Goal: Task Accomplishment & Management: Complete application form

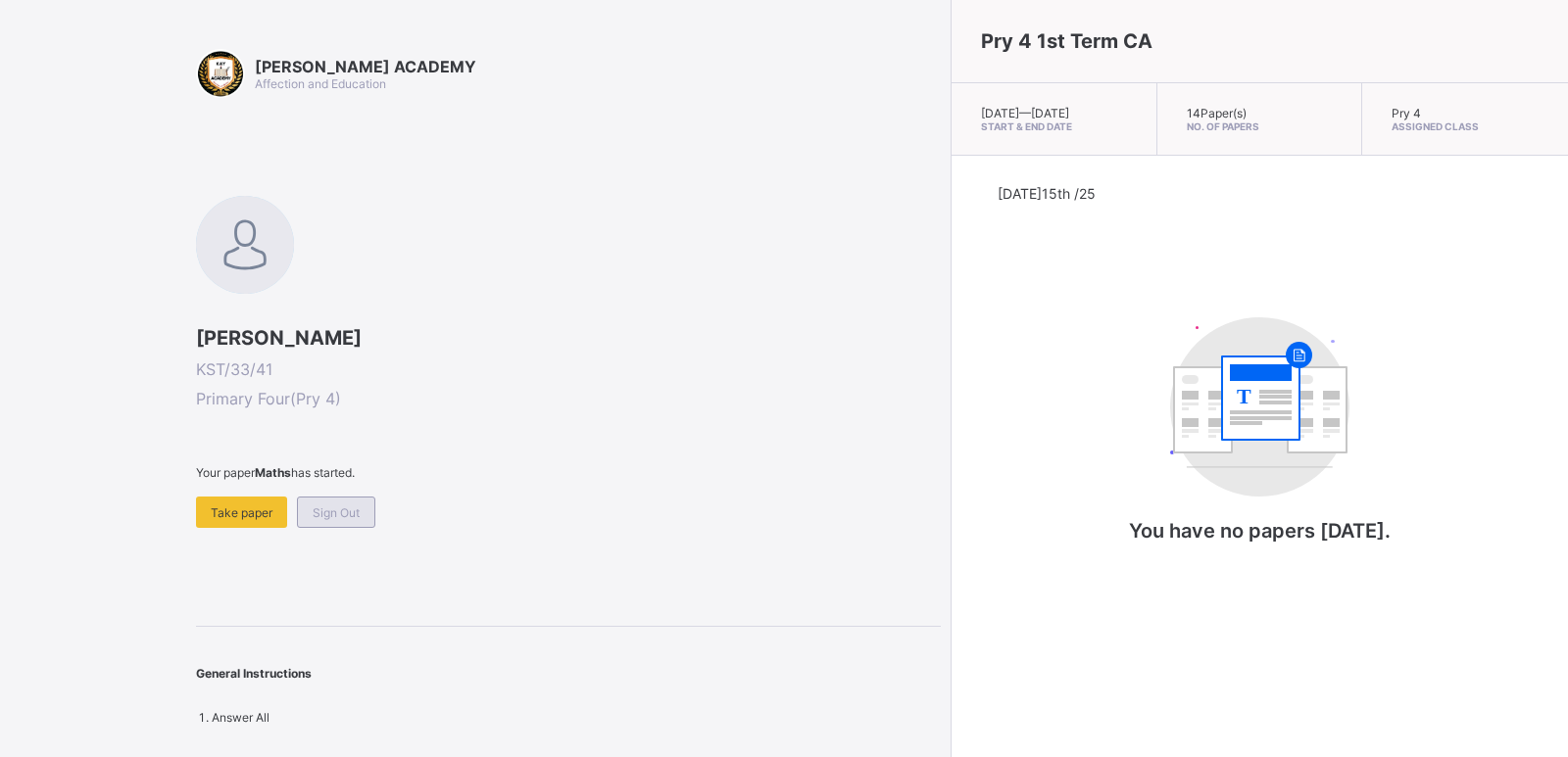
click at [352, 506] on span "Sign Out" at bounding box center [335, 512] width 47 height 15
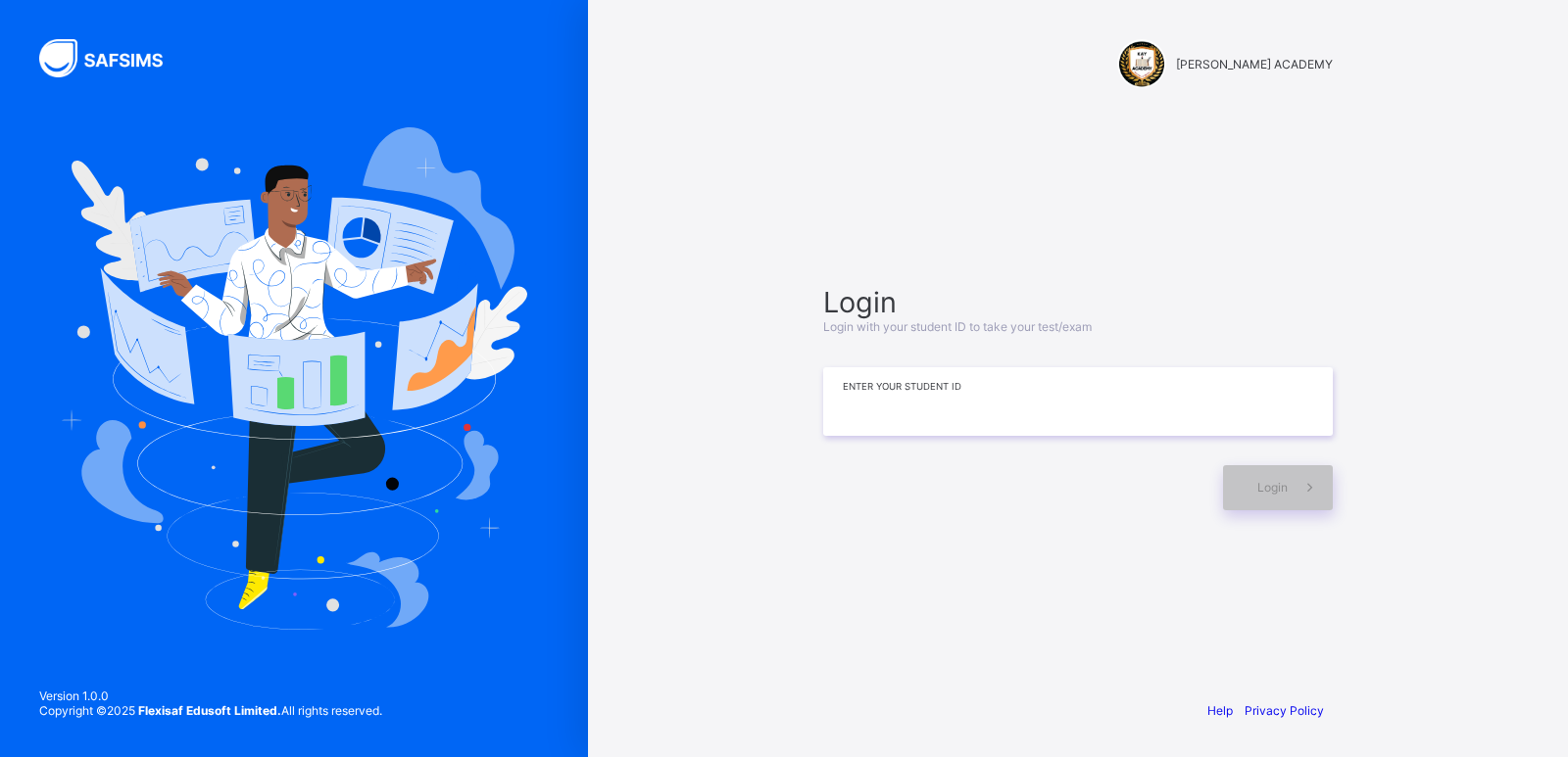
click at [1078, 395] on input at bounding box center [1077, 401] width 509 height 68
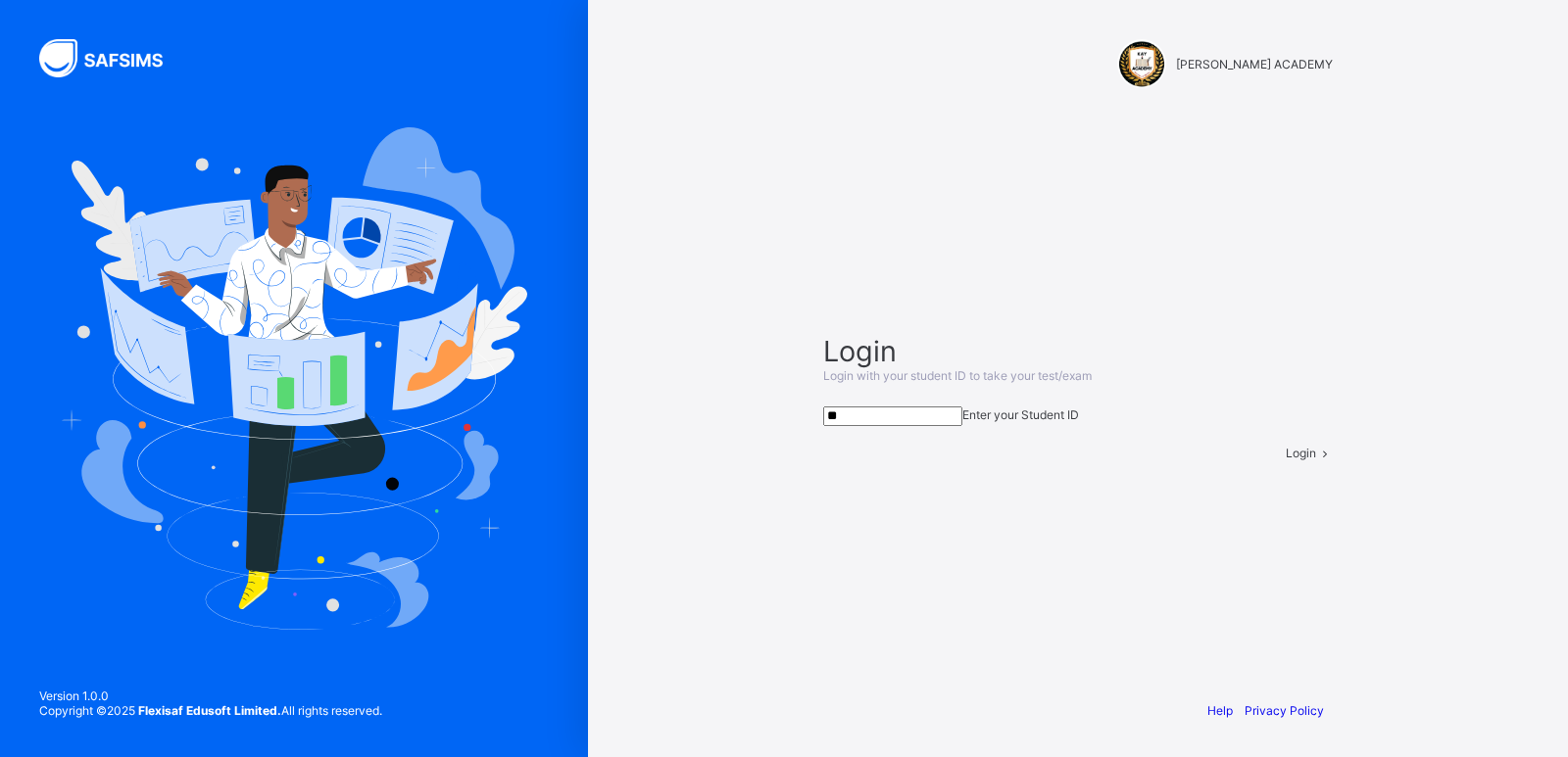
type input "*"
type input "**********"
click at [1316, 461] on span at bounding box center [1324, 453] width 17 height 15
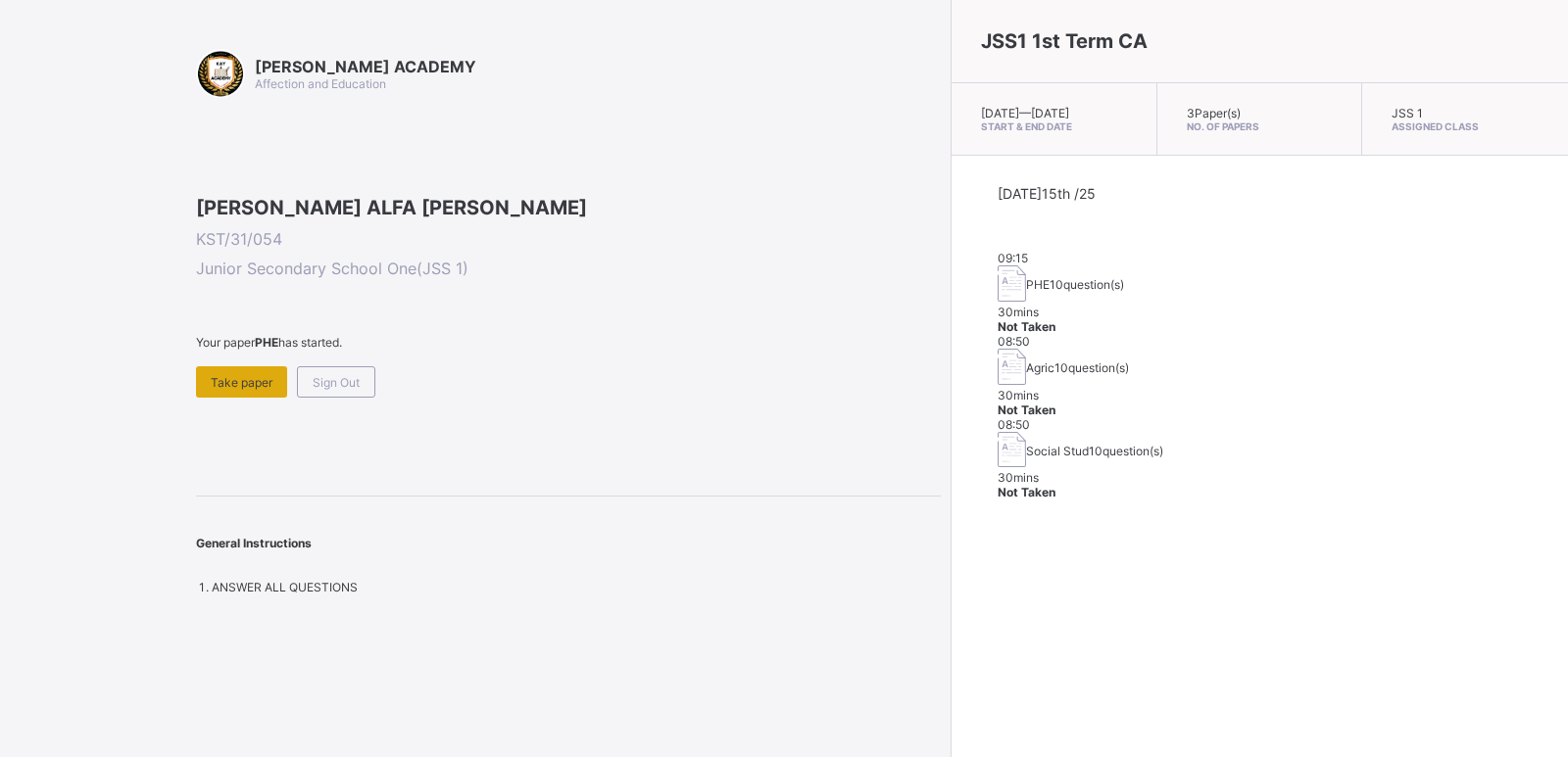
click at [257, 389] on span "Take paper" at bounding box center [242, 382] width 61 height 15
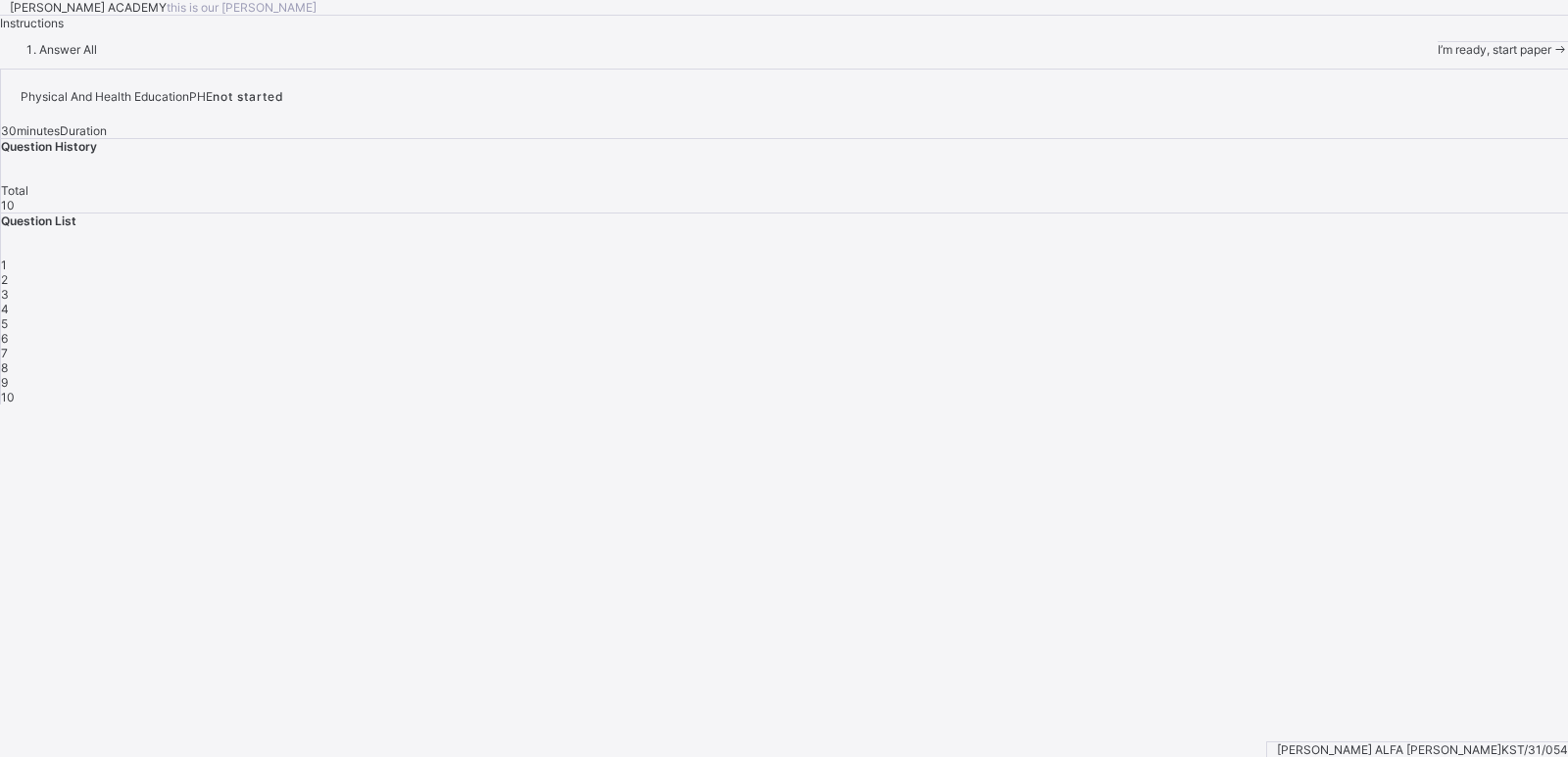
click at [1437, 56] on span "I’m ready, start paper" at bounding box center [1494, 50] width 114 height 15
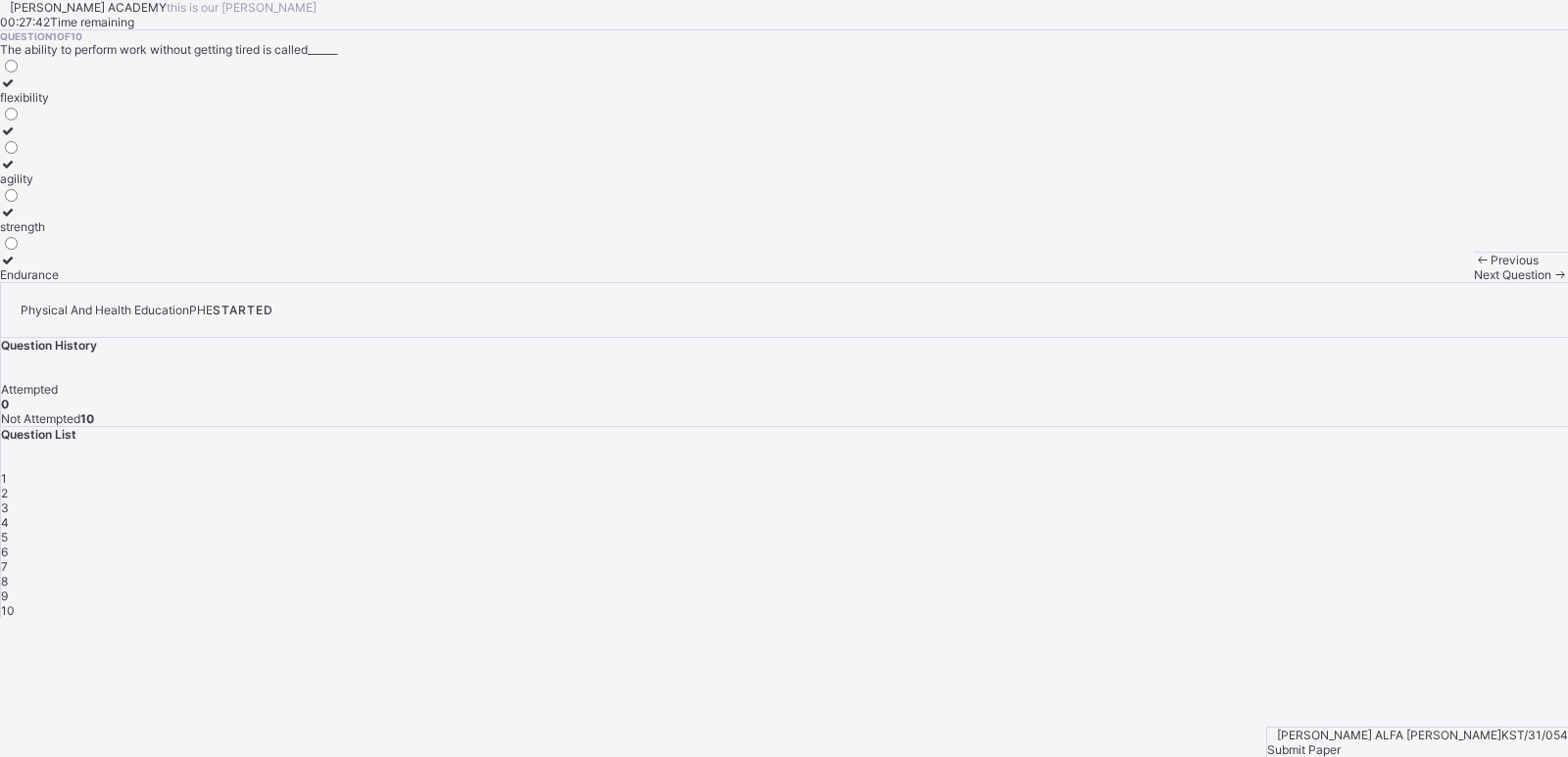
click at [58, 105] on div "flexibility" at bounding box center [29, 97] width 58 height 15
click at [8, 486] on span "2" at bounding box center [4, 492] width 7 height 15
click at [129, 234] on label "improves body strength" at bounding box center [64, 220] width 129 height 30
click at [1474, 282] on span "Next Question" at bounding box center [1512, 274] width 77 height 15
click at [101, 153] on div "good health habits" at bounding box center [51, 145] width 101 height 15
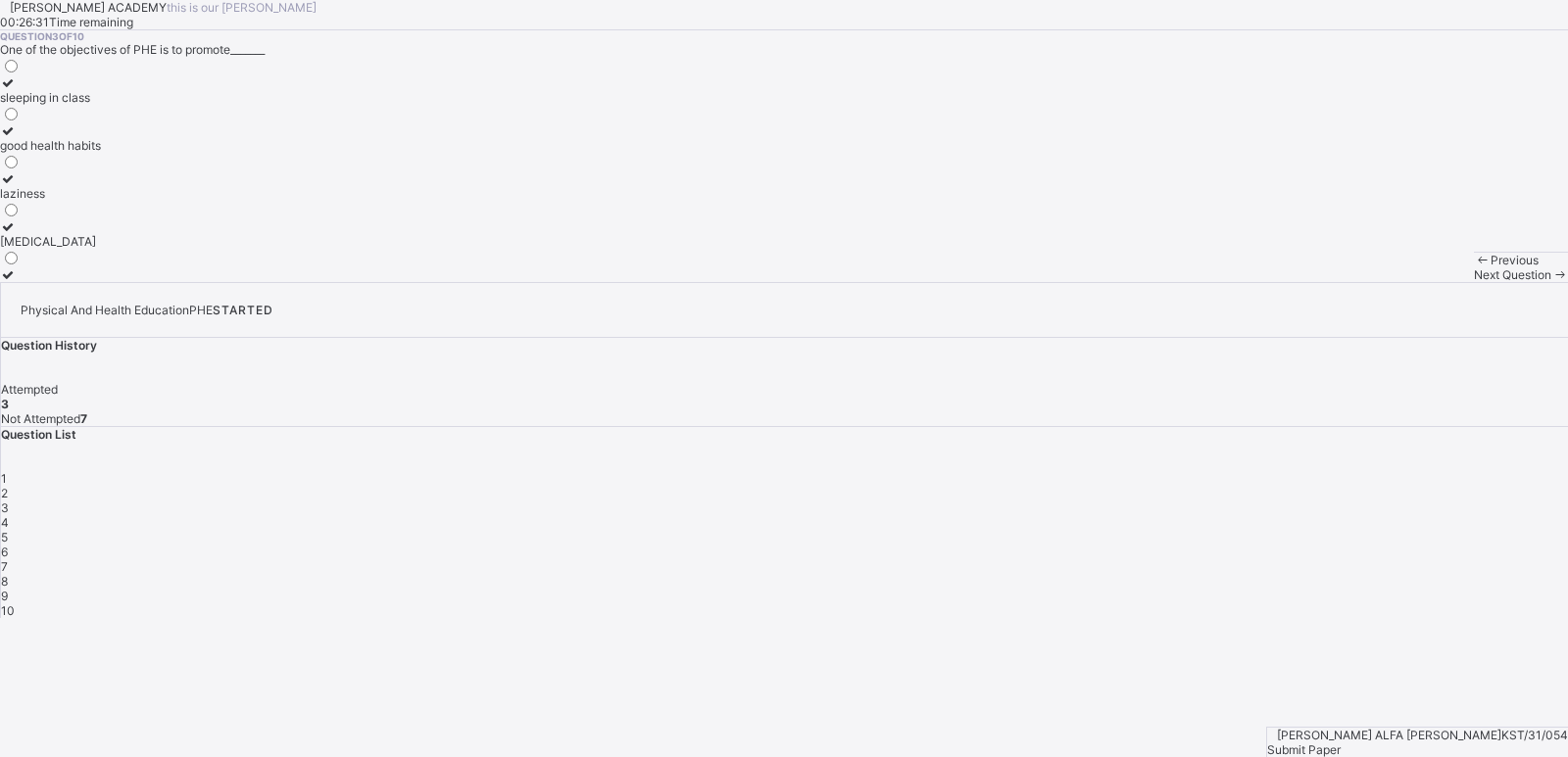
click at [1551, 282] on icon at bounding box center [1559, 274] width 17 height 15
click at [148, 153] on div "develop the body and mind" at bounding box center [73, 145] width 148 height 15
click at [1474, 282] on span "Next Question" at bounding box center [1512, 274] width 77 height 15
click at [99, 105] on div "cheating in exams" at bounding box center [50, 97] width 99 height 15
click at [1474, 282] on div "Next Question" at bounding box center [1520, 274] width 94 height 15
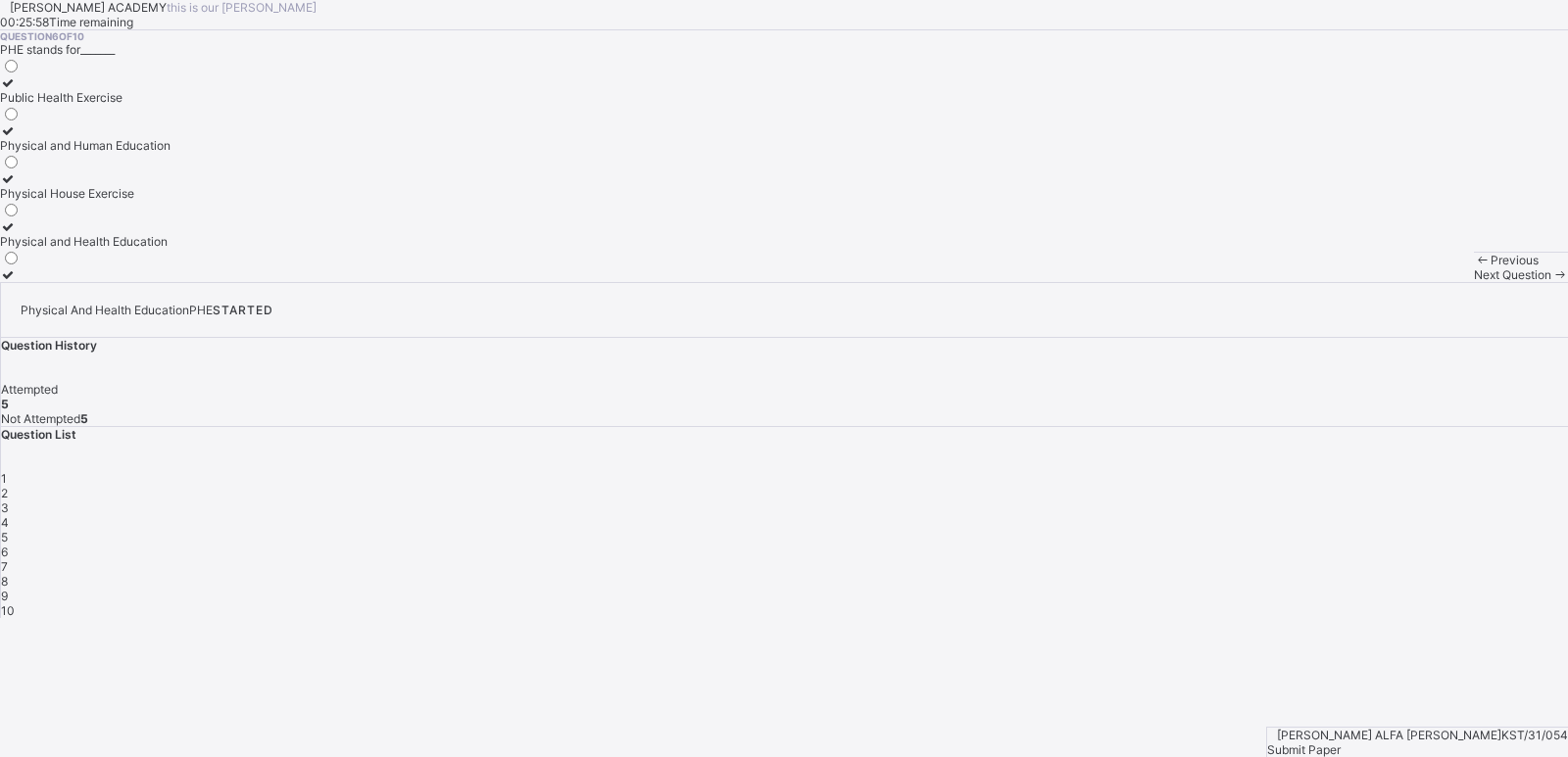
click at [170, 249] on div "Physical and Health Education" at bounding box center [85, 241] width 170 height 15
click at [1474, 282] on div "Next Question" at bounding box center [1520, 274] width 94 height 15
click at [114, 186] on div "develops fitness" at bounding box center [56, 178] width 114 height 15
click at [1474, 282] on span "Next Question" at bounding box center [1512, 274] width 77 height 15
click at [147, 282] on div "cooperation and teamwork" at bounding box center [73, 274] width 147 height 15
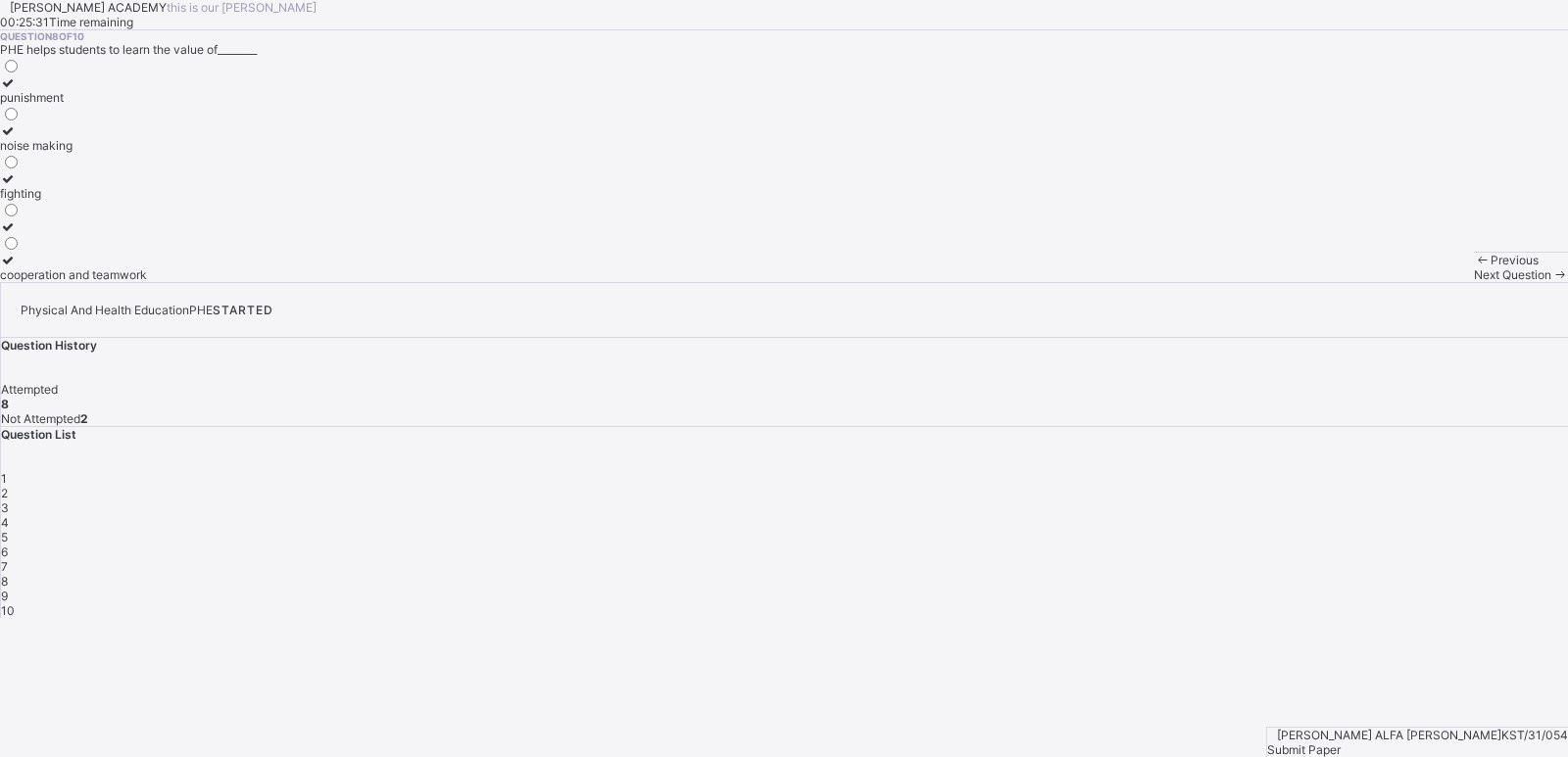
click at [1474, 282] on div "Next Question" at bounding box center [1520, 274] width 94 height 15
click at [210, 153] on div "perform daily activities without fatique" at bounding box center [105, 145] width 210 height 15
click at [1474, 282] on span "Next Question" at bounding box center [1512, 274] width 77 height 15
click at [107, 282] on label "gain weight quickly" at bounding box center [54, 268] width 107 height 30
click at [1340, 742] on span "Submit Paper" at bounding box center [1303, 749] width 73 height 15
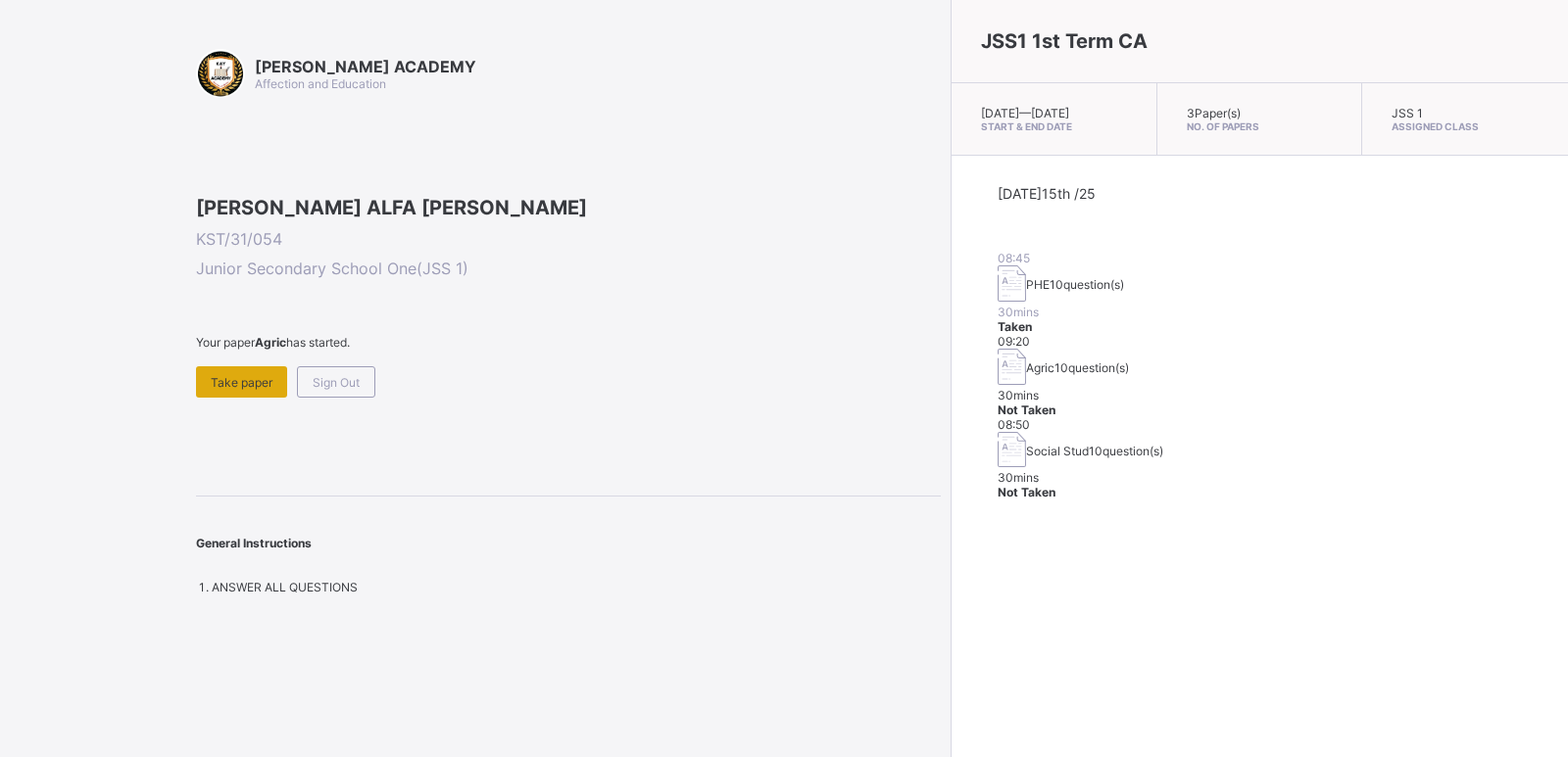
click at [217, 389] on span "Take paper" at bounding box center [242, 382] width 61 height 15
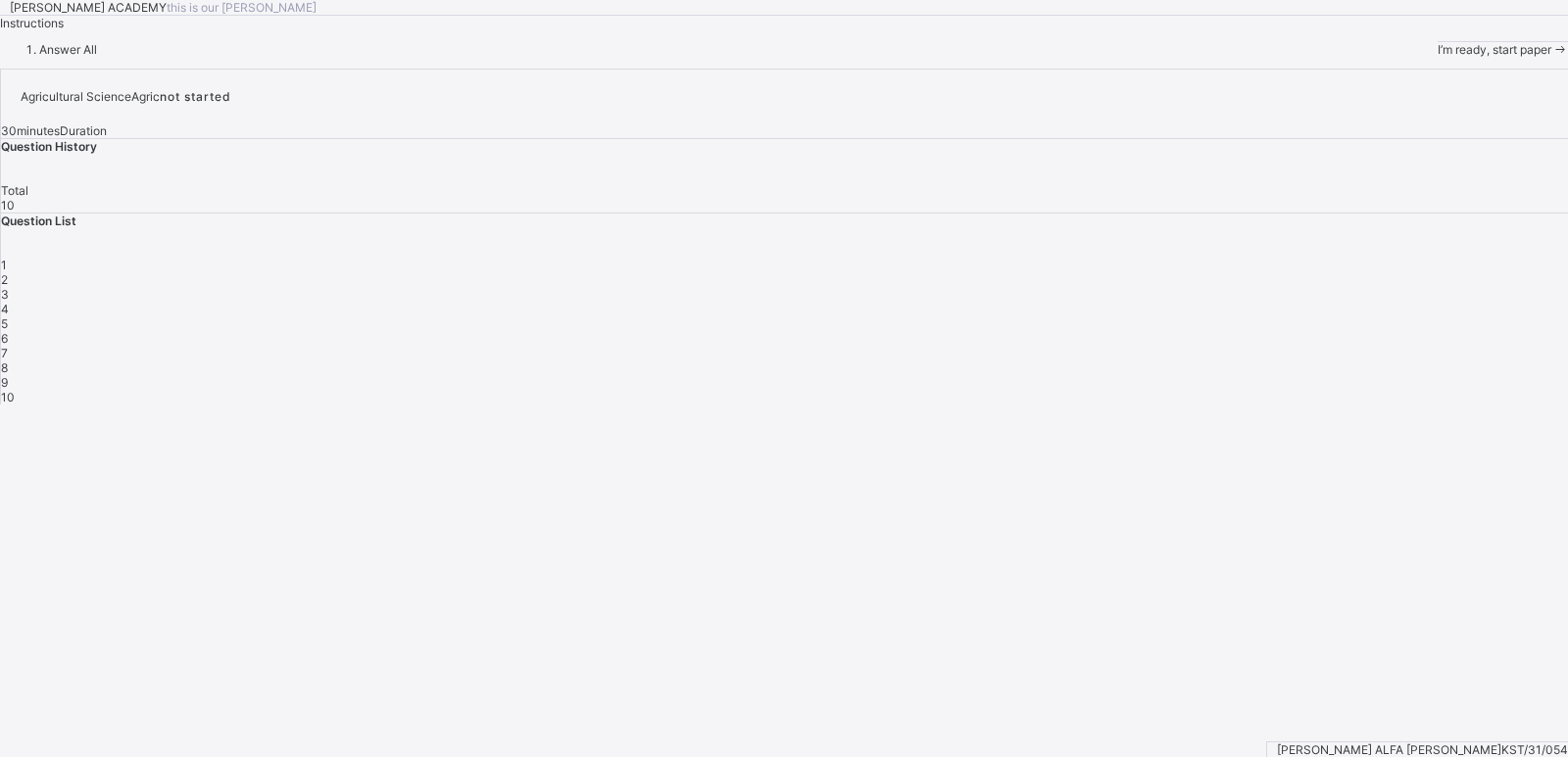
click at [1551, 56] on span at bounding box center [1559, 50] width 17 height 15
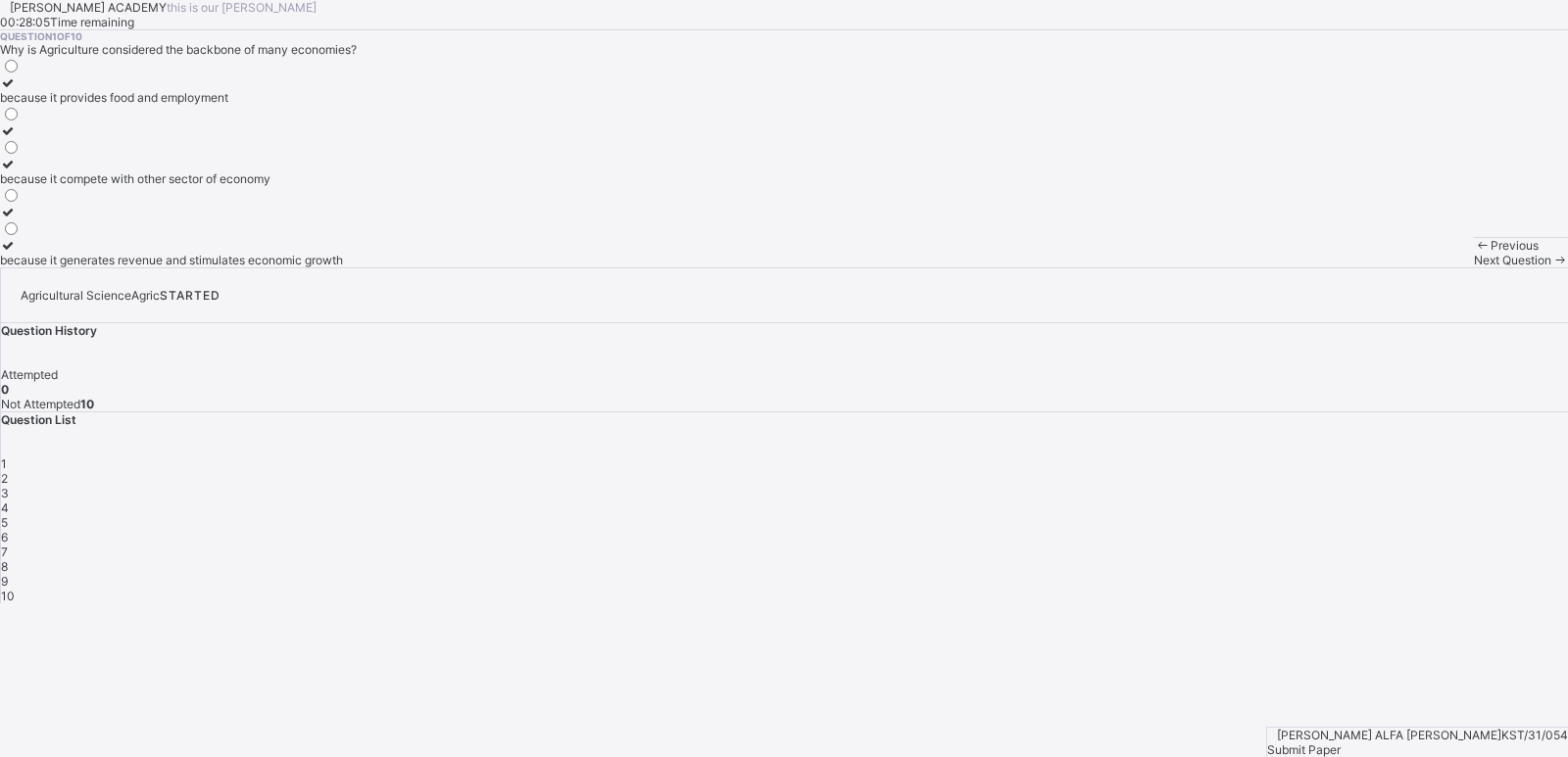
click at [232, 105] on div "because it provides food and employment" at bounding box center [171, 97] width 343 height 15
click at [1474, 268] on div "Next Question" at bounding box center [1520, 260] width 94 height 15
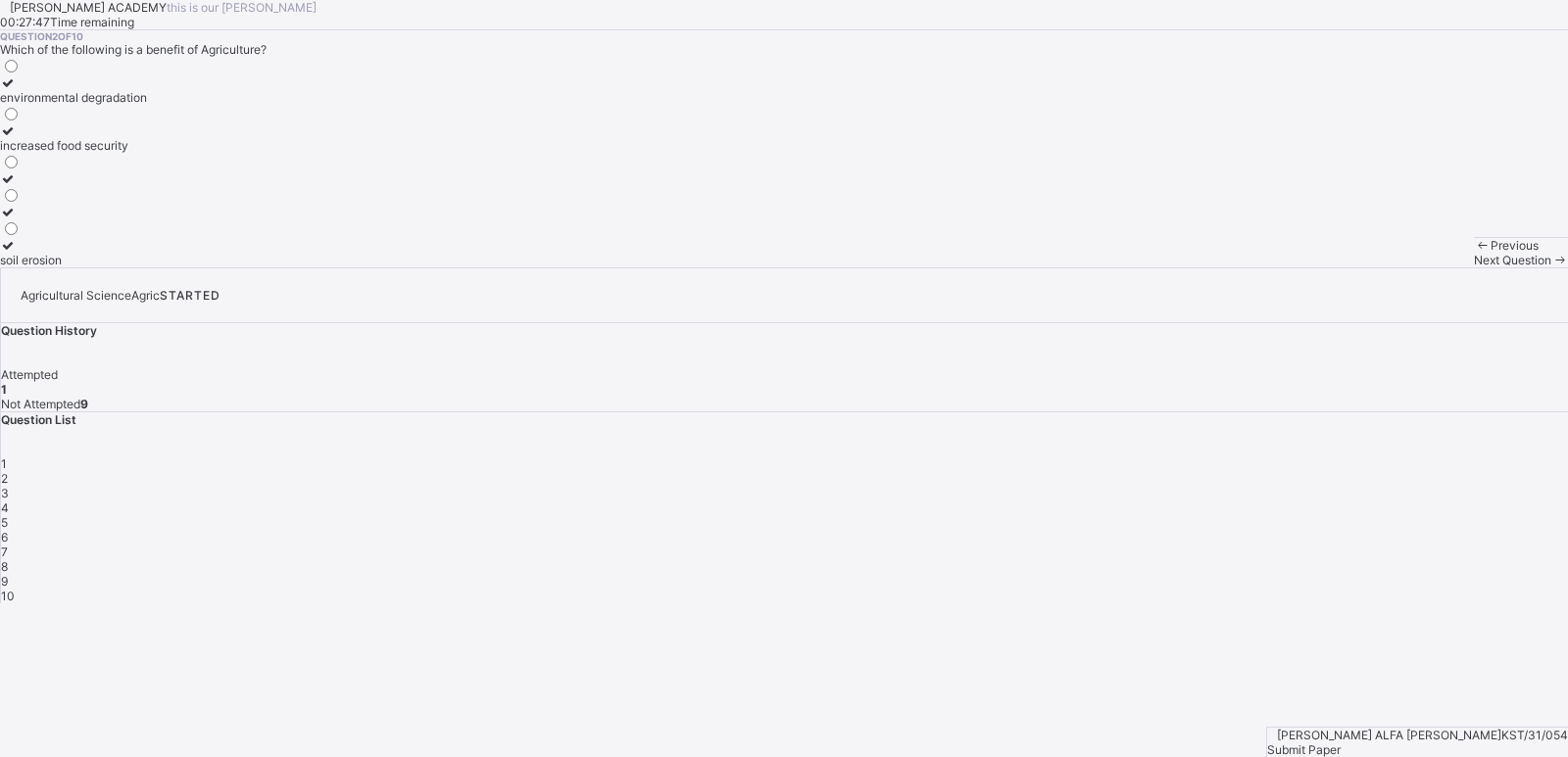
click at [147, 268] on div "soil erosion" at bounding box center [73, 260] width 147 height 15
click at [1474, 268] on span "Next Question" at bounding box center [1512, 260] width 77 height 15
click at [79, 105] on label "manufacturing" at bounding box center [40, 90] width 79 height 30
click at [1474, 268] on span "Next Question" at bounding box center [1512, 260] width 77 height 15
click at [36, 186] on div "Maize" at bounding box center [18, 178] width 36 height 15
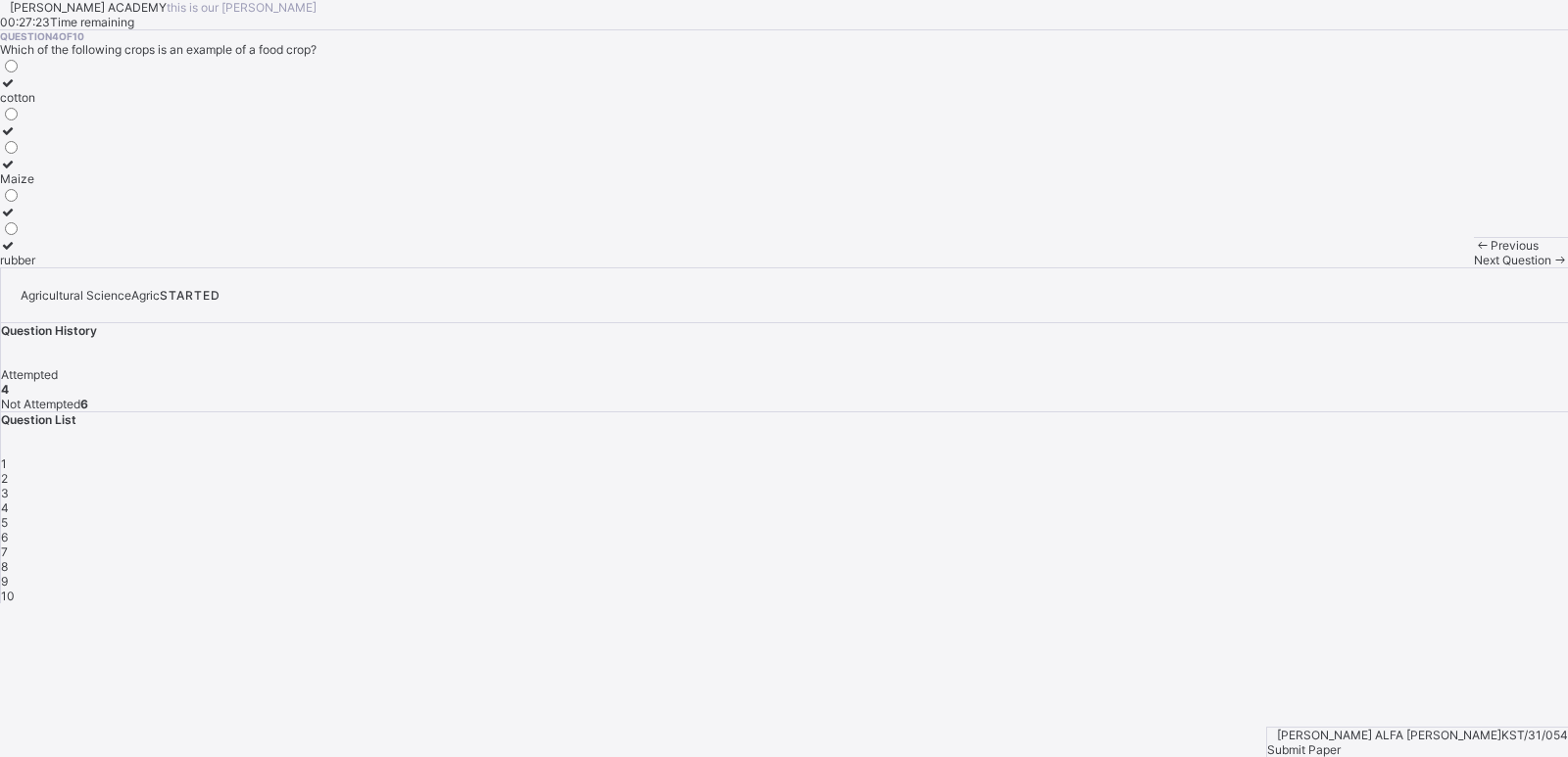
click at [1474, 268] on span "Next Question" at bounding box center [1512, 260] width 77 height 15
click at [201, 138] on label "providing raw materials for industries" at bounding box center [100, 124] width 201 height 30
click at [1474, 268] on span "Next Question" at bounding box center [1512, 260] width 77 height 15
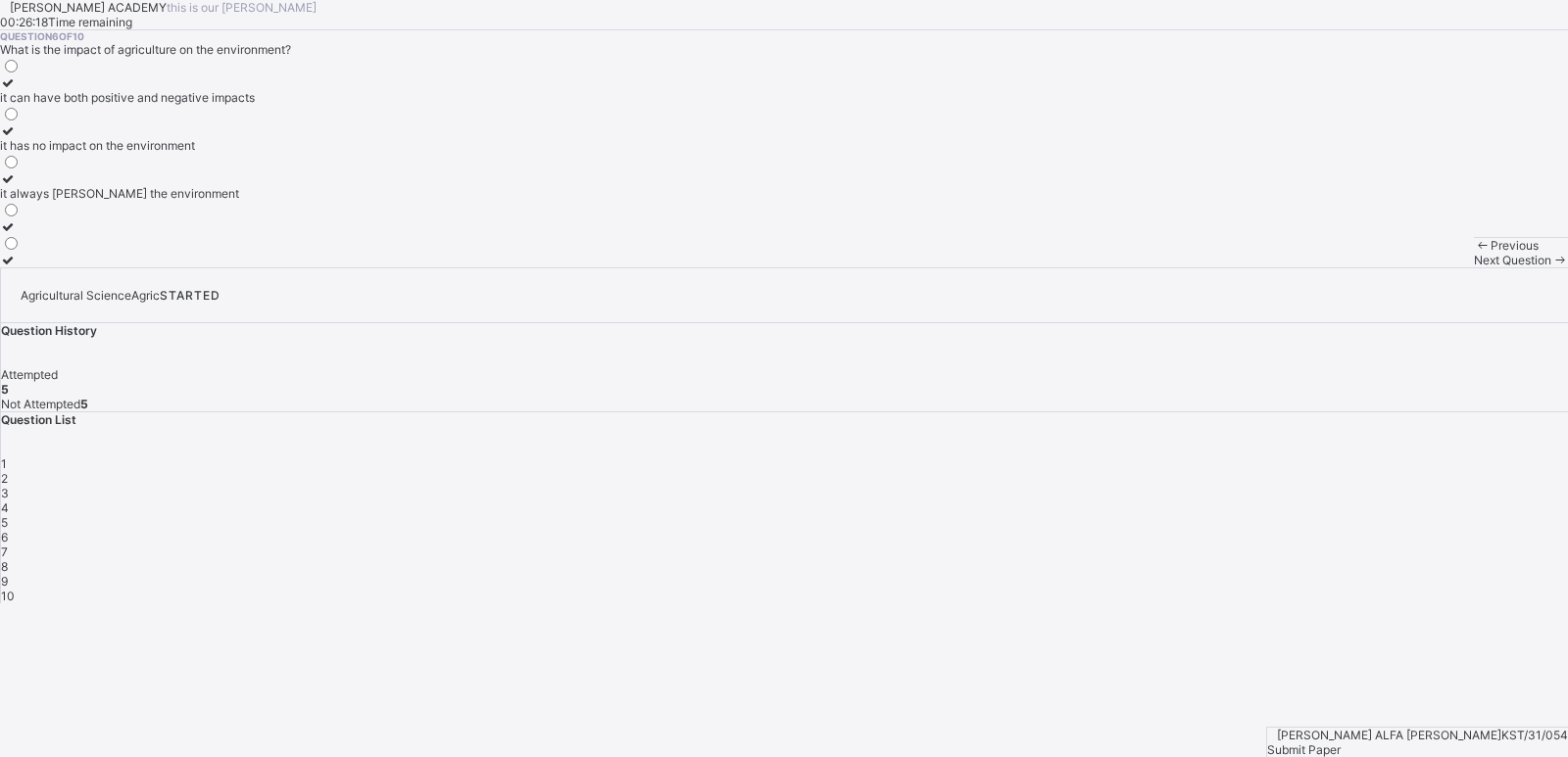
click at [255, 105] on div "it can have both positive and negative impacts" at bounding box center [127, 97] width 255 height 15
click at [1474, 268] on span "Next Question" at bounding box center [1512, 260] width 77 height 15
click at [202, 105] on div "it provides employment opportunities" at bounding box center [101, 97] width 202 height 15
click at [1474, 268] on span "Next Question" at bounding box center [1512, 260] width 77 height 15
click at [214, 105] on div "generating revenue for the government" at bounding box center [107, 97] width 214 height 15
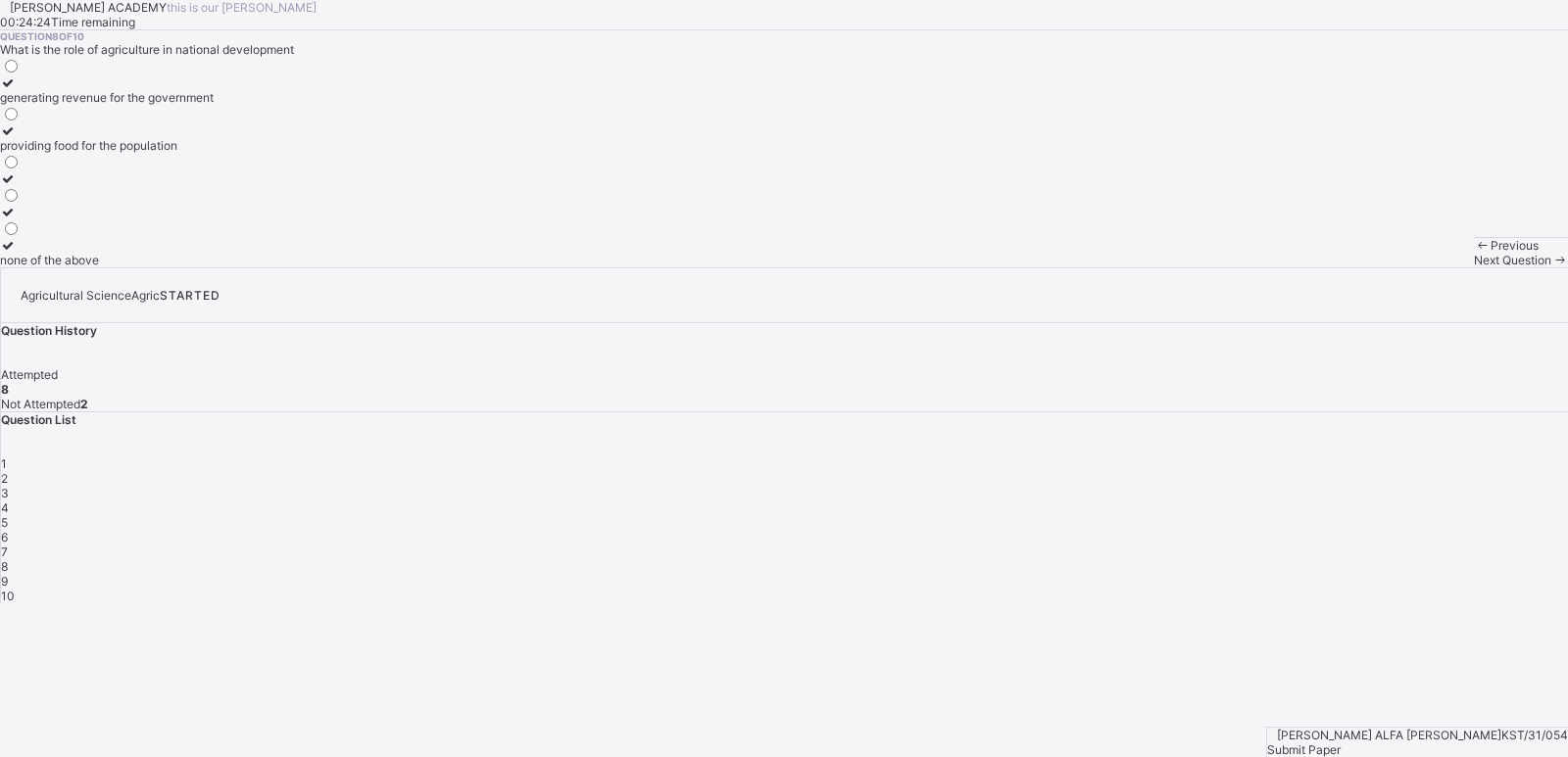
click at [1474, 268] on div "Next Question" at bounding box center [1520, 260] width 94 height 15
click at [89, 105] on div "Agriculture" at bounding box center [45, 97] width 89 height 15
click at [1474, 268] on span "Next Question" at bounding box center [1512, 260] width 77 height 15
click at [235, 268] on div "the cultivation crops and rearing of animals" at bounding box center [117, 260] width 235 height 15
click at [1340, 742] on span "Submit Paper" at bounding box center [1303, 749] width 73 height 15
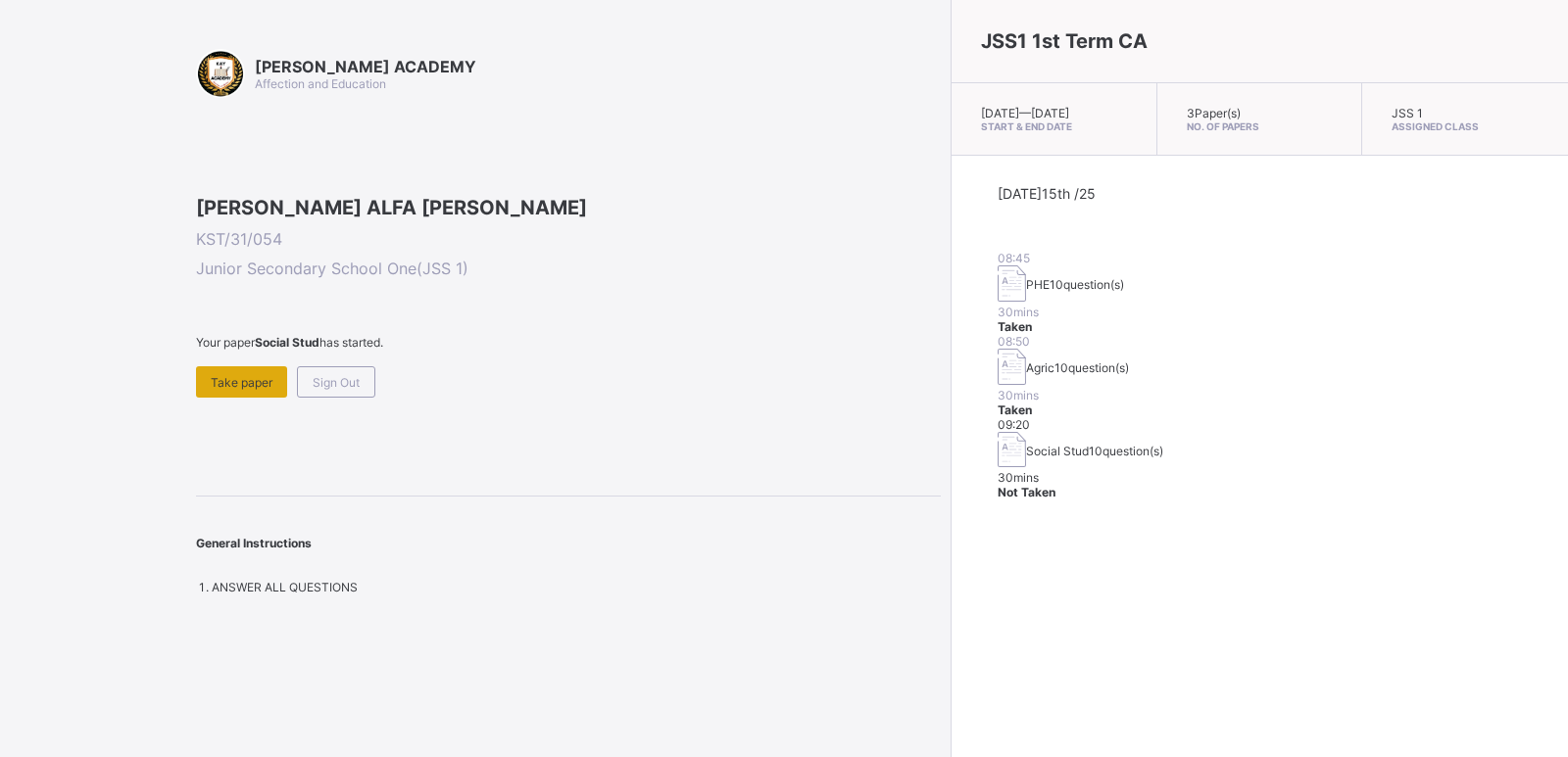
click at [242, 389] on span "Take paper" at bounding box center [242, 382] width 61 height 15
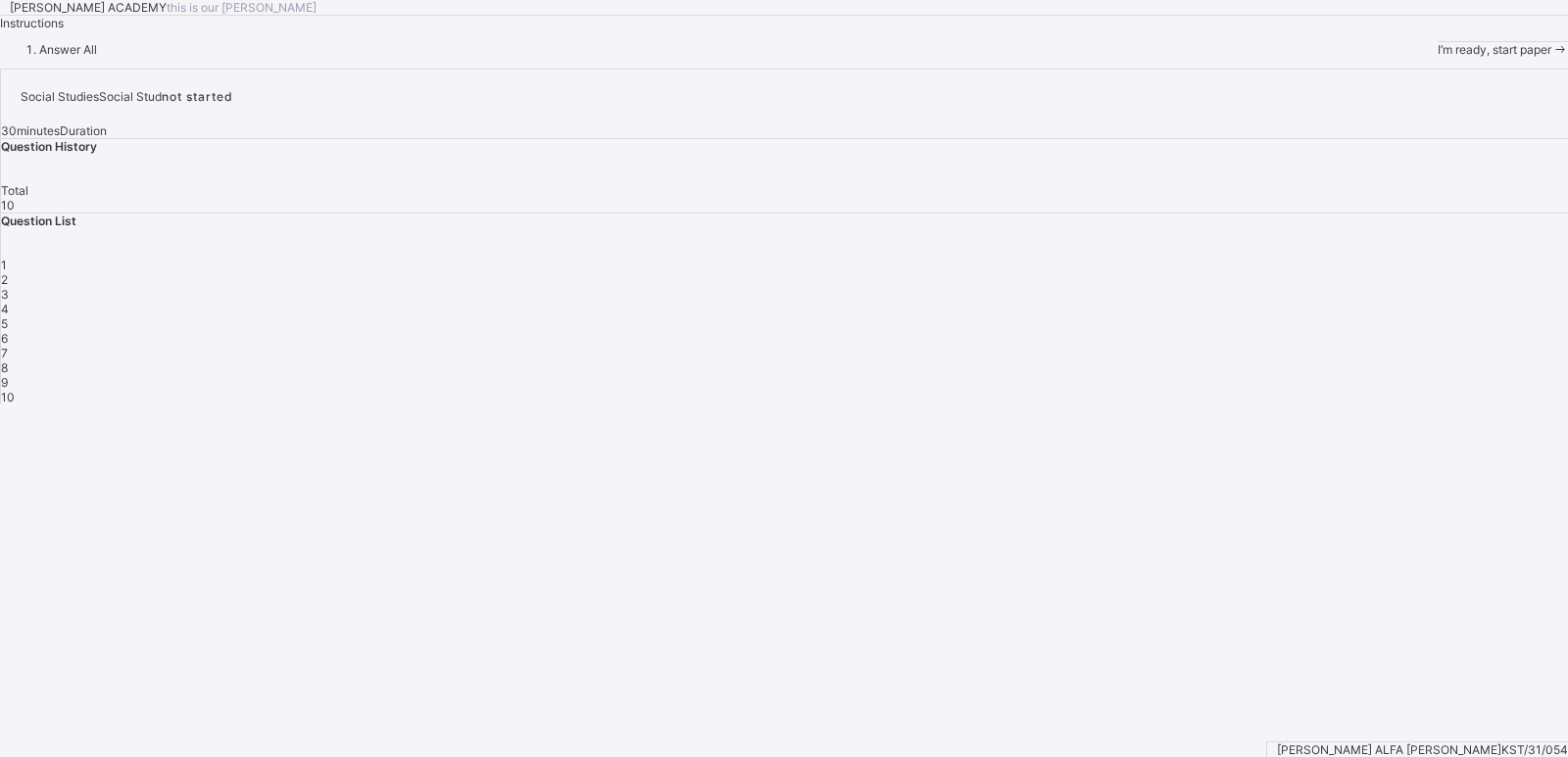
click at [1551, 56] on span at bounding box center [1559, 50] width 17 height 15
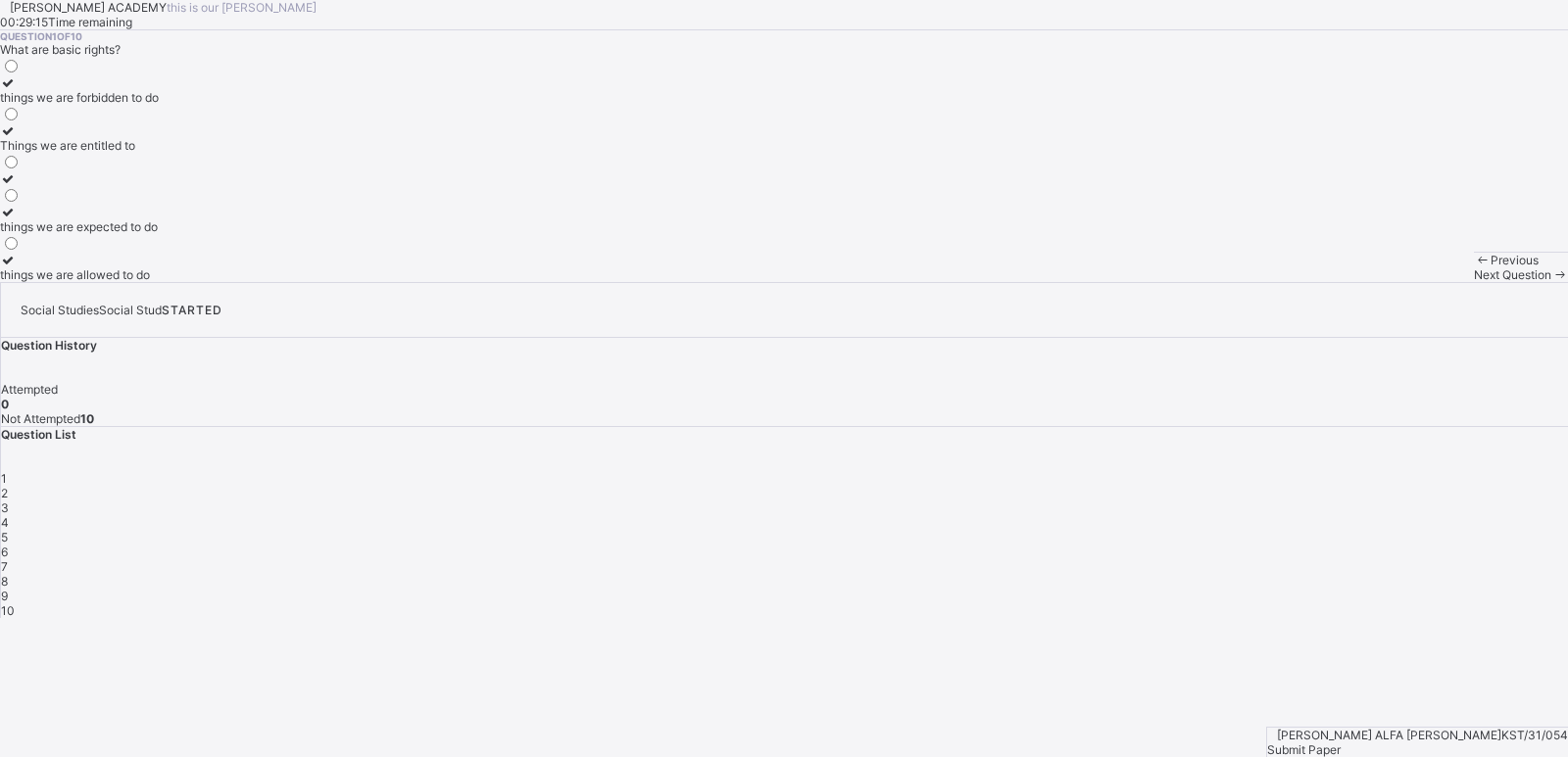
click at [159, 282] on div "things we are allowed to do" at bounding box center [79, 274] width 159 height 15
click at [1474, 282] on span "Next Question" at bounding box center [1512, 274] width 77 height 15
click at [7, 471] on span "1" at bounding box center [4, 478] width 6 height 15
click at [159, 234] on div "things we are expected to do" at bounding box center [79, 226] width 159 height 15
click at [1474, 282] on span "Next Question" at bounding box center [1512, 274] width 77 height 15
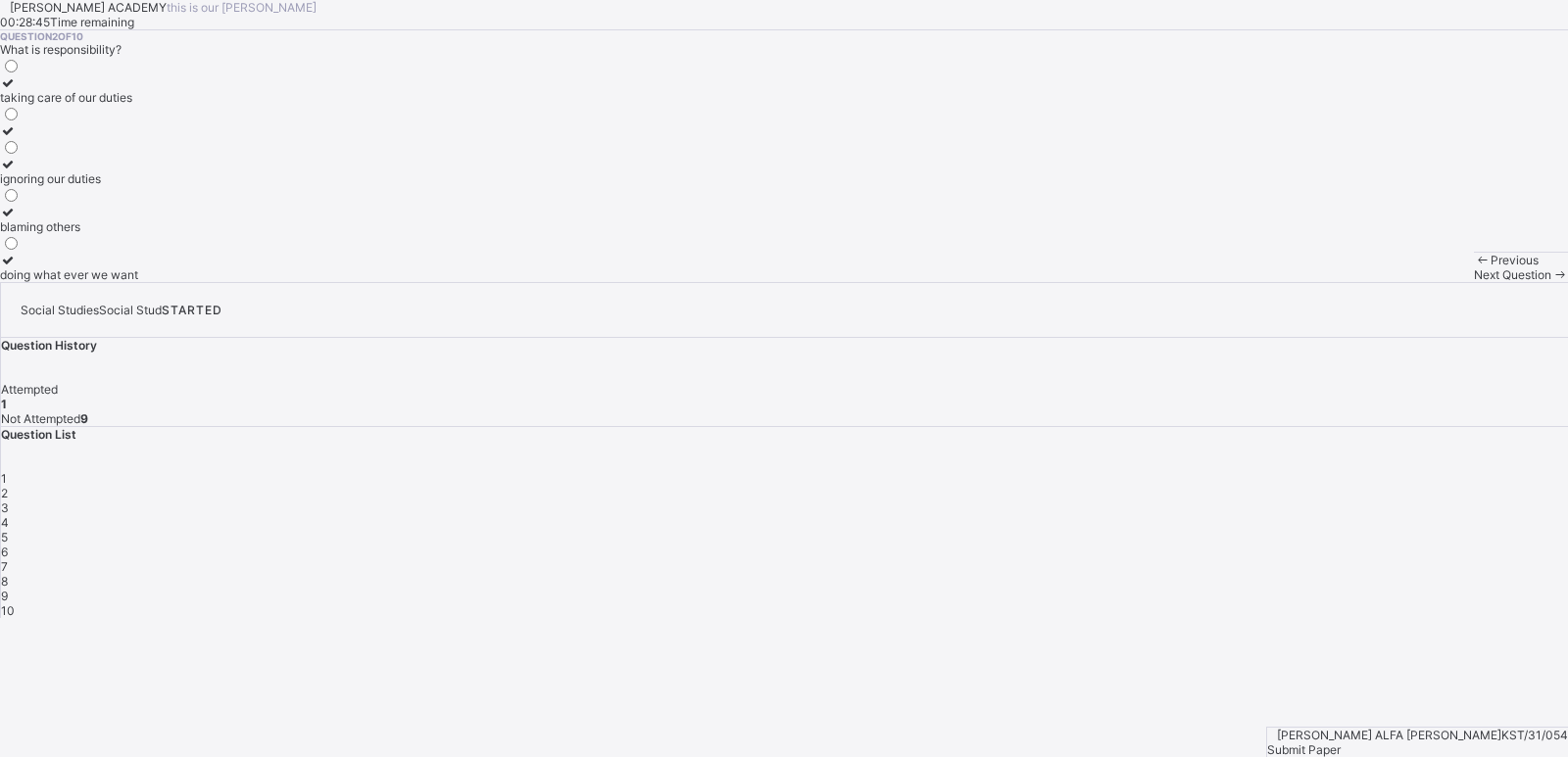
click at [138, 105] on div "taking care of our duties" at bounding box center [68, 97] width 138 height 15
click at [1474, 282] on span "Next Question" at bounding box center [1512, 274] width 77 height 15
click at [229, 201] on div "it encourages diversity and understanding" at bounding box center [114, 193] width 229 height 15
click at [1551, 282] on span at bounding box center [1559, 274] width 17 height 15
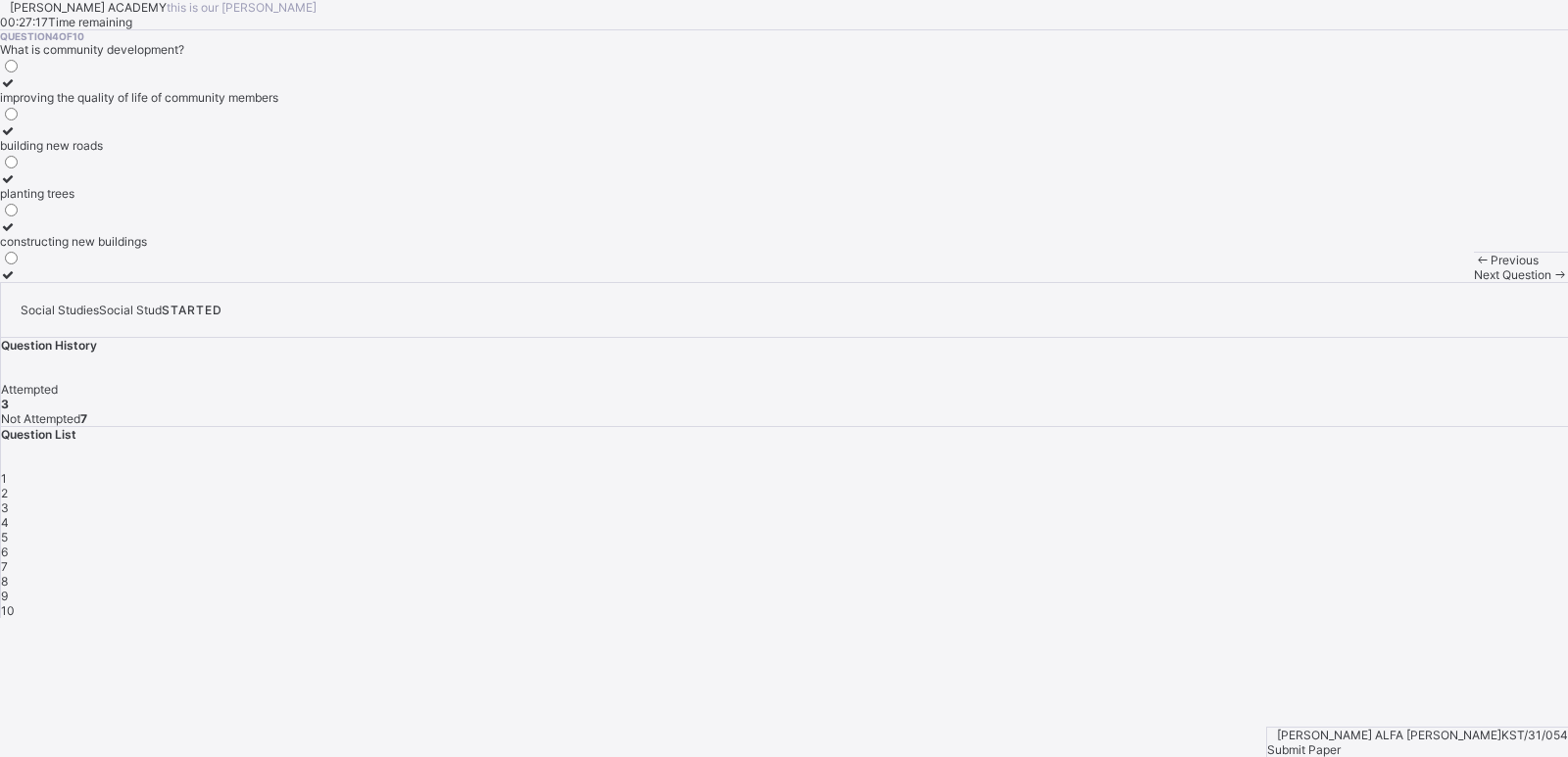
click at [279, 105] on label "improving the quality of life of community members" at bounding box center [139, 90] width 279 height 30
click at [1474, 282] on span "Next Question" at bounding box center [1512, 274] width 77 height 15
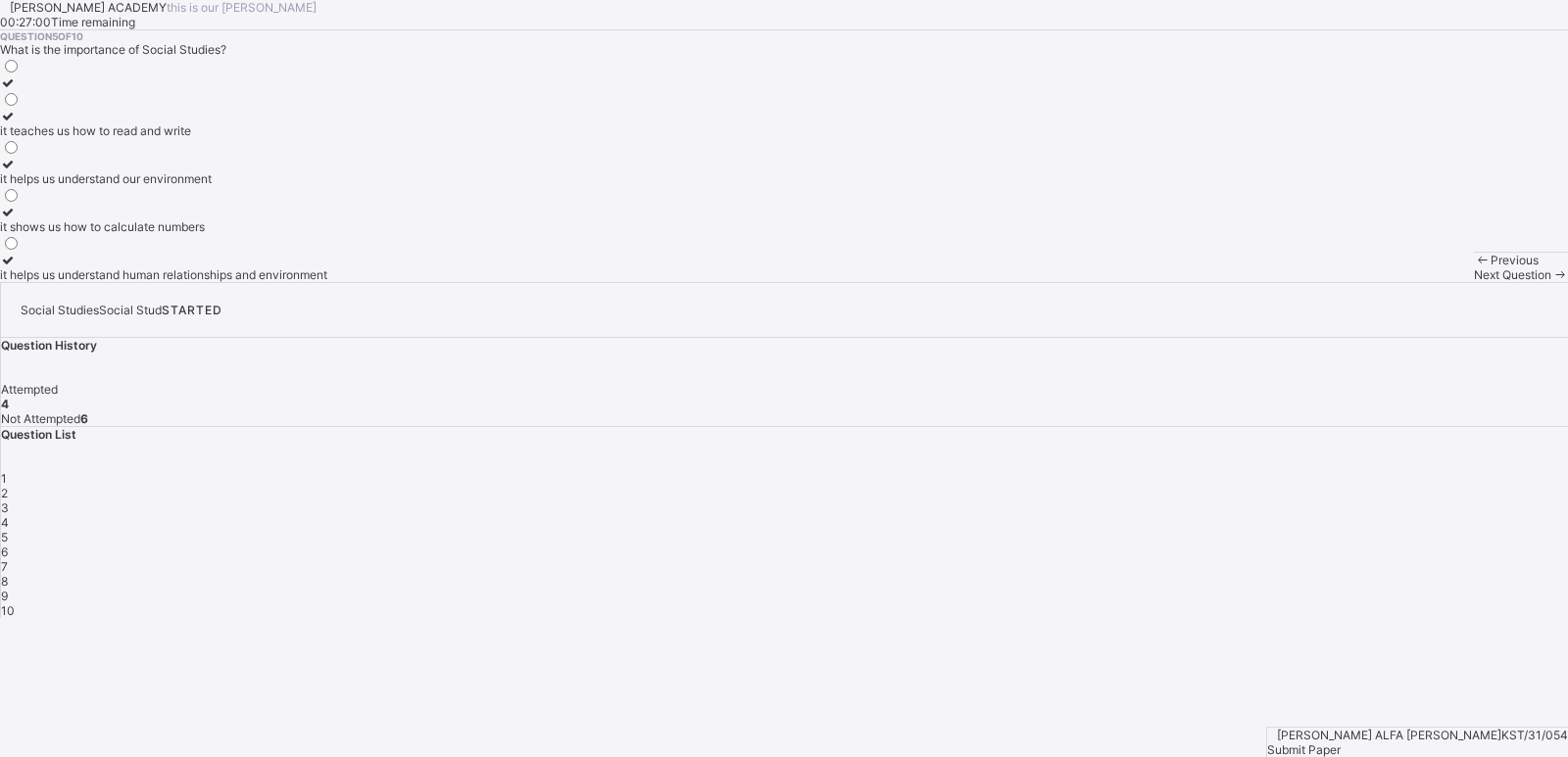
click at [315, 282] on div "it helps us understand human relationships and environment" at bounding box center [164, 274] width 327 height 15
click at [1551, 282] on span at bounding box center [1559, 274] width 17 height 15
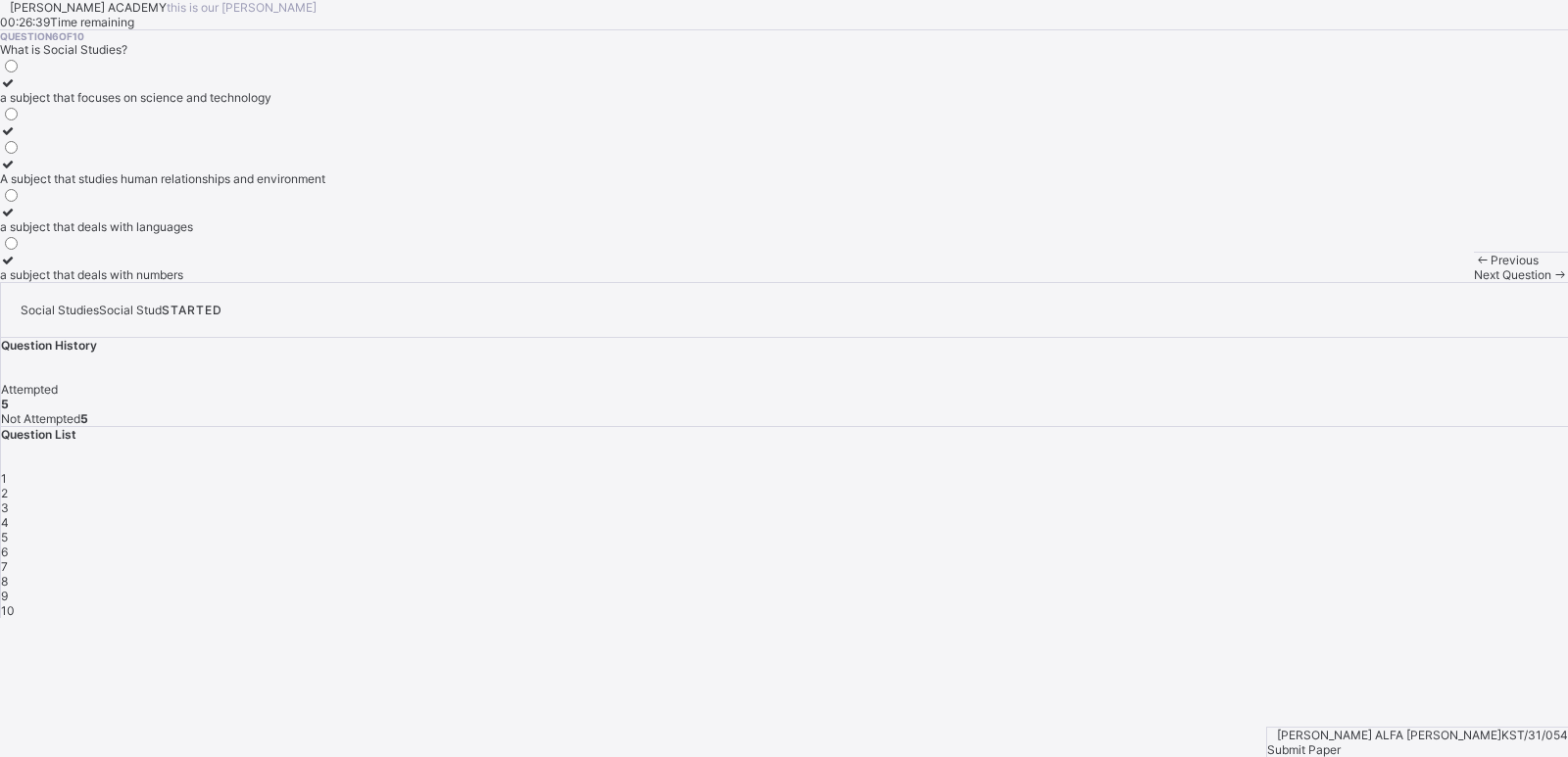
click at [320, 186] on div "A subject that studies human relationships and environment" at bounding box center [163, 178] width 325 height 15
click at [1474, 282] on span "Next Question" at bounding box center [1512, 274] width 77 height 15
click at [251, 186] on div "a group of people related by blood or marriage" at bounding box center [125, 178] width 251 height 15
click at [1474, 282] on span "Next Question" at bounding box center [1512, 274] width 77 height 15
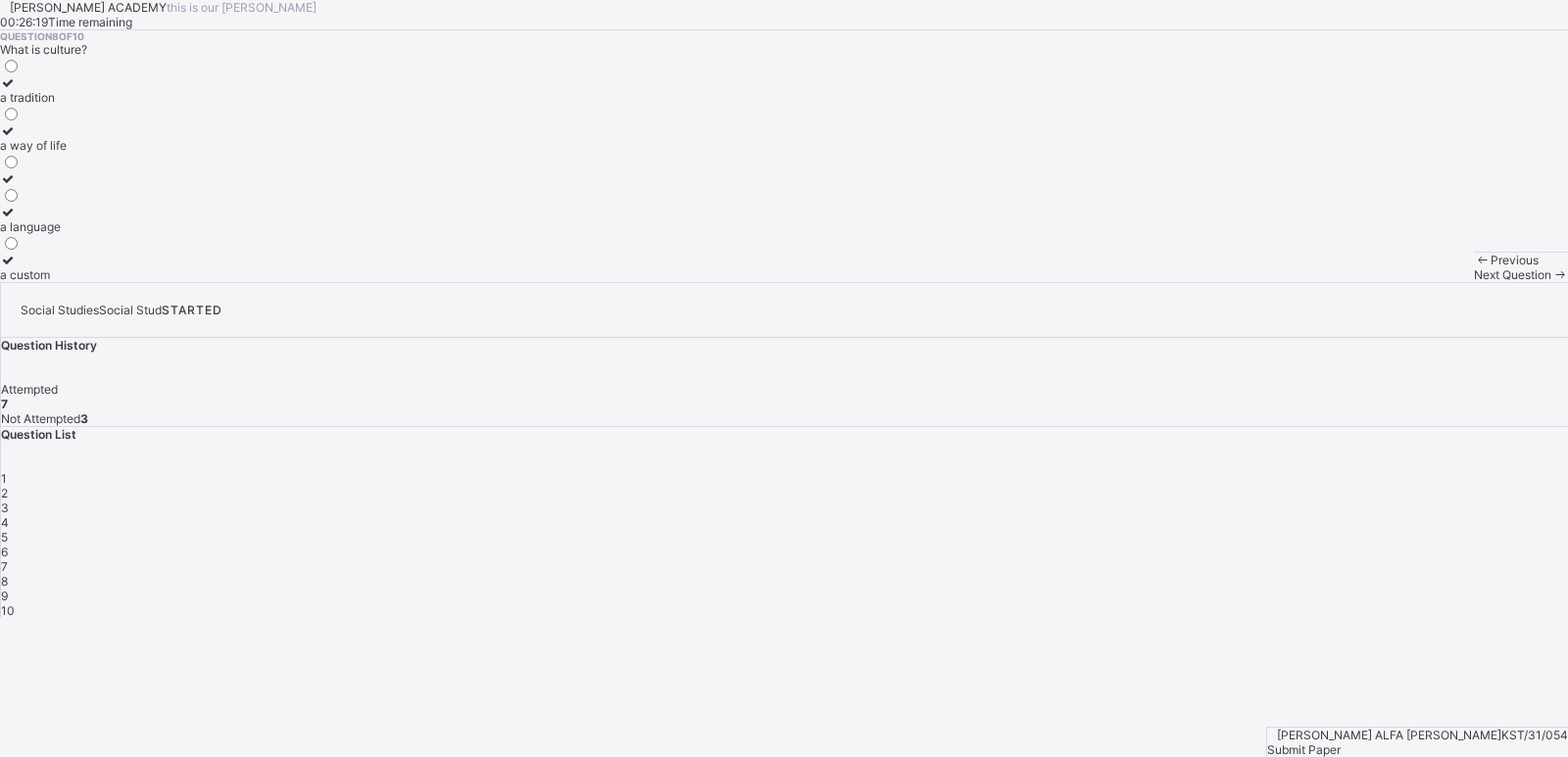
click at [66, 105] on label "a tradition" at bounding box center [33, 90] width 66 height 30
click at [1474, 282] on span "Next Question" at bounding box center [1512, 274] width 77 height 15
click at [100, 138] on label "cultural practices" at bounding box center [50, 124] width 100 height 30
click at [1474, 282] on span "Next Question" at bounding box center [1512, 274] width 77 height 15
click at [152, 105] on label "being in charge" at bounding box center [75, 90] width 152 height 30
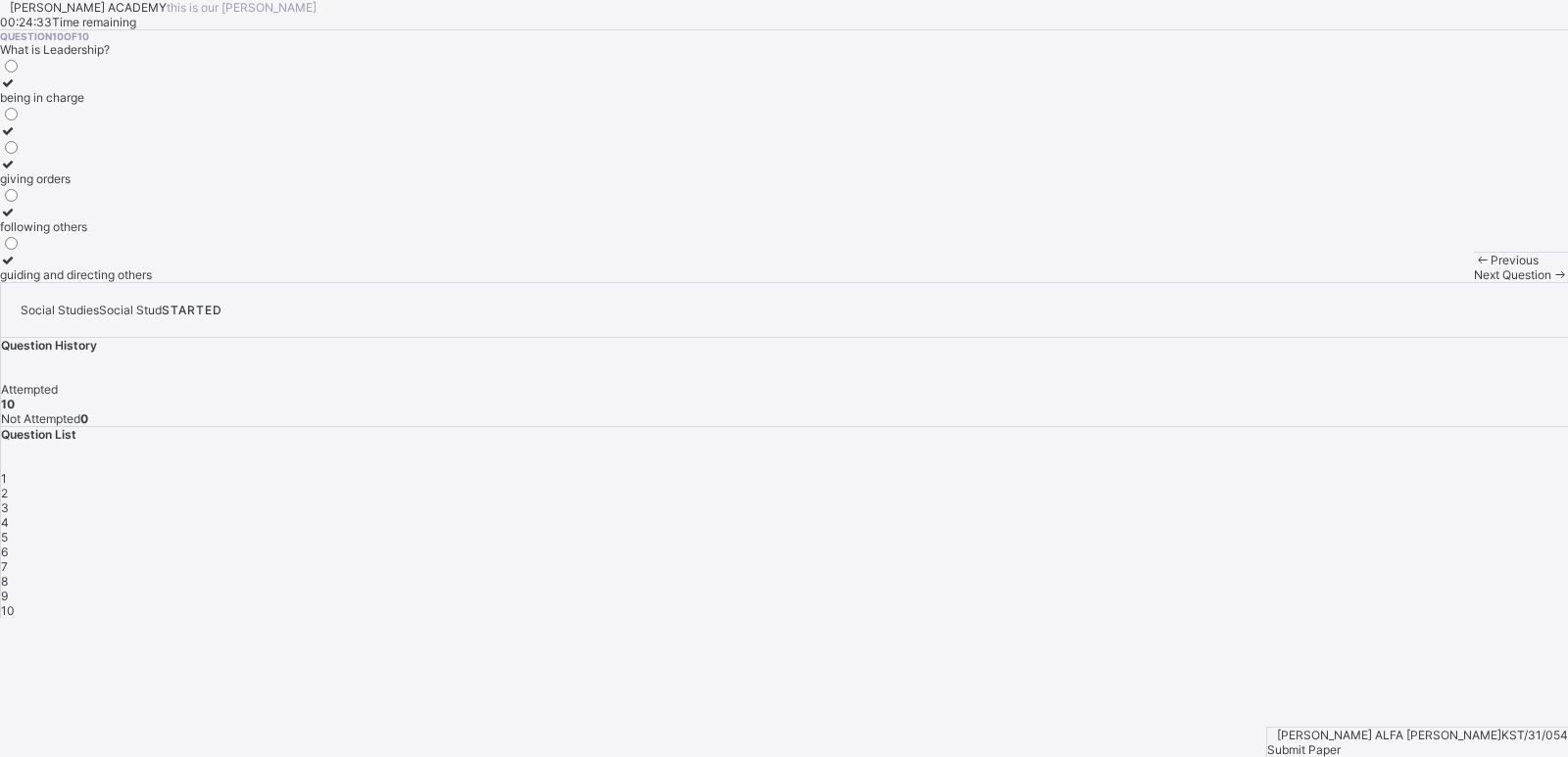
click at [1340, 742] on span "Submit Paper" at bounding box center [1303, 749] width 73 height 15
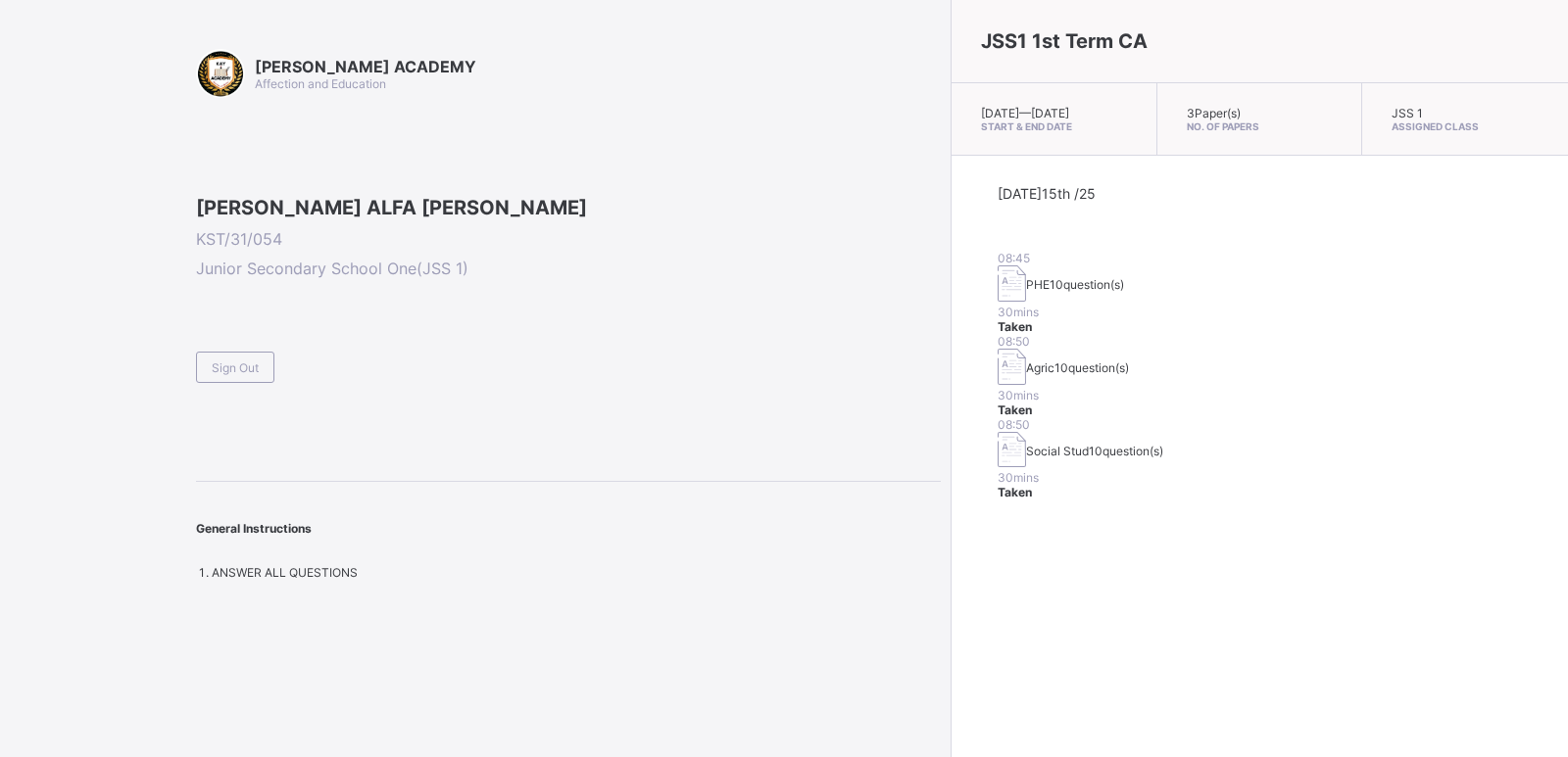
click at [246, 518] on div "KAY ACADEMY Affection and Education ANITA ALFA SAMUEL KST/31/054 Junior Seconda…" at bounding box center [568, 314] width 744 height 531
click at [241, 376] on span "Sign Out" at bounding box center [235, 368] width 47 height 15
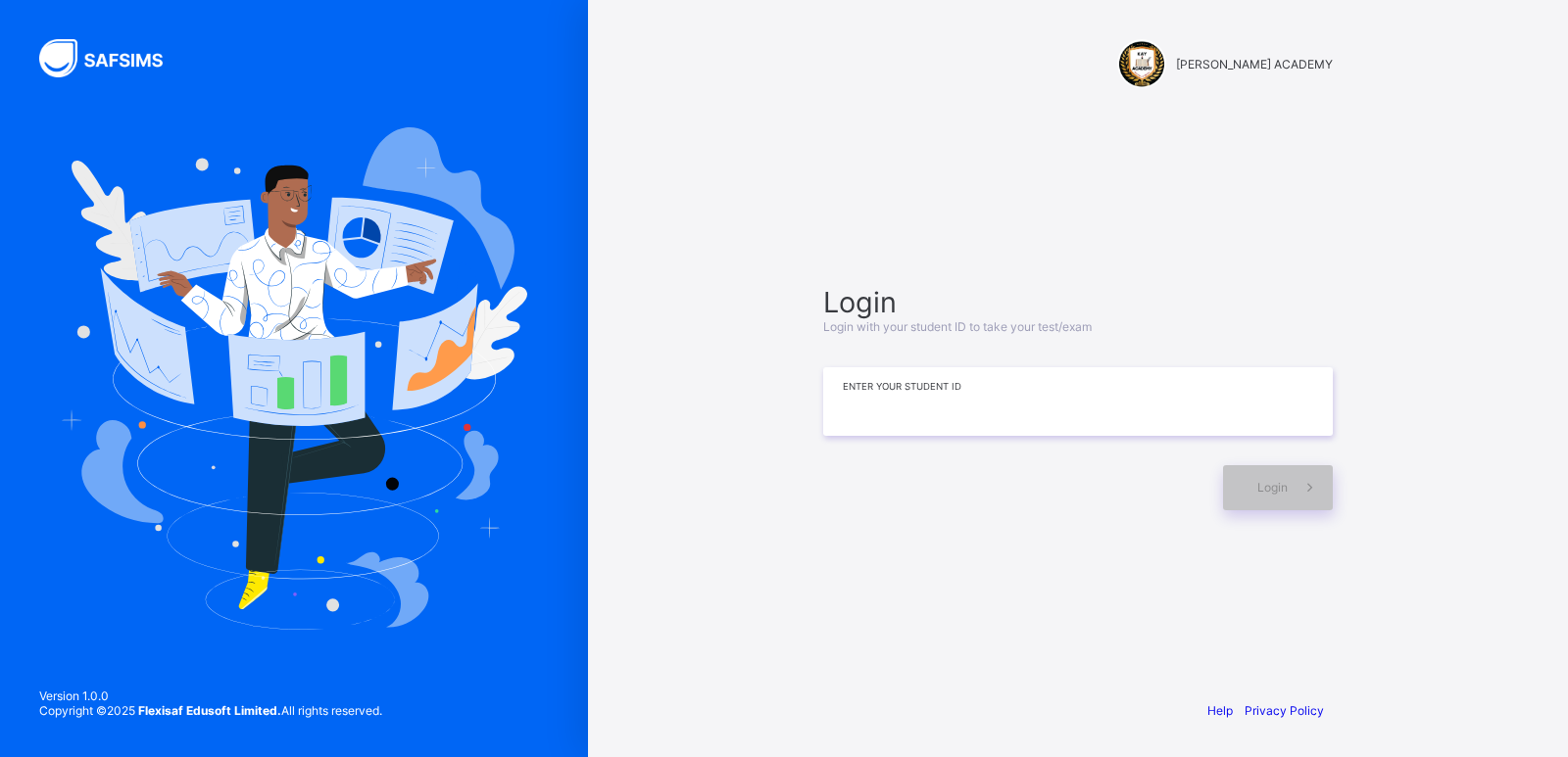
click at [1084, 413] on input at bounding box center [1077, 401] width 509 height 68
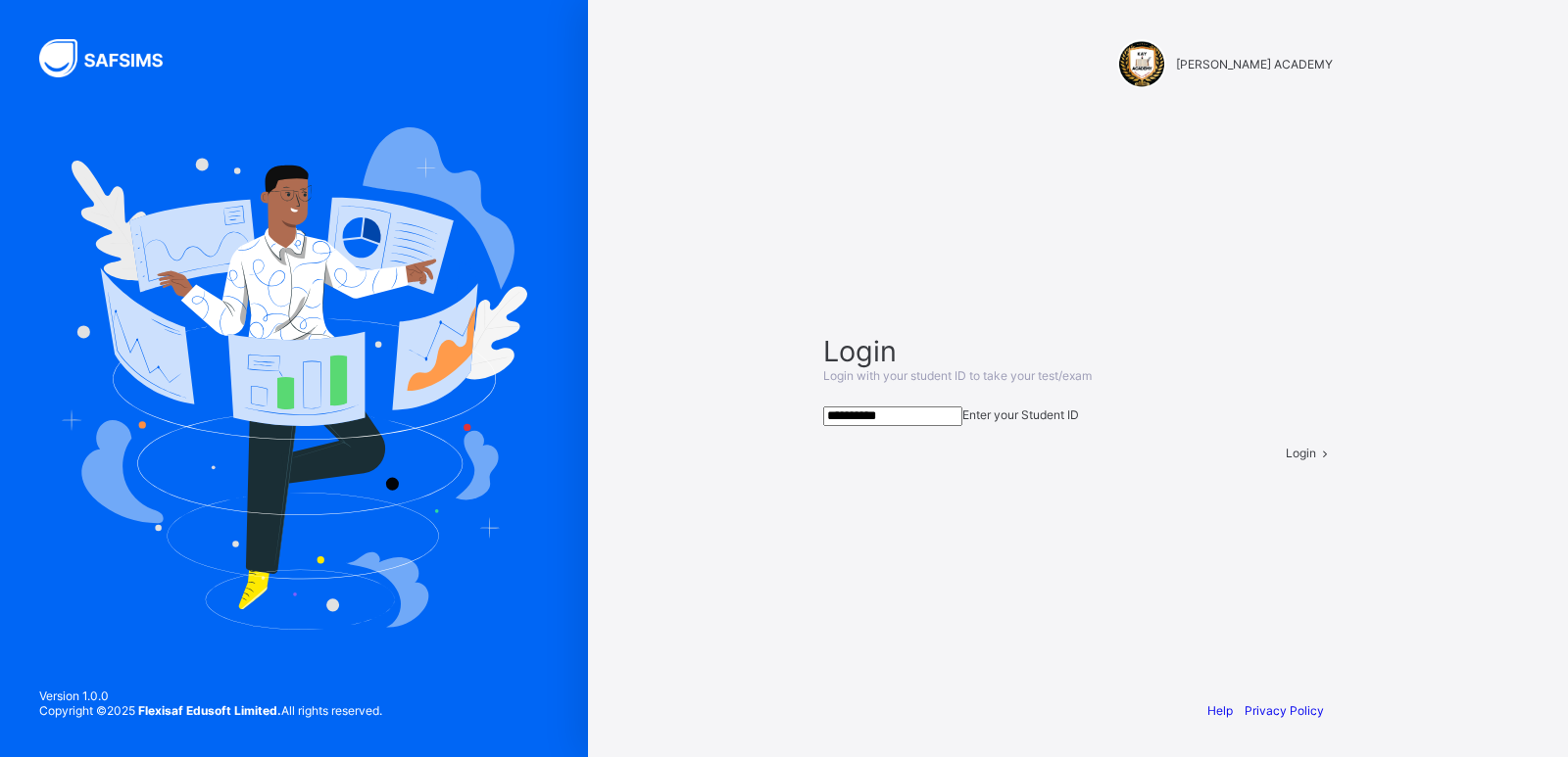
type input "**********"
click at [1316, 461] on span at bounding box center [1324, 453] width 17 height 15
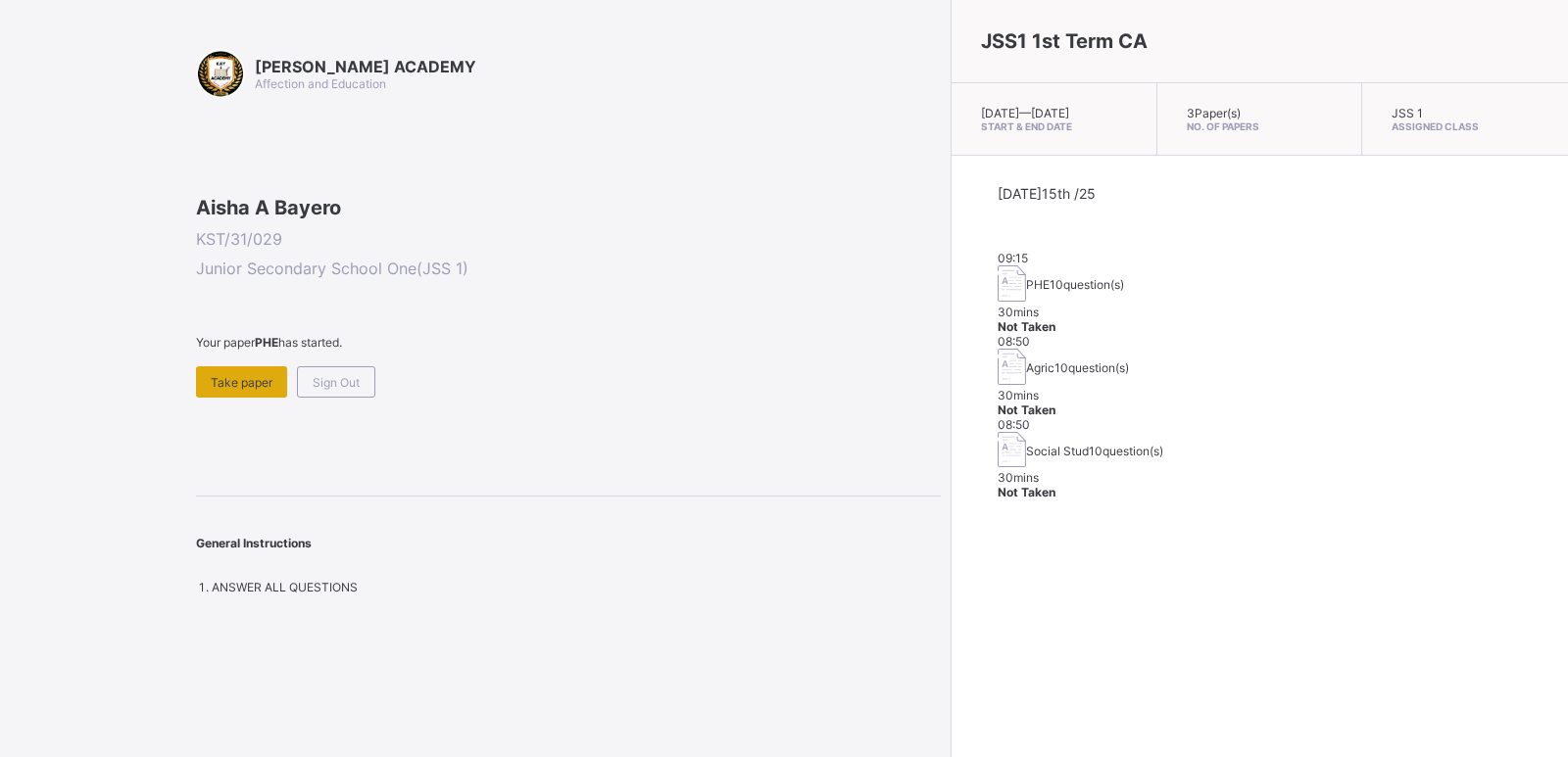
click at [252, 397] on div "Take paper" at bounding box center [242, 382] width 91 height 32
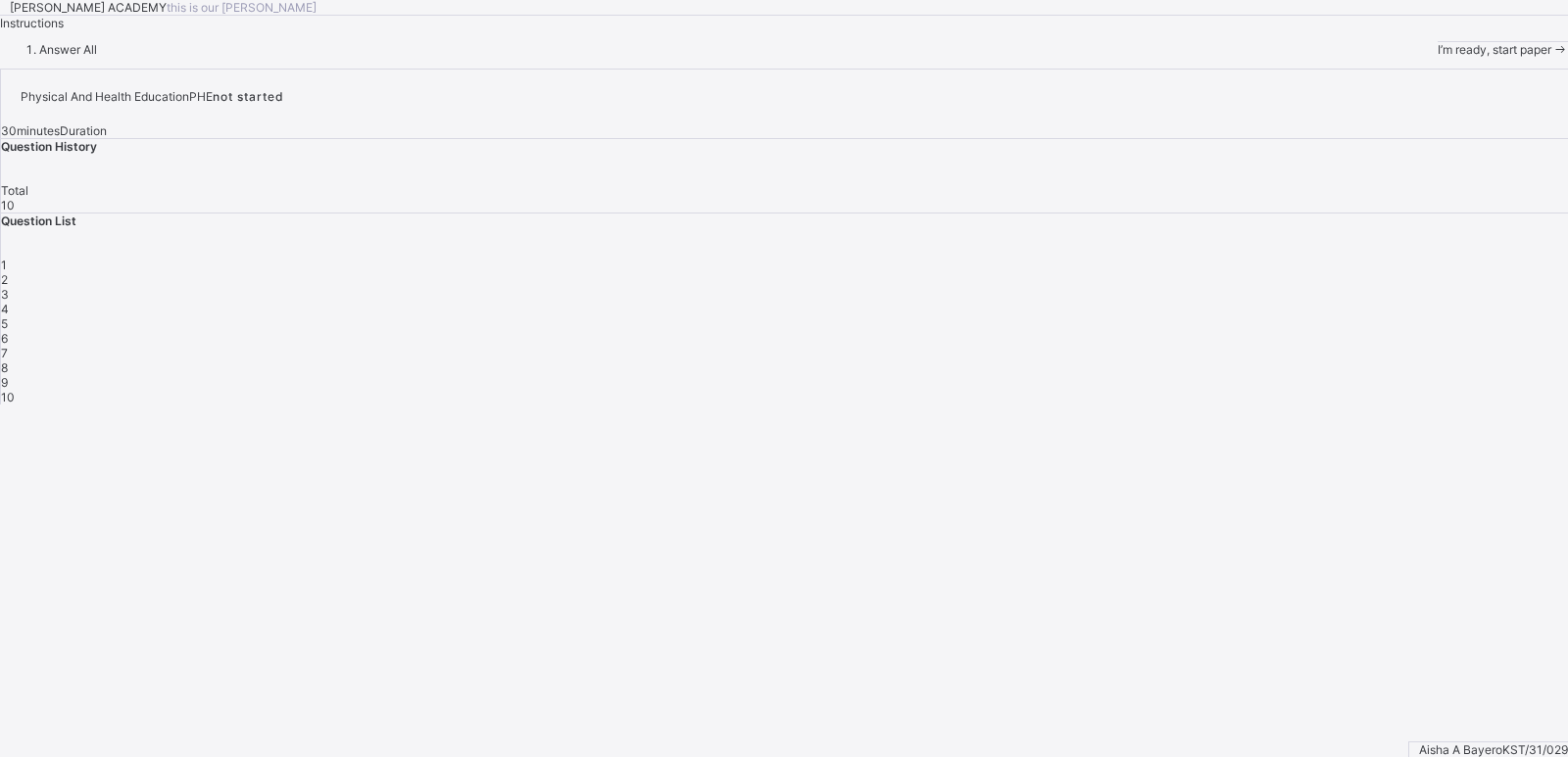
click at [7, 272] on span "1" at bounding box center [4, 265] width 6 height 15
click at [1437, 56] on span "I’m ready, start paper" at bounding box center [1494, 50] width 114 height 15
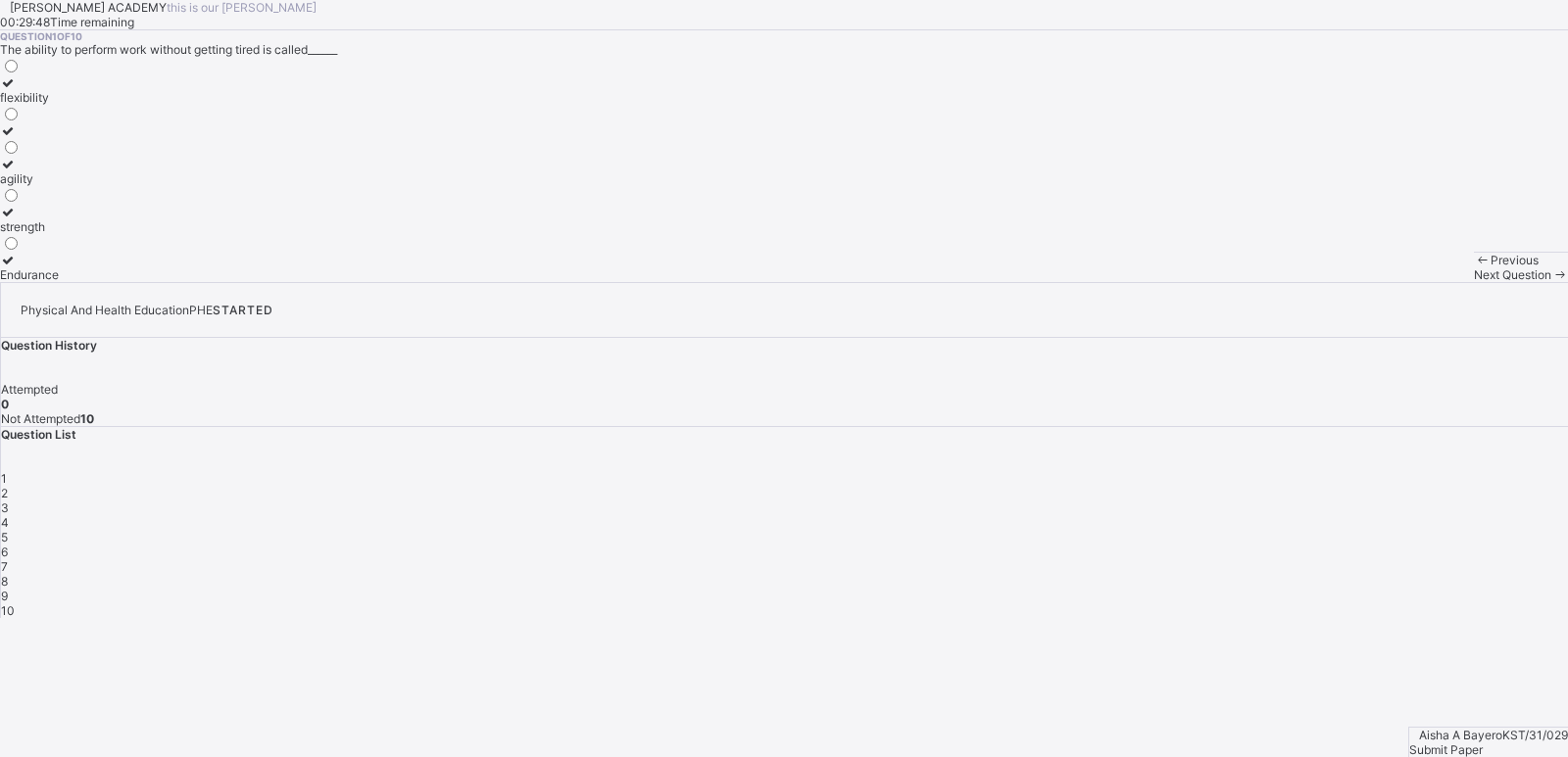
click at [58, 105] on div "flexibility" at bounding box center [29, 97] width 58 height 15
click at [1266, 486] on div "2" at bounding box center [784, 492] width 1567 height 15
click at [129, 234] on div "improves body strength" at bounding box center [64, 226] width 129 height 15
click at [1316, 500] on div "3" at bounding box center [784, 507] width 1567 height 15
click at [101, 153] on div "good health habits" at bounding box center [51, 145] width 101 height 15
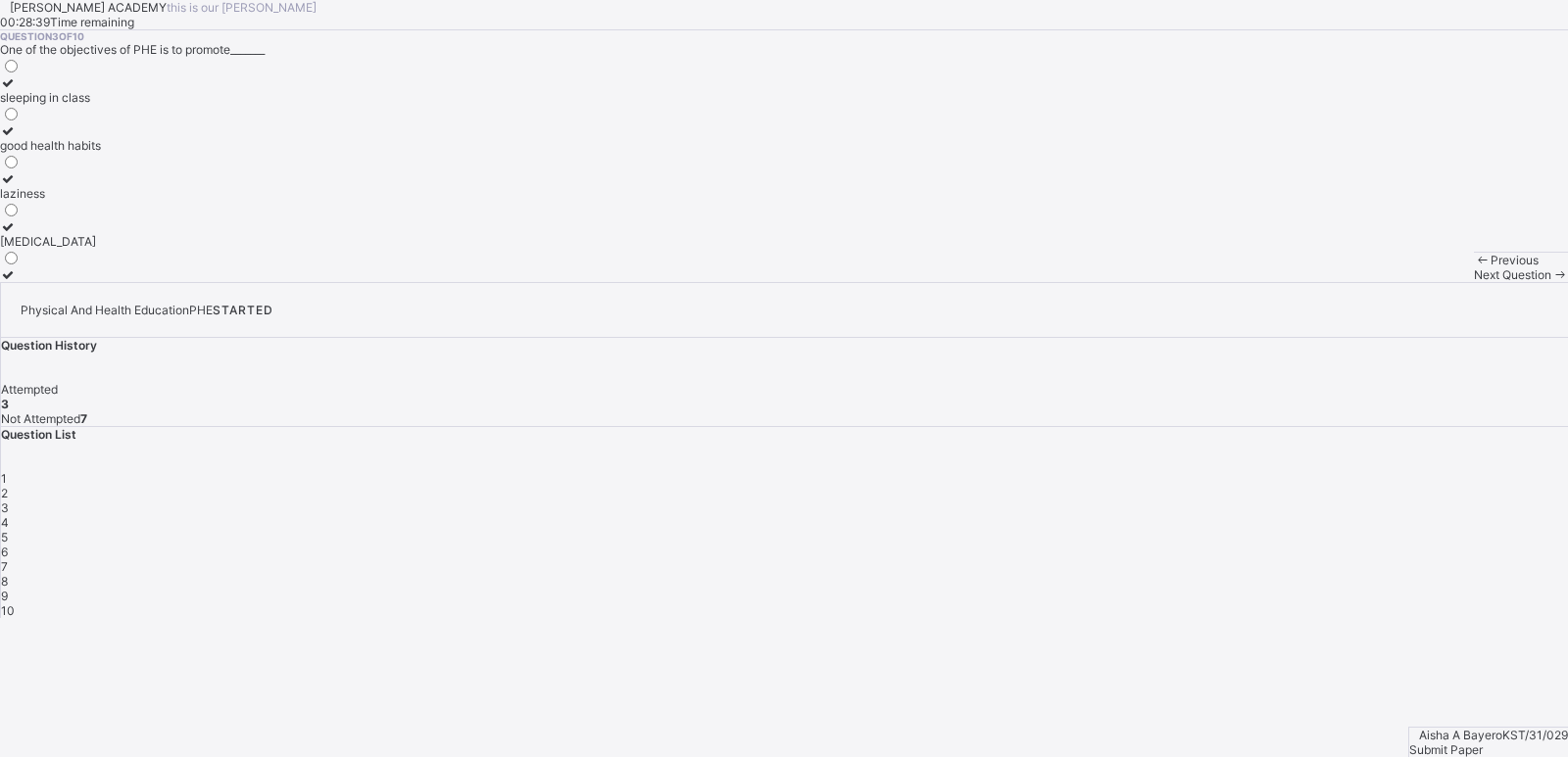
click at [1369, 515] on div "4" at bounding box center [784, 522] width 1567 height 15
click at [148, 153] on div "develop the body and mind" at bounding box center [73, 145] width 148 height 15
click at [8, 530] on span "5" at bounding box center [4, 537] width 7 height 15
click at [99, 105] on div "cheating in exams" at bounding box center [50, 97] width 99 height 15
click at [8, 545] on span "6" at bounding box center [4, 552] width 7 height 15
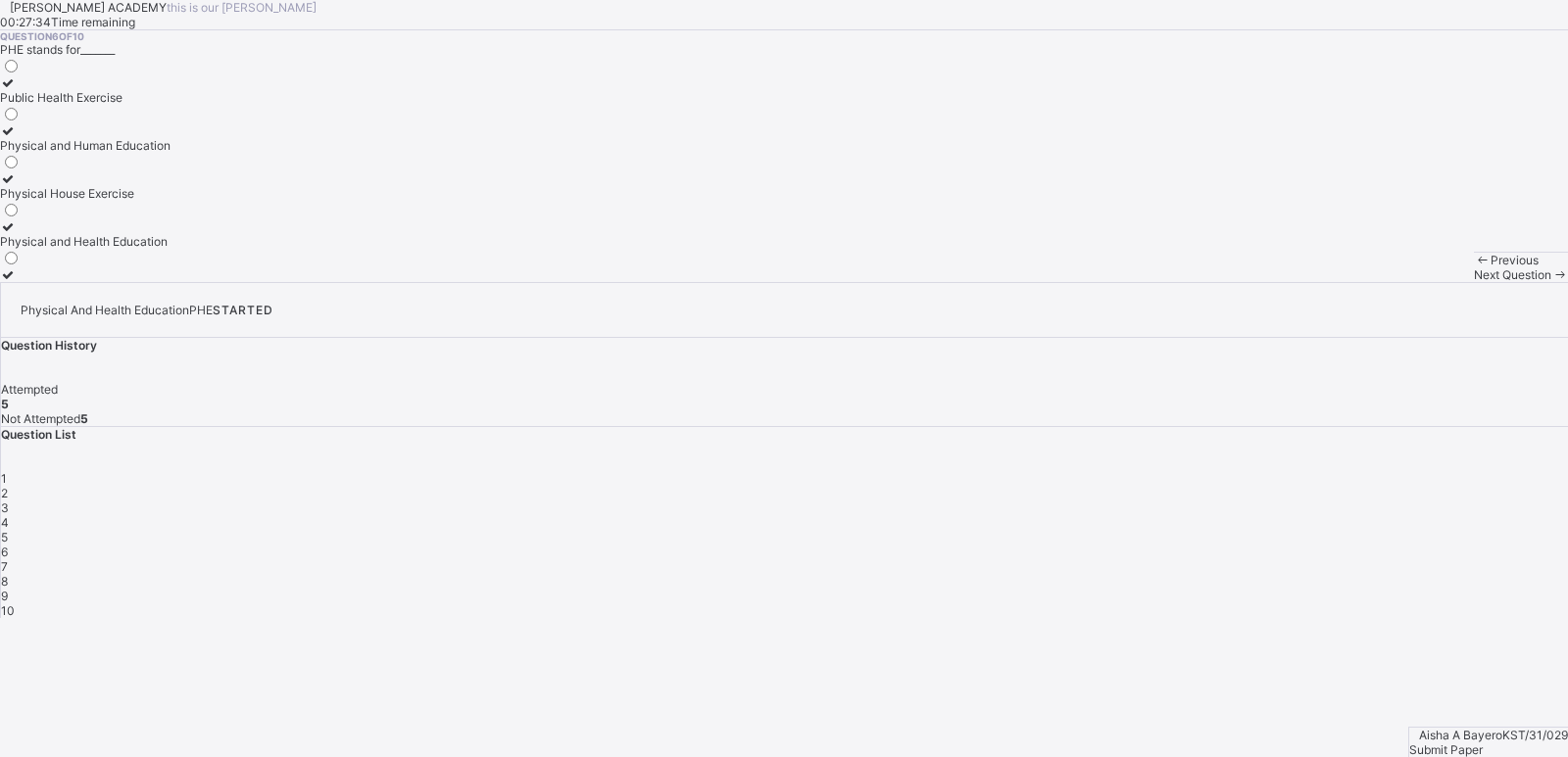
click at [170, 249] on div "Physical and Health Education" at bounding box center [85, 241] width 170 height 15
click at [1524, 559] on div "7" at bounding box center [784, 566] width 1567 height 15
click at [114, 186] on div "develops fitness" at bounding box center [56, 178] width 114 height 15
click at [8, 574] on span "8" at bounding box center [4, 581] width 7 height 15
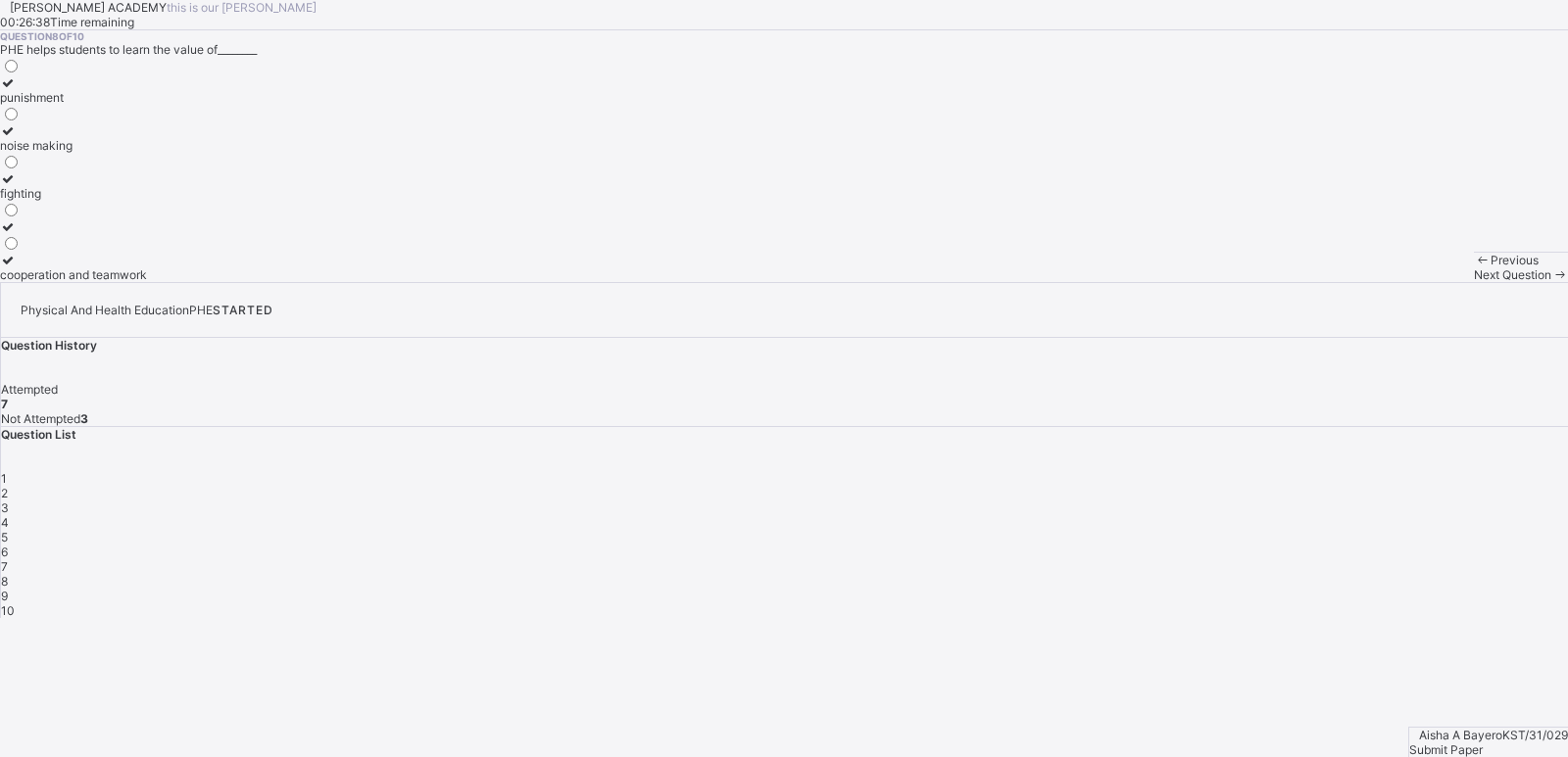
click at [147, 282] on label "cooperation and teamwork" at bounding box center [73, 268] width 147 height 30
click at [8, 589] on span "9" at bounding box center [4, 595] width 7 height 15
click at [210, 153] on div "perform daily activities without fatique" at bounding box center [105, 145] width 210 height 15
click at [15, 603] on span "10" at bounding box center [8, 610] width 14 height 15
click at [107, 138] on label "endure more work" at bounding box center [54, 124] width 107 height 30
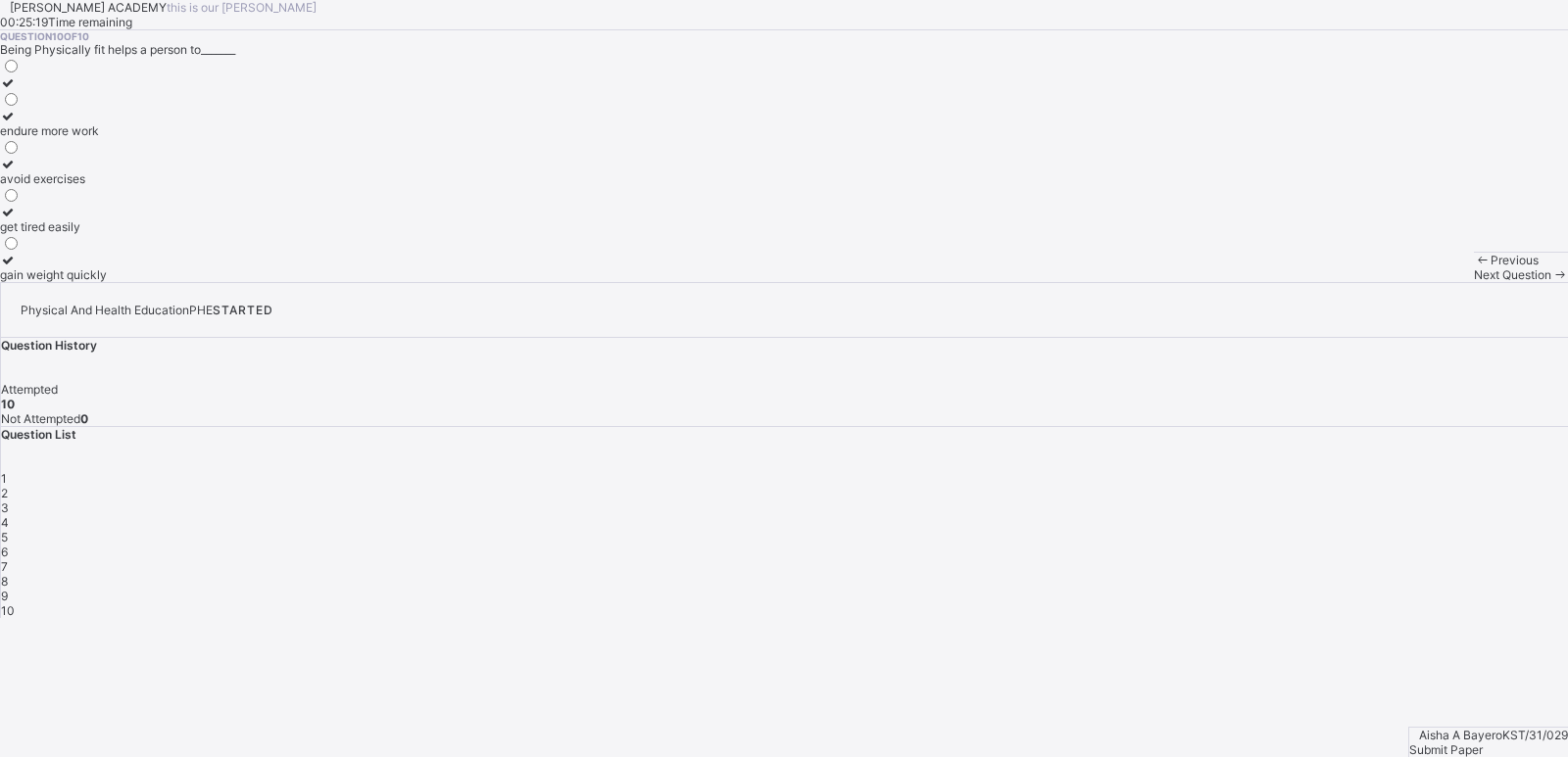
click at [15, 603] on span "10" at bounding box center [8, 610] width 14 height 15
click at [1483, 742] on span "Submit Paper" at bounding box center [1446, 749] width 73 height 15
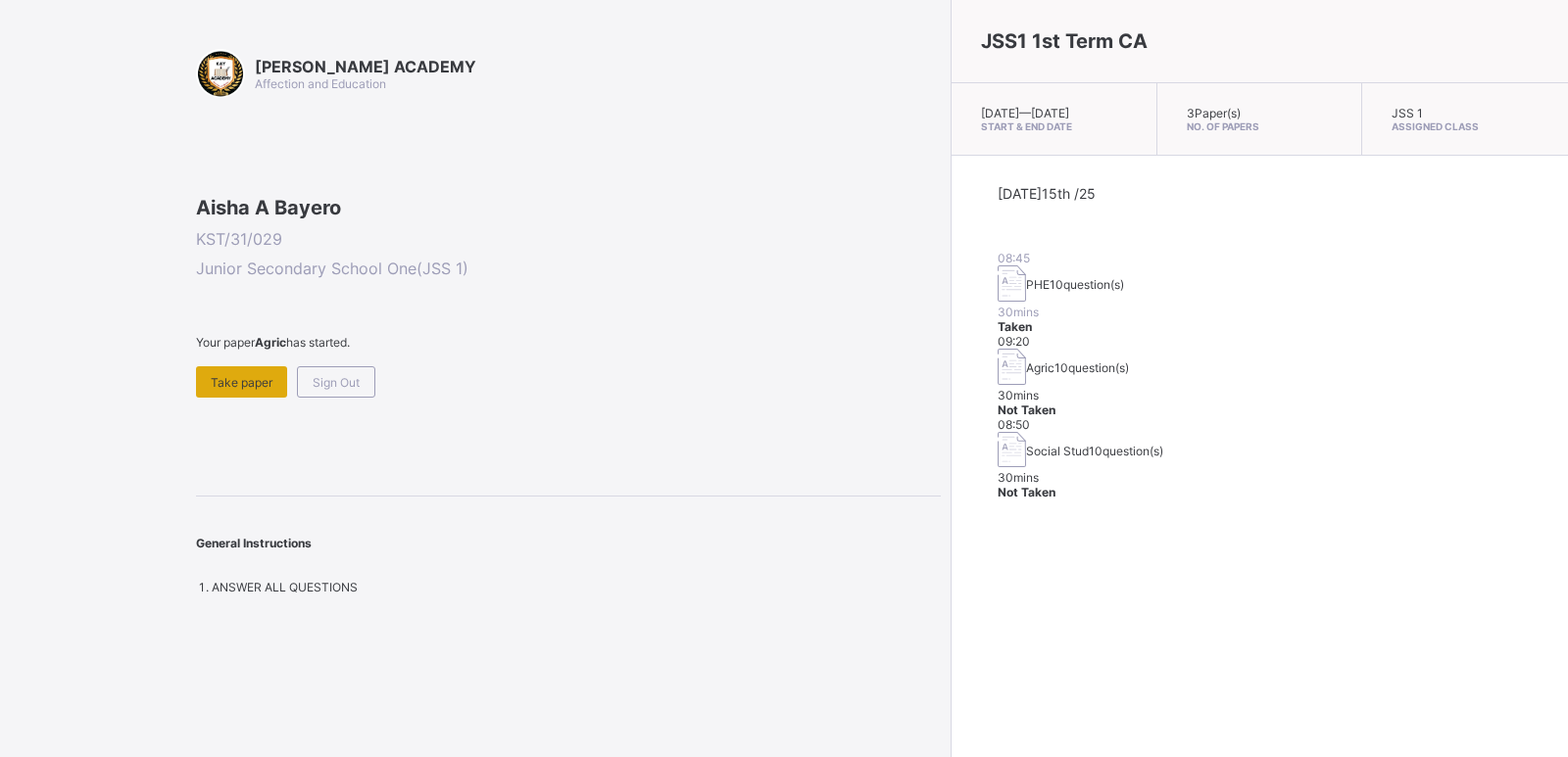
click at [248, 389] on span "Take paper" at bounding box center [242, 382] width 61 height 15
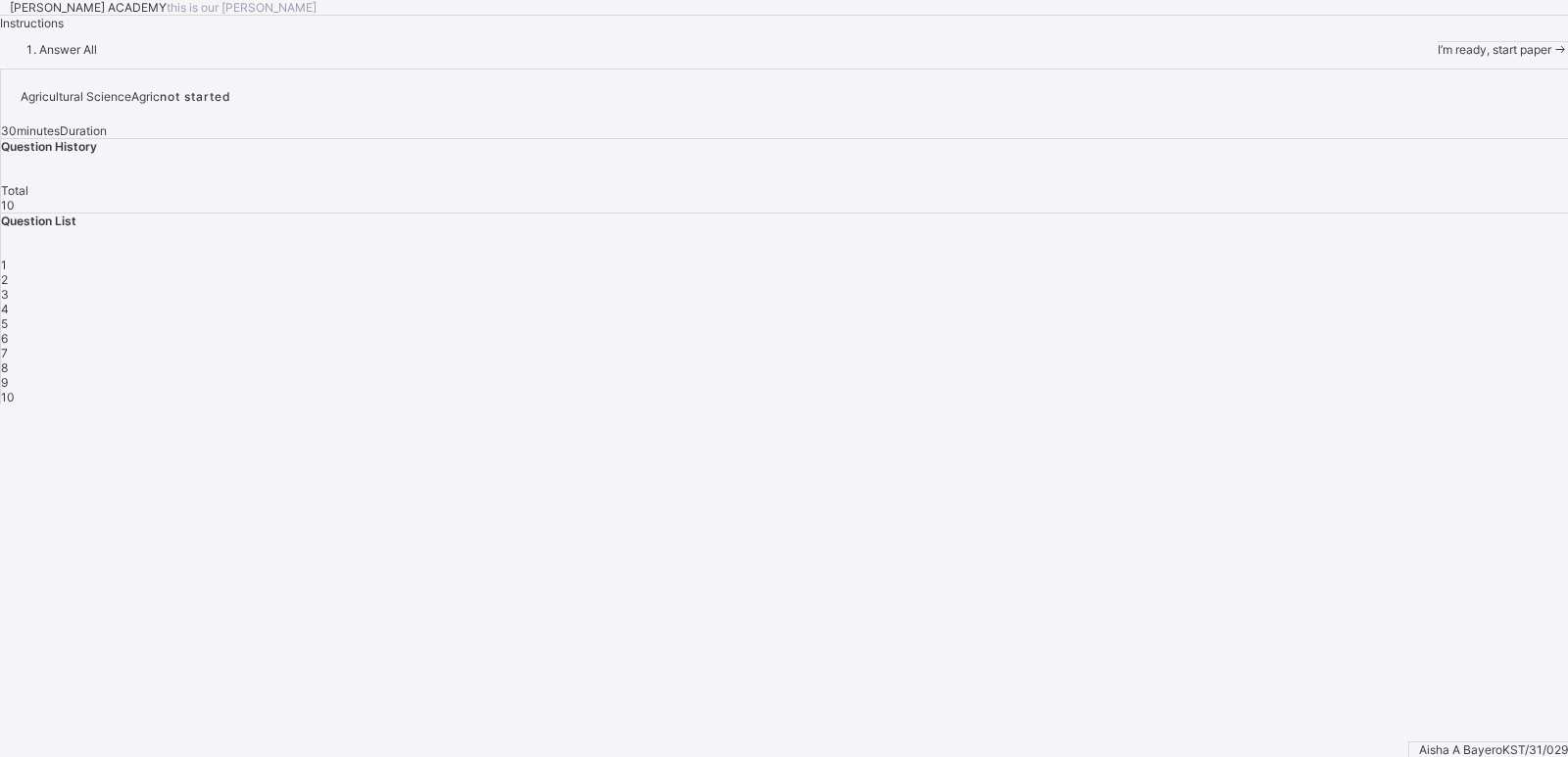
click at [1437, 56] on span "I’m ready, start paper" at bounding box center [1494, 50] width 114 height 15
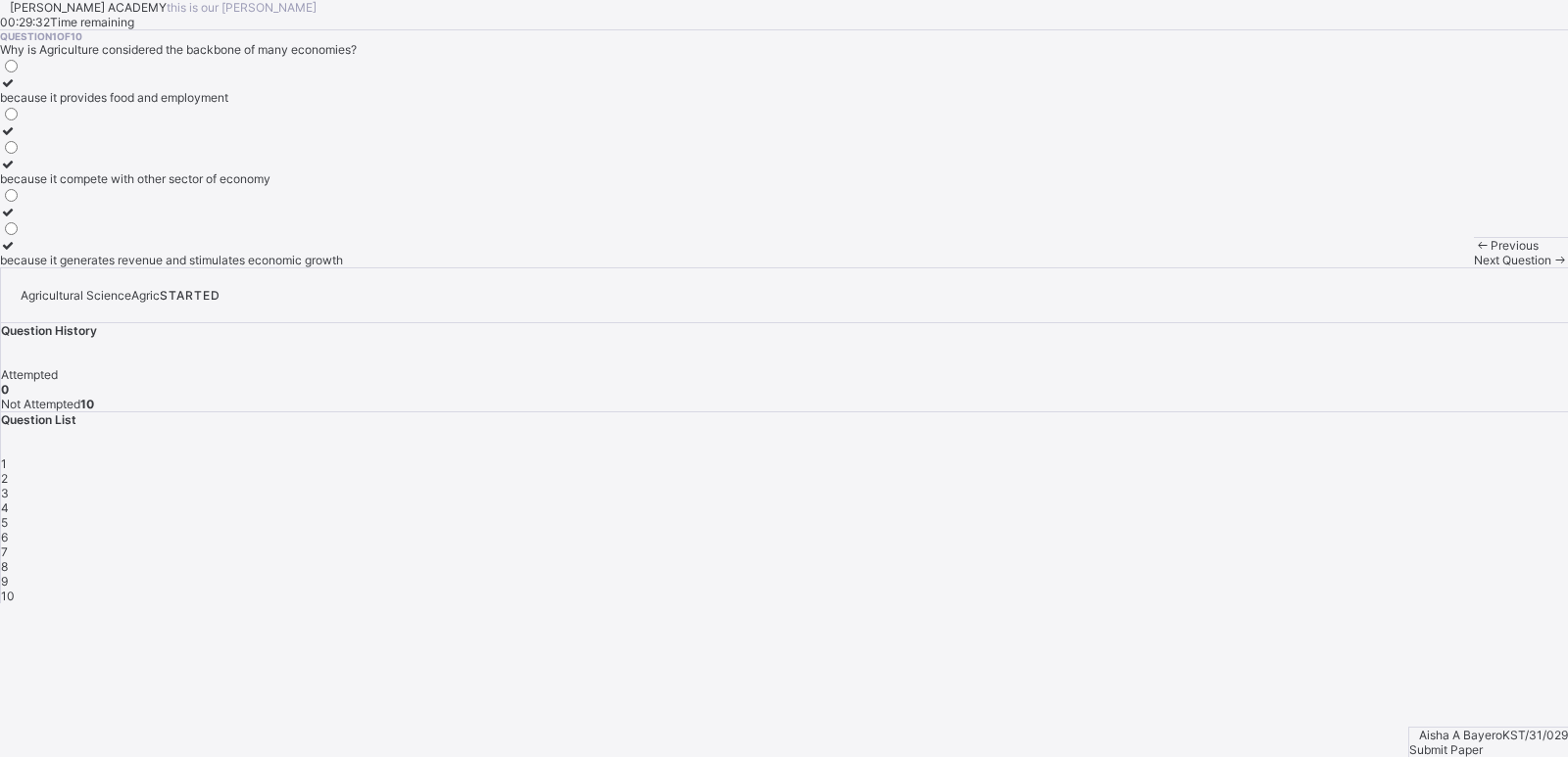
click at [185, 105] on label "because it provides food and employment" at bounding box center [171, 90] width 343 height 30
click at [1261, 471] on div "2" at bounding box center [784, 478] width 1567 height 15
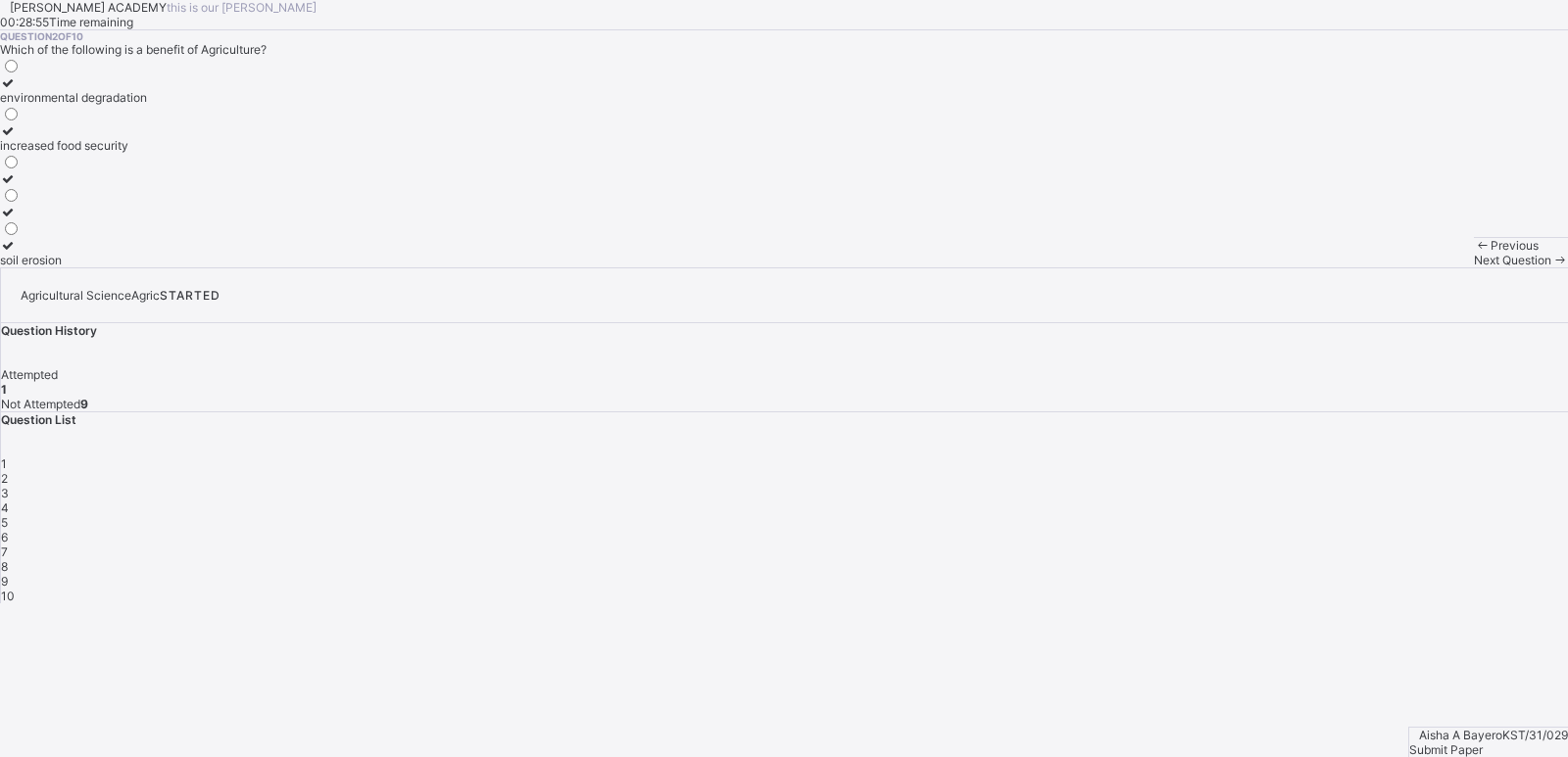
click at [147, 105] on div "environmental degradation" at bounding box center [73, 97] width 147 height 15
click at [9, 486] on span "3" at bounding box center [5, 492] width 8 height 15
click at [79, 105] on label "manufacturing" at bounding box center [40, 90] width 79 height 30
click at [1359, 500] on div "4" at bounding box center [784, 507] width 1567 height 15
click at [36, 186] on label "Maize" at bounding box center [18, 171] width 36 height 30
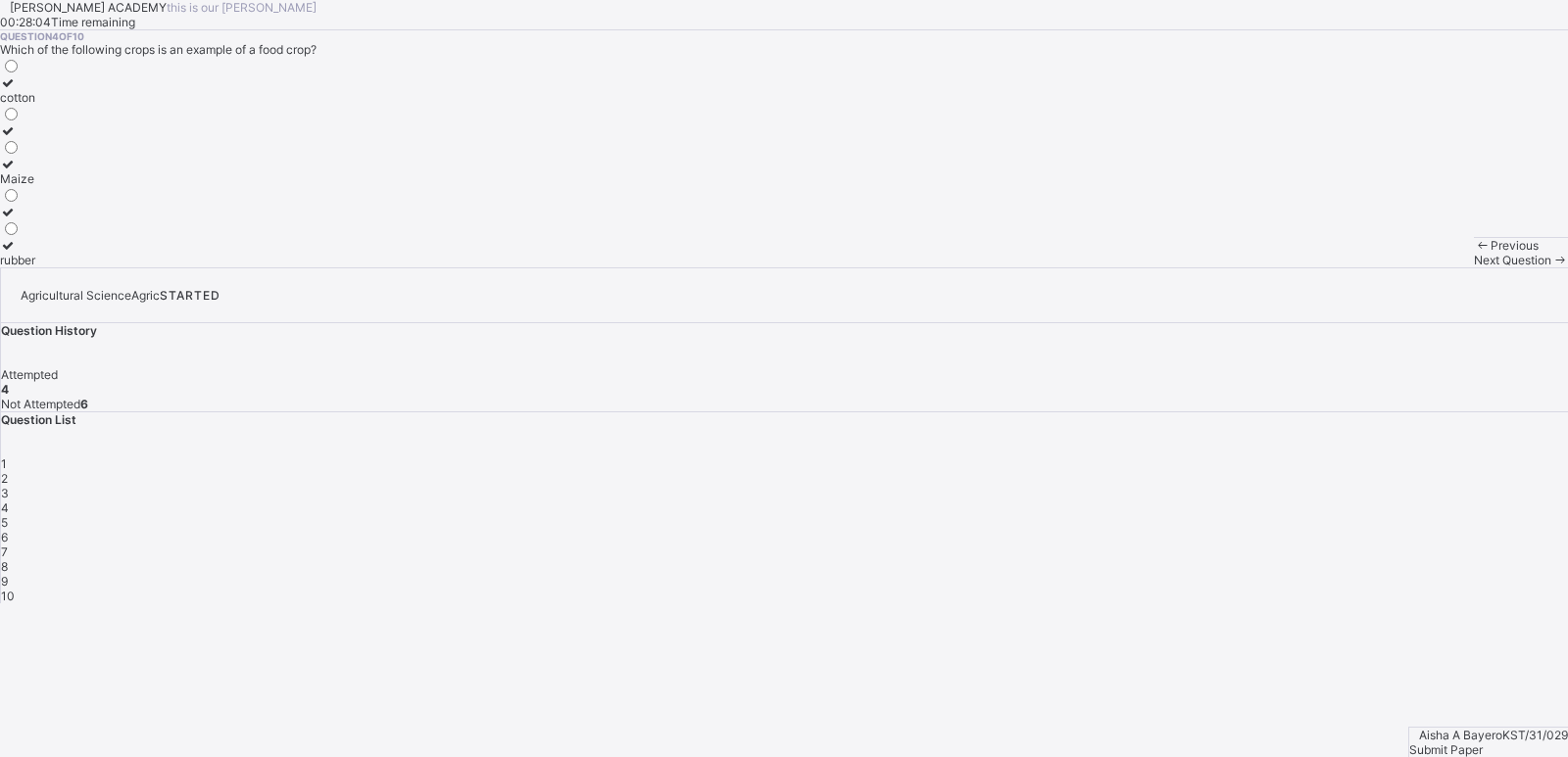
click at [1509, 545] on div "7" at bounding box center [784, 552] width 1567 height 15
click at [202, 105] on div "it provides employment opportunities" at bounding box center [101, 97] width 202 height 15
click at [8, 515] on span "5" at bounding box center [4, 522] width 7 height 15
click at [142, 138] on label "providing raw materials for industries" at bounding box center [100, 124] width 201 height 30
click at [8, 530] on span "6" at bounding box center [4, 537] width 7 height 15
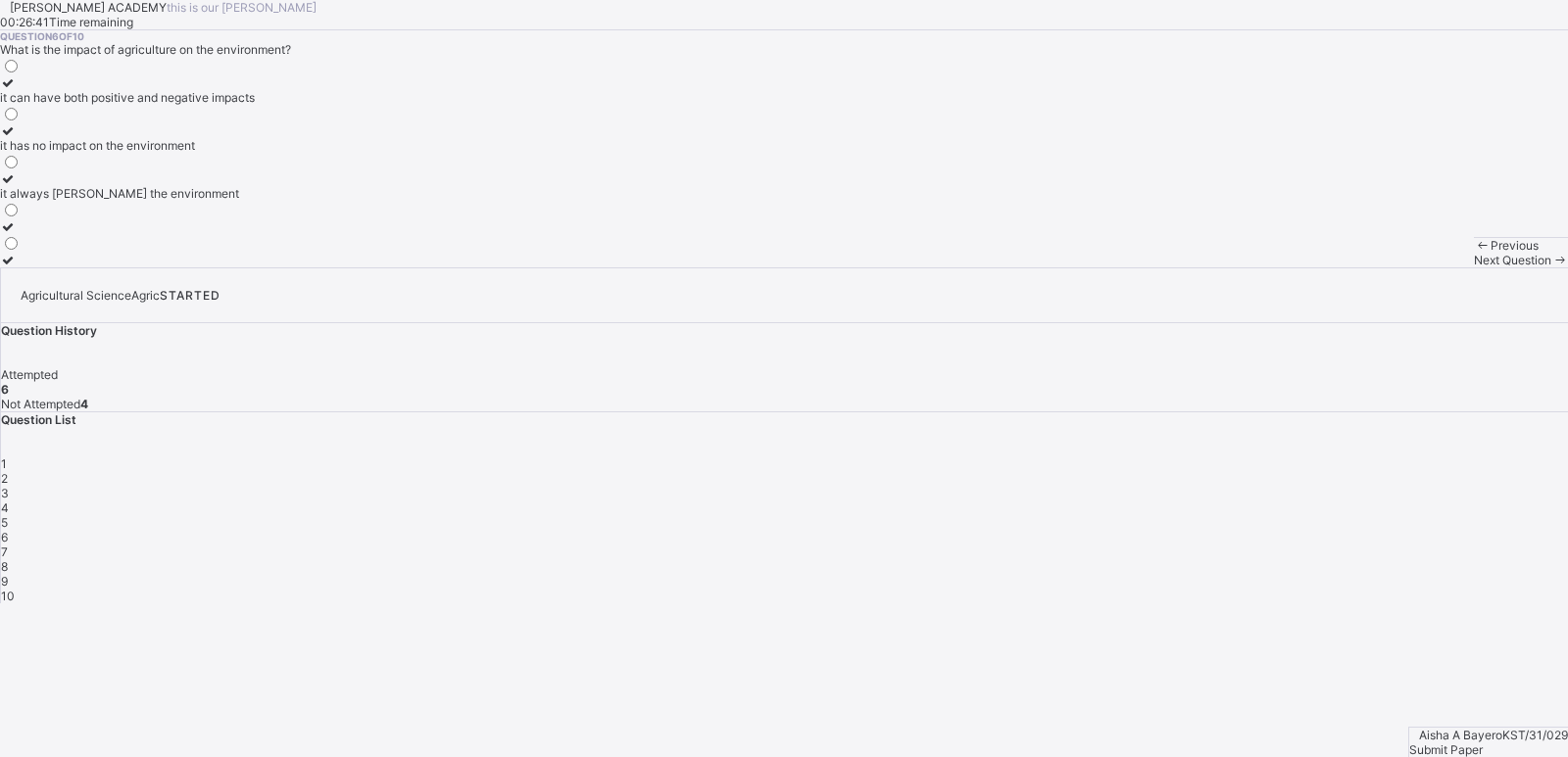
click at [255, 105] on div "it can have both positive and negative impacts" at bounding box center [127, 97] width 255 height 15
click at [8, 559] on span "8" at bounding box center [4, 566] width 7 height 15
click at [214, 153] on div "providing food for the population" at bounding box center [107, 145] width 214 height 15
click at [15, 589] on span "10" at bounding box center [8, 595] width 14 height 15
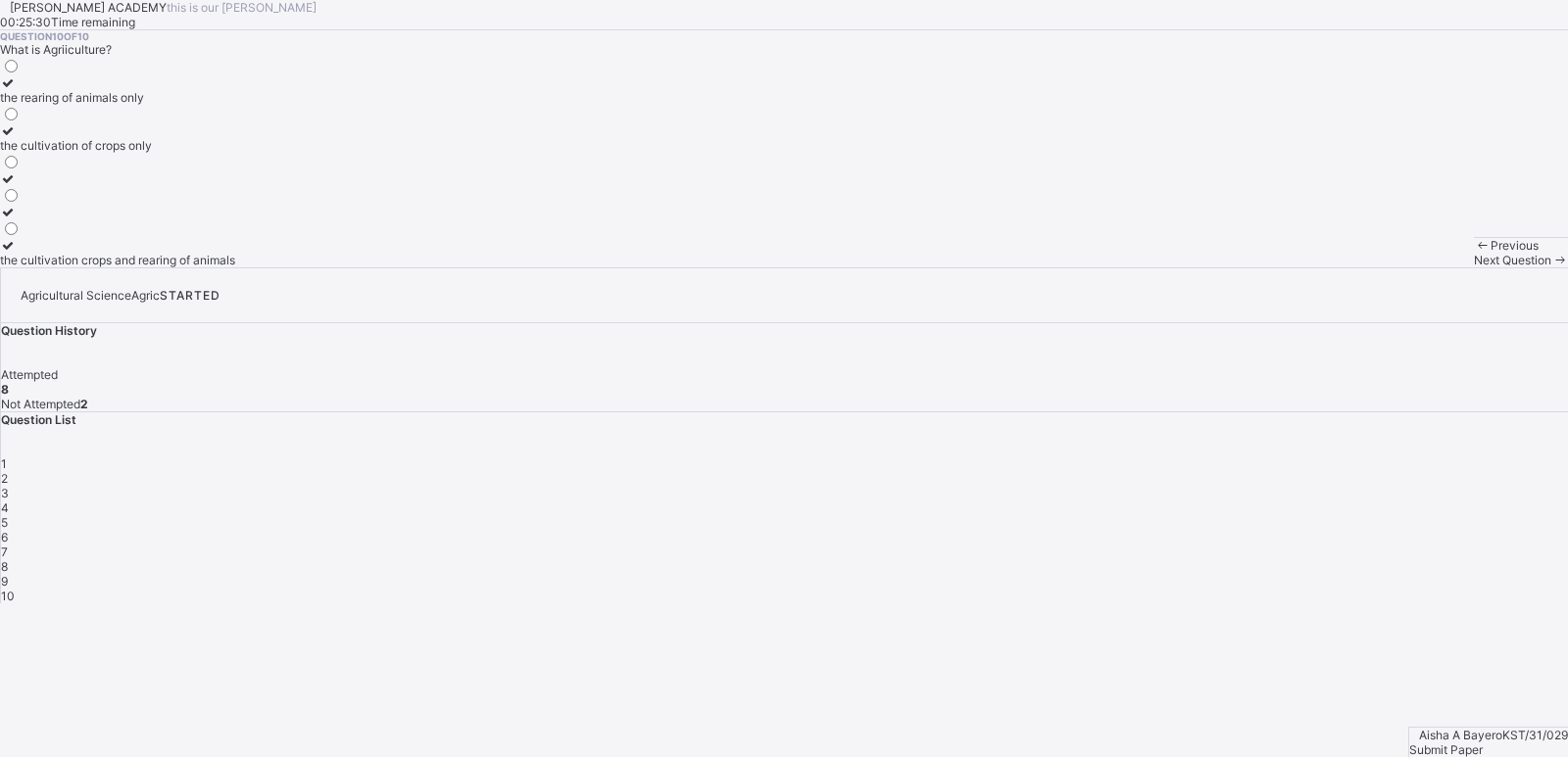
click at [235, 268] on div "the cultivation crops and rearing of animals" at bounding box center [117, 260] width 235 height 15
click at [1266, 574] on div "9" at bounding box center [784, 581] width 1567 height 15
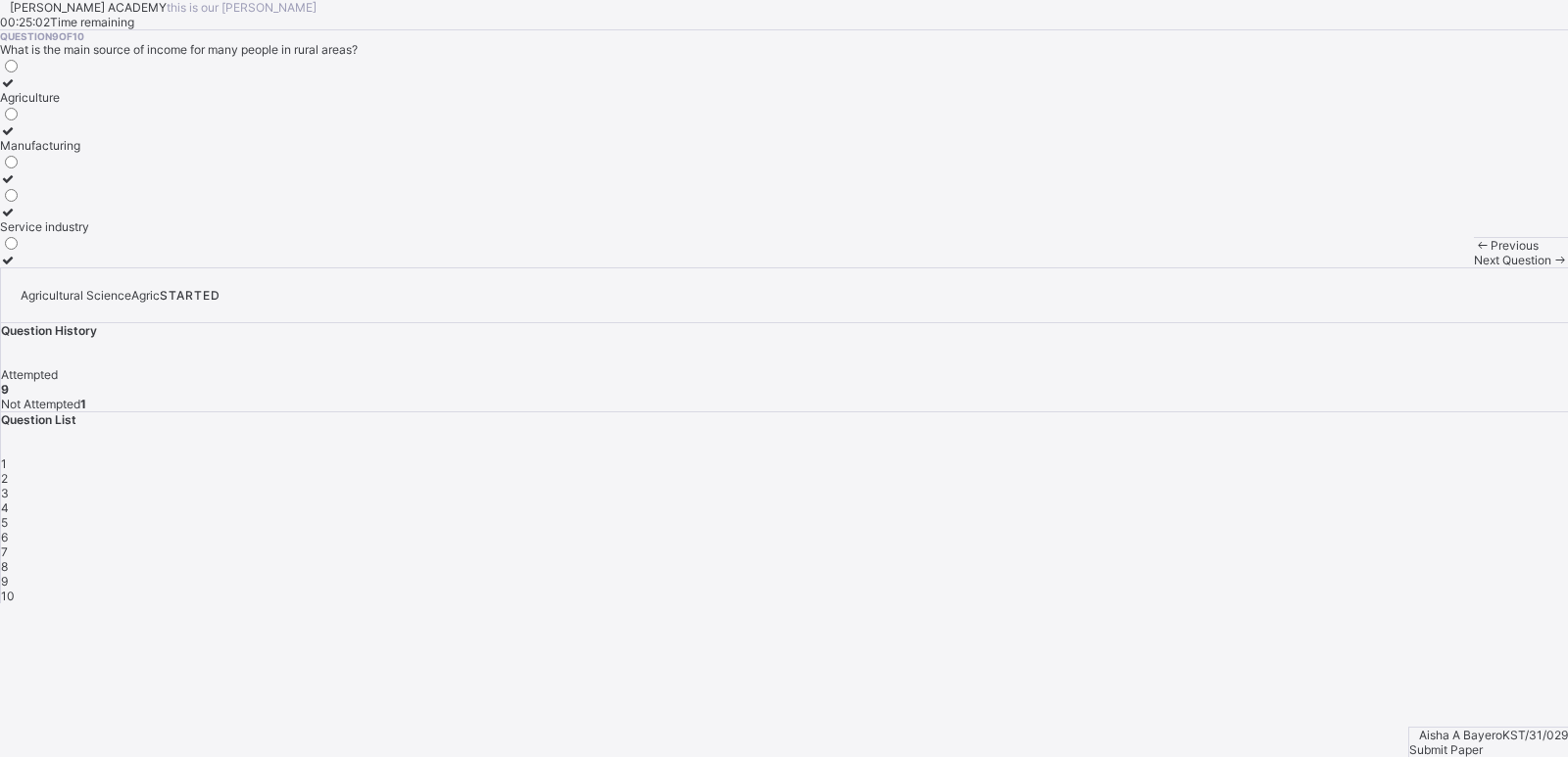
click at [89, 105] on div "Agriculture" at bounding box center [45, 97] width 89 height 15
click at [1467, 742] on div "Submit Paper" at bounding box center [1489, 749] width 159 height 15
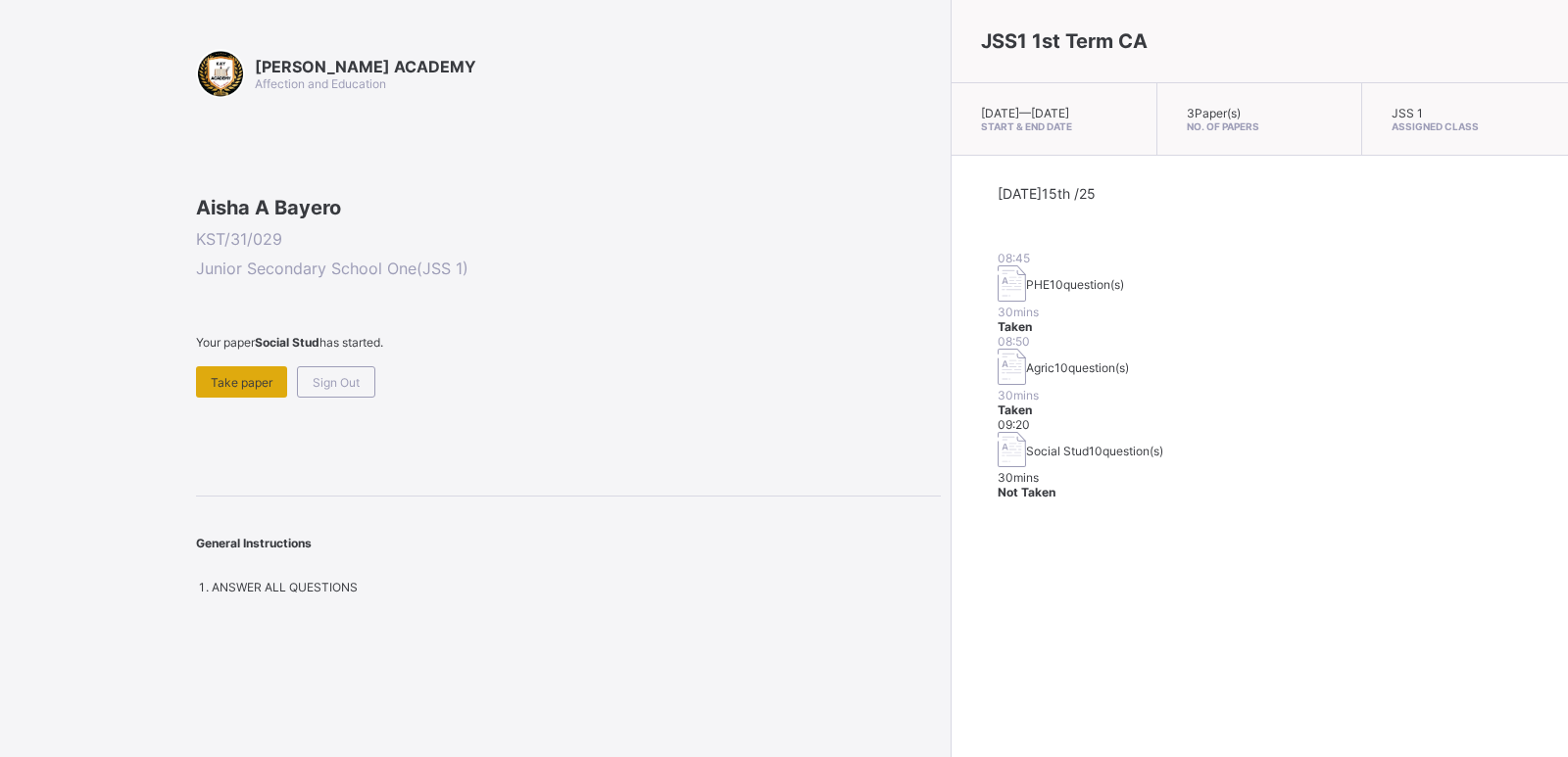
click at [253, 397] on div "Take paper" at bounding box center [242, 382] width 91 height 32
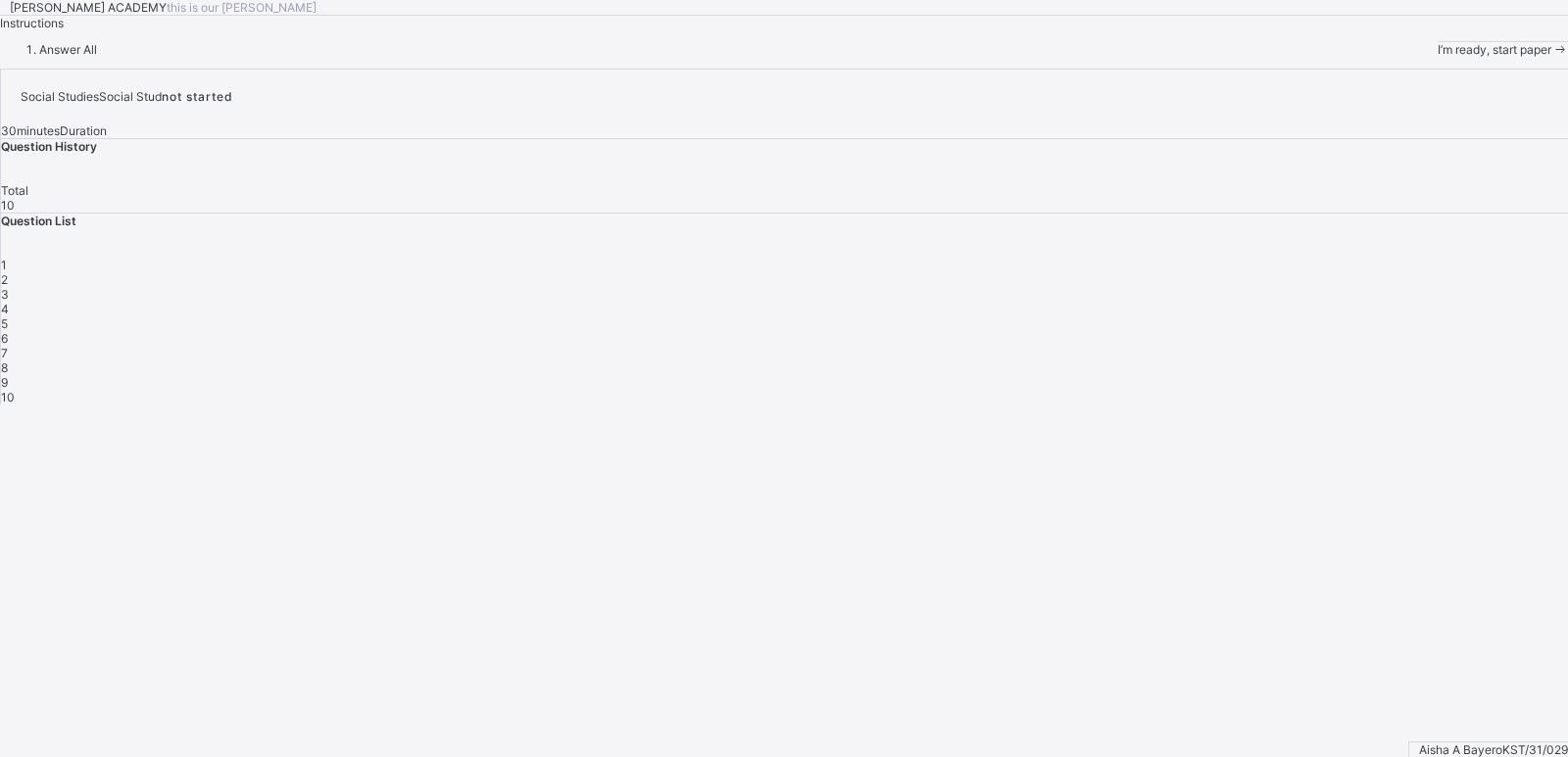
click at [1437, 56] on span "I’m ready, start paper" at bounding box center [1494, 50] width 114 height 15
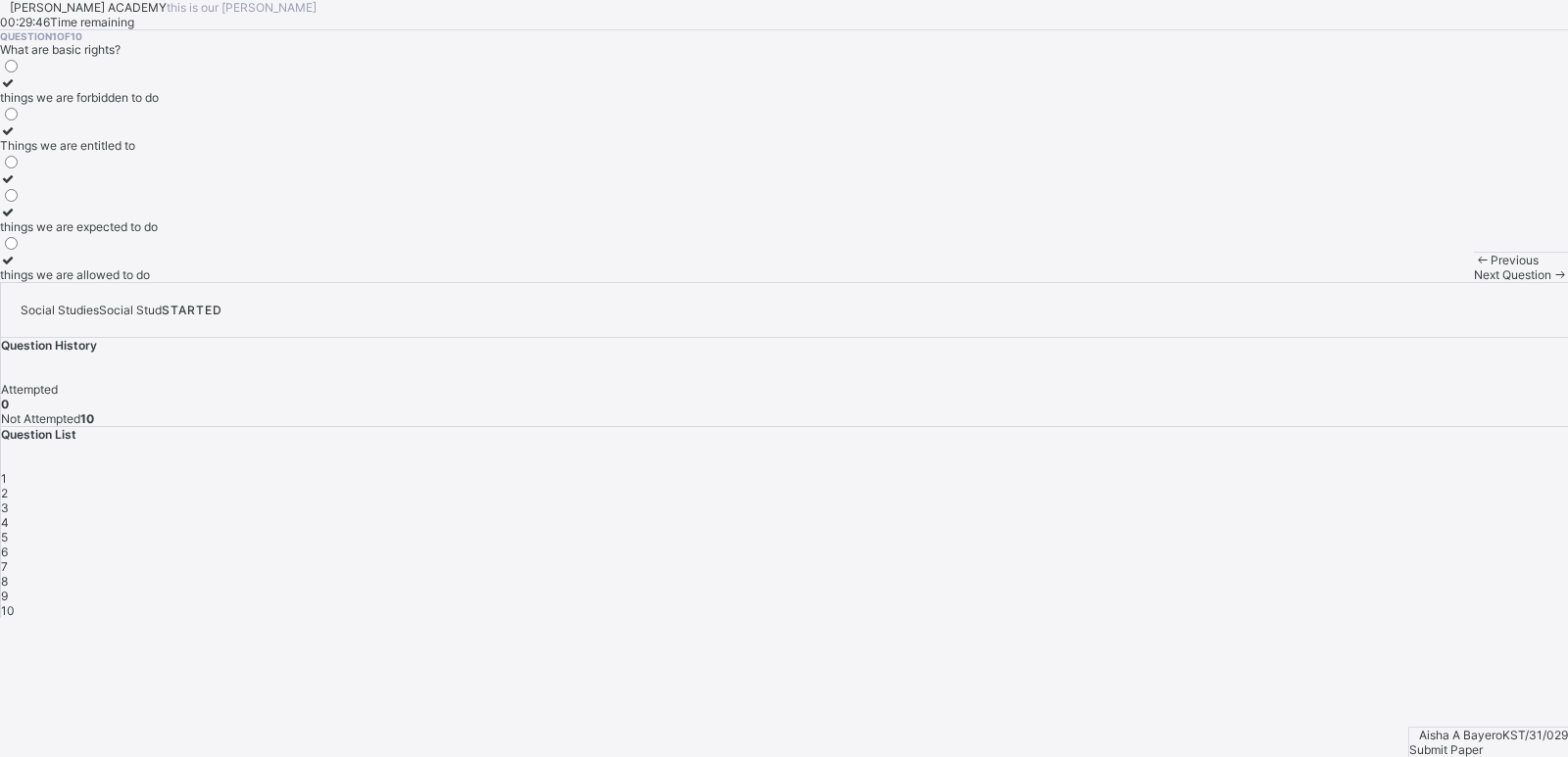
click at [159, 153] on div "Things we are entitled to" at bounding box center [79, 145] width 159 height 15
click at [1252, 486] on div "2" at bounding box center [784, 492] width 1567 height 15
click at [138, 105] on div "taking care of our duties" at bounding box center [68, 97] width 138 height 15
click at [1318, 500] on div "3" at bounding box center [784, 507] width 1567 height 15
click at [229, 201] on div "it encourages diversity and understanding" at bounding box center [114, 193] width 229 height 15
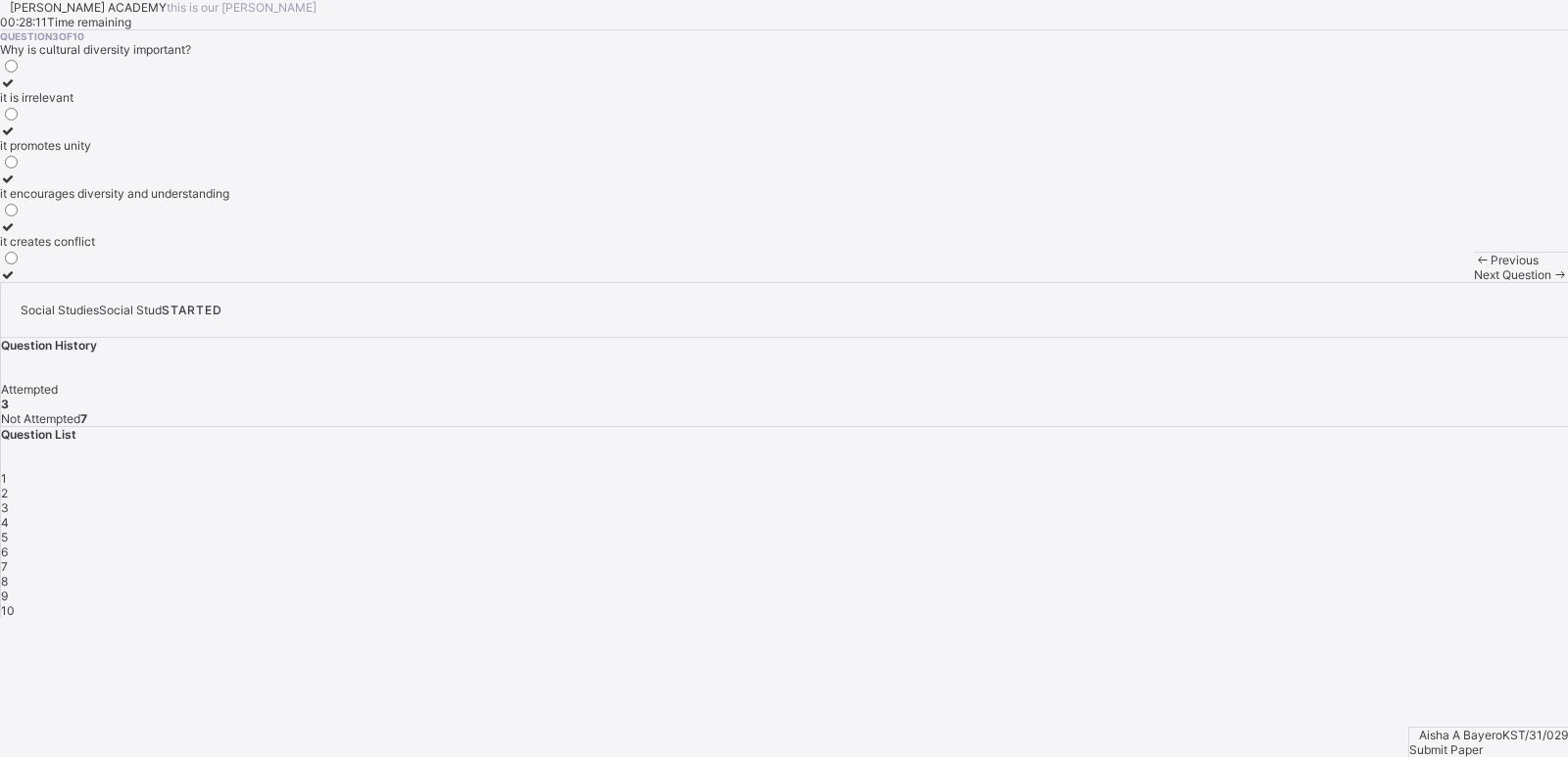
click at [1474, 282] on div "Next Question" at bounding box center [1520, 274] width 94 height 15
click at [165, 105] on div "improving the quality of life of community members" at bounding box center [139, 97] width 279 height 15
click at [1474, 282] on div "Next Question" at bounding box center [1520, 274] width 94 height 15
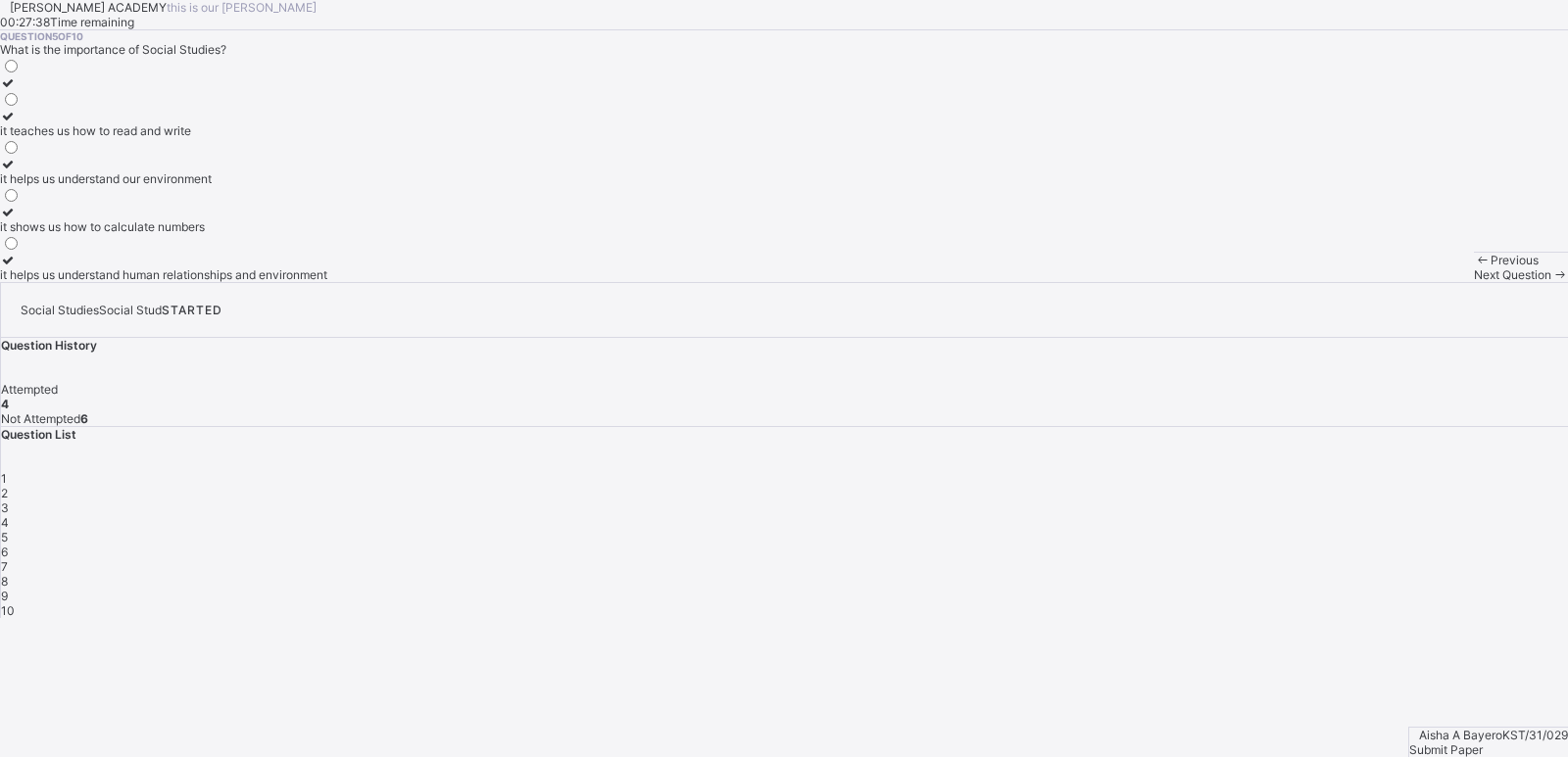
click at [264, 282] on label "it helps us understand human relationships and environment" at bounding box center [164, 268] width 327 height 30
click at [1474, 282] on div "Next Question" at bounding box center [1520, 274] width 94 height 15
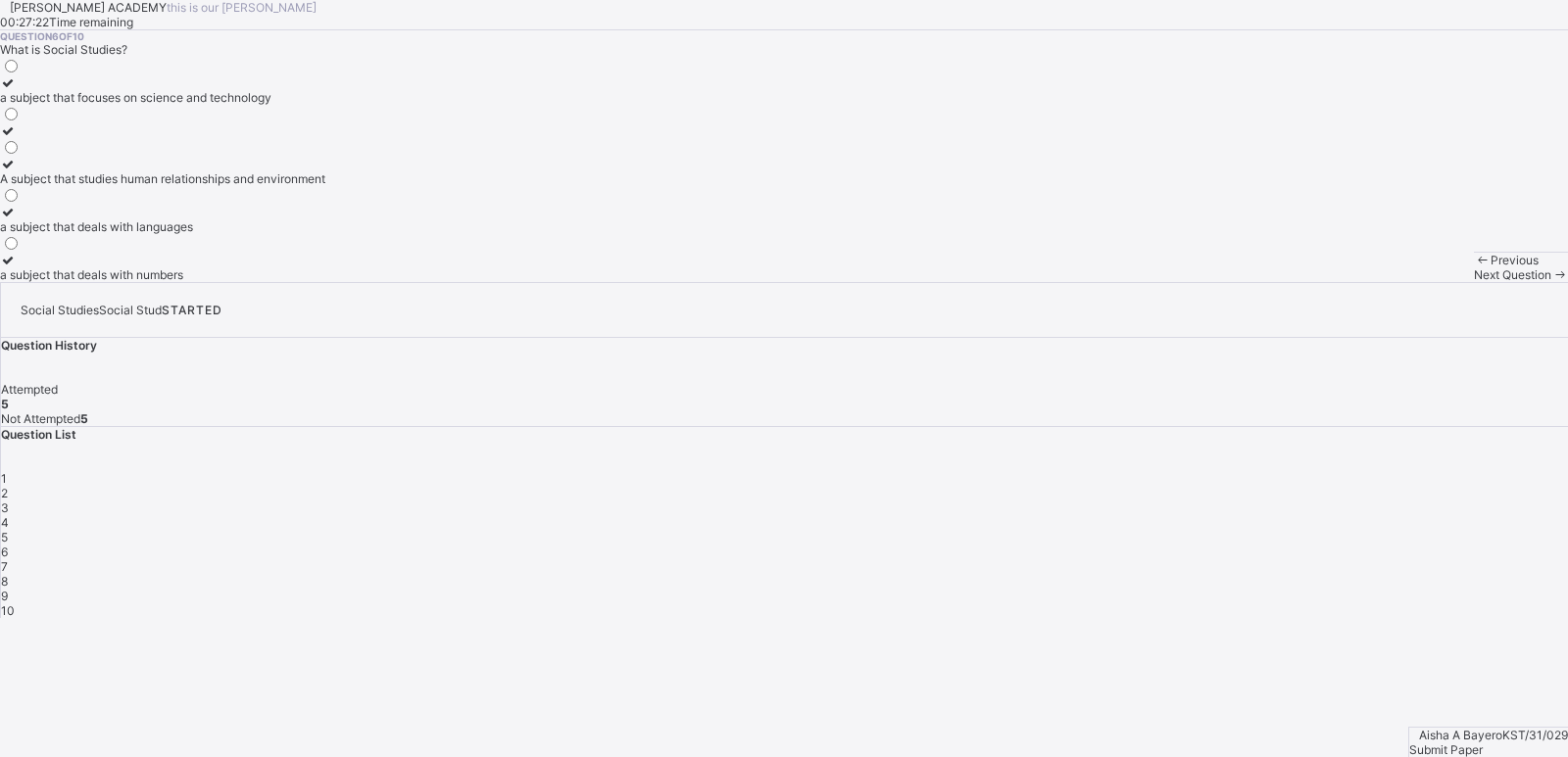
click at [325, 186] on div "A subject that studies human relationships and environment" at bounding box center [163, 178] width 325 height 15
click at [1474, 282] on div "Next Question" at bounding box center [1520, 274] width 94 height 15
click at [251, 186] on div "a group of people related by blood or marriage" at bounding box center [125, 178] width 251 height 15
click at [1474, 282] on div "Next Question" at bounding box center [1520, 274] width 94 height 15
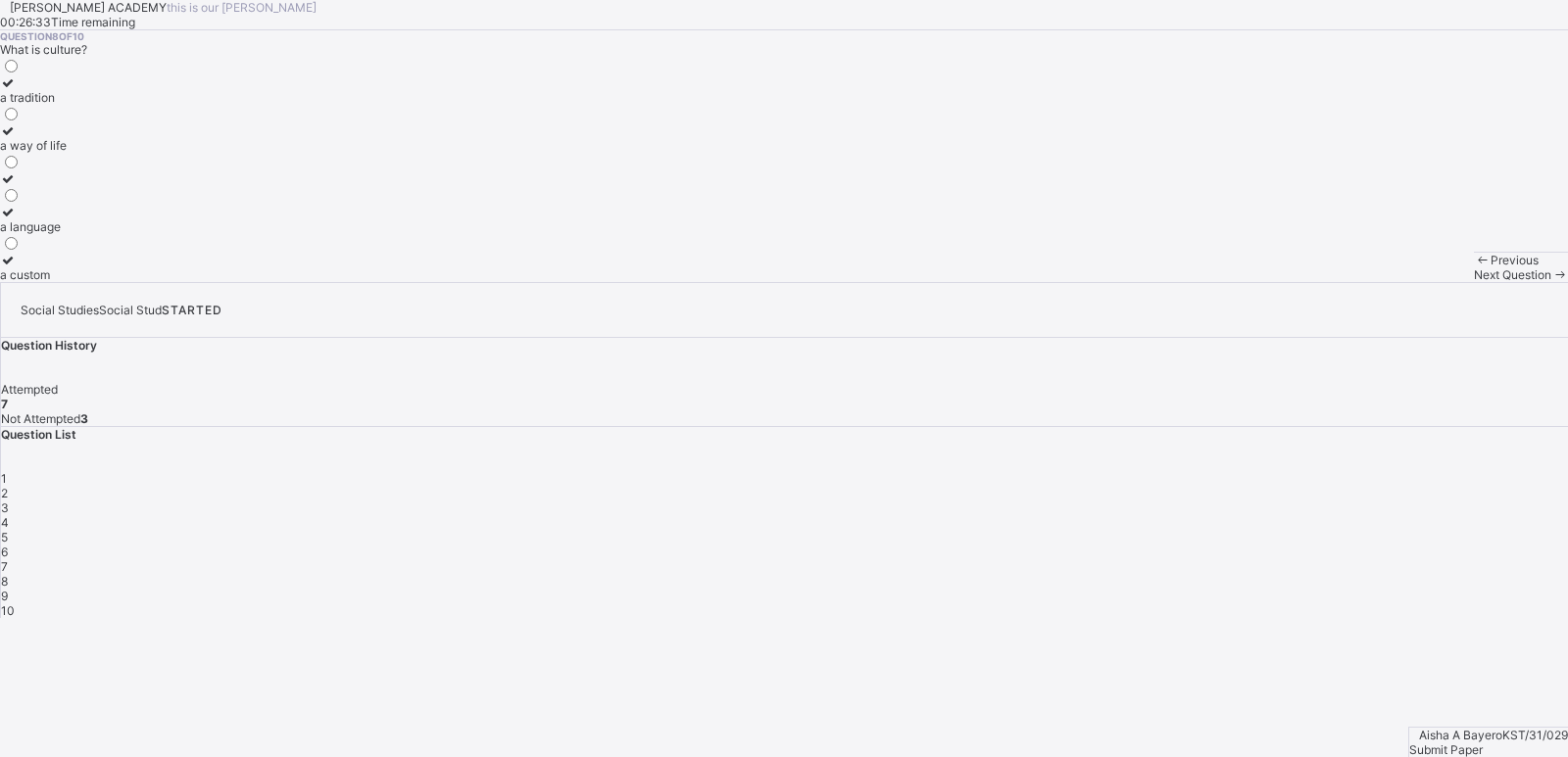
click at [66, 153] on div "a way of life" at bounding box center [33, 145] width 66 height 15
click at [1474, 282] on span "Next Question" at bounding box center [1512, 274] width 77 height 15
click at [100, 282] on label "flags and anthems" at bounding box center [50, 268] width 100 height 30
click at [1474, 282] on div "Next Question" at bounding box center [1520, 274] width 94 height 15
click at [152, 282] on div "guiding and directing others" at bounding box center [75, 274] width 152 height 15
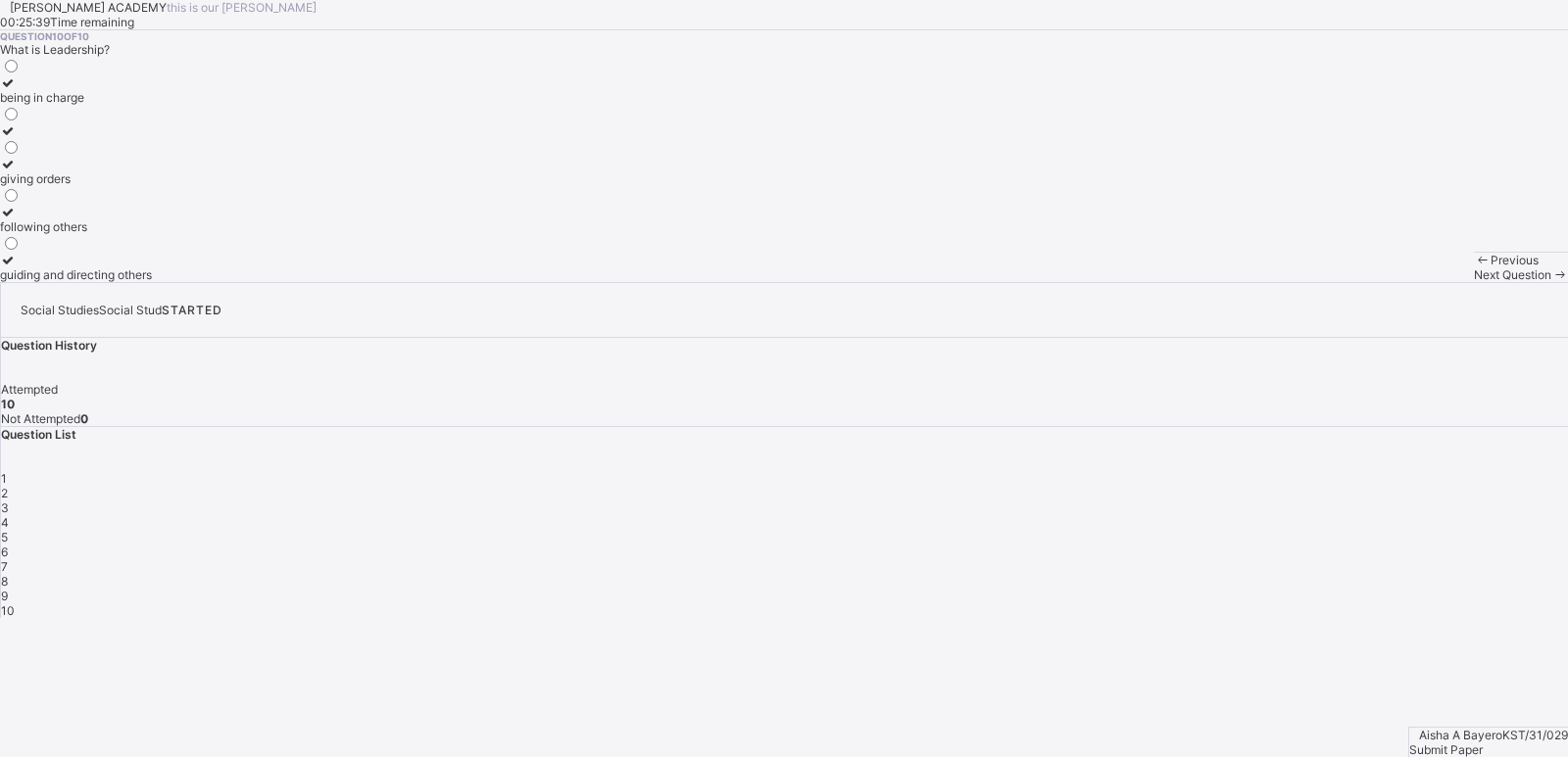
click at [1477, 742] on span "Submit Paper" at bounding box center [1446, 749] width 73 height 15
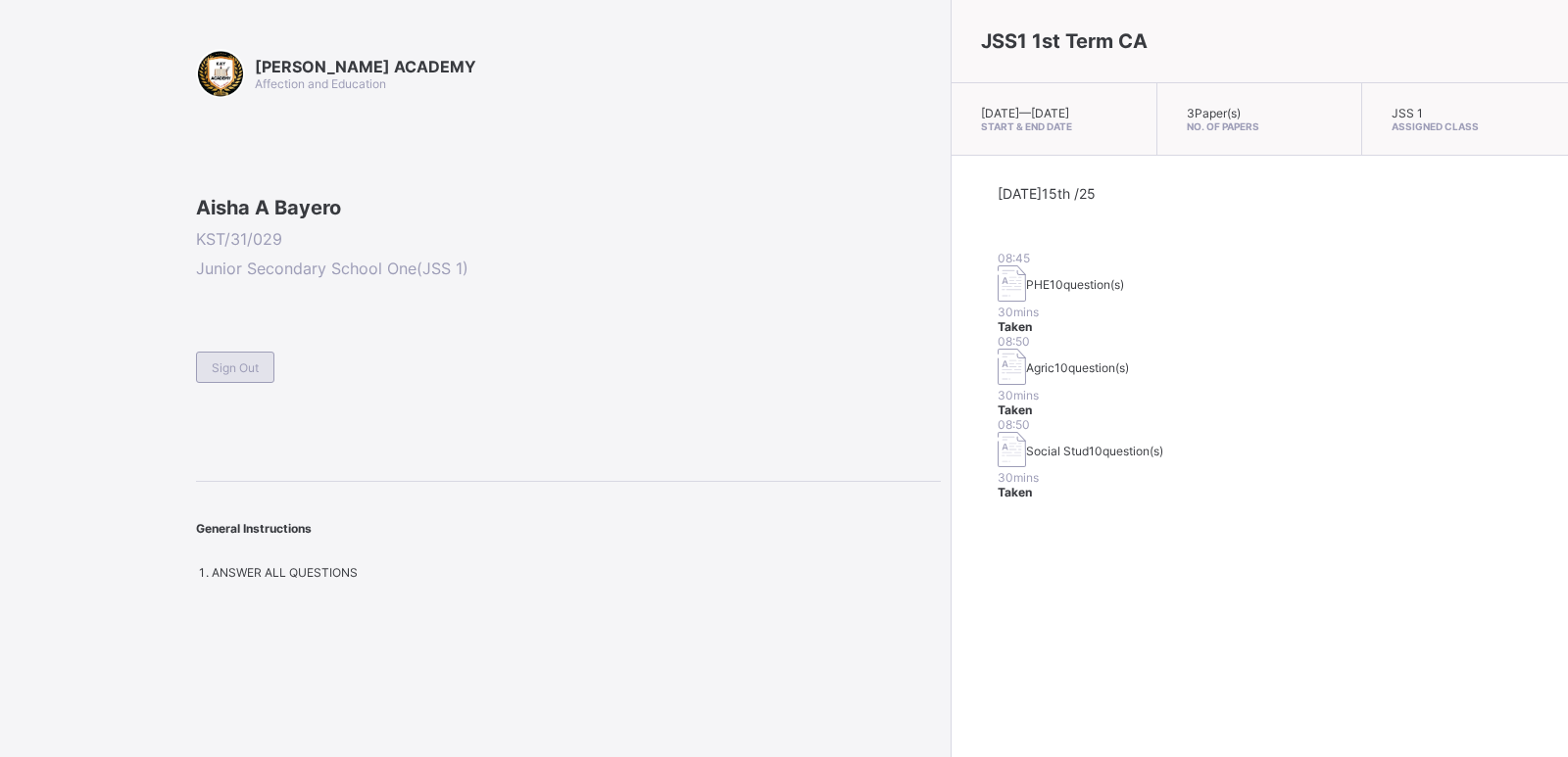
click at [220, 376] on span "Sign Out" at bounding box center [235, 368] width 47 height 15
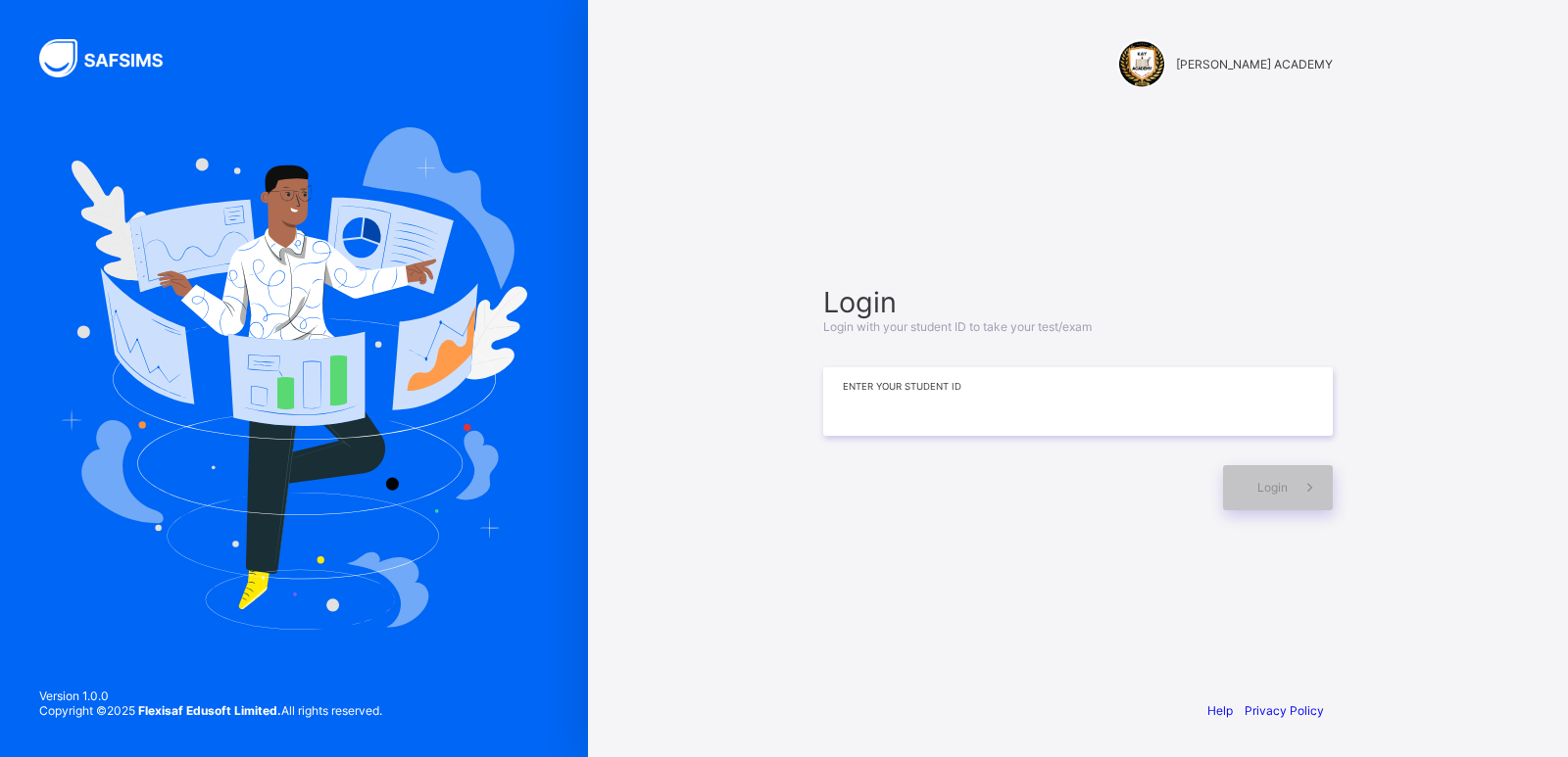
click at [1245, 386] on input at bounding box center [1077, 401] width 509 height 68
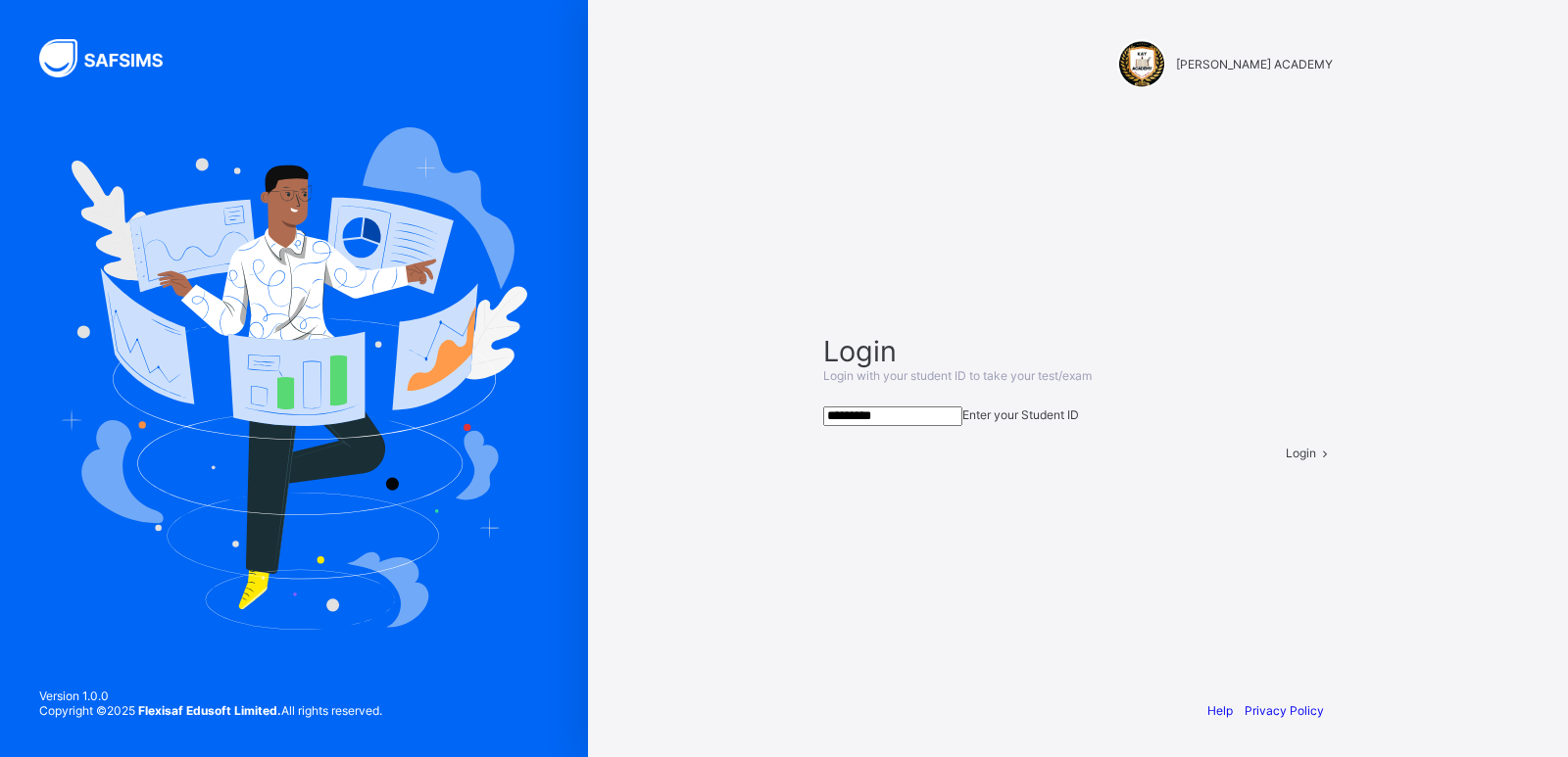
type input "*********"
click at [1316, 461] on span at bounding box center [1324, 453] width 17 height 15
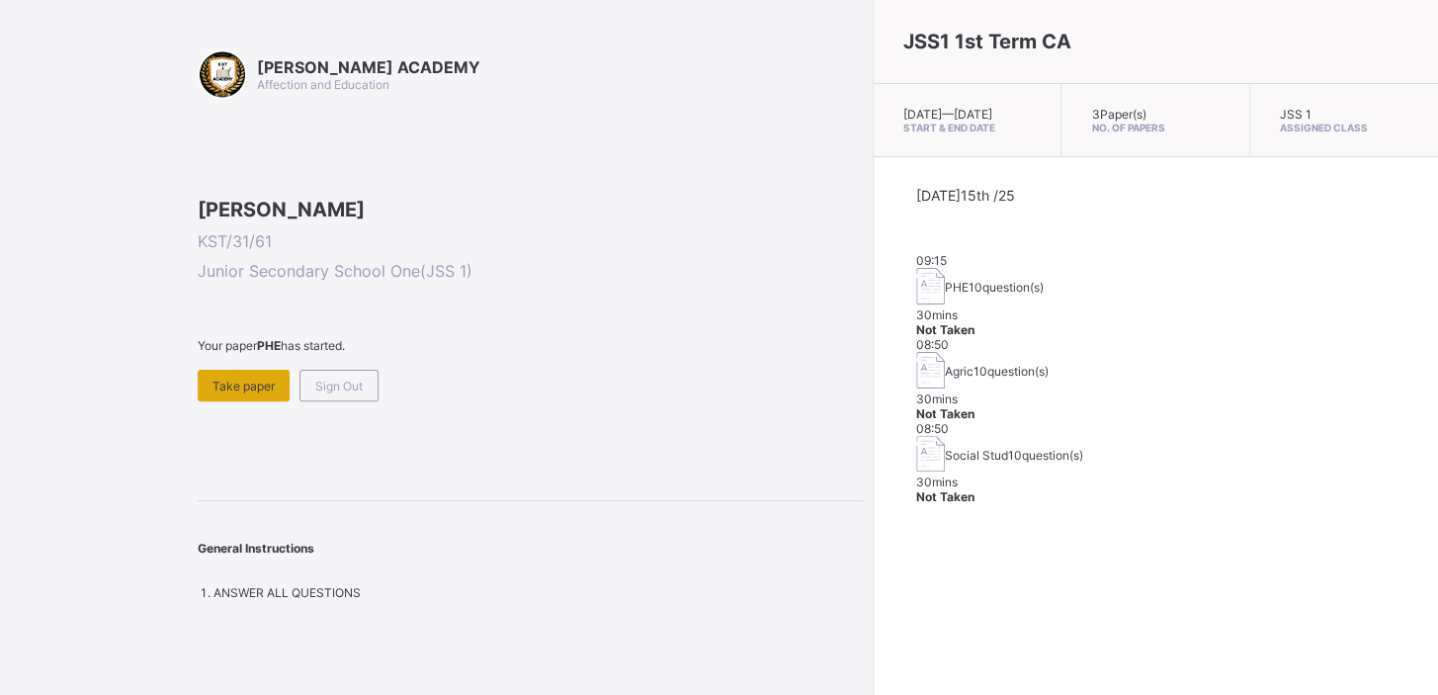
click at [261, 401] on div "Take paper" at bounding box center [244, 386] width 92 height 32
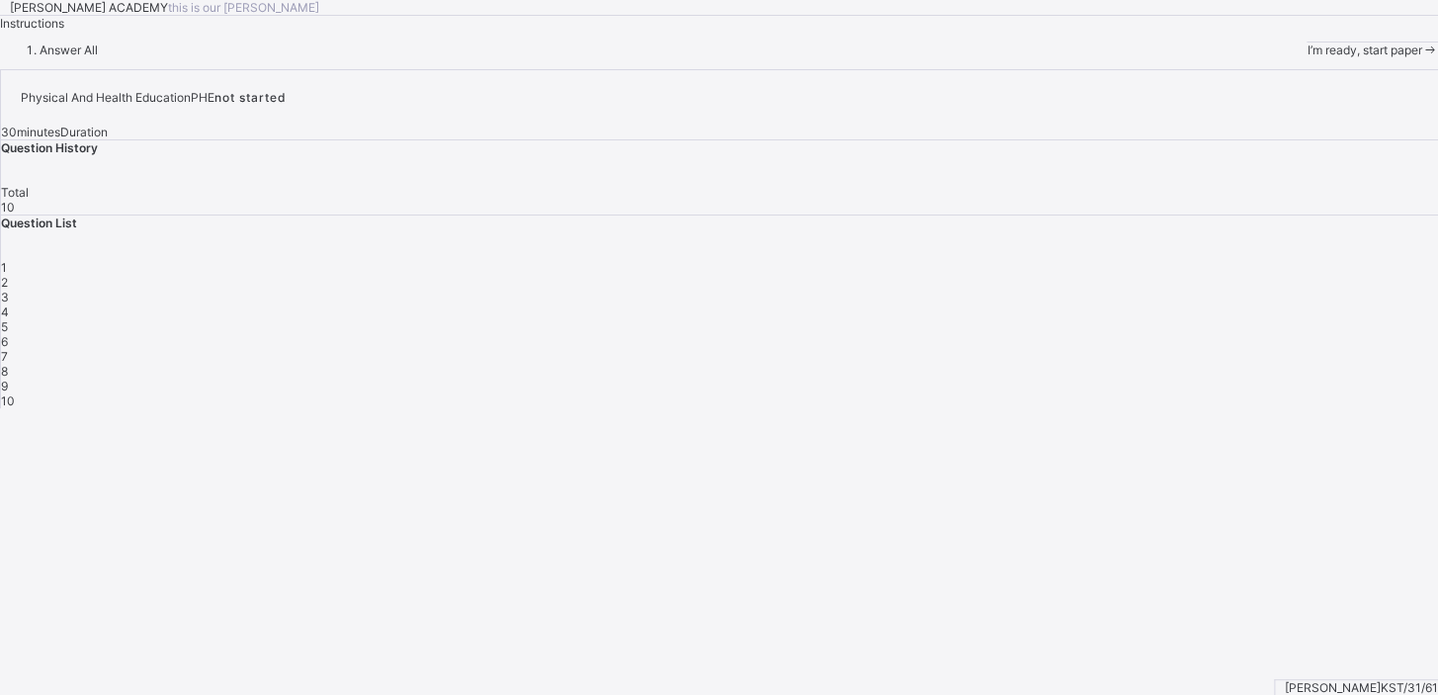
click at [1307, 57] on div "I’m ready, start paper" at bounding box center [1372, 50] width 131 height 15
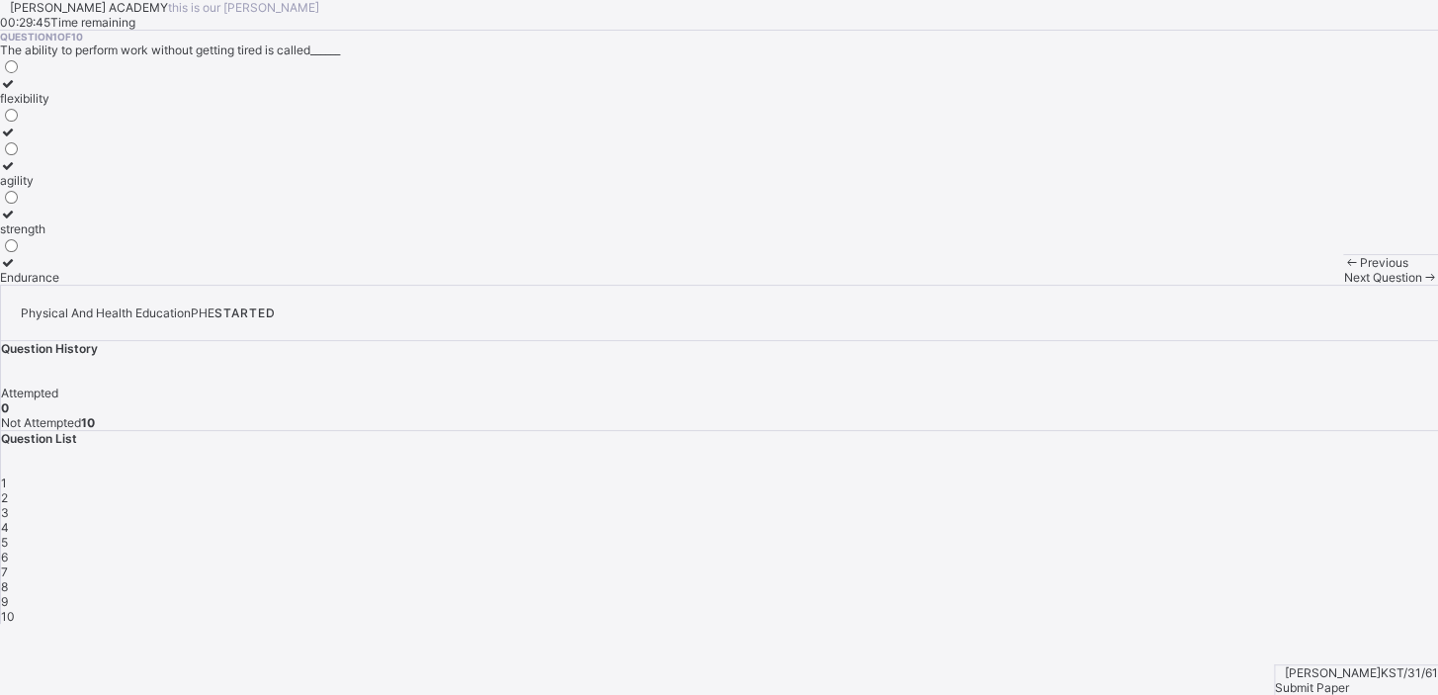
click at [59, 139] on div at bounding box center [29, 139] width 59 height 0
click at [17, 91] on icon at bounding box center [8, 83] width 17 height 15
click at [59, 139] on label at bounding box center [29, 132] width 59 height 15
click at [59, 188] on label "agility" at bounding box center [29, 173] width 59 height 30
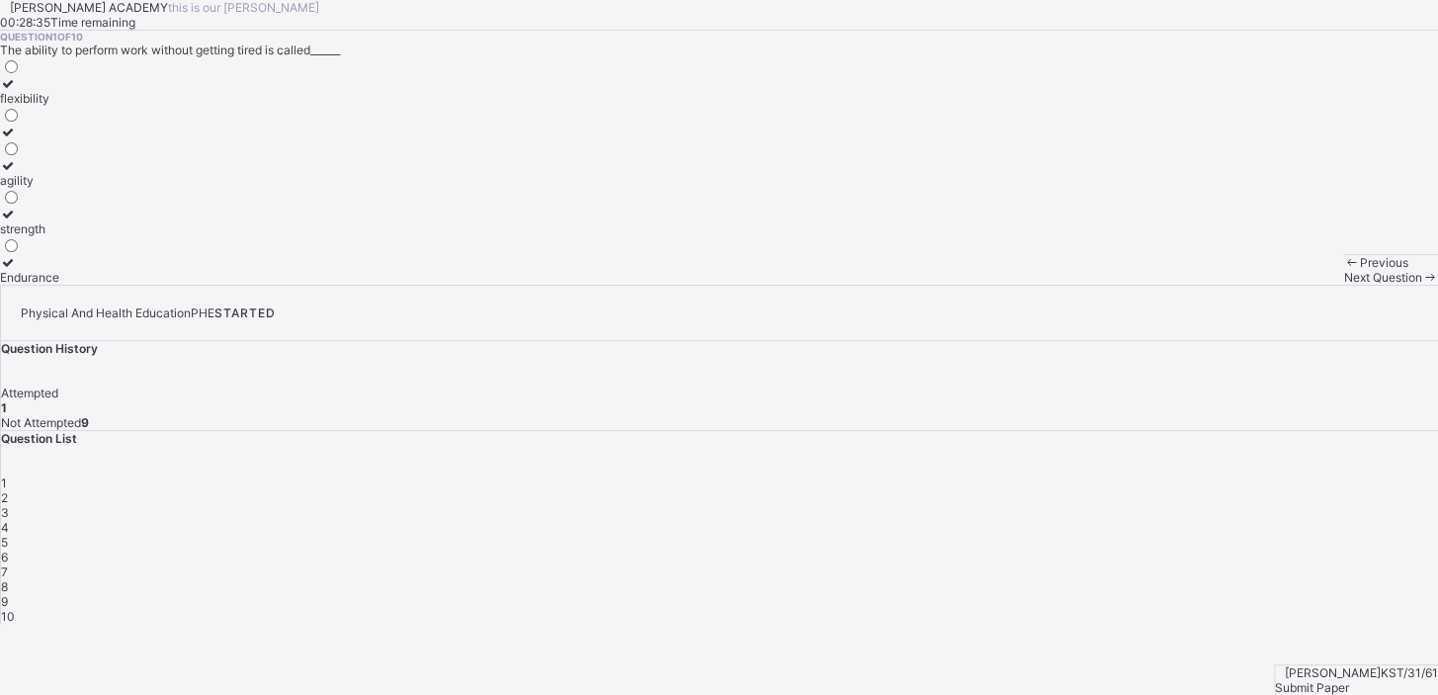
click at [1122, 490] on div "2" at bounding box center [719, 497] width 1437 height 15
click at [130, 236] on div "improves body strength" at bounding box center [65, 228] width 130 height 15
click at [9, 505] on span "3" at bounding box center [5, 512] width 8 height 15
click at [102, 154] on div "good health habits" at bounding box center [51, 146] width 102 height 15
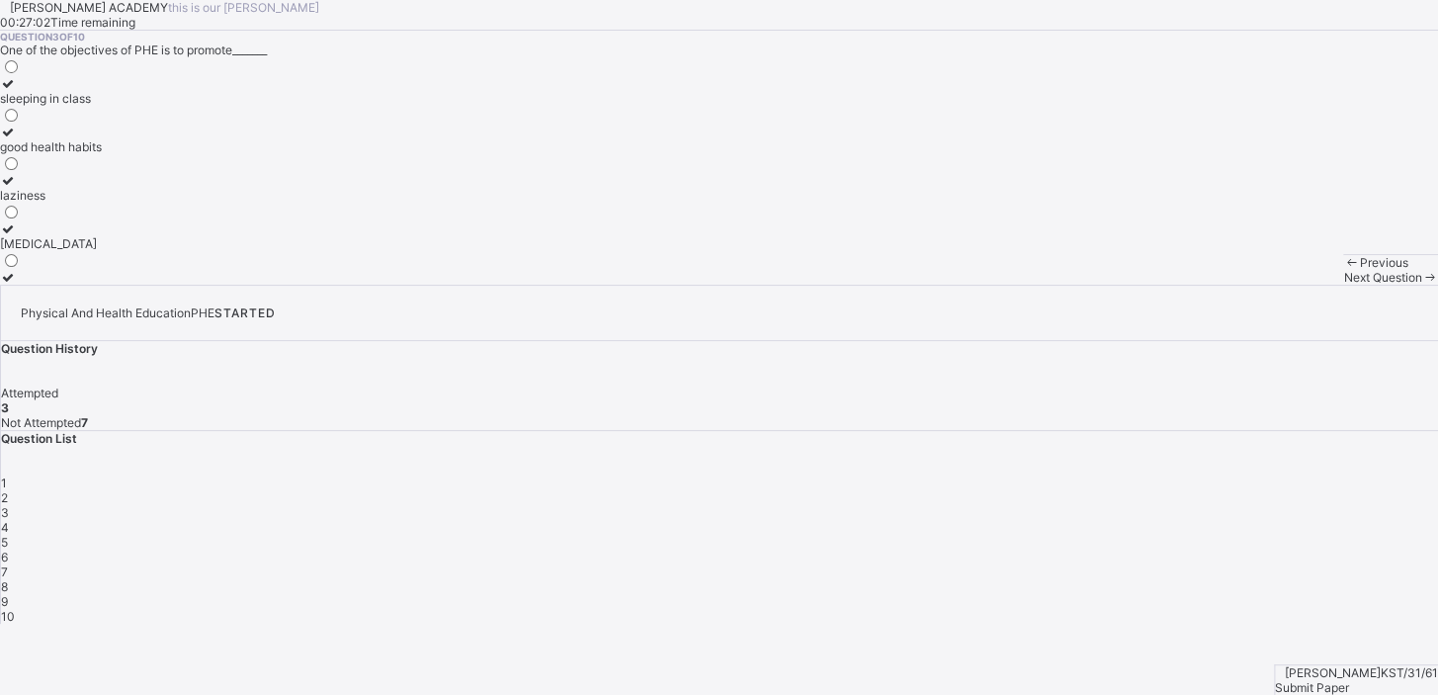
click at [1225, 520] on div "4" at bounding box center [719, 527] width 1437 height 15
click at [149, 154] on div "develop the body and mind" at bounding box center [74, 146] width 149 height 15
click at [1277, 535] on div "5" at bounding box center [719, 542] width 1437 height 15
click at [100, 106] on div "cheating in exams" at bounding box center [50, 98] width 100 height 15
click at [1326, 550] on div "6" at bounding box center [719, 557] width 1437 height 15
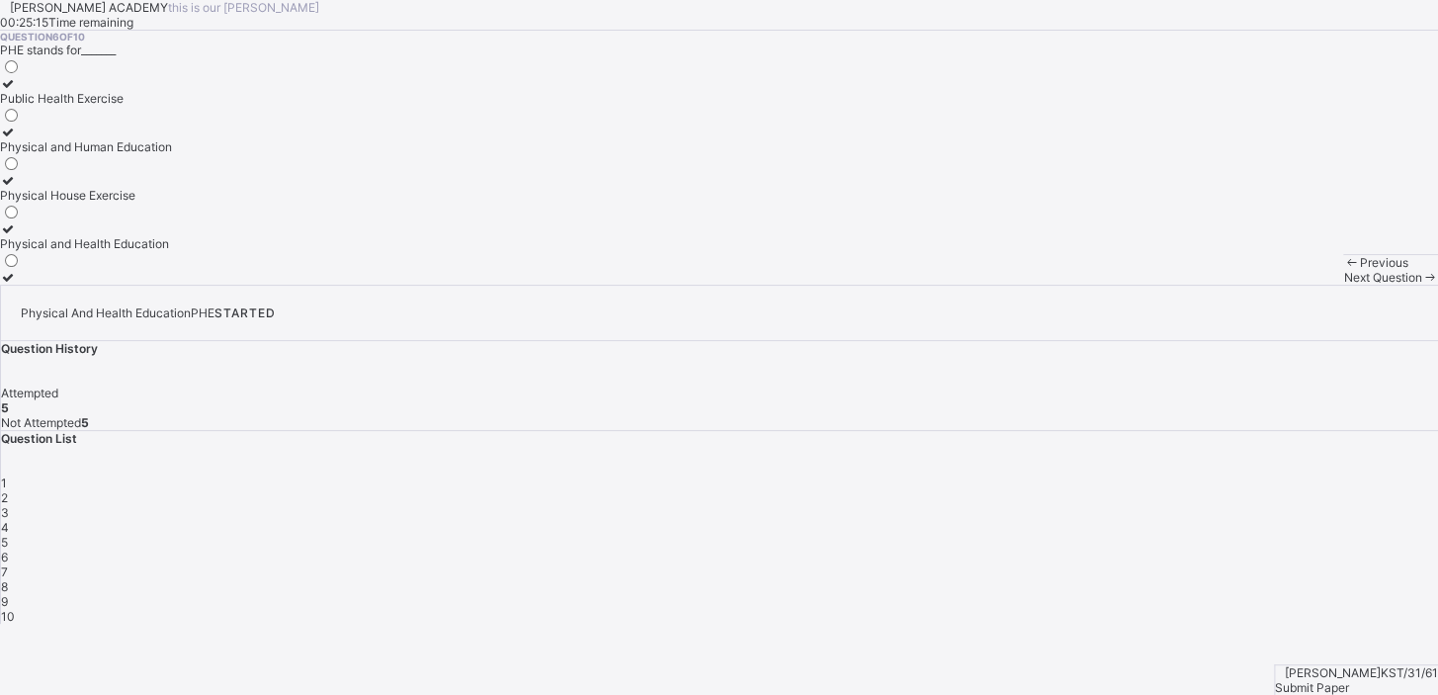
click at [172, 251] on label "Physical and Health Education" at bounding box center [86, 236] width 172 height 30
click at [1394, 564] on div "7" at bounding box center [719, 571] width 1437 height 15
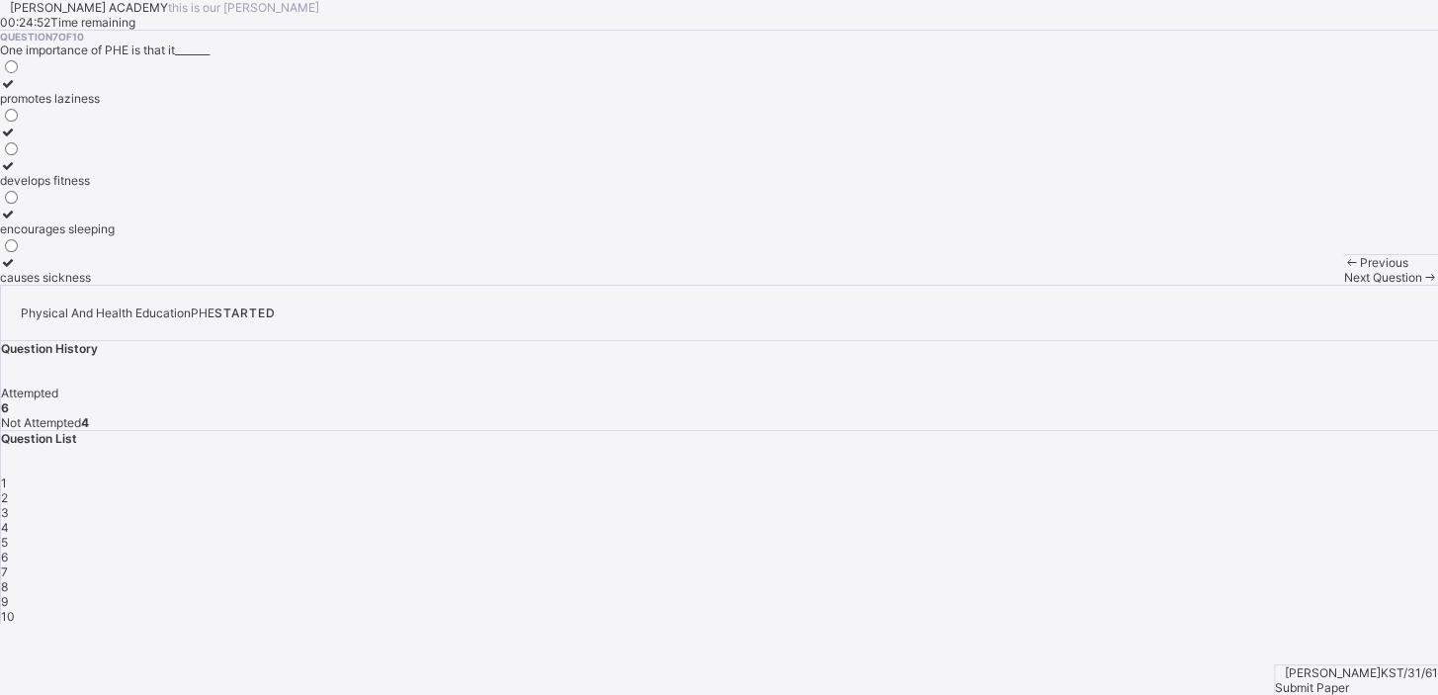
click at [114, 188] on label "develops fitness" at bounding box center [57, 173] width 115 height 30
click at [8, 579] on span "8" at bounding box center [4, 586] width 7 height 15
click at [148, 285] on label "cooperation and teamwork" at bounding box center [74, 270] width 148 height 30
click at [1121, 475] on div "1 2 3 4 5 6 7 8 9 10" at bounding box center [719, 549] width 1437 height 148
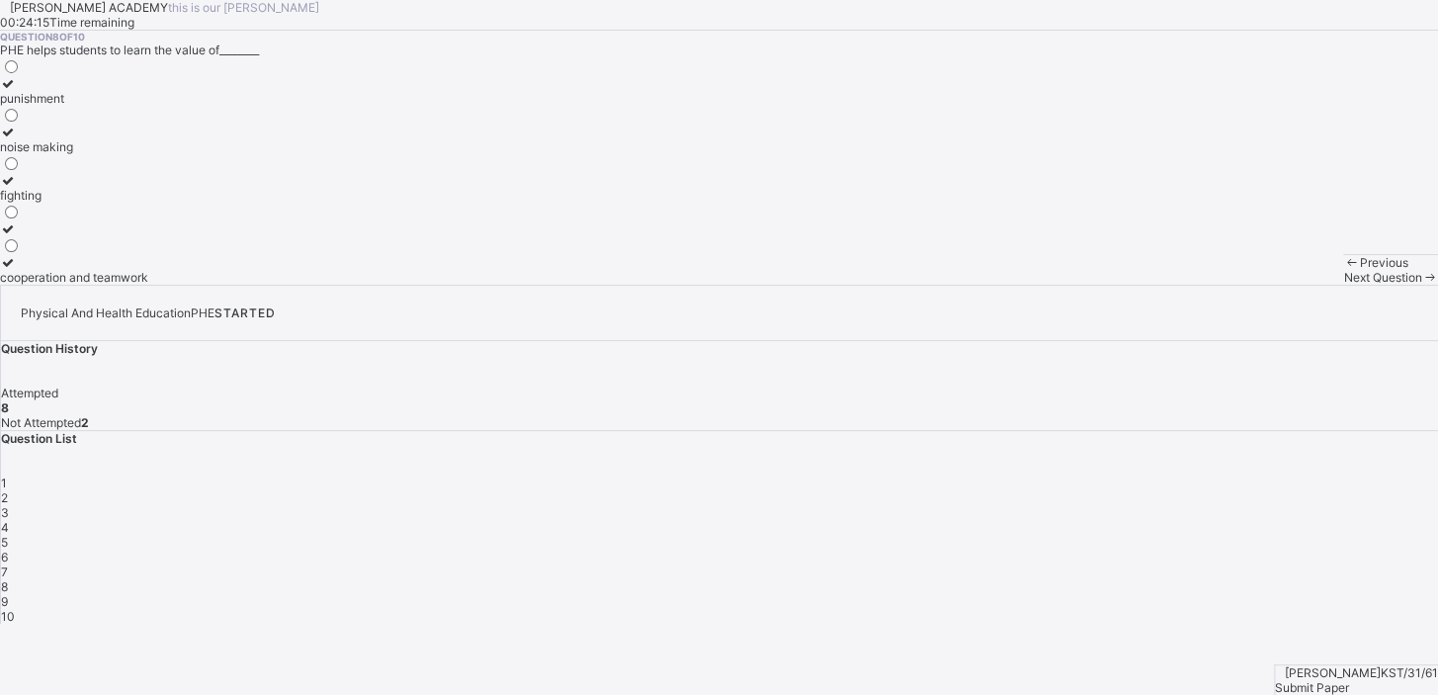
click at [8, 594] on span "9" at bounding box center [4, 601] width 7 height 15
click at [212, 154] on div "perform daily activities without fatique" at bounding box center [106, 146] width 212 height 15
click at [15, 609] on span "10" at bounding box center [8, 616] width 14 height 15
click at [108, 285] on label "gain weight quickly" at bounding box center [54, 270] width 108 height 30
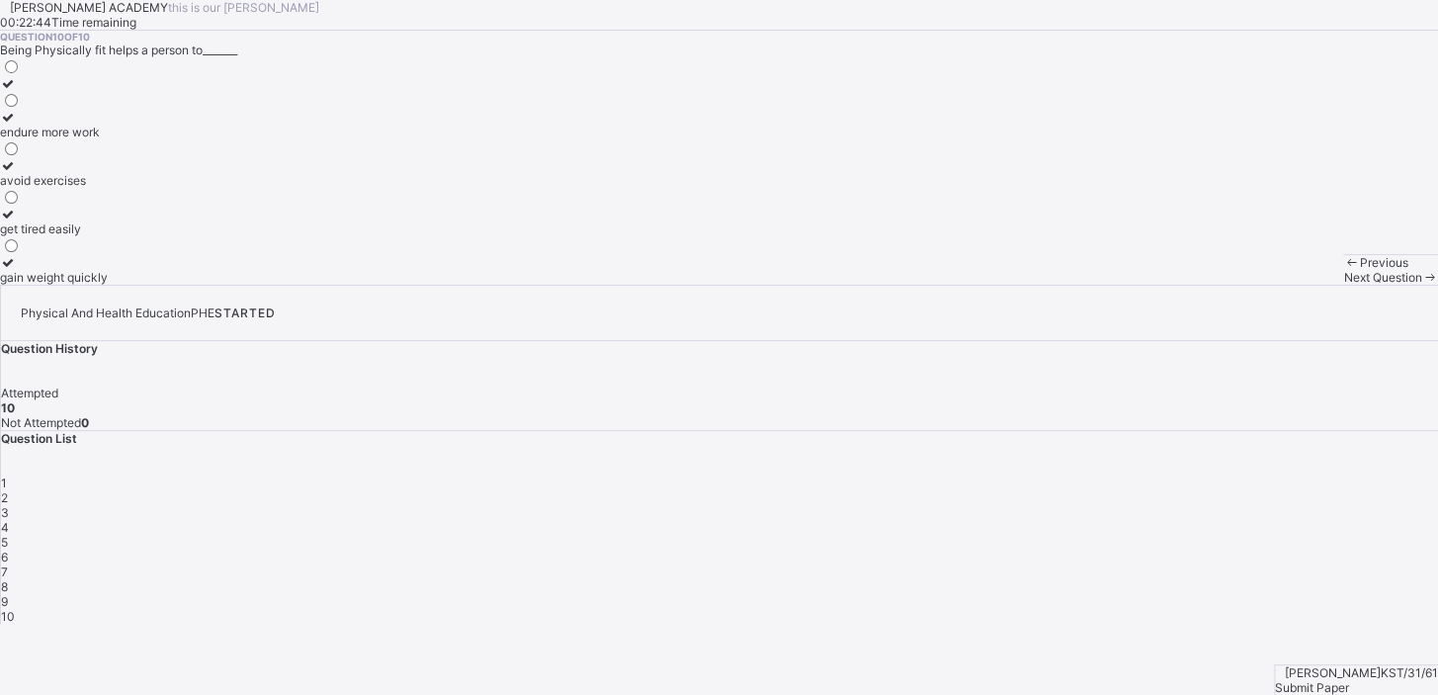
drag, startPoint x: 1315, startPoint y: 652, endPoint x: 1359, endPoint y: 576, distance: 88.2
click at [1359, 576] on div "Physical And Health Education PHE STARTED Question History Attempted 10 Not Att…" at bounding box center [719, 454] width 1438 height 339
click at [1349, 680] on span "Submit Paper" at bounding box center [1312, 687] width 74 height 15
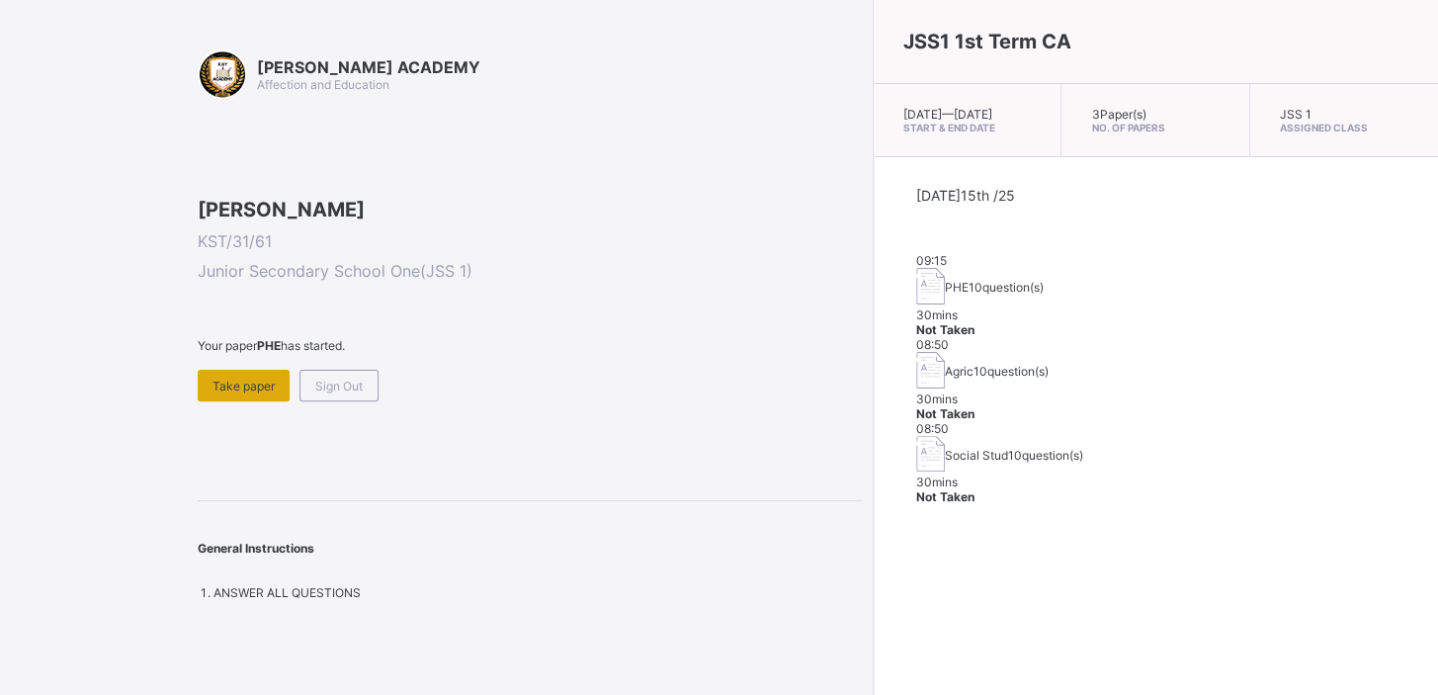
click at [266, 393] on span "Take paper" at bounding box center [244, 386] width 62 height 15
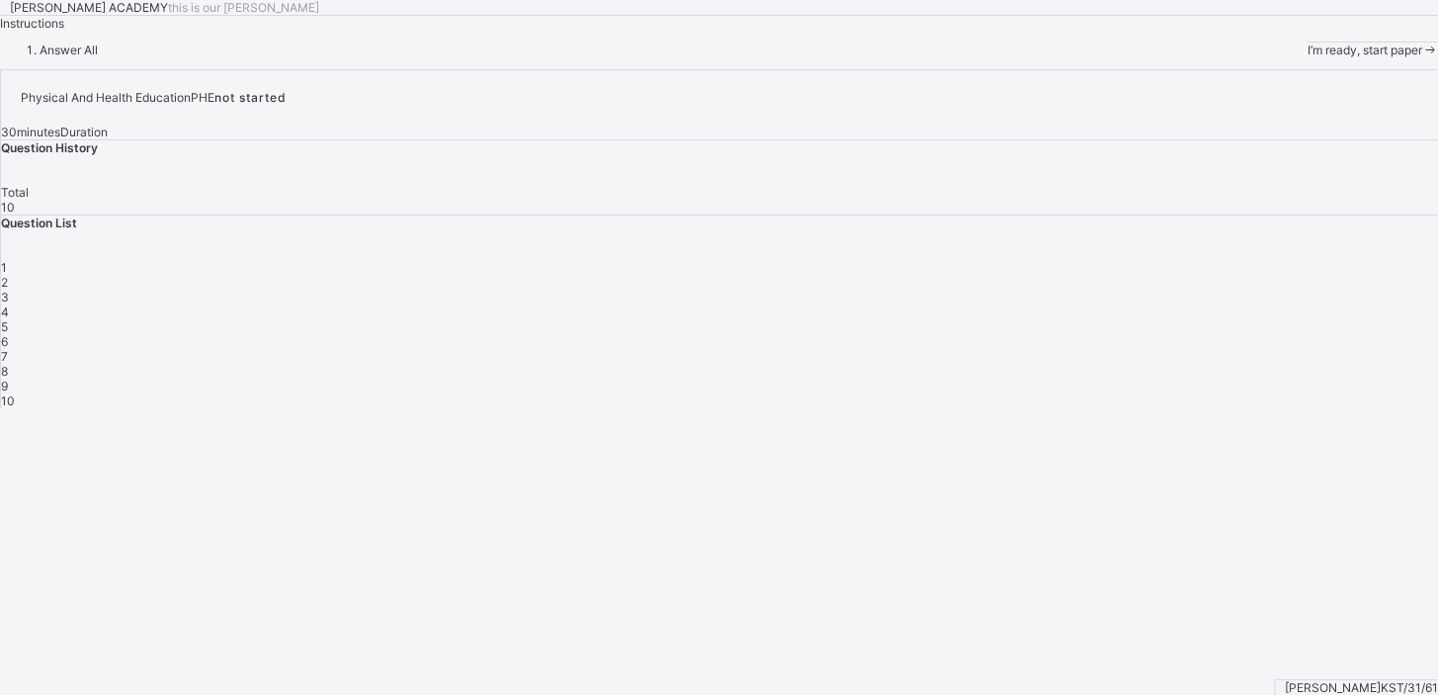
click at [1068, 408] on div "1 2 3 4 5 6 7 8 9 10" at bounding box center [719, 334] width 1437 height 148
click at [7, 275] on span "1" at bounding box center [4, 267] width 6 height 15
click at [1078, 275] on div "1" at bounding box center [719, 267] width 1437 height 15
click at [7, 275] on span "1" at bounding box center [4, 267] width 6 height 15
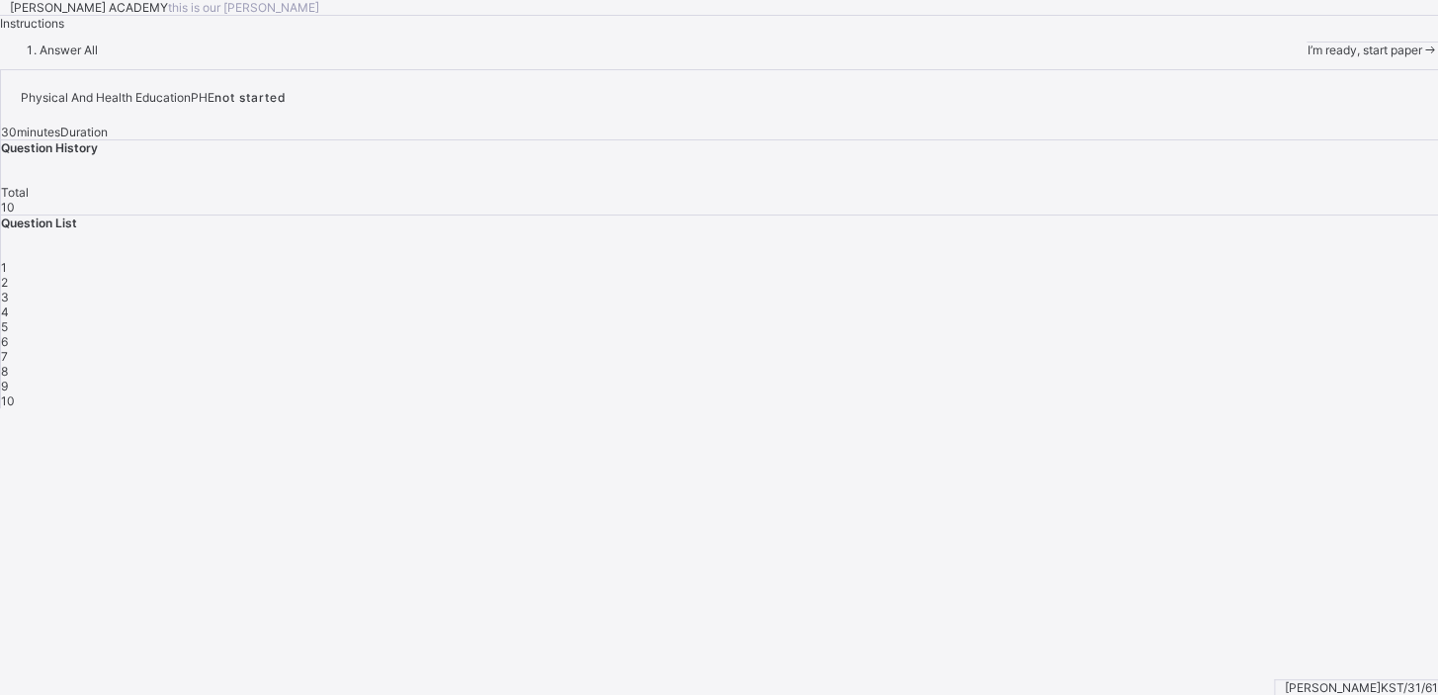
click at [7, 275] on span "1" at bounding box center [4, 267] width 6 height 15
click at [1081, 275] on div "1" at bounding box center [719, 267] width 1437 height 15
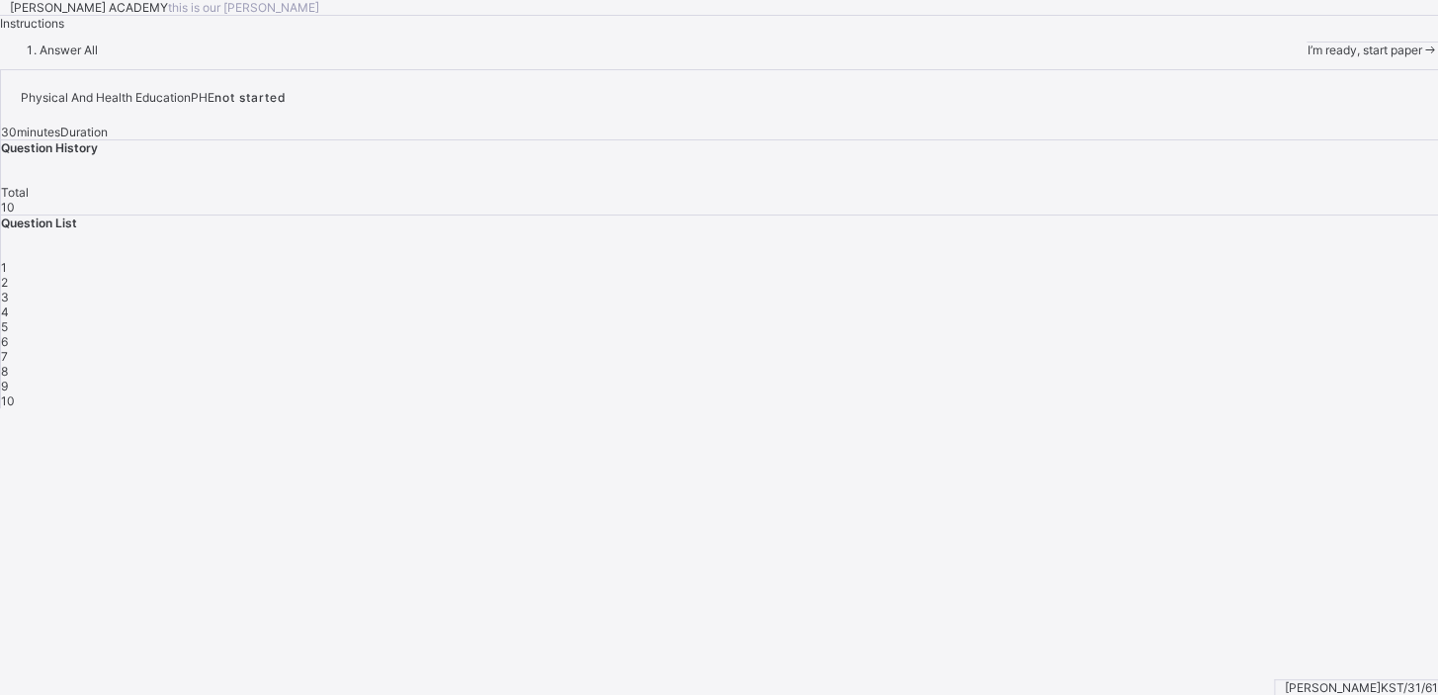
click at [1081, 275] on div "1" at bounding box center [719, 267] width 1437 height 15
click at [1145, 408] on div "1 2 3 4 5 6 7 8 9 10" at bounding box center [719, 334] width 1437 height 148
click at [1422, 57] on icon at bounding box center [1430, 50] width 17 height 15
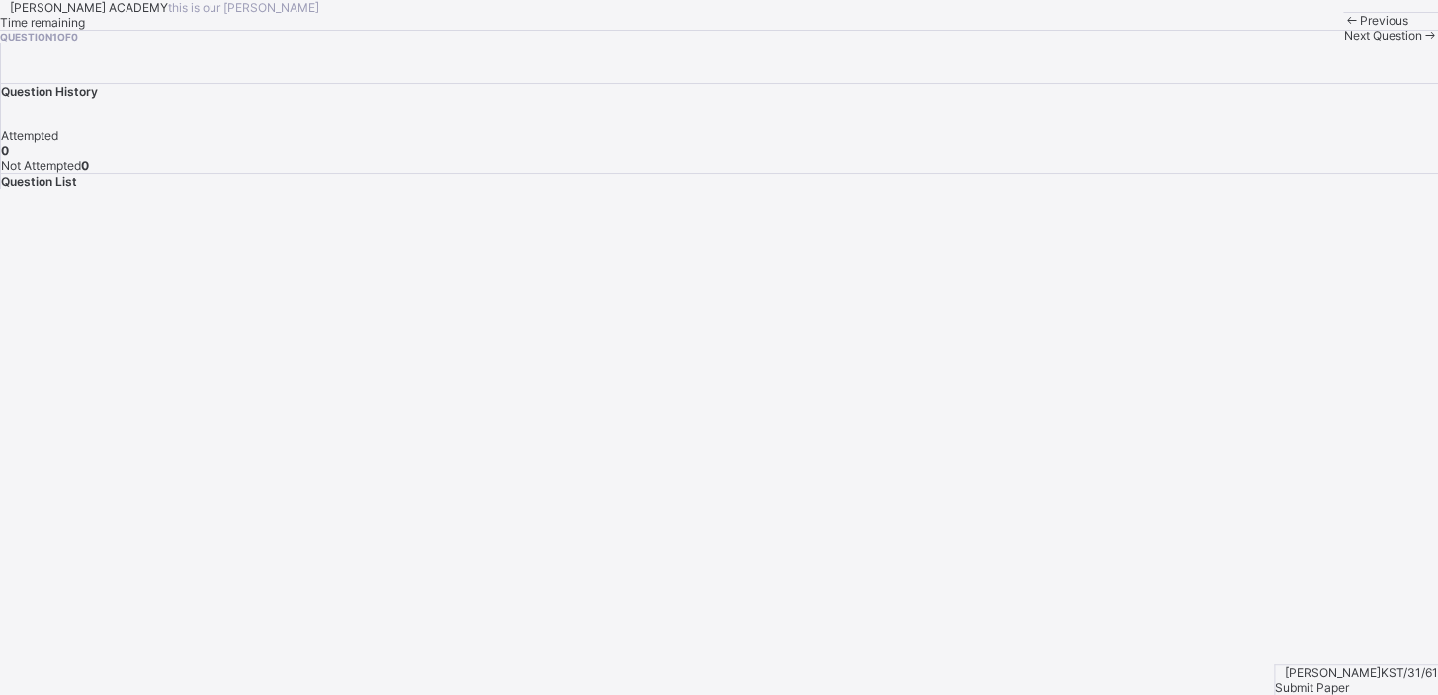
click at [1343, 28] on div "Previous" at bounding box center [1390, 20] width 95 height 15
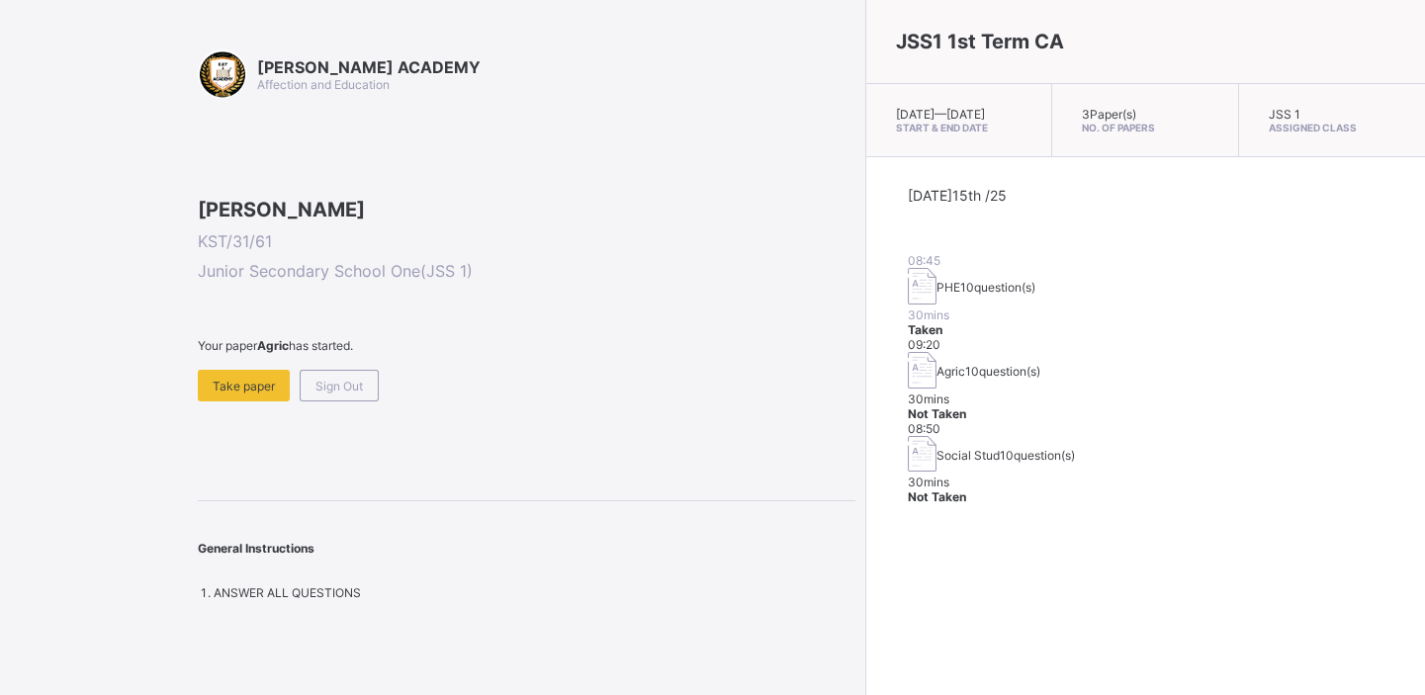
click at [268, 530] on div "KAY ACADEMY Affection and Education Emmanuel Adams KST/31/61 Junior Secondary S…" at bounding box center [526, 324] width 657 height 551
click at [245, 393] on span "Take paper" at bounding box center [244, 386] width 62 height 15
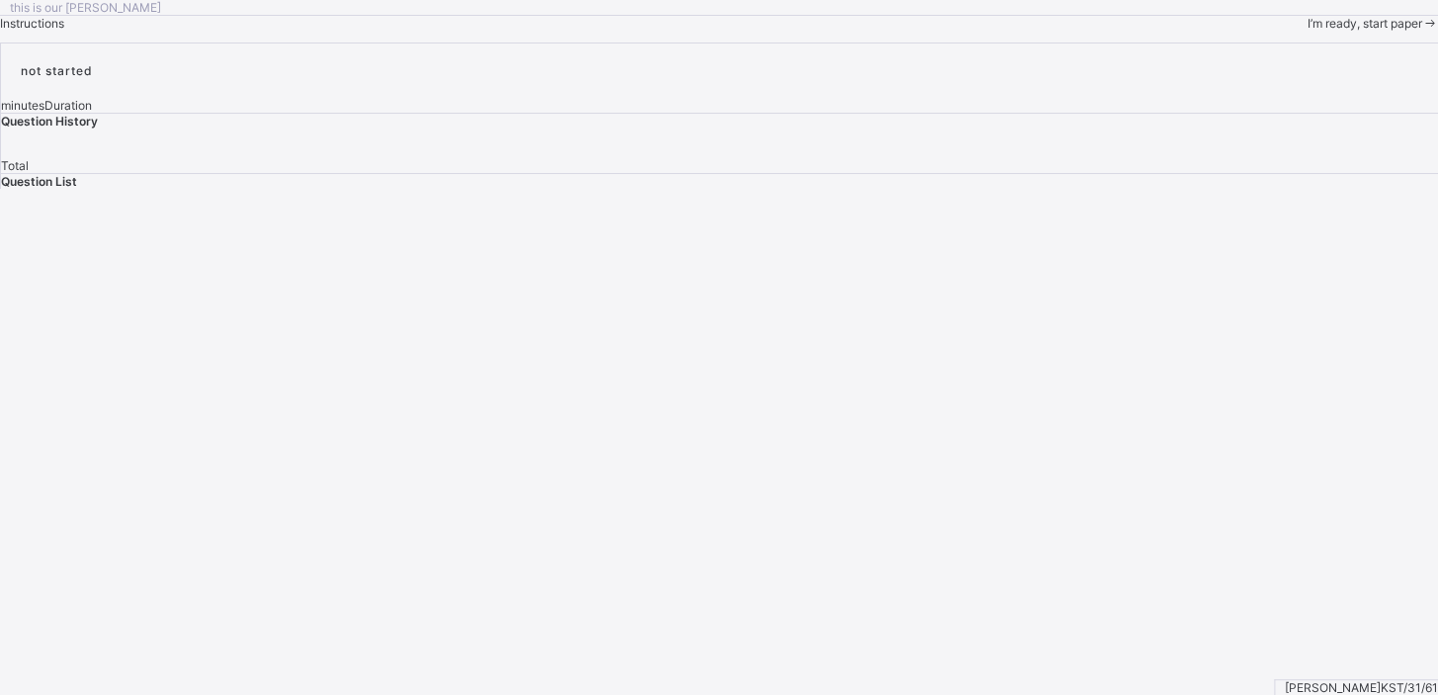
click at [1307, 31] on div "I’m ready, start paper" at bounding box center [1372, 23] width 131 height 15
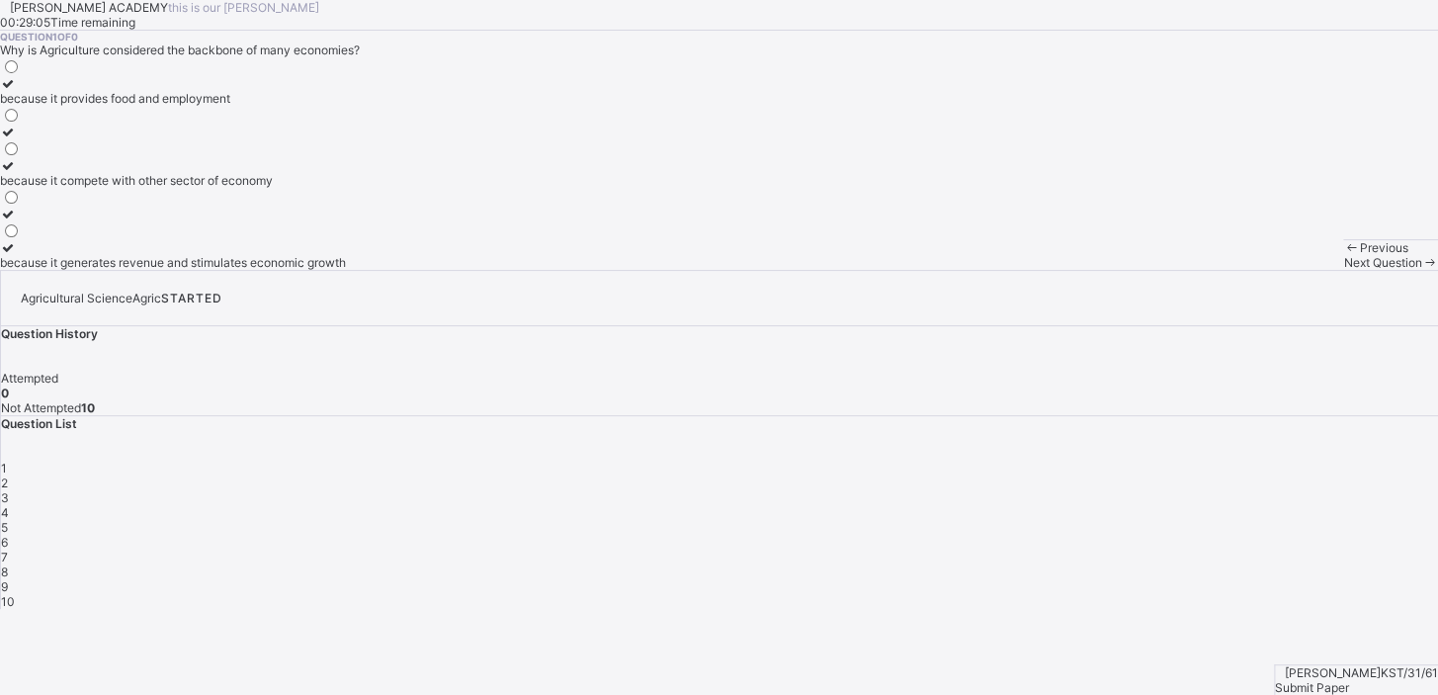
click at [194, 270] on div "because it generates revenue and stimulates economic growth" at bounding box center [173, 262] width 346 height 15
click at [1131, 475] on div "2" at bounding box center [719, 482] width 1437 height 15
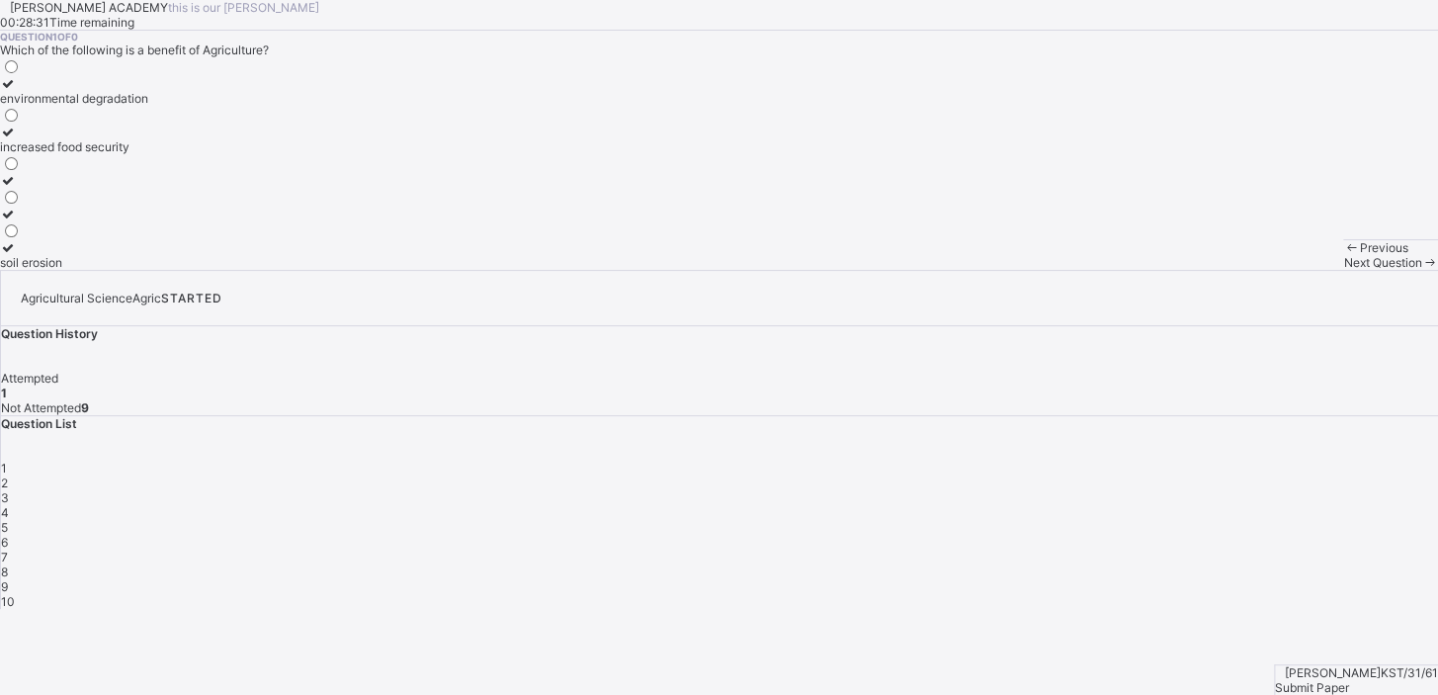
click at [148, 154] on div "increased food security" at bounding box center [74, 146] width 148 height 15
click at [9, 490] on span "3" at bounding box center [5, 497] width 8 height 15
click at [80, 270] on label "construction" at bounding box center [40, 255] width 80 height 30
click at [1227, 505] on div "4" at bounding box center [719, 512] width 1437 height 15
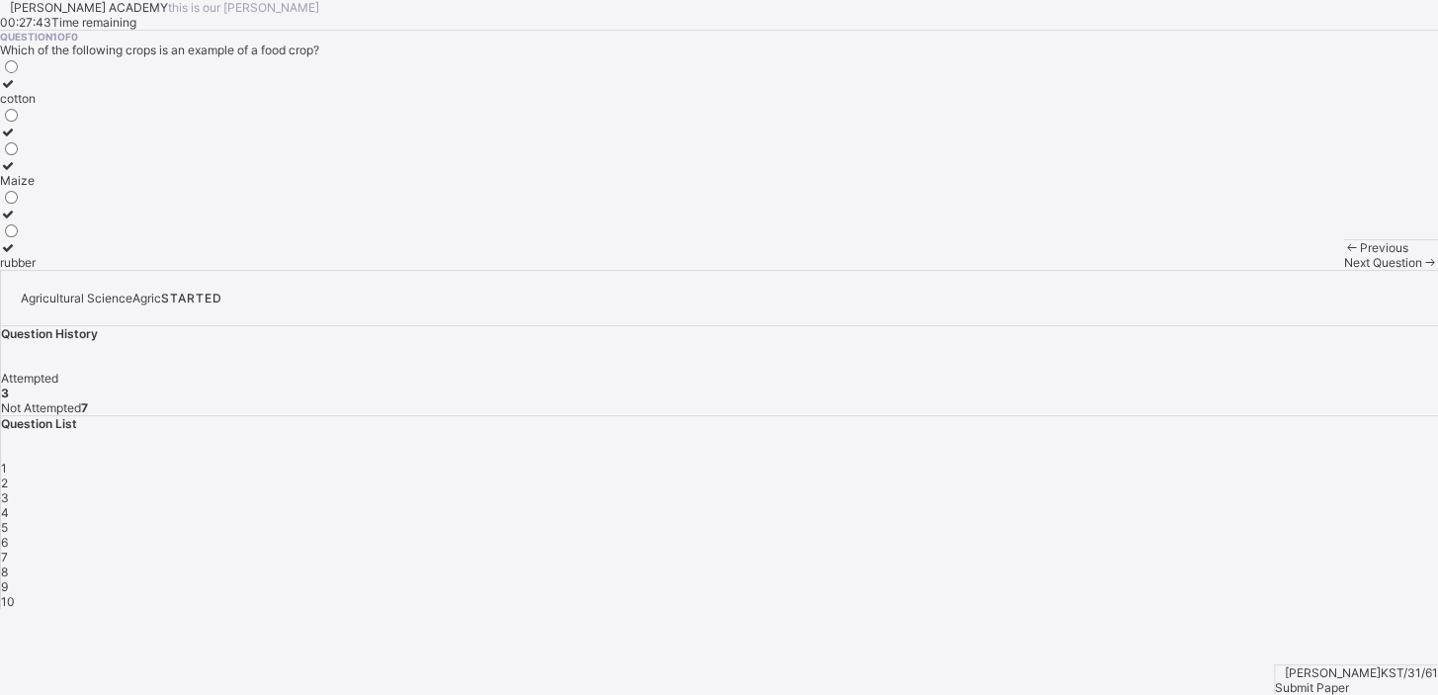
click at [36, 188] on label "Maize" at bounding box center [18, 173] width 36 height 30
click at [1282, 520] on div "5" at bounding box center [719, 527] width 1437 height 15
click at [203, 188] on label "providing of food" at bounding box center [101, 173] width 203 height 30
click at [1332, 535] on div "6" at bounding box center [719, 542] width 1437 height 15
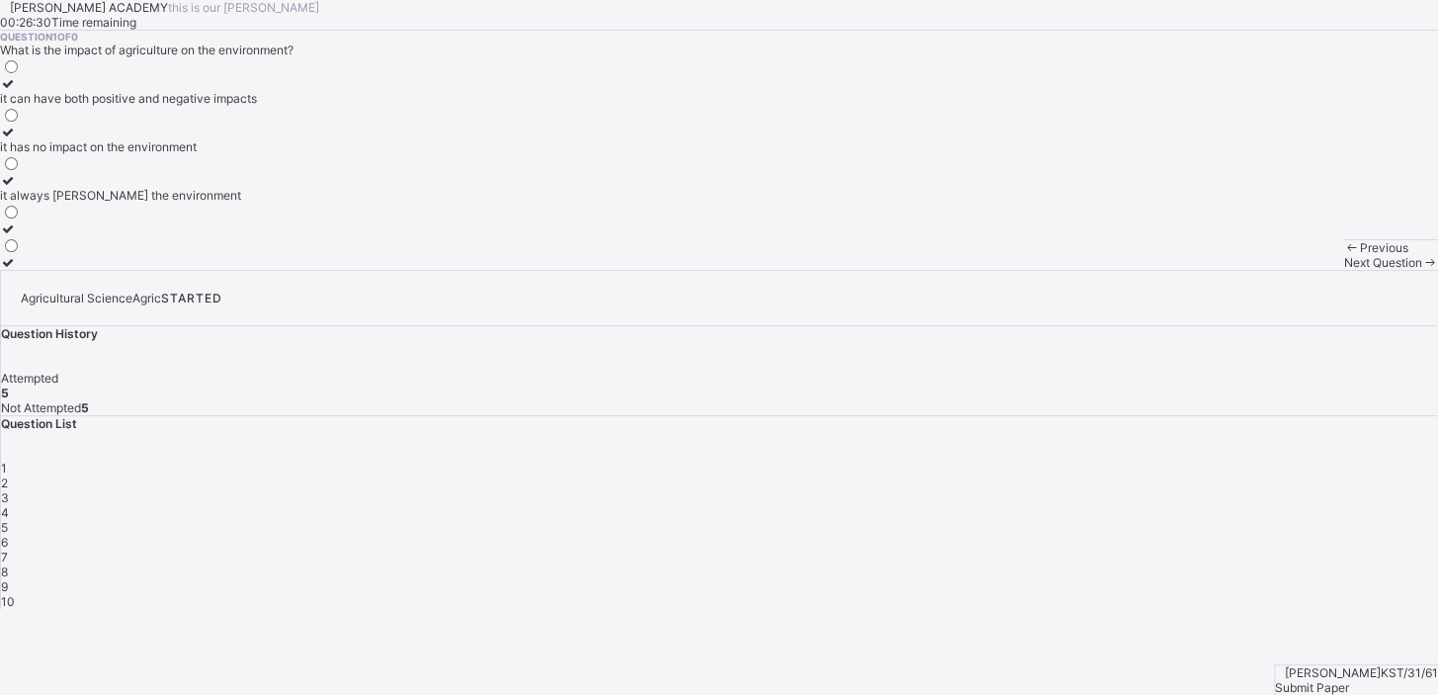
click at [210, 106] on div "it can have both positive and negative impacts" at bounding box center [128, 98] width 257 height 15
click at [8, 550] on span "7" at bounding box center [4, 557] width 7 height 15
click at [183, 270] on label "it increases food prices" at bounding box center [102, 255] width 204 height 30
click at [8, 564] on span "8" at bounding box center [4, 571] width 7 height 15
click at [1396, 550] on div "7" at bounding box center [719, 557] width 1437 height 15
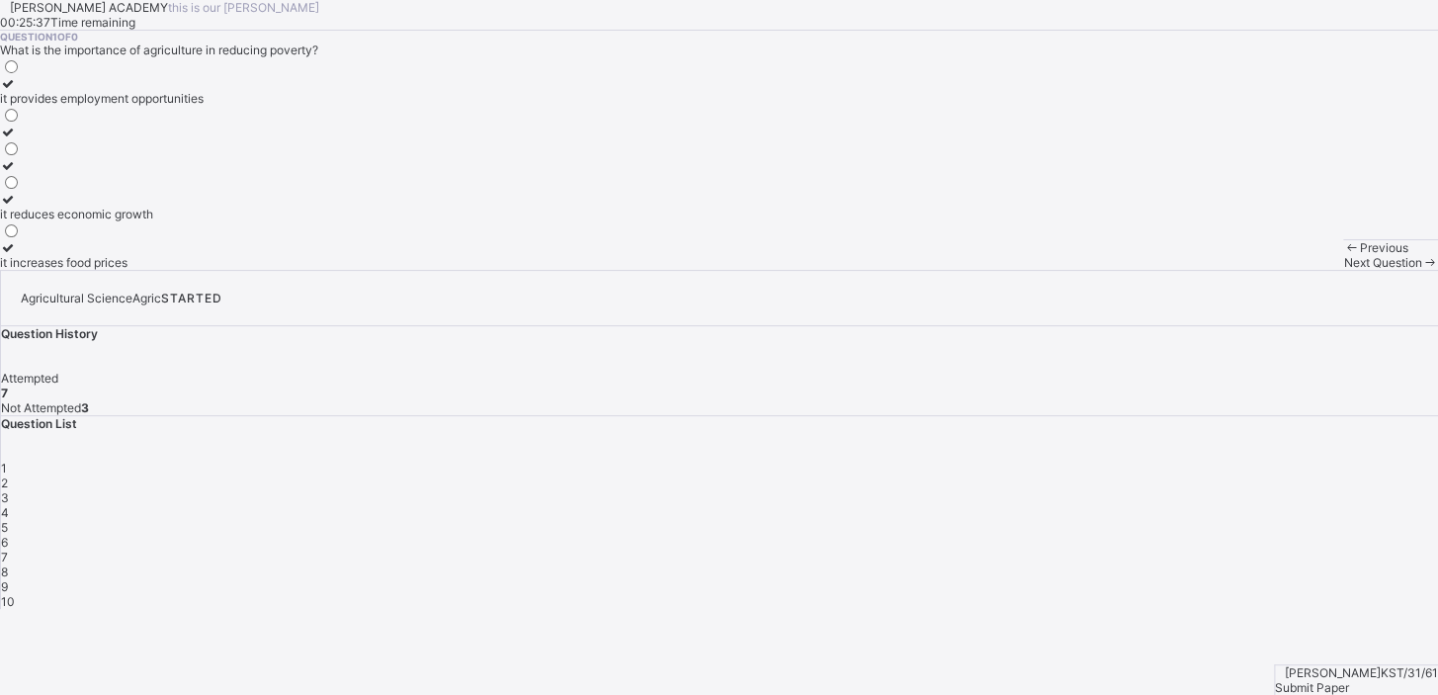
click at [148, 270] on label "it increases food prices" at bounding box center [102, 255] width 204 height 30
click at [1393, 550] on div "7" at bounding box center [719, 557] width 1437 height 15
click at [1384, 550] on div "7" at bounding box center [719, 557] width 1437 height 15
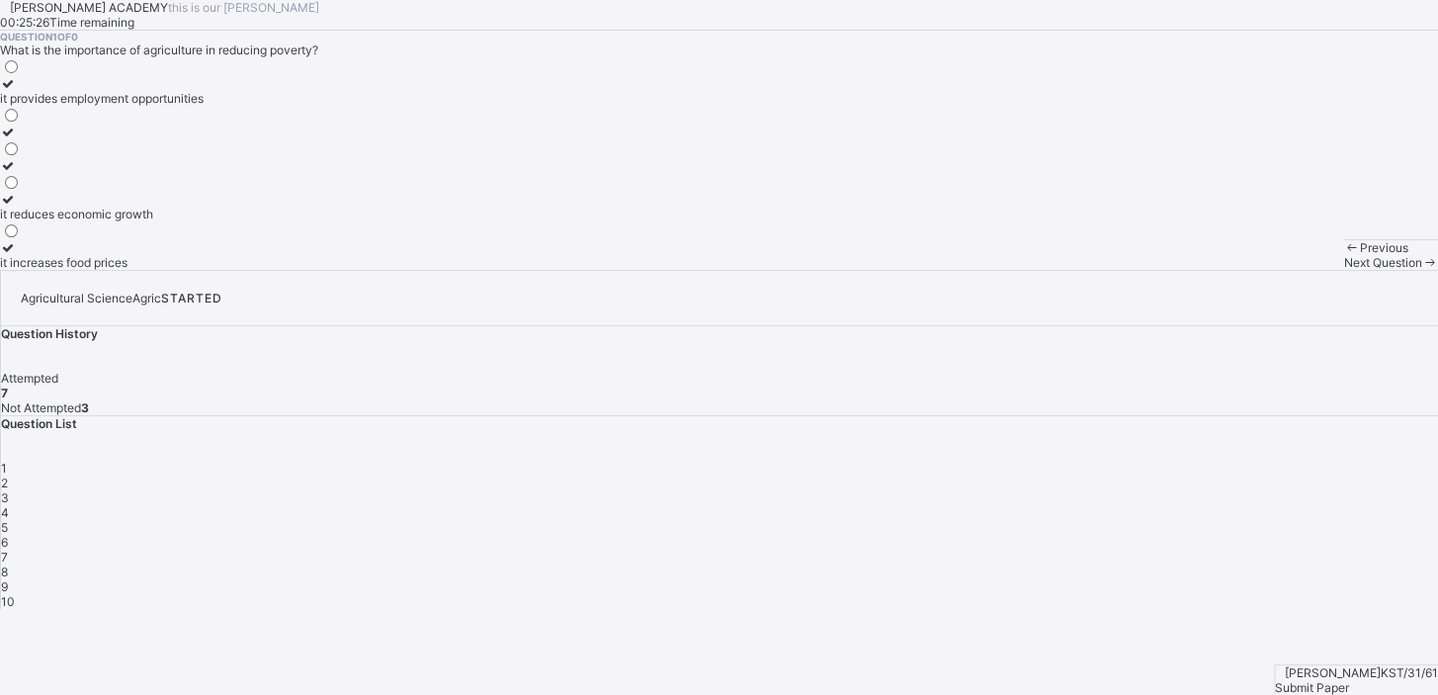
click at [1384, 550] on div "7" at bounding box center [719, 557] width 1437 height 15
click at [8, 550] on span "7" at bounding box center [4, 557] width 7 height 15
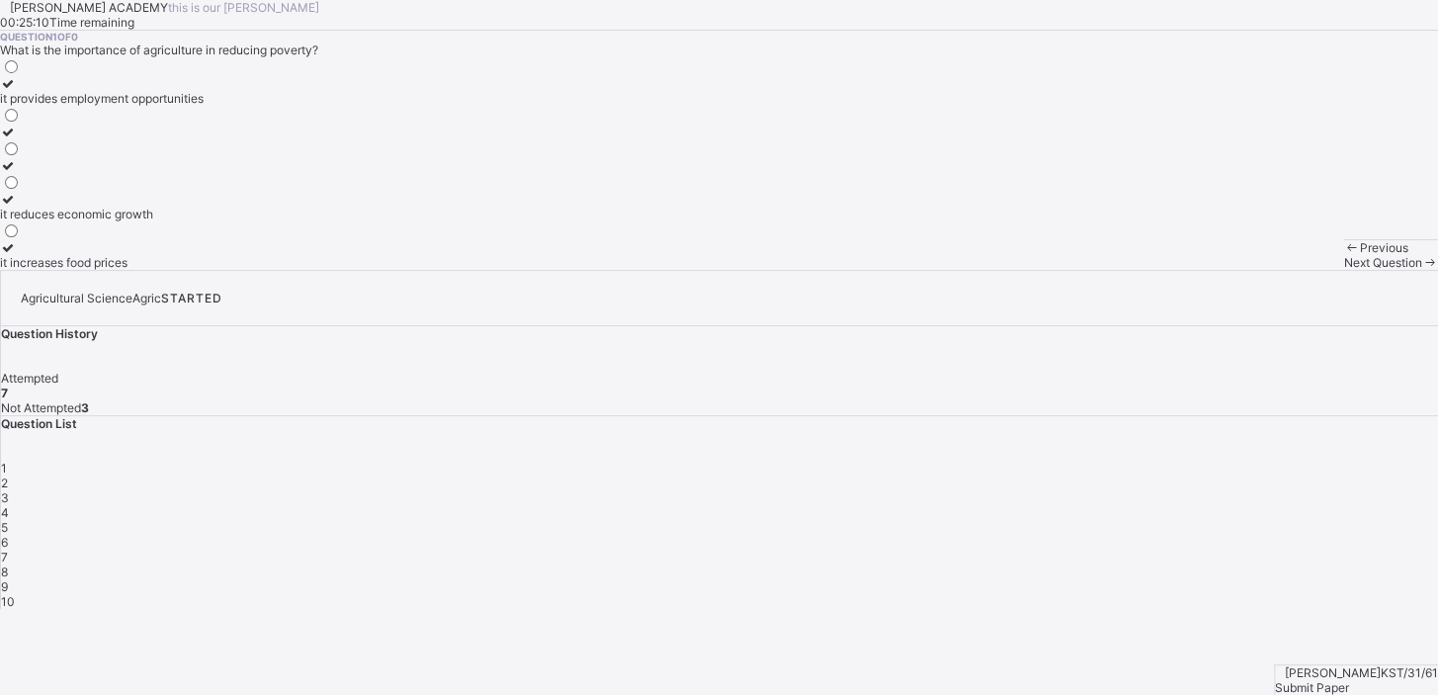
click at [1381, 550] on div "7" at bounding box center [719, 557] width 1437 height 15
click at [1384, 550] on div "7" at bounding box center [719, 557] width 1437 height 15
click at [1394, 550] on div "7" at bounding box center [719, 557] width 1437 height 15
click at [1343, 270] on div "Next Question" at bounding box center [1390, 262] width 95 height 15
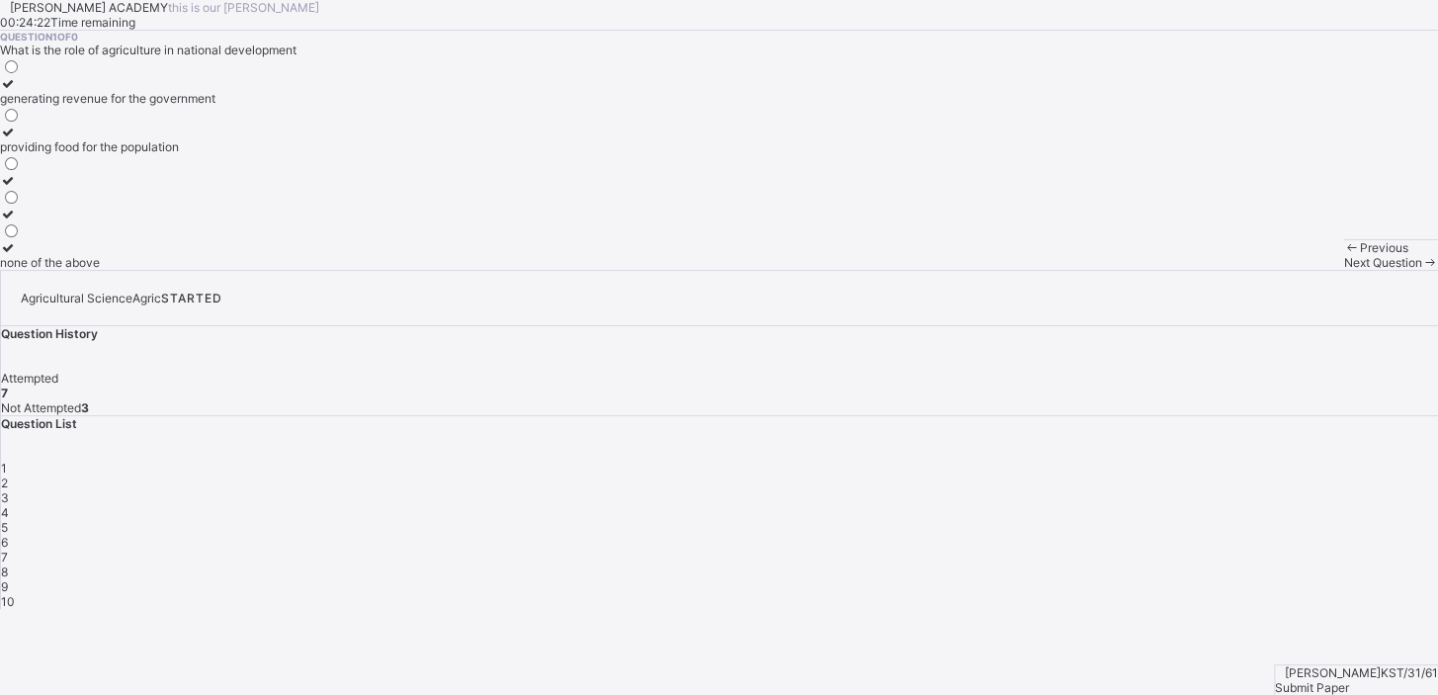
click at [179, 154] on font "providing food for the population" at bounding box center [89, 146] width 179 height 15
click at [8, 564] on span "8" at bounding box center [4, 571] width 7 height 15
click at [8, 579] on span "9" at bounding box center [4, 586] width 7 height 15
click at [90, 106] on label "Agriculture" at bounding box center [45, 91] width 90 height 30
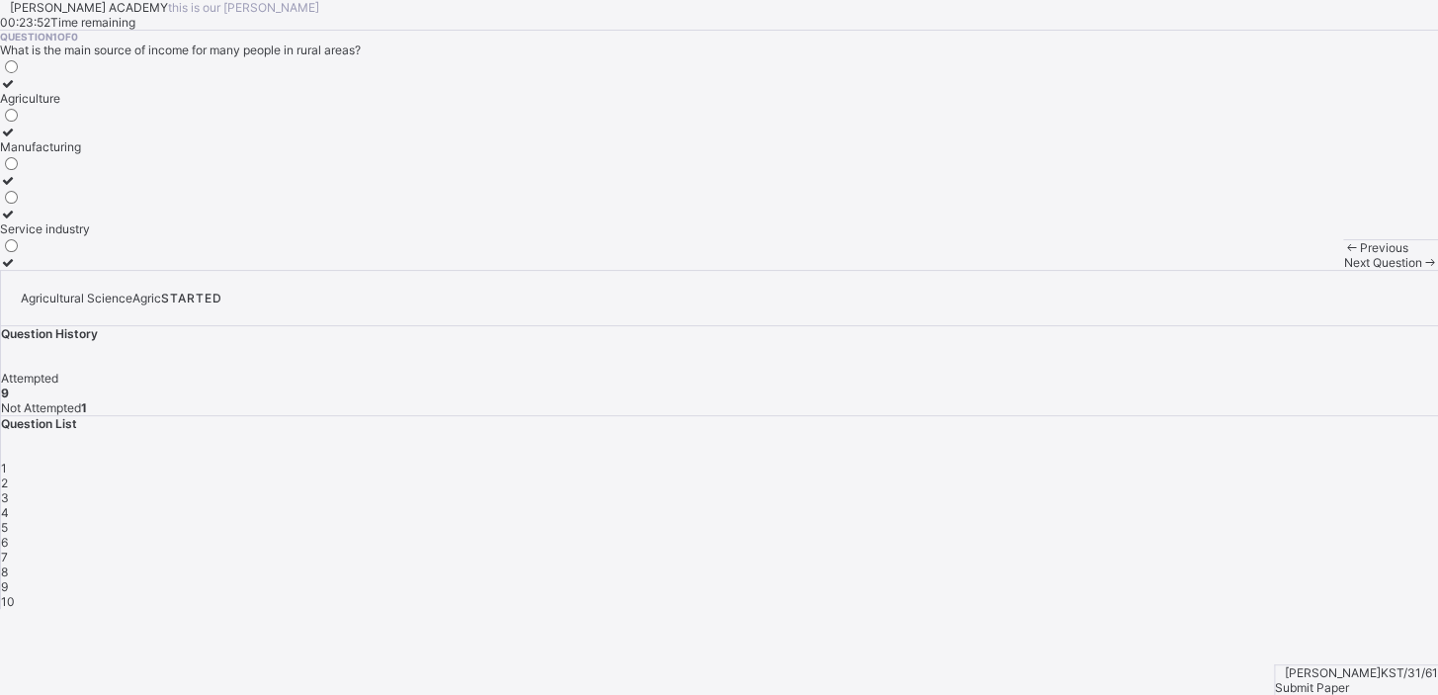
click at [8, 579] on span "9" at bounding box center [4, 586] width 7 height 15
click at [1176, 594] on div "10" at bounding box center [719, 601] width 1437 height 15
click at [201, 270] on label "the cultivation crops and rearing of animals" at bounding box center [118, 255] width 237 height 30
click at [15, 594] on font "10" at bounding box center [8, 601] width 14 height 15
click at [1343, 270] on div "Next Question" at bounding box center [1390, 262] width 95 height 15
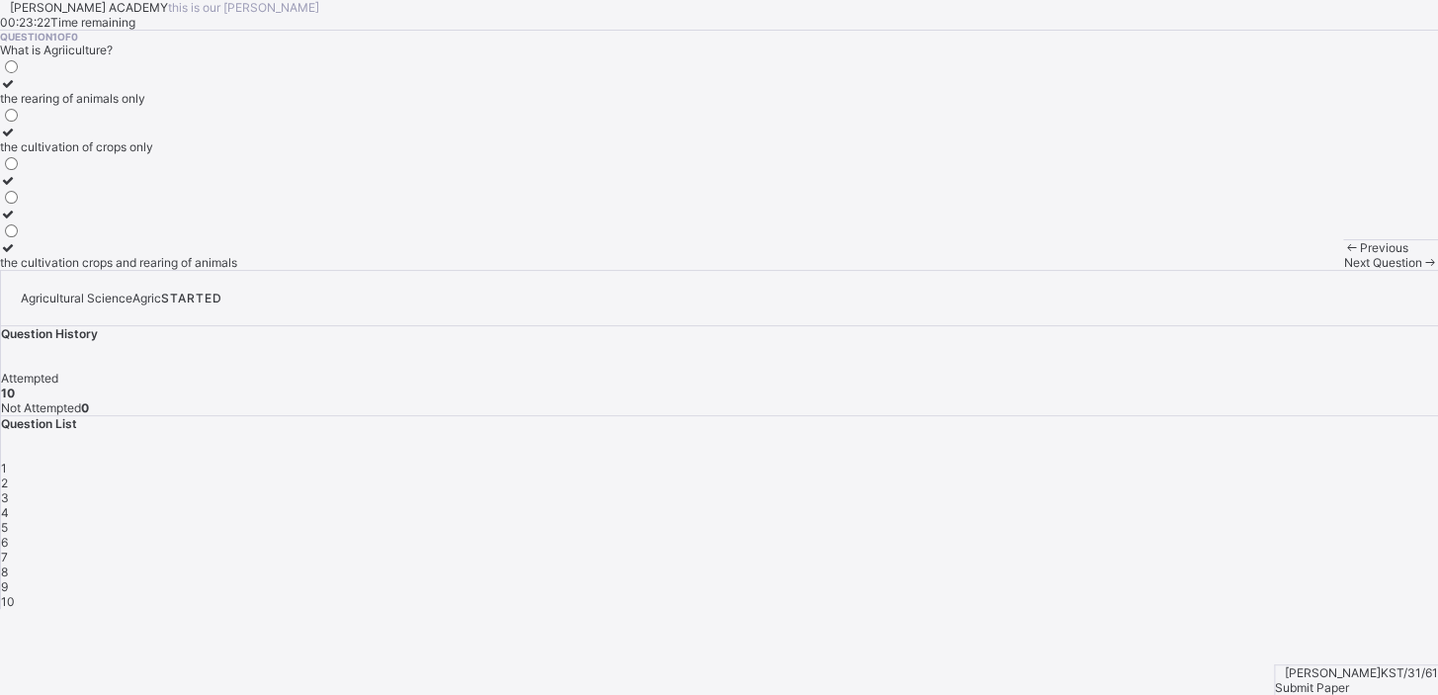
click at [1343, 270] on div "Next Question" at bounding box center [1390, 262] width 95 height 15
drag, startPoint x: 885, startPoint y: 666, endPoint x: 903, endPoint y: 699, distance: 37.2
click at [903, 695] on html "KAY ACADEMY this is our motton 00:23:15 Time remaining Question 1 of 0 What is …" at bounding box center [719, 347] width 1438 height 695
click at [1343, 270] on div "Next Question" at bounding box center [1390, 262] width 95 height 15
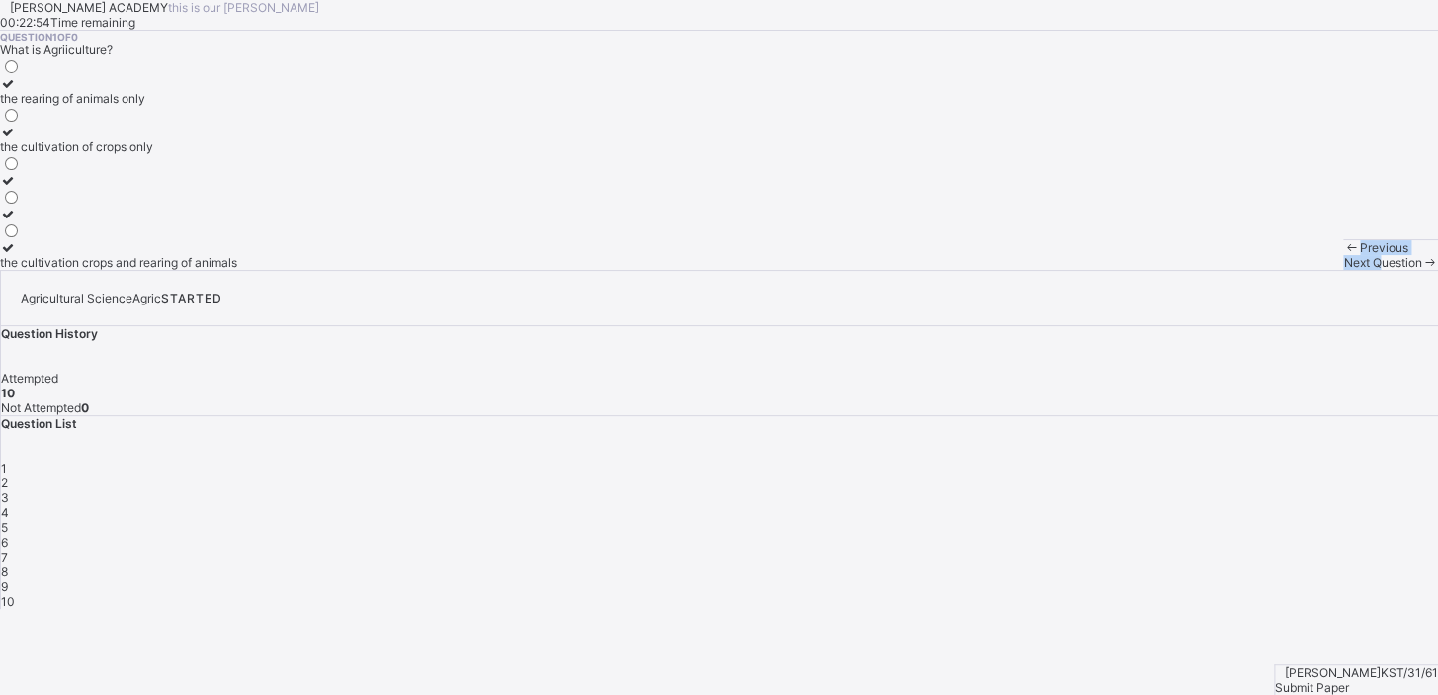
drag, startPoint x: 782, startPoint y: 565, endPoint x: 892, endPoint y: 643, distance: 134.1
click at [892, 270] on div "KAY ACADEMY this is our motton 00:22:54 Time remaining Question 1 of 0 What is …" at bounding box center [719, 135] width 1438 height 270
click at [1349, 680] on font "Submit Paper" at bounding box center [1312, 687] width 74 height 15
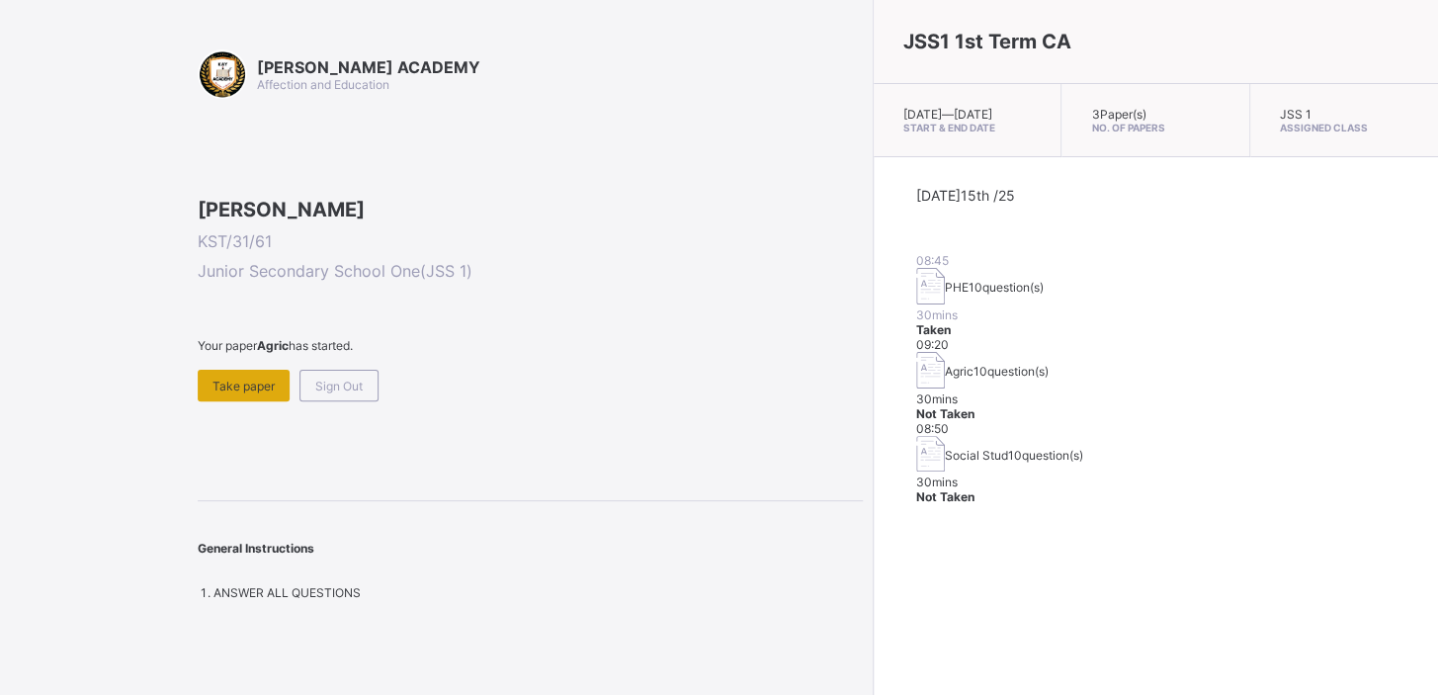
click at [245, 401] on div "Take paper" at bounding box center [244, 386] width 92 height 32
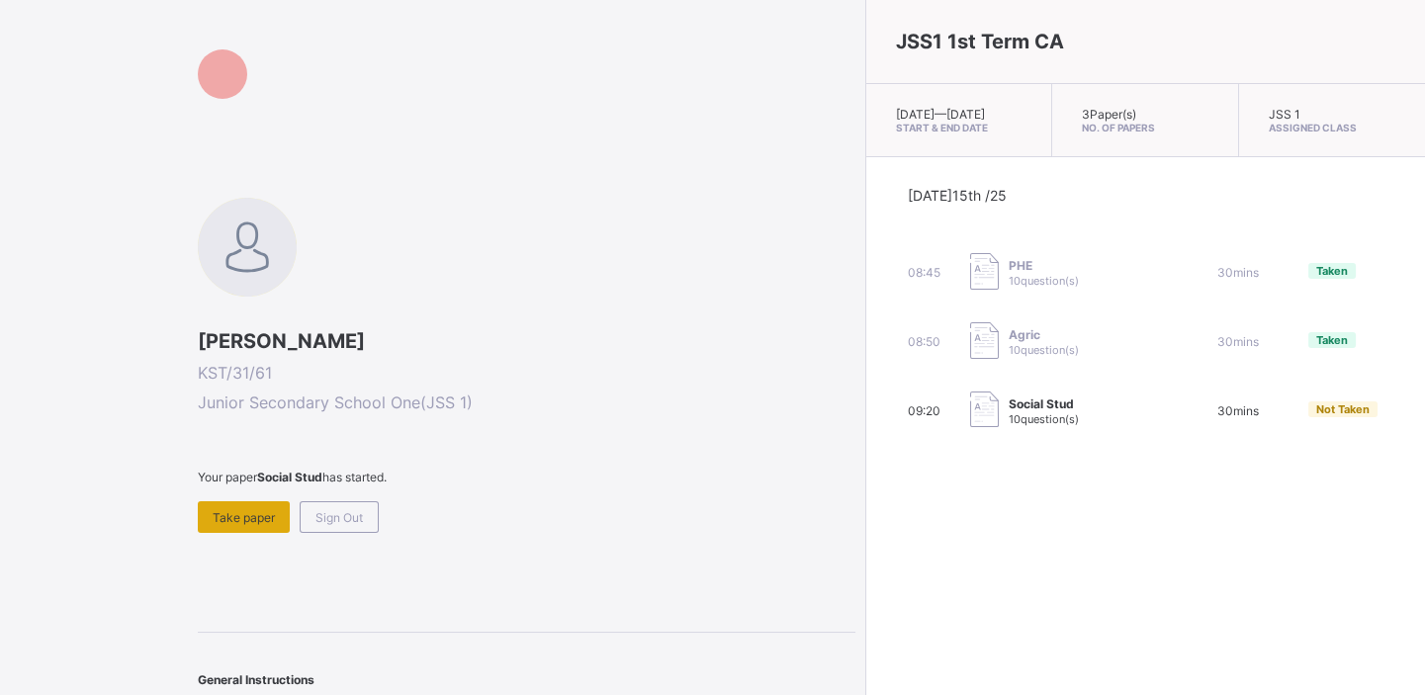
drag, startPoint x: 0, startPoint y: 0, endPoint x: 236, endPoint y: 511, distance: 563.1
click at [236, 511] on span "Take paper" at bounding box center [244, 517] width 62 height 15
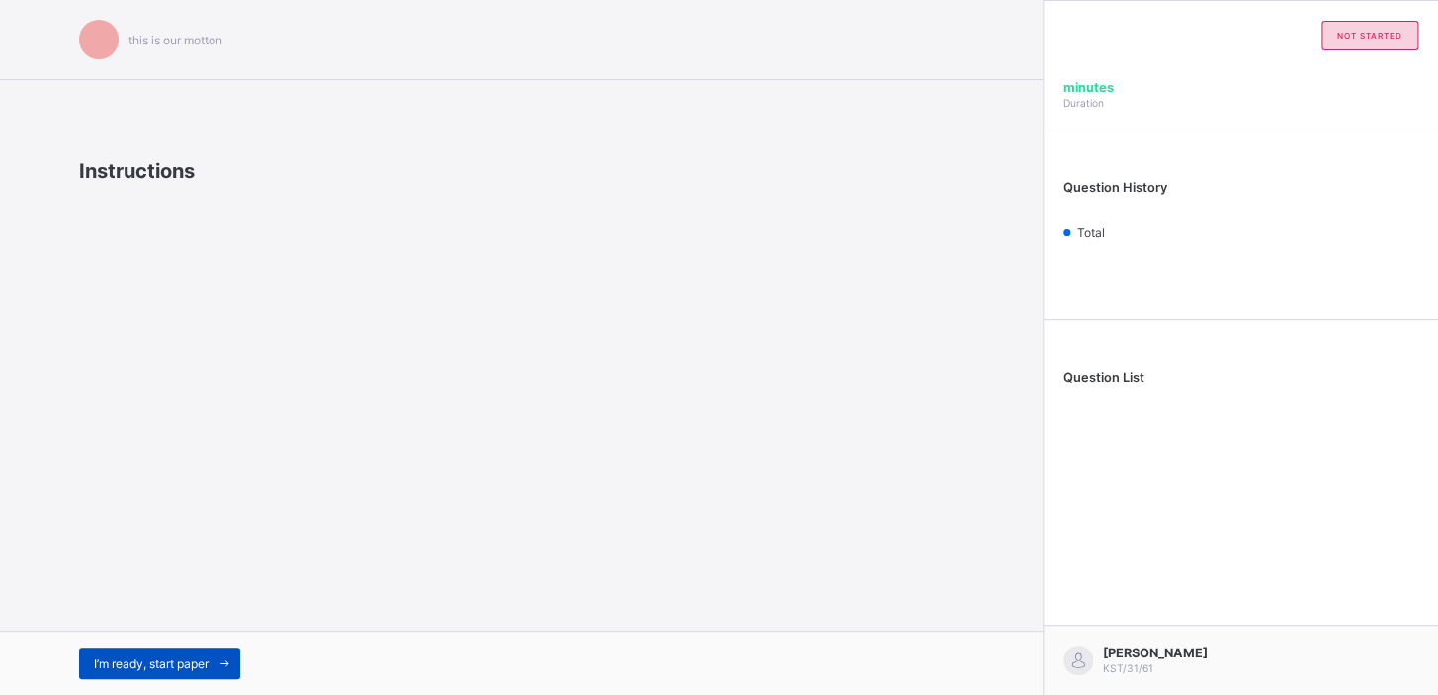
click at [165, 668] on span "I’m ready, start paper" at bounding box center [151, 663] width 115 height 15
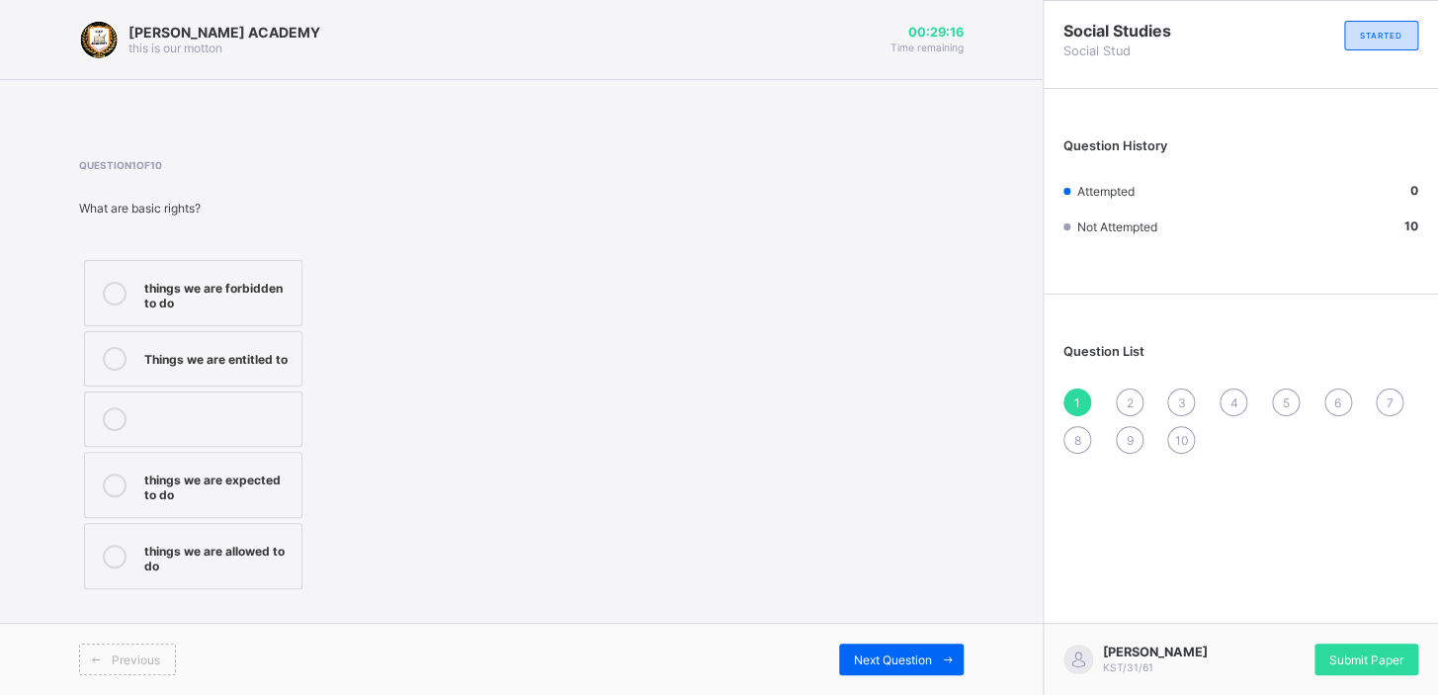
click at [241, 555] on div "things we are allowed to do" at bounding box center [217, 556] width 147 height 35
click at [1129, 398] on span "2" at bounding box center [1129, 402] width 7 height 15
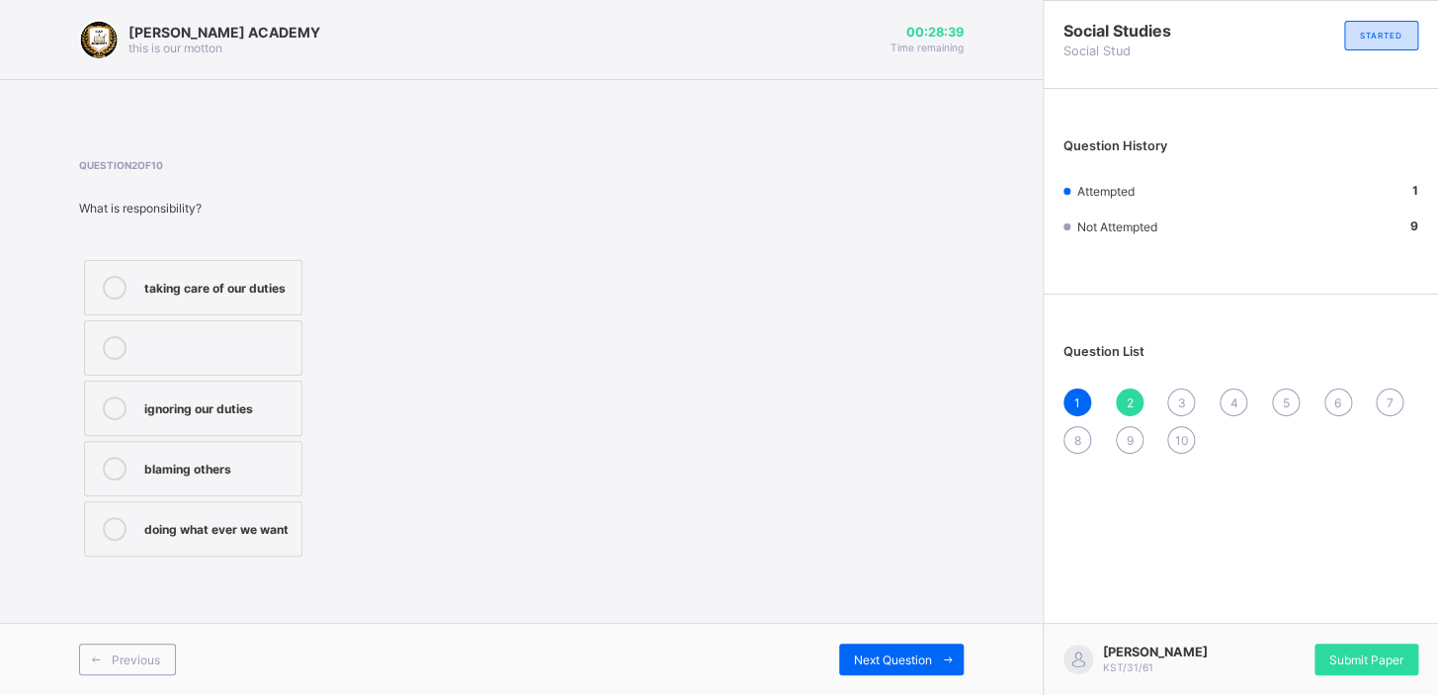
click at [212, 295] on div "taking care of our duties" at bounding box center [217, 286] width 147 height 20
click at [1171, 399] on div "3" at bounding box center [1181, 403] width 28 height 28
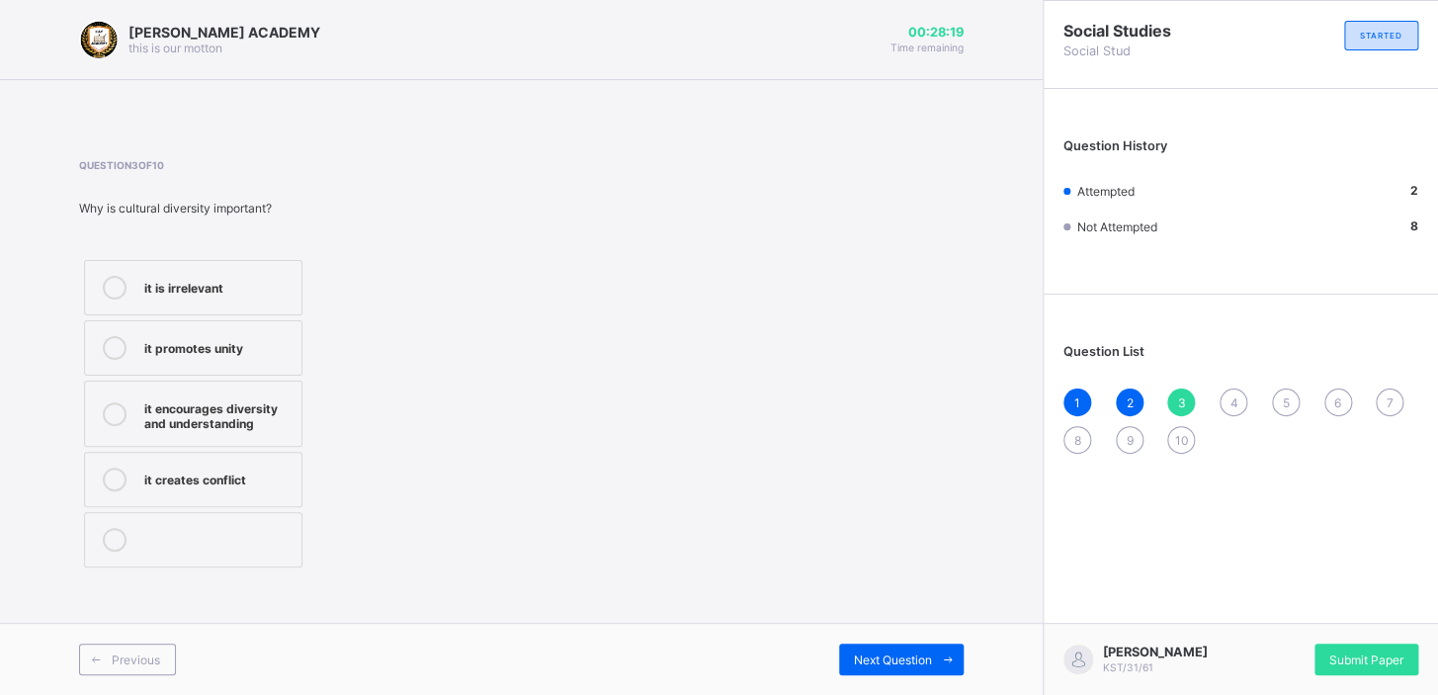
click at [257, 428] on div "it encourages diversity and understanding" at bounding box center [217, 413] width 147 height 35
click at [1237, 405] on div "4" at bounding box center [1234, 403] width 28 height 28
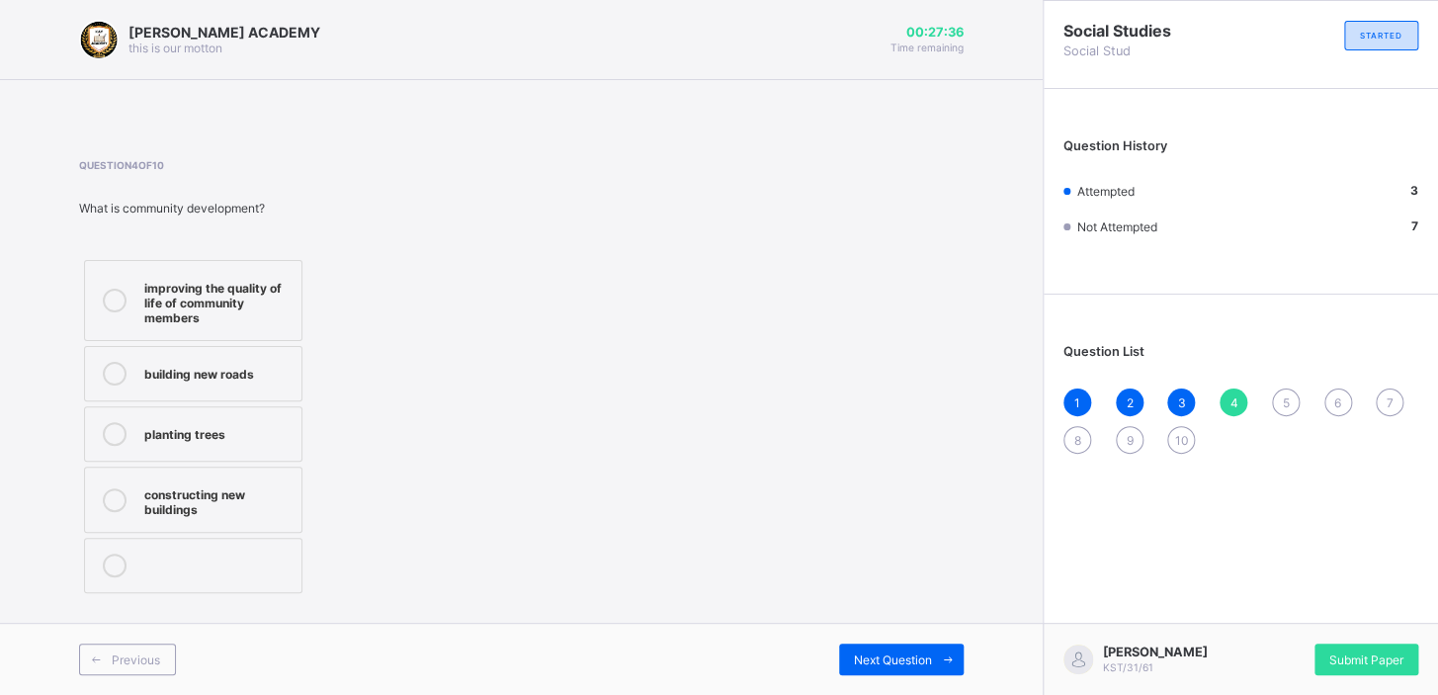
click at [192, 514] on div "constructing new buildings" at bounding box center [217, 499] width 147 height 35
click at [1282, 405] on span "5" at bounding box center [1285, 402] width 7 height 15
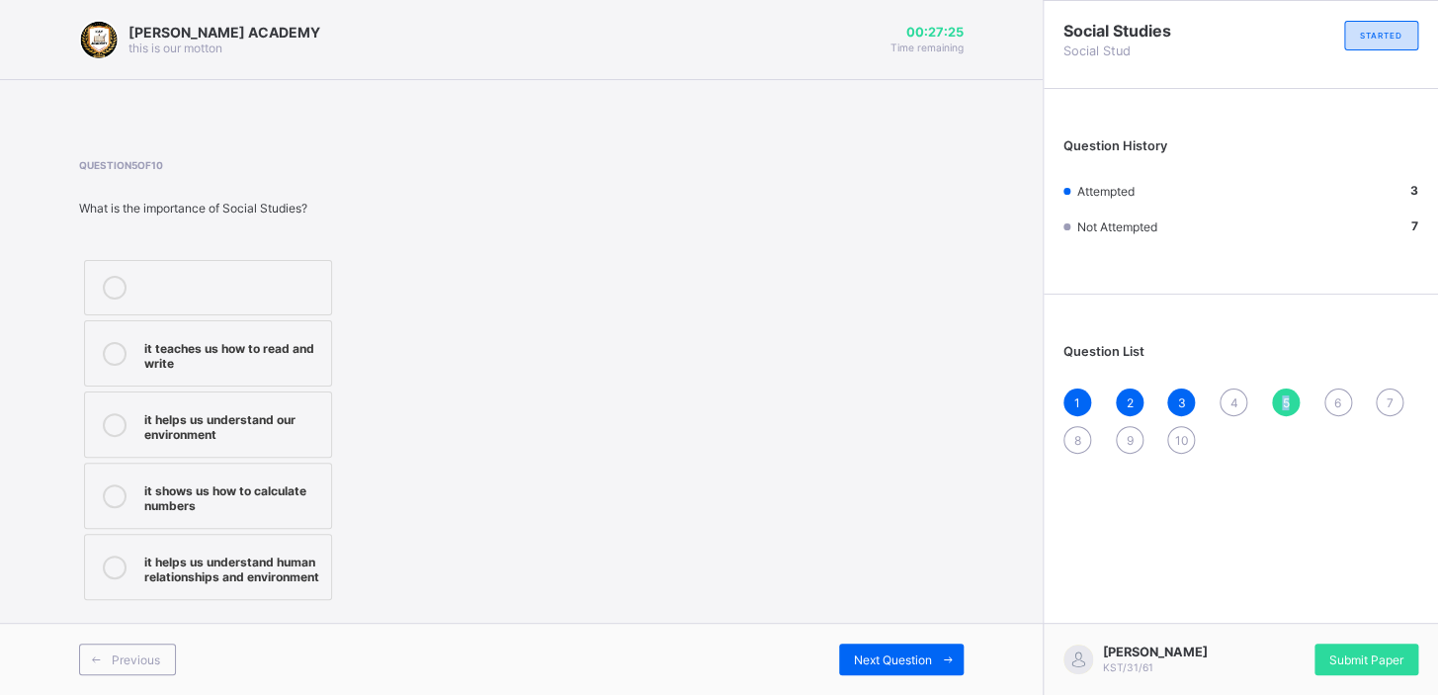
click at [1282, 405] on span "5" at bounding box center [1285, 402] width 7 height 15
click at [1282, 395] on span "5" at bounding box center [1285, 402] width 7 height 15
click at [297, 577] on div "it helps us understand human relationships and environment" at bounding box center [232, 567] width 177 height 35
click at [1339, 402] on span "6" at bounding box center [1338, 402] width 7 height 15
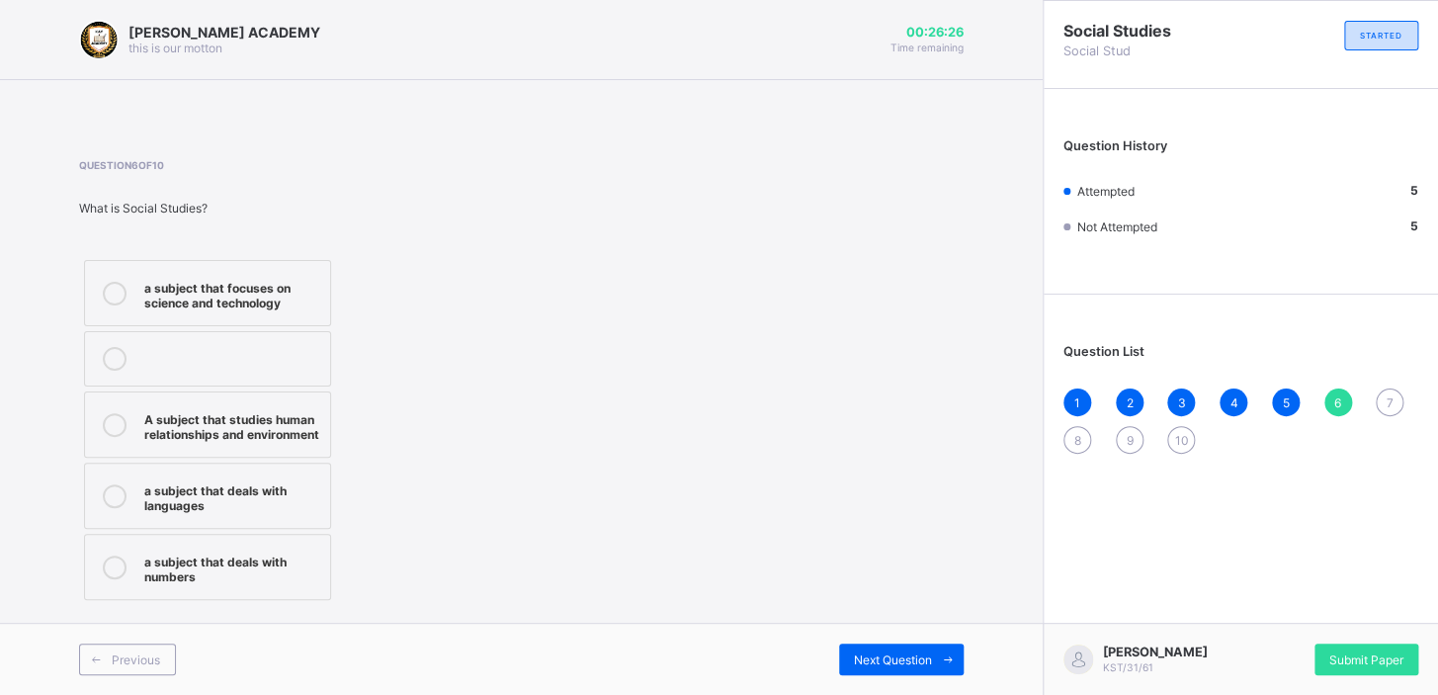
click at [185, 434] on div "A subject that studies human relationships and environment" at bounding box center [232, 424] width 176 height 35
click at [1395, 411] on div "7" at bounding box center [1390, 403] width 28 height 28
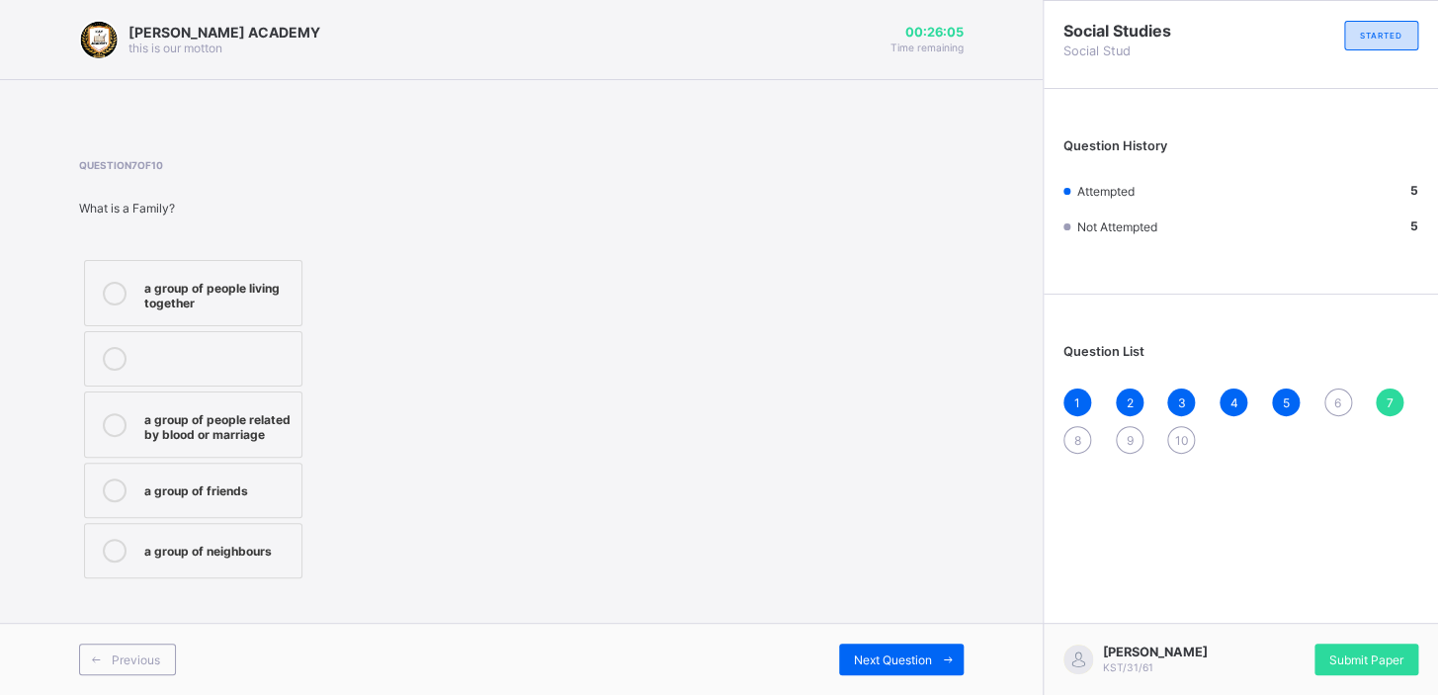
drag, startPoint x: 277, startPoint y: 427, endPoint x: 227, endPoint y: 423, distance: 49.6
click at [227, 423] on div "a group of people related by blood or marriage" at bounding box center [217, 424] width 147 height 35
click at [1083, 444] on div "8" at bounding box center [1078, 440] width 28 height 28
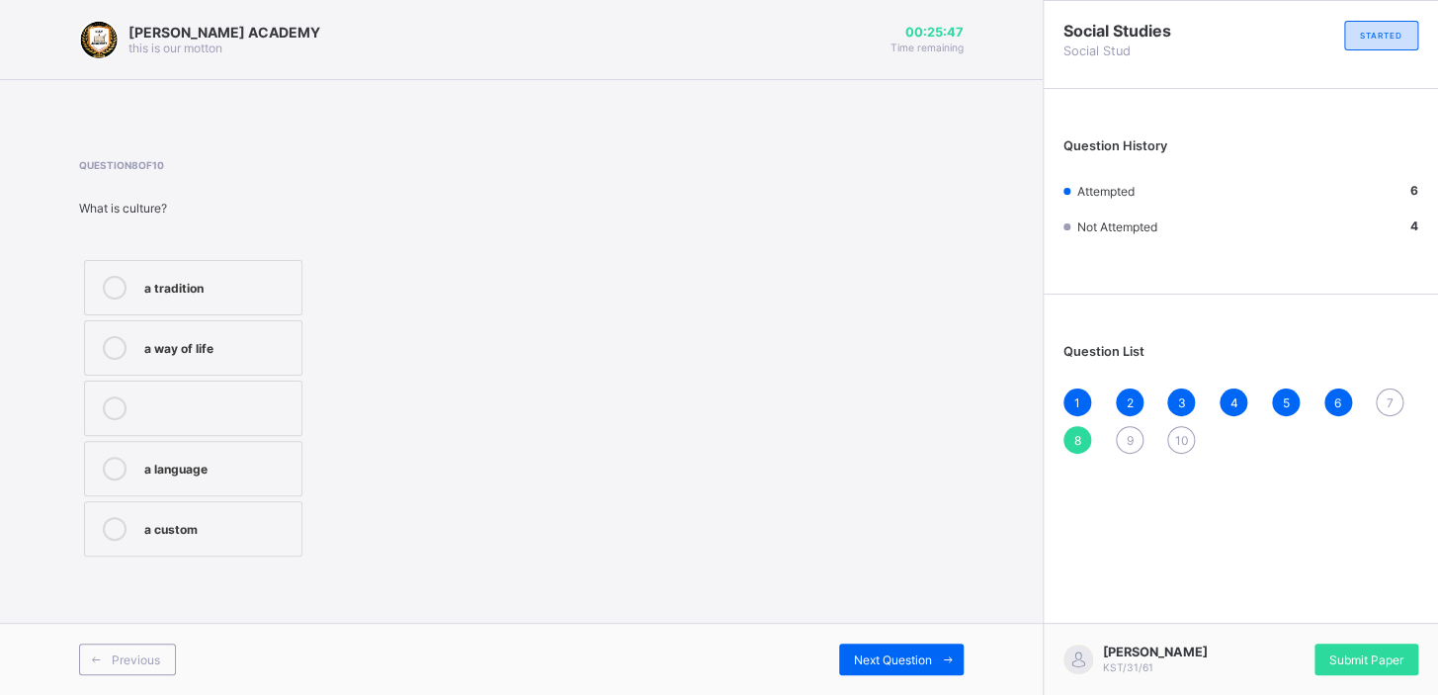
click at [239, 374] on label "a way of life" at bounding box center [193, 347] width 218 height 55
click at [1129, 442] on span "9" at bounding box center [1129, 440] width 7 height 15
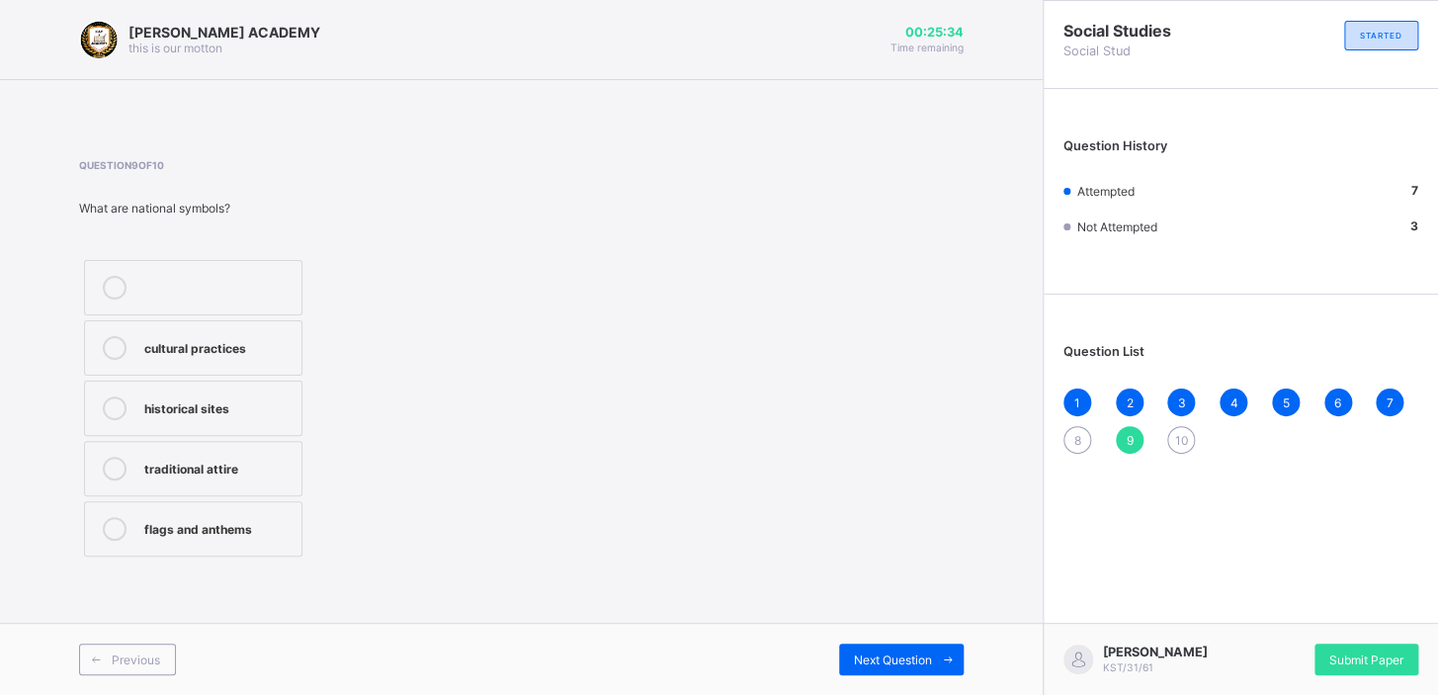
click at [162, 524] on div "flags and anthems" at bounding box center [217, 527] width 147 height 20
click at [1172, 439] on div "10" at bounding box center [1181, 440] width 28 height 28
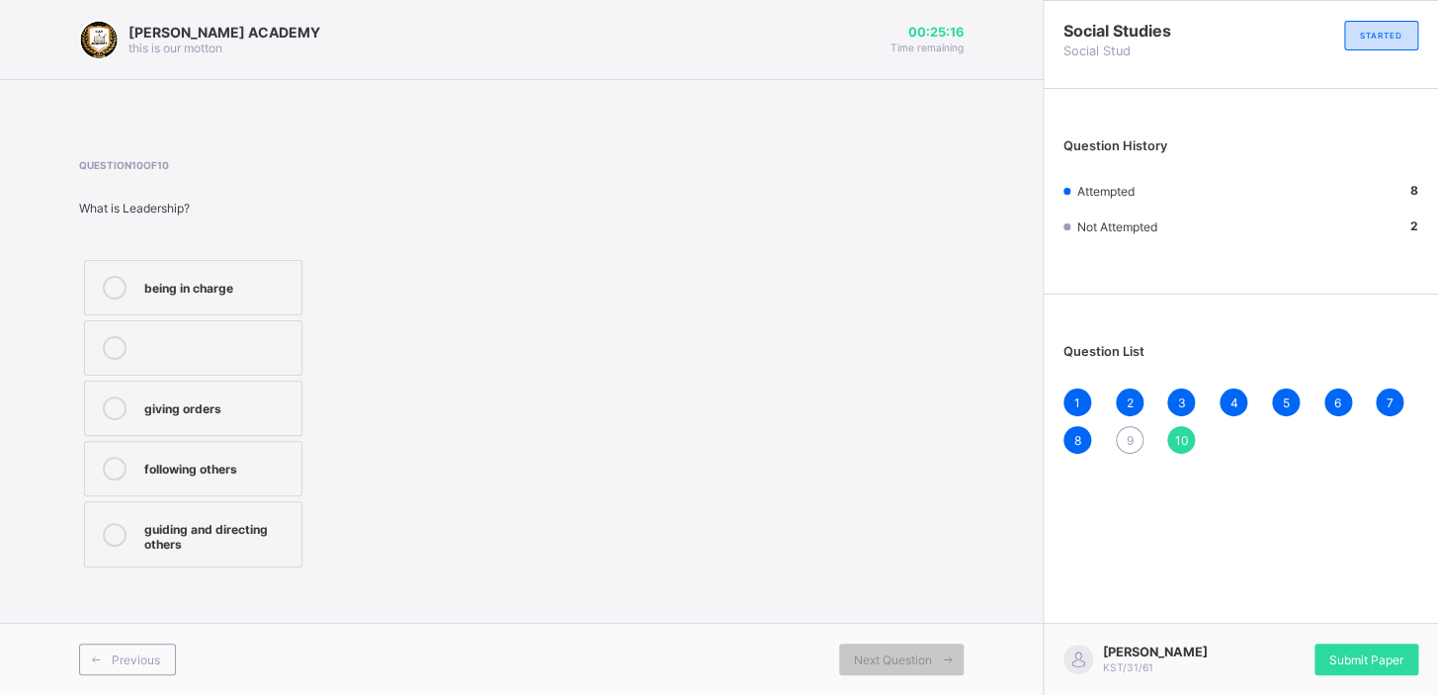
click at [150, 547] on div "guiding and directing others" at bounding box center [217, 534] width 147 height 35
click at [1376, 676] on div "[PERSON_NAME] KST/31/61 Submit Paper" at bounding box center [1240, 659] width 395 height 72
click at [1374, 663] on span "Submit Paper" at bounding box center [1367, 659] width 74 height 15
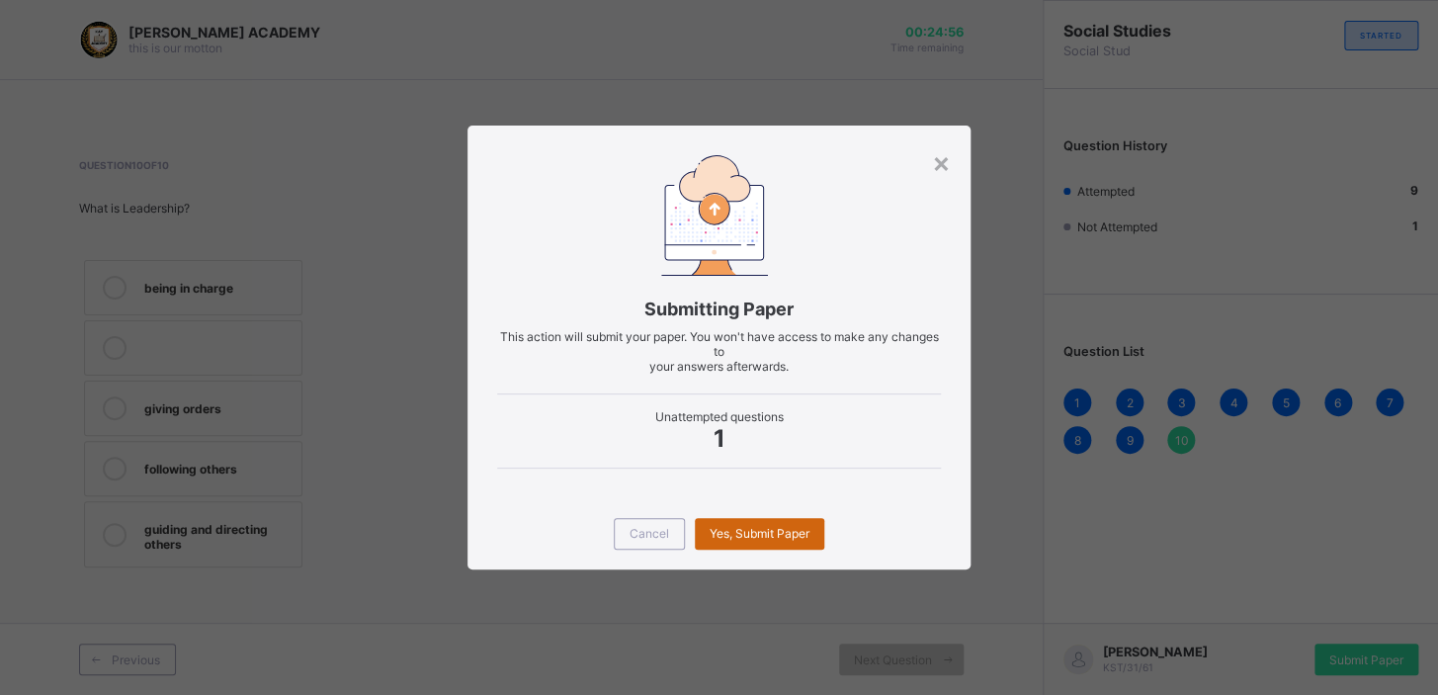
click at [768, 539] on span "Yes, Submit Paper" at bounding box center [760, 533] width 100 height 15
click at [766, 533] on span "Yes, Submit Paper" at bounding box center [760, 533] width 100 height 15
click at [632, 536] on span "Cancel" at bounding box center [650, 533] width 40 height 15
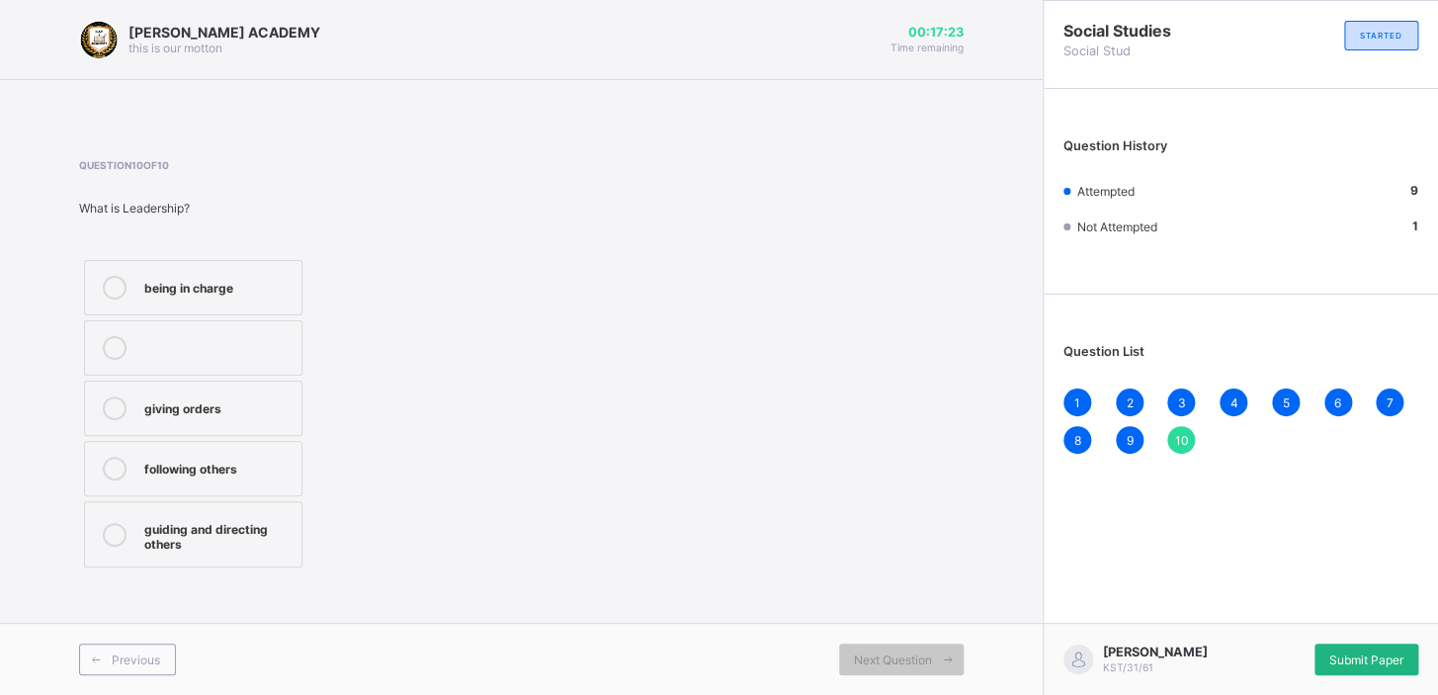
click at [1389, 667] on div "Submit Paper" at bounding box center [1367, 660] width 104 height 32
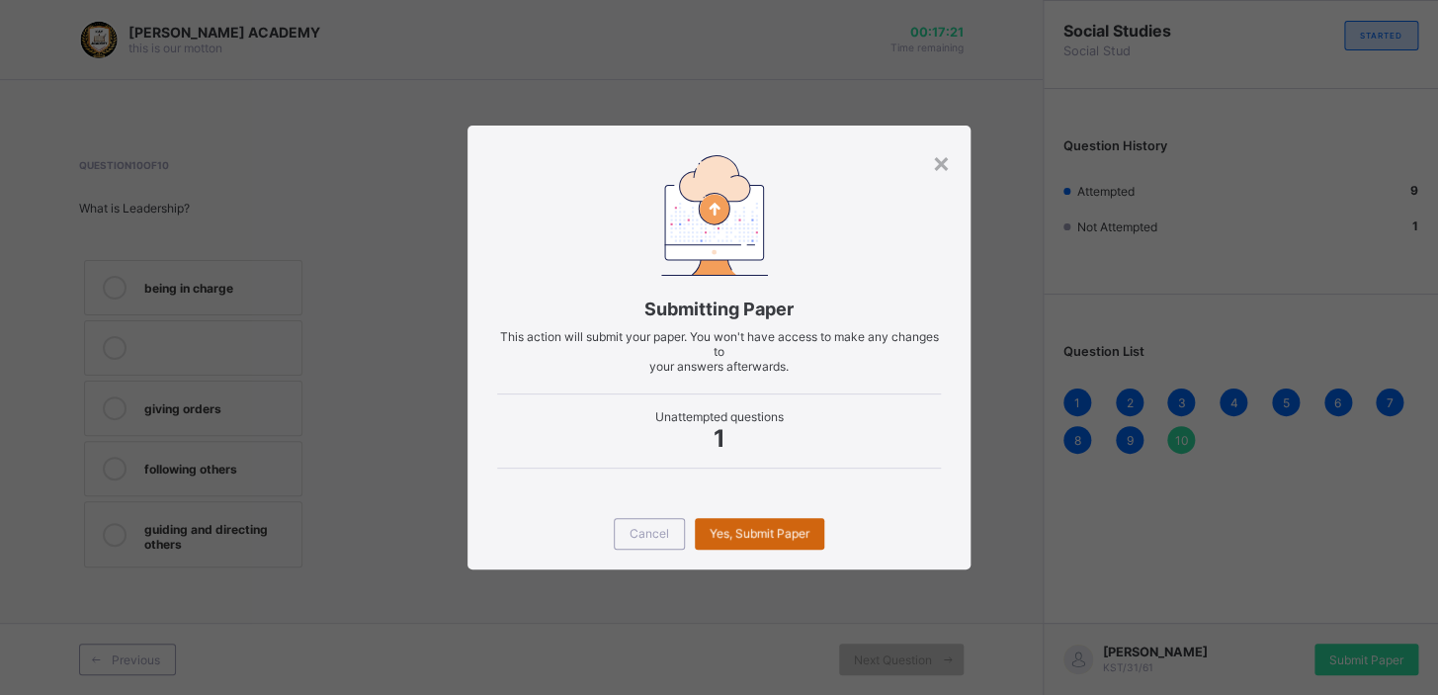
click at [745, 531] on div "Yes, Submit Paper" at bounding box center [760, 534] width 130 height 32
click at [809, 533] on span "Yes, Submit Paper" at bounding box center [760, 533] width 100 height 15
click at [758, 531] on span "Yes, Submit Paper" at bounding box center [760, 533] width 100 height 15
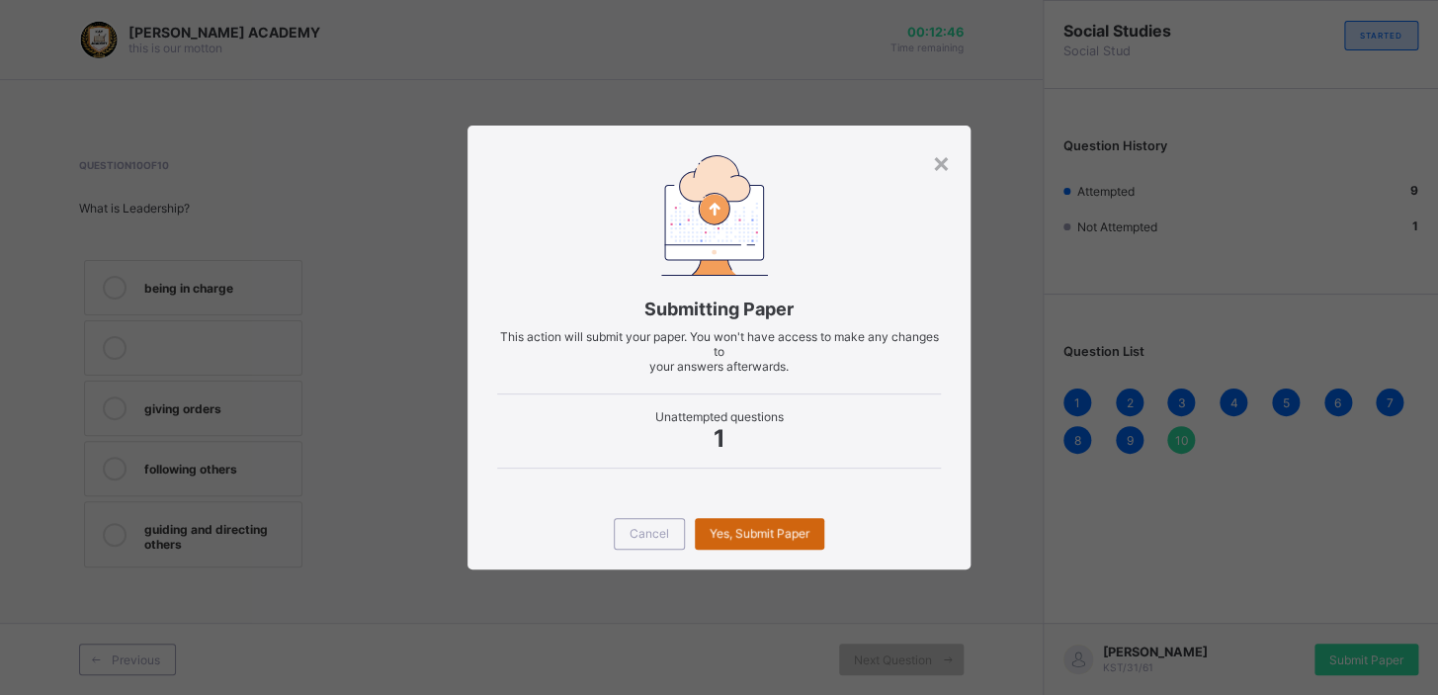
click at [758, 531] on span "Yes, Submit Paper" at bounding box center [760, 533] width 100 height 15
click at [941, 152] on div "×" at bounding box center [941, 162] width 19 height 34
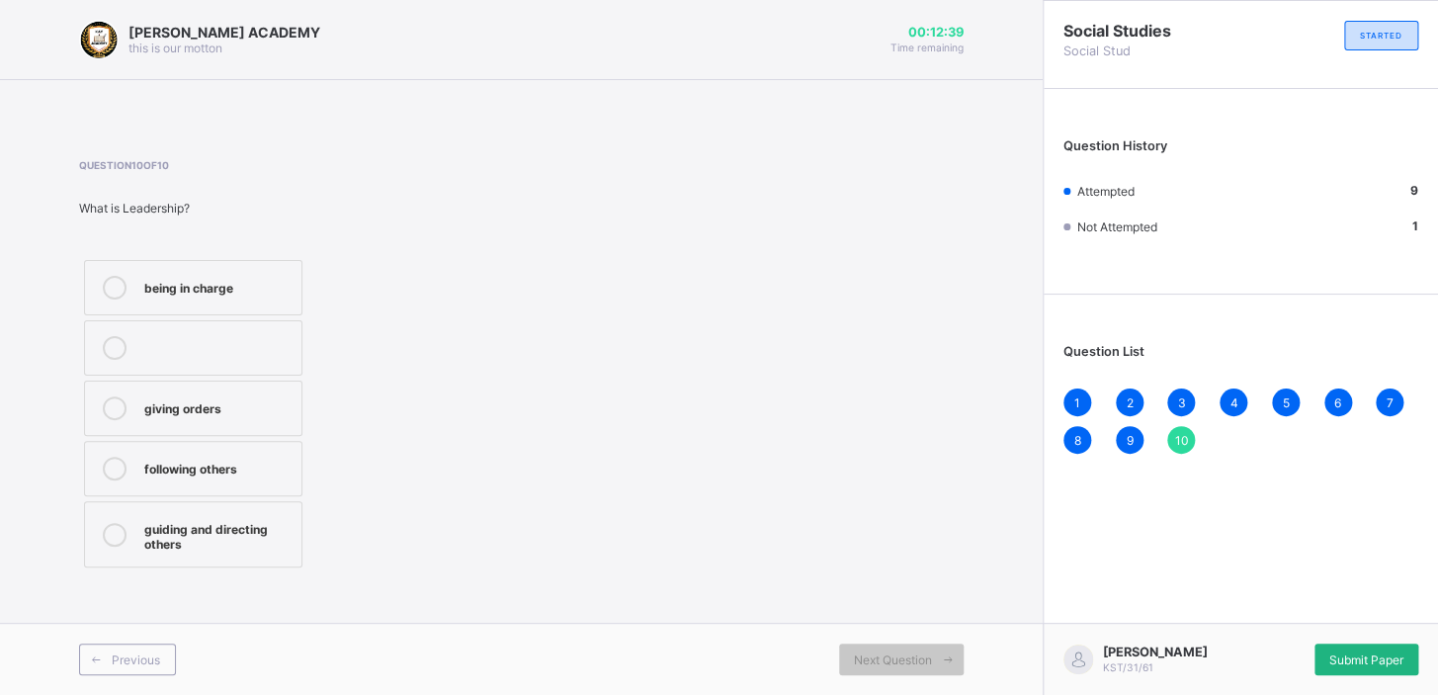
click at [1347, 659] on span "Submit Paper" at bounding box center [1367, 659] width 74 height 15
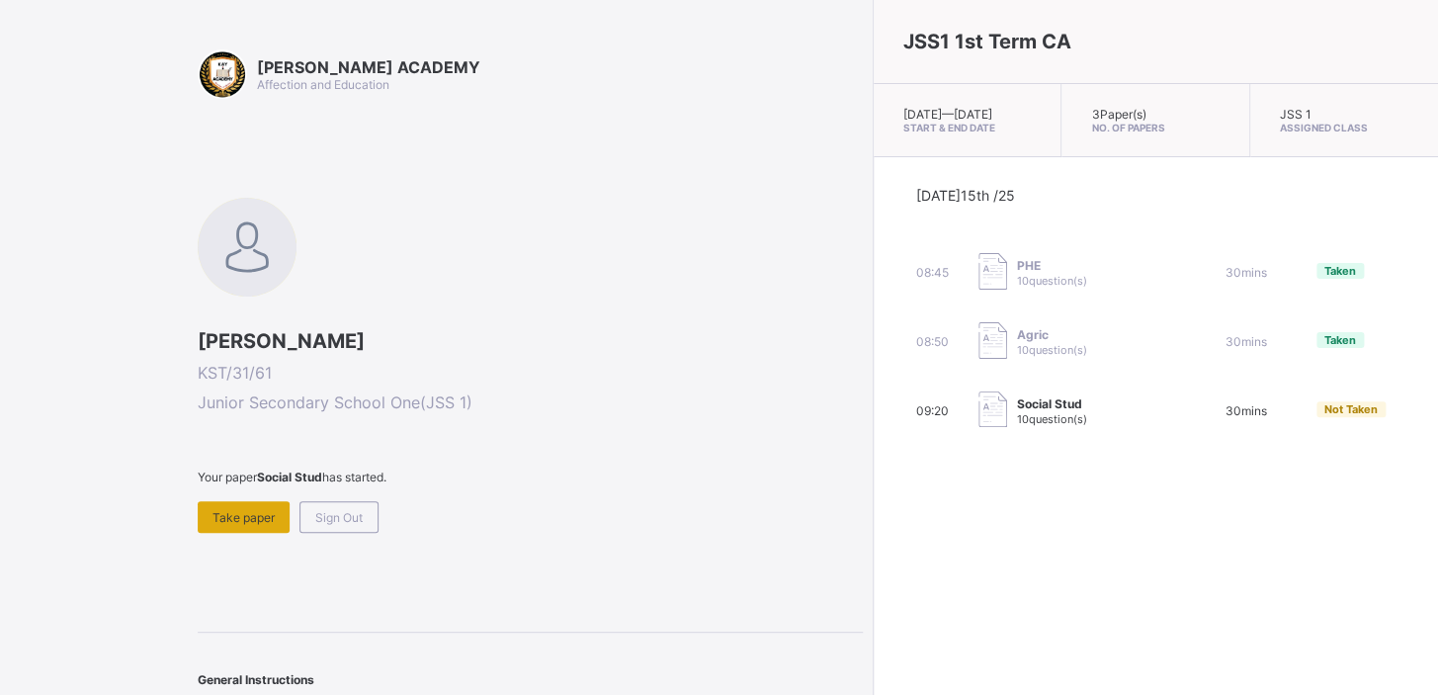
click at [261, 512] on span "Take paper" at bounding box center [244, 517] width 62 height 15
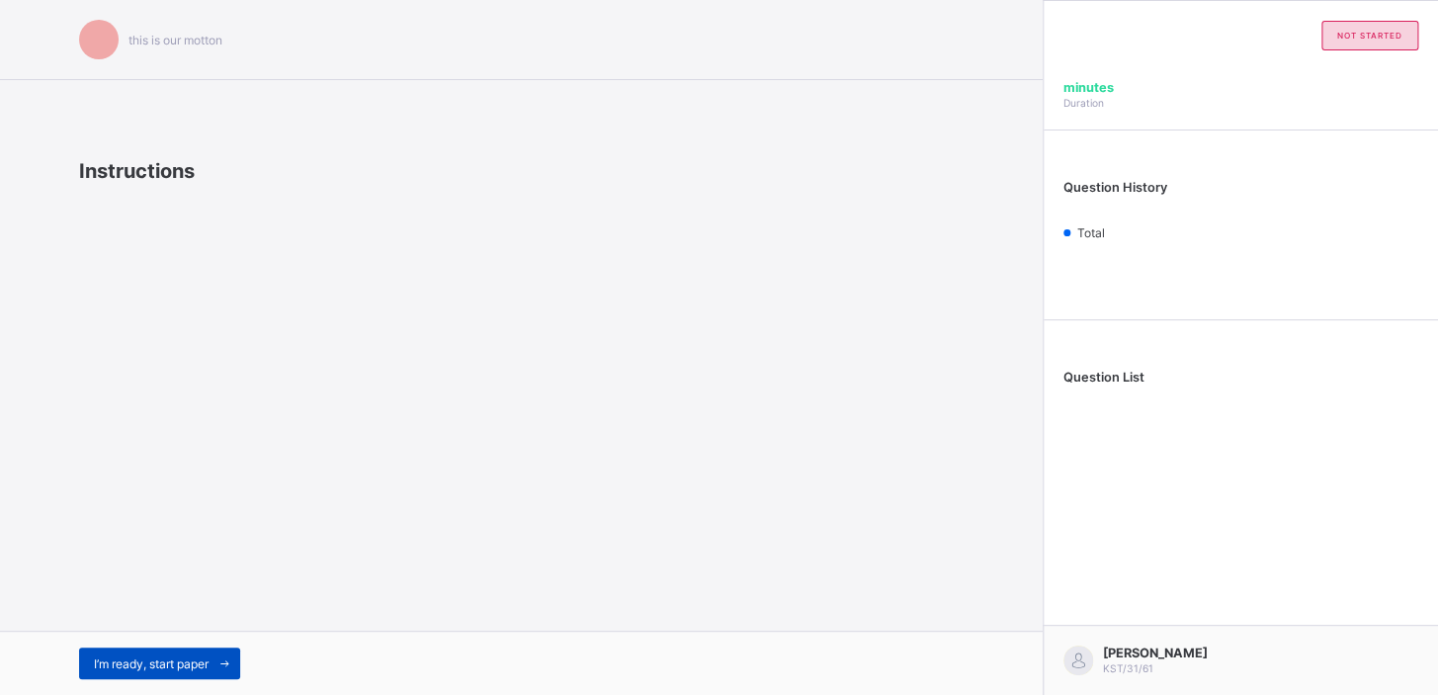
click at [186, 651] on div "I’m ready, start paper" at bounding box center [159, 664] width 161 height 32
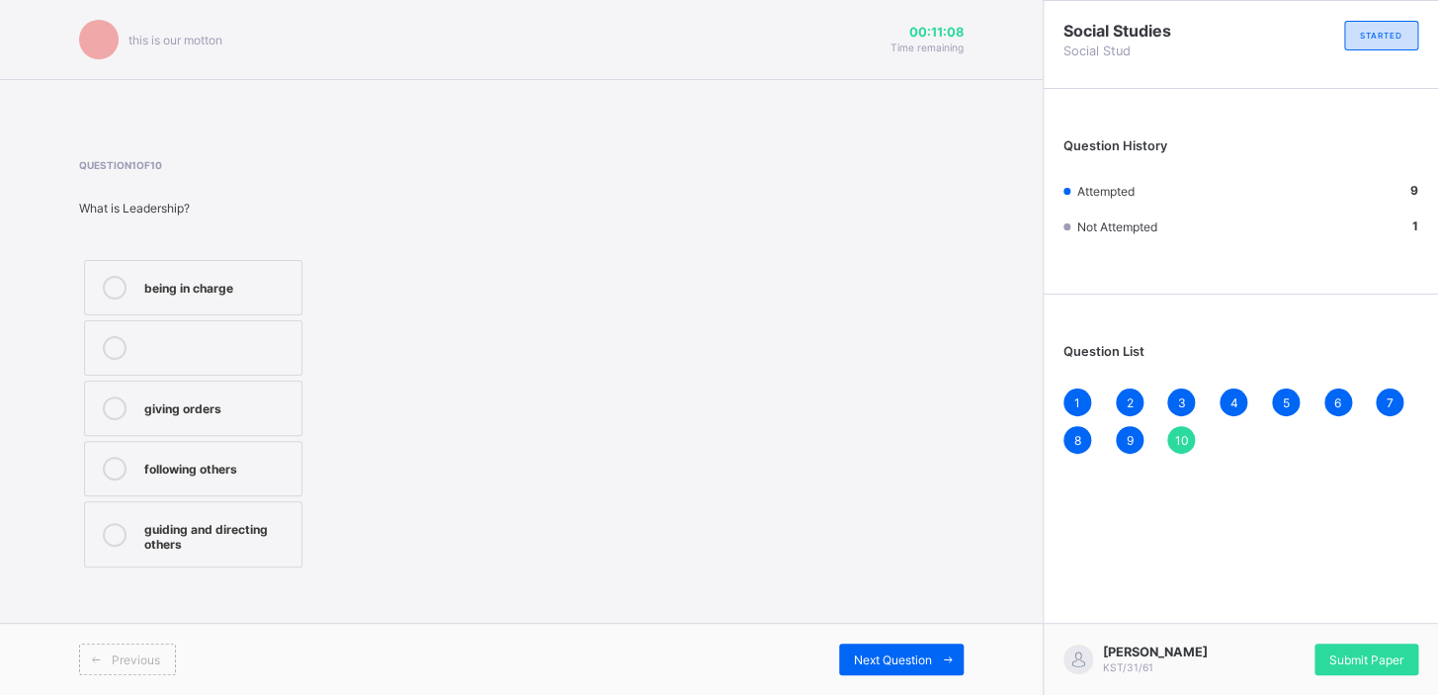
click at [1178, 439] on span "10" at bounding box center [1181, 440] width 14 height 15
click at [1134, 432] on div "9" at bounding box center [1130, 440] width 28 height 28
click at [1188, 433] on div "10" at bounding box center [1181, 440] width 28 height 28
click at [125, 533] on icon at bounding box center [115, 535] width 24 height 24
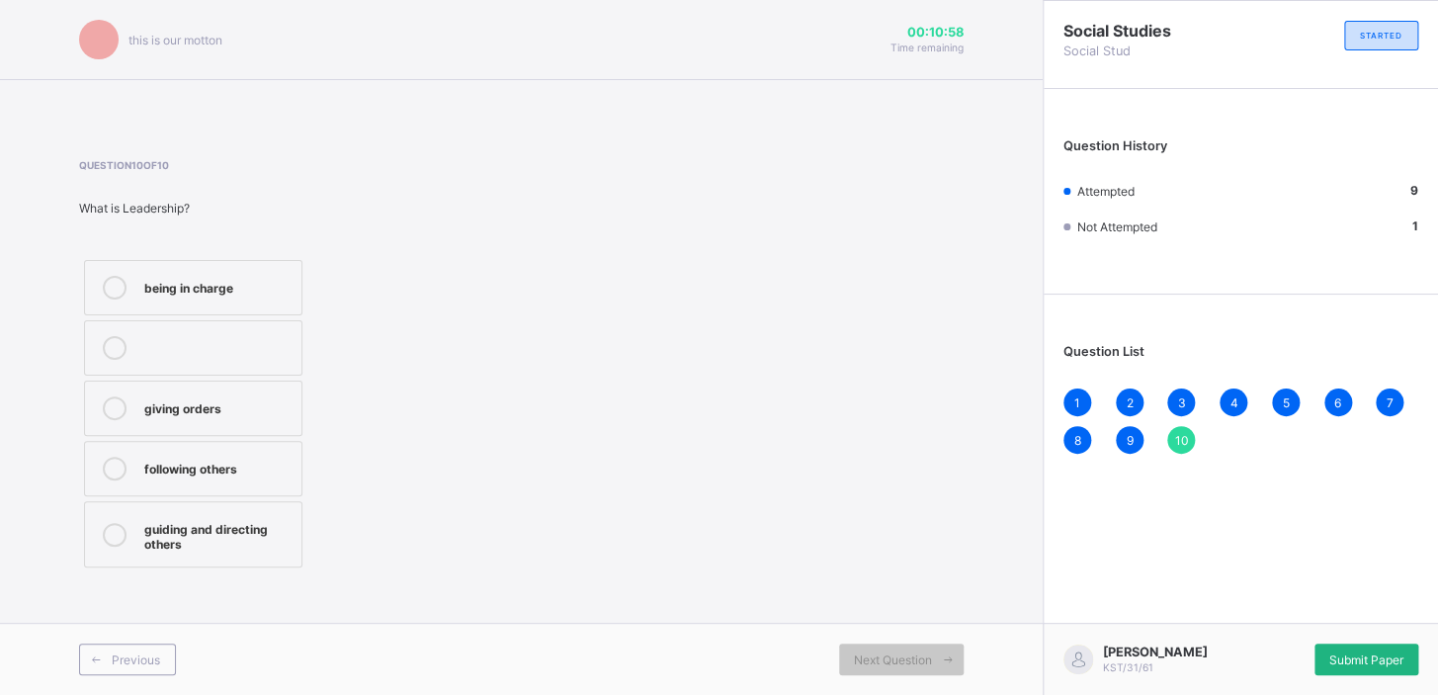
click at [1335, 645] on div "Submit Paper" at bounding box center [1367, 660] width 104 height 32
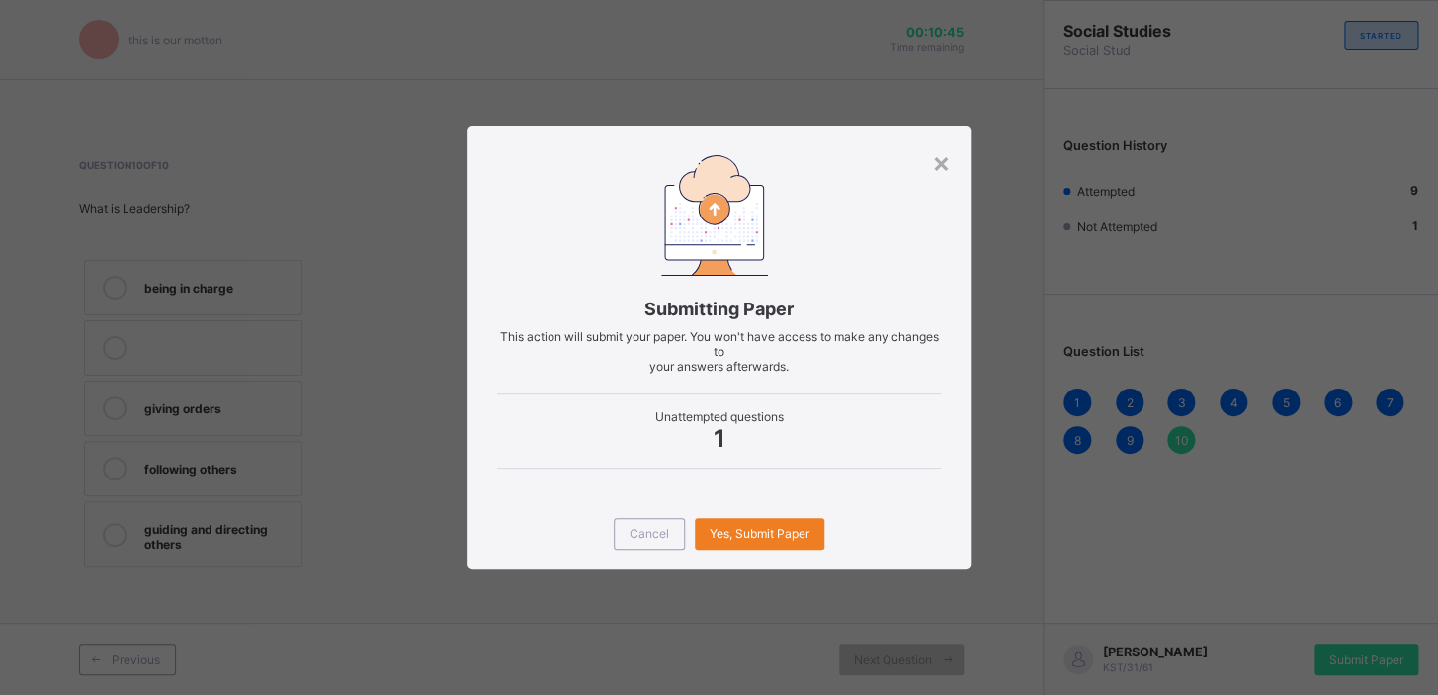
click at [1054, 129] on div "× Submitting Paper This action will submit your paper. You won't have access to…" at bounding box center [719, 347] width 1438 height 695
click at [753, 535] on span "Yes, Submit Paper" at bounding box center [760, 533] width 100 height 15
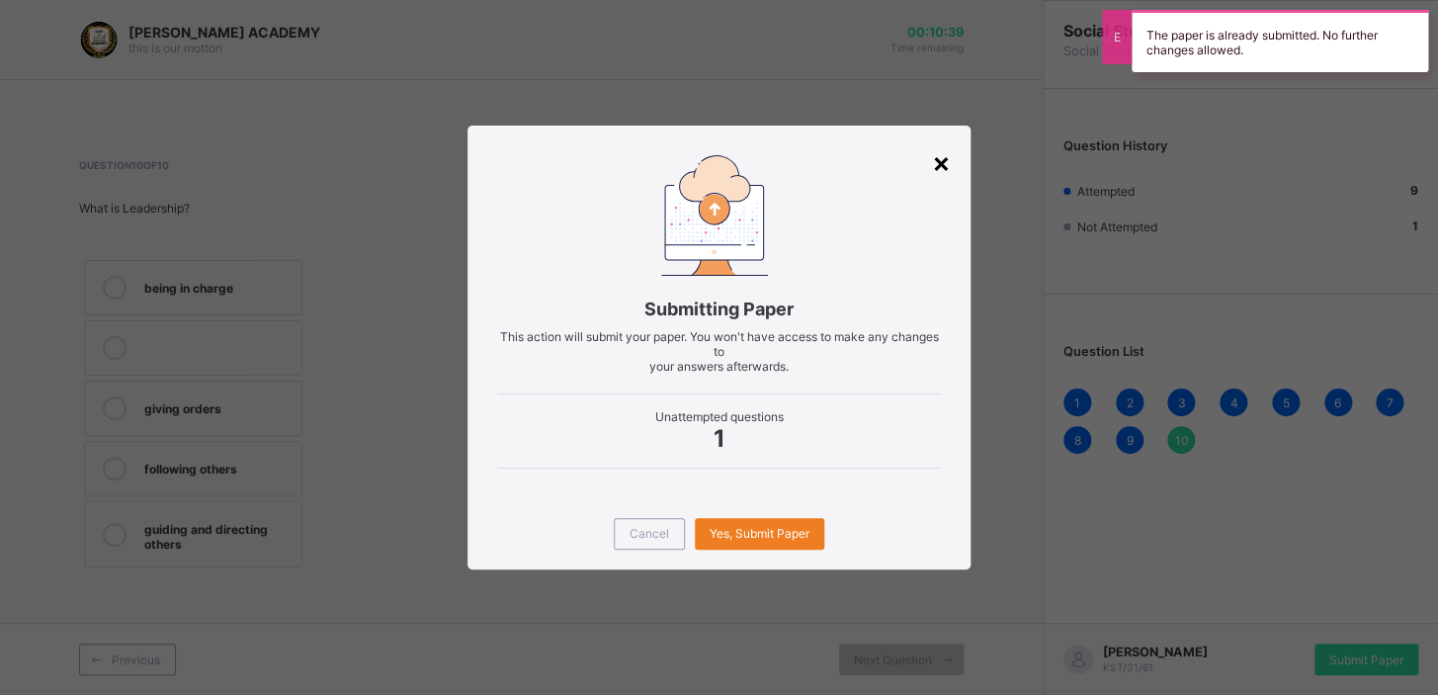
click at [949, 162] on div "×" at bounding box center [941, 162] width 19 height 34
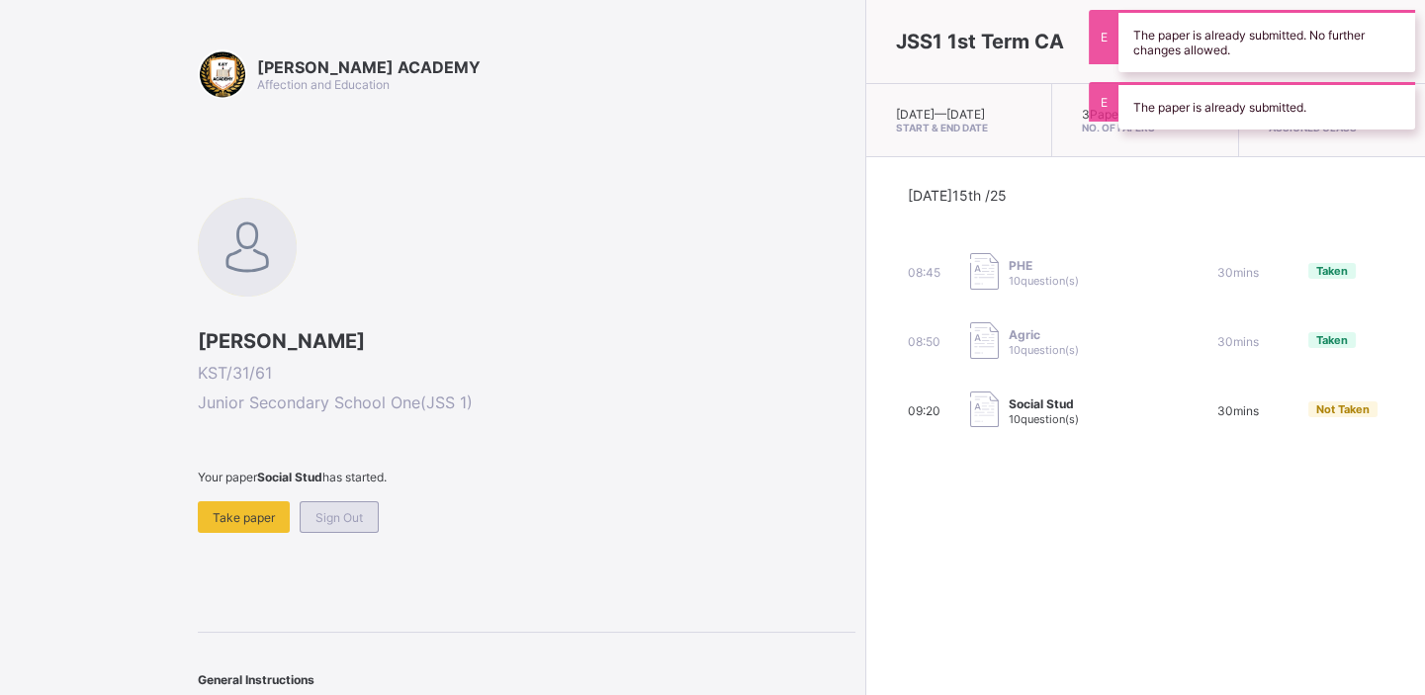
click at [326, 510] on span "Sign Out" at bounding box center [338, 517] width 47 height 15
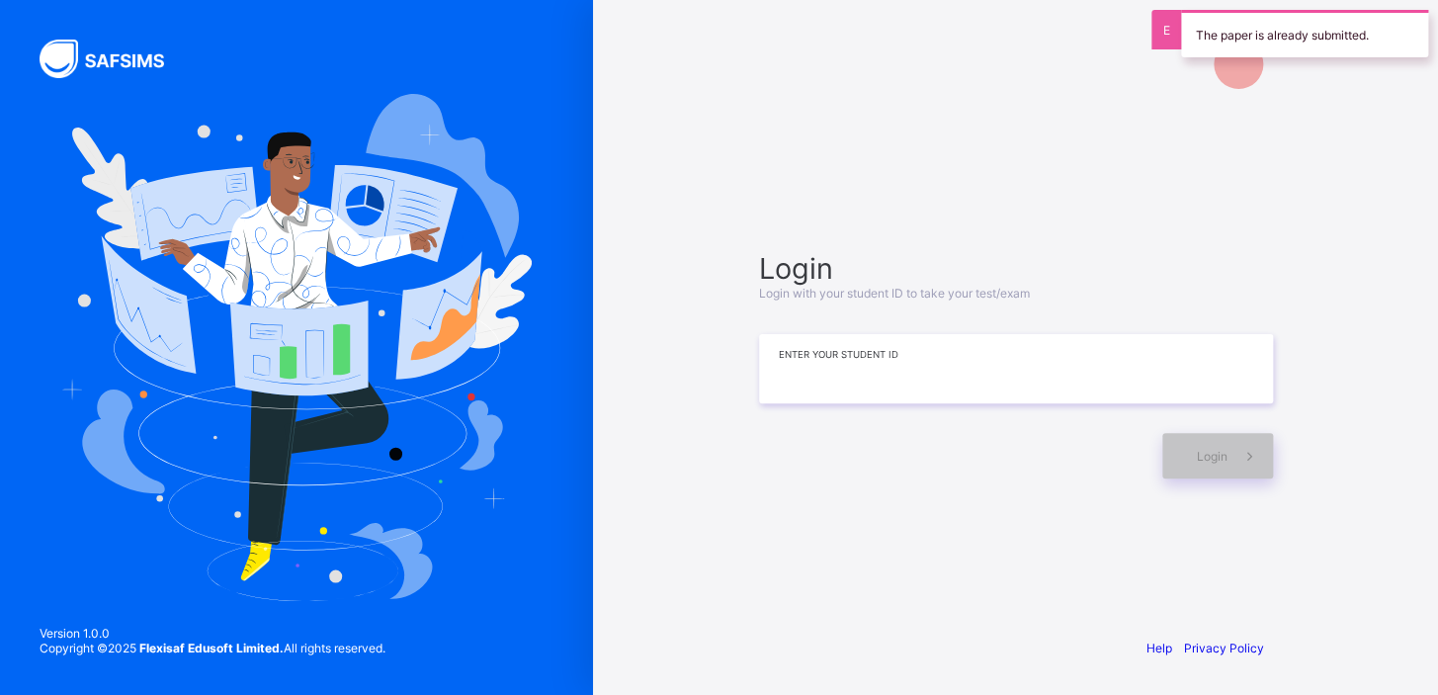
click at [960, 386] on input at bounding box center [1016, 368] width 514 height 69
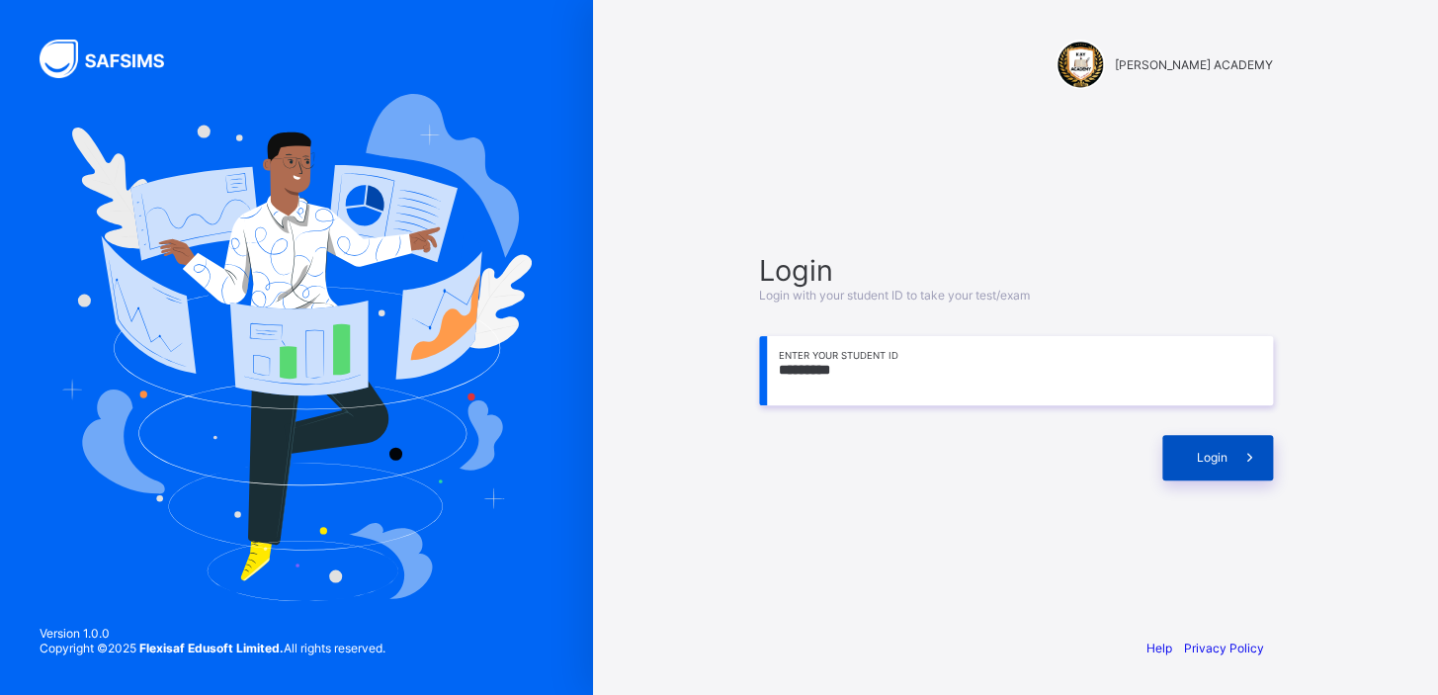
type input "*********"
click at [1226, 468] on div "Login" at bounding box center [1218, 457] width 111 height 45
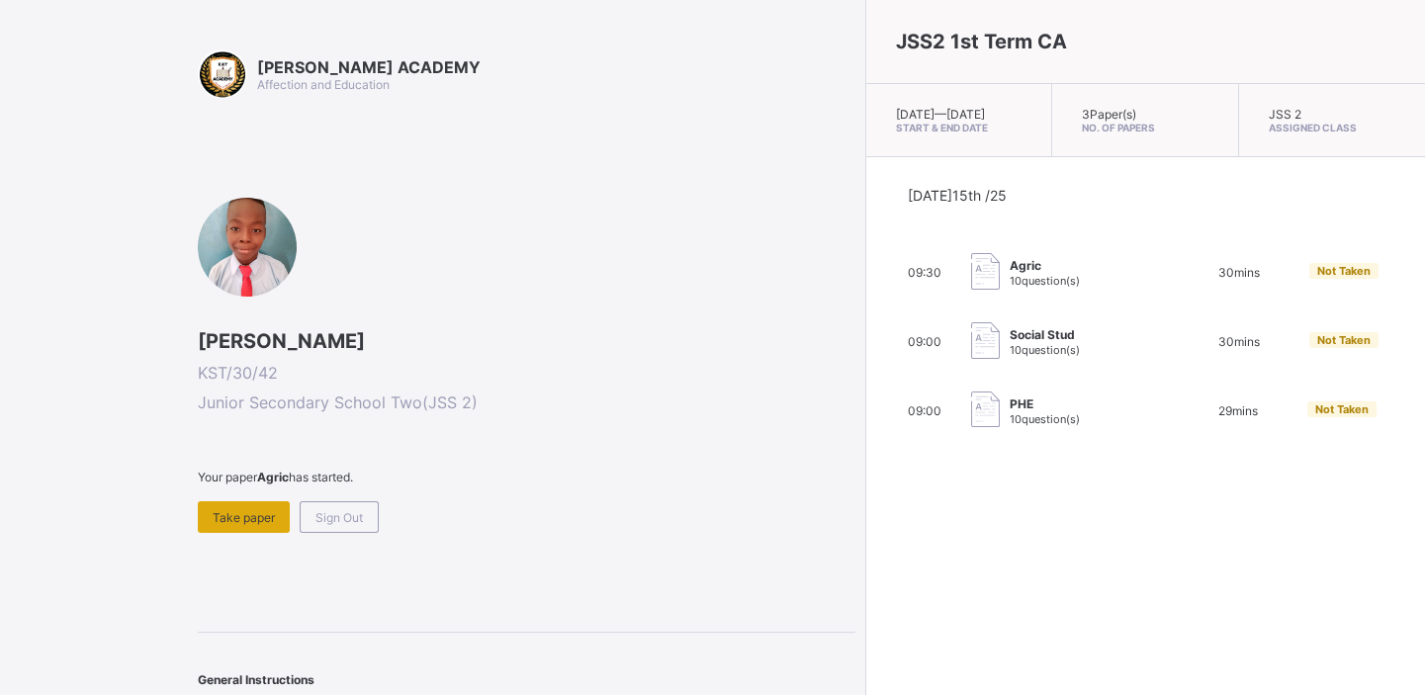
click at [216, 527] on div "Take paper" at bounding box center [244, 517] width 92 height 32
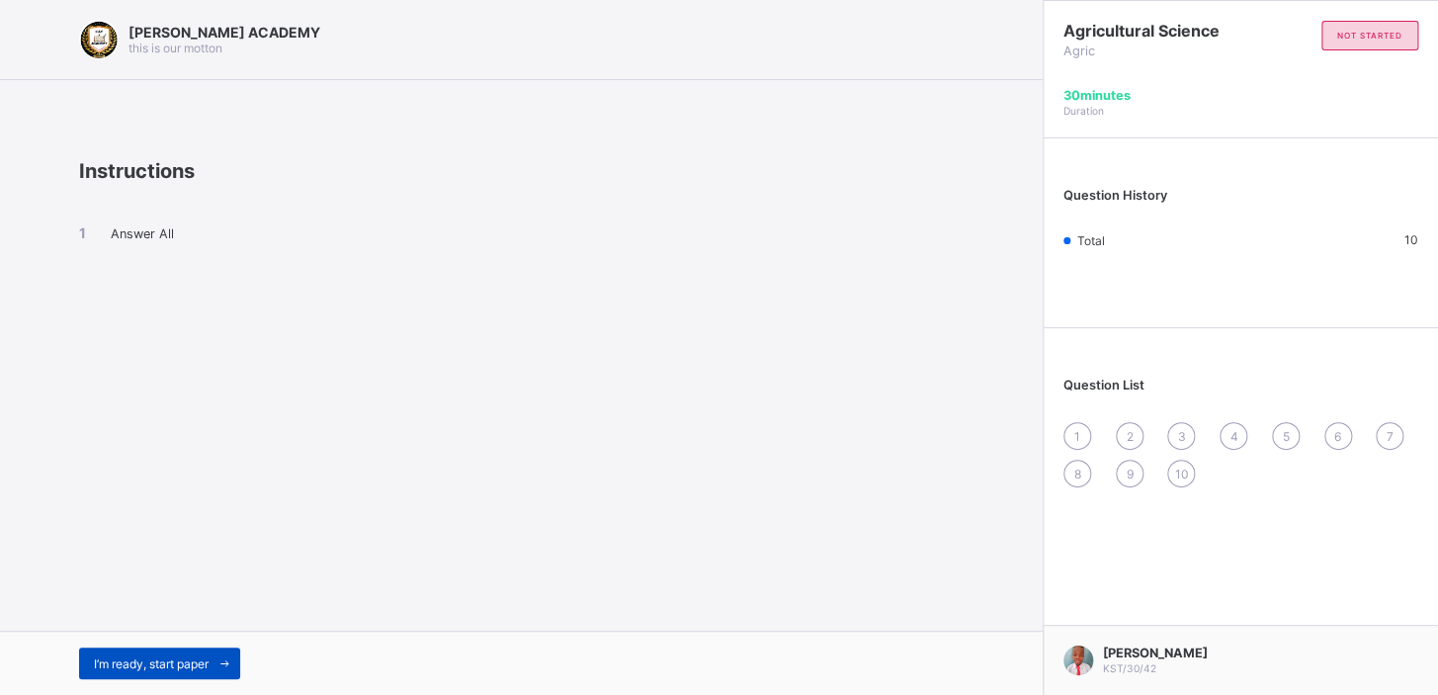
click at [142, 669] on span "I’m ready, start paper" at bounding box center [151, 663] width 115 height 15
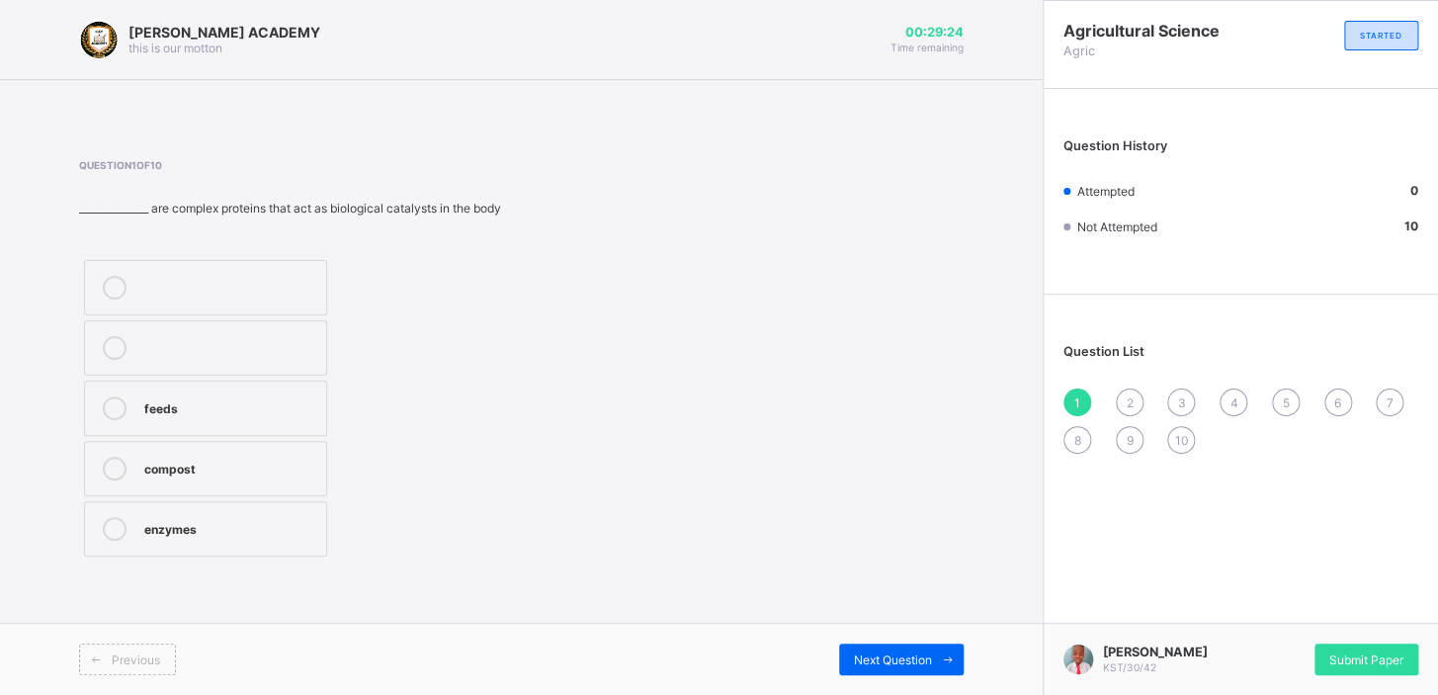
click at [265, 405] on div "feeds" at bounding box center [230, 406] width 172 height 20
click at [918, 667] on div "Next Question" at bounding box center [901, 660] width 125 height 32
drag, startPoint x: 259, startPoint y: 514, endPoint x: 271, endPoint y: 581, distance: 68.3
click at [271, 581] on div "Question 2 of 10 Buildings made of wood should be painted with ____________ to …" at bounding box center [521, 361] width 885 height 462
click at [113, 538] on icon at bounding box center [115, 529] width 24 height 24
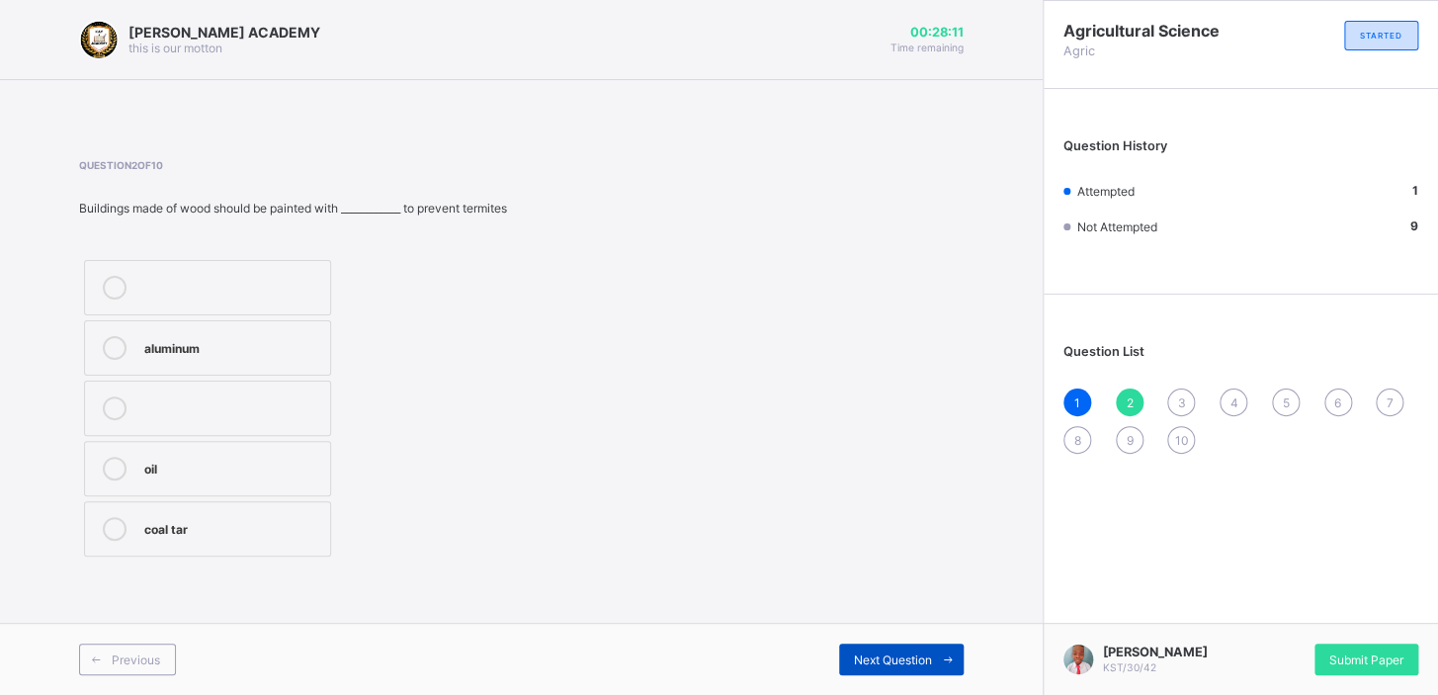
click at [893, 659] on span "Next Question" at bounding box center [893, 659] width 78 height 15
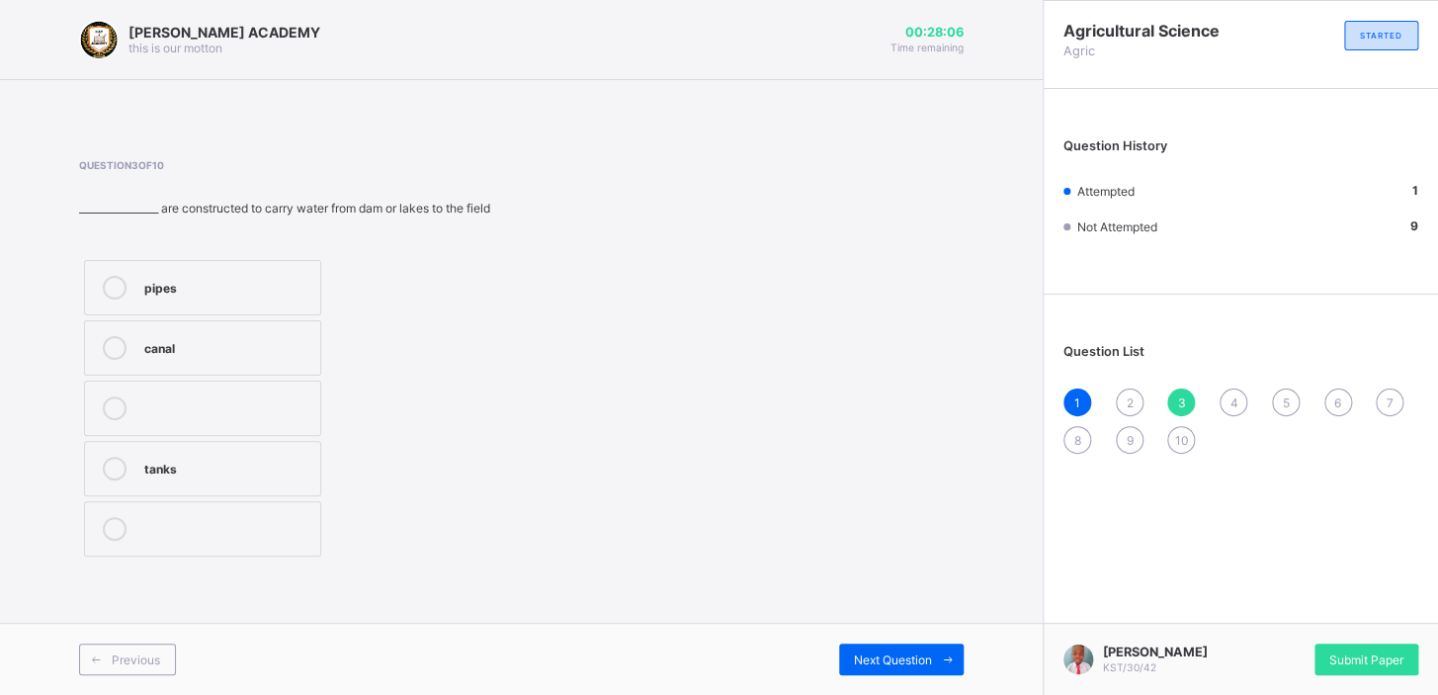
click at [1131, 405] on span "2" at bounding box center [1129, 402] width 7 height 15
click at [241, 539] on div "coal tar" at bounding box center [232, 529] width 176 height 24
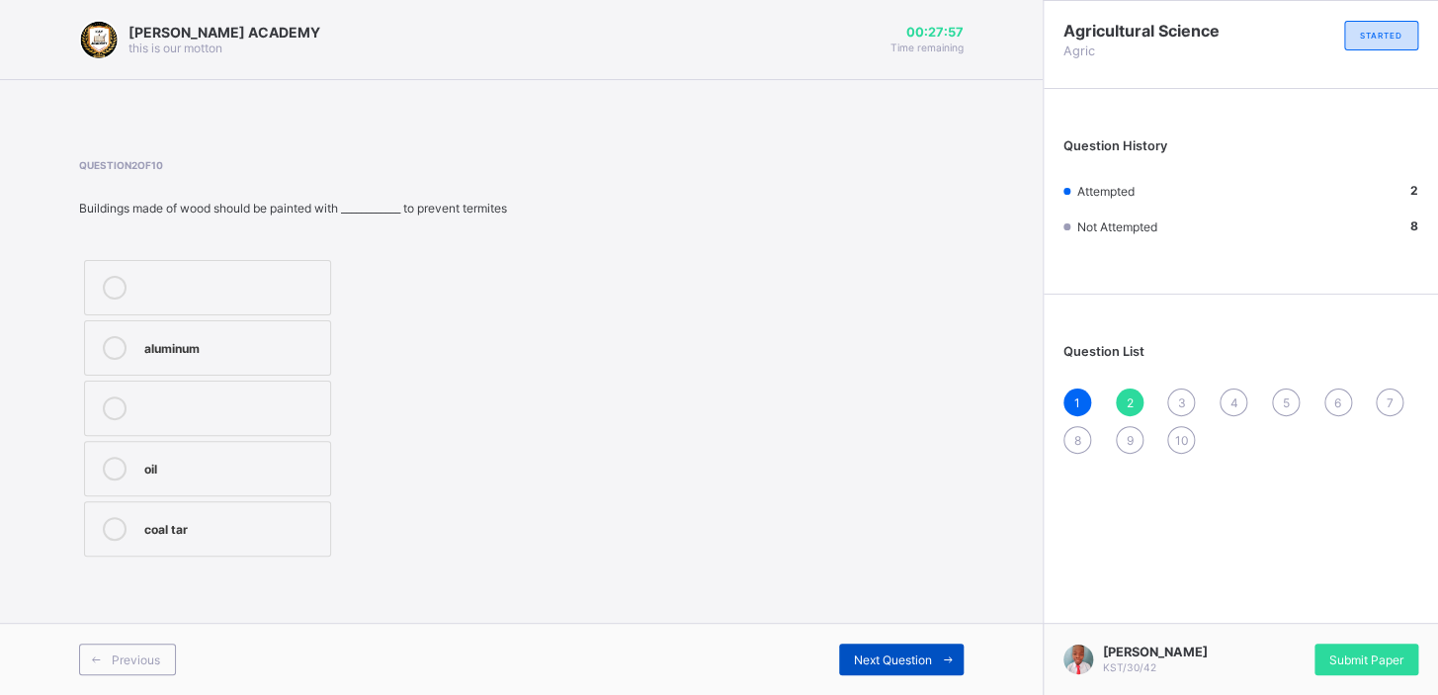
click at [882, 667] on div "Next Question" at bounding box center [901, 660] width 125 height 32
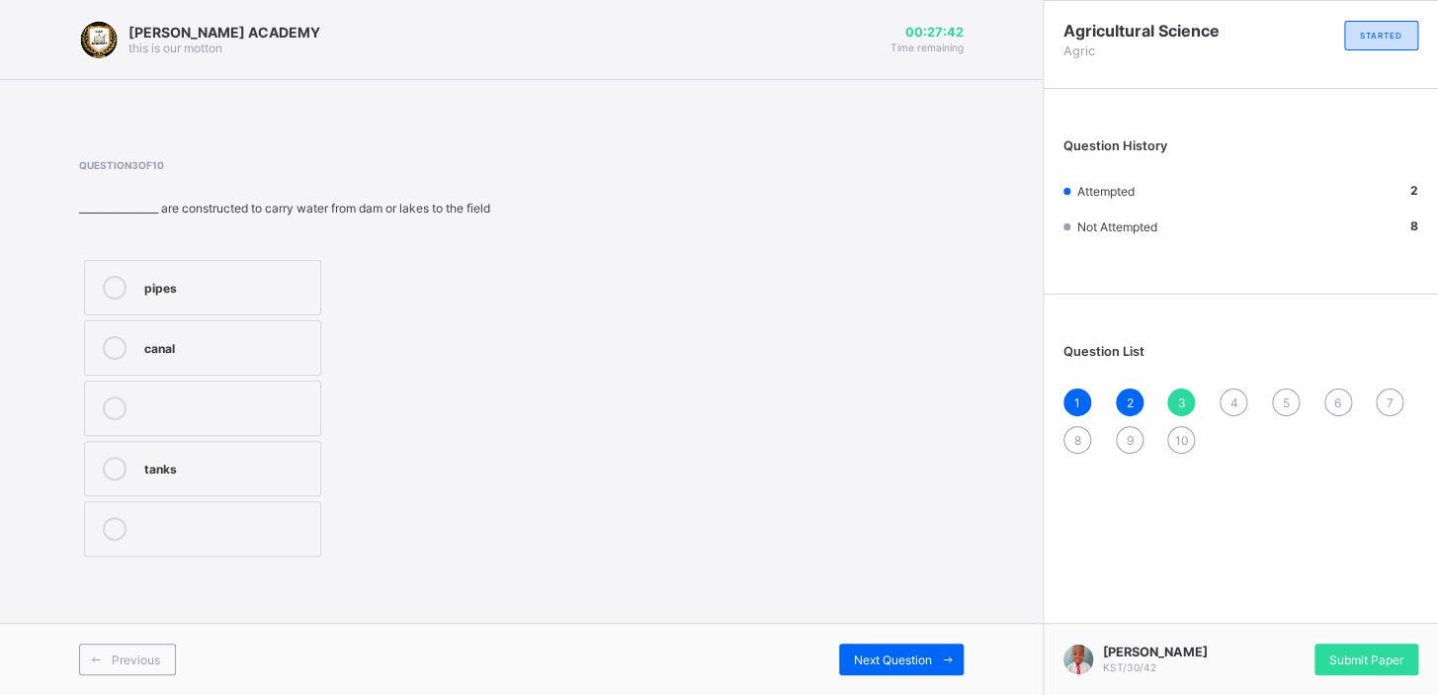
click at [283, 473] on div "tanks" at bounding box center [227, 467] width 166 height 20
click at [888, 652] on span "Next Question" at bounding box center [893, 659] width 78 height 15
click at [125, 530] on icon at bounding box center [115, 529] width 24 height 24
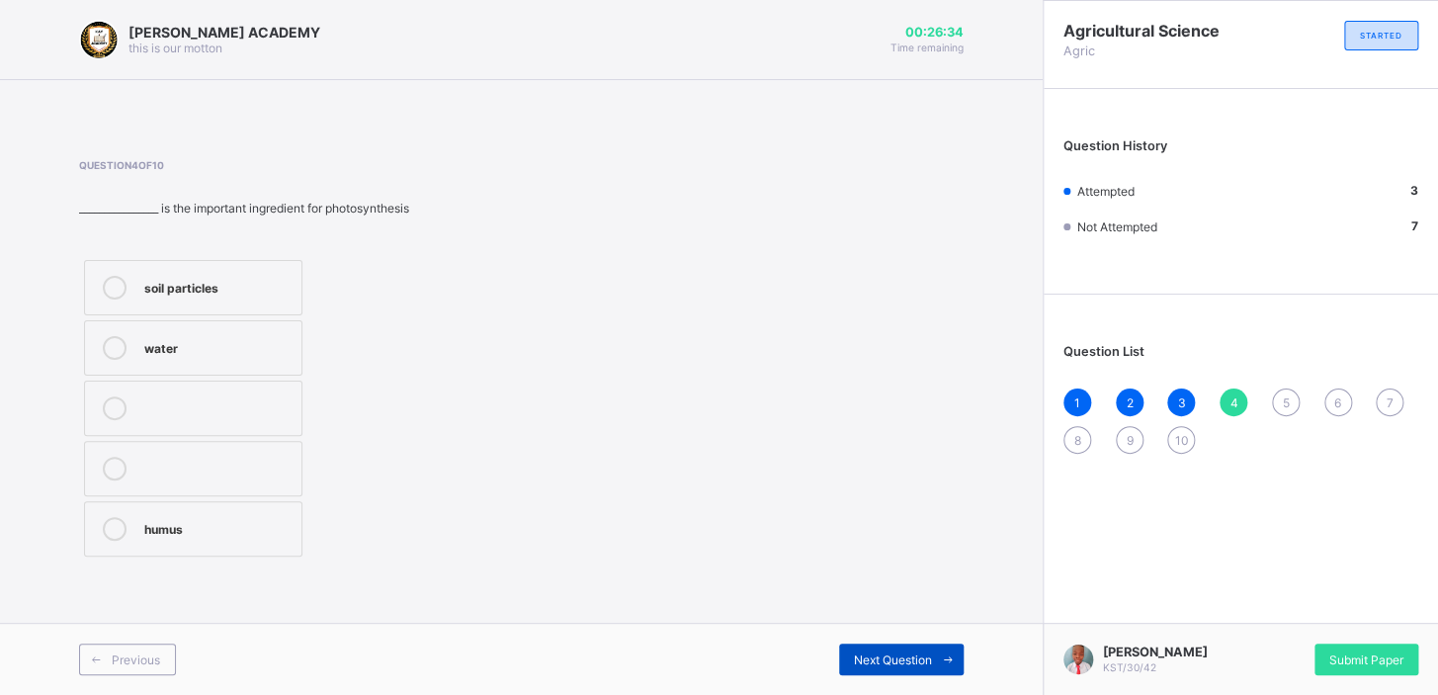
click at [863, 648] on div "Next Question" at bounding box center [901, 660] width 125 height 32
click at [212, 536] on div "clay" at bounding box center [217, 529] width 147 height 24
click at [844, 658] on div "Next Question" at bounding box center [901, 660] width 125 height 32
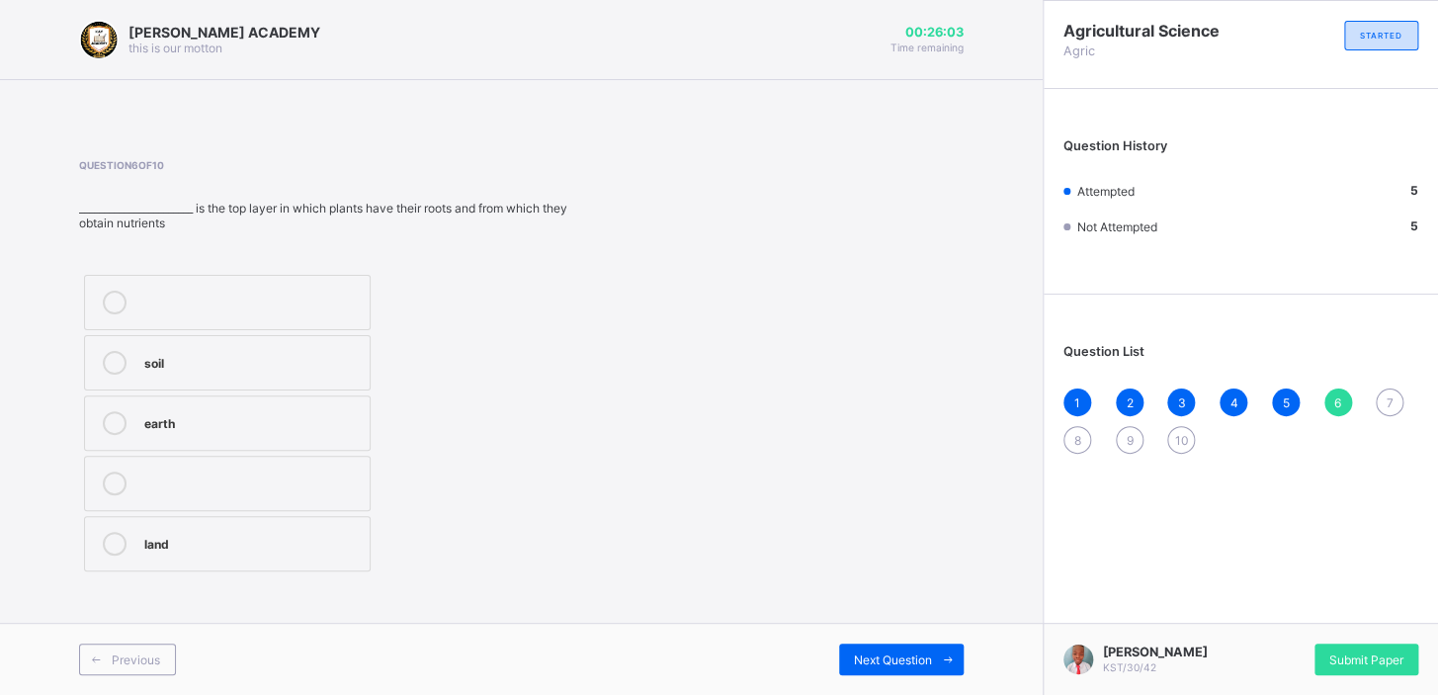
click at [208, 420] on div "earth" at bounding box center [252, 421] width 216 height 20
click at [864, 650] on div "Next Question" at bounding box center [901, 660] width 125 height 32
click at [133, 314] on label "soil layers" at bounding box center [231, 302] width 294 height 55
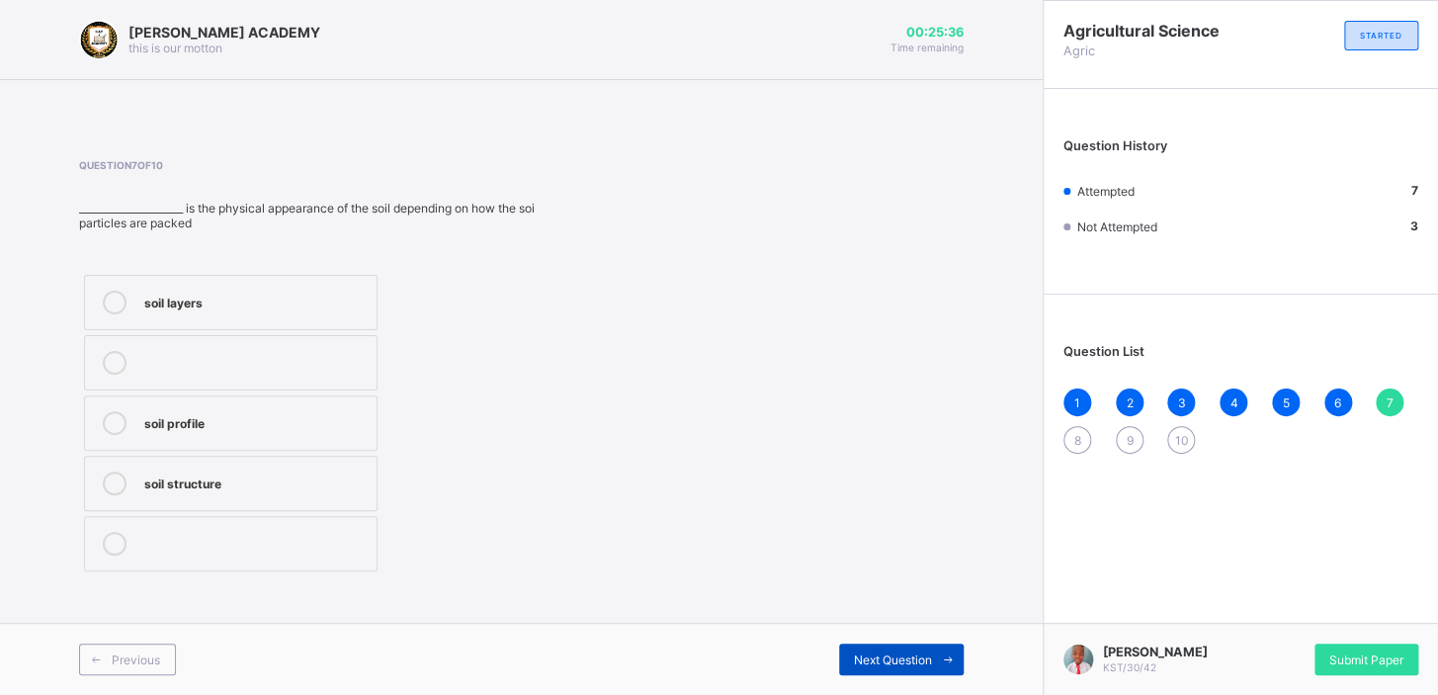
click at [876, 652] on span "Next Question" at bounding box center [893, 659] width 78 height 15
click at [156, 291] on div "silos" at bounding box center [254, 301] width 221 height 20
click at [849, 655] on div "Next Question" at bounding box center [901, 660] width 125 height 32
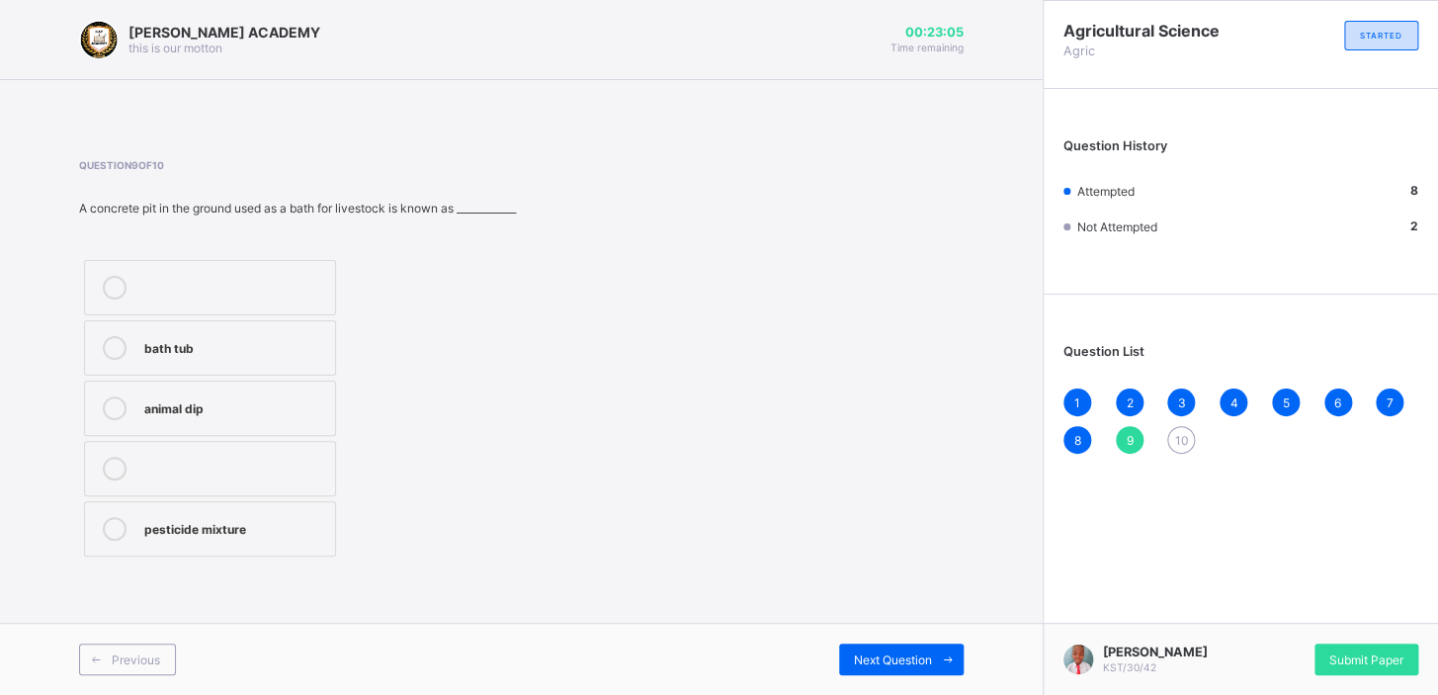
click at [1080, 407] on div "1" at bounding box center [1078, 403] width 28 height 28
click at [717, 454] on div "Question 1 of 10 ______________ are complex proteins that act as biological cat…" at bounding box center [521, 360] width 885 height 402
click at [130, 411] on div at bounding box center [115, 408] width 40 height 24
click at [130, 412] on div at bounding box center [115, 408] width 40 height 24
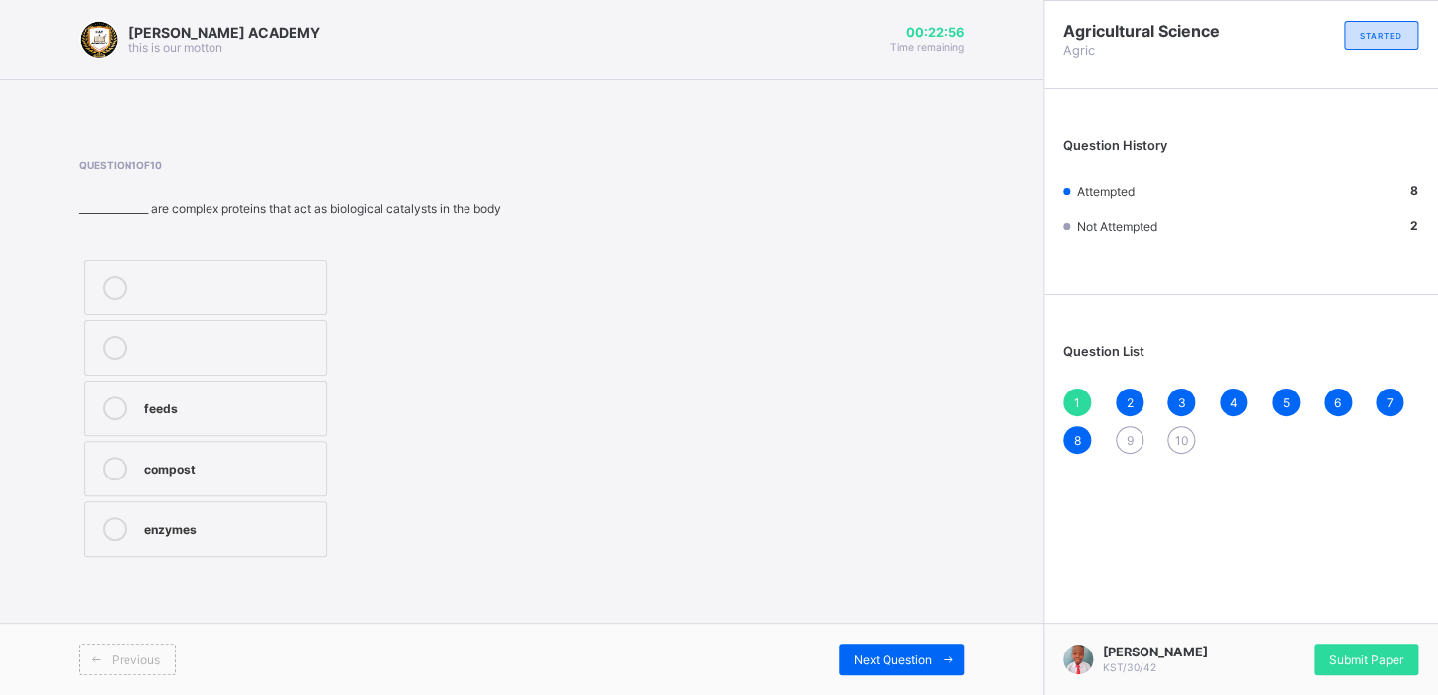
drag, startPoint x: 130, startPoint y: 412, endPoint x: 103, endPoint y: 402, distance: 28.5
click at [103, 402] on div at bounding box center [115, 408] width 40 height 24
click at [104, 402] on icon at bounding box center [115, 408] width 24 height 24
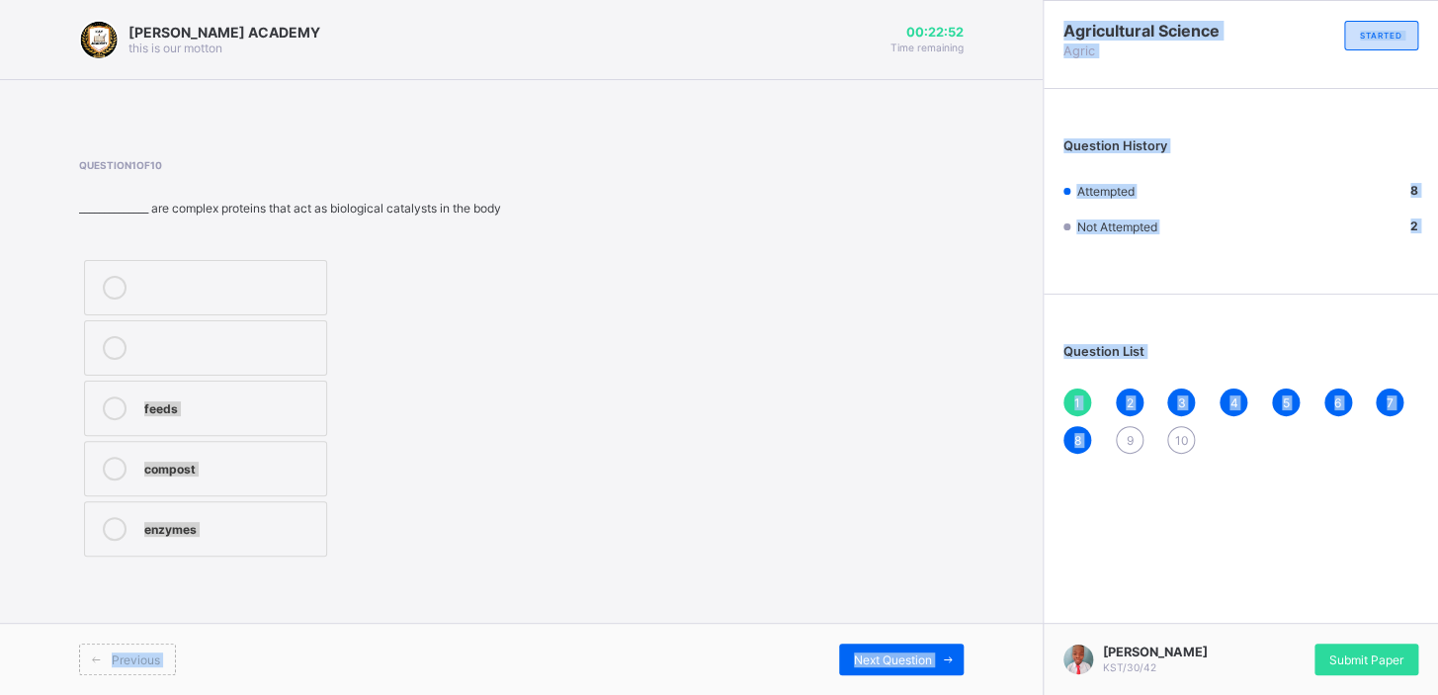
drag, startPoint x: 107, startPoint y: 402, endPoint x: 1127, endPoint y: 444, distance: 1021.0
click at [1127, 444] on div "[PERSON_NAME] ACADEMY this is our [PERSON_NAME] 00:22:52 Time remaining Questio…" at bounding box center [719, 347] width 1438 height 695
click at [1126, 443] on span "9" at bounding box center [1129, 440] width 7 height 15
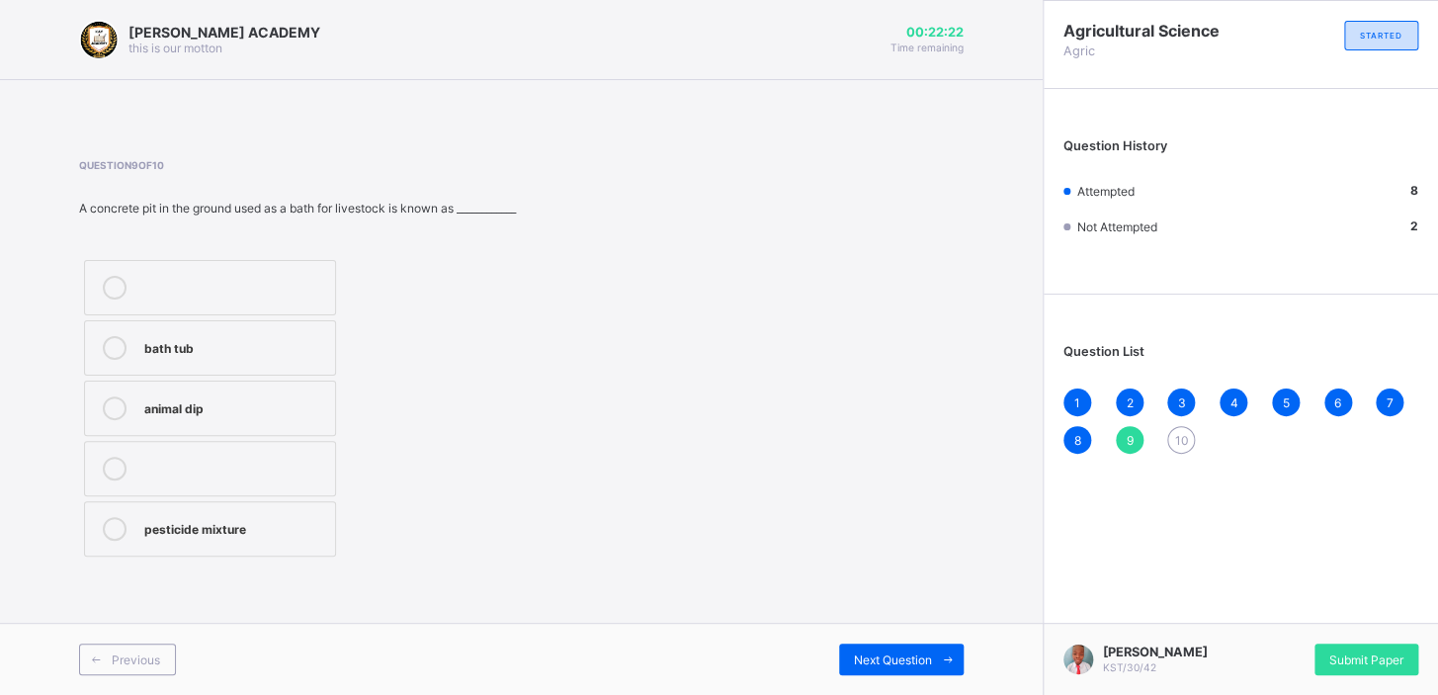
click at [1188, 436] on div "10" at bounding box center [1181, 440] width 28 height 28
click at [267, 418] on div "kind of crops" at bounding box center [248, 408] width 209 height 24
click at [1123, 445] on div "9" at bounding box center [1130, 440] width 28 height 28
click at [158, 404] on div "animal dip" at bounding box center [234, 406] width 181 height 20
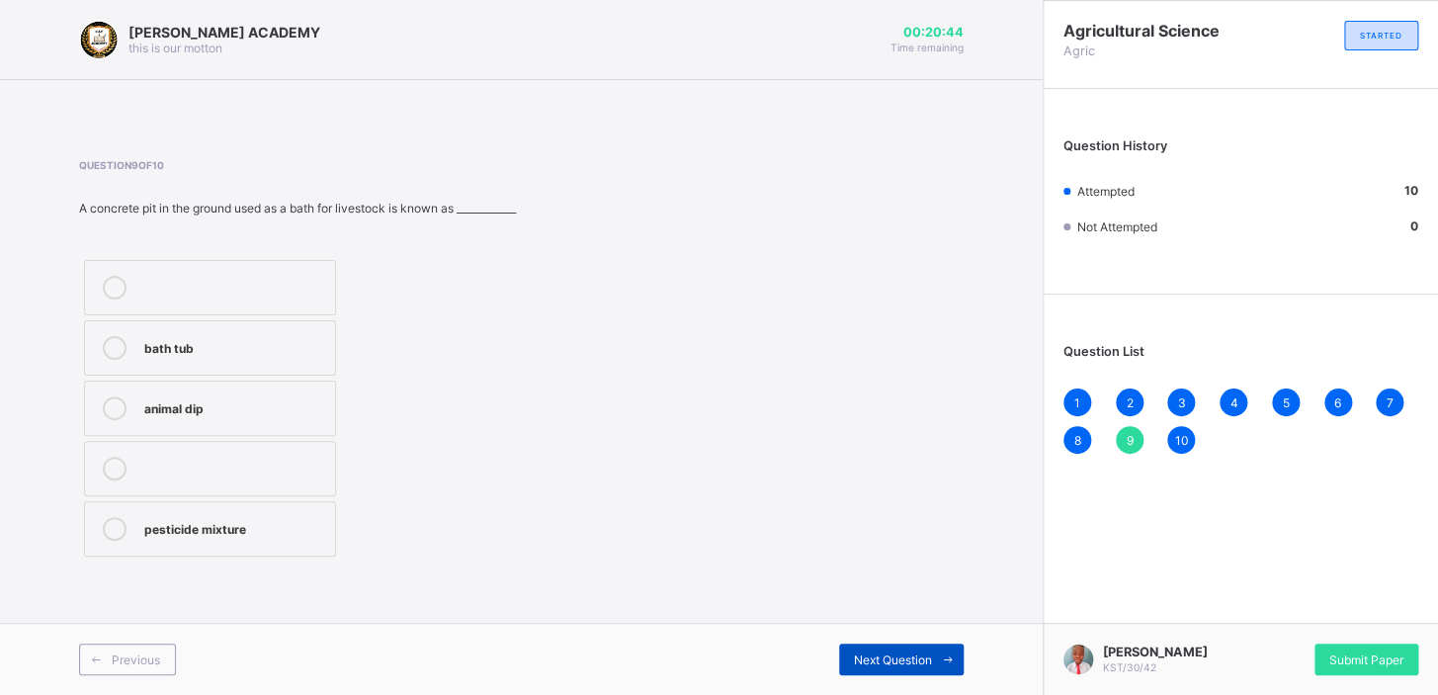
click at [856, 656] on span "Next Question" at bounding box center [893, 659] width 78 height 15
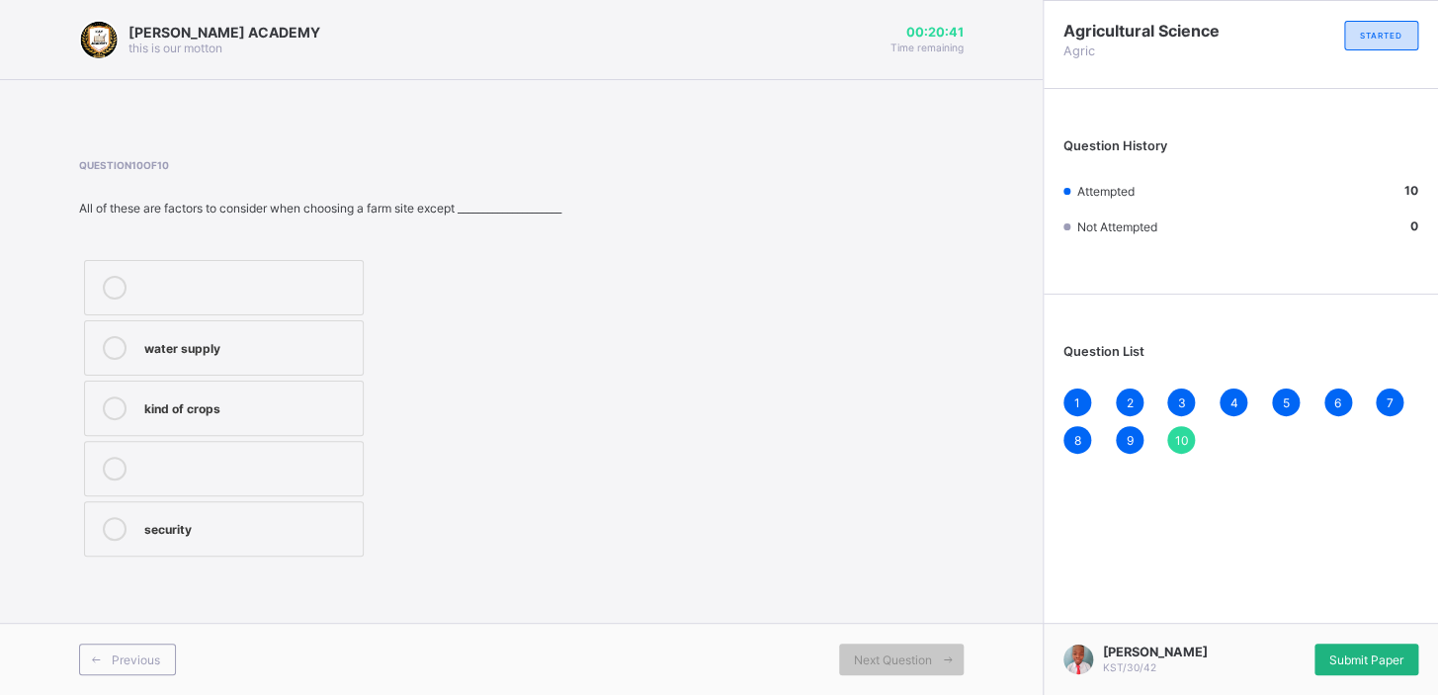
click at [1356, 664] on span "Submit Paper" at bounding box center [1367, 659] width 74 height 15
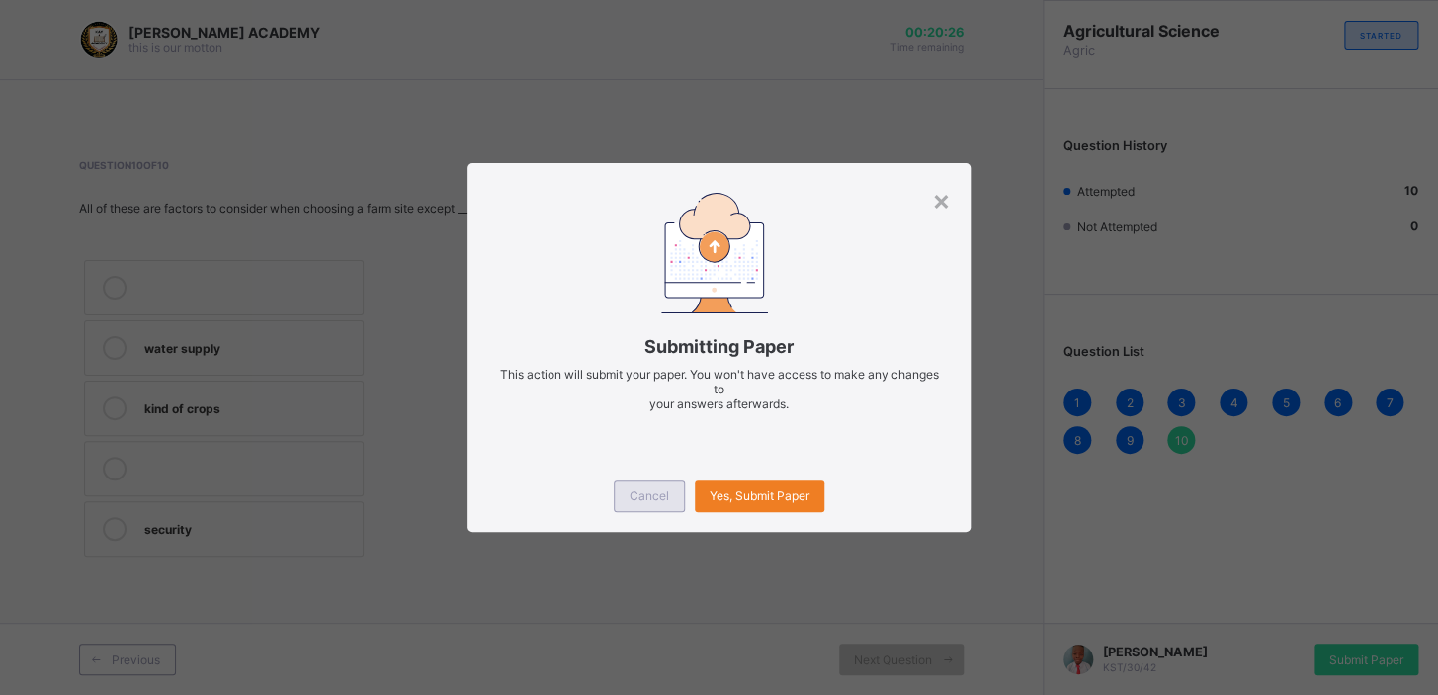
click at [643, 488] on span "Cancel" at bounding box center [650, 495] width 40 height 15
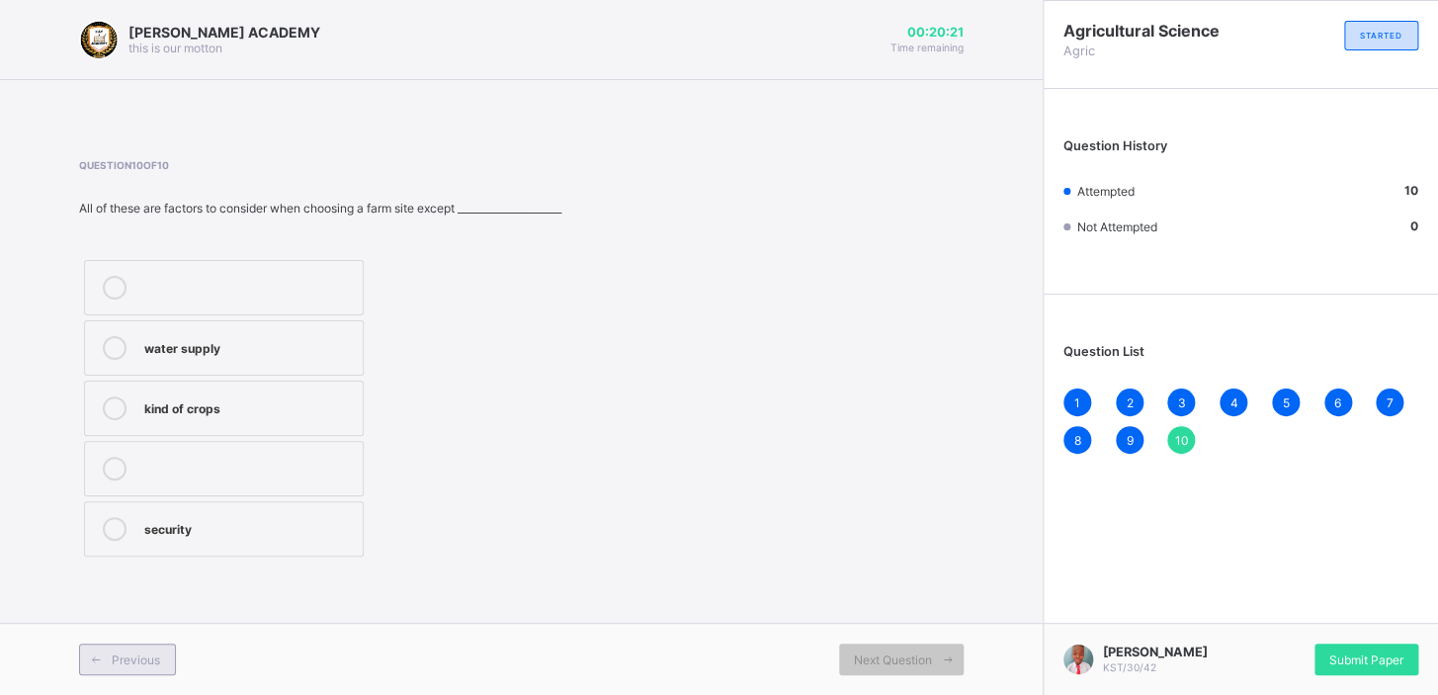
click at [141, 653] on span "Previous" at bounding box center [136, 659] width 48 height 15
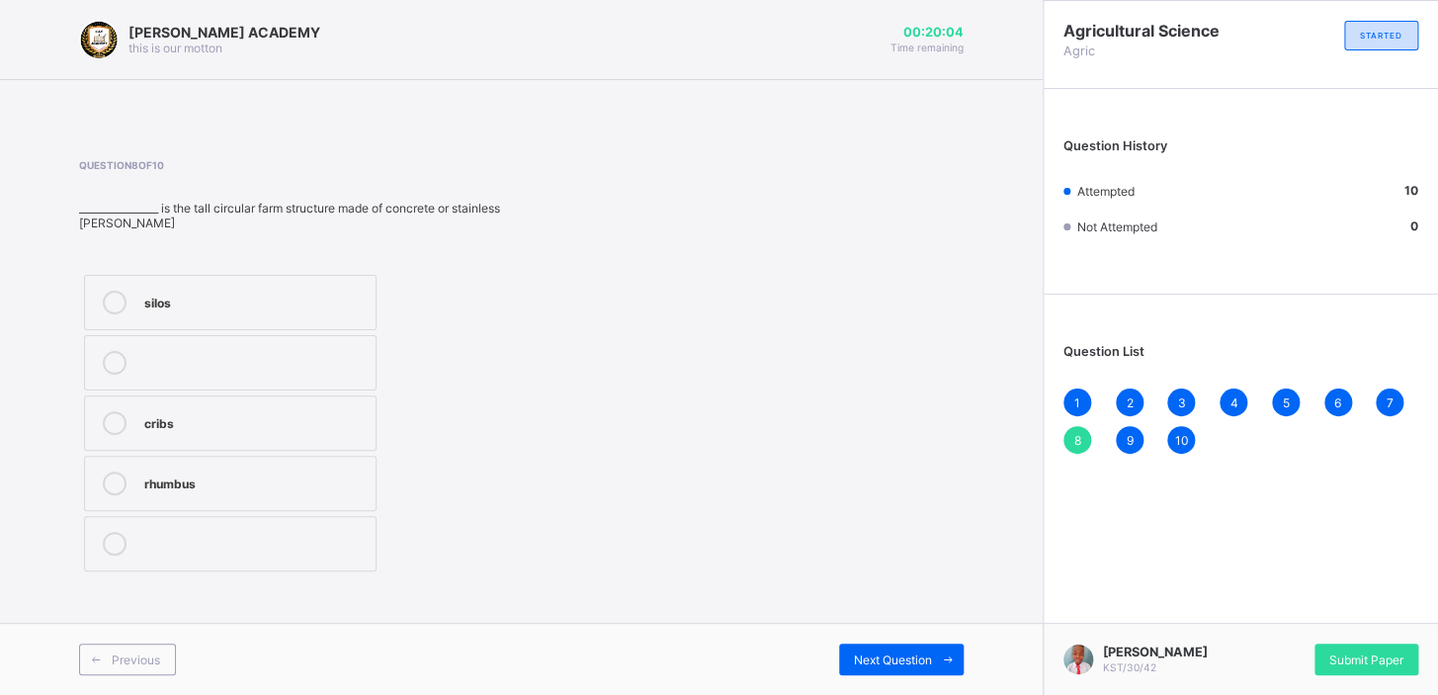
click at [1330, 395] on div "6" at bounding box center [1339, 403] width 28 height 28
click at [1364, 652] on span "Submit Paper" at bounding box center [1367, 659] width 74 height 15
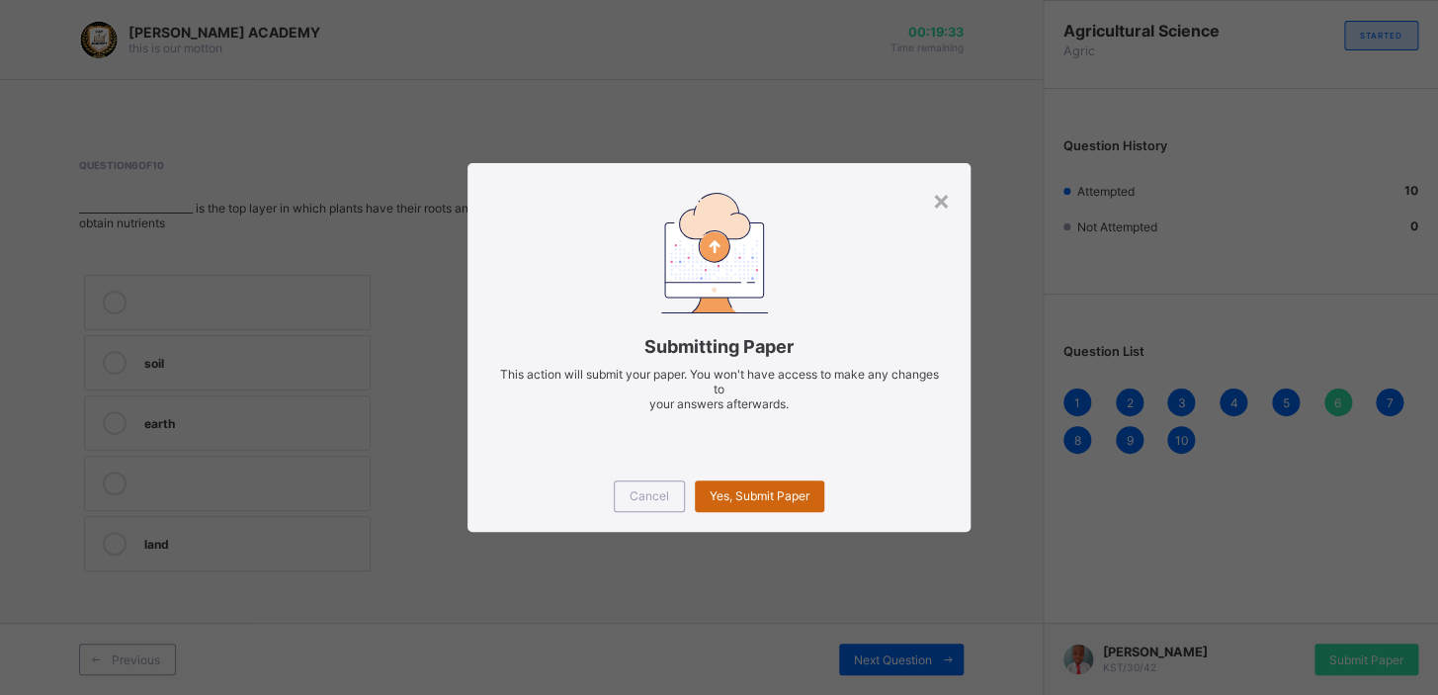
click at [738, 491] on span "Yes, Submit Paper" at bounding box center [760, 495] width 100 height 15
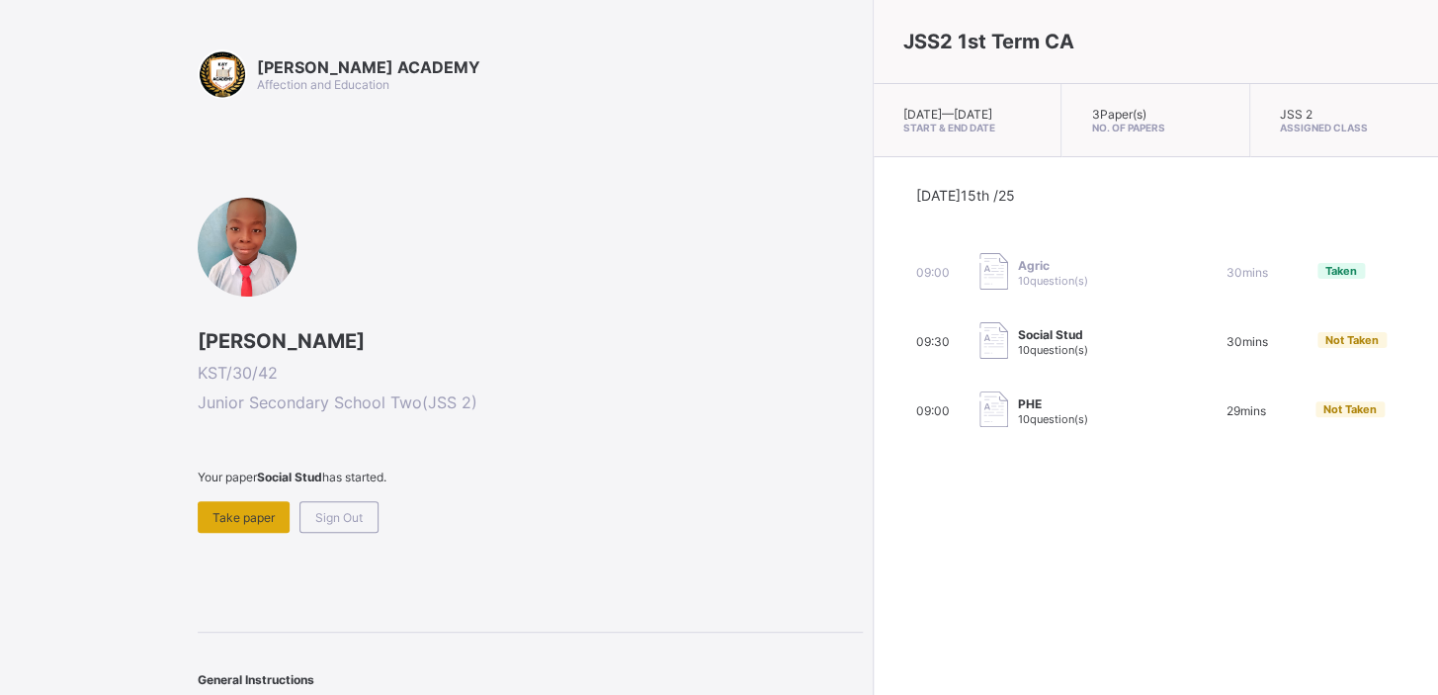
click at [255, 517] on span "Take paper" at bounding box center [244, 517] width 62 height 15
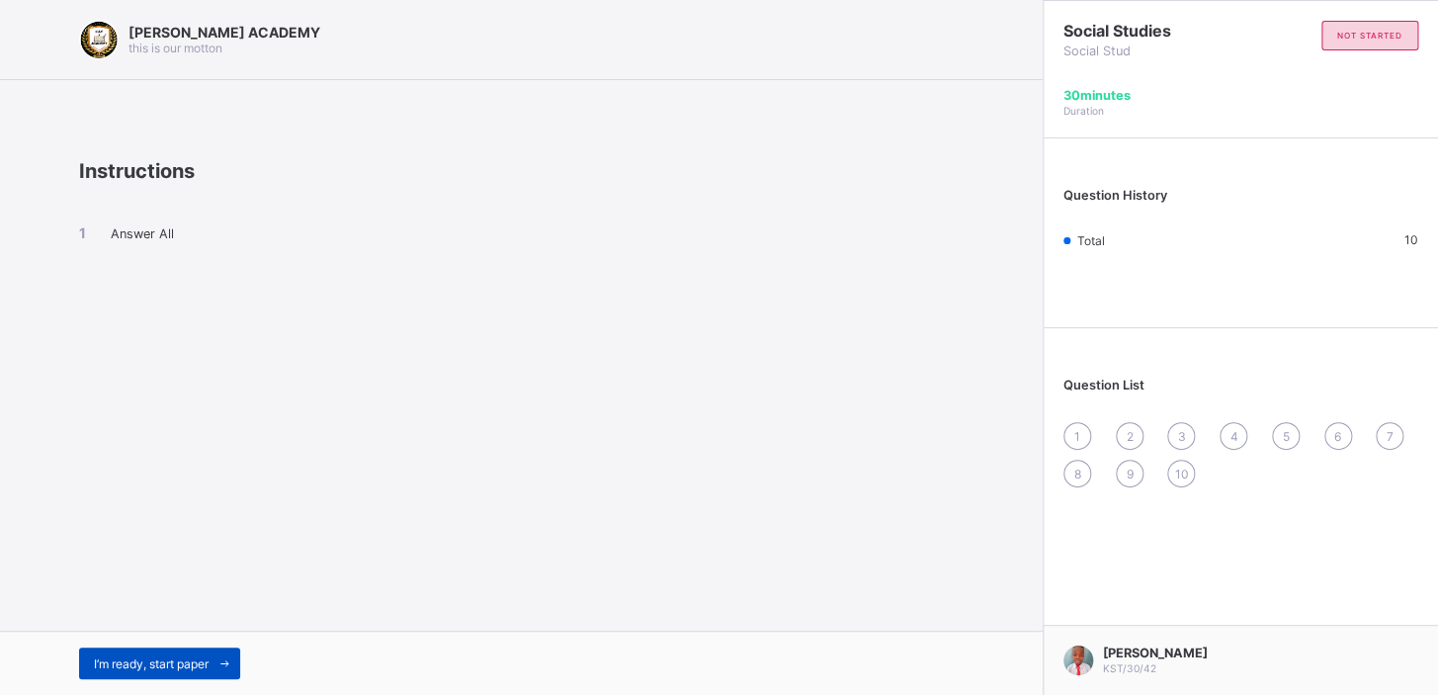
click at [160, 659] on span "I’m ready, start paper" at bounding box center [151, 663] width 115 height 15
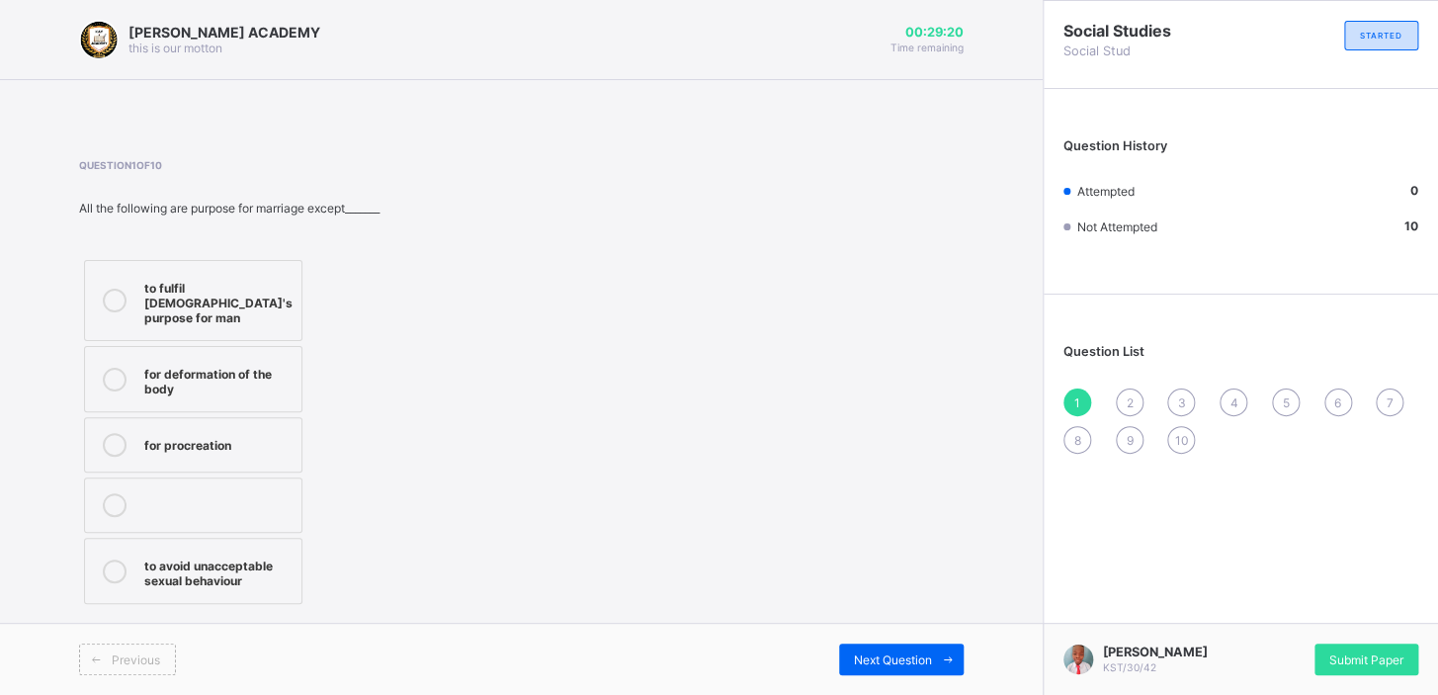
click at [118, 368] on icon at bounding box center [115, 380] width 24 height 24
click at [875, 654] on span "Next Question" at bounding box center [893, 659] width 78 height 15
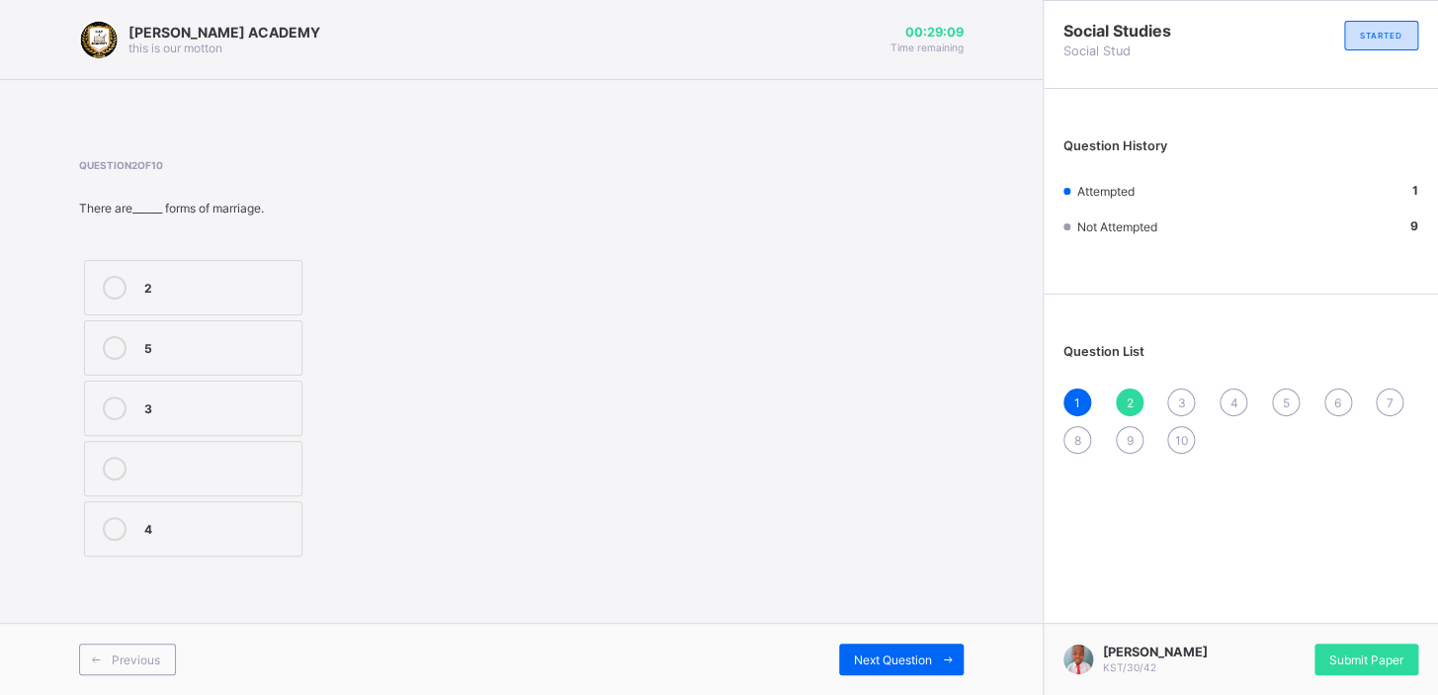
click at [196, 301] on label "2" at bounding box center [193, 287] width 218 height 55
click at [876, 657] on span "Next Question" at bounding box center [893, 659] width 78 height 15
click at [214, 296] on div "greek" at bounding box center [217, 288] width 147 height 24
click at [851, 646] on div "Next Question" at bounding box center [901, 660] width 125 height 32
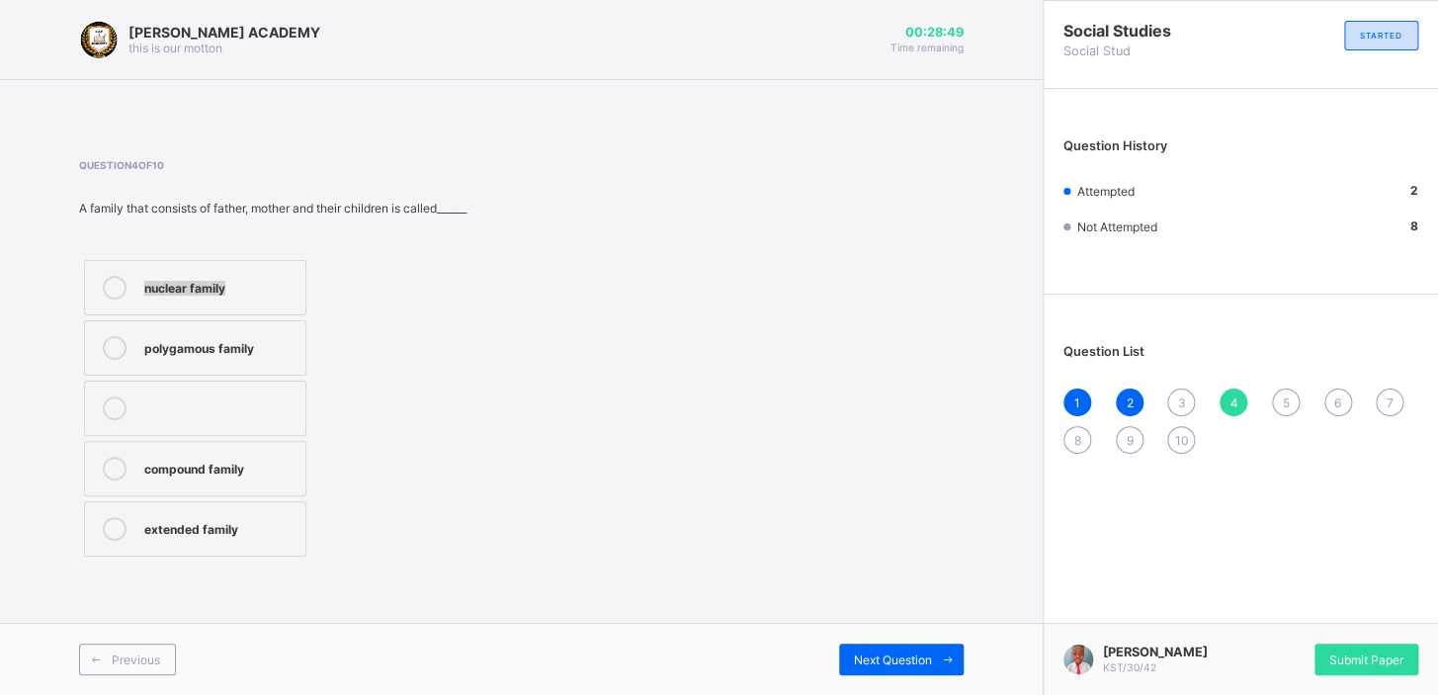
drag, startPoint x: 235, startPoint y: 296, endPoint x: 72, endPoint y: 280, distance: 163.9
click at [72, 280] on div "[PERSON_NAME] ACADEMY this is our [PERSON_NAME] 00:28:49 Time remaining Questio…" at bounding box center [521, 347] width 1043 height 695
click at [99, 277] on div at bounding box center [115, 288] width 40 height 24
click at [849, 648] on div "Next Question" at bounding box center [901, 660] width 125 height 32
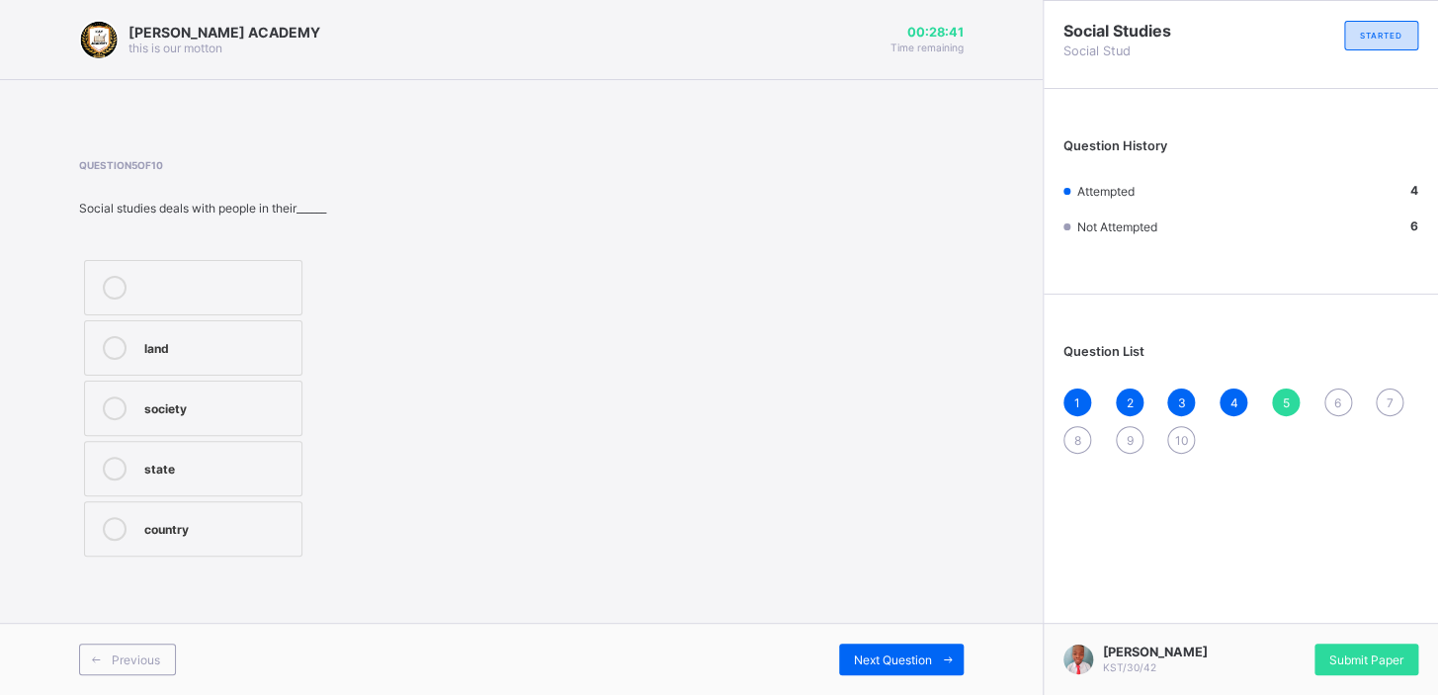
click at [188, 426] on label "society" at bounding box center [193, 408] width 218 height 55
click at [922, 655] on span "Next Question" at bounding box center [893, 659] width 78 height 15
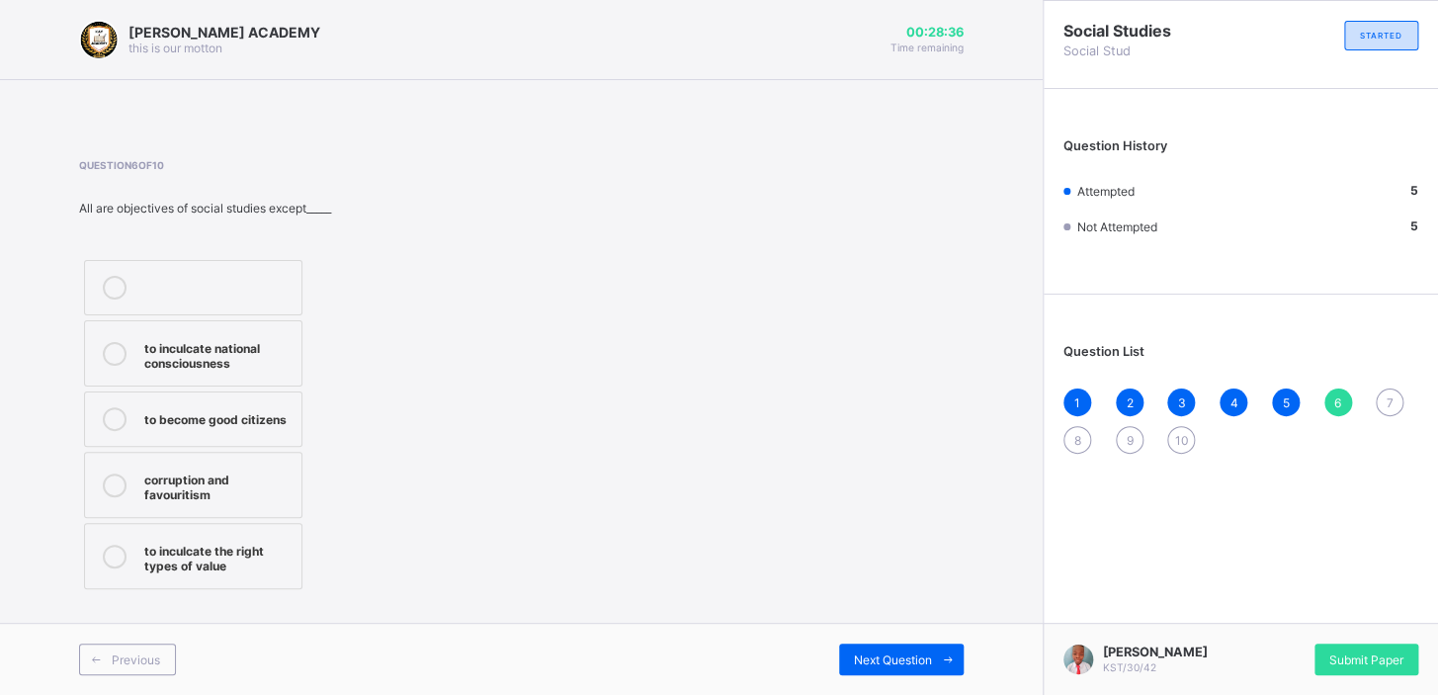
click at [649, 499] on div "Question 6 of 10 All are objectives of social studies except_____ to inculcate …" at bounding box center [521, 376] width 885 height 435
click at [198, 474] on div "corruption and favouritism" at bounding box center [217, 485] width 147 height 35
click at [936, 662] on span at bounding box center [948, 660] width 32 height 32
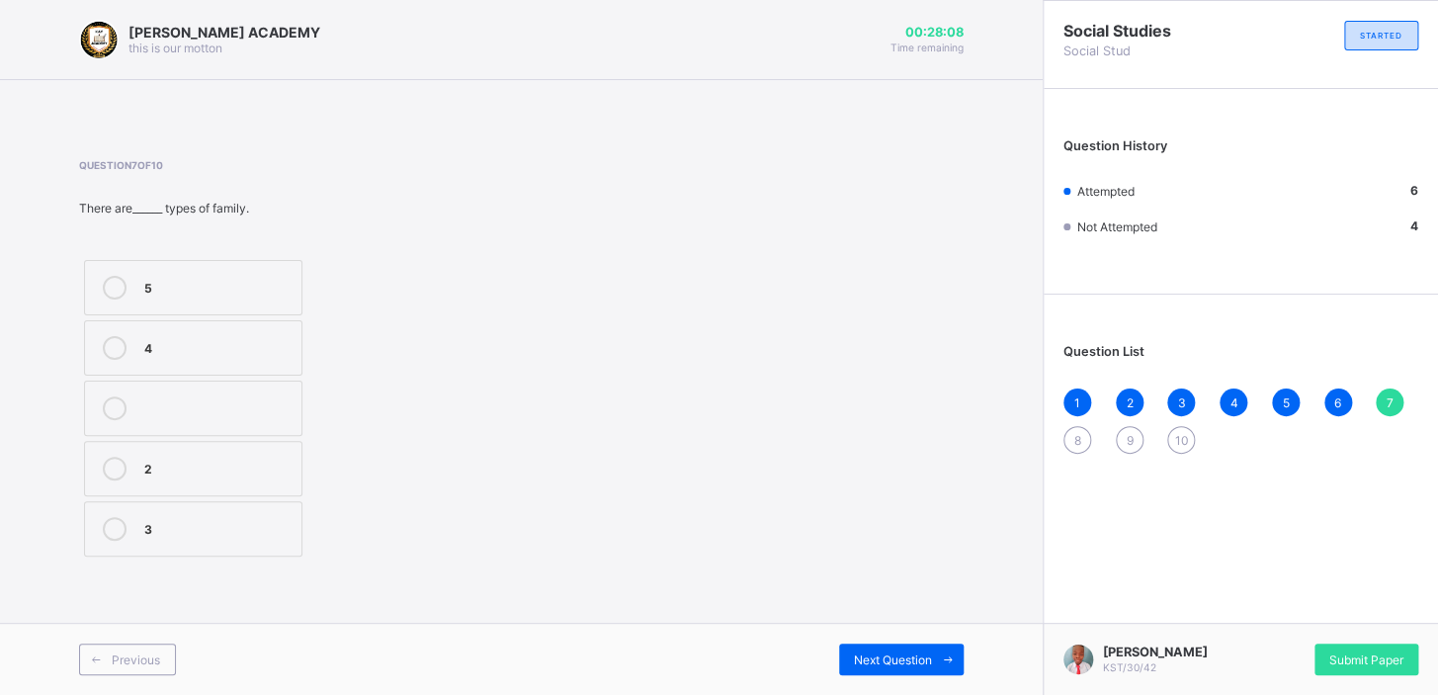
click at [1055, 464] on div "Question List 1 2 3 4 5 6 7 8 9 10" at bounding box center [1241, 388] width 394 height 169
click at [1130, 405] on span "2" at bounding box center [1129, 402] width 7 height 15
drag, startPoint x: 1130, startPoint y: 405, endPoint x: 1226, endPoint y: 398, distance: 96.1
click at [1226, 398] on div "1 2 3 4 5 6 7 8 9 10" at bounding box center [1241, 421] width 355 height 65
click at [1392, 408] on span "7" at bounding box center [1390, 402] width 7 height 15
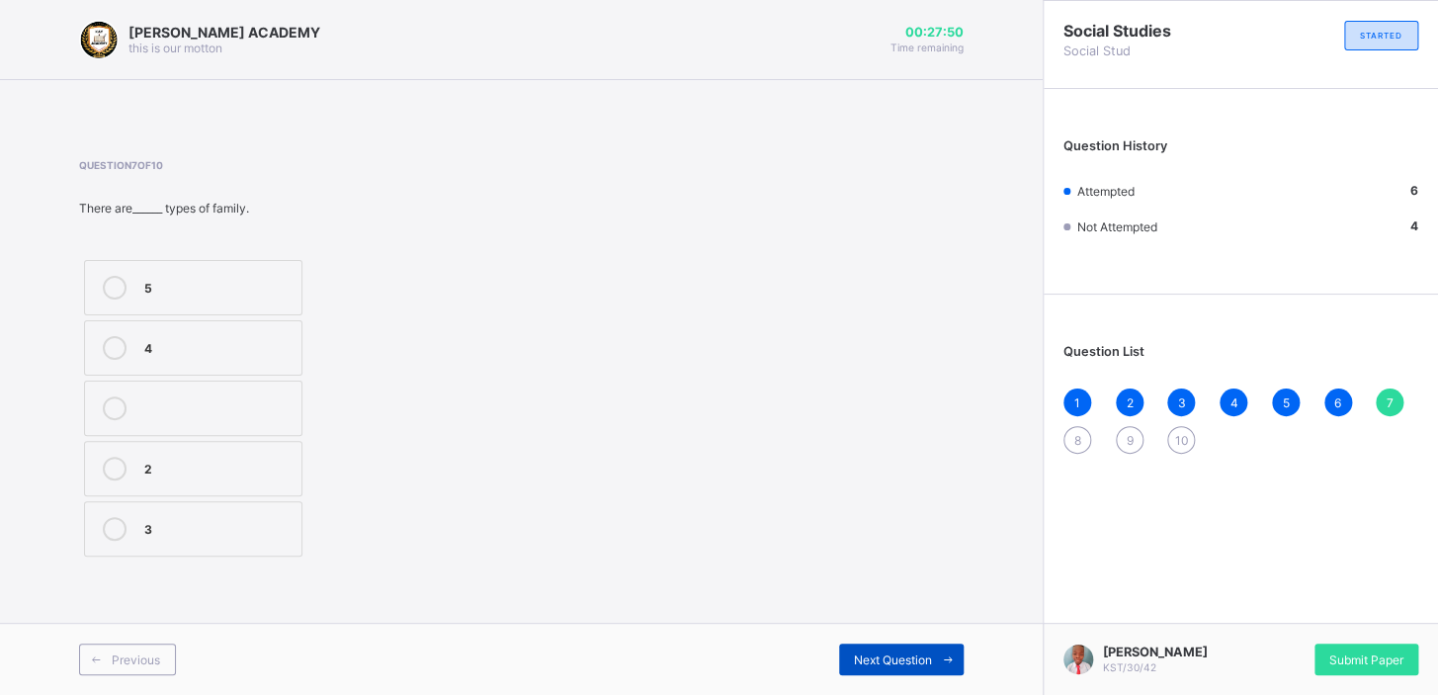
click at [876, 652] on span "Next Question" at bounding box center [893, 659] width 78 height 15
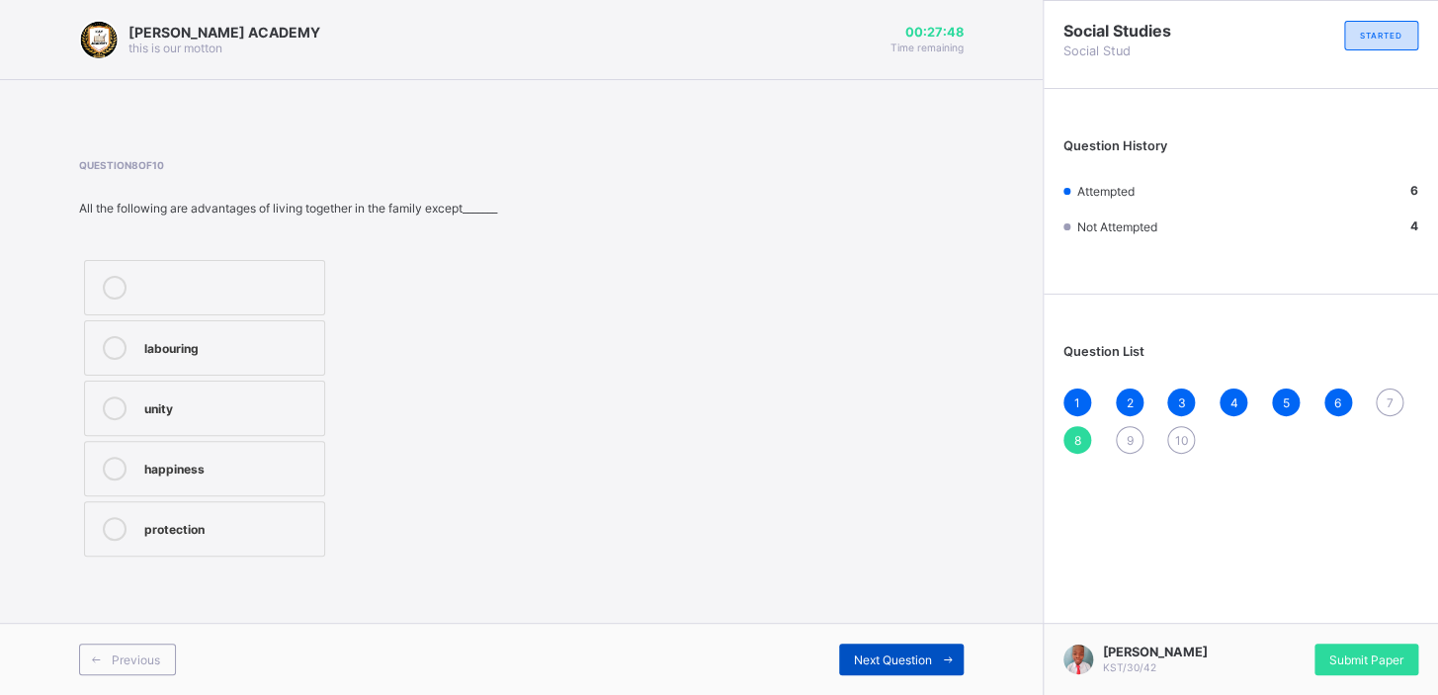
click at [876, 652] on span "Next Question" at bounding box center [893, 659] width 78 height 15
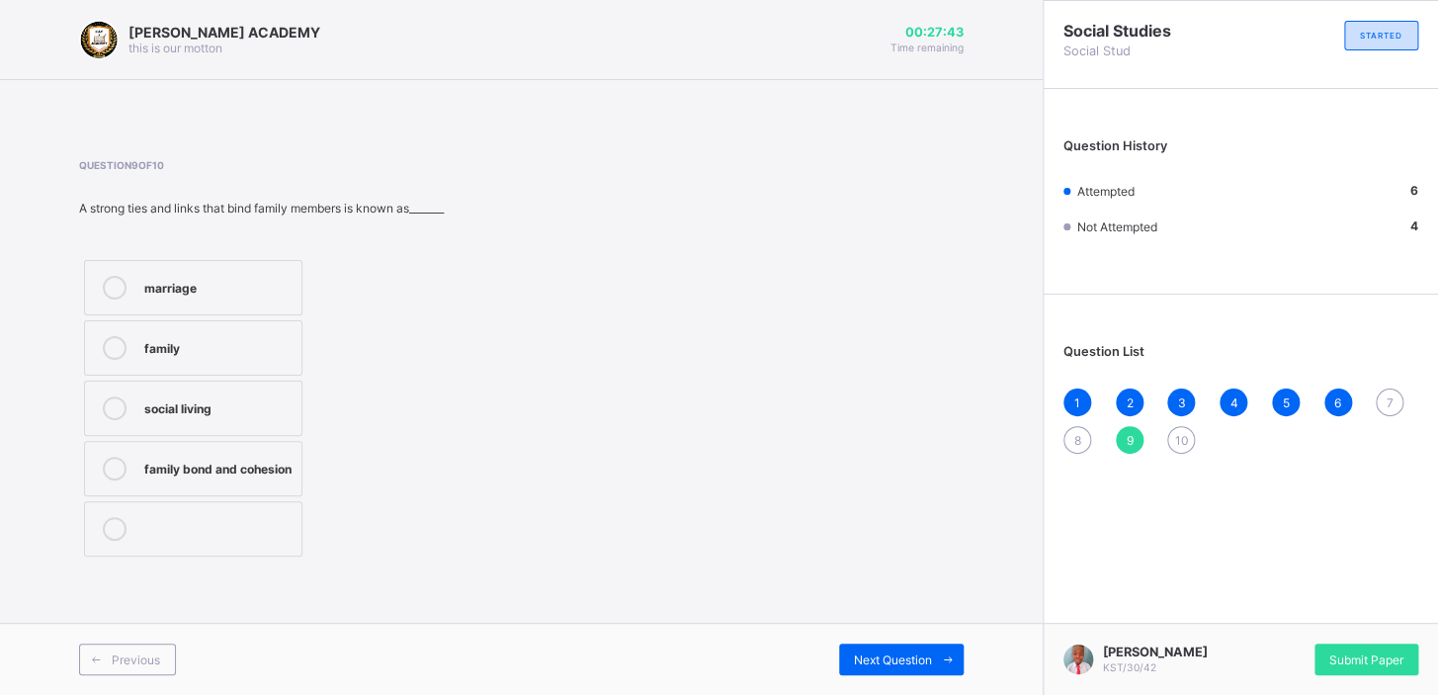
click at [1392, 389] on div "7" at bounding box center [1390, 403] width 28 height 28
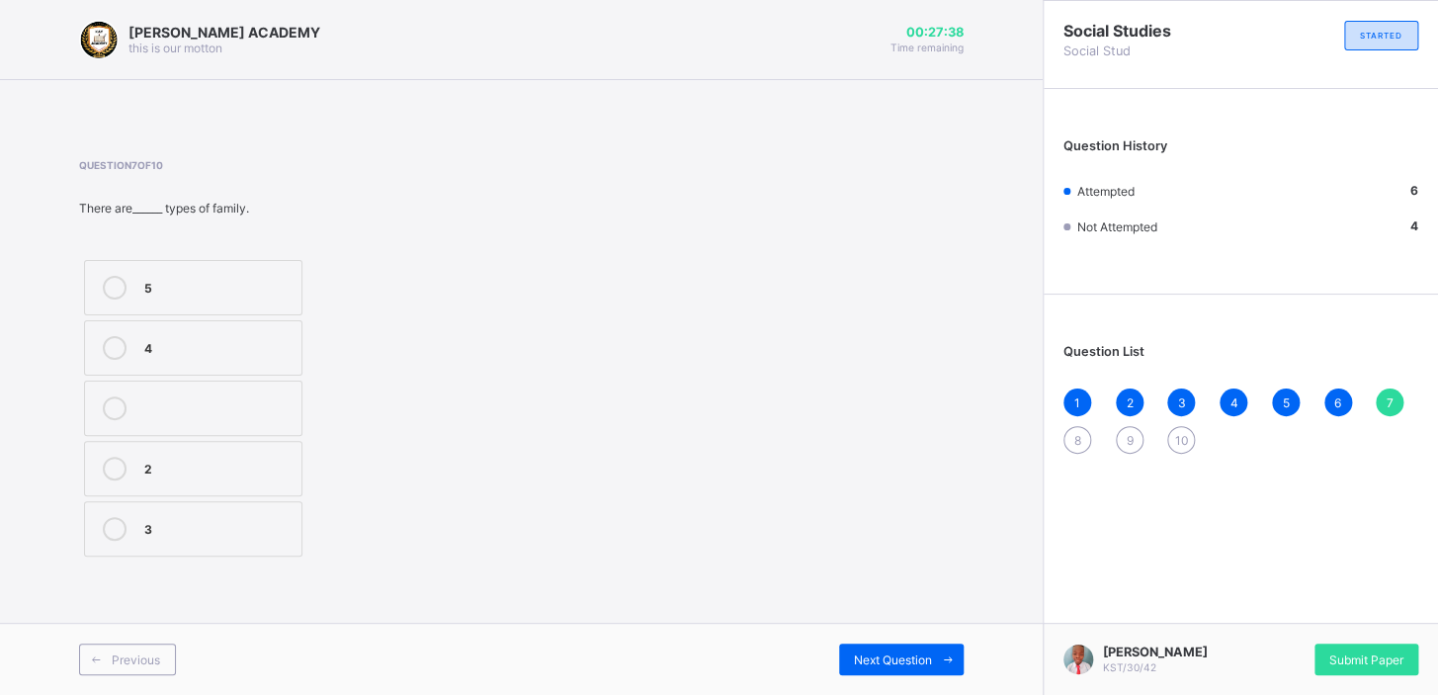
click at [188, 472] on div "2" at bounding box center [217, 467] width 147 height 20
click at [873, 671] on div "Next Question" at bounding box center [901, 660] width 125 height 32
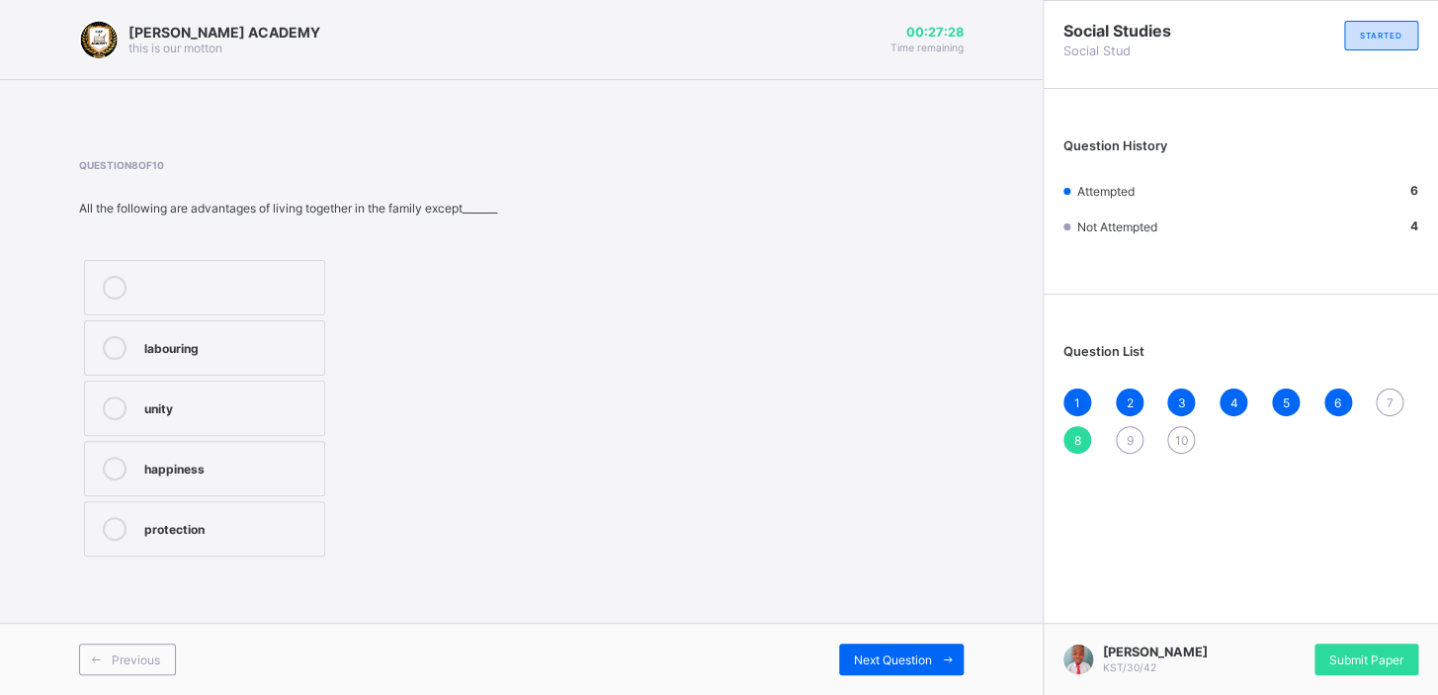
click at [1393, 392] on div "7" at bounding box center [1390, 403] width 28 height 28
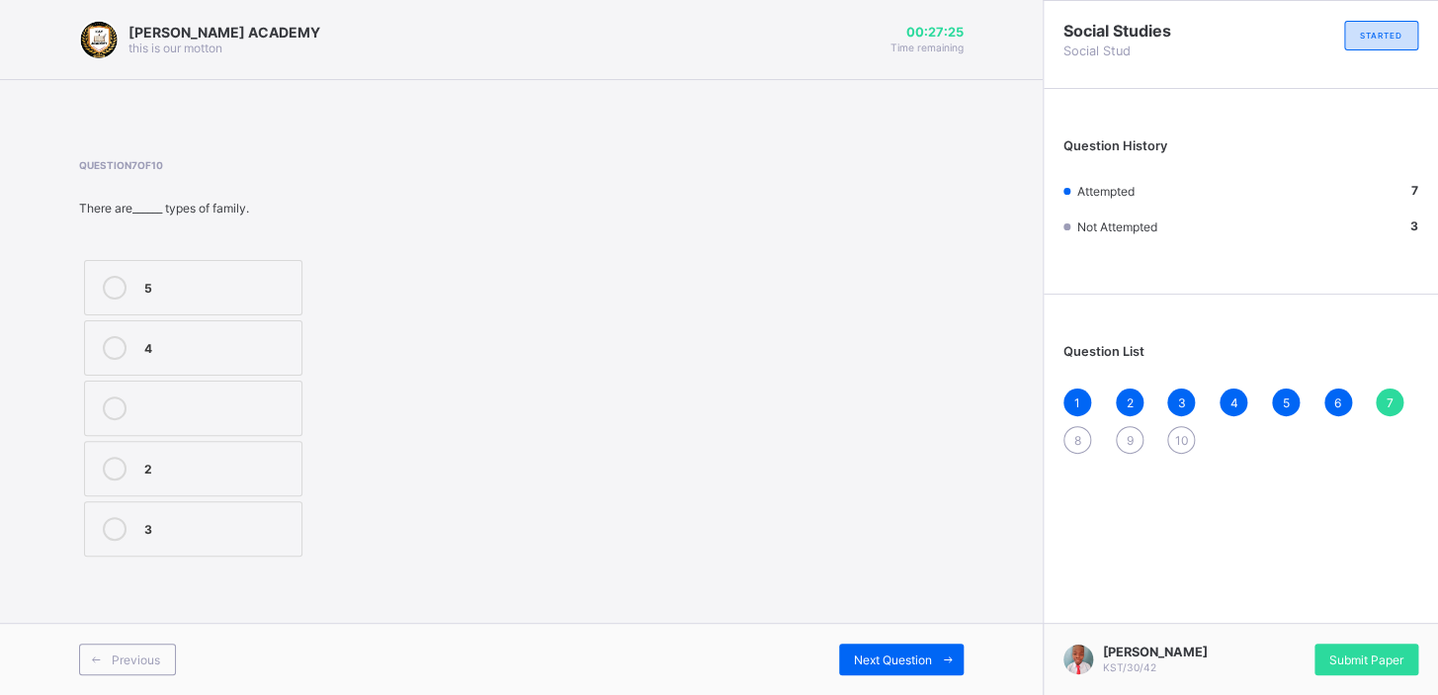
click at [153, 470] on div "2" at bounding box center [217, 467] width 147 height 20
click at [1072, 434] on div "8" at bounding box center [1078, 440] width 28 height 28
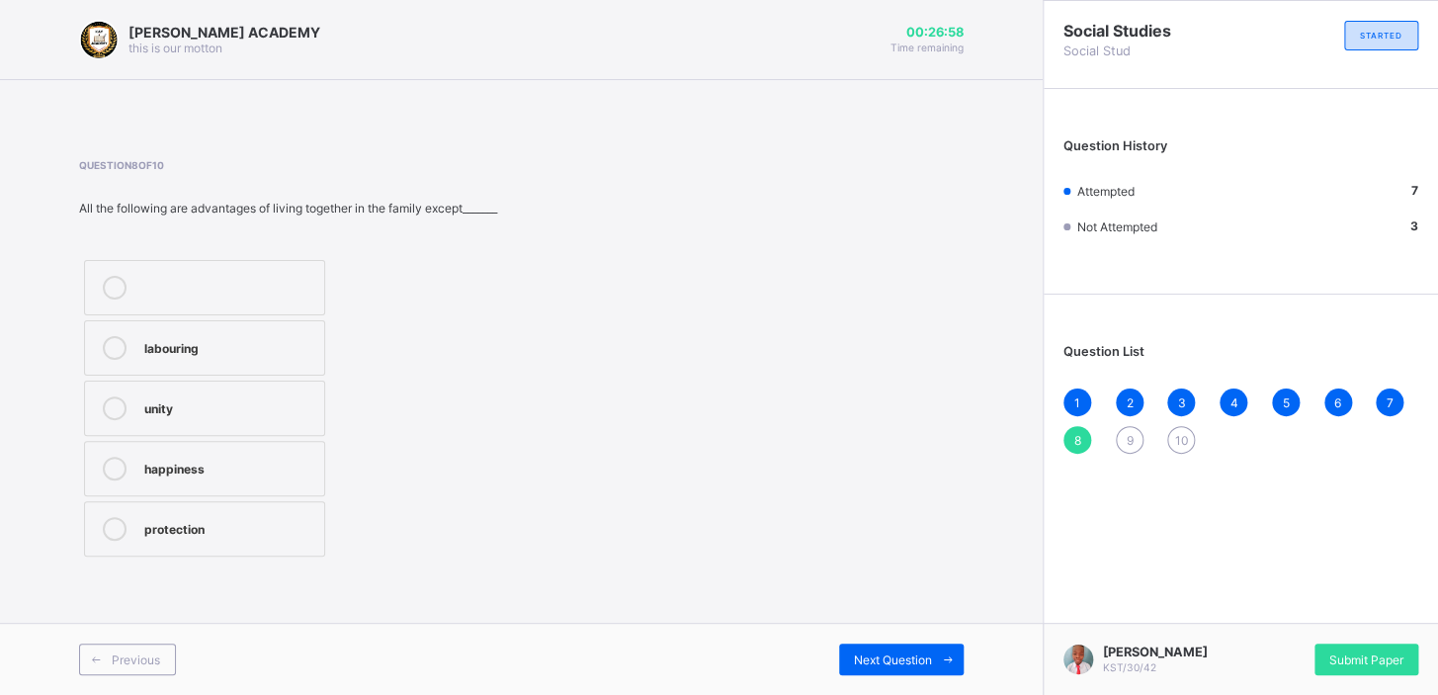
click at [206, 358] on div "labouring" at bounding box center [229, 348] width 170 height 24
click at [227, 410] on div "unity" at bounding box center [229, 406] width 170 height 20
click at [920, 650] on div "Next Question" at bounding box center [901, 660] width 125 height 32
click at [194, 271] on label "marriage" at bounding box center [193, 287] width 218 height 55
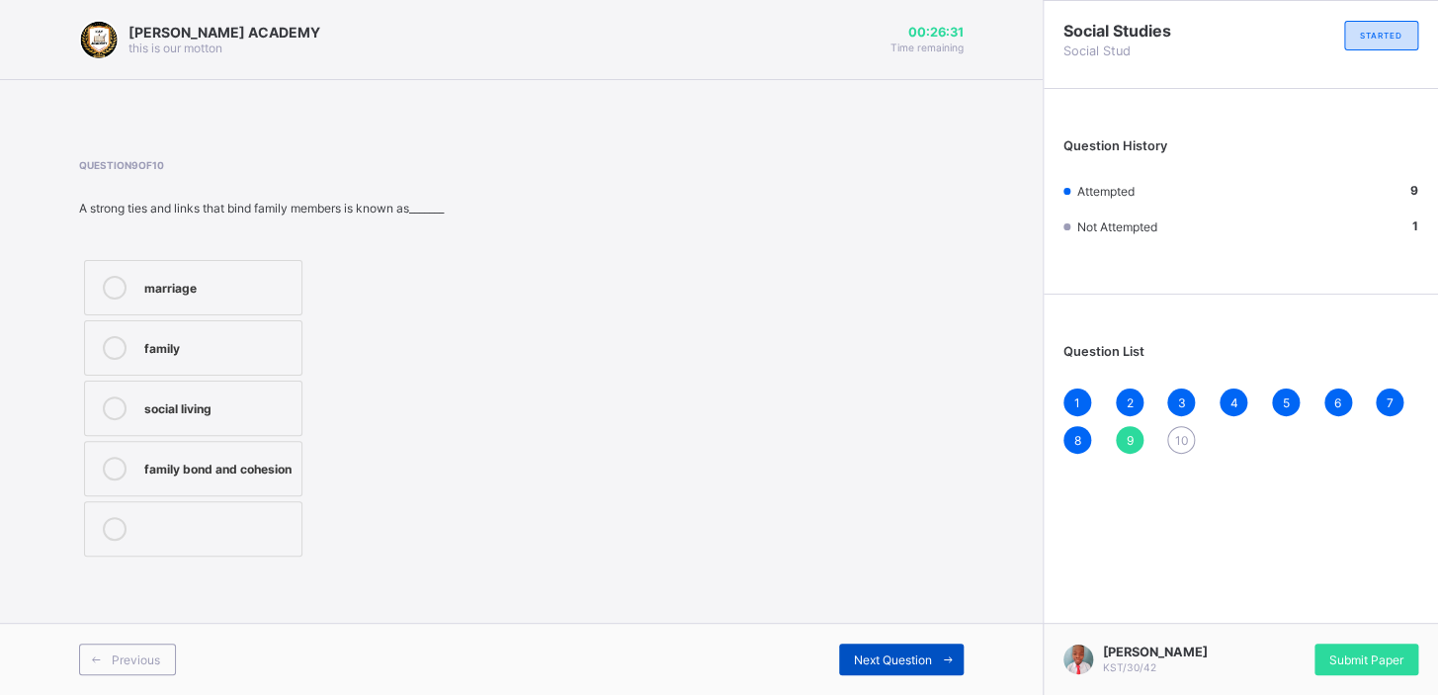
click at [870, 662] on span "Next Question" at bounding box center [893, 659] width 78 height 15
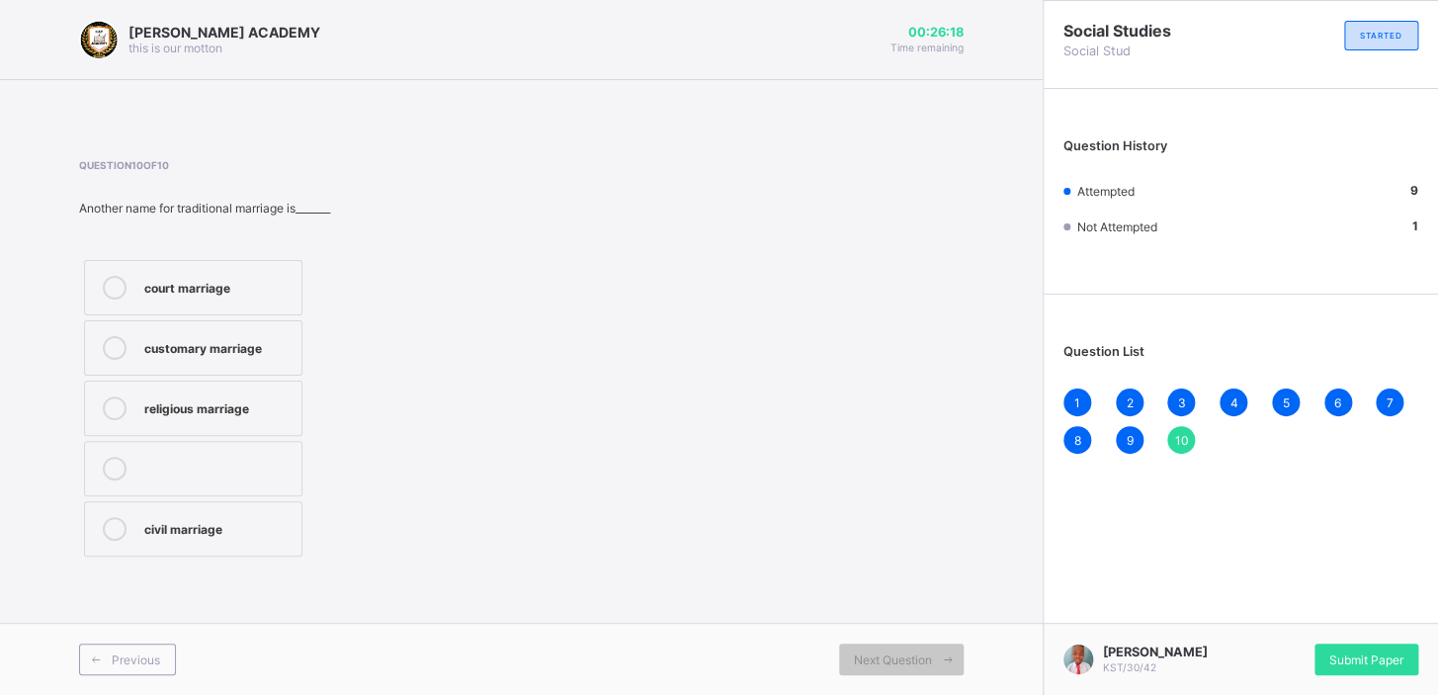
click at [245, 399] on div "religious marriage" at bounding box center [217, 406] width 147 height 20
click at [1370, 652] on span "Submit Paper" at bounding box center [1367, 659] width 74 height 15
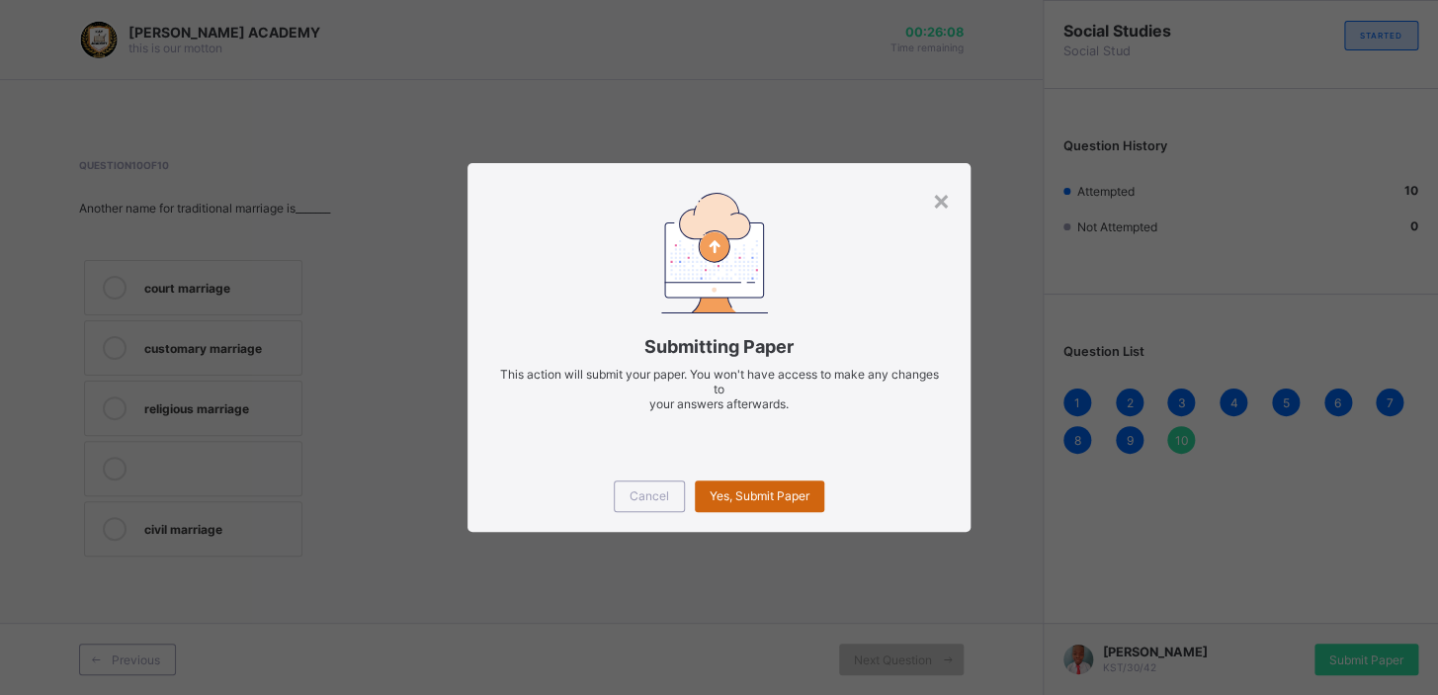
click at [788, 498] on span "Yes, Submit Paper" at bounding box center [760, 495] width 100 height 15
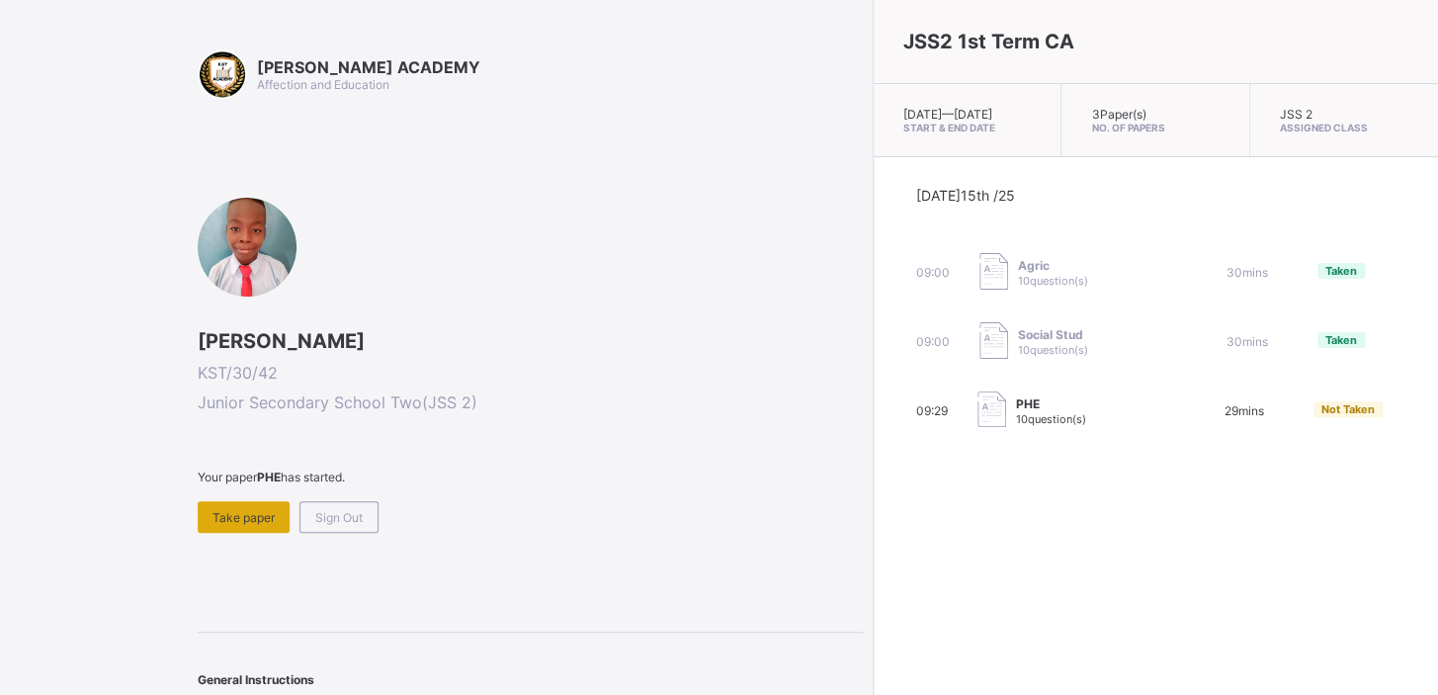
click at [268, 513] on span "Take paper" at bounding box center [244, 517] width 62 height 15
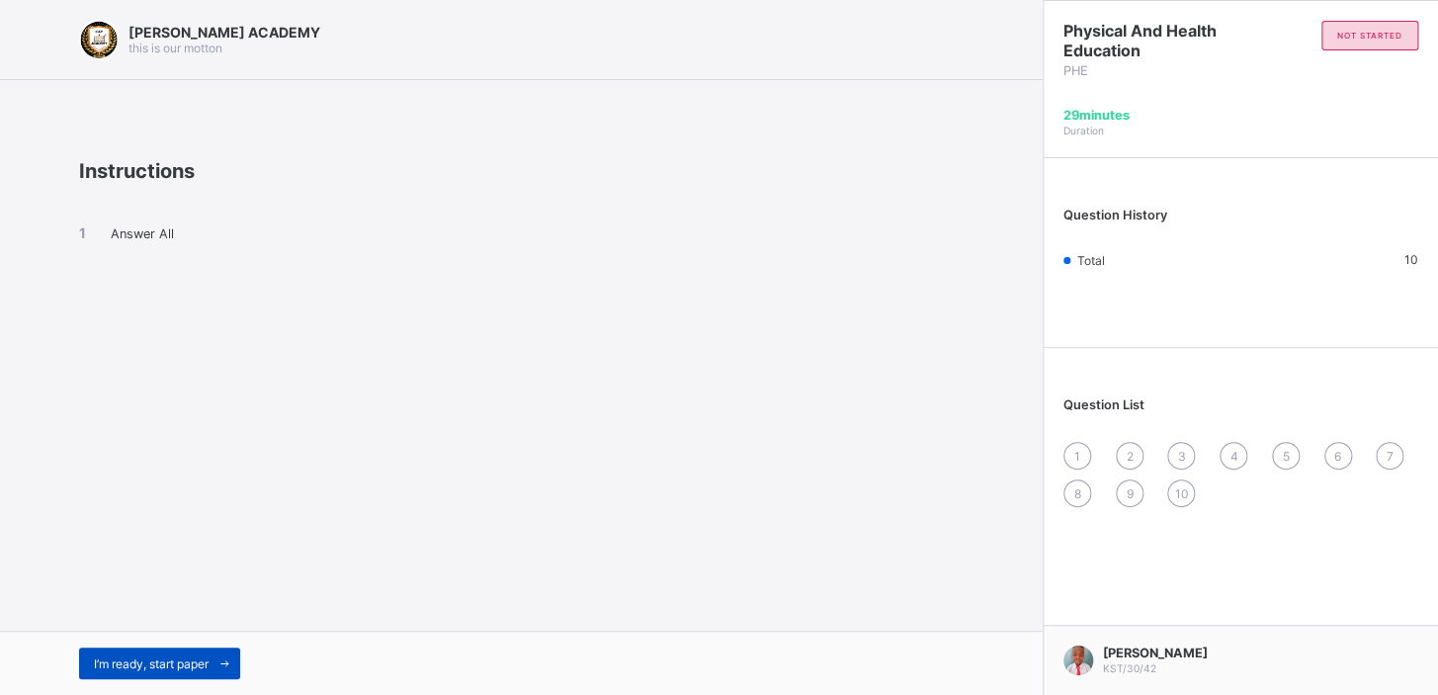
click at [183, 660] on span "I’m ready, start paper" at bounding box center [151, 663] width 115 height 15
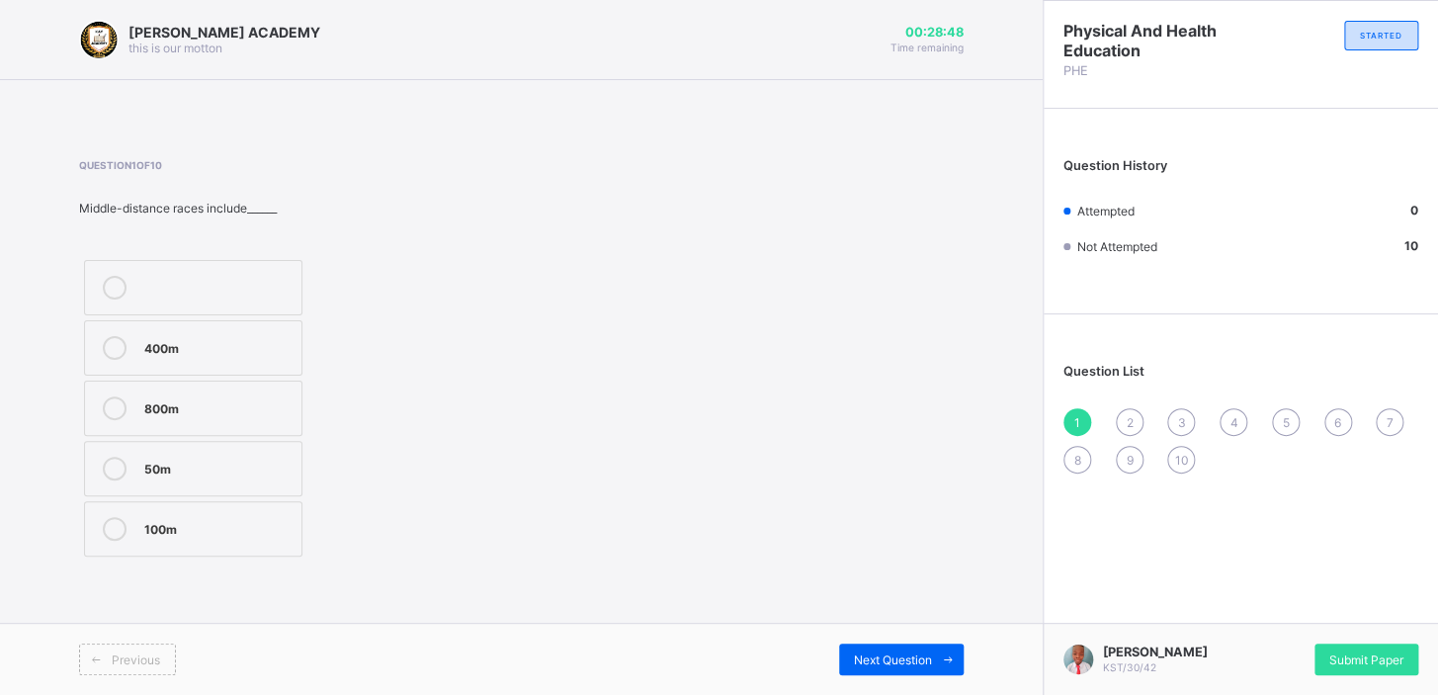
click at [129, 373] on label "400m" at bounding box center [193, 347] width 218 height 55
click at [922, 647] on div "Next Question" at bounding box center [901, 660] width 125 height 32
click at [144, 332] on label "Igbo" at bounding box center [193, 347] width 218 height 55
click at [907, 668] on div "Next Question" at bounding box center [901, 660] width 125 height 32
click at [158, 534] on div "Indoor" at bounding box center [217, 527] width 147 height 20
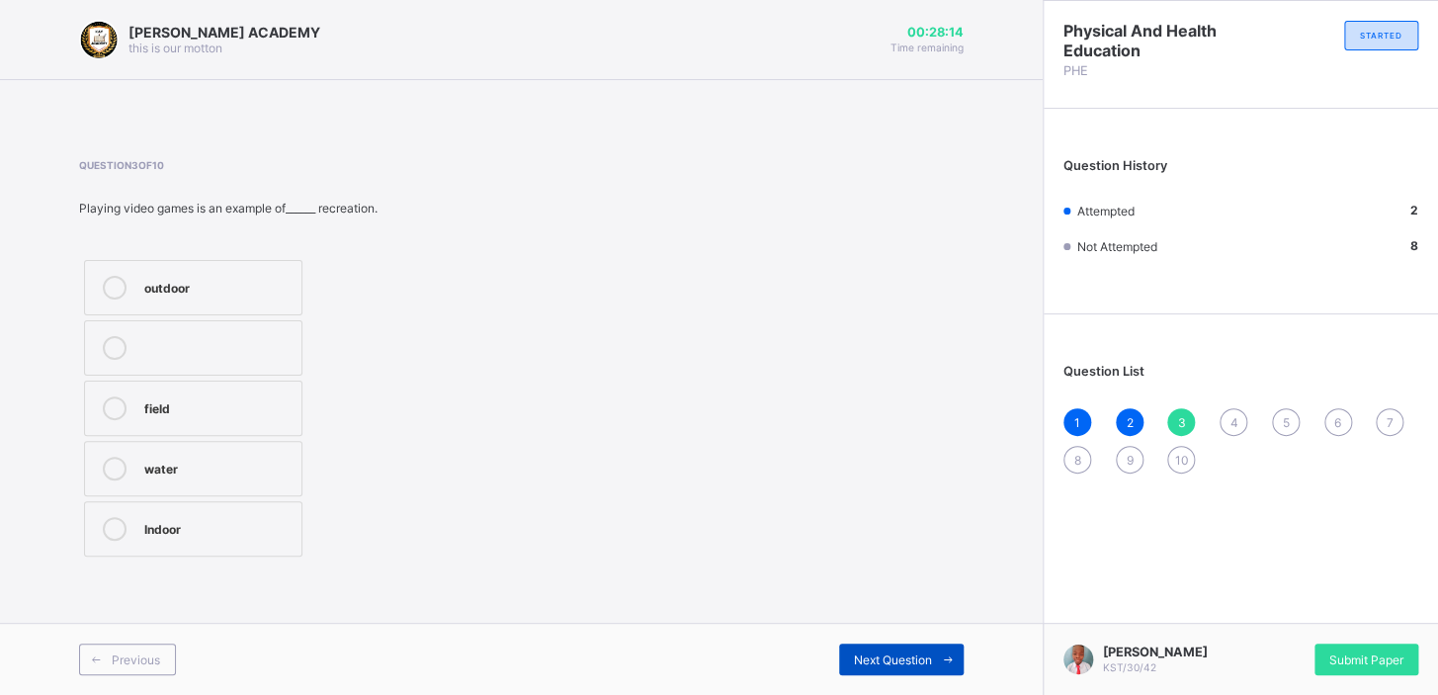
click at [862, 662] on span "Next Question" at bounding box center [893, 659] width 78 height 15
click at [210, 413] on div "indoor" at bounding box center [217, 406] width 147 height 20
click at [942, 667] on span at bounding box center [948, 660] width 32 height 32
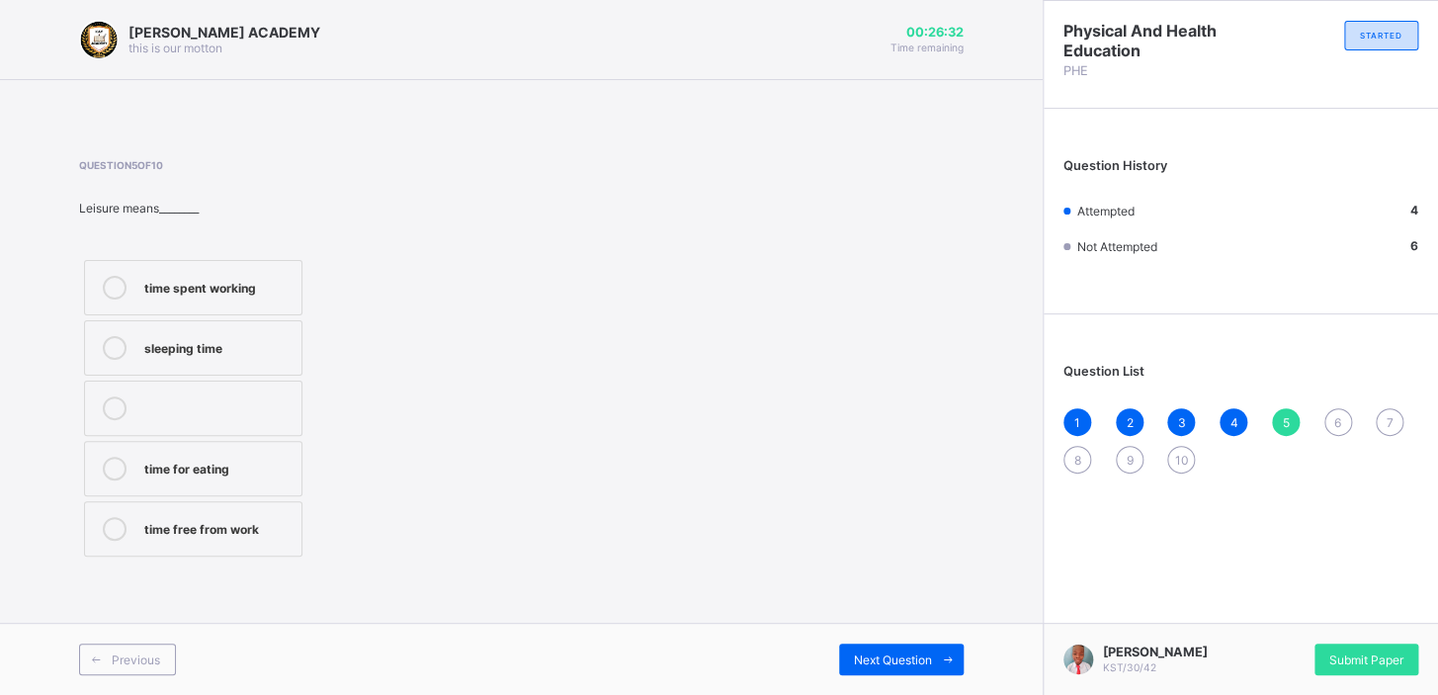
click at [261, 534] on div "time free from work" at bounding box center [217, 527] width 147 height 20
click at [900, 691] on div "Previous Next Question" at bounding box center [521, 659] width 1043 height 72
click at [900, 672] on div "Next Question" at bounding box center [901, 660] width 125 height 32
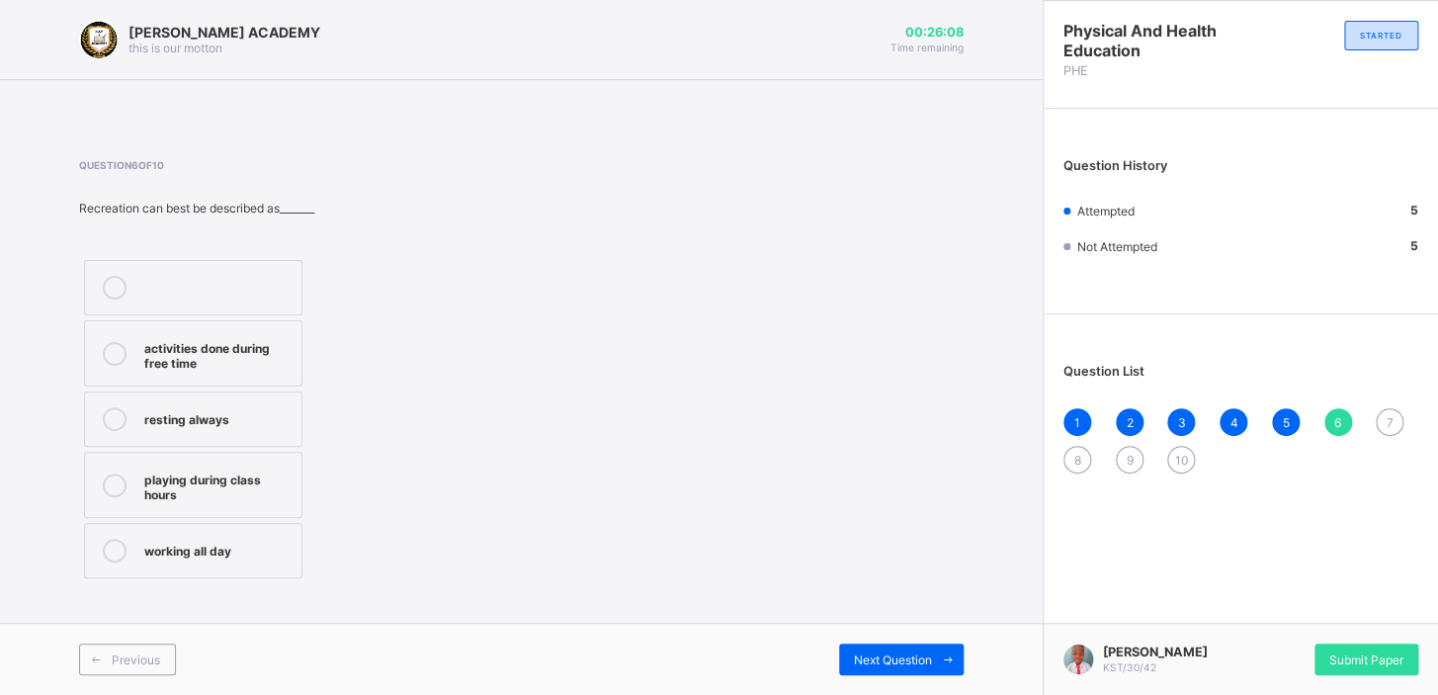
click at [230, 376] on label "activities done during free time" at bounding box center [193, 353] width 218 height 66
click at [895, 667] on div "Next Question" at bounding box center [901, 660] width 125 height 32
click at [177, 346] on div "refresh the body and mind" at bounding box center [217, 353] width 147 height 35
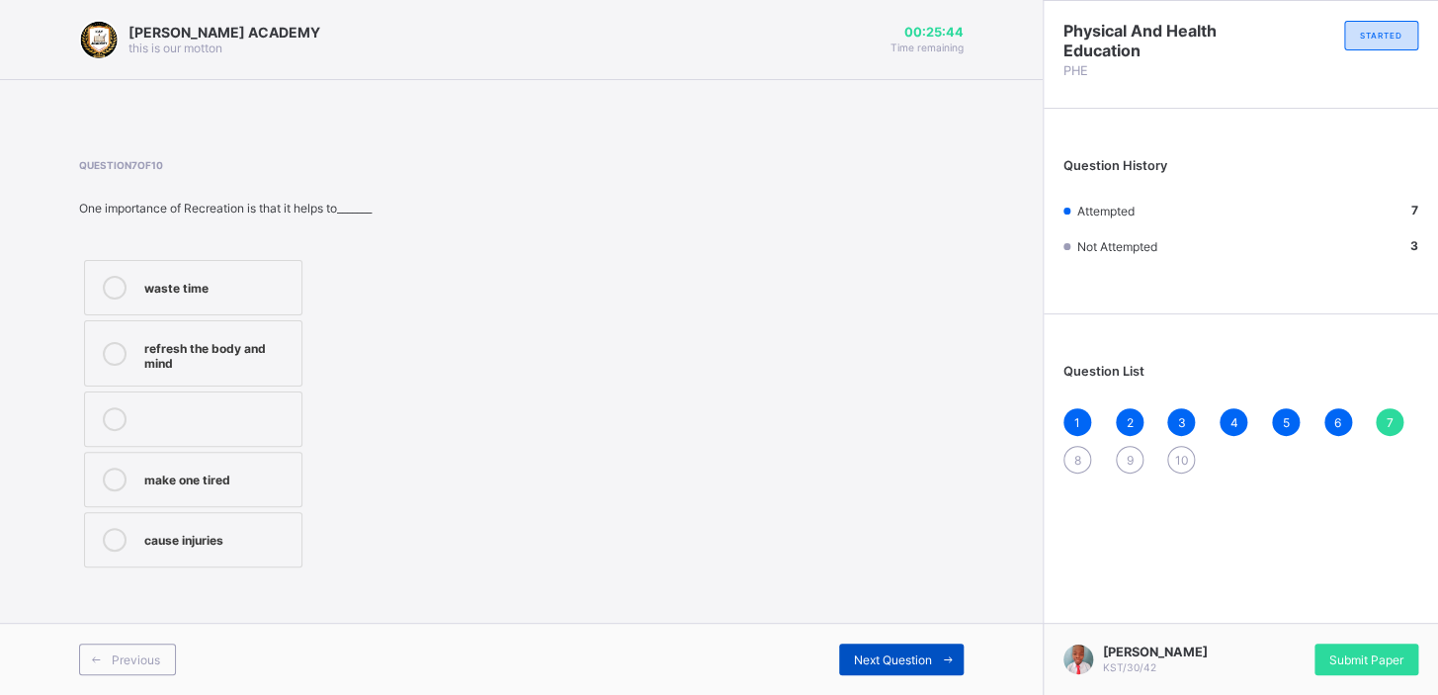
click at [869, 659] on span "Next Question" at bounding box center [893, 659] width 78 height 15
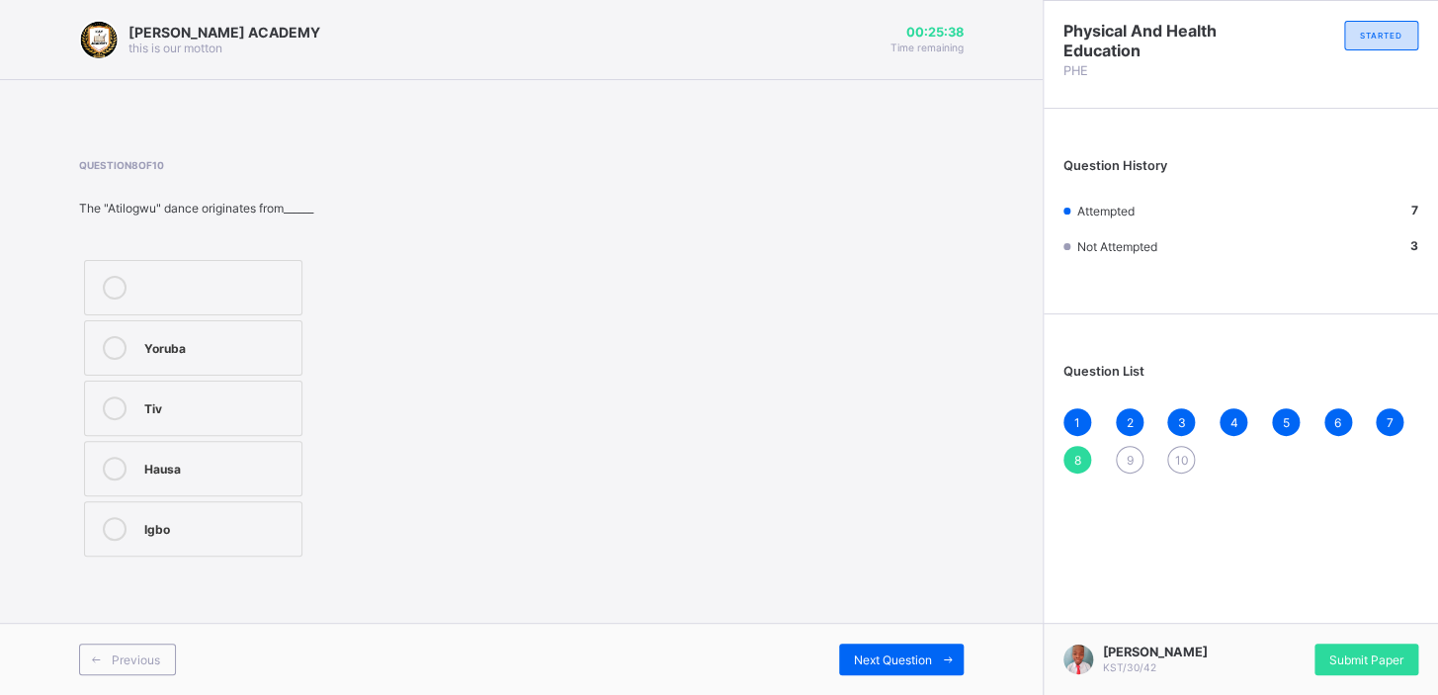
click at [105, 409] on icon at bounding box center [115, 408] width 24 height 24
click at [867, 649] on div "Next Question" at bounding box center [901, 660] width 125 height 32
click at [152, 493] on label "swimming" at bounding box center [193, 468] width 218 height 55
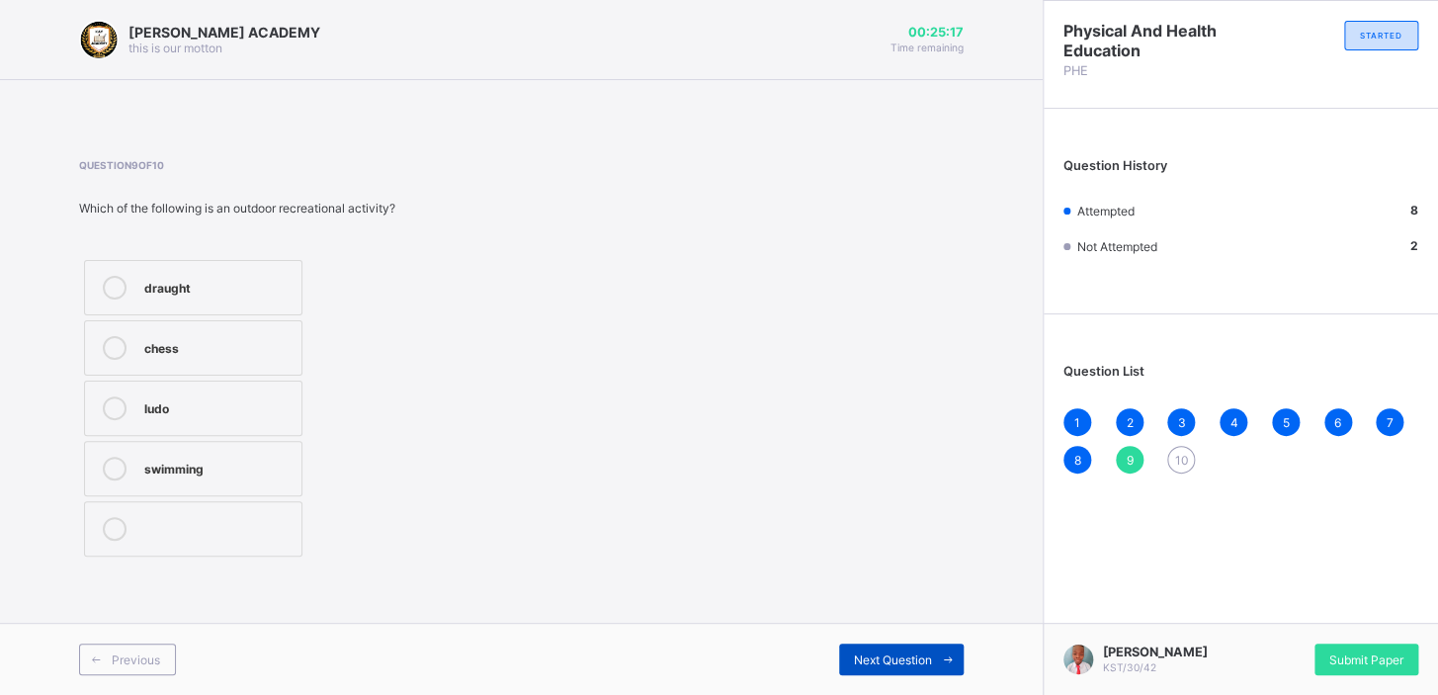
click at [938, 663] on span at bounding box center [948, 660] width 32 height 32
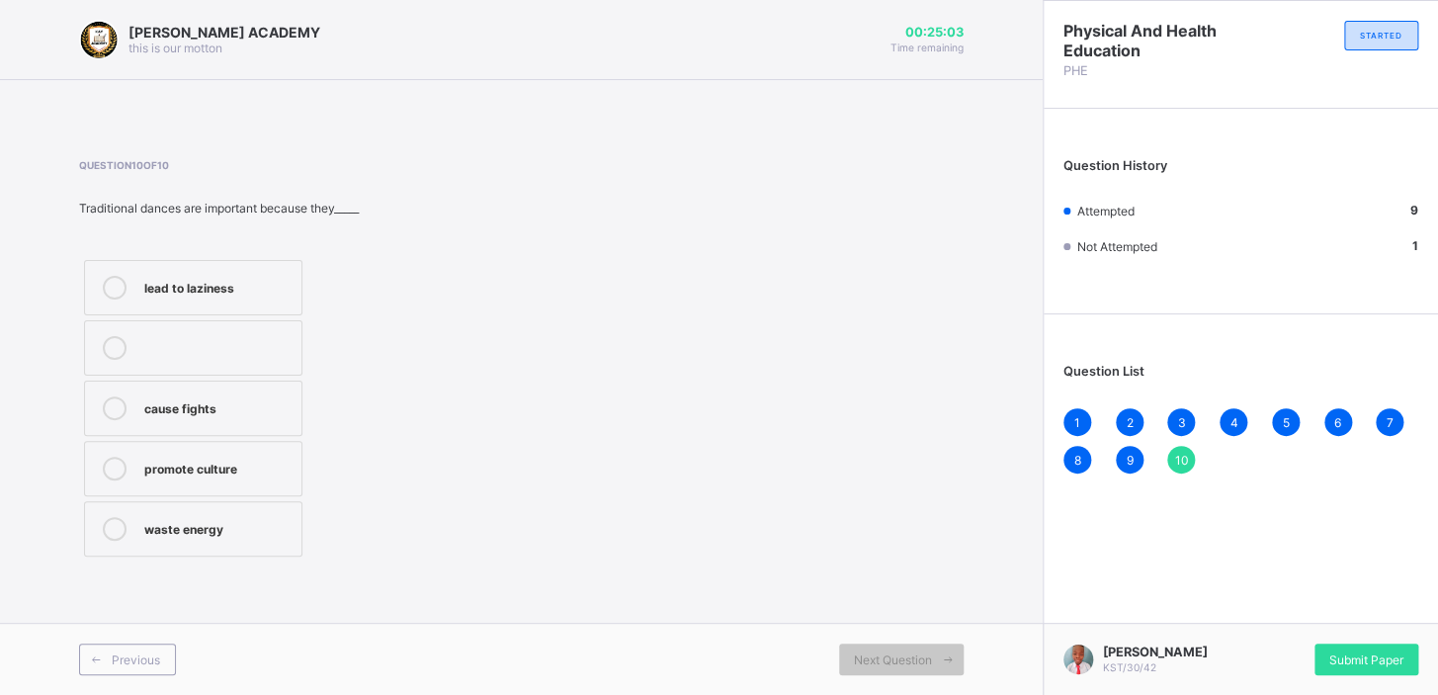
click at [270, 451] on label "promote culture" at bounding box center [193, 468] width 218 height 55
click at [1369, 662] on span "Submit Paper" at bounding box center [1367, 659] width 74 height 15
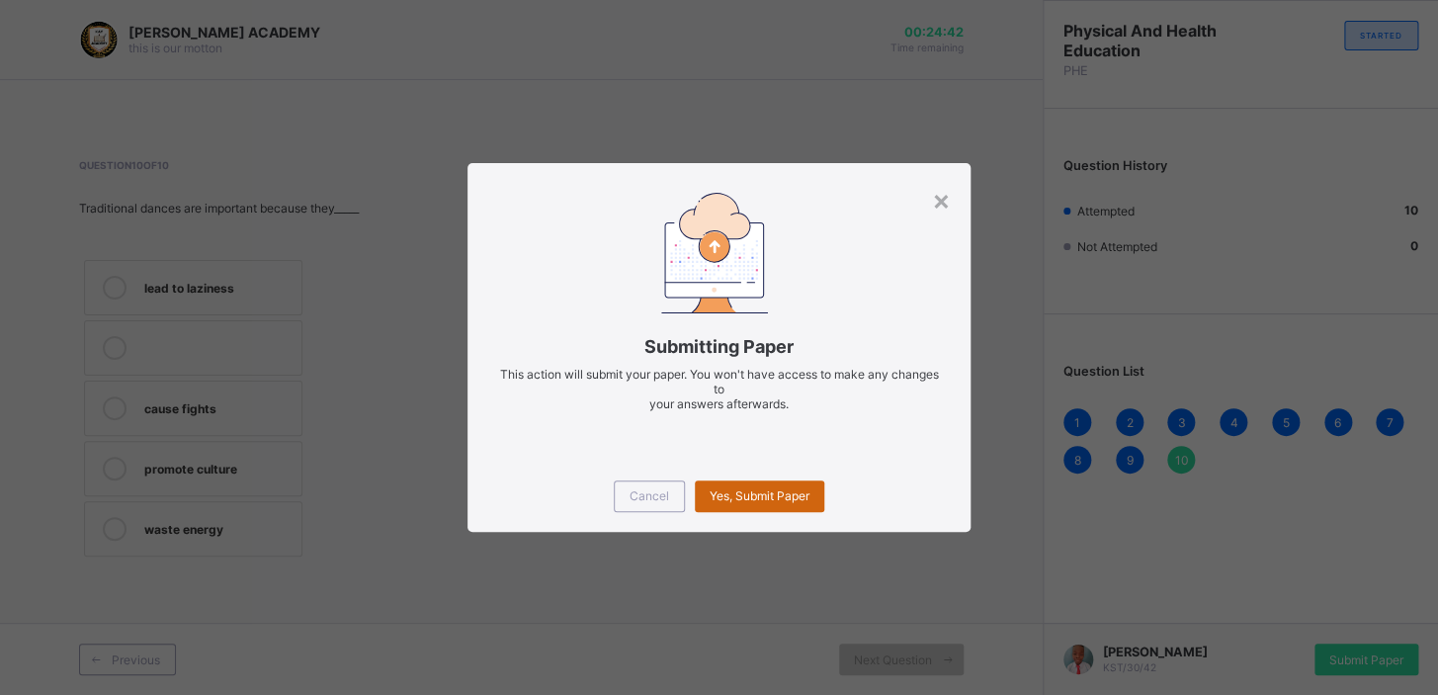
click at [768, 498] on span "Yes, Submit Paper" at bounding box center [760, 495] width 100 height 15
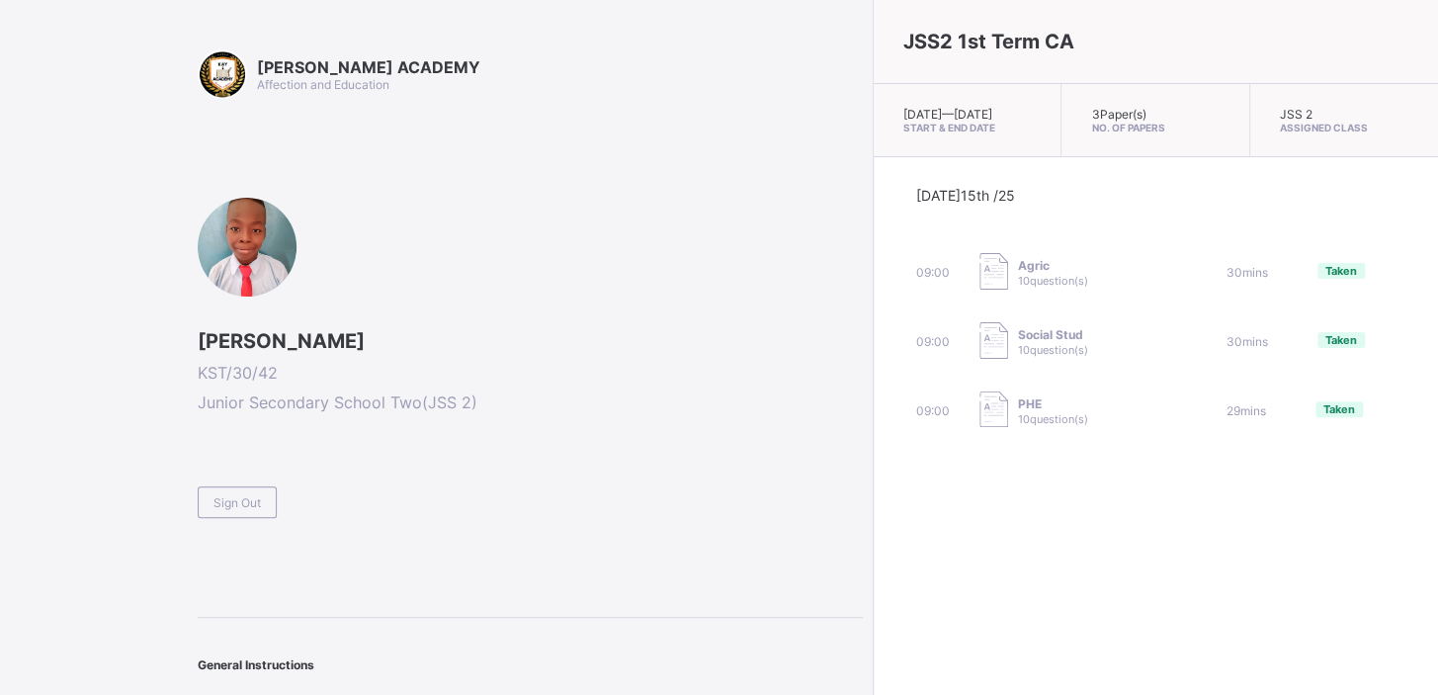
click at [362, 515] on div "[PERSON_NAME] ACADEMY Affection and Education [PERSON_NAME] KST/30/42 Junior Se…" at bounding box center [530, 382] width 665 height 667
click at [232, 502] on span "Sign Out" at bounding box center [237, 502] width 47 height 15
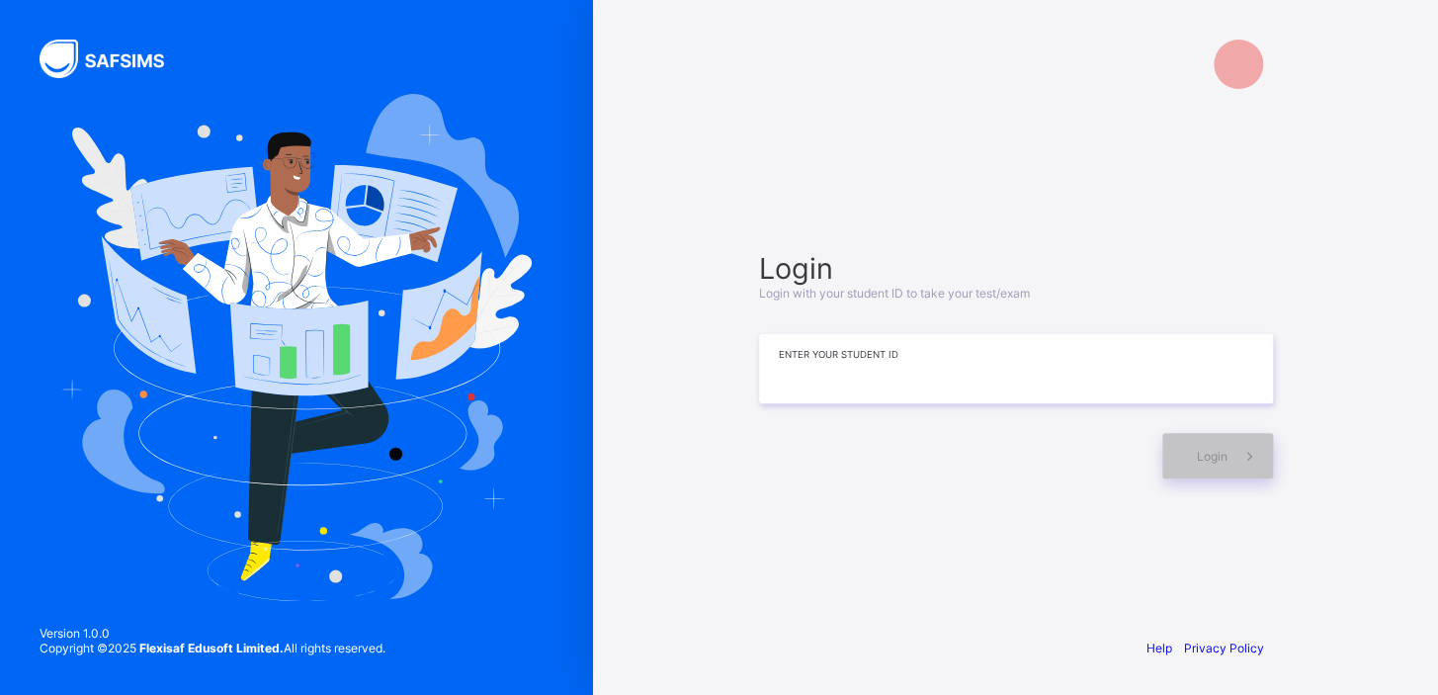
click at [1004, 360] on input at bounding box center [1016, 368] width 514 height 69
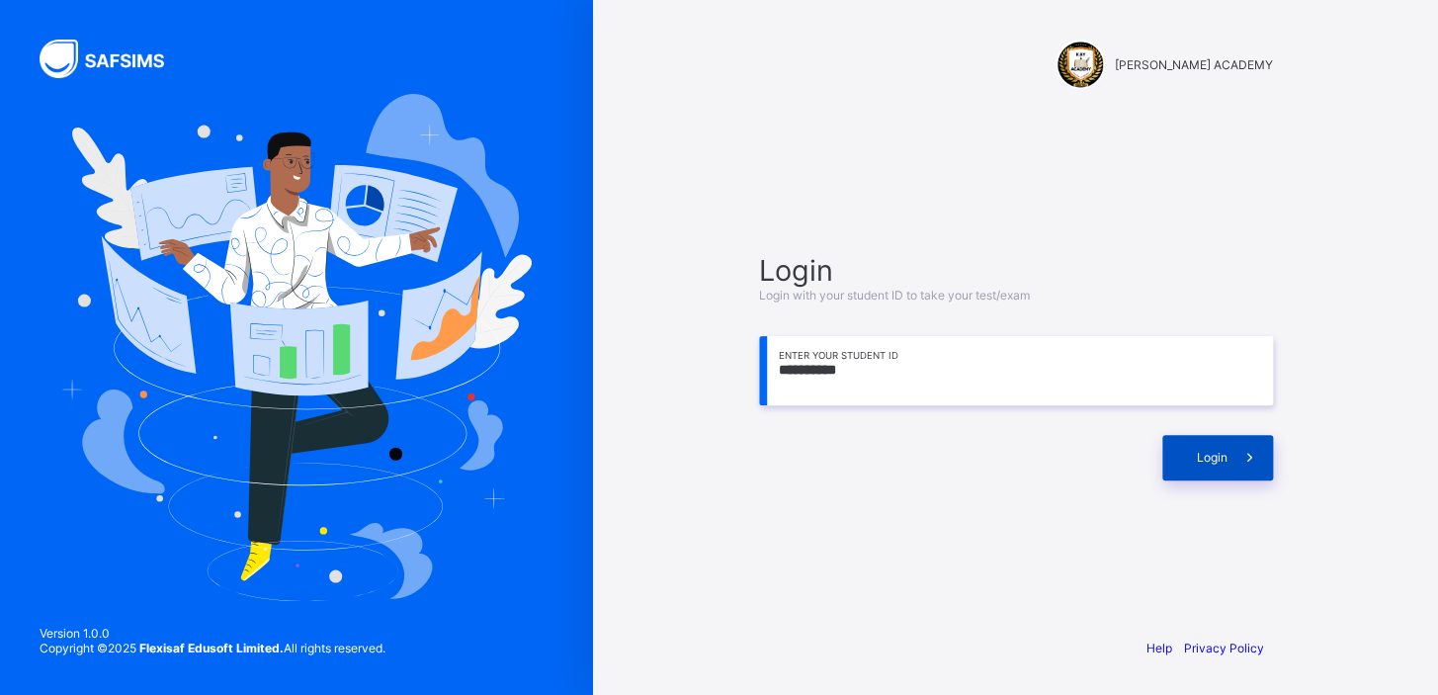
type input "**********"
click at [1211, 467] on div "Login" at bounding box center [1218, 457] width 111 height 45
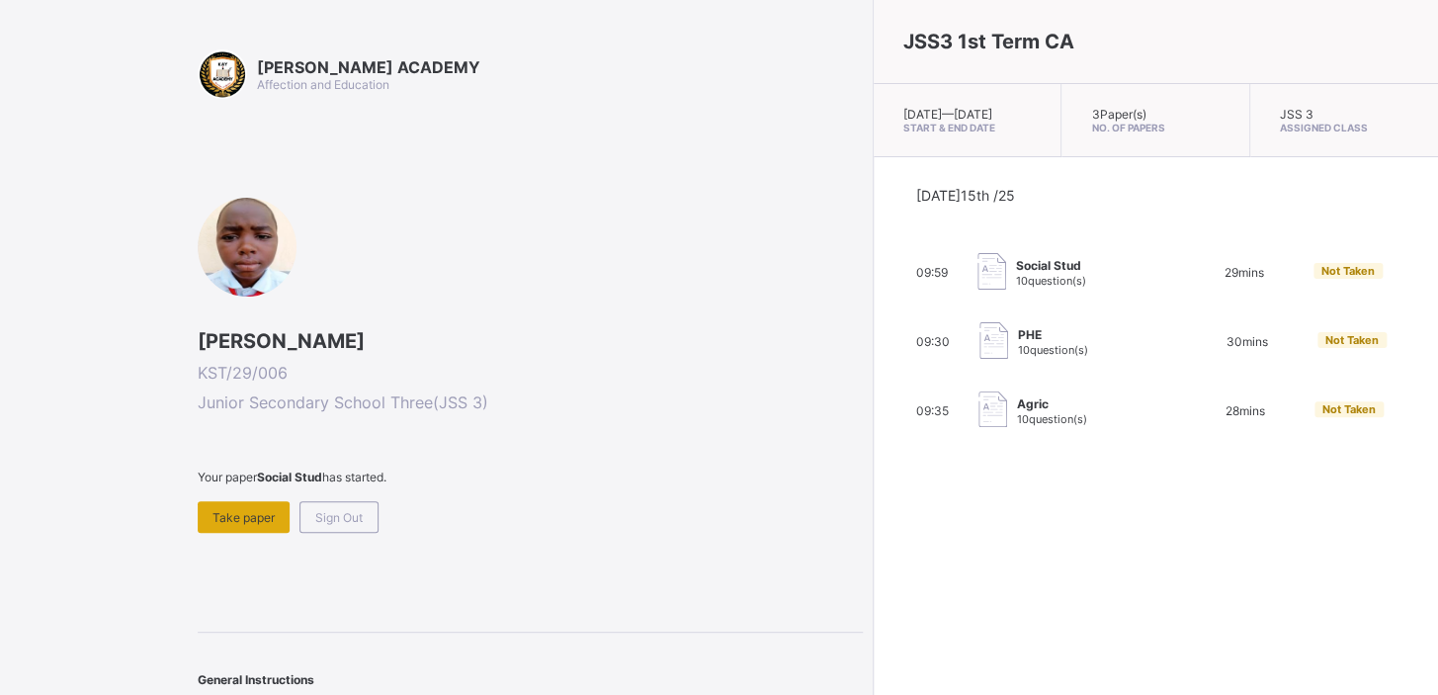
click at [253, 503] on div "Take paper" at bounding box center [244, 517] width 92 height 32
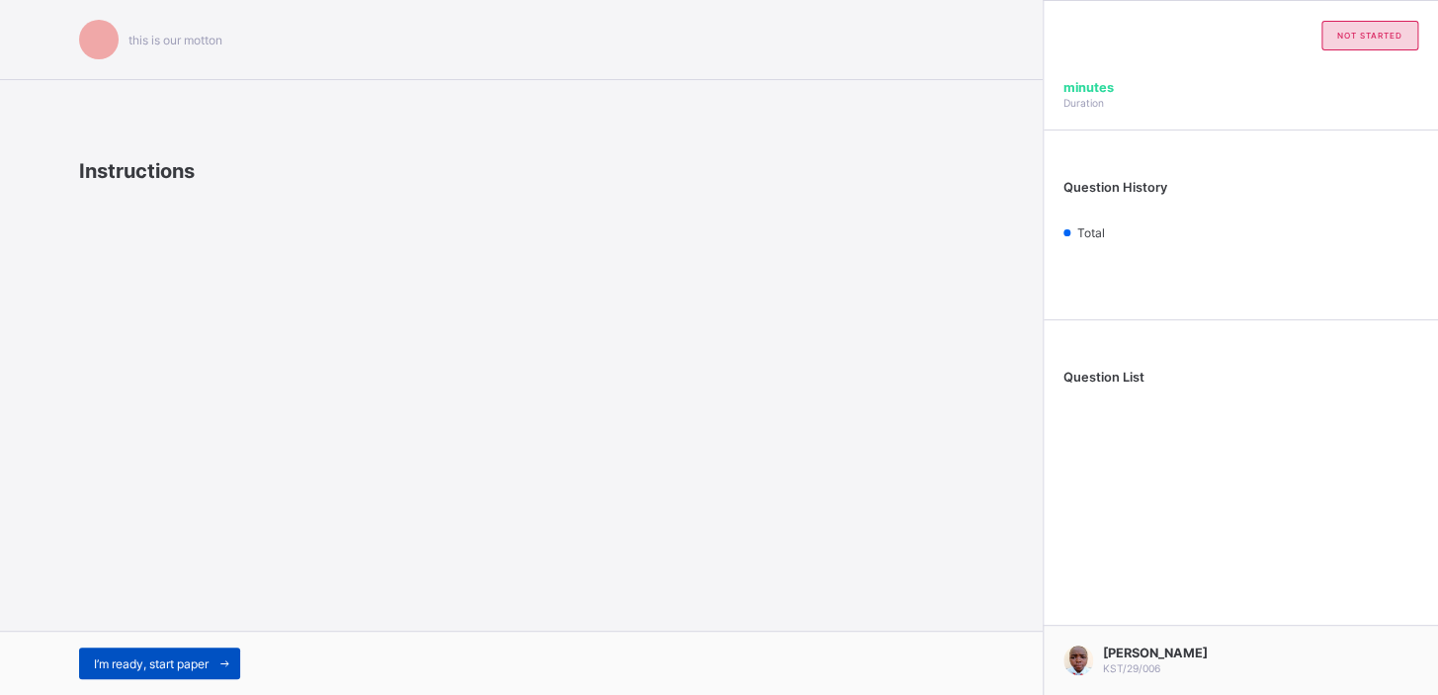
click at [125, 662] on span "I’m ready, start paper" at bounding box center [151, 663] width 115 height 15
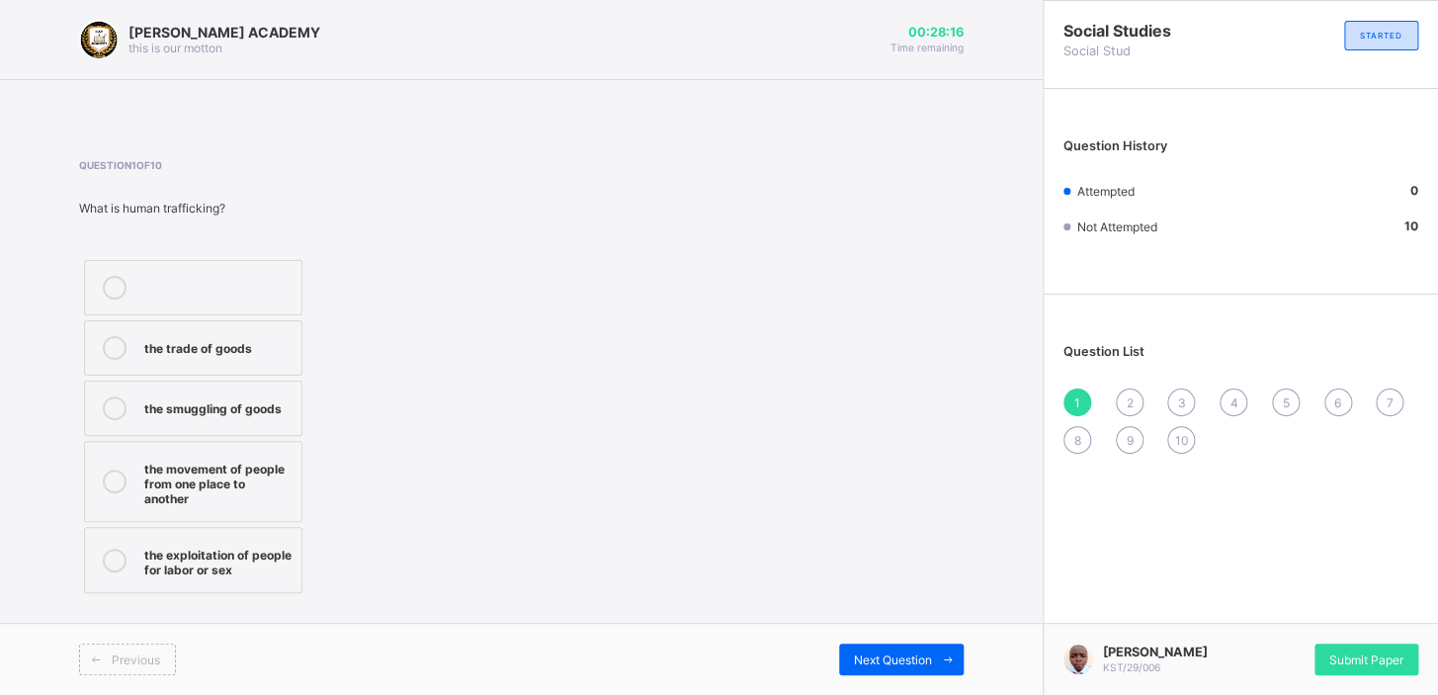
click at [242, 502] on div "the movement of people from one place to another" at bounding box center [217, 481] width 147 height 49
click at [881, 658] on span "Next Question" at bounding box center [893, 659] width 78 height 15
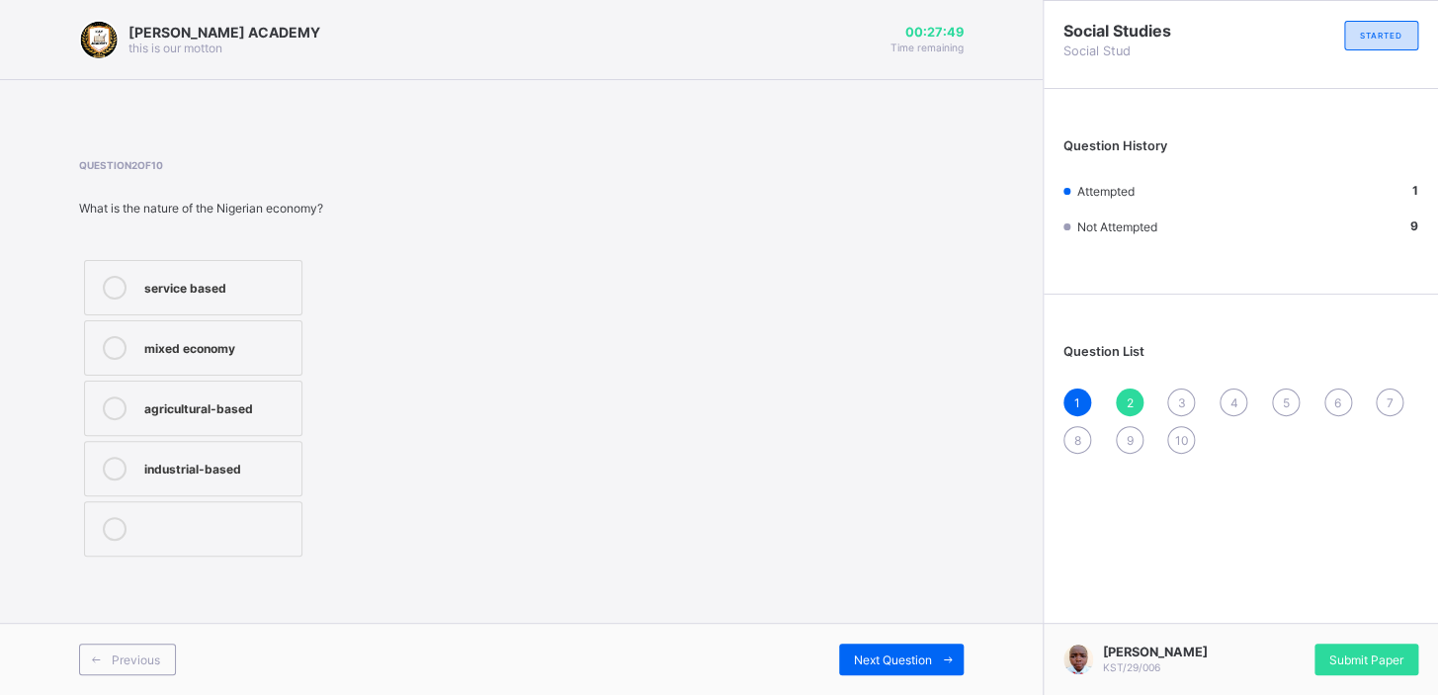
click at [241, 354] on div "mixed economy" at bounding box center [217, 346] width 147 height 20
click at [912, 665] on span "Next Question" at bounding box center [893, 659] width 78 height 15
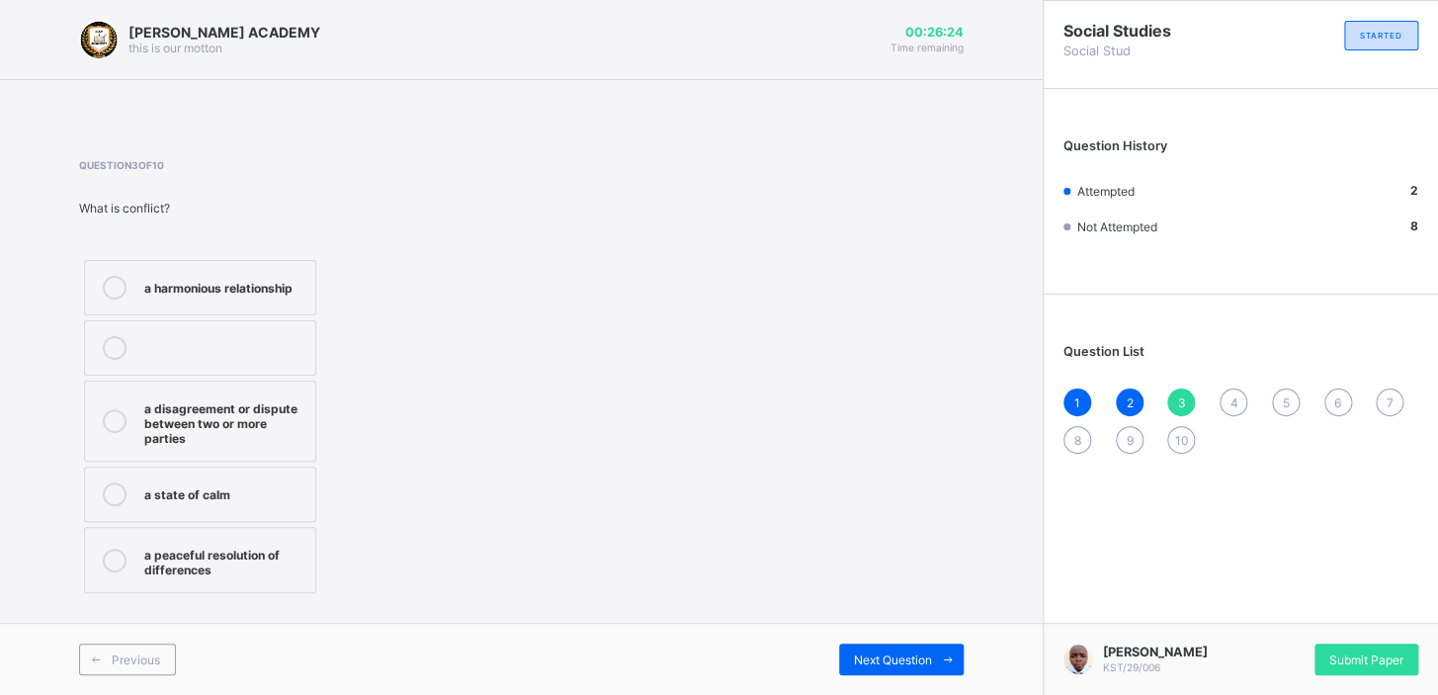
click at [259, 413] on div "a disagreement or dispute between two or more parties" at bounding box center [224, 420] width 161 height 49
click at [889, 647] on div "Next Question" at bounding box center [901, 660] width 125 height 32
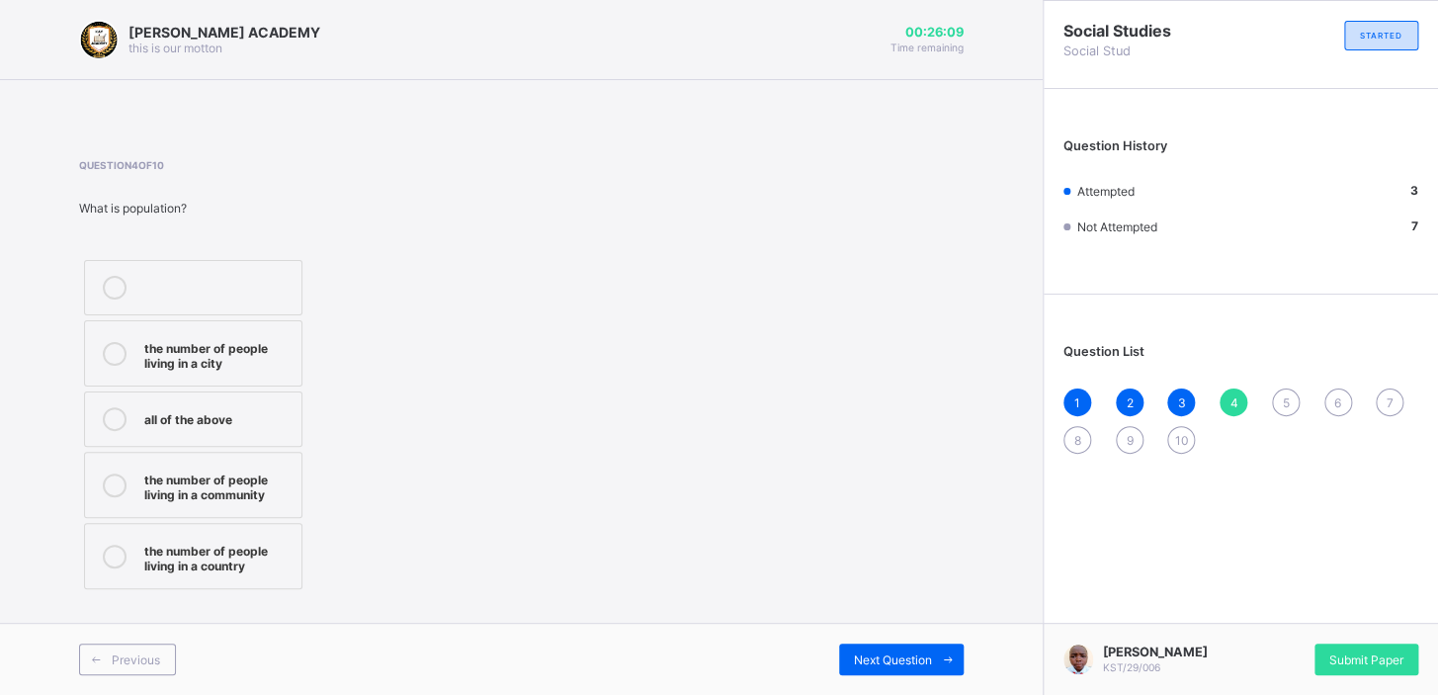
click at [272, 415] on div "all of the above" at bounding box center [217, 417] width 147 height 20
click at [897, 655] on span "Next Question" at bounding box center [893, 659] width 78 height 15
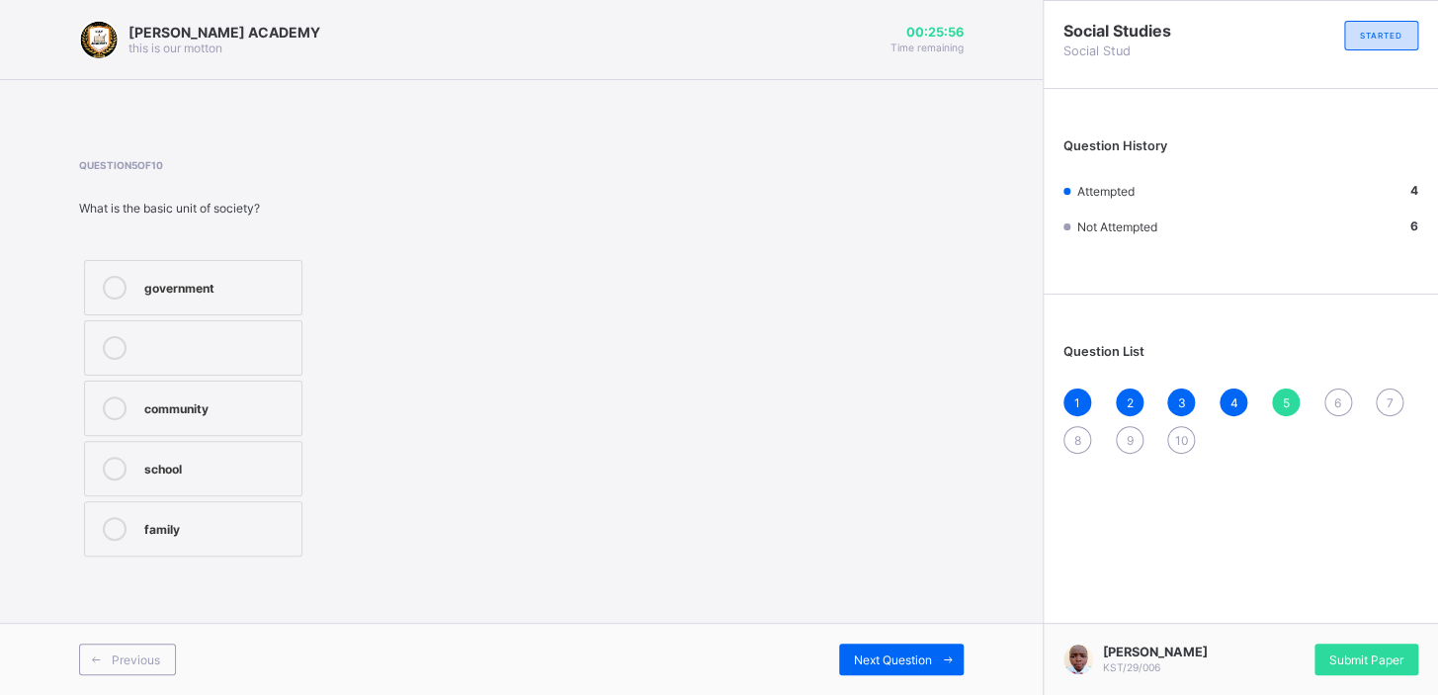
click at [253, 527] on div "family" at bounding box center [217, 527] width 147 height 20
click at [907, 662] on span "Next Question" at bounding box center [893, 659] width 78 height 15
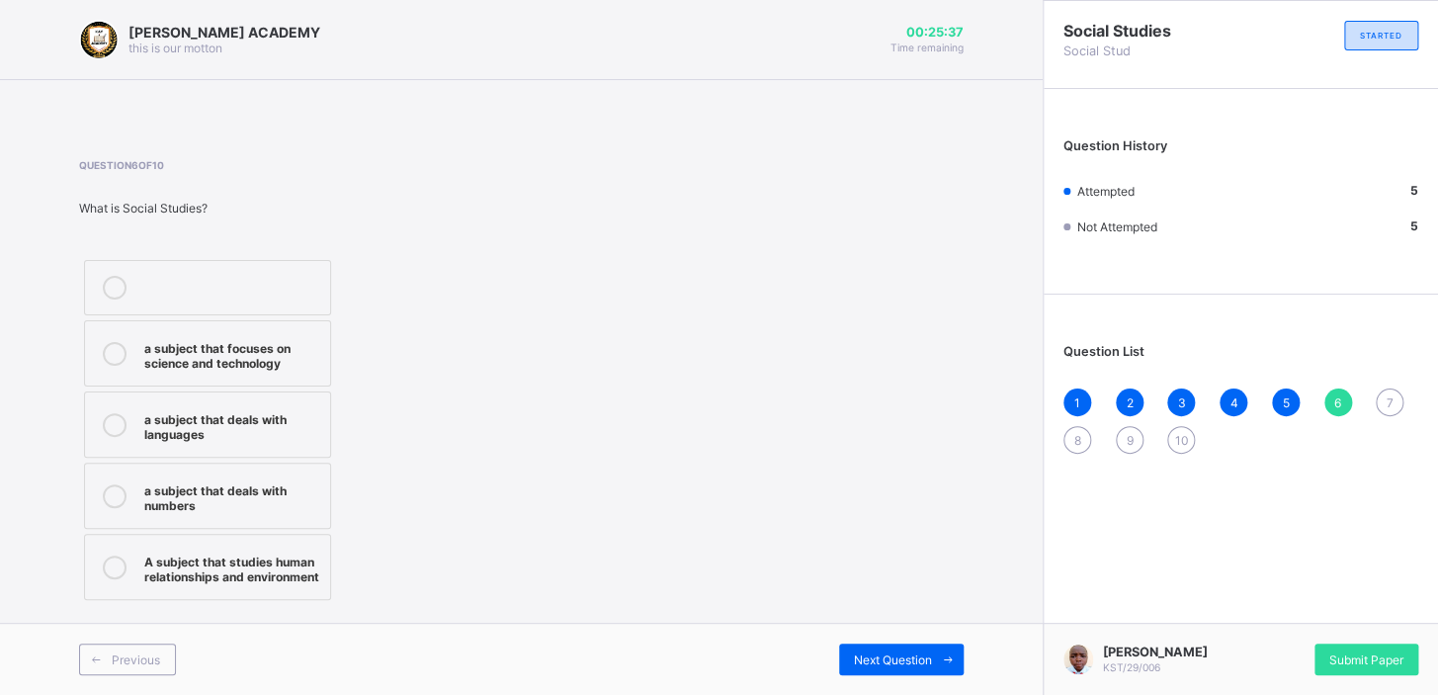
click at [284, 561] on div "A subject that studies human relationships and environment" at bounding box center [232, 567] width 176 height 35
click at [894, 653] on span "Next Question" at bounding box center [893, 659] width 78 height 15
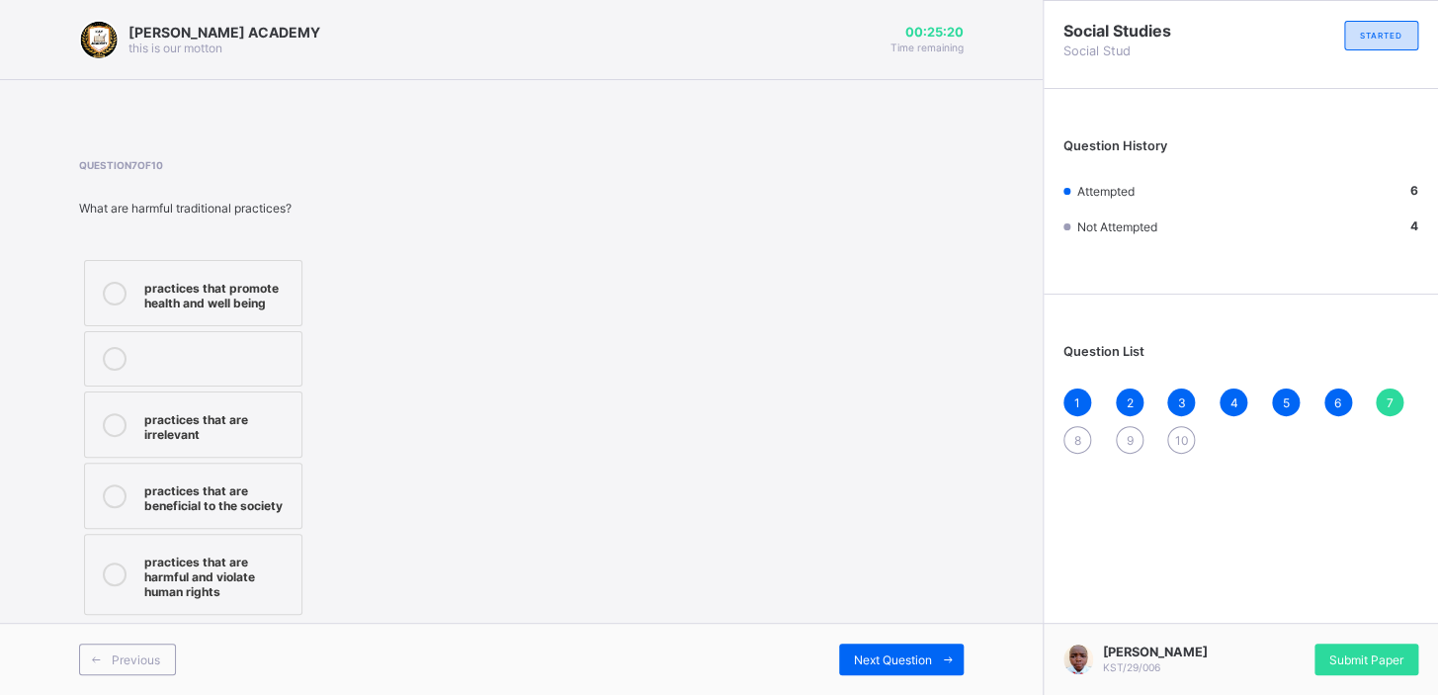
click at [202, 586] on div "practices that are harmful and violate human rights" at bounding box center [217, 574] width 147 height 49
click at [926, 659] on span "Next Question" at bounding box center [893, 659] width 78 height 15
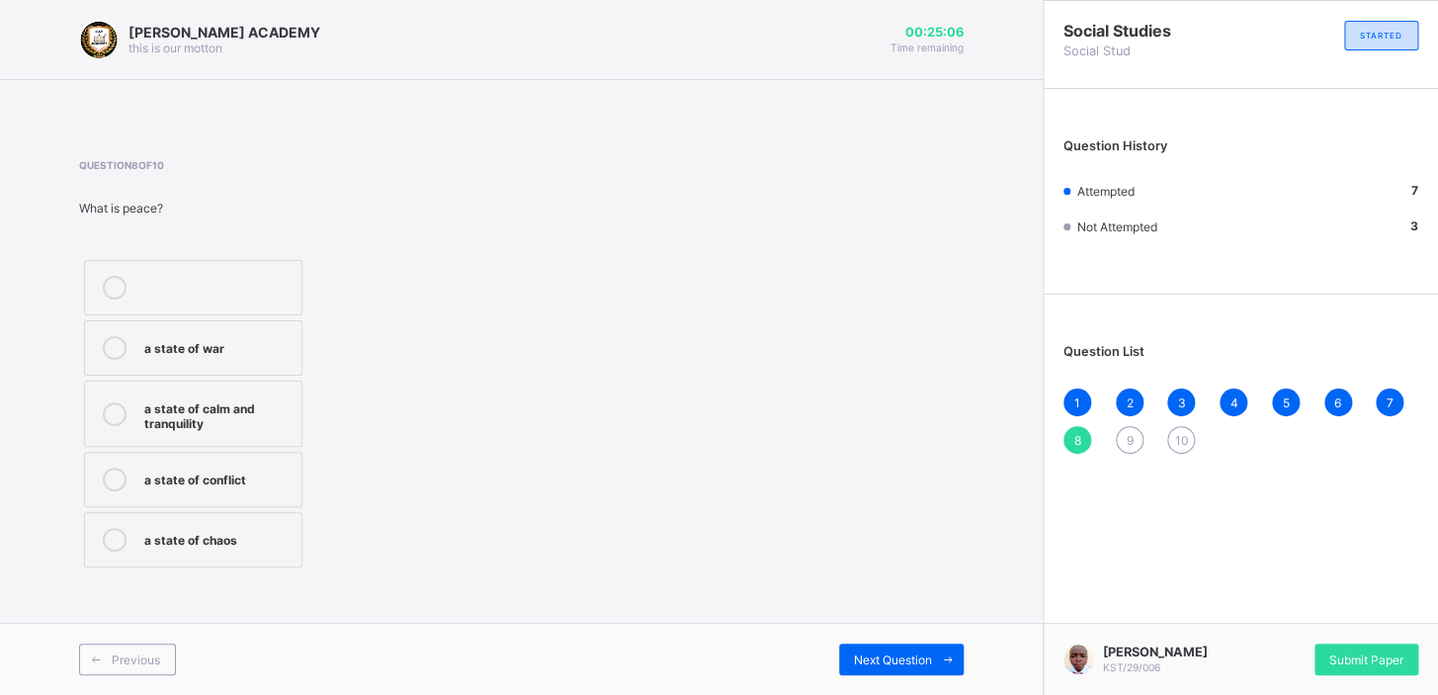
click at [277, 403] on div "a state of calm and tranquility" at bounding box center [217, 413] width 147 height 35
click at [932, 652] on span at bounding box center [948, 660] width 32 height 32
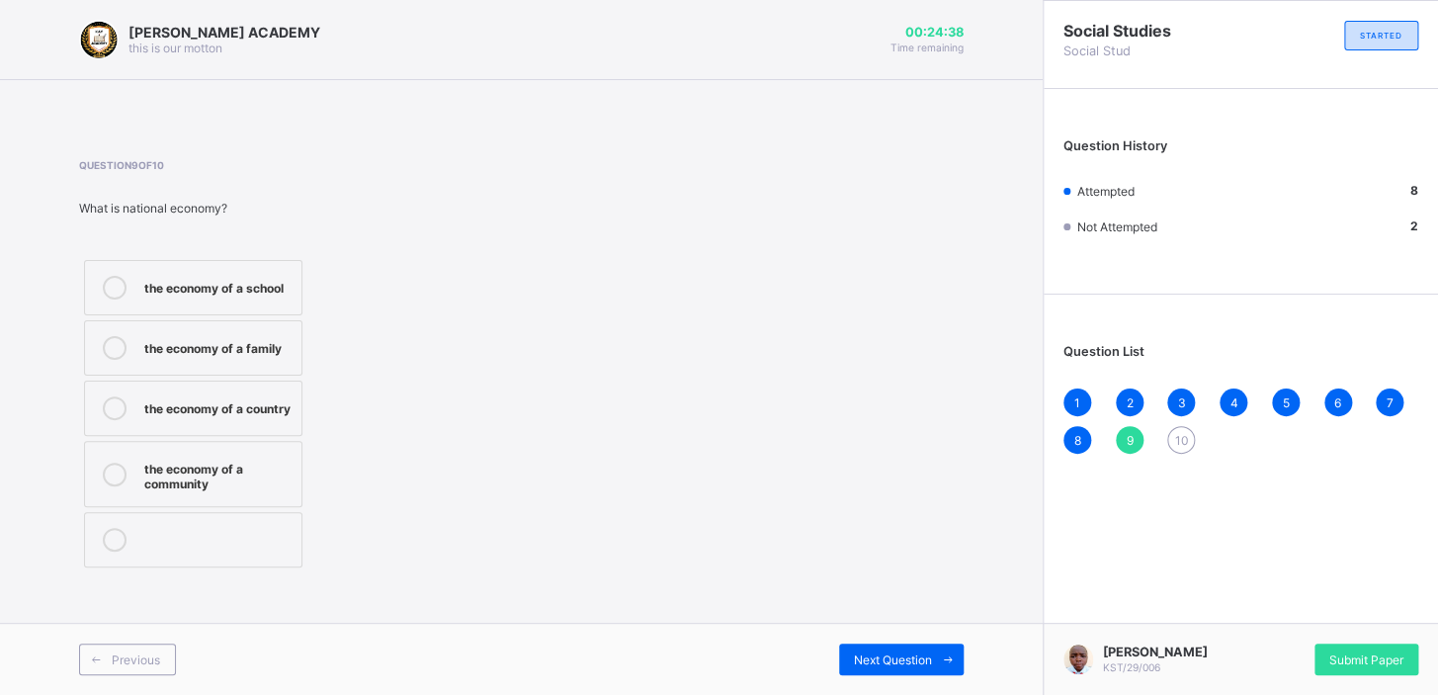
click at [256, 346] on div "the economy of a family" at bounding box center [217, 346] width 147 height 20
click at [908, 652] on span "Next Question" at bounding box center [893, 659] width 78 height 15
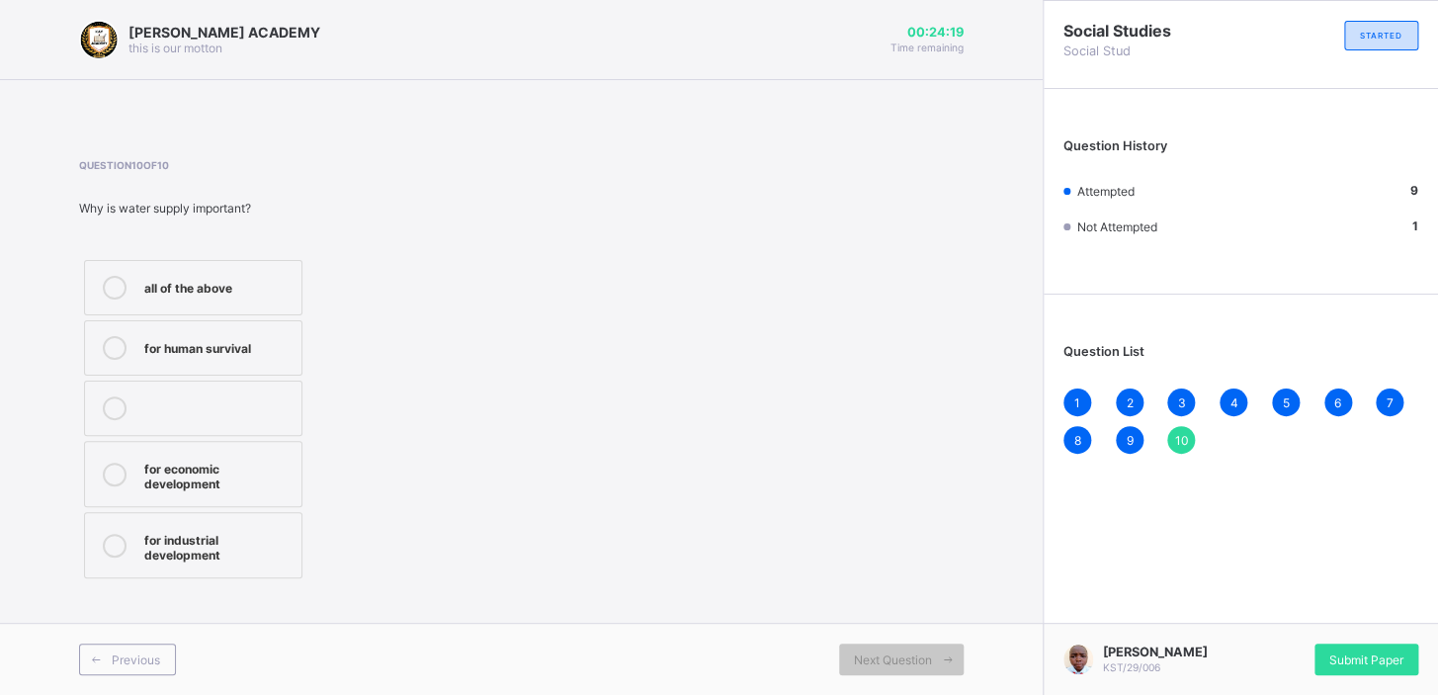
click at [251, 277] on div "all of the above" at bounding box center [217, 286] width 147 height 20
click at [1359, 666] on div "Submit Paper" at bounding box center [1367, 660] width 104 height 32
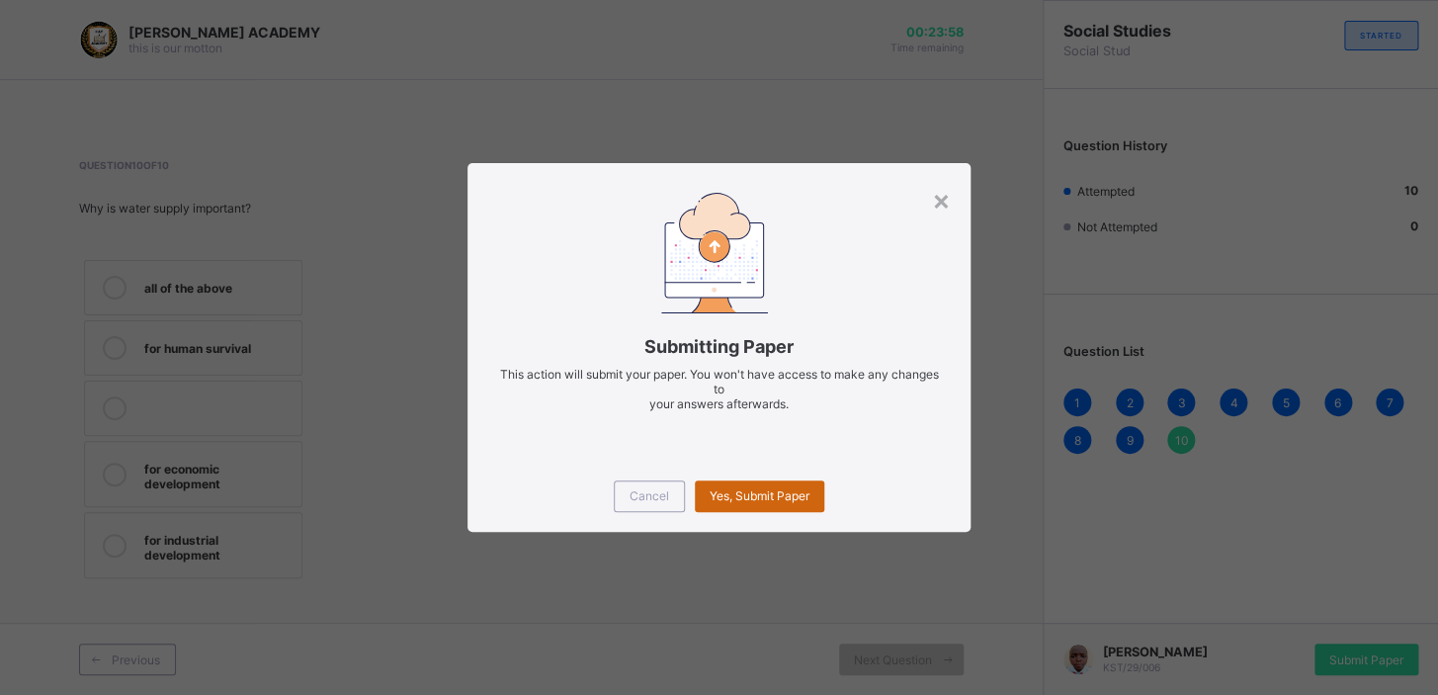
click at [755, 496] on span "Yes, Submit Paper" at bounding box center [760, 495] width 100 height 15
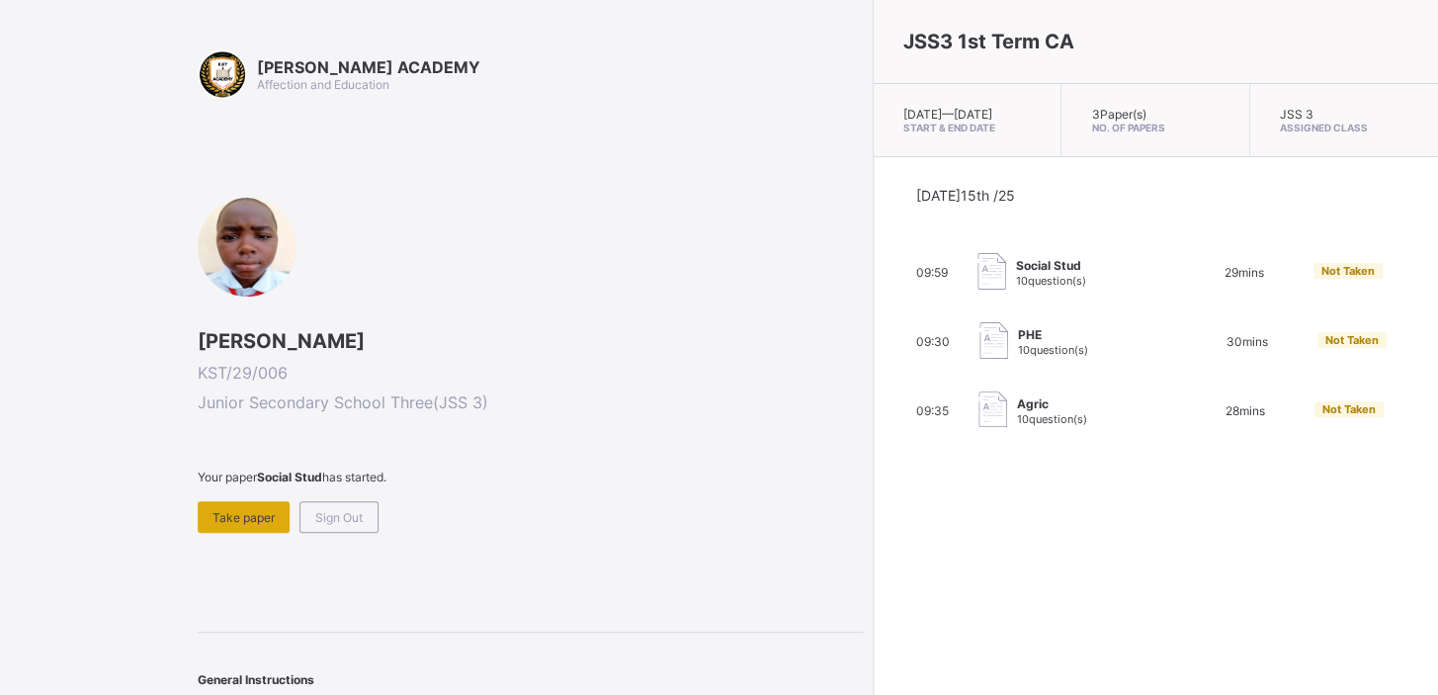
click at [242, 515] on span "Take paper" at bounding box center [244, 517] width 62 height 15
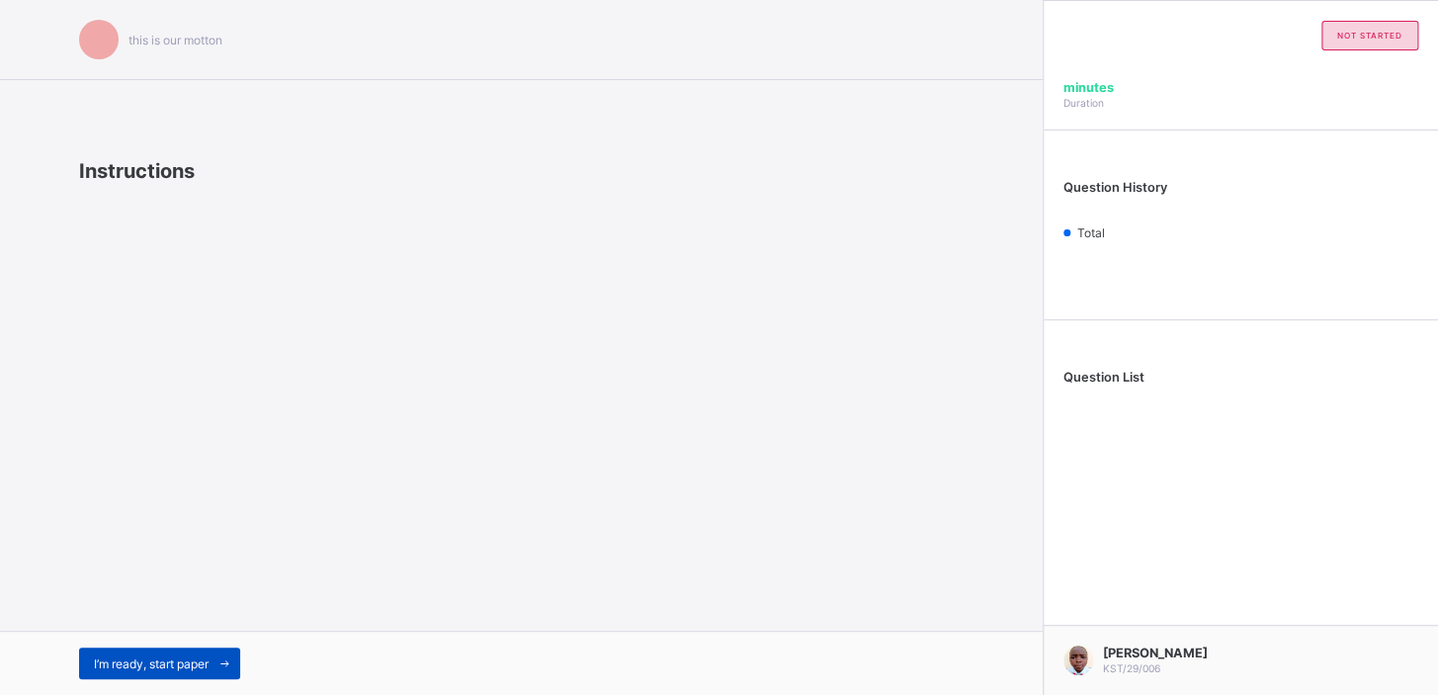
click at [172, 659] on span "I’m ready, start paper" at bounding box center [151, 663] width 115 height 15
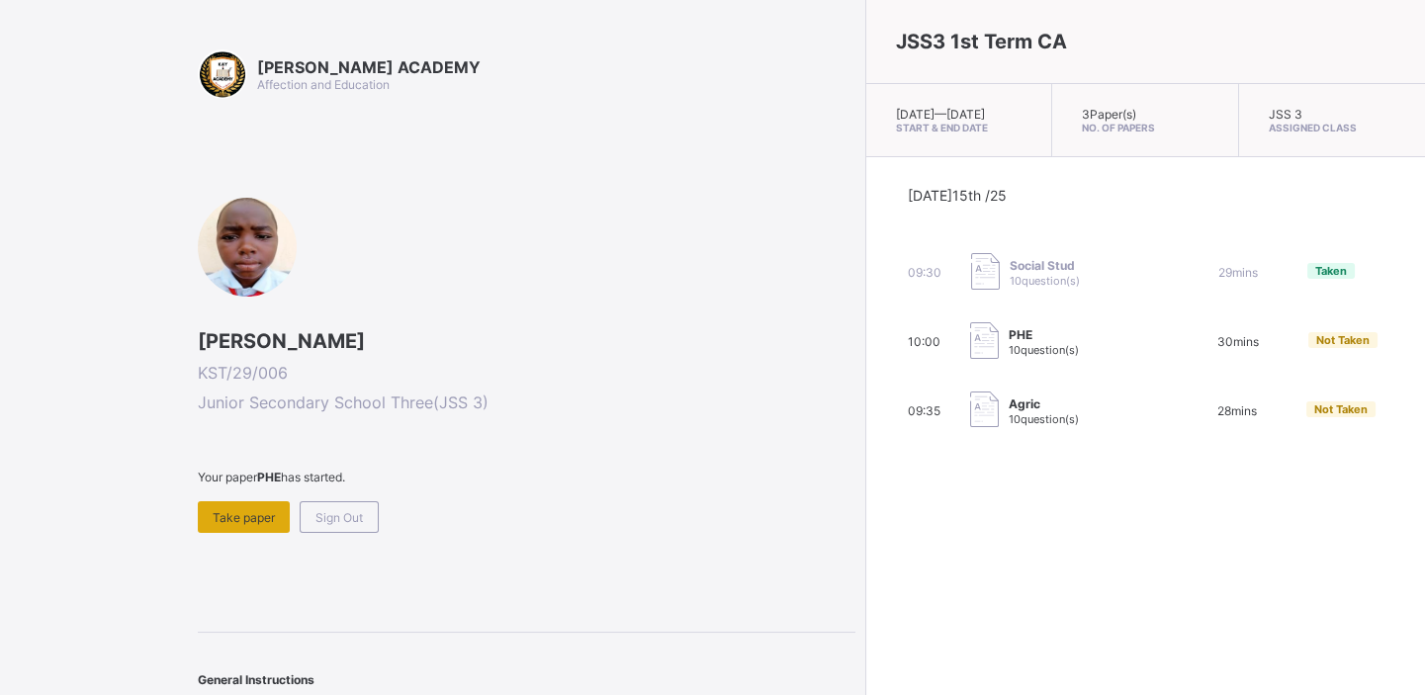
click at [236, 512] on span "Take paper" at bounding box center [244, 517] width 62 height 15
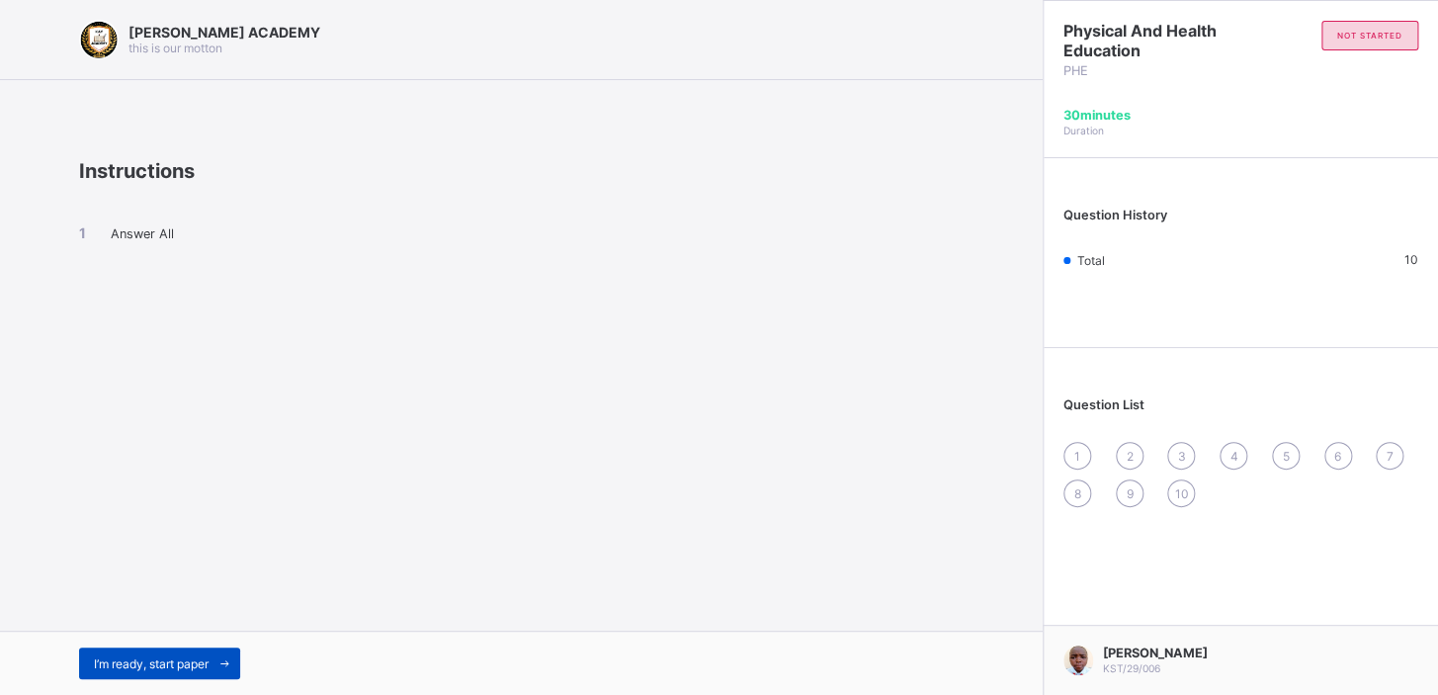
click at [159, 661] on span "I’m ready, start paper" at bounding box center [151, 663] width 115 height 15
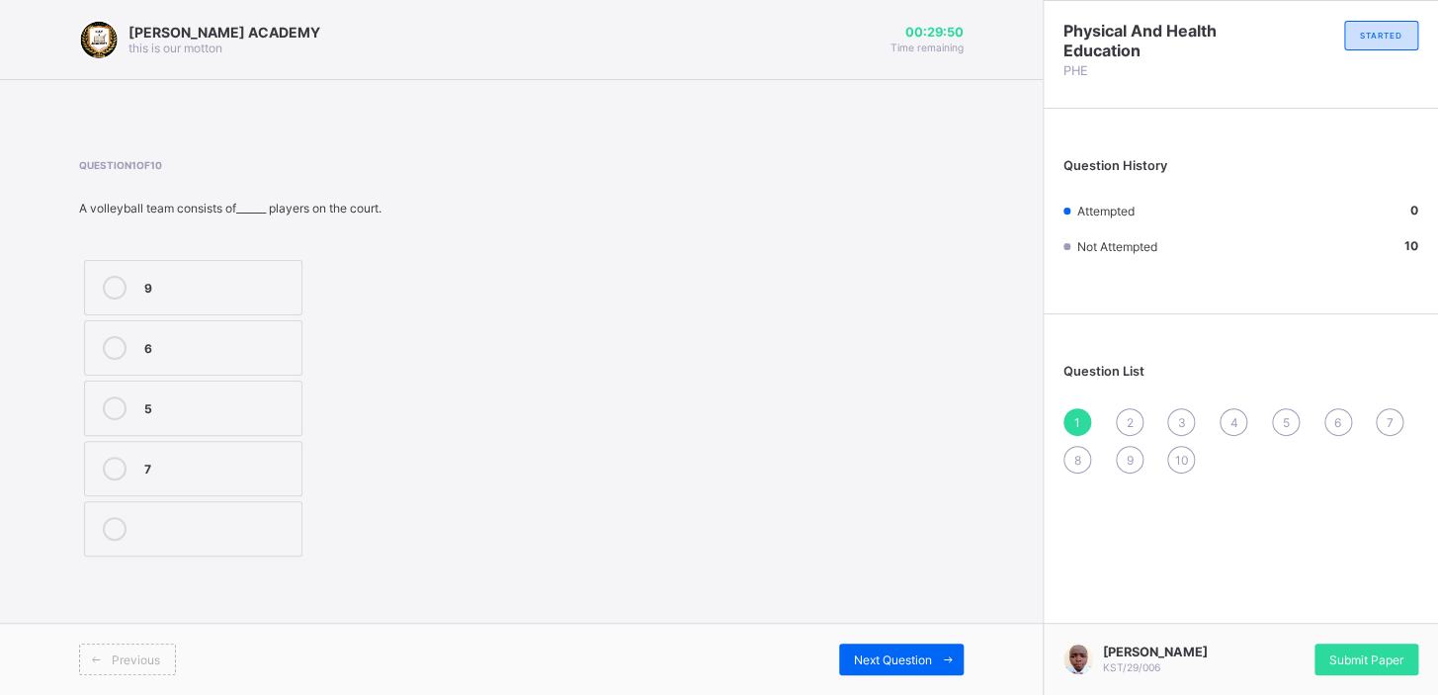
click at [188, 357] on div "6" at bounding box center [217, 348] width 147 height 24
click at [868, 659] on span "Next Question" at bounding box center [893, 659] width 78 height 15
click at [266, 401] on div "tip" at bounding box center [217, 406] width 147 height 20
click at [876, 657] on span "Next Question" at bounding box center [893, 659] width 78 height 15
click at [288, 329] on label "release" at bounding box center [201, 347] width 235 height 55
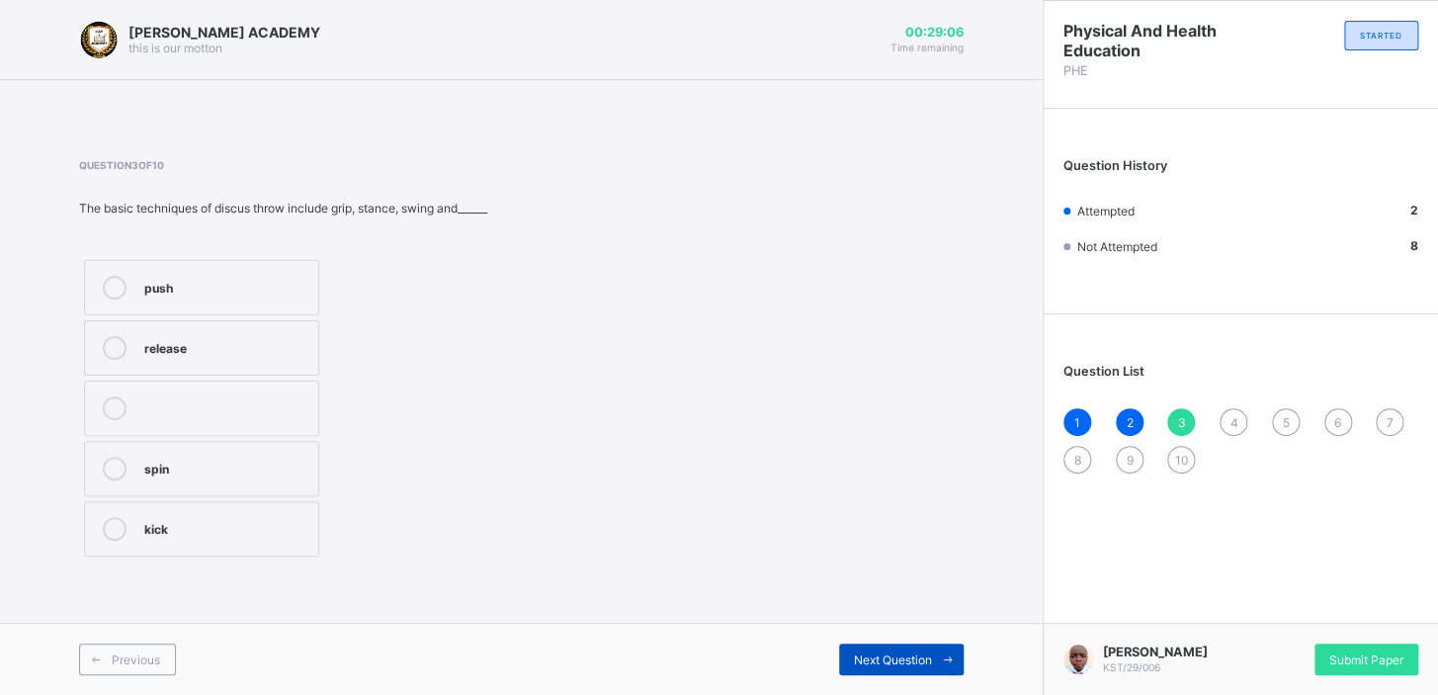
click at [912, 656] on span "Next Question" at bounding box center [893, 659] width 78 height 15
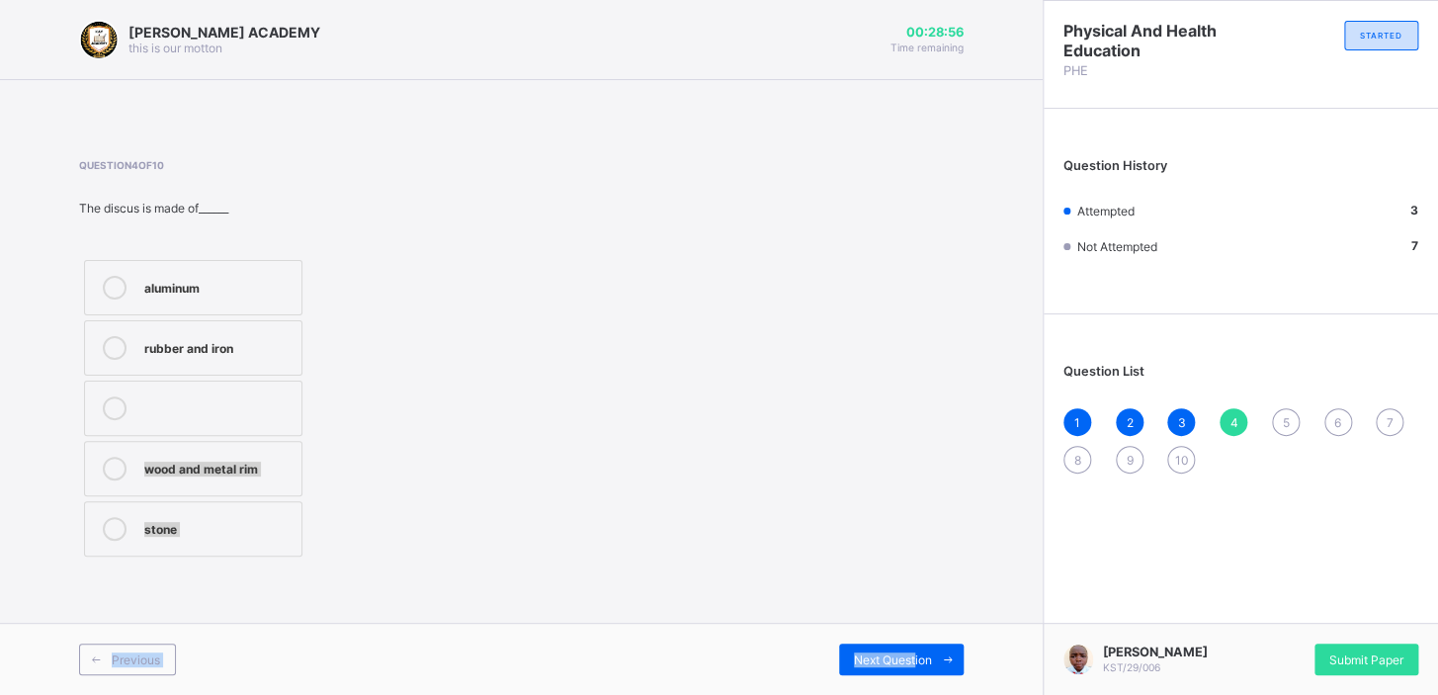
drag, startPoint x: 913, startPoint y: 656, endPoint x: 489, endPoint y: 382, distance: 505.4
click at [489, 382] on div "[PERSON_NAME] ACADEMY this is our [PERSON_NAME] 00:28:56 Time remaining Questio…" at bounding box center [521, 347] width 1043 height 695
click at [185, 276] on div "aluminum" at bounding box center [217, 286] width 147 height 20
click at [900, 665] on span "Next Question" at bounding box center [893, 659] width 78 height 15
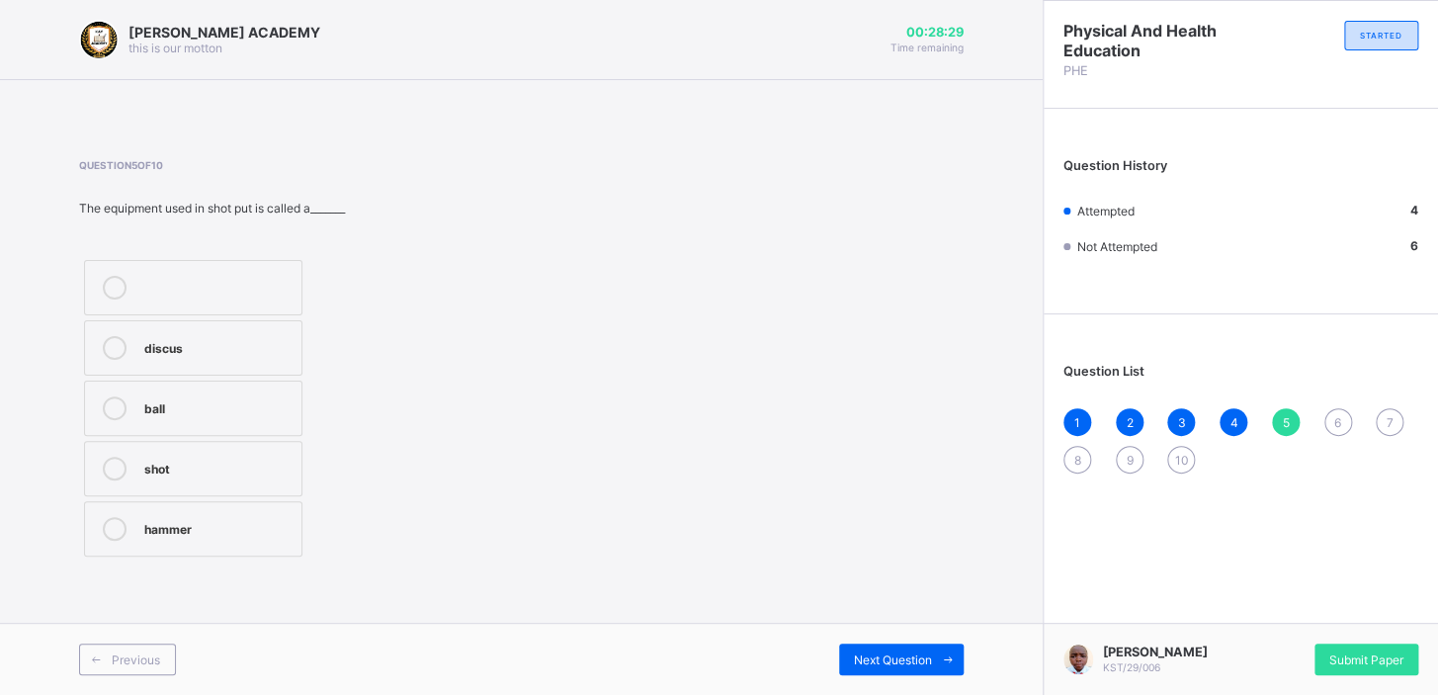
click at [252, 462] on div "shot" at bounding box center [217, 467] width 147 height 20
click at [902, 657] on span "Next Question" at bounding box center [893, 659] width 78 height 15
click at [207, 394] on label "backward pull" at bounding box center [193, 408] width 218 height 55
click at [908, 666] on div "Next Question" at bounding box center [901, 660] width 125 height 32
click at [249, 461] on div "one hand" at bounding box center [217, 467] width 147 height 20
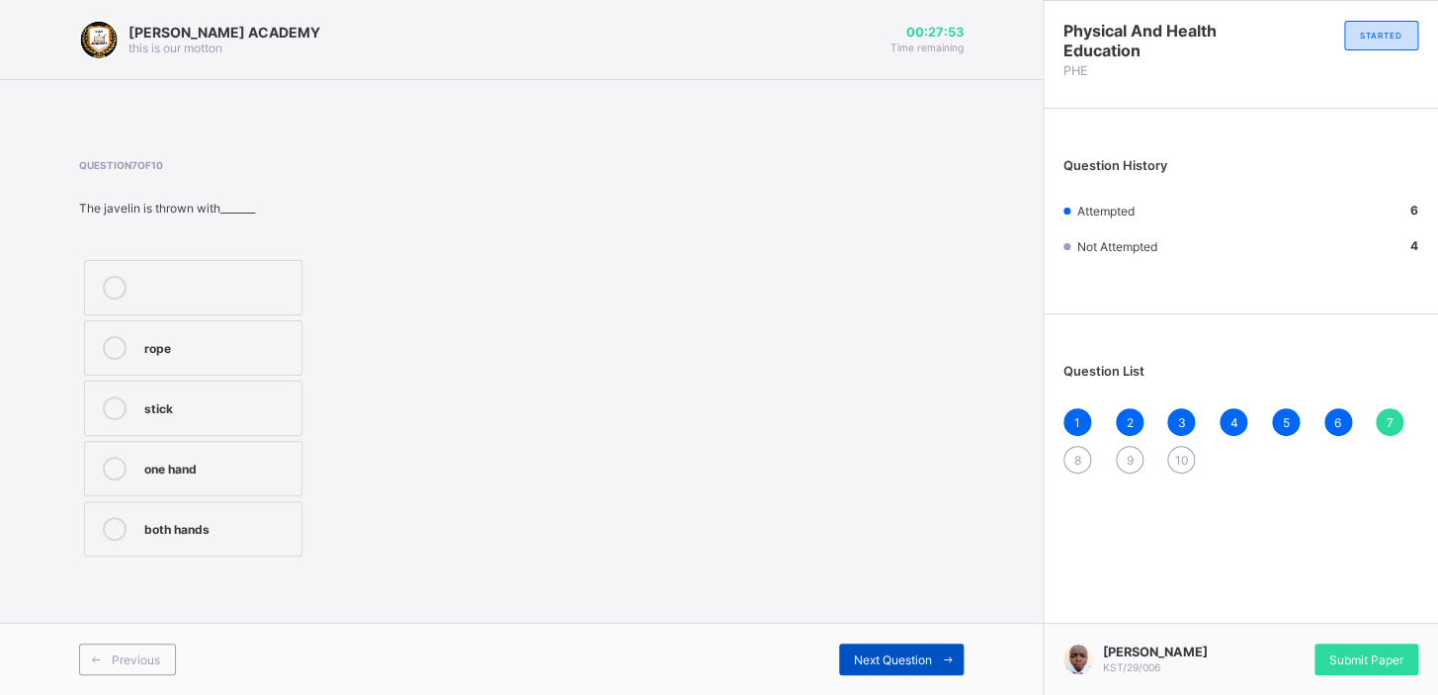
click at [905, 652] on span "Next Question" at bounding box center [893, 659] width 78 height 15
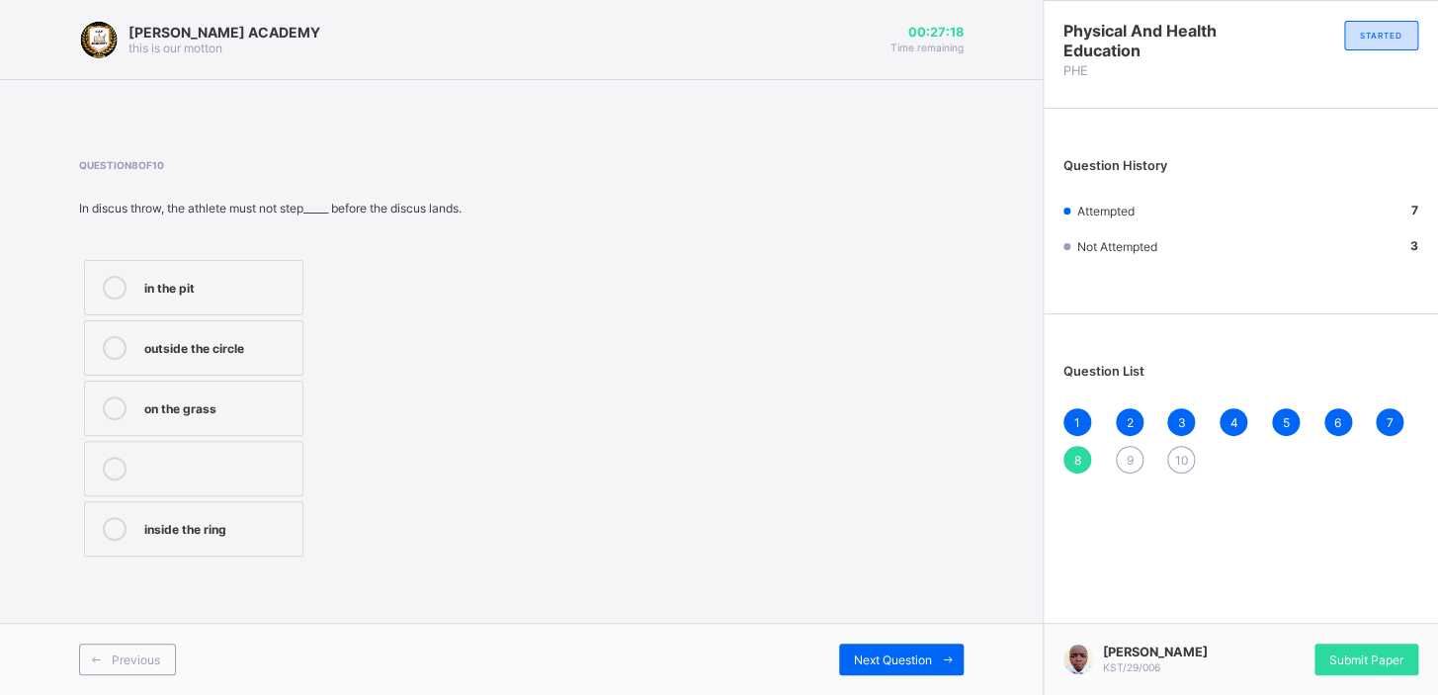
click at [235, 519] on div "inside the ring" at bounding box center [218, 527] width 148 height 20
click at [894, 654] on span "Next Question" at bounding box center [893, 659] width 78 height 15
click at [175, 397] on div "2.5" at bounding box center [217, 406] width 147 height 20
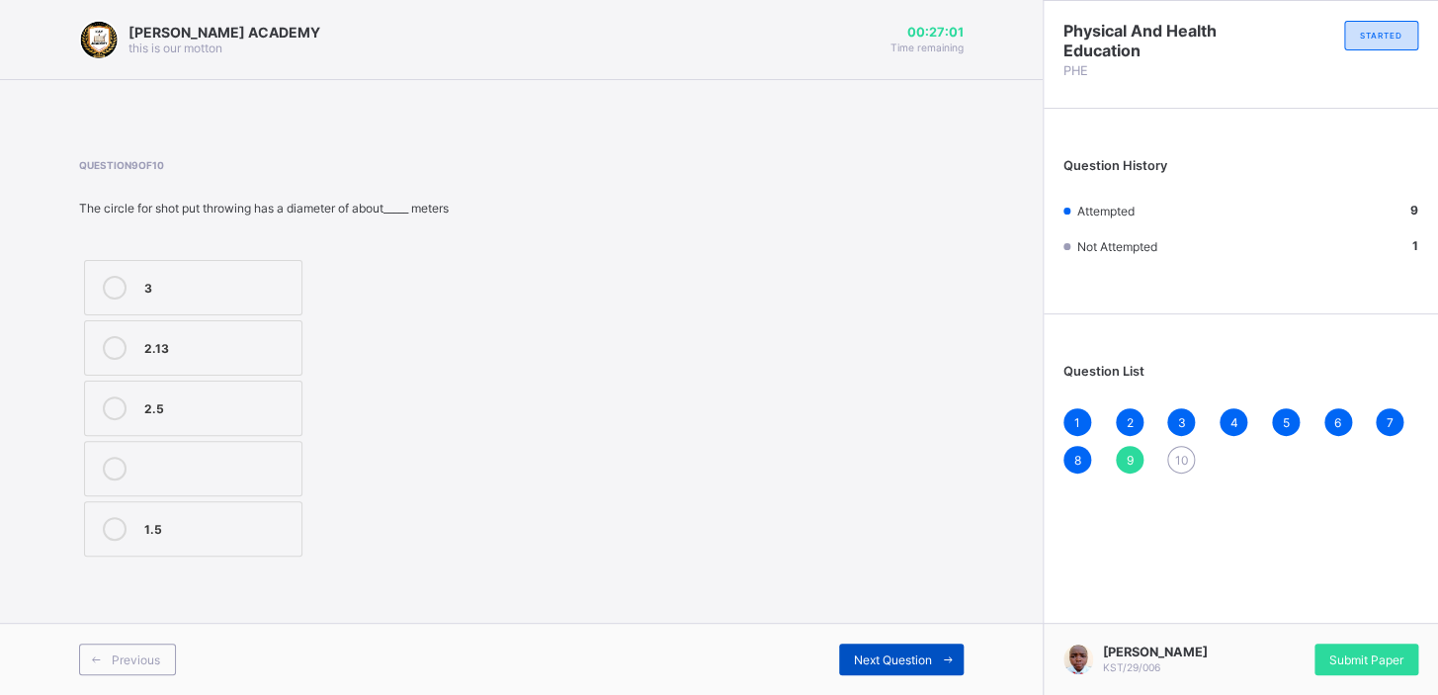
click at [887, 665] on span "Next Question" at bounding box center [893, 659] width 78 height 15
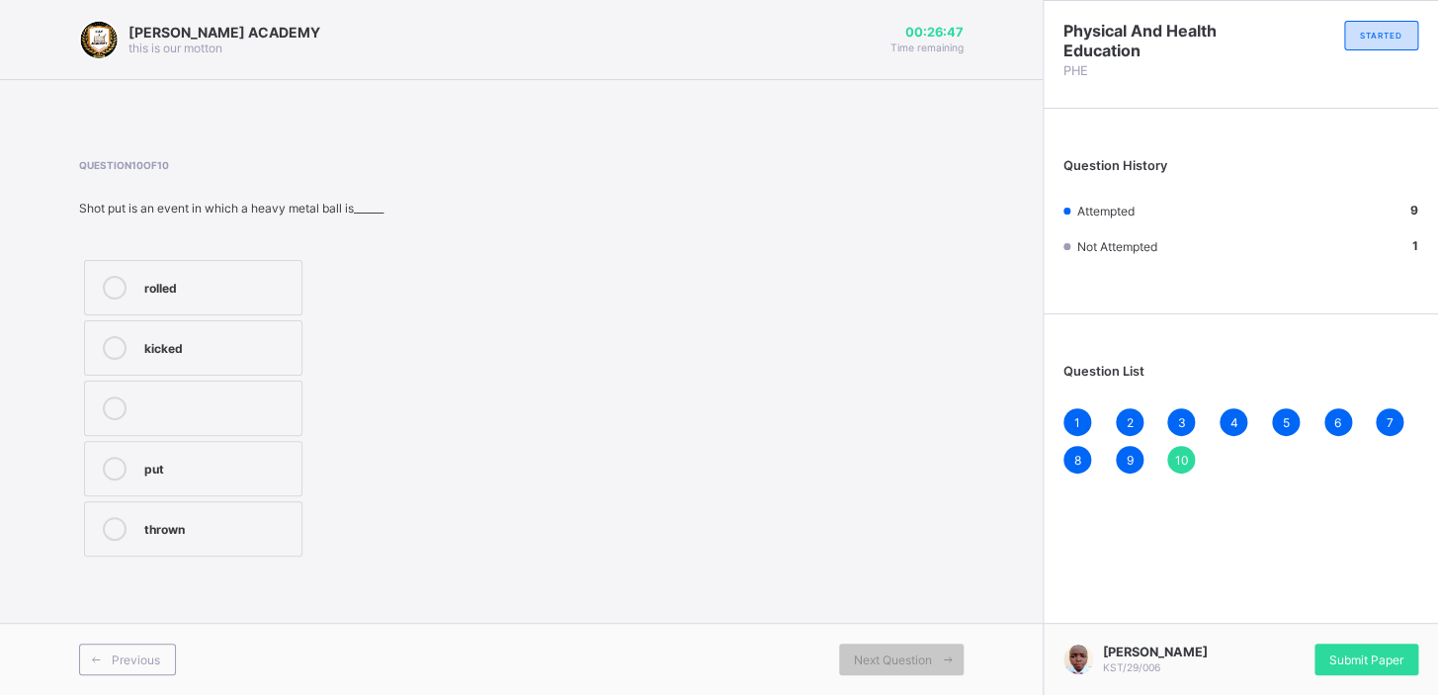
click at [258, 525] on div "thrown" at bounding box center [217, 527] width 147 height 20
click at [1380, 653] on span "Submit Paper" at bounding box center [1367, 659] width 74 height 15
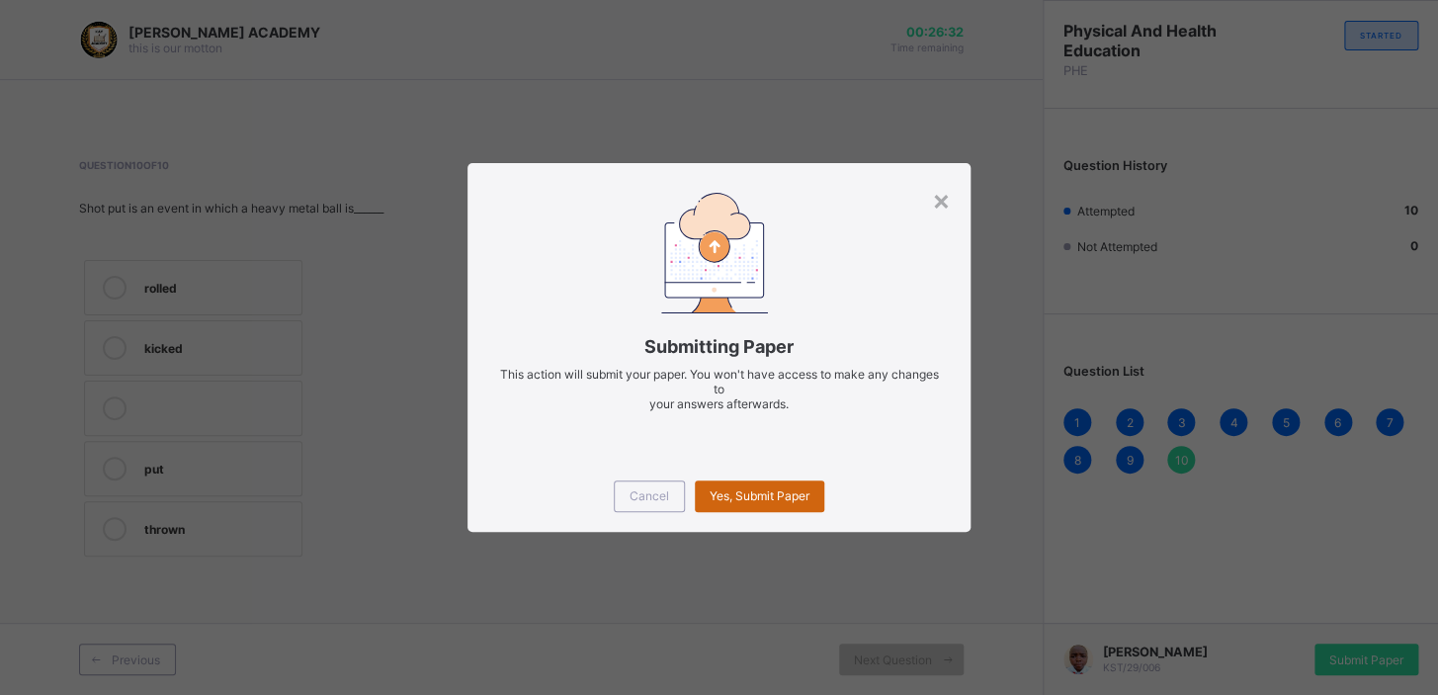
click at [778, 488] on span "Yes, Submit Paper" at bounding box center [760, 495] width 100 height 15
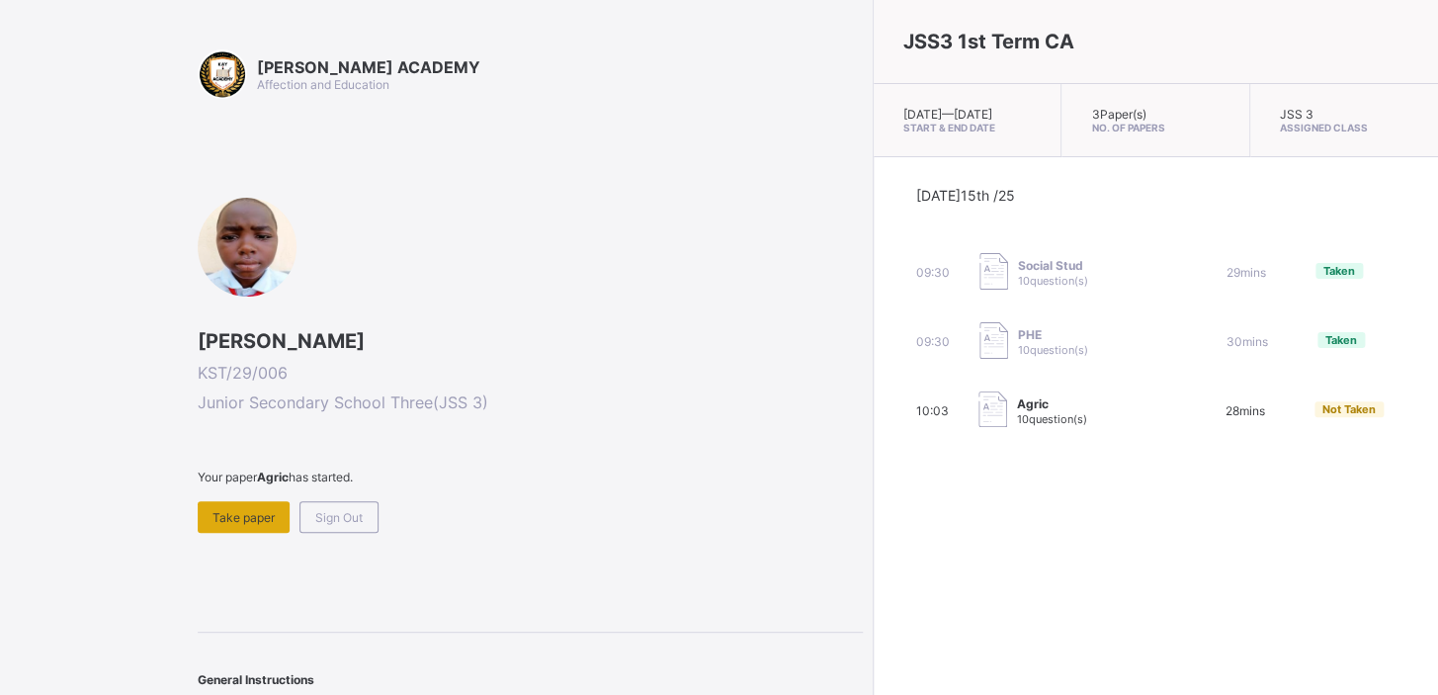
click at [274, 514] on span "Take paper" at bounding box center [244, 517] width 62 height 15
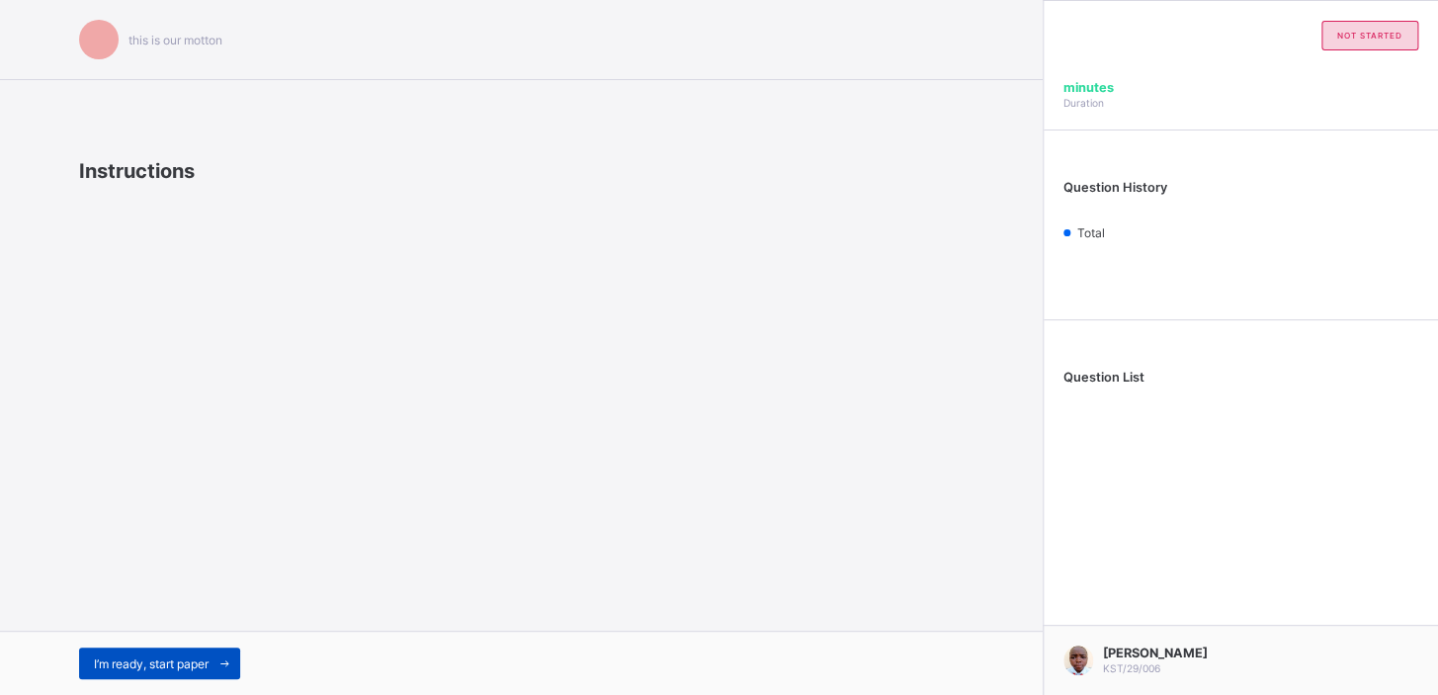
click at [181, 665] on span "I’m ready, start paper" at bounding box center [151, 663] width 115 height 15
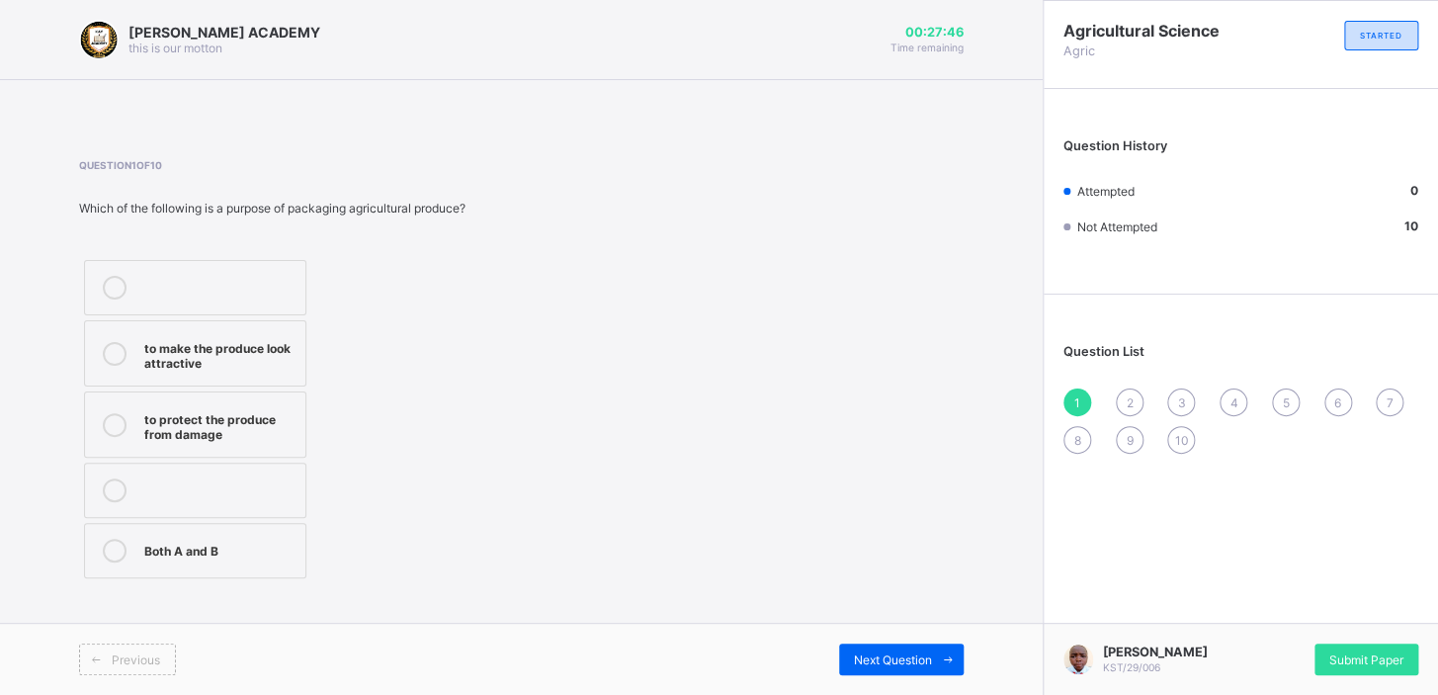
click at [268, 407] on div "to protect the produce from damage" at bounding box center [219, 424] width 151 height 35
click at [916, 664] on span "Next Question" at bounding box center [893, 659] width 78 height 15
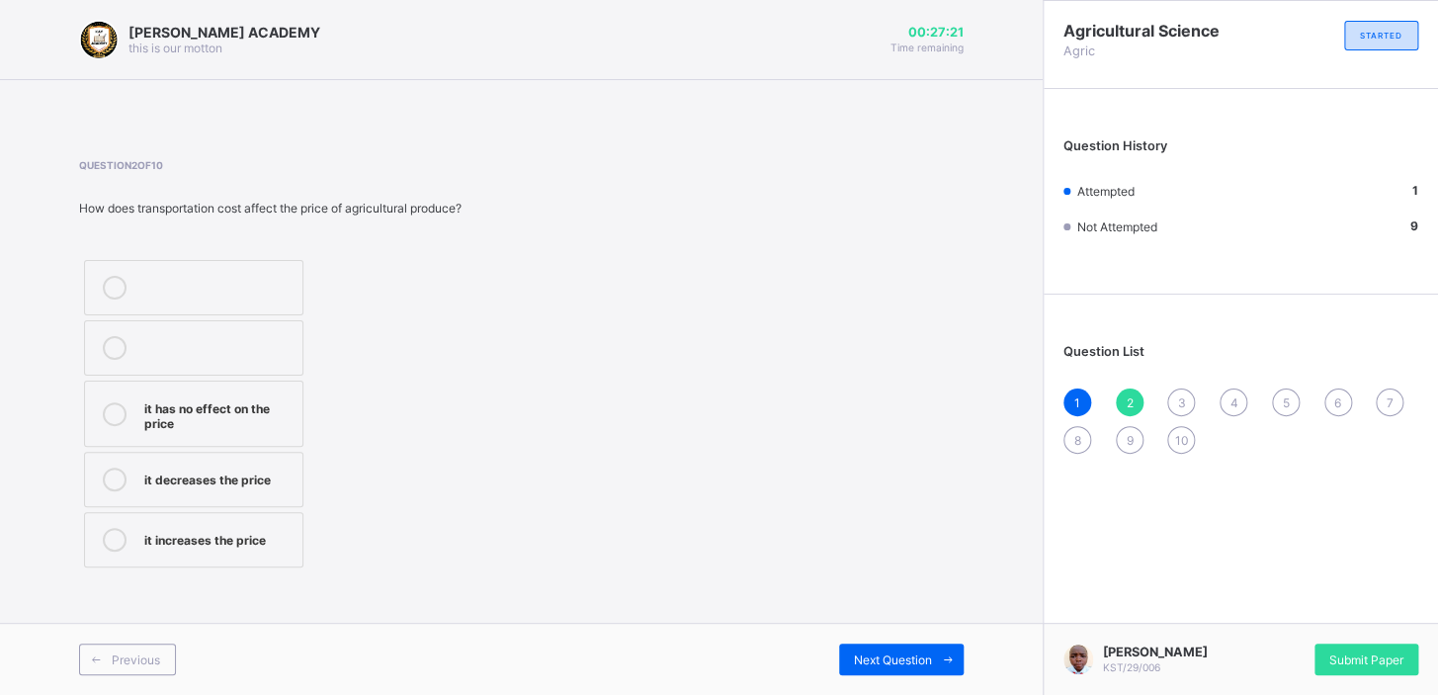
click at [158, 551] on label "it increases the price" at bounding box center [193, 539] width 219 height 55
click at [900, 661] on span "Next Question" at bounding box center [893, 659] width 78 height 15
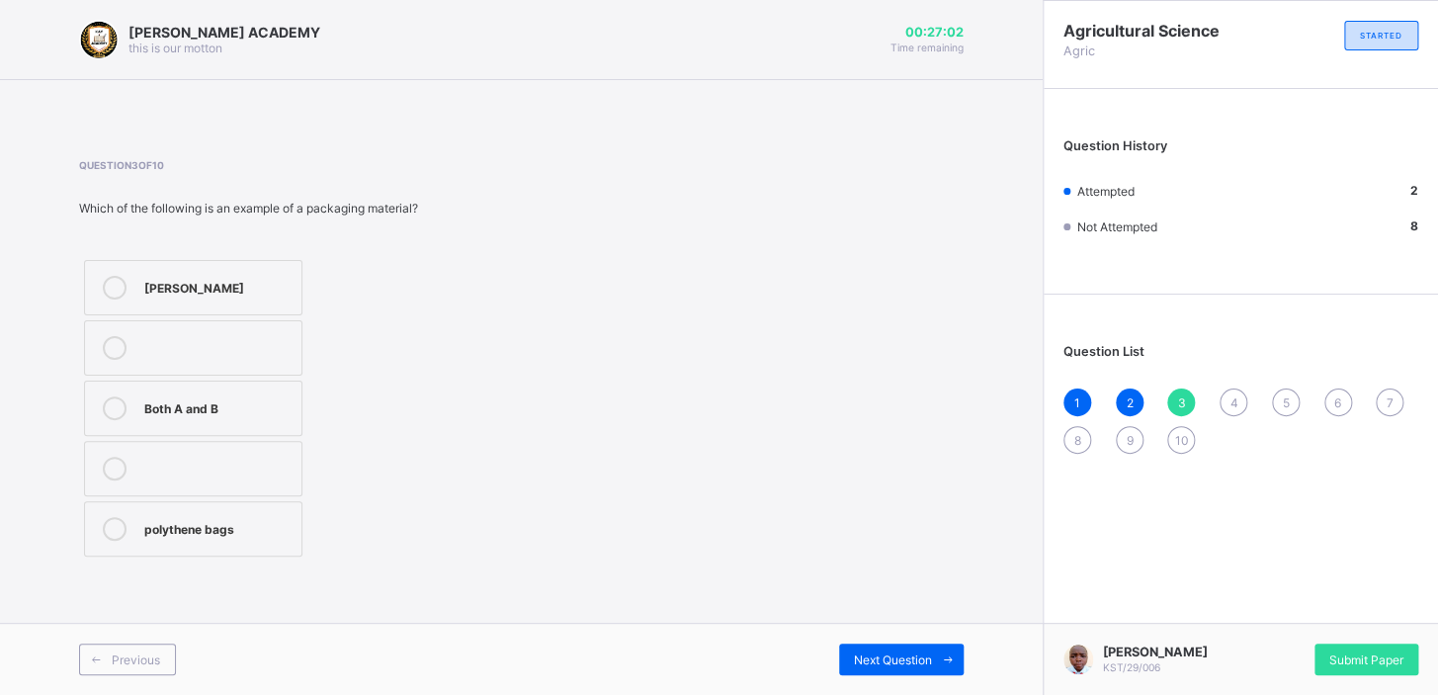
click at [225, 522] on div "polythene bags" at bounding box center [217, 527] width 147 height 20
click at [881, 659] on span "Next Question" at bounding box center [893, 659] width 78 height 15
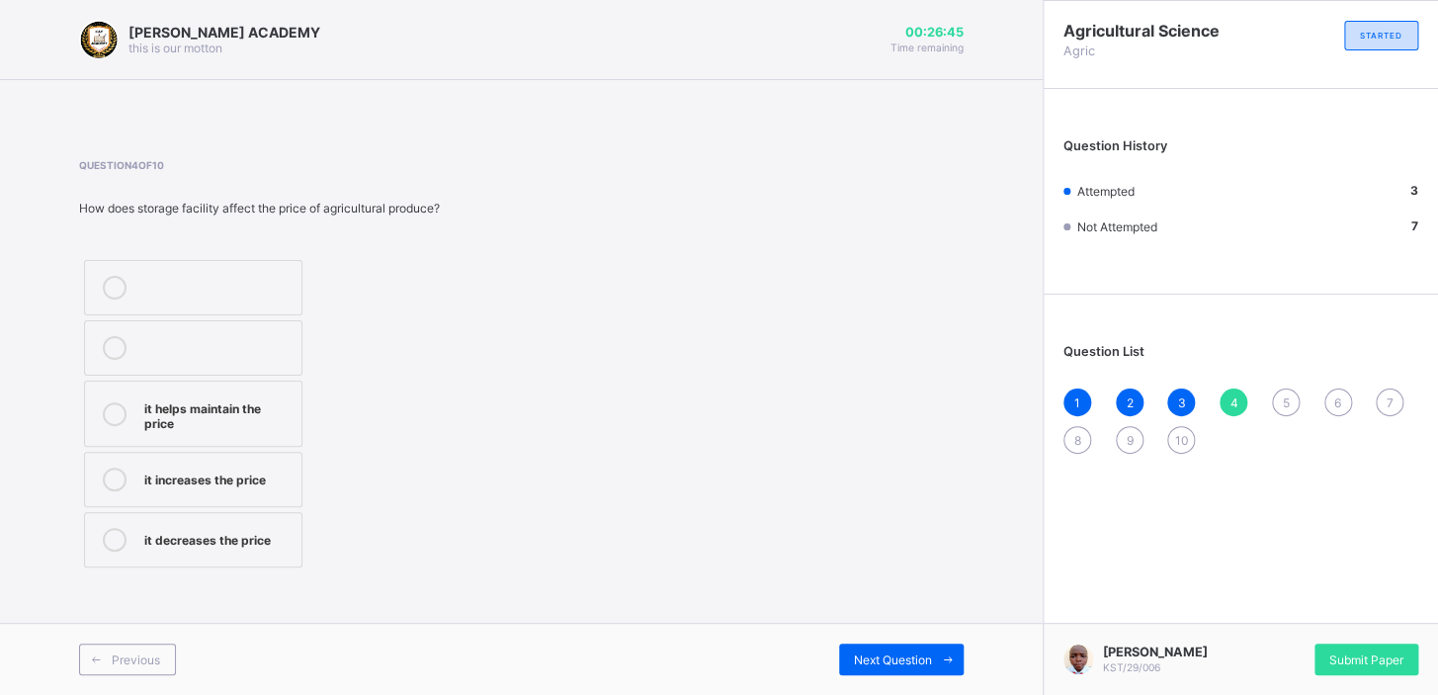
click at [247, 396] on div "it helps maintain the price" at bounding box center [217, 413] width 147 height 35
drag, startPoint x: 876, startPoint y: 672, endPoint x: 875, endPoint y: 662, distance: 9.9
click at [875, 662] on div "Next Question" at bounding box center [901, 660] width 125 height 32
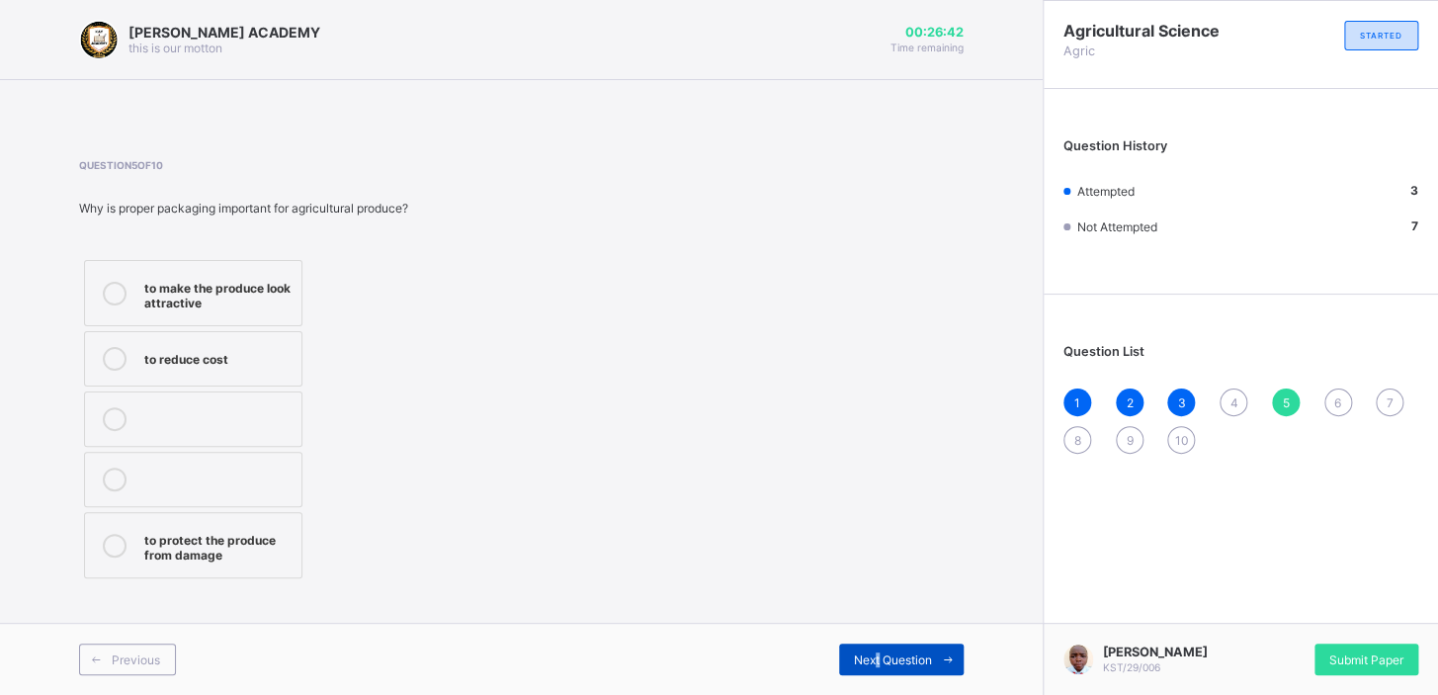
click at [874, 662] on span "Next Question" at bounding box center [893, 659] width 78 height 15
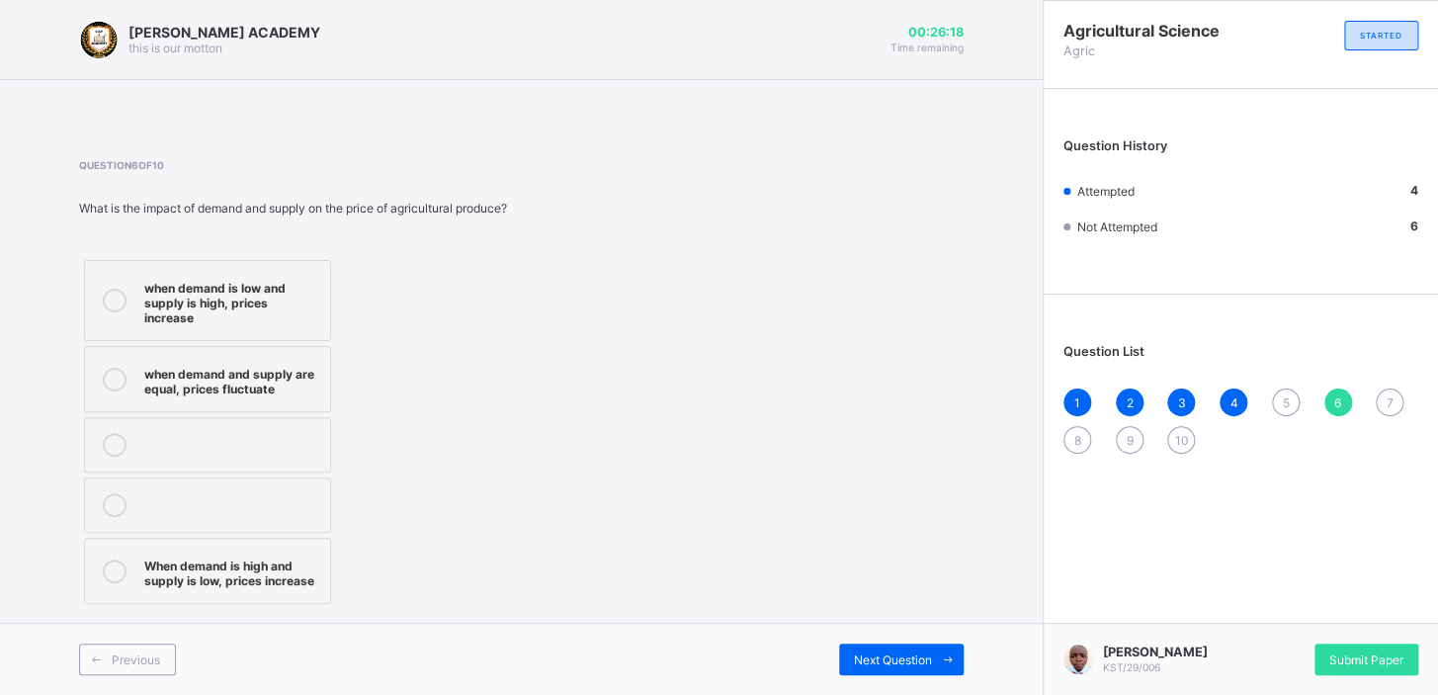
click at [1276, 398] on div "5" at bounding box center [1286, 403] width 28 height 28
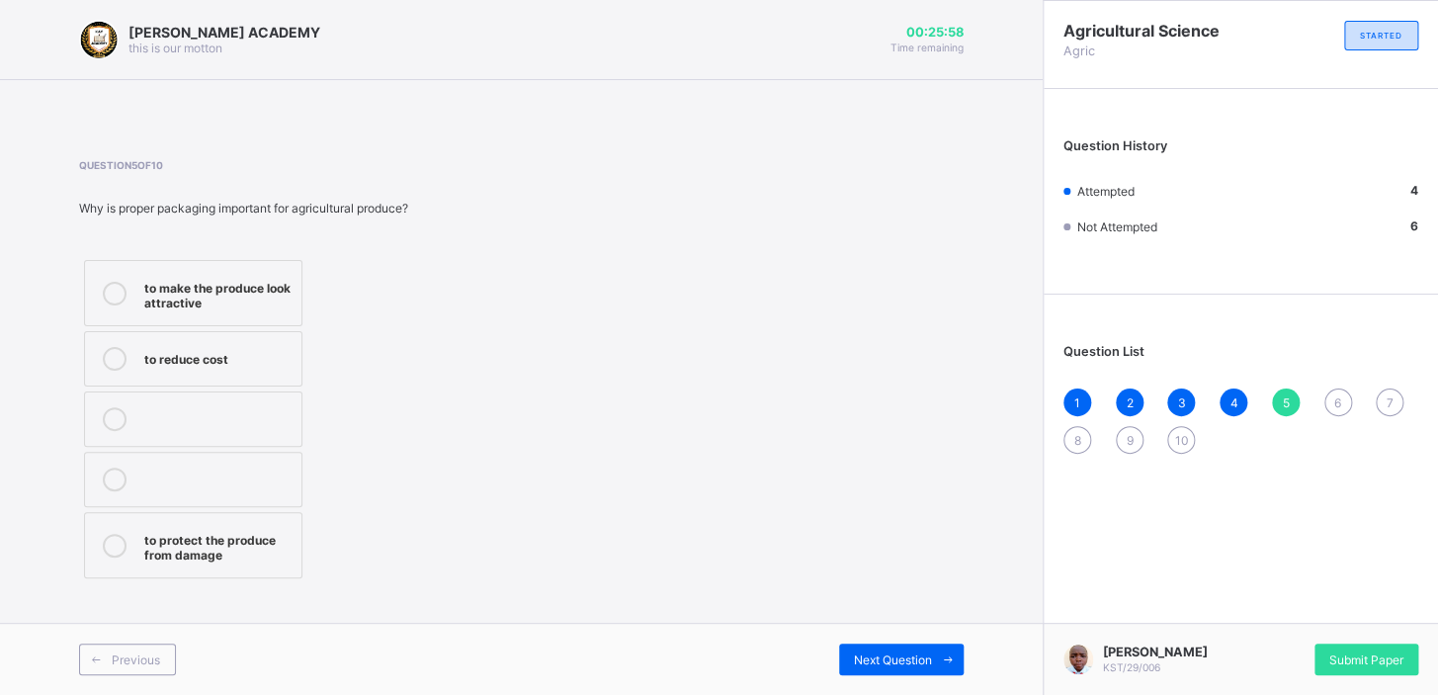
click at [271, 535] on div "to protect the produce from damage" at bounding box center [217, 545] width 147 height 35
click at [917, 654] on span "Next Question" at bounding box center [893, 659] width 78 height 15
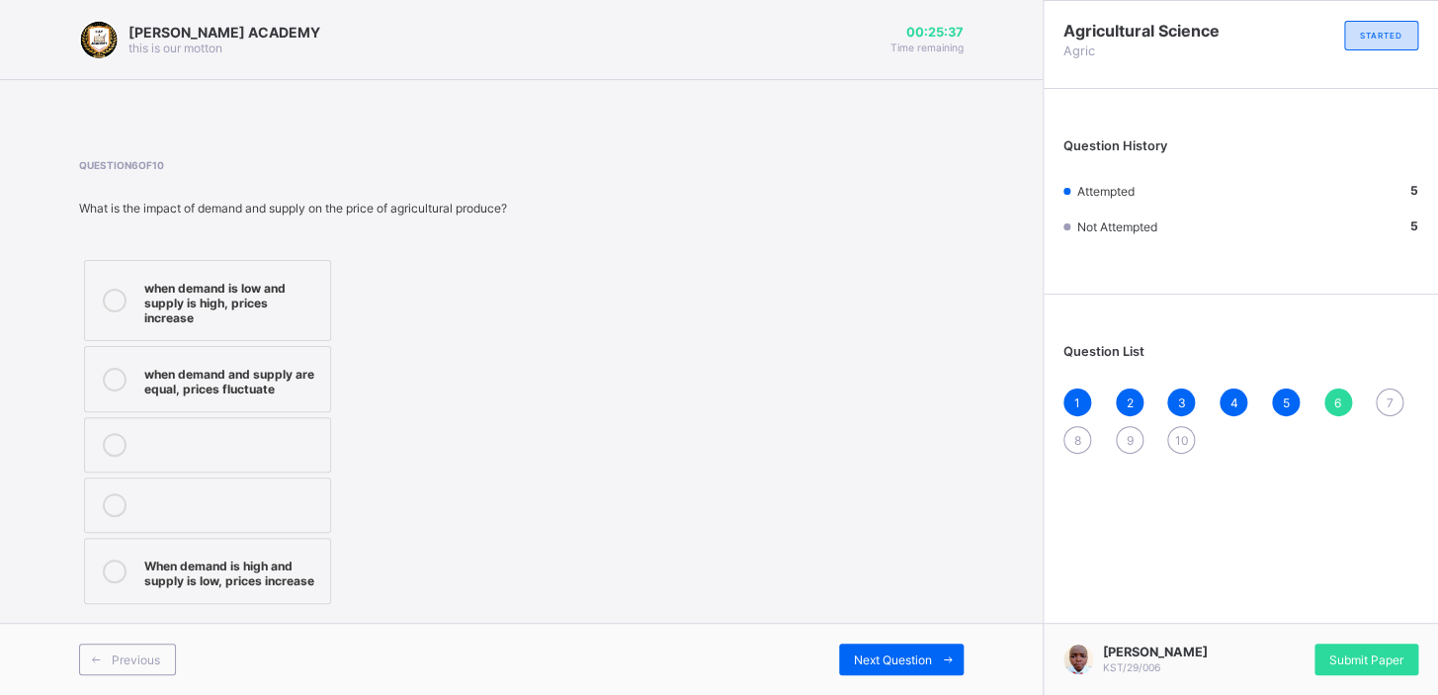
click at [266, 302] on div "when demand is low and supply is high, prices increase" at bounding box center [232, 300] width 176 height 49
click at [882, 657] on span "Next Question" at bounding box center [893, 659] width 78 height 15
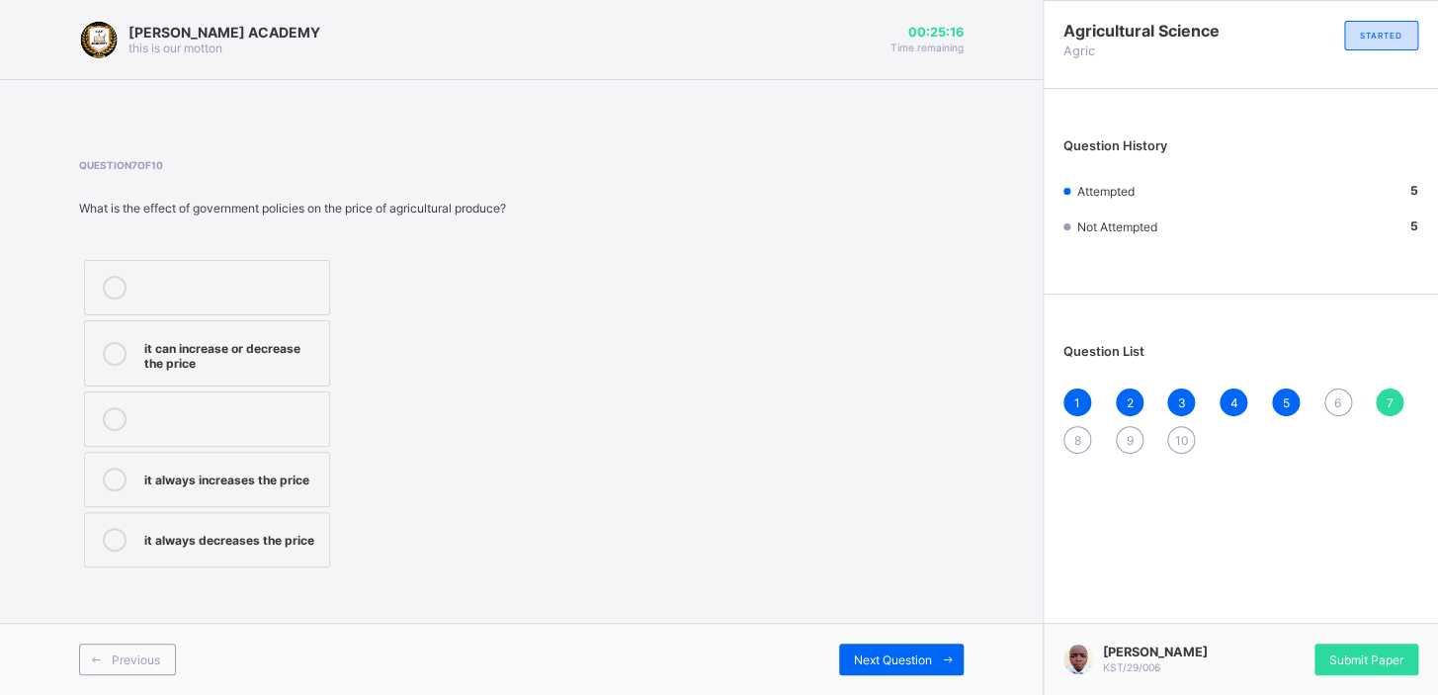
click at [283, 344] on div "it can increase or decrease the price" at bounding box center [231, 353] width 175 height 35
click at [905, 662] on span "Next Question" at bounding box center [893, 659] width 78 height 15
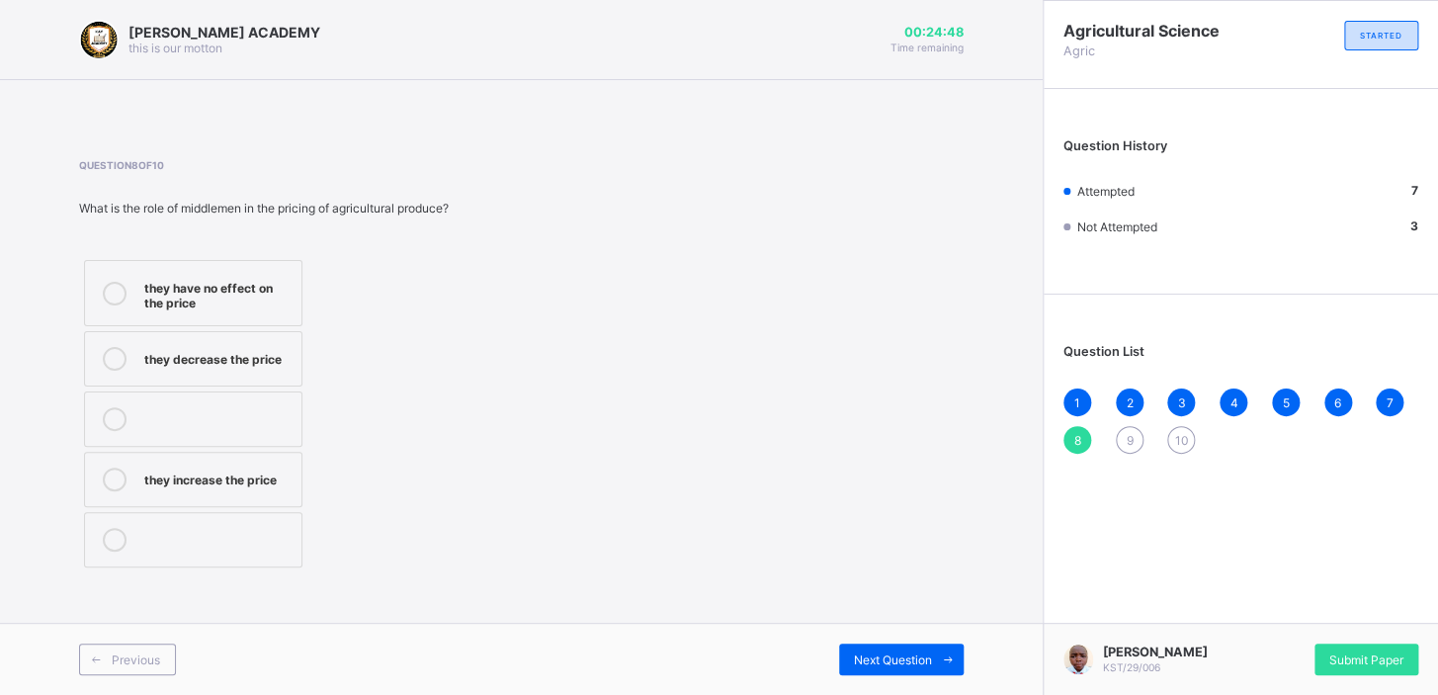
click at [232, 278] on div "they have no effect on the price" at bounding box center [217, 293] width 147 height 35
click at [907, 666] on div "Next Question" at bounding box center [901, 660] width 125 height 32
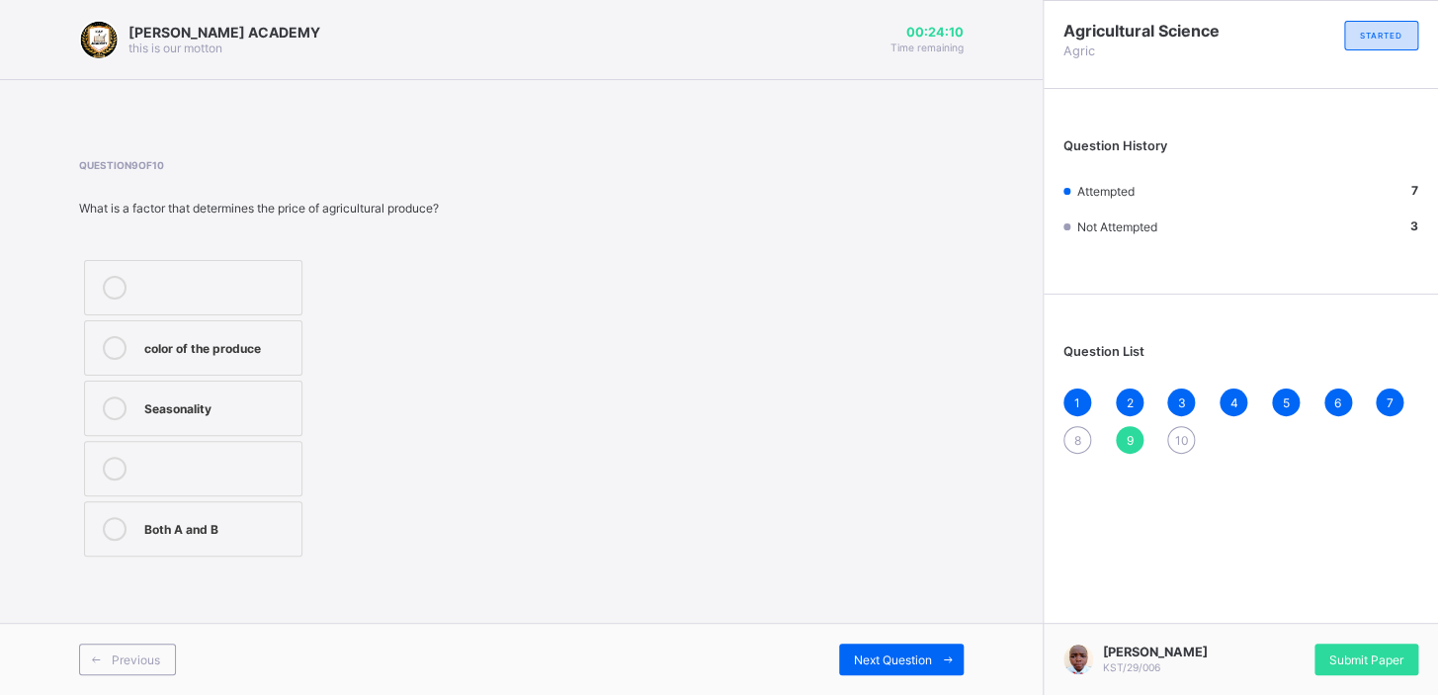
click at [267, 347] on div "color of the produce" at bounding box center [217, 346] width 147 height 20
click at [909, 653] on span "Next Question" at bounding box center [893, 659] width 78 height 15
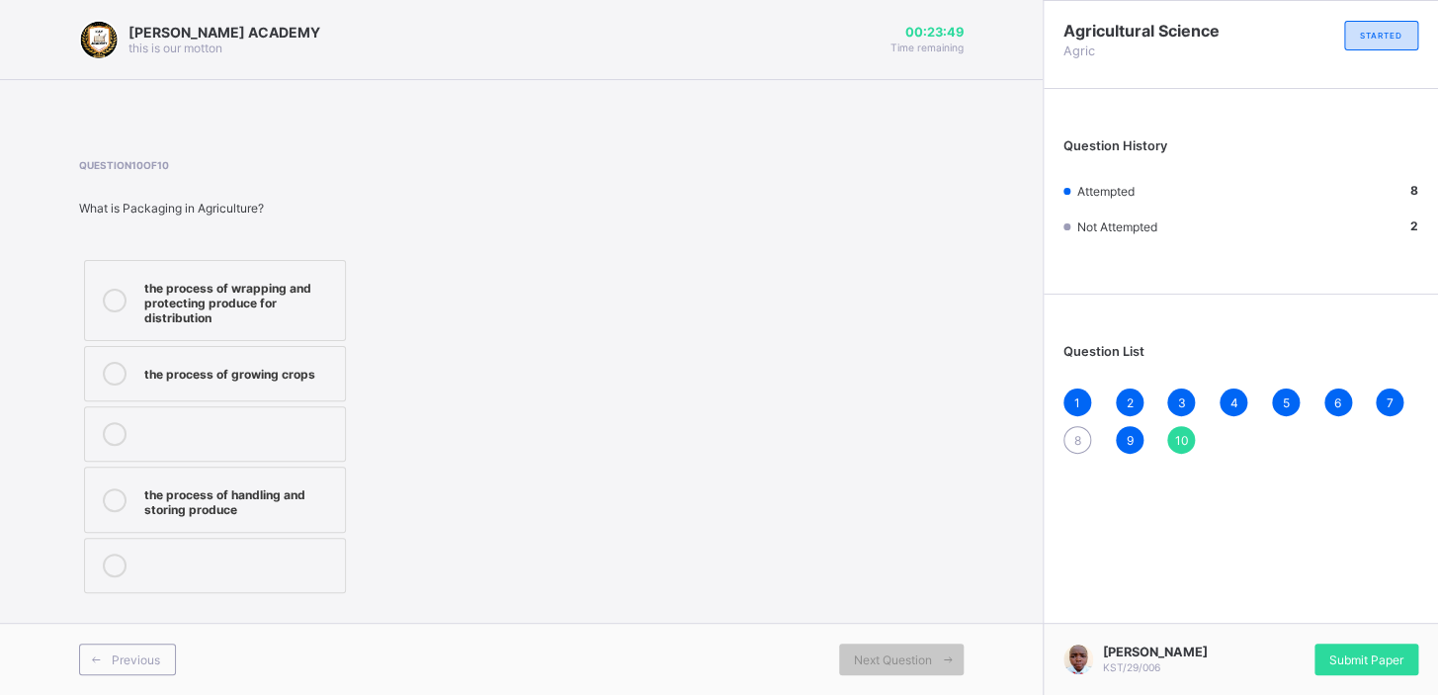
click at [284, 306] on div "the process of wrapping and protecting produce for distribution" at bounding box center [239, 300] width 191 height 49
click at [1371, 652] on span "Submit Paper" at bounding box center [1367, 659] width 74 height 15
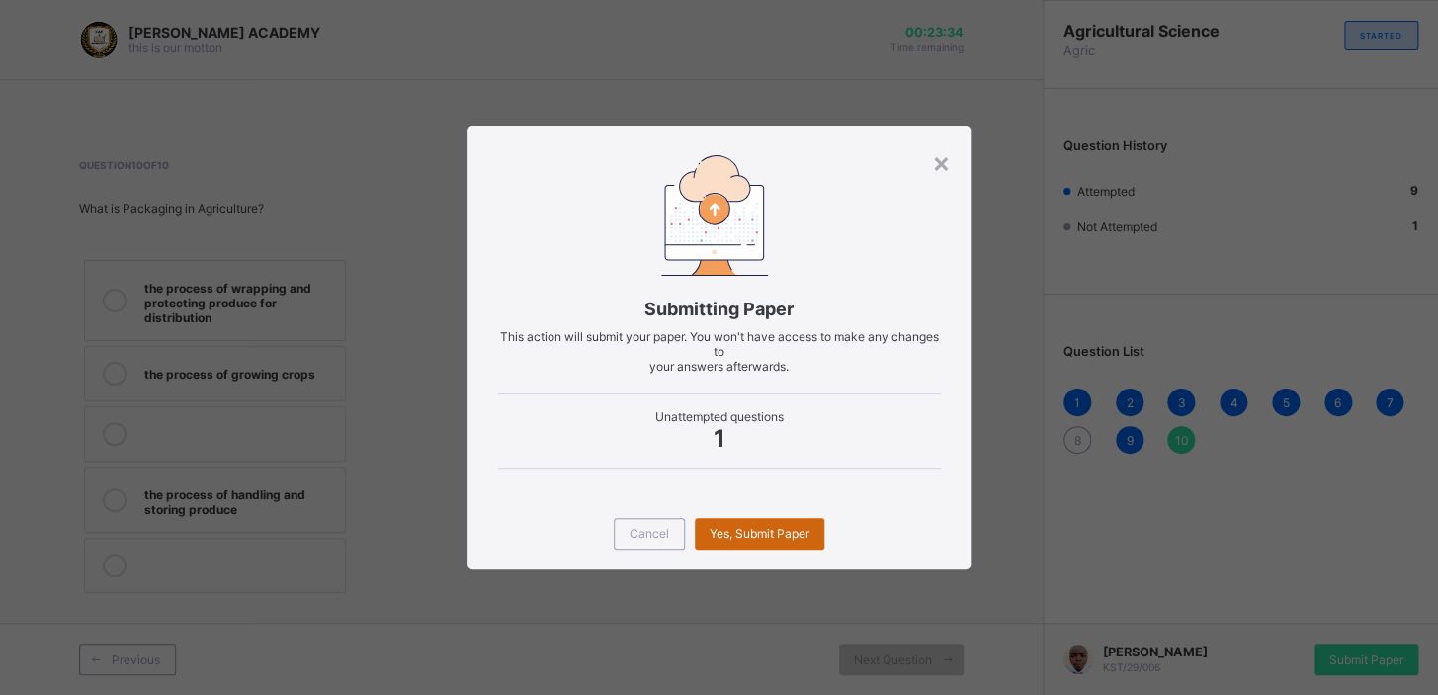
click at [768, 527] on span "Yes, Submit Paper" at bounding box center [760, 533] width 100 height 15
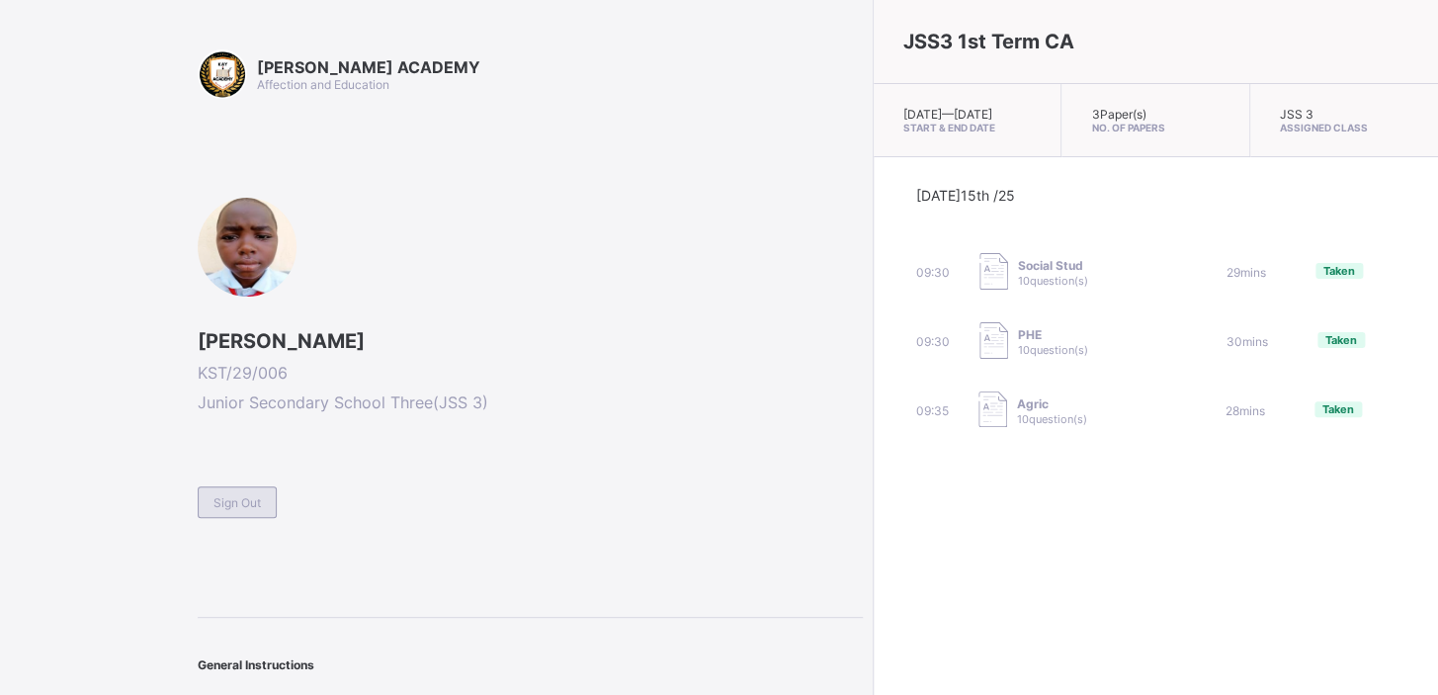
click at [208, 507] on div "Sign Out" at bounding box center [237, 502] width 79 height 32
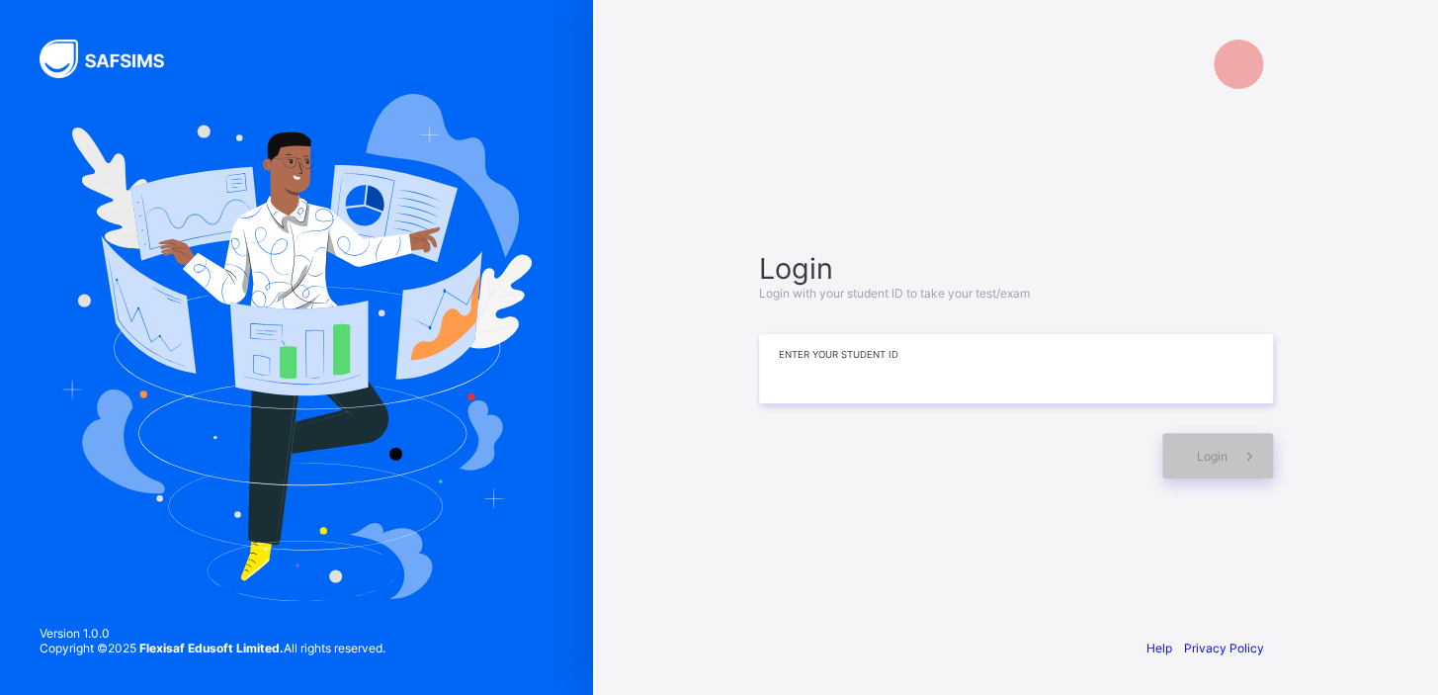
click at [810, 376] on input at bounding box center [1016, 368] width 514 height 69
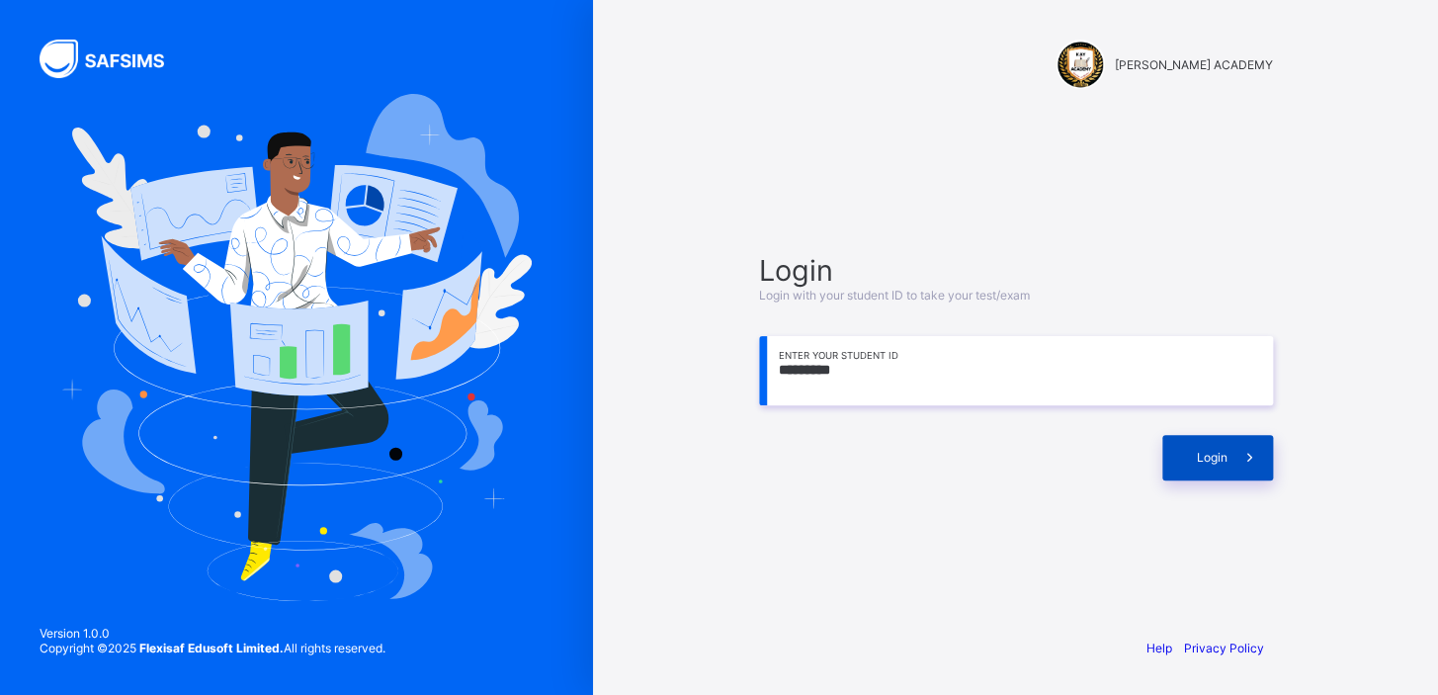
type input "*********"
click at [1209, 471] on div "Login" at bounding box center [1218, 457] width 111 height 45
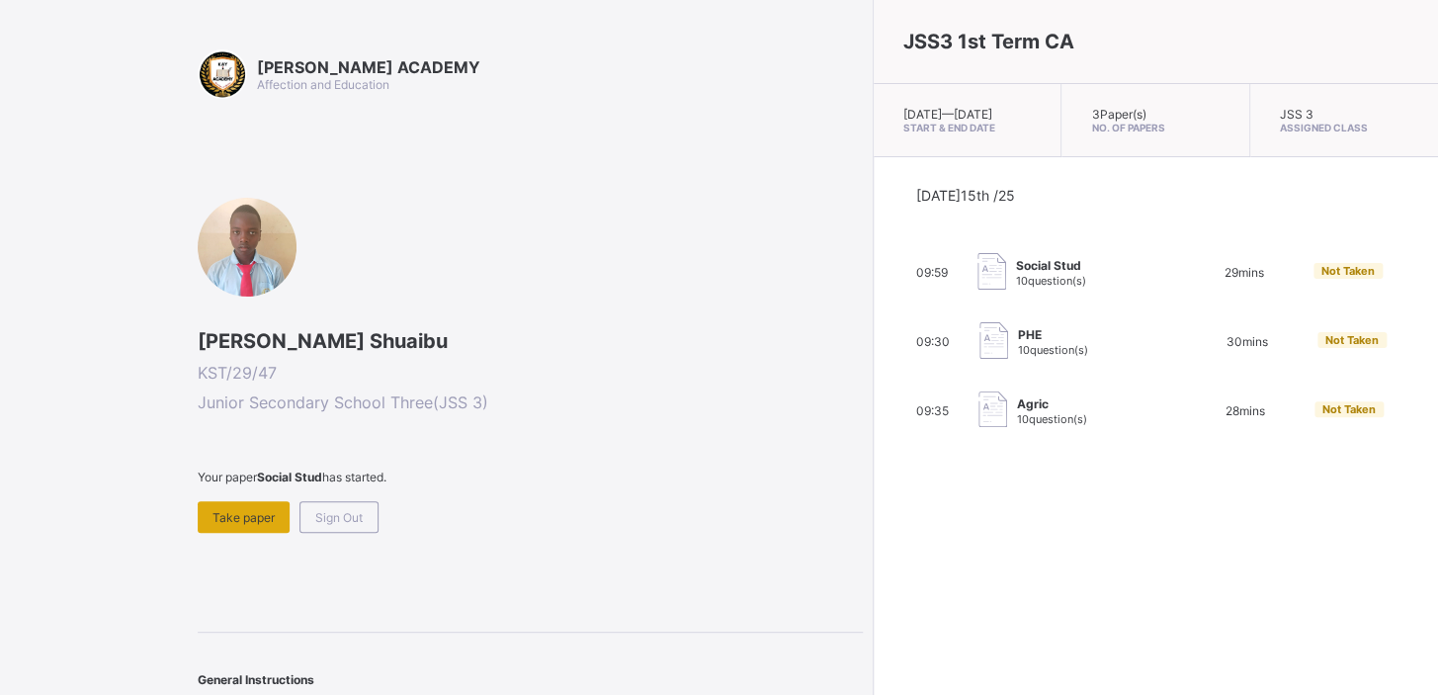
click at [230, 513] on span "Take paper" at bounding box center [244, 517] width 62 height 15
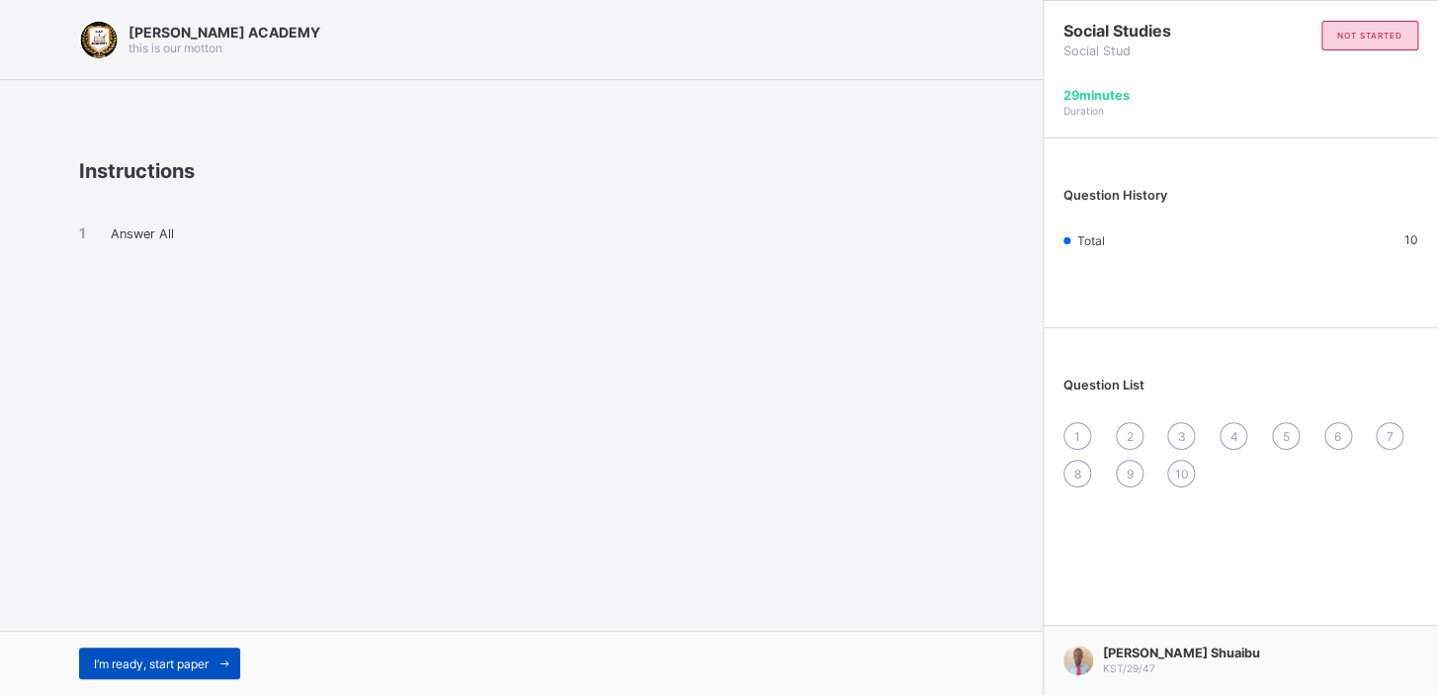
click at [176, 668] on span "I’m ready, start paper" at bounding box center [151, 663] width 115 height 15
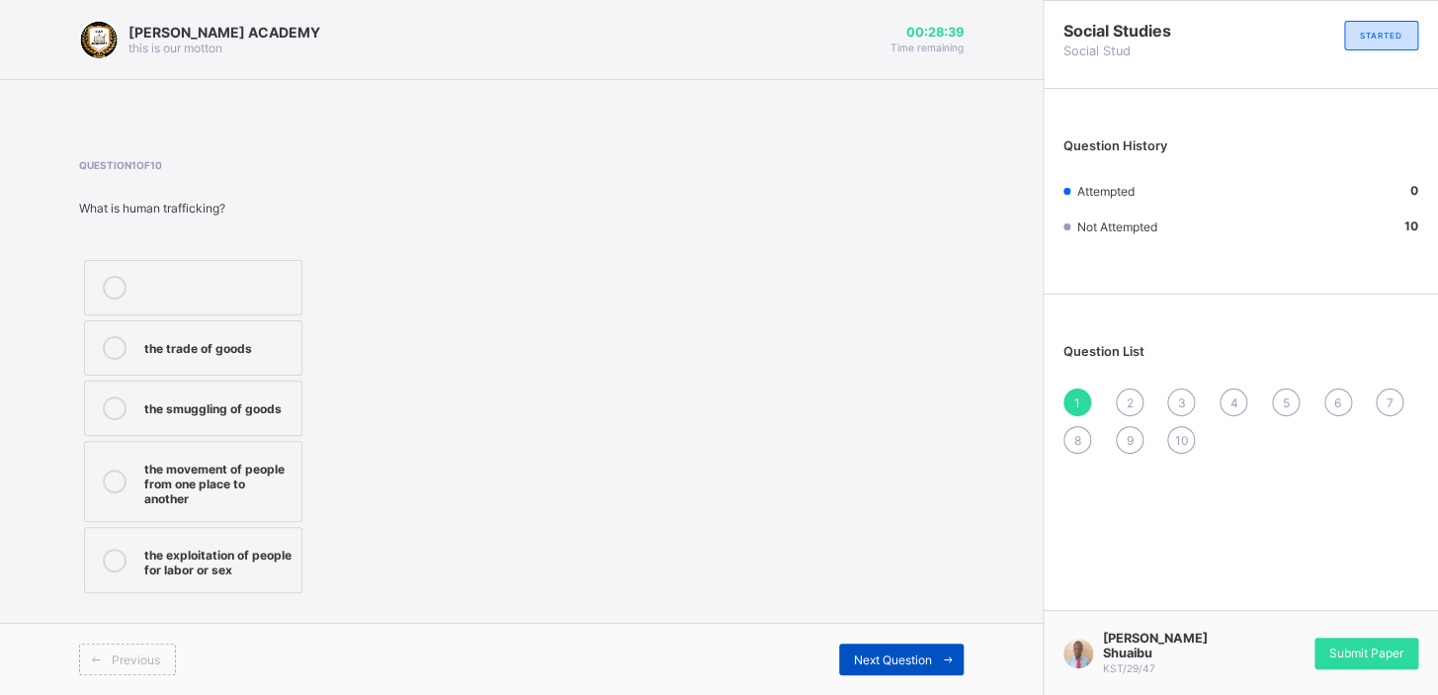
click at [865, 660] on span "Next Question" at bounding box center [893, 659] width 78 height 15
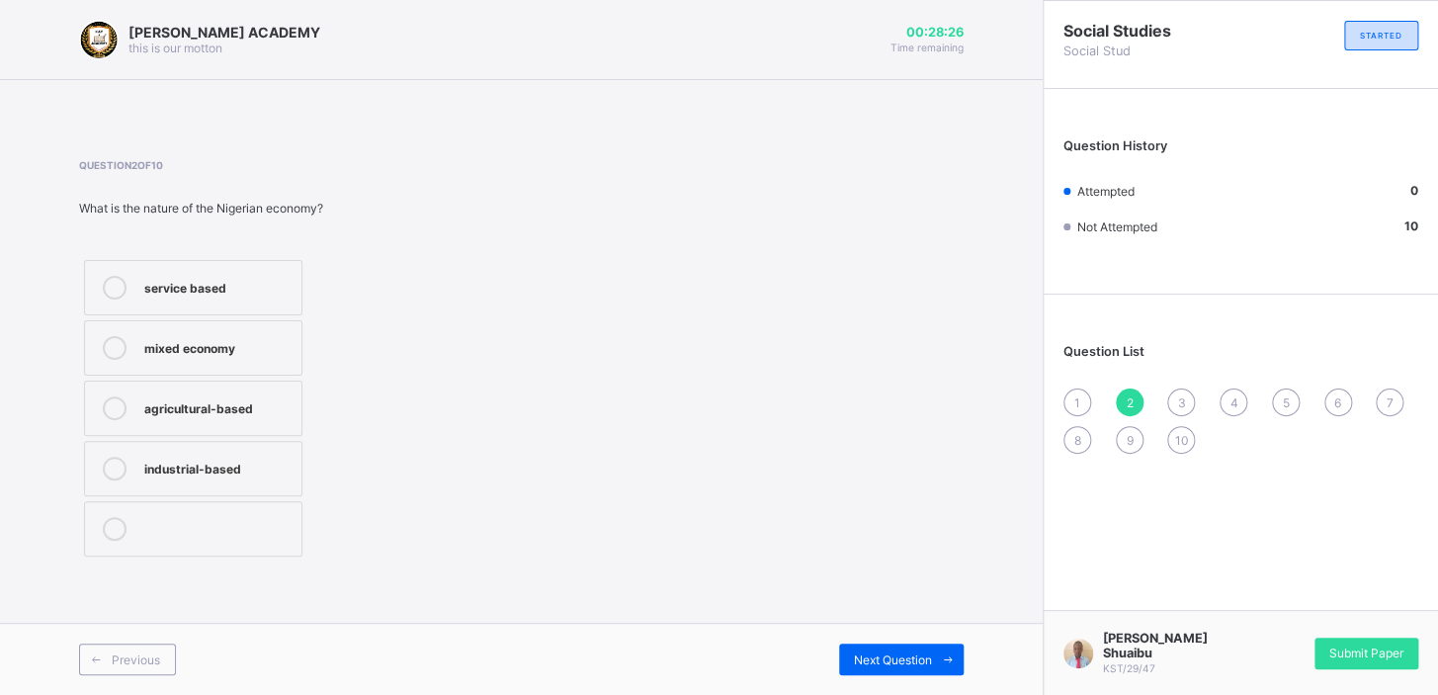
click at [110, 400] on icon at bounding box center [115, 408] width 24 height 24
click at [901, 660] on span "Next Question" at bounding box center [893, 659] width 78 height 15
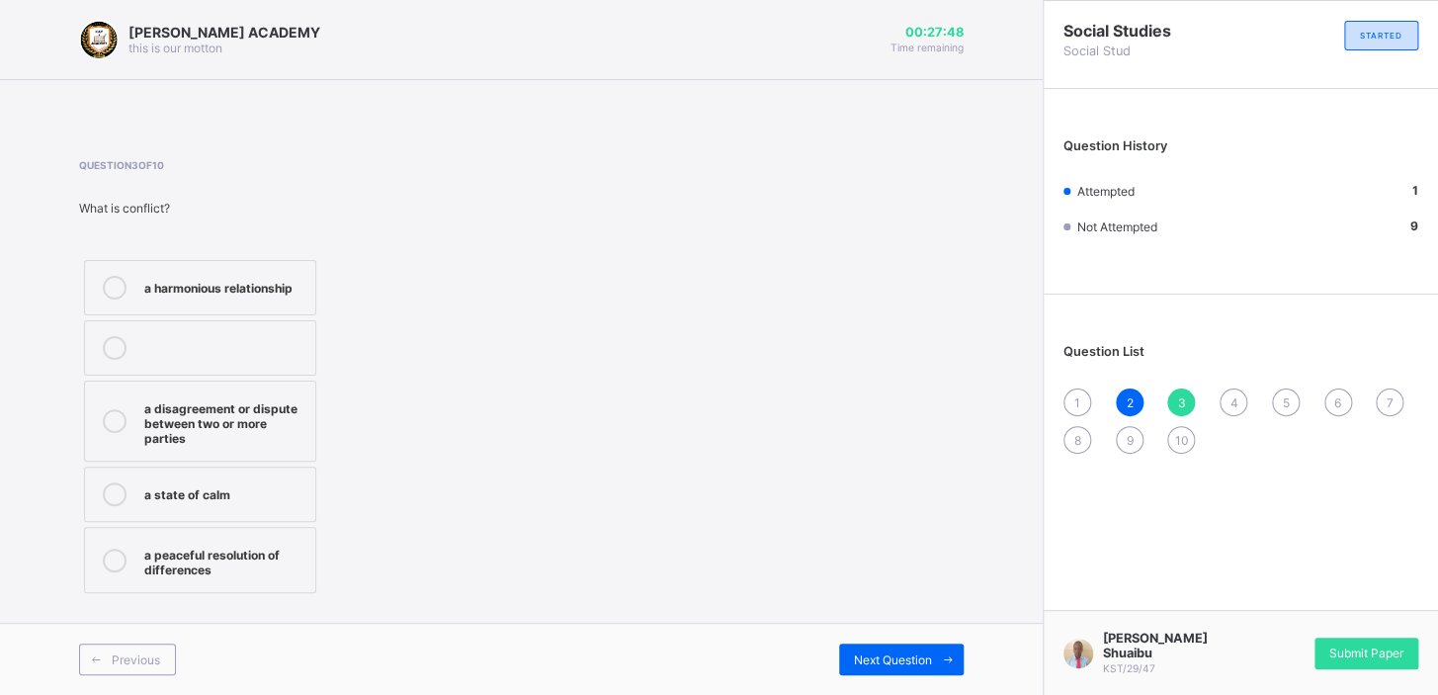
click at [117, 558] on icon at bounding box center [115, 561] width 24 height 24
click at [896, 658] on span "Next Question" at bounding box center [893, 659] width 78 height 15
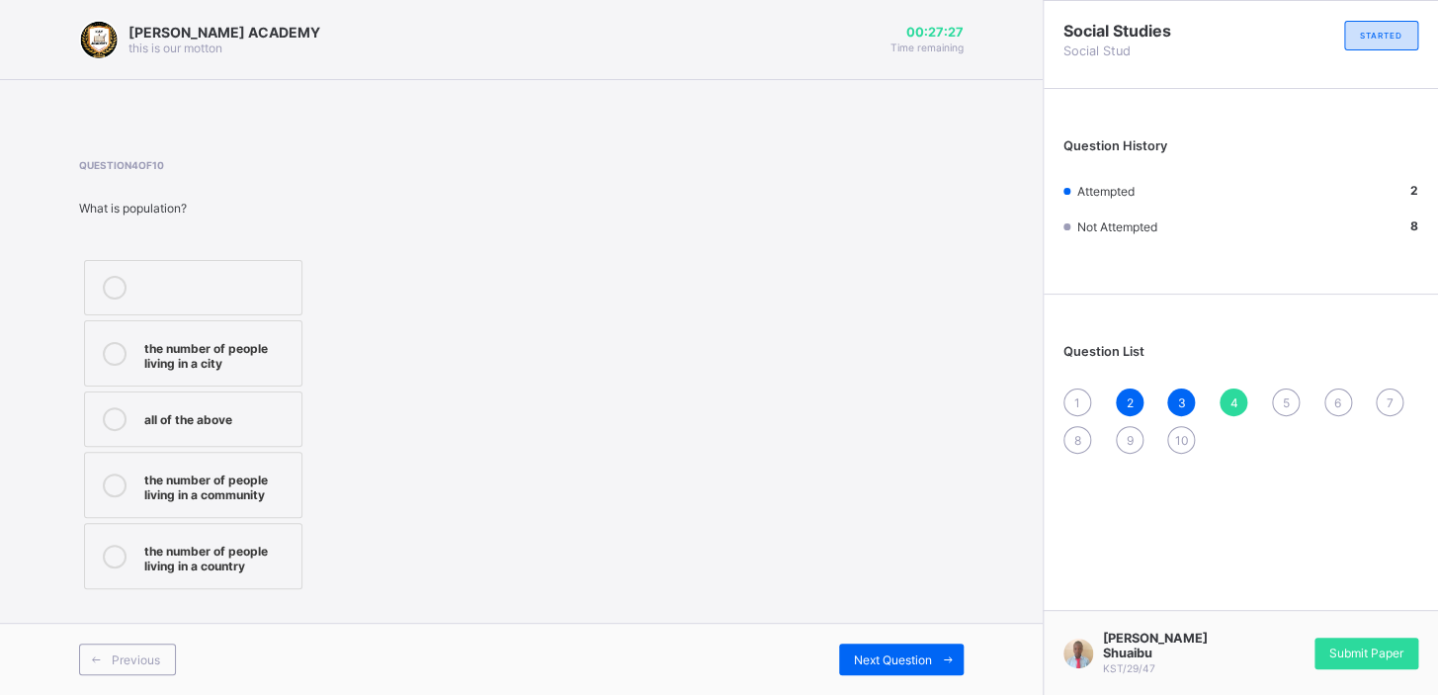
click at [118, 411] on icon at bounding box center [115, 419] width 24 height 24
click at [927, 644] on div "Next Question" at bounding box center [901, 660] width 125 height 32
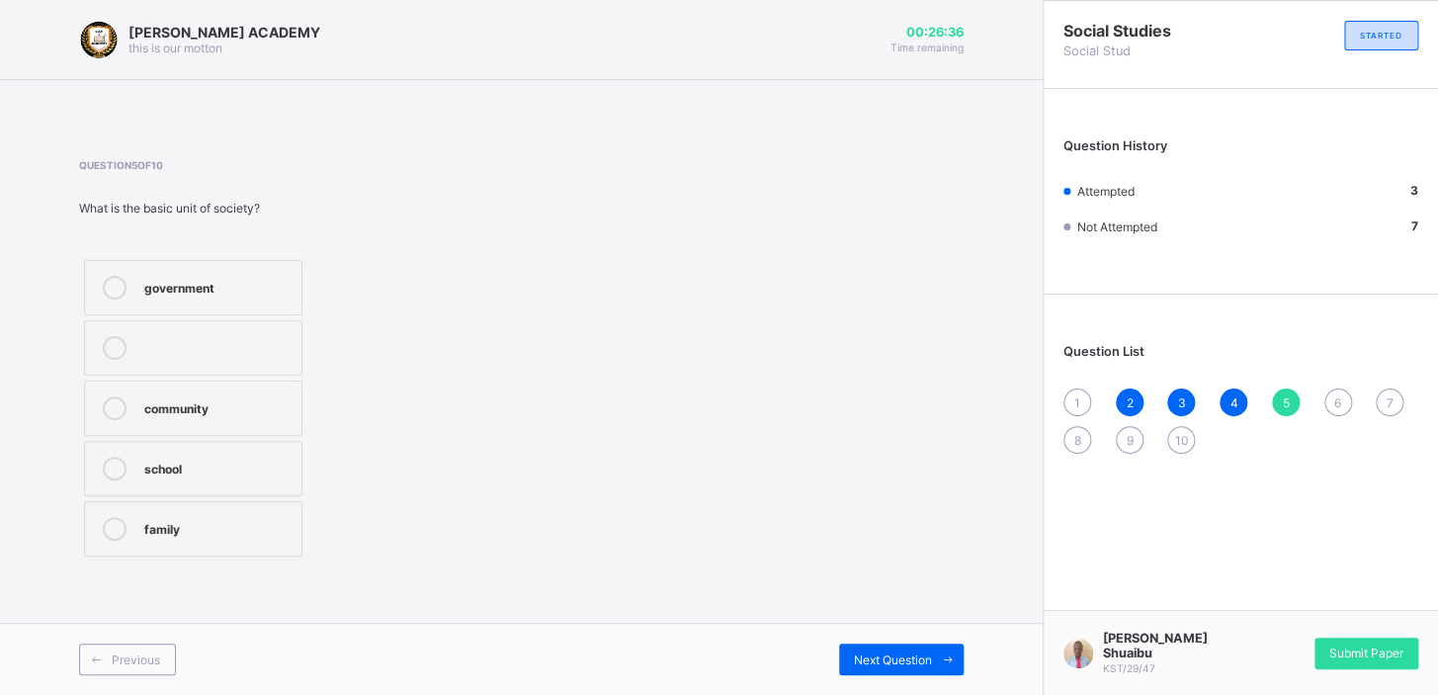
click at [109, 524] on icon at bounding box center [115, 529] width 24 height 24
click at [876, 656] on span "Next Question" at bounding box center [893, 659] width 78 height 15
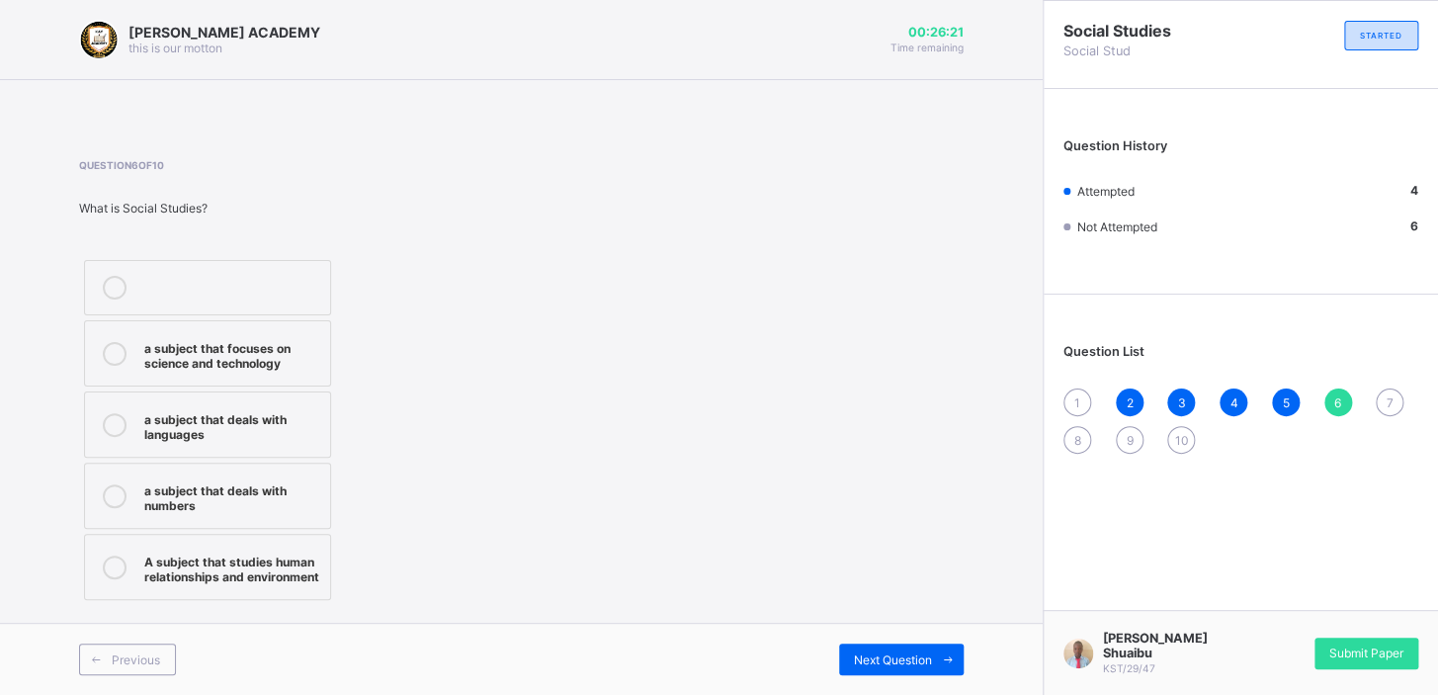
click at [117, 558] on icon at bounding box center [115, 568] width 24 height 24
click at [877, 648] on div "Next Question" at bounding box center [901, 660] width 125 height 32
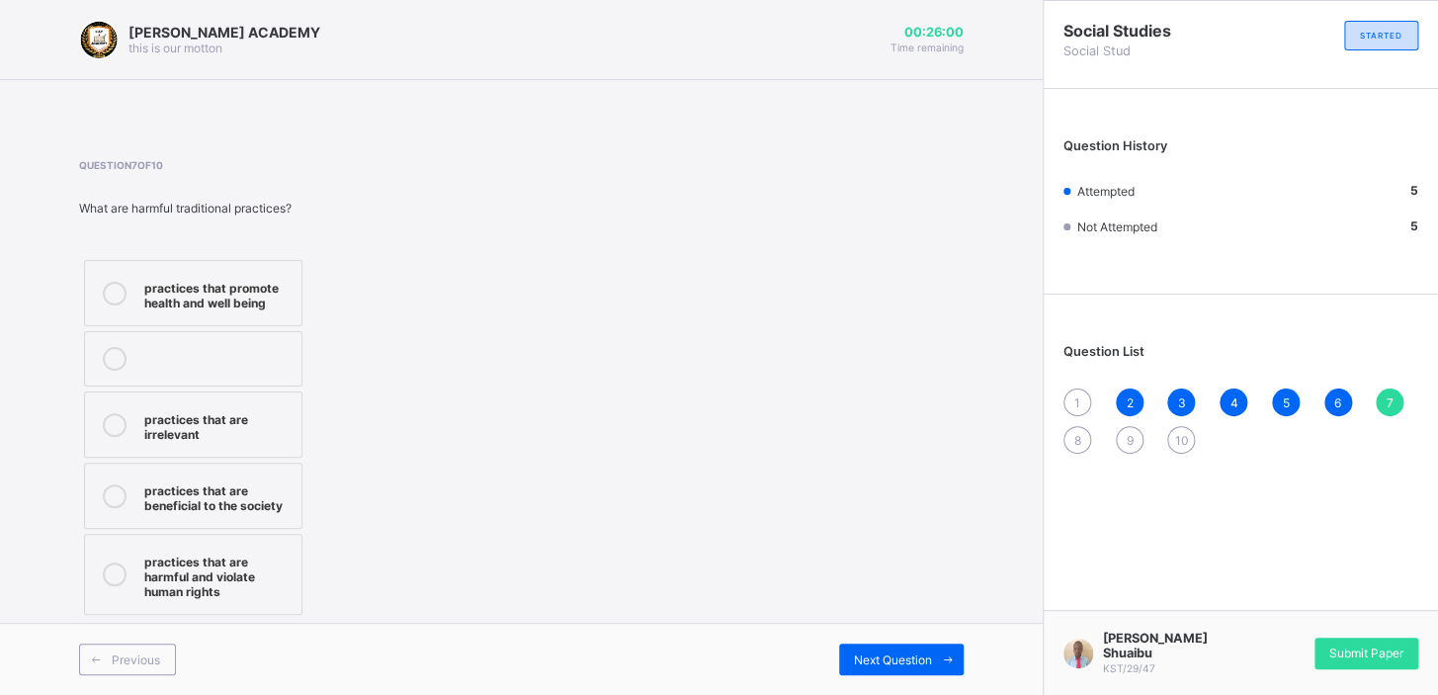
click at [109, 565] on icon at bounding box center [115, 574] width 24 height 24
click at [941, 649] on span at bounding box center [948, 660] width 32 height 32
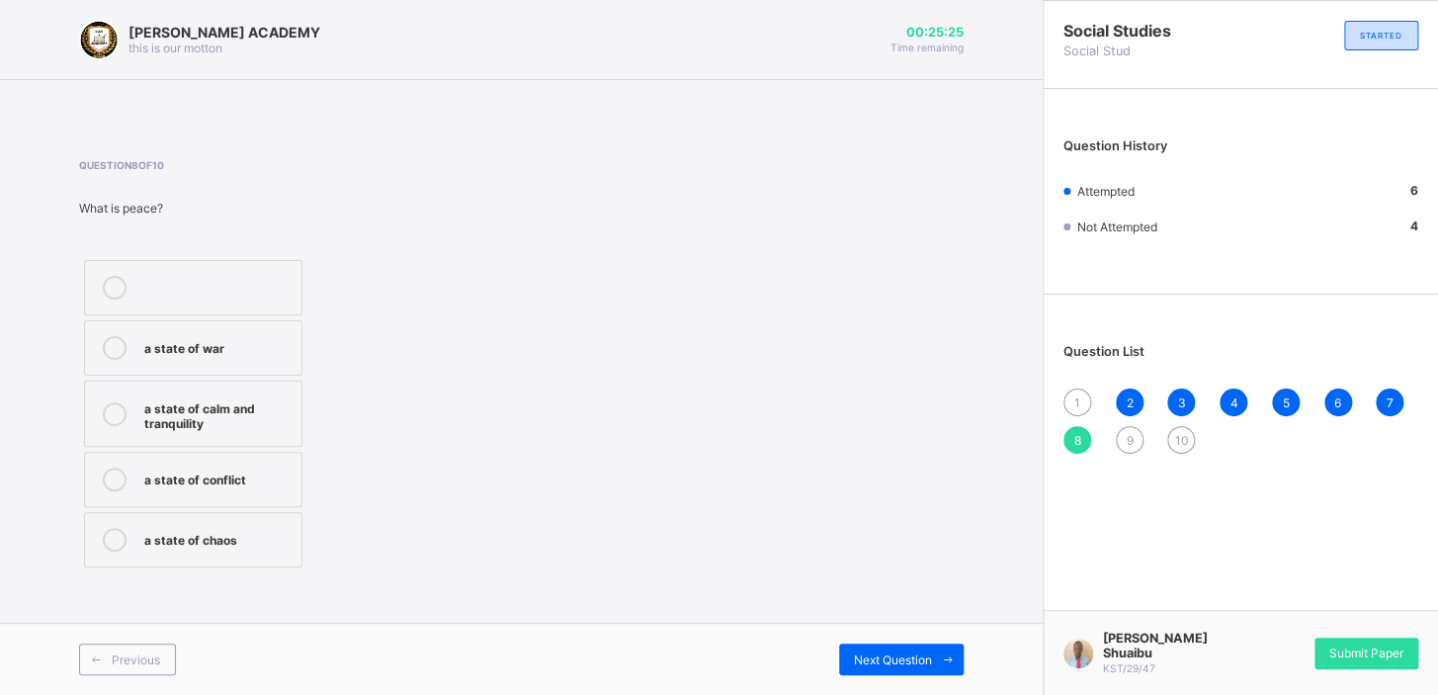
click at [108, 413] on icon at bounding box center [115, 414] width 24 height 24
click at [918, 648] on div "Next Question" at bounding box center [901, 660] width 125 height 32
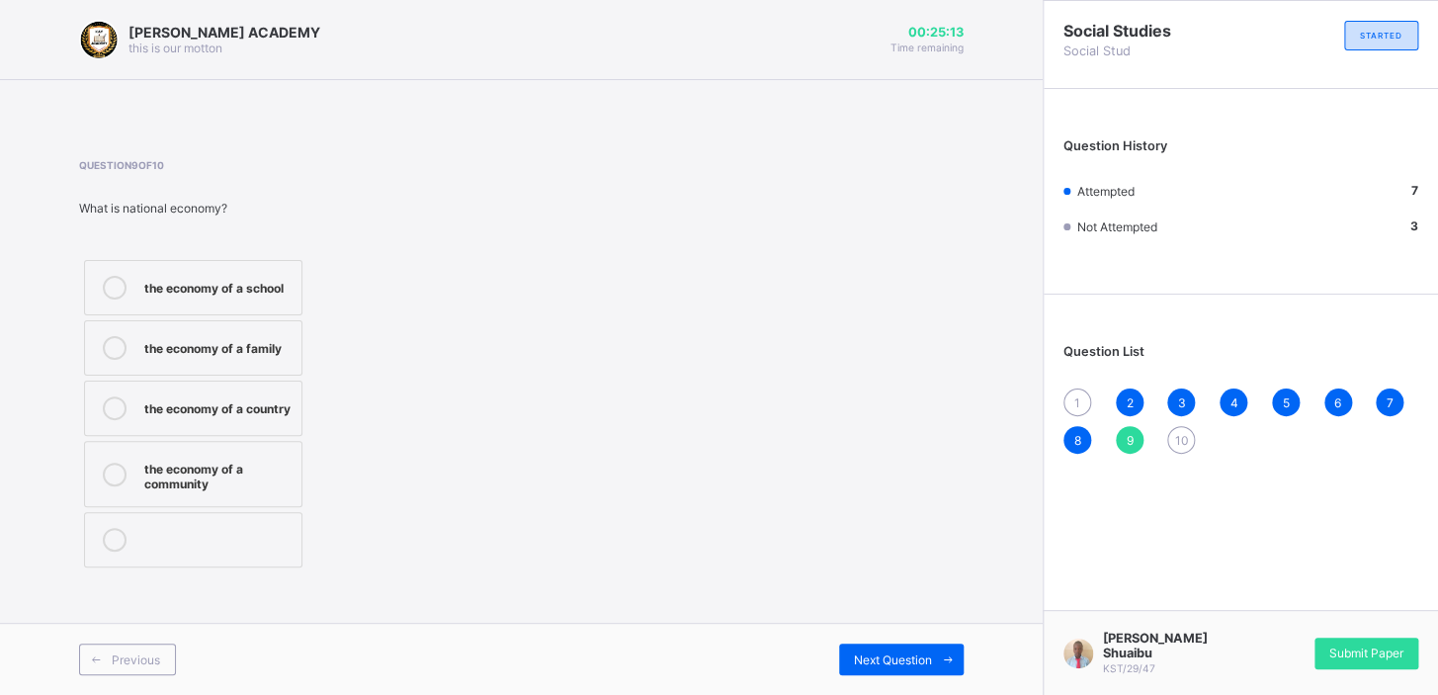
click at [115, 415] on icon at bounding box center [115, 408] width 24 height 24
click at [929, 650] on div "Next Question" at bounding box center [901, 660] width 125 height 32
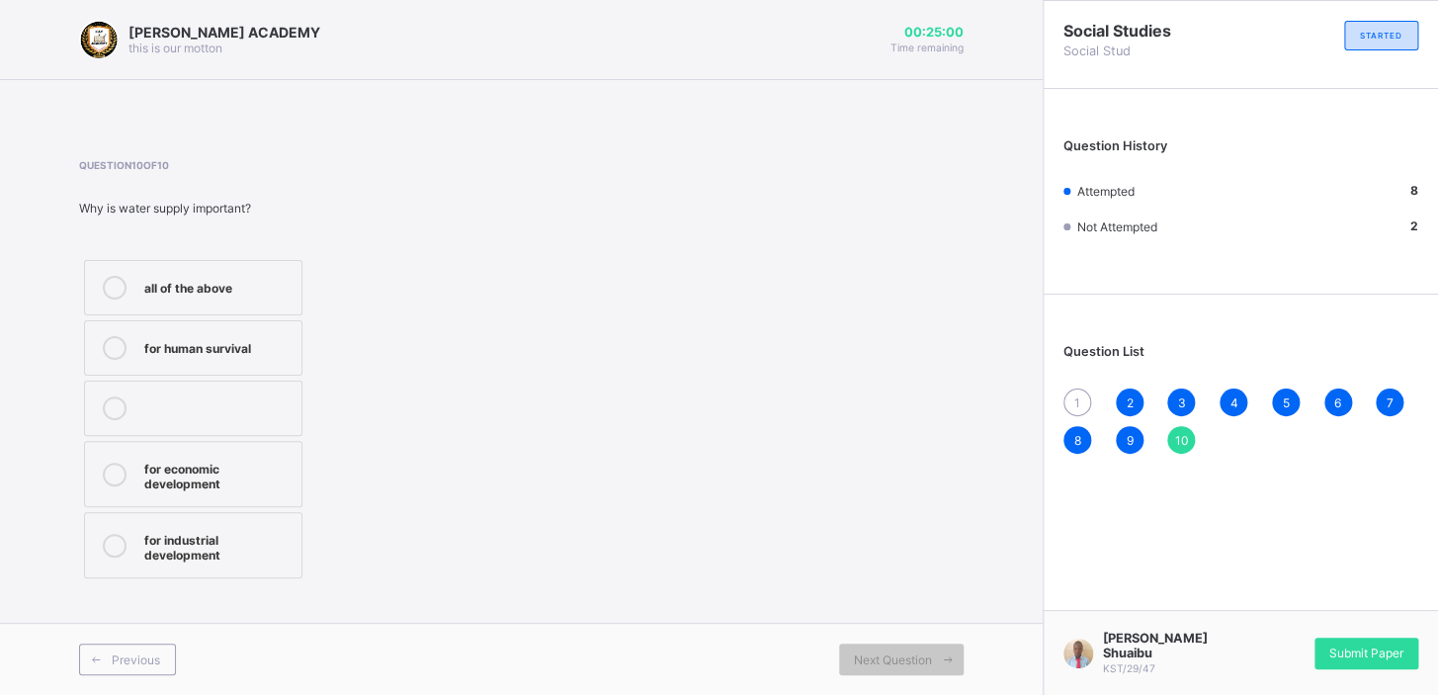
click at [111, 339] on icon at bounding box center [115, 348] width 24 height 24
click at [1075, 405] on span "1" at bounding box center [1078, 402] width 6 height 15
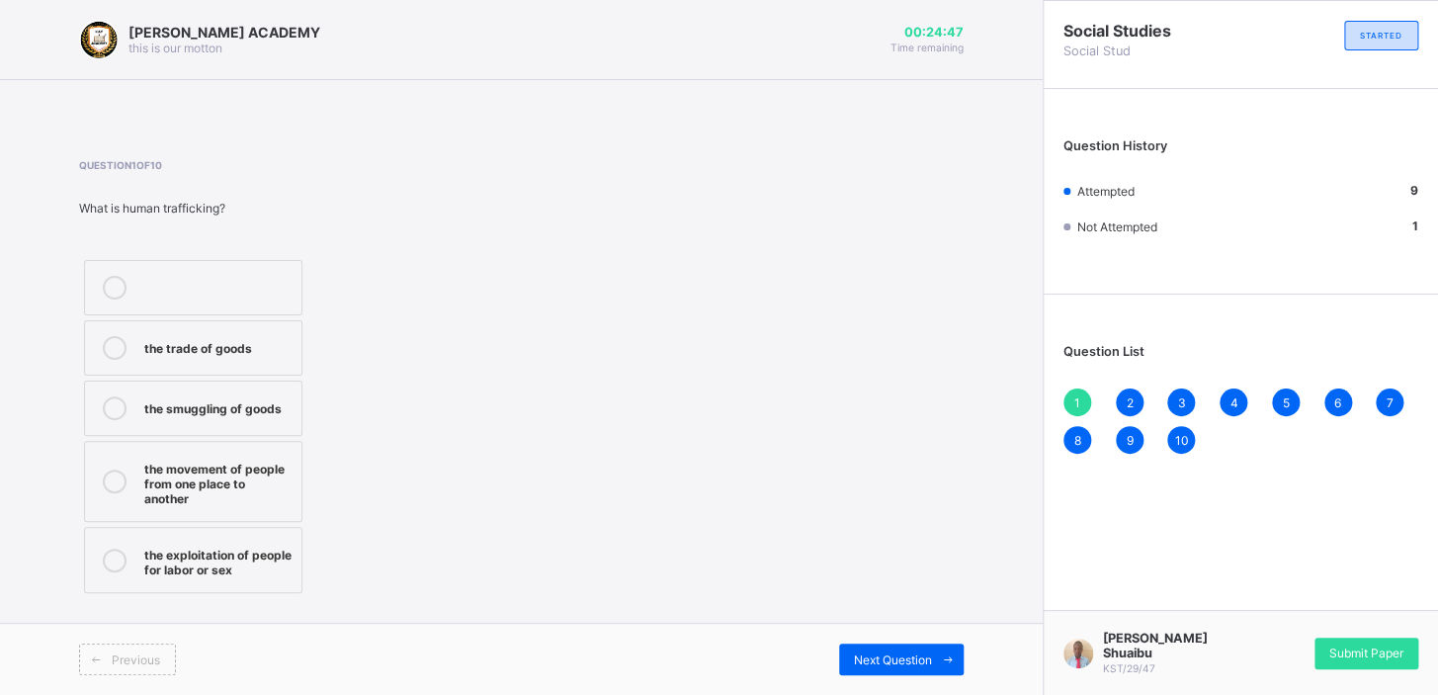
click at [114, 482] on icon at bounding box center [115, 482] width 24 height 24
click at [1182, 440] on span "10" at bounding box center [1181, 440] width 14 height 15
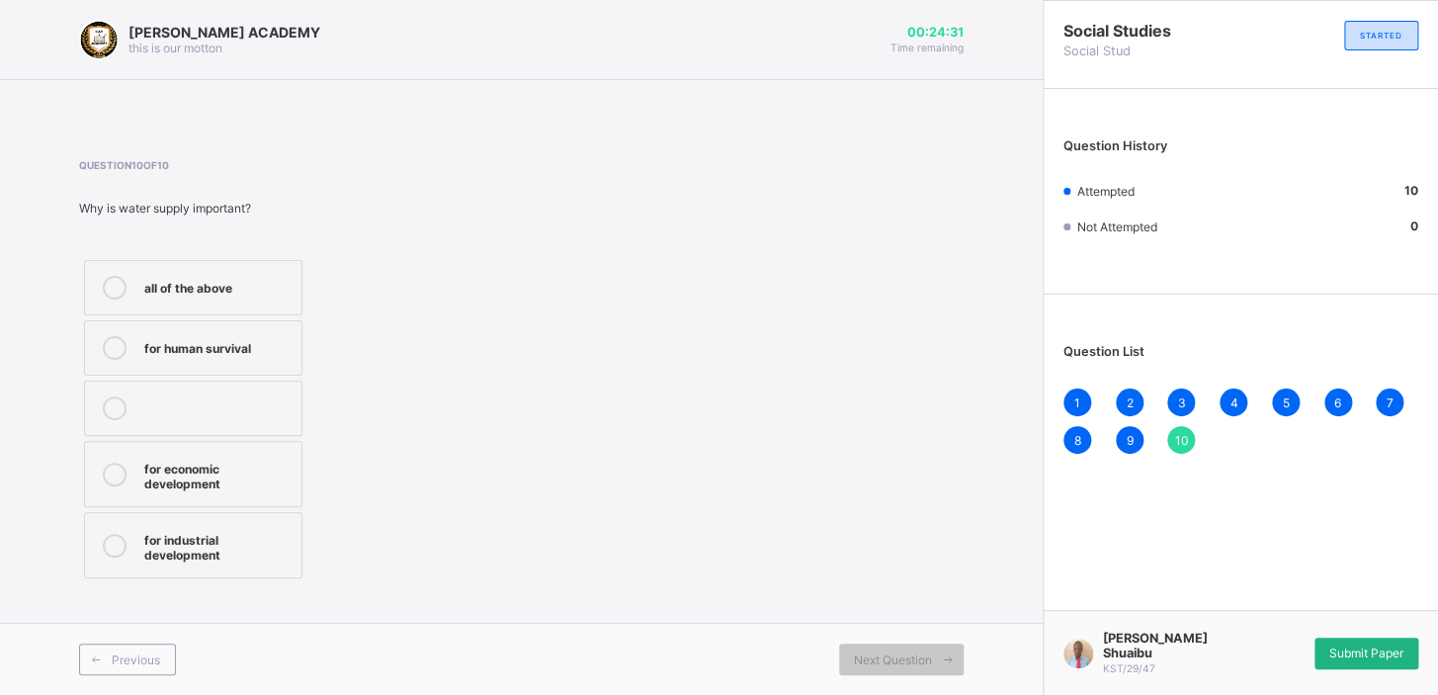
click at [1355, 652] on span "Submit Paper" at bounding box center [1367, 653] width 74 height 15
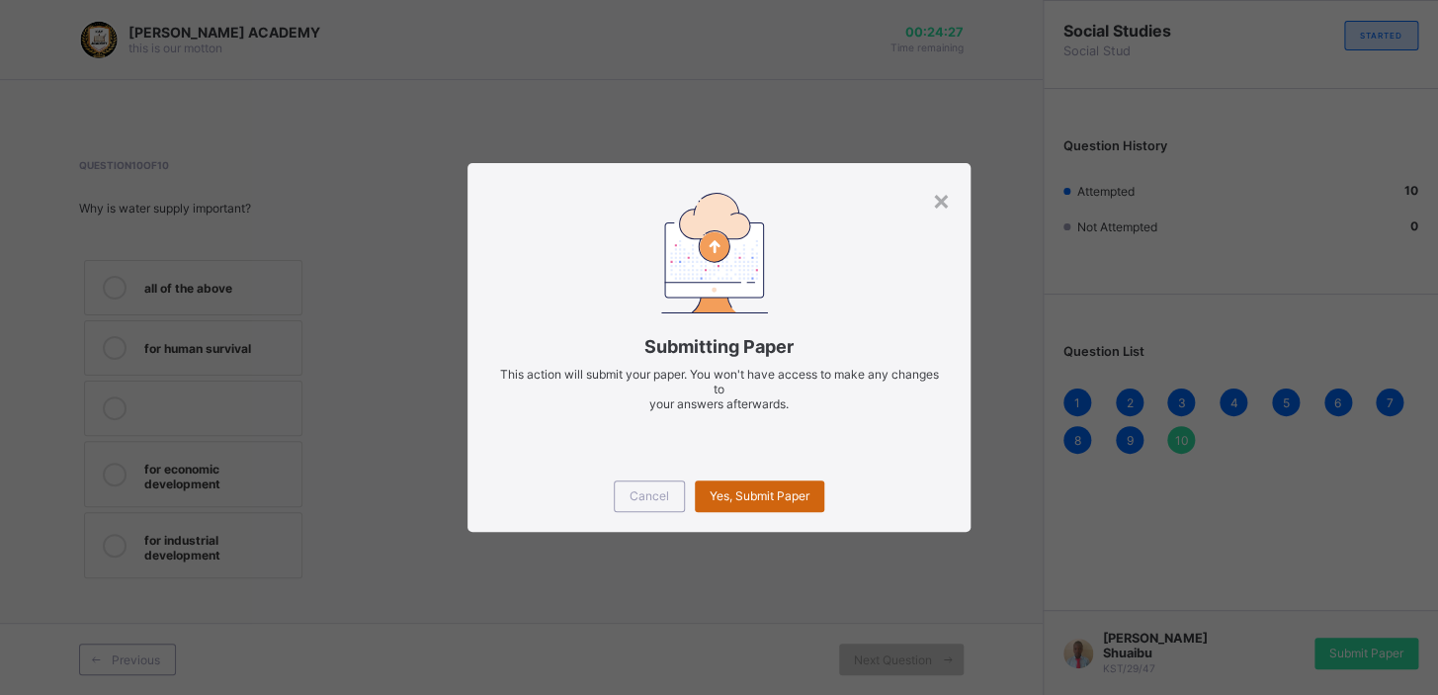
click at [752, 490] on span "Yes, Submit Paper" at bounding box center [760, 495] width 100 height 15
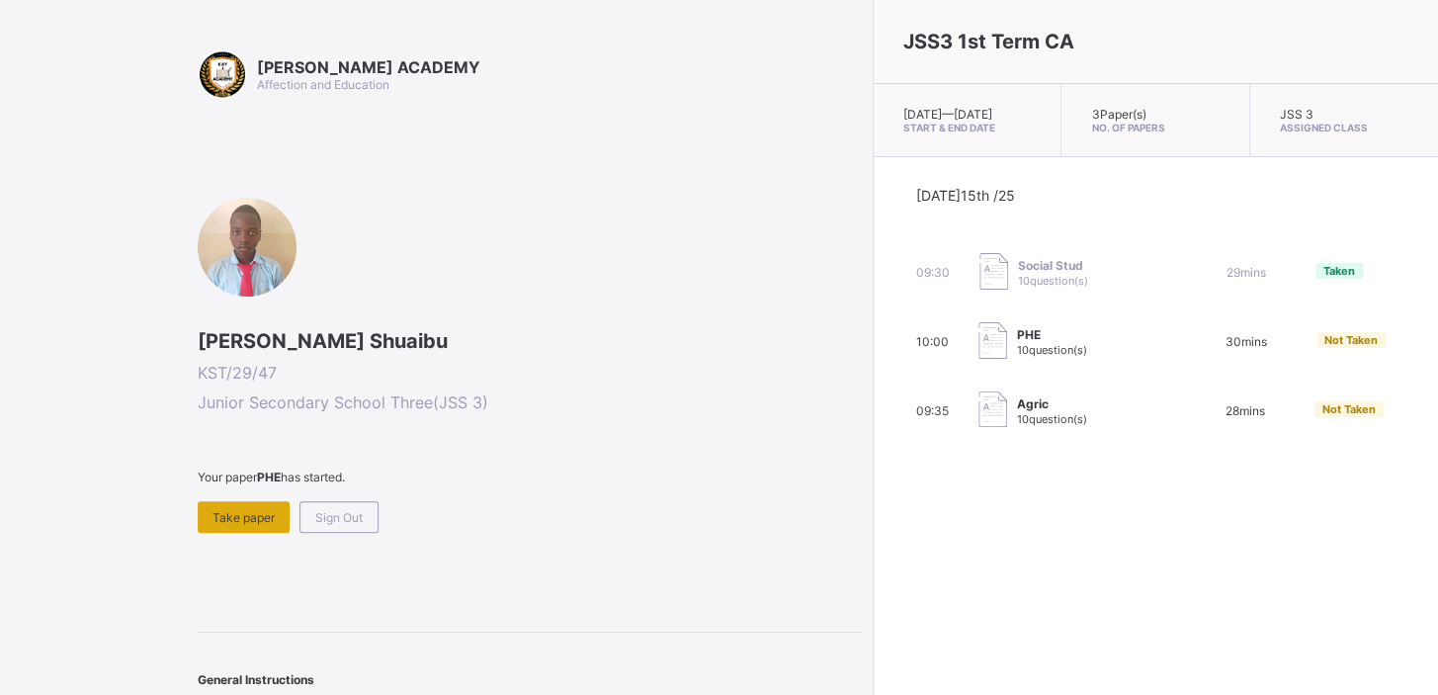
click at [231, 505] on div "Take paper" at bounding box center [244, 517] width 92 height 32
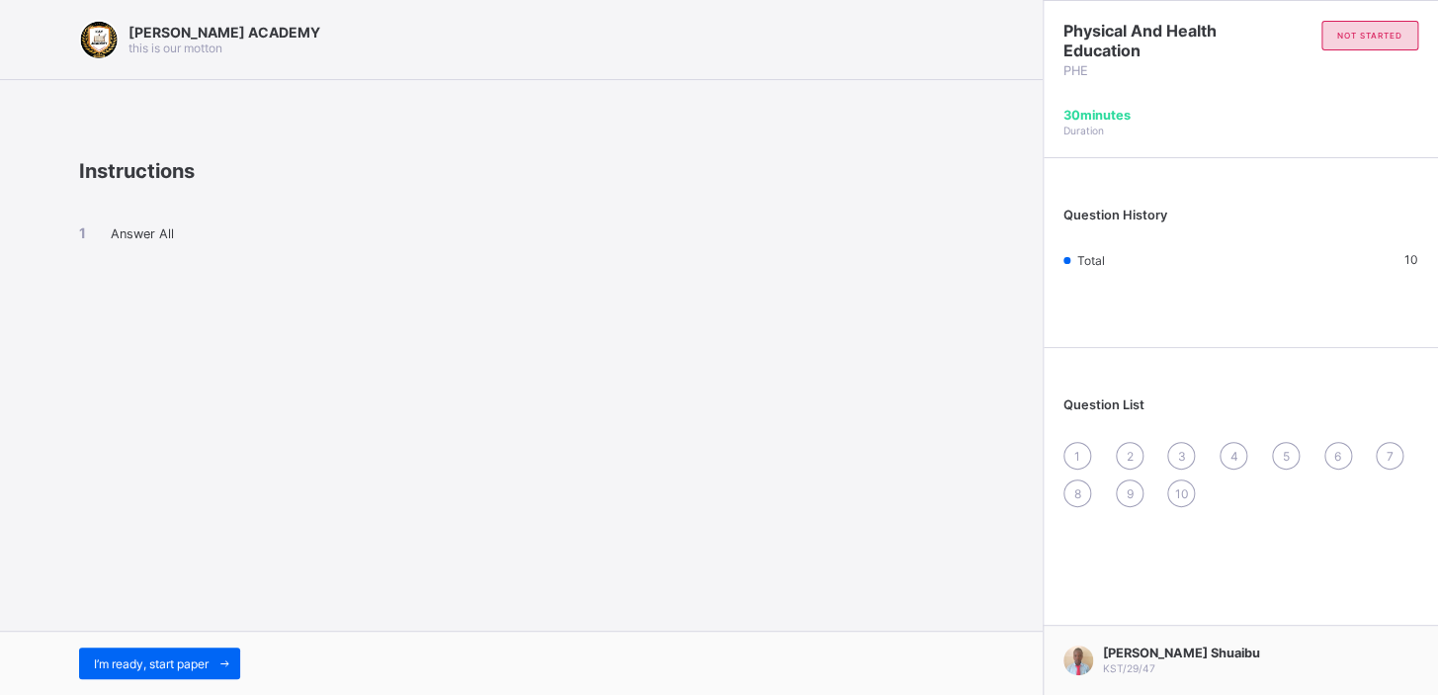
click at [1070, 454] on div "1" at bounding box center [1078, 456] width 28 height 28
click at [178, 656] on span "I’m ready, start paper" at bounding box center [151, 663] width 115 height 15
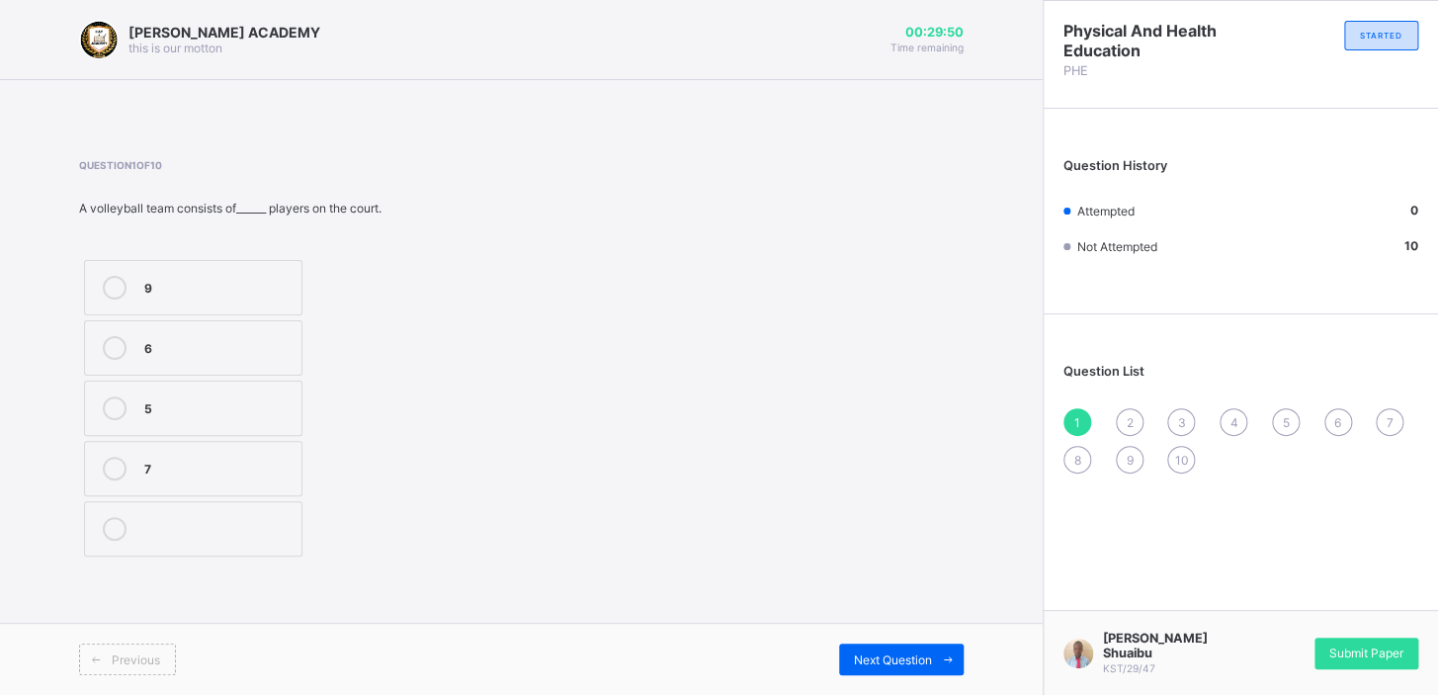
click at [108, 342] on icon at bounding box center [115, 348] width 24 height 24
click at [879, 667] on div "Next Question" at bounding box center [901, 660] width 125 height 32
click at [109, 345] on icon at bounding box center [115, 348] width 24 height 24
click at [926, 653] on span "Next Question" at bounding box center [893, 659] width 78 height 15
click at [237, 507] on label "kick" at bounding box center [201, 528] width 235 height 55
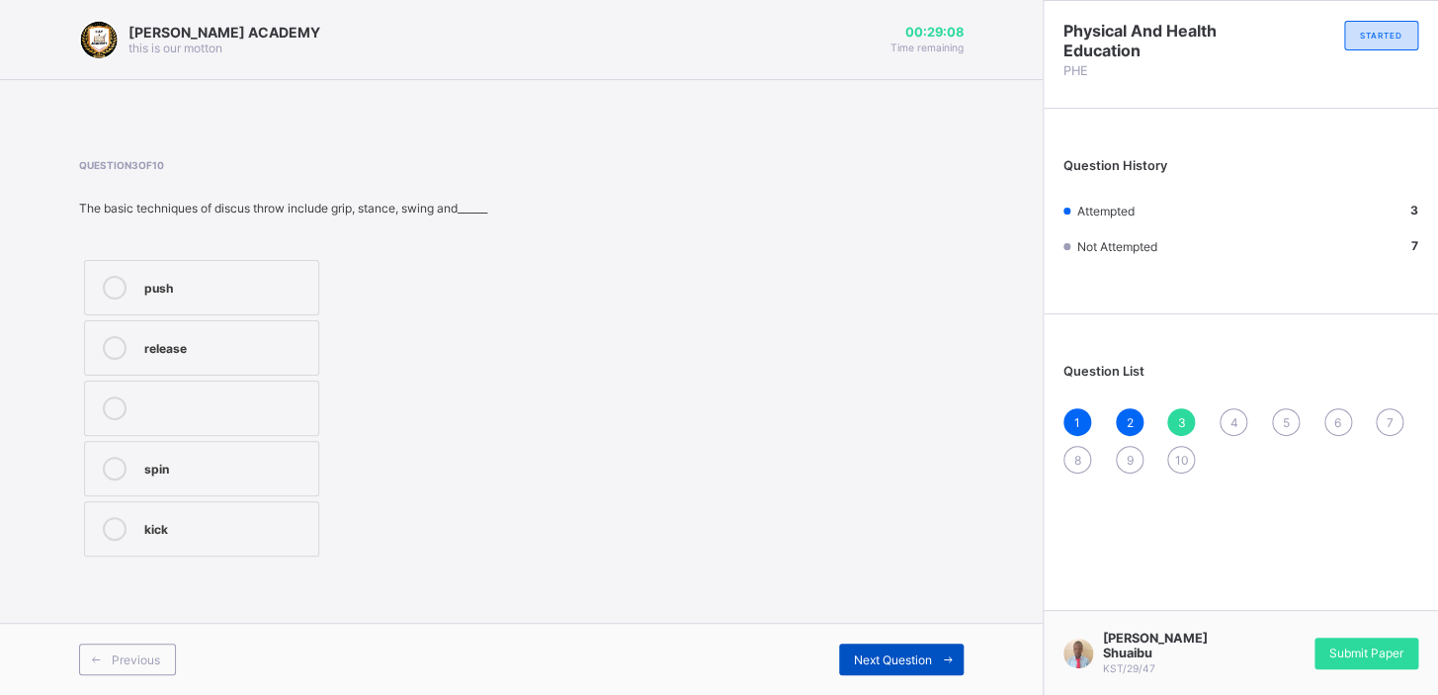
click at [857, 648] on div "Next Question" at bounding box center [901, 660] width 125 height 32
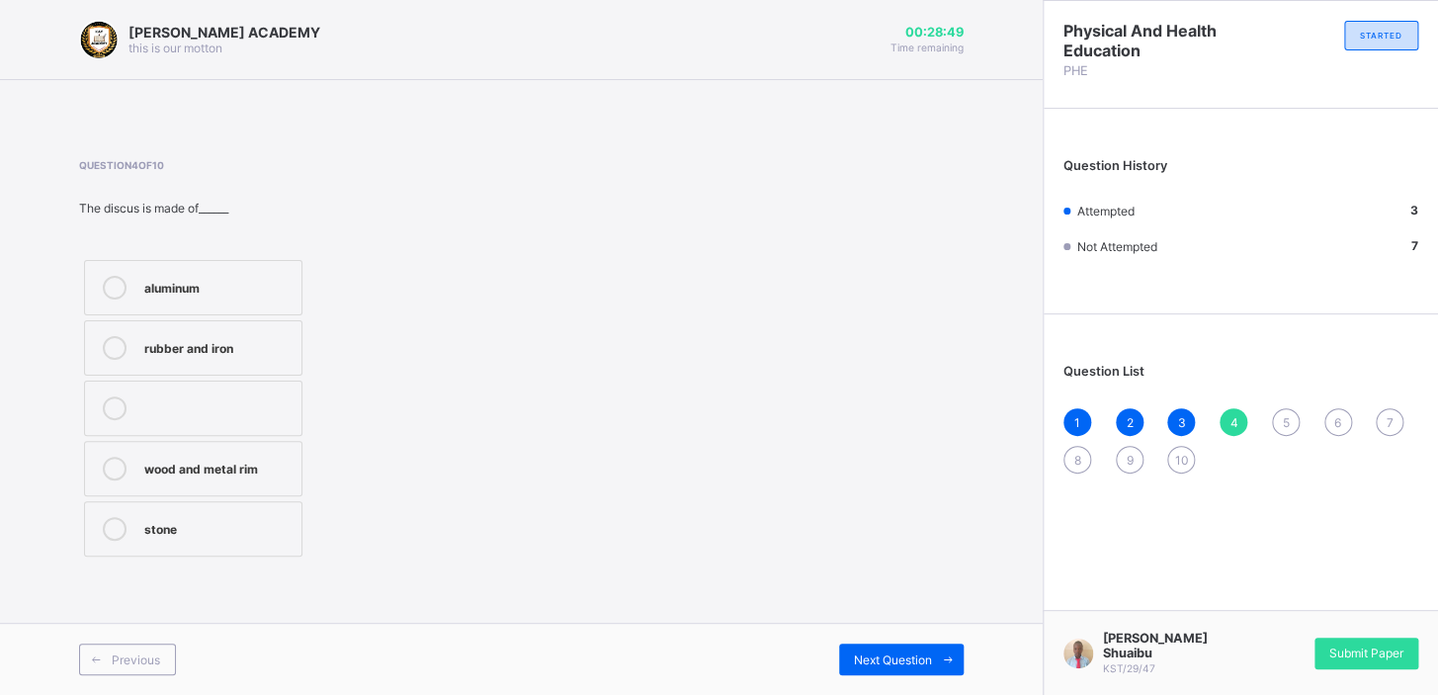
click at [124, 297] on div at bounding box center [115, 288] width 40 height 24
click at [935, 645] on span at bounding box center [948, 660] width 32 height 32
click at [129, 405] on div at bounding box center [115, 408] width 40 height 24
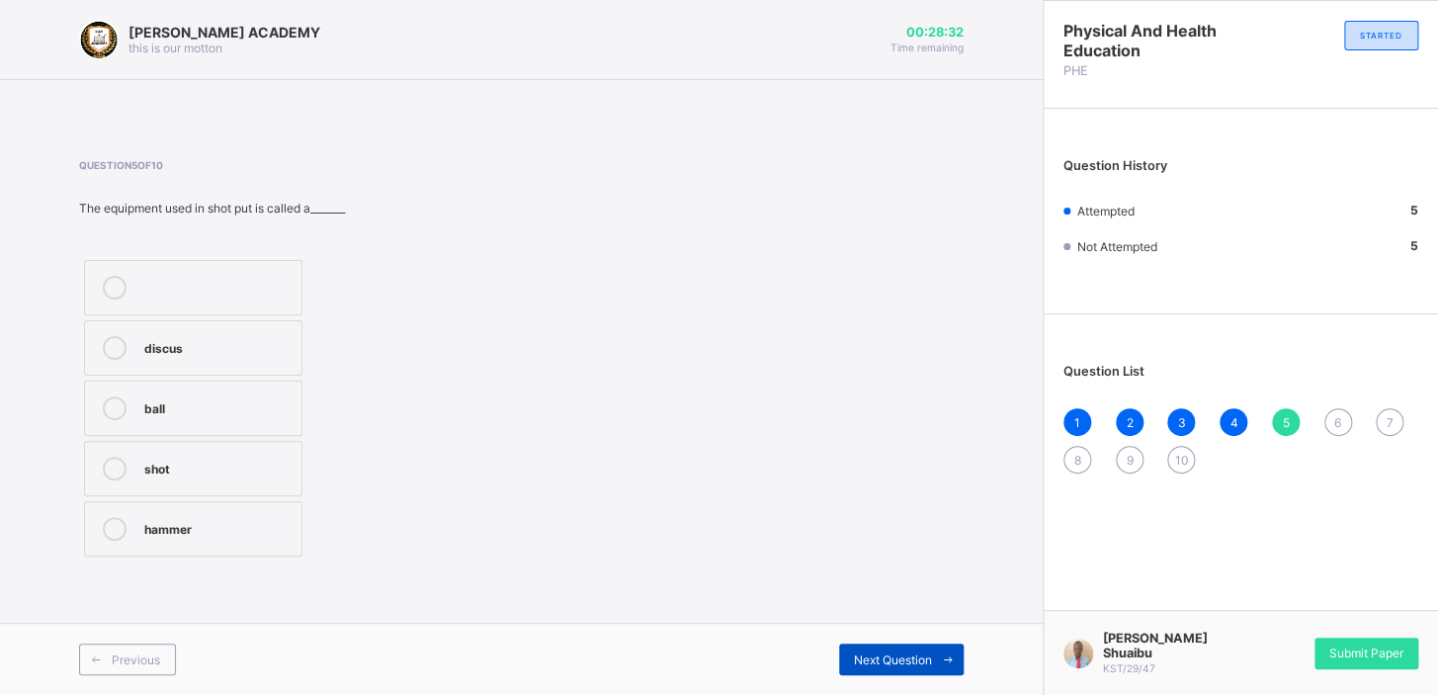
click at [900, 655] on span "Next Question" at bounding box center [893, 659] width 78 height 15
click at [112, 405] on icon at bounding box center [115, 408] width 24 height 24
click at [881, 670] on div "Next Question" at bounding box center [901, 660] width 125 height 32
click at [112, 405] on icon at bounding box center [115, 408] width 24 height 24
click at [127, 463] on div at bounding box center [115, 469] width 40 height 24
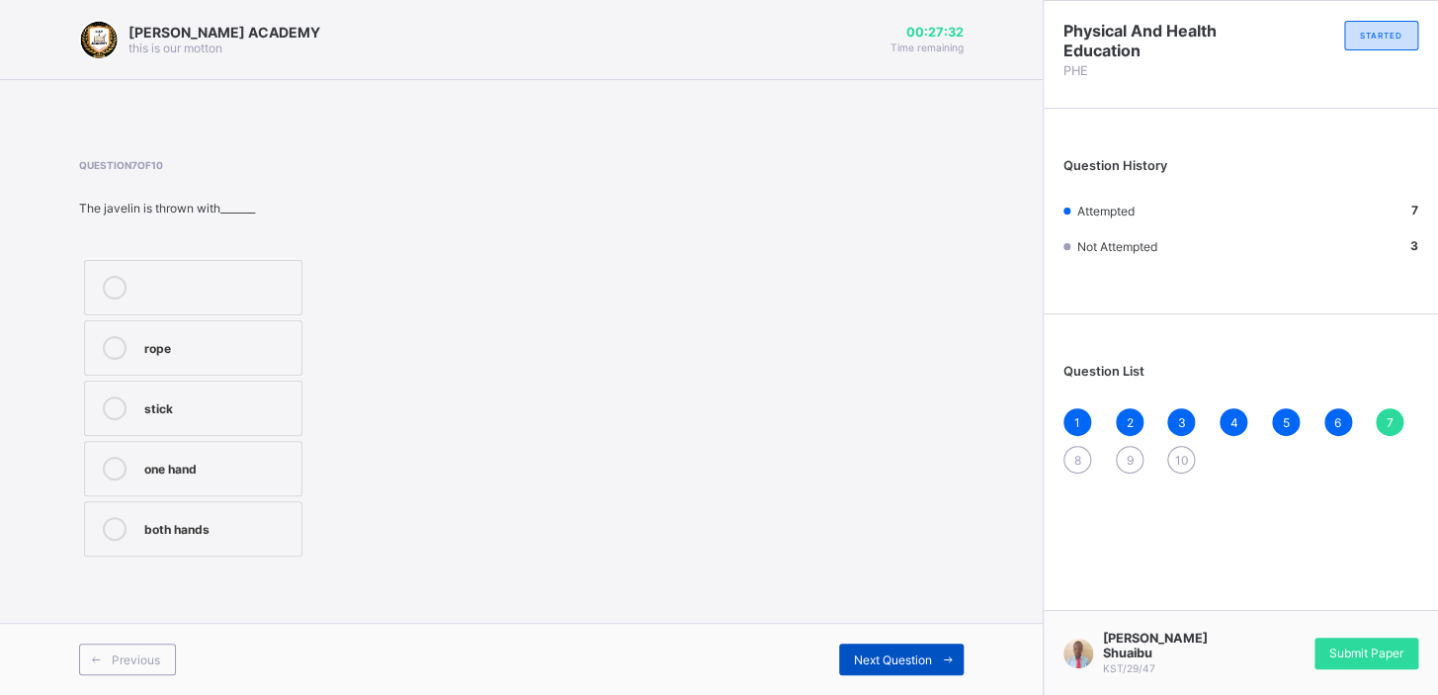
click at [872, 662] on span "Next Question" at bounding box center [893, 659] width 78 height 15
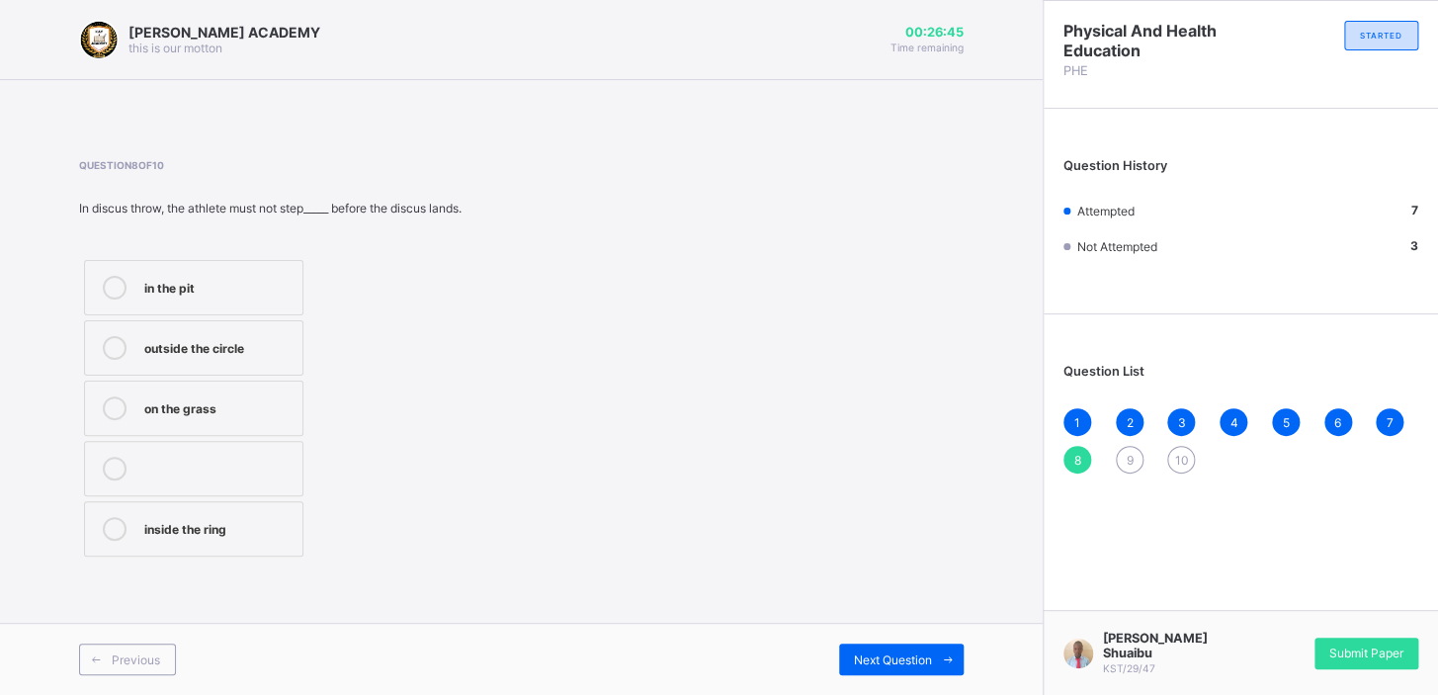
click at [116, 525] on icon at bounding box center [115, 529] width 24 height 24
click at [903, 661] on span "Next Question" at bounding box center [893, 659] width 78 height 15
click at [104, 293] on icon at bounding box center [115, 288] width 24 height 24
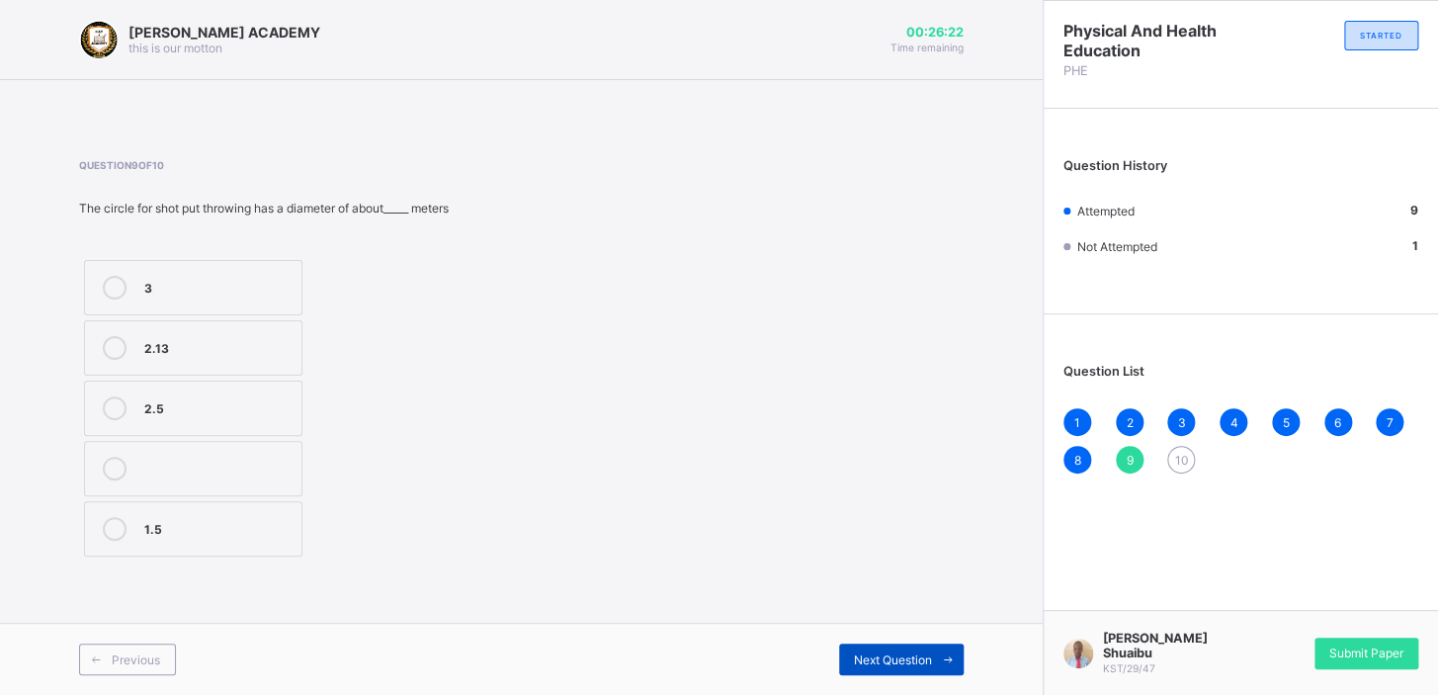
click at [847, 648] on div "Next Question" at bounding box center [901, 660] width 125 height 32
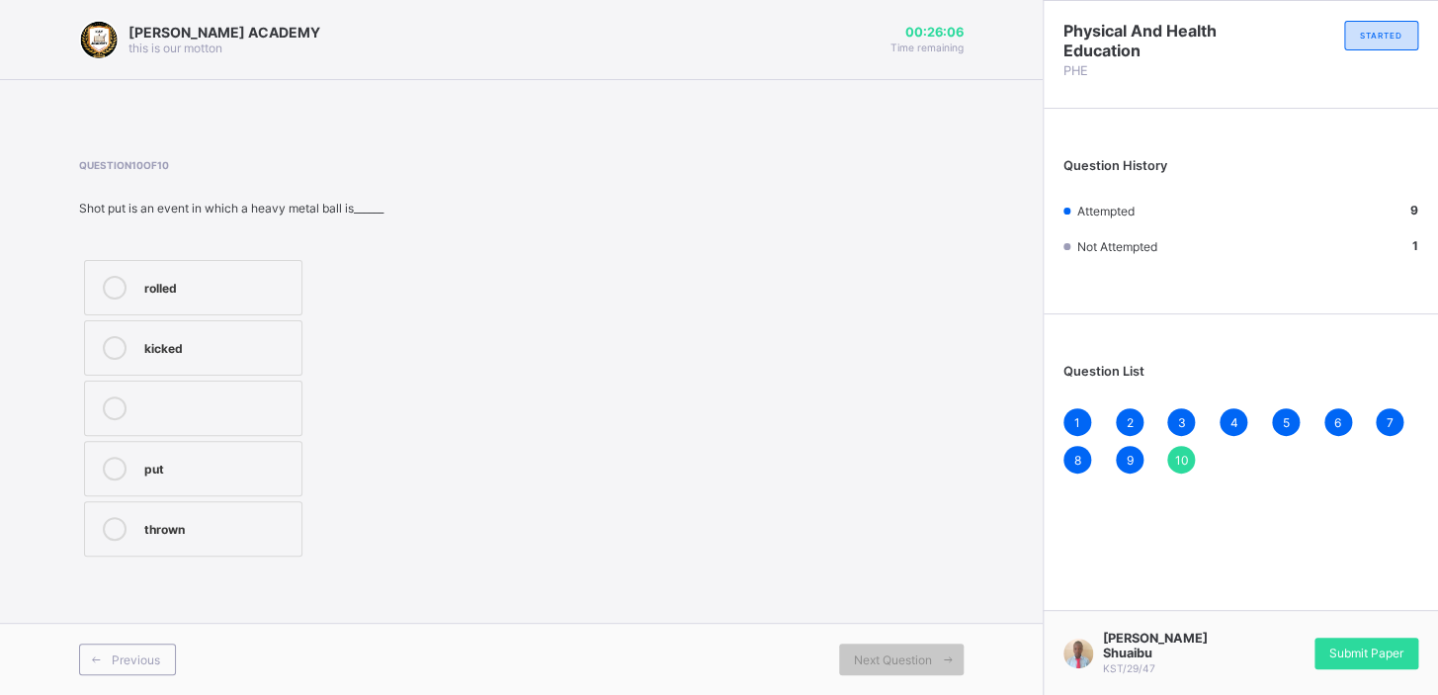
click at [136, 535] on label "thrown" at bounding box center [193, 528] width 218 height 55
click at [1120, 414] on div "2" at bounding box center [1130, 422] width 28 height 28
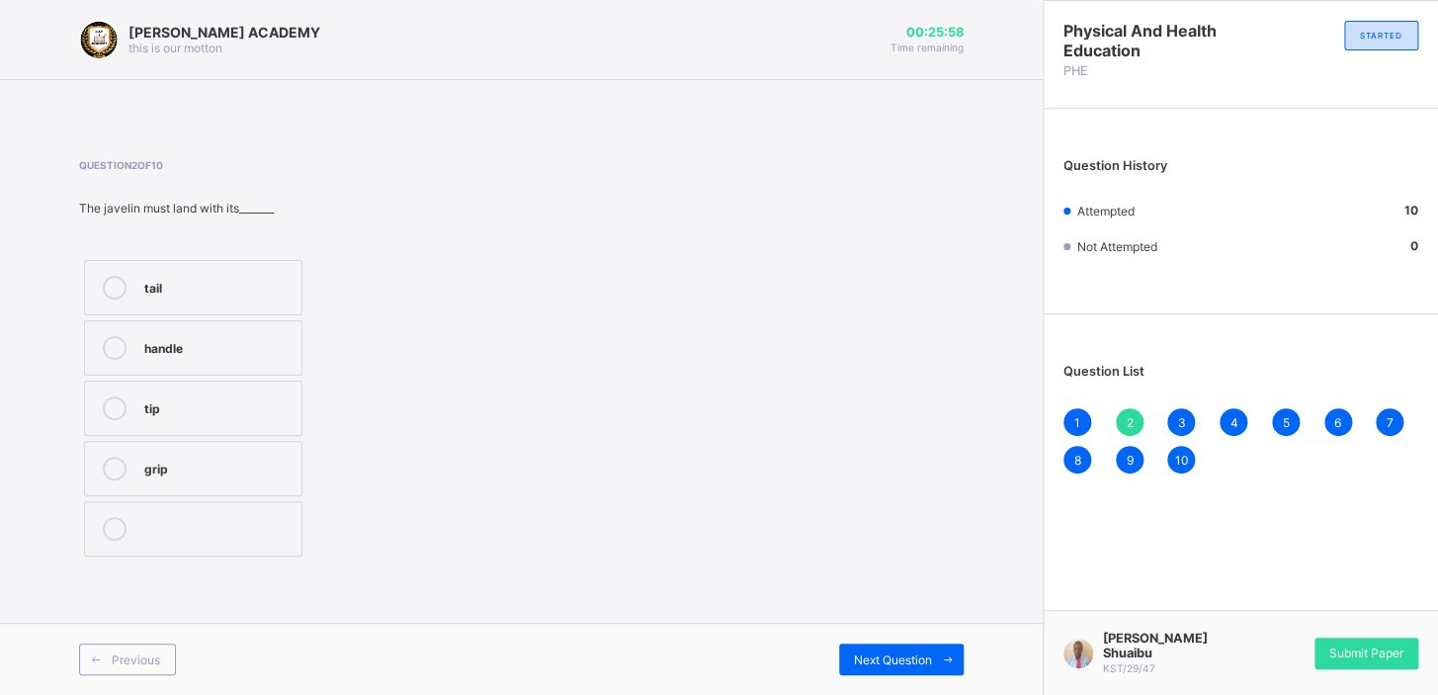
click at [1178, 418] on span "3" at bounding box center [1181, 422] width 8 height 15
click at [1230, 417] on span "4" at bounding box center [1234, 422] width 8 height 15
click at [1275, 414] on div "5" at bounding box center [1286, 422] width 28 height 28
click at [1329, 643] on div "Submit Paper" at bounding box center [1367, 654] width 104 height 32
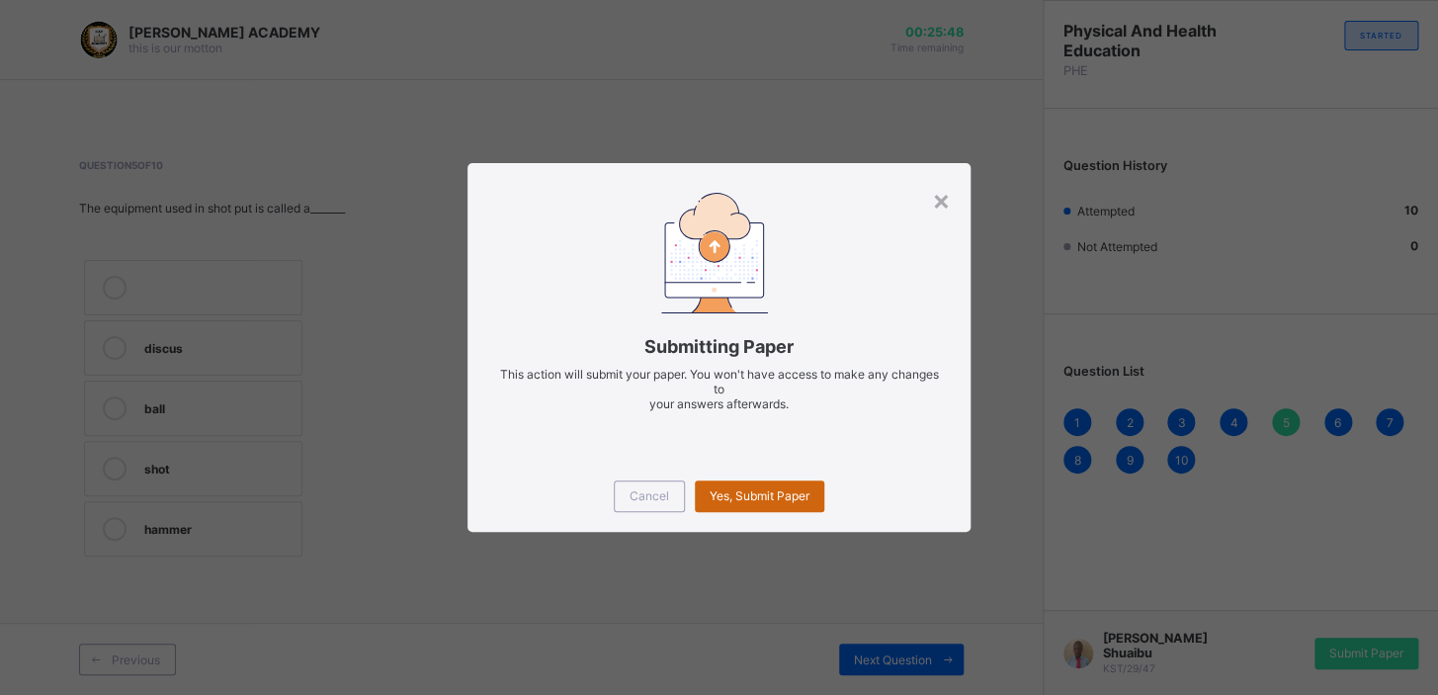
click at [736, 503] on div "Yes, Submit Paper" at bounding box center [760, 496] width 130 height 32
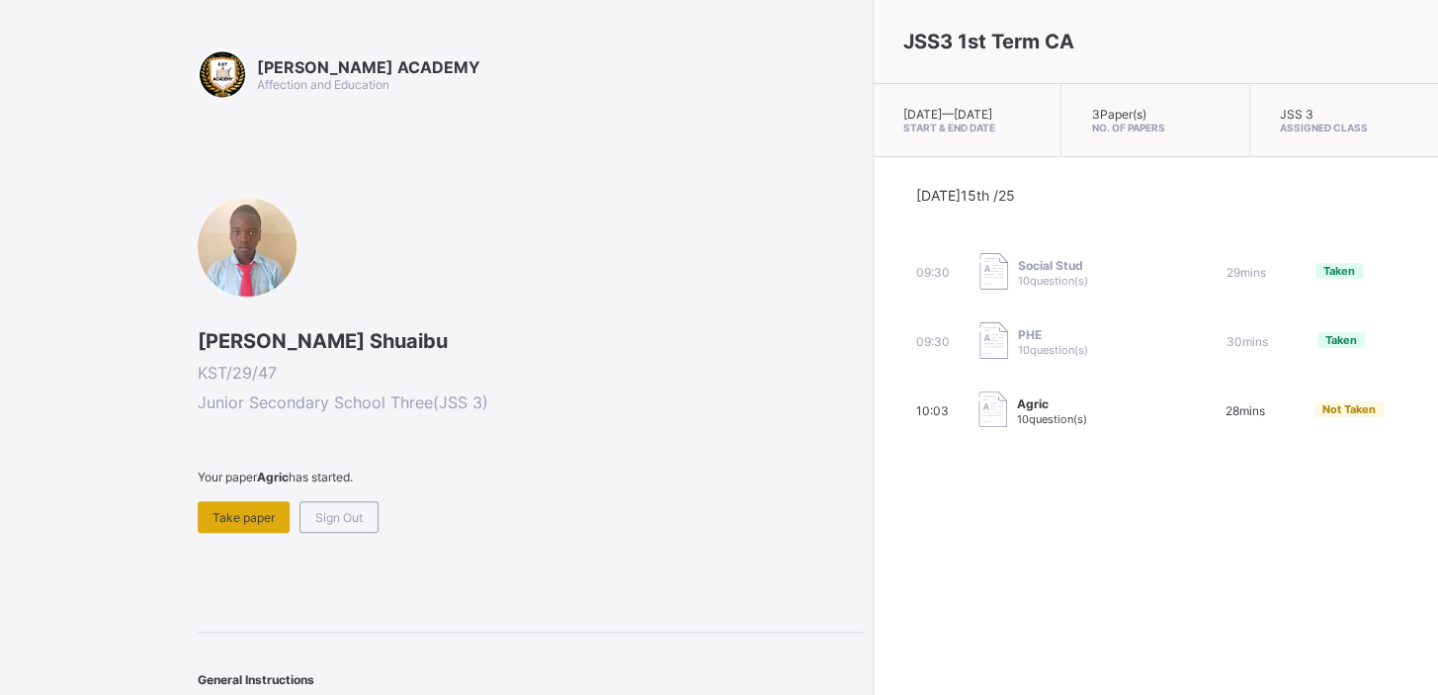
click at [257, 510] on span "Take paper" at bounding box center [244, 517] width 62 height 15
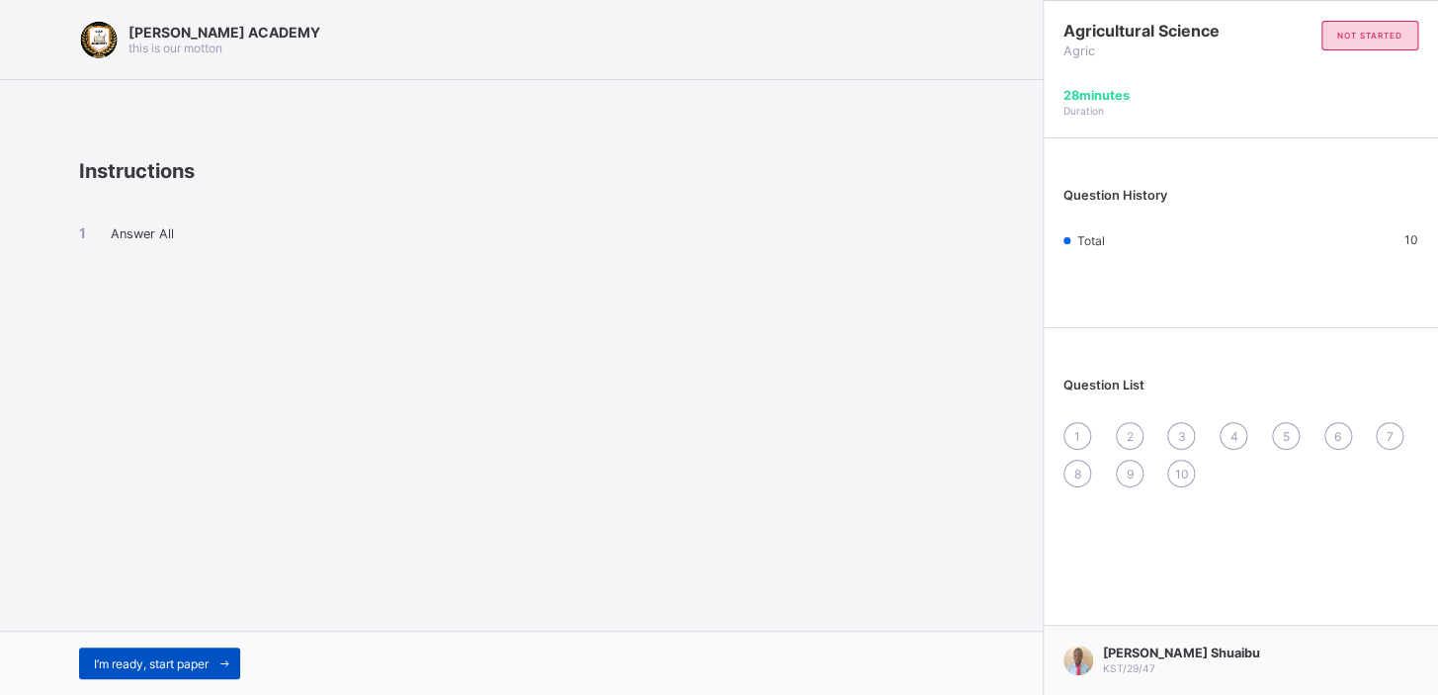
click at [208, 656] on span "I’m ready, start paper" at bounding box center [151, 663] width 115 height 15
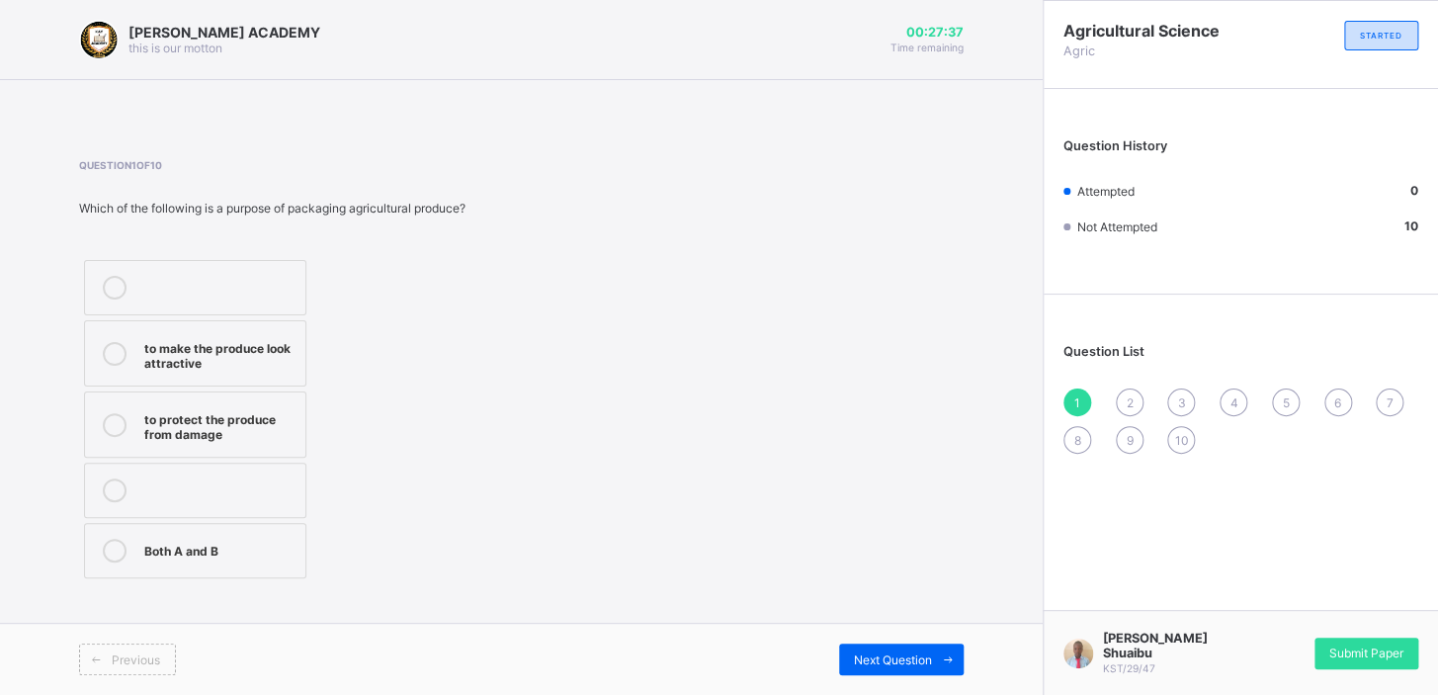
click at [158, 431] on div "to protect the produce from damage" at bounding box center [219, 424] width 151 height 35
click at [924, 645] on div "Next Question" at bounding box center [901, 660] width 125 height 32
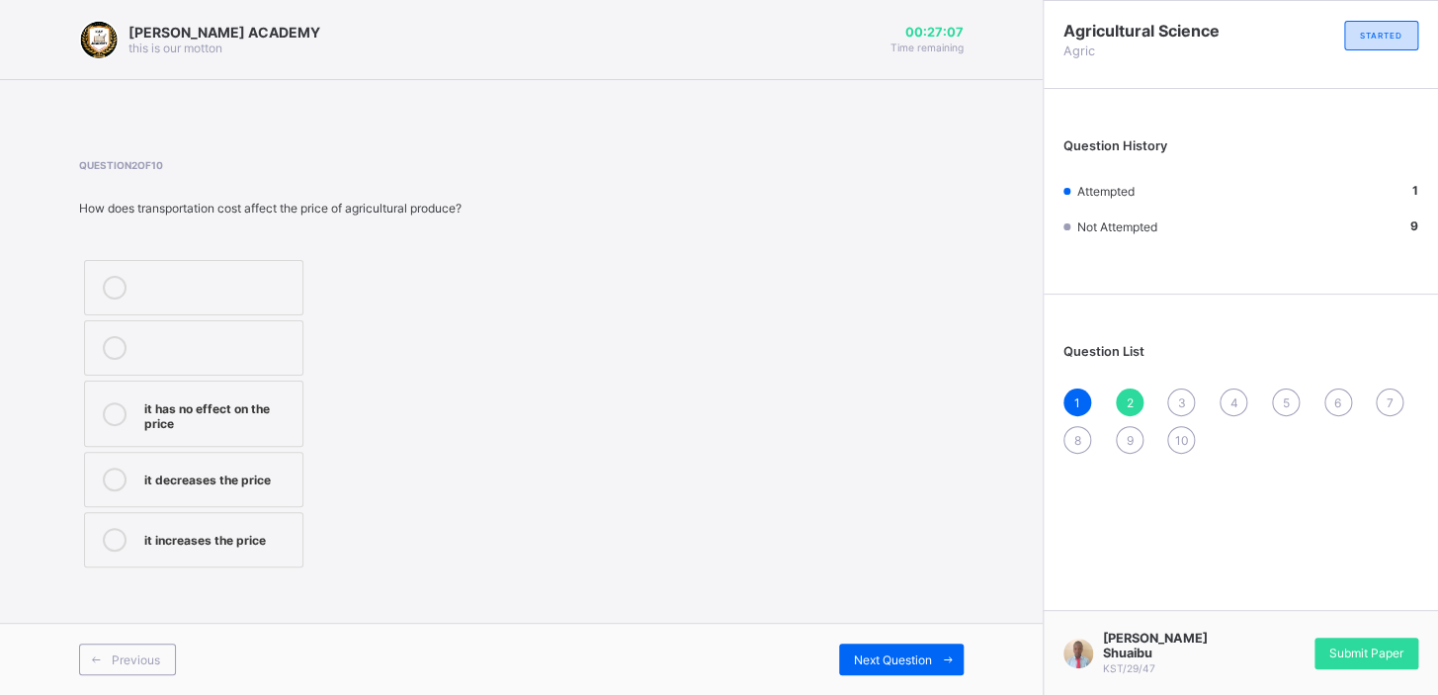
click at [129, 405] on div at bounding box center [115, 413] width 40 height 35
click at [936, 655] on span at bounding box center [948, 660] width 32 height 32
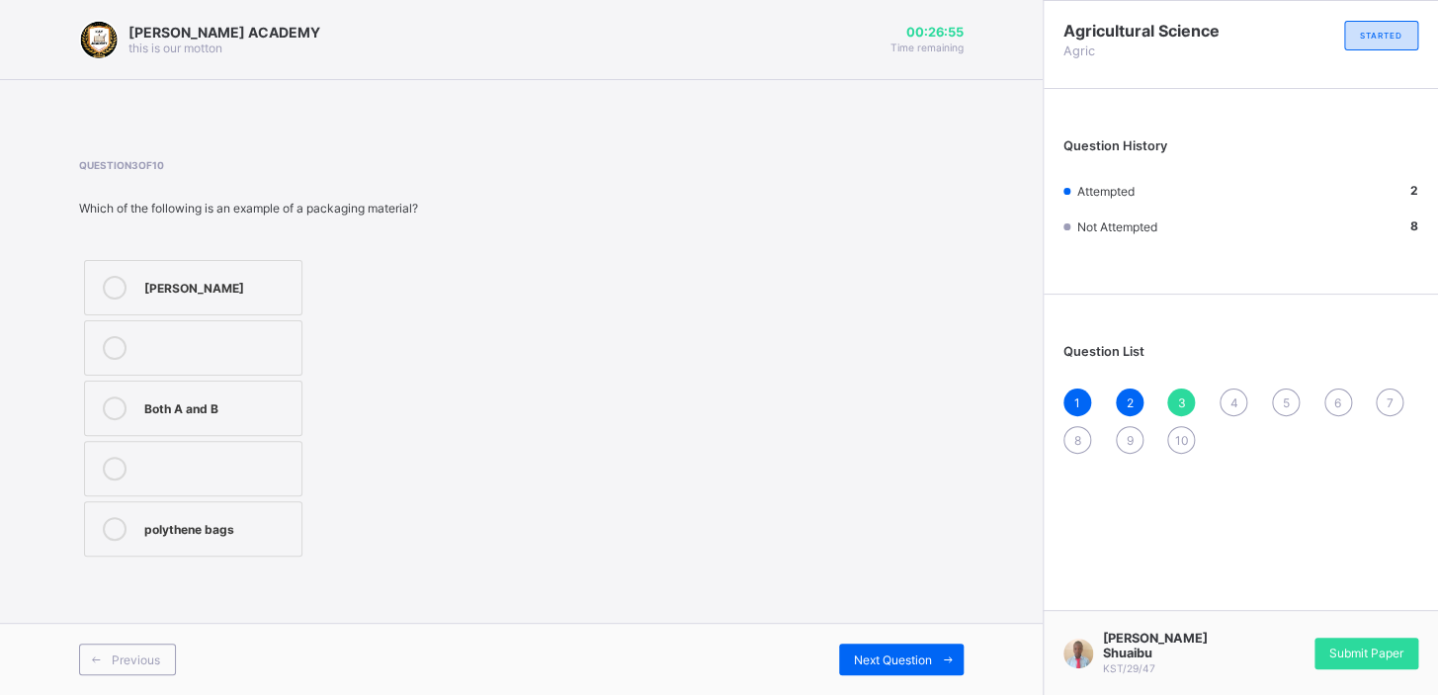
click at [141, 525] on label "polythene bags" at bounding box center [193, 528] width 218 height 55
click at [870, 652] on span "Next Question" at bounding box center [893, 659] width 78 height 15
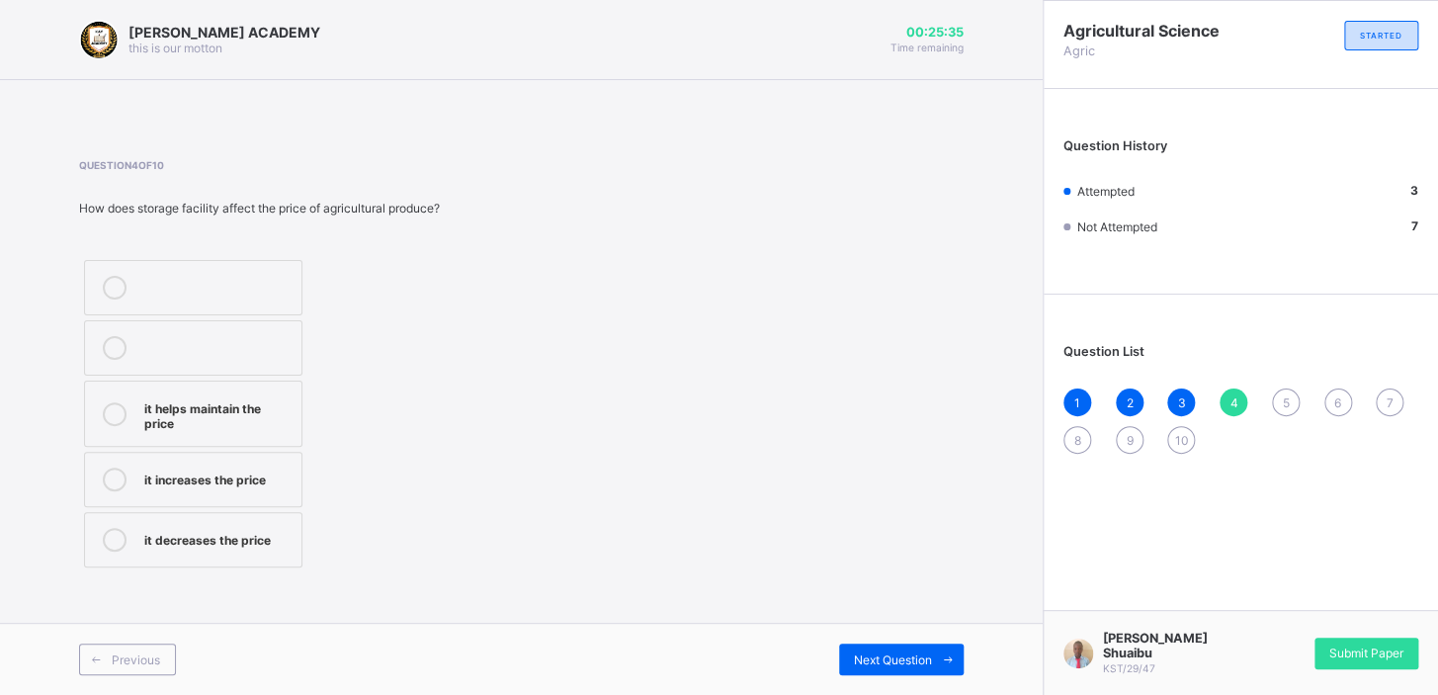
click at [1288, 395] on span "5" at bounding box center [1285, 402] width 7 height 15
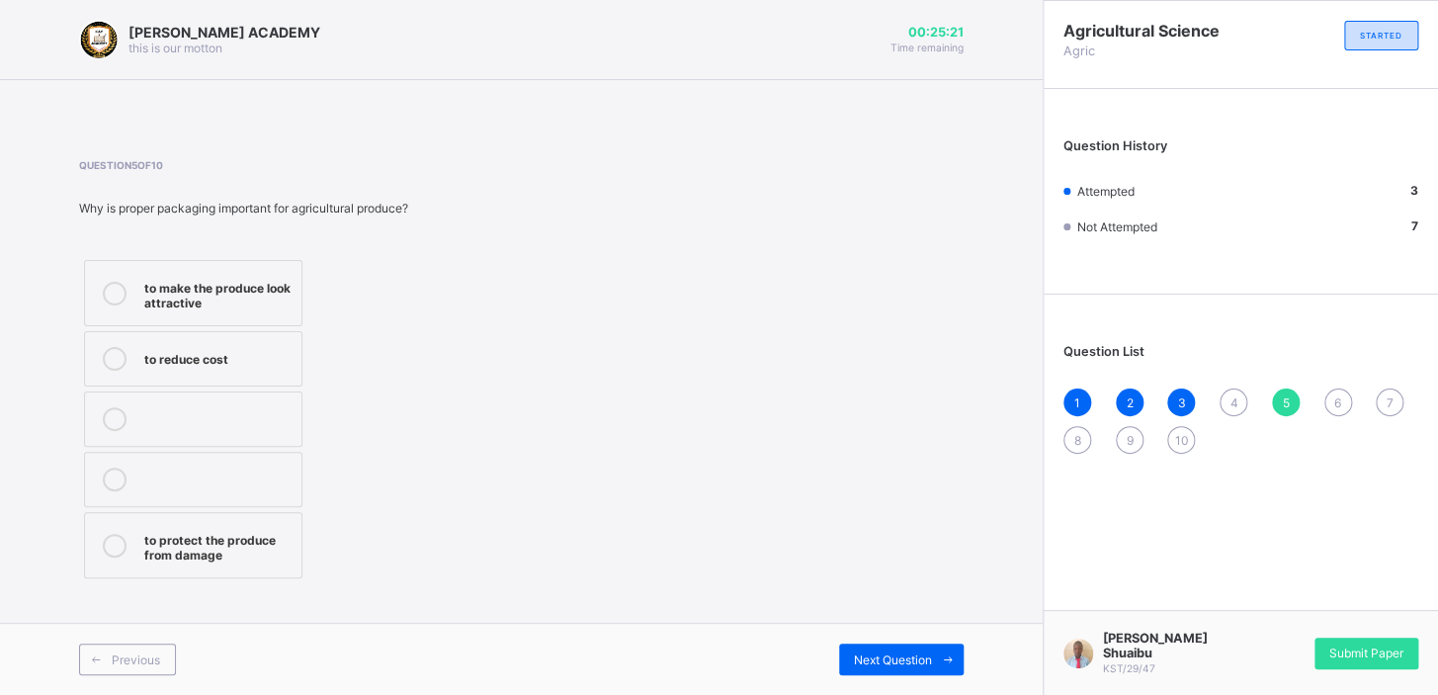
click at [187, 541] on div "to protect the produce from damage" at bounding box center [217, 545] width 147 height 35
click at [843, 669] on div "Next Question" at bounding box center [901, 660] width 125 height 32
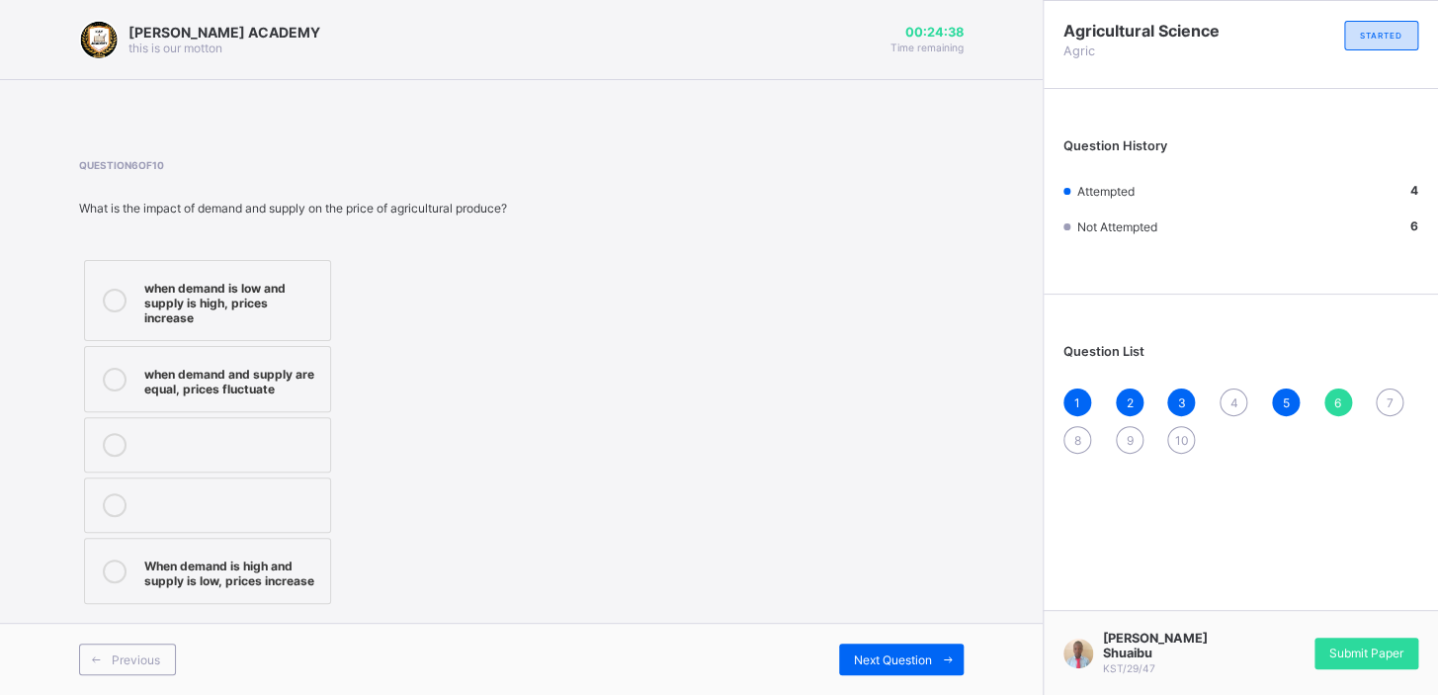
click at [107, 267] on label "when demand is low and supply is high, prices increase" at bounding box center [207, 300] width 247 height 81
click at [914, 648] on div "Next Question" at bounding box center [901, 660] width 125 height 32
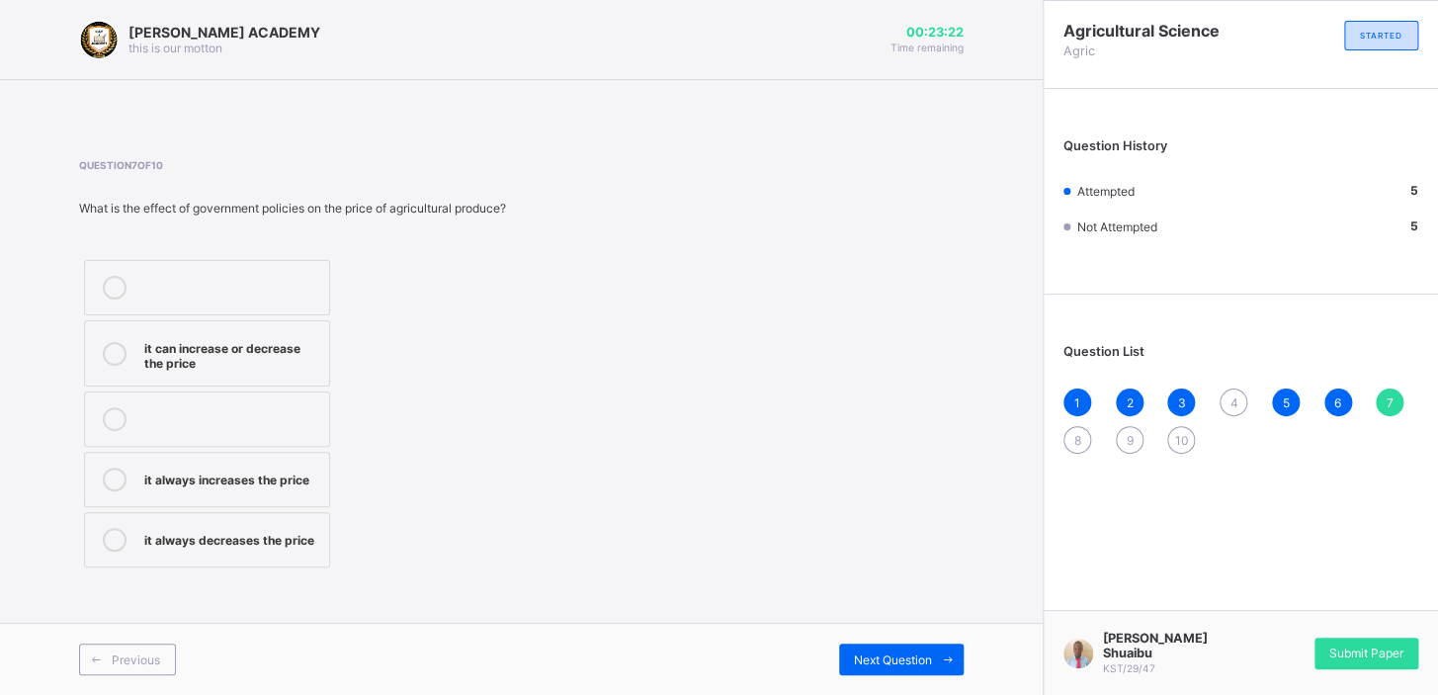
click at [225, 366] on div "it can increase or decrease the price" at bounding box center [231, 353] width 175 height 35
click at [911, 653] on span "Next Question" at bounding box center [893, 659] width 78 height 15
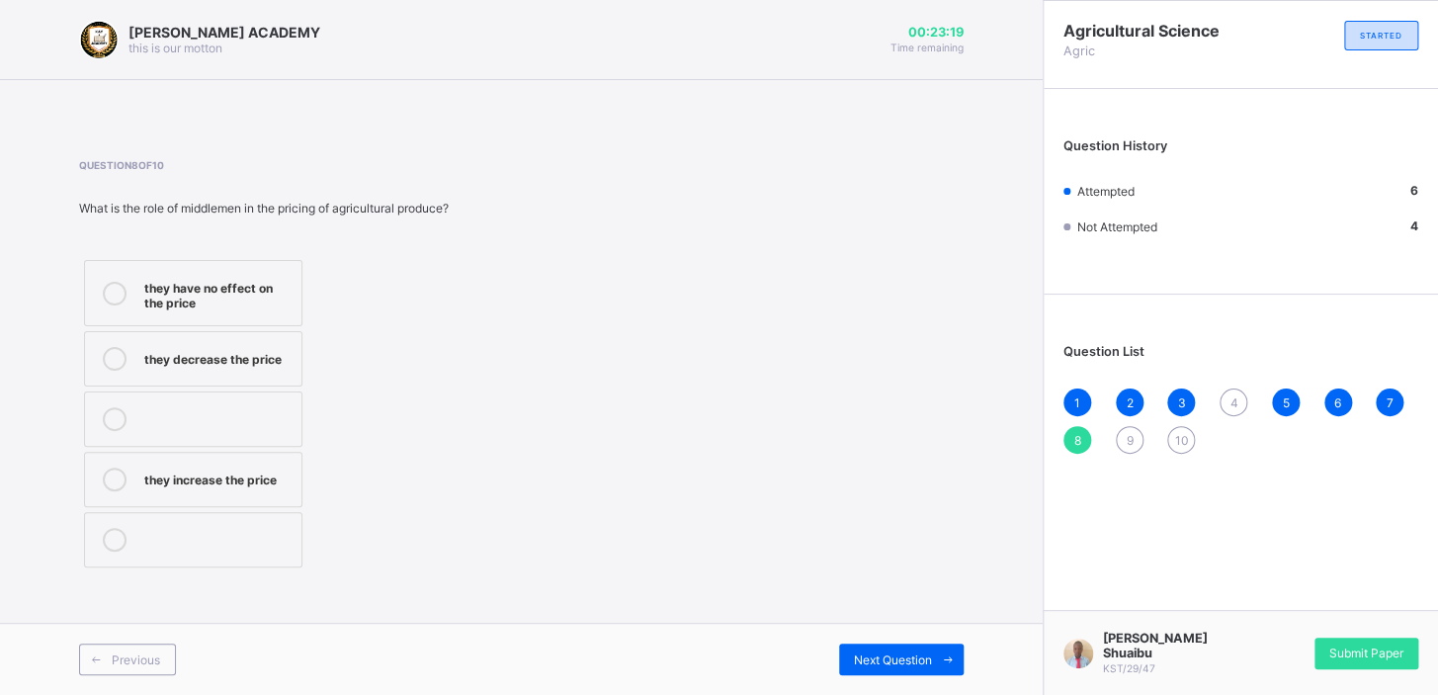
click at [1234, 405] on span "4" at bounding box center [1234, 402] width 8 height 15
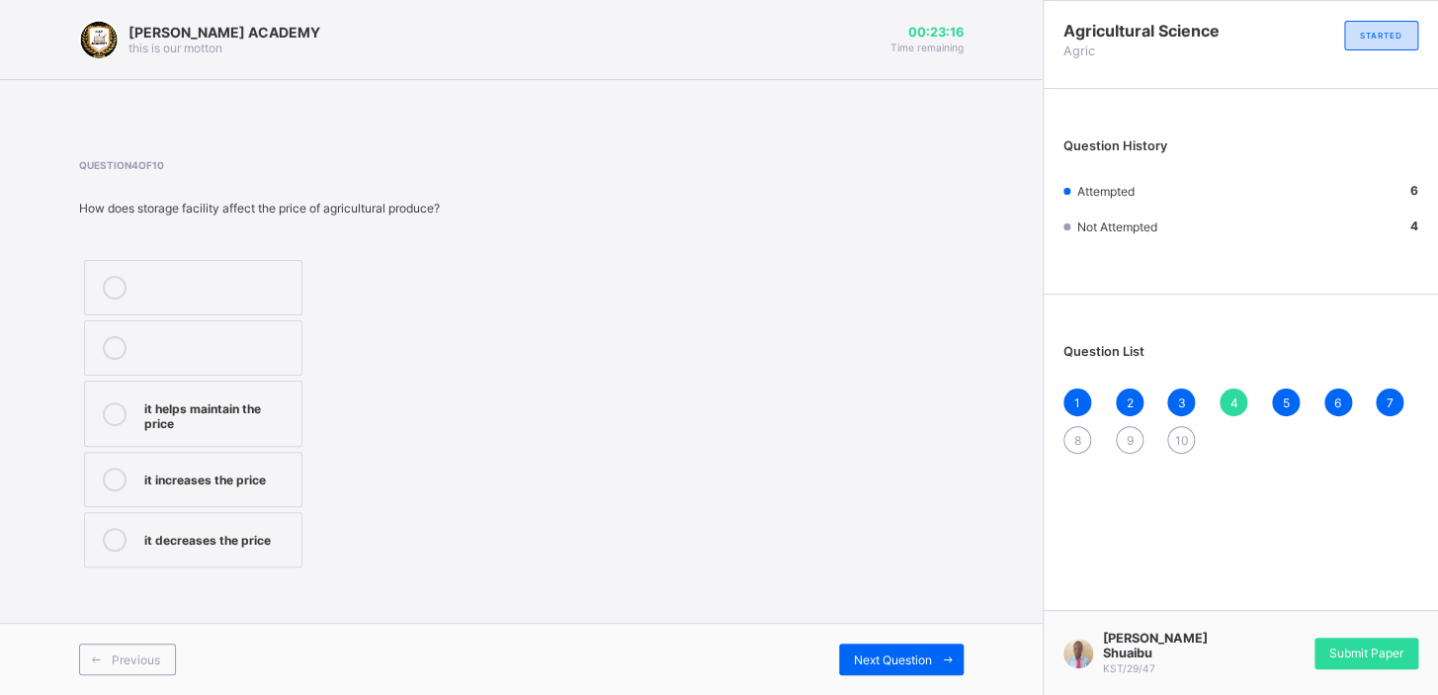
click at [137, 422] on label "it helps maintain the price" at bounding box center [193, 414] width 218 height 66
click at [902, 662] on span "Next Question" at bounding box center [893, 659] width 78 height 15
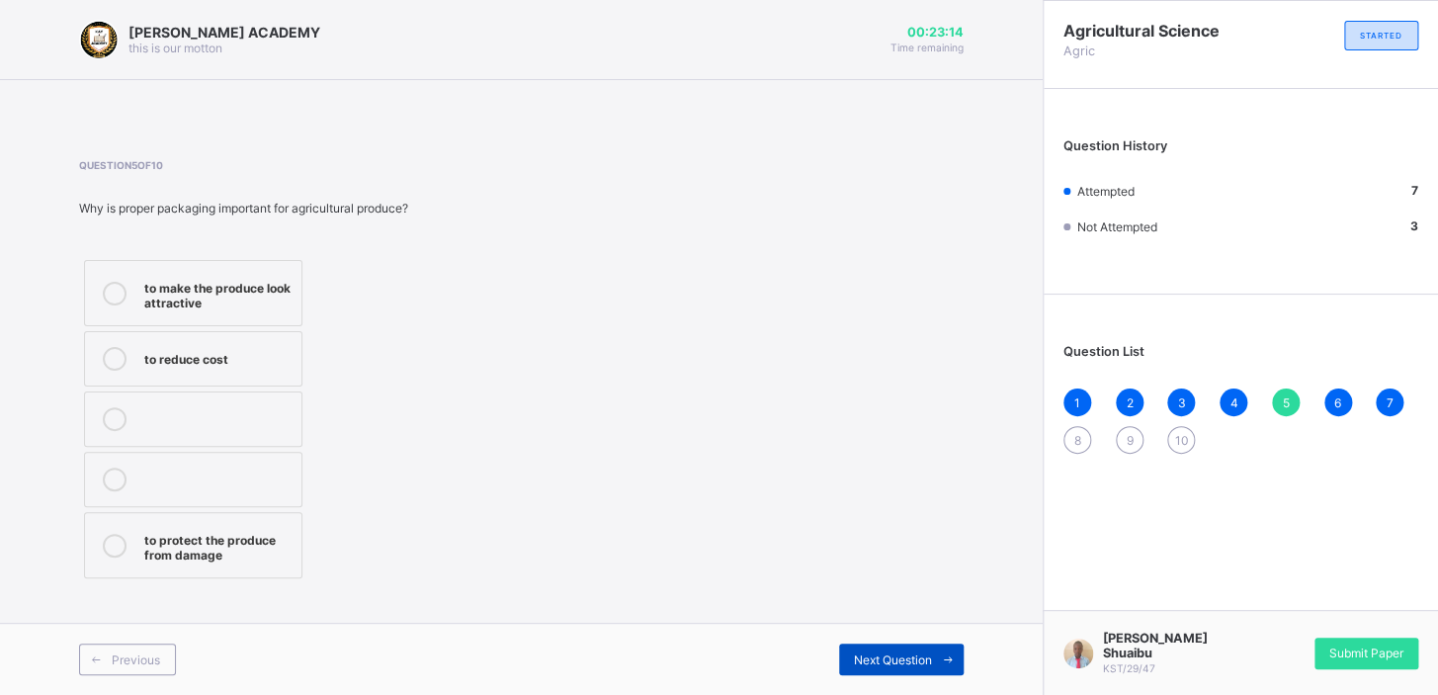
click at [902, 662] on span "Next Question" at bounding box center [893, 659] width 78 height 15
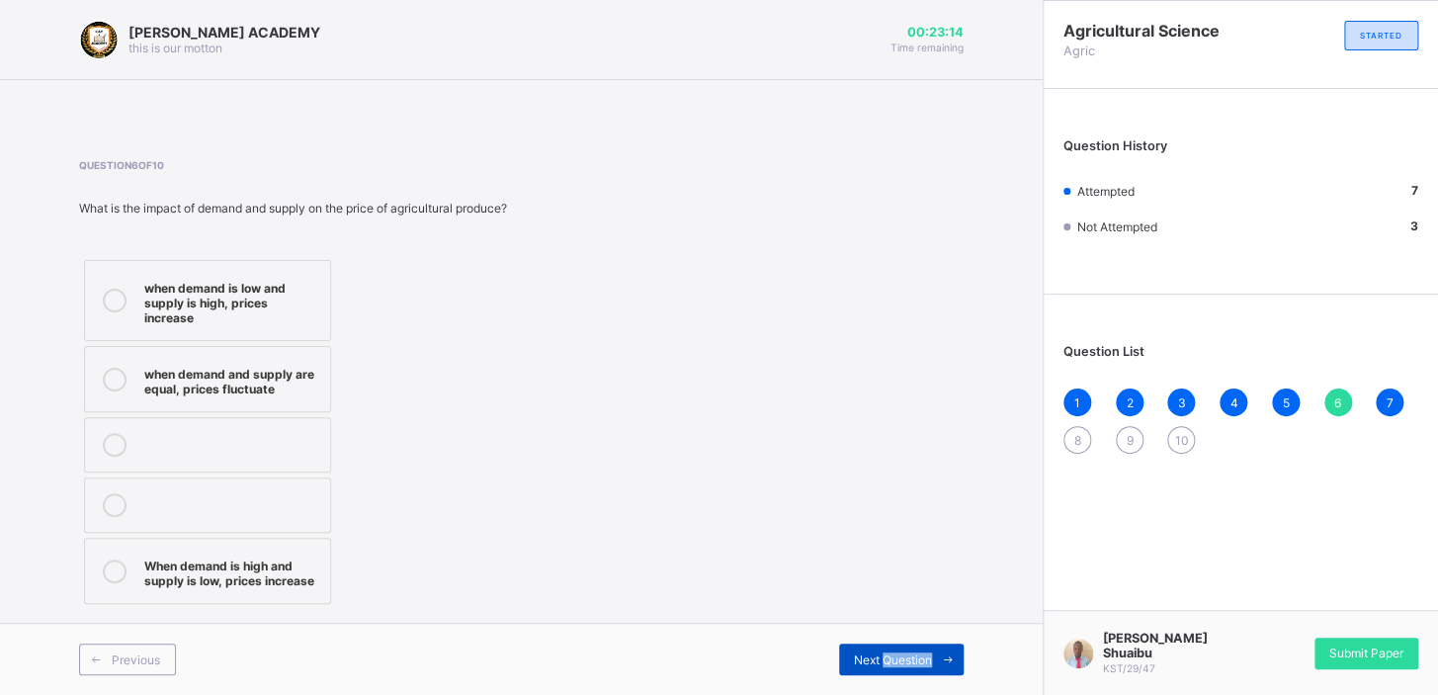
click at [902, 662] on span "Next Question" at bounding box center [893, 659] width 78 height 15
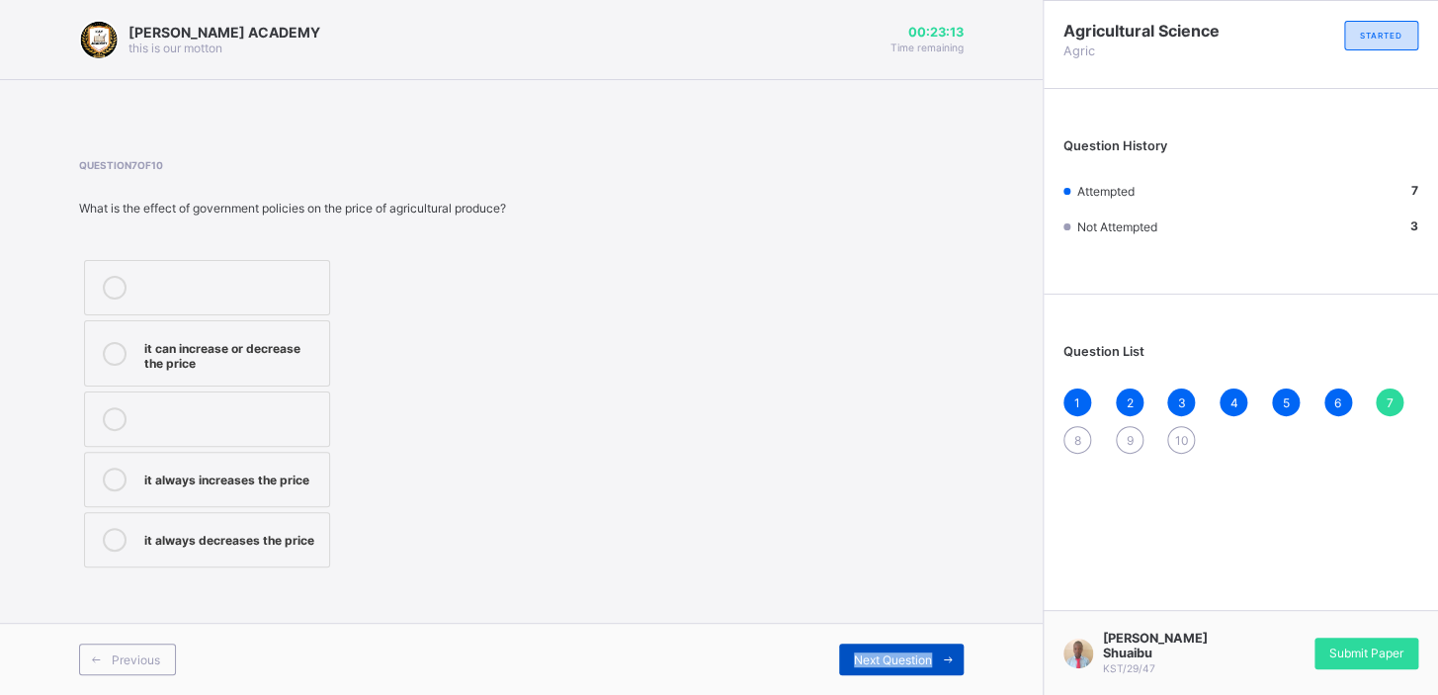
click at [902, 662] on span "Next Question" at bounding box center [893, 659] width 78 height 15
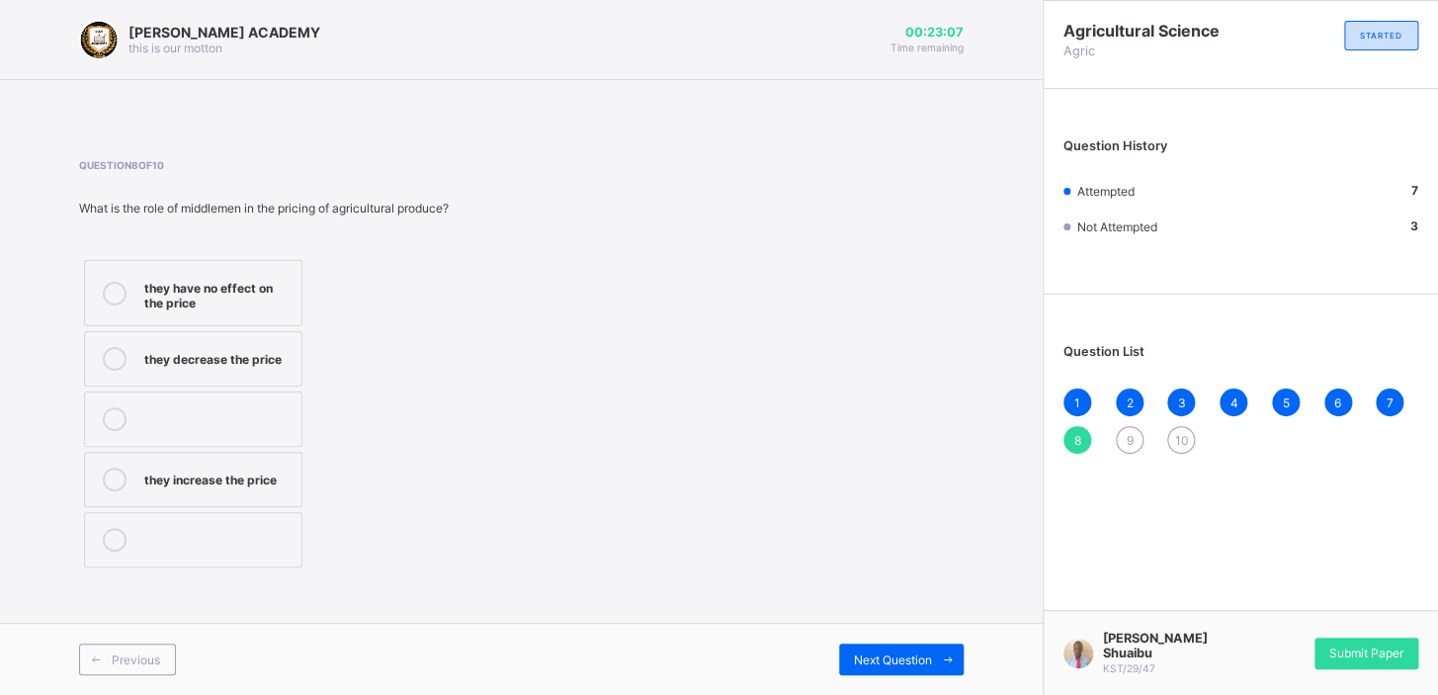
click at [1190, 435] on div "10" at bounding box center [1181, 440] width 28 height 28
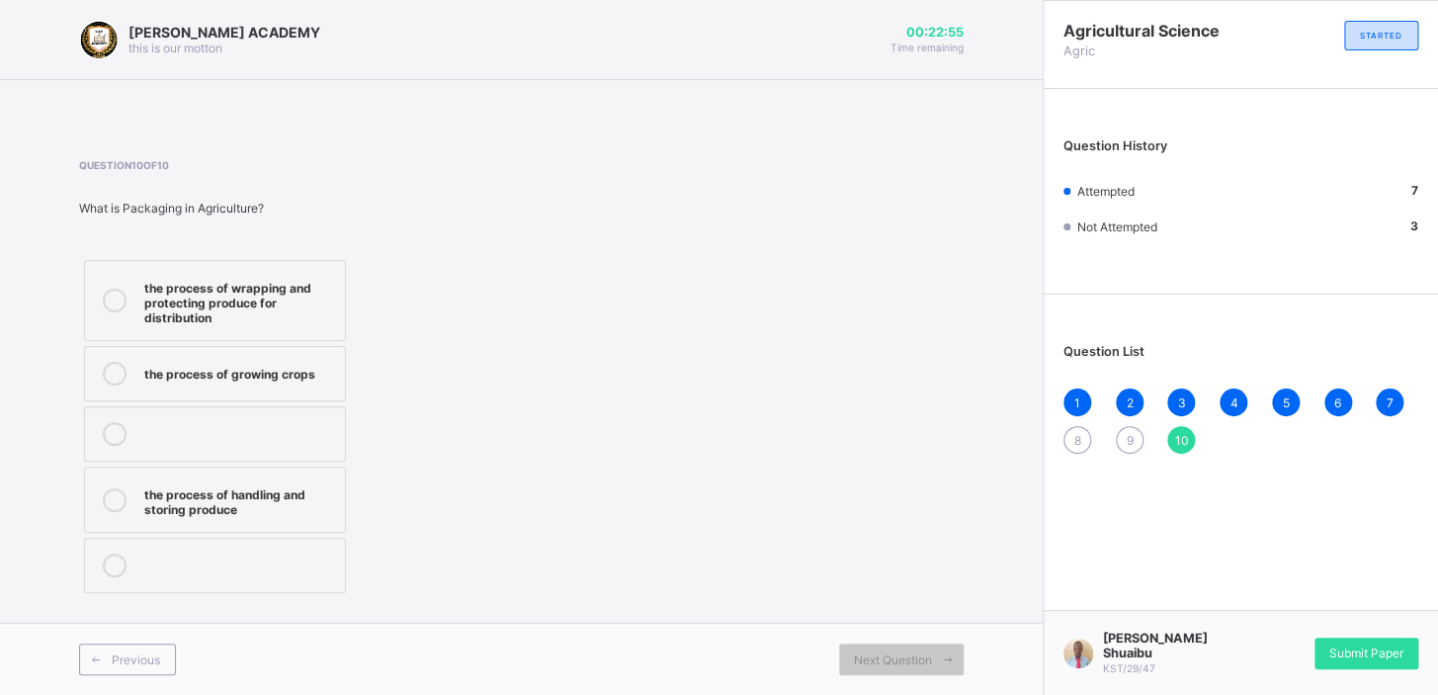
click at [217, 304] on div "the process of wrapping and protecting produce for distribution" at bounding box center [239, 300] width 191 height 49
click at [1078, 434] on span "8" at bounding box center [1078, 440] width 7 height 15
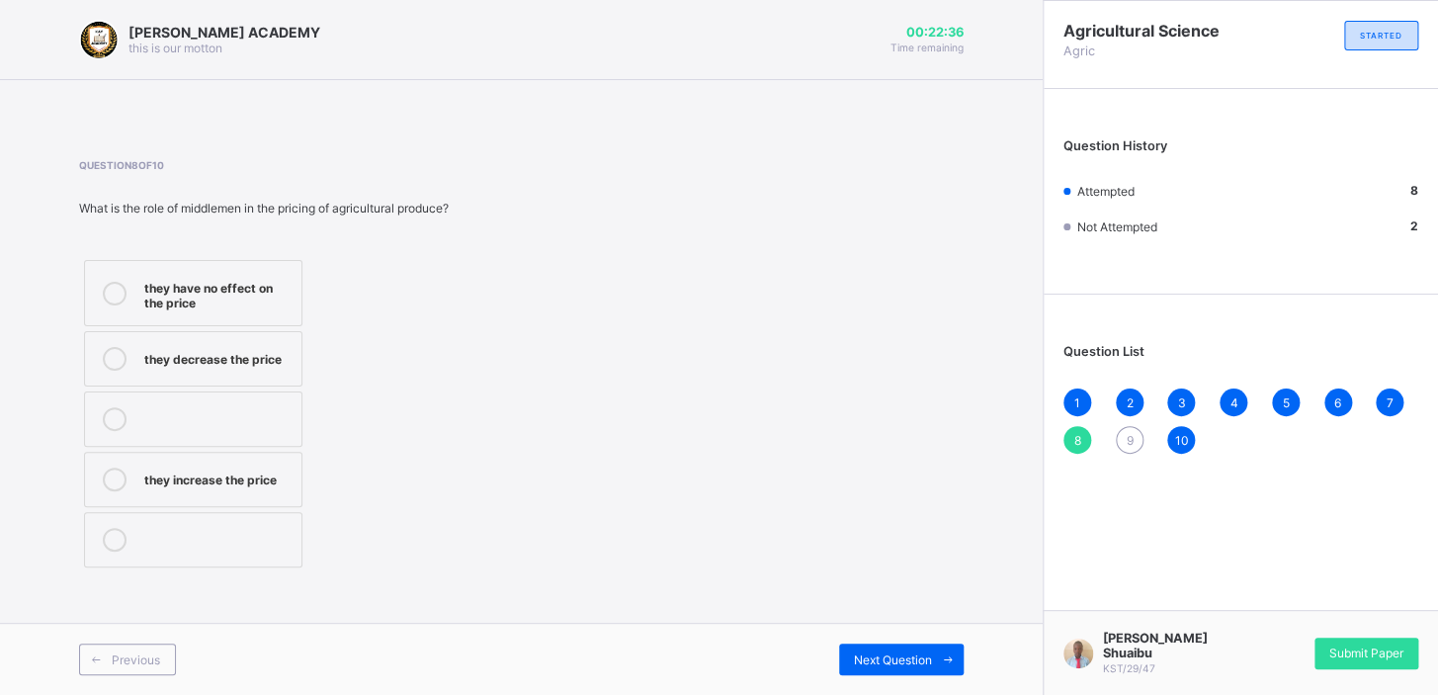
click at [178, 294] on div "they have no effect on the price" at bounding box center [217, 293] width 147 height 35
click at [1122, 445] on div "9" at bounding box center [1130, 440] width 28 height 28
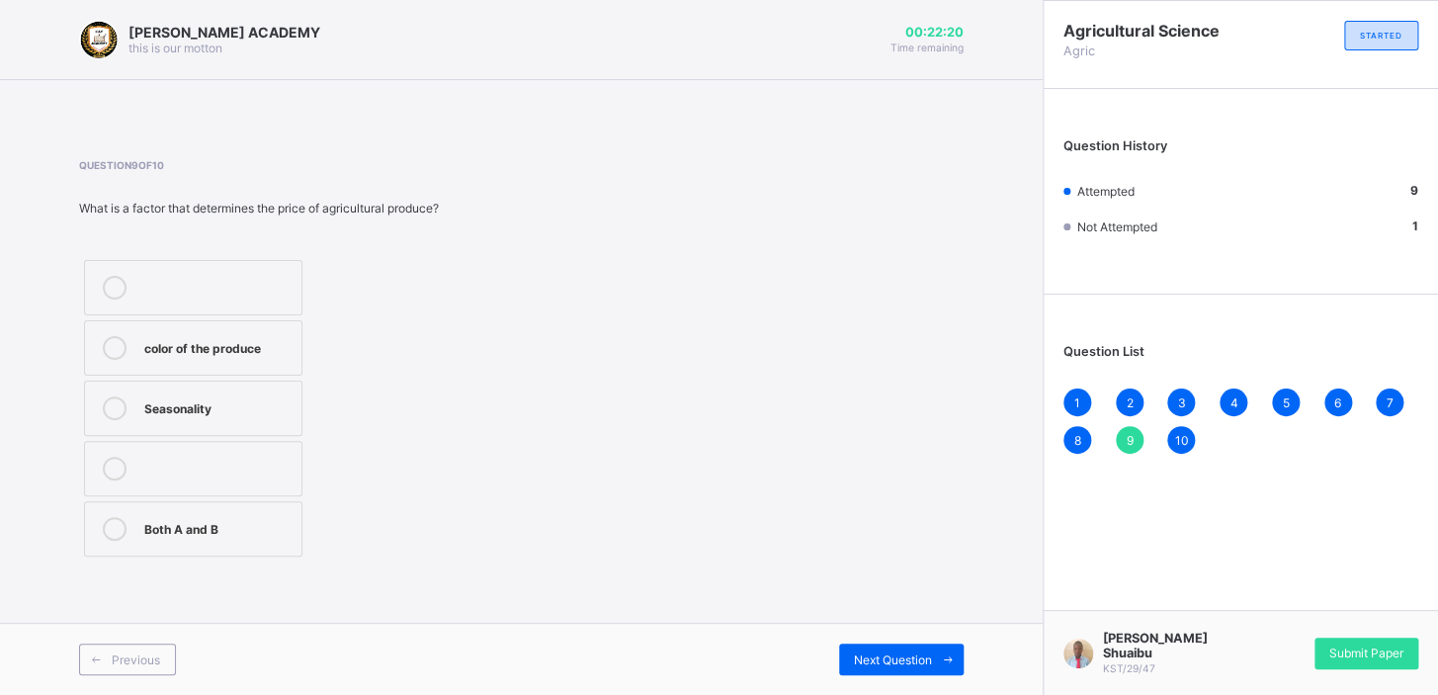
click at [144, 406] on div "Seasonality" at bounding box center [217, 406] width 147 height 20
click at [883, 665] on span "Next Question" at bounding box center [893, 659] width 78 height 15
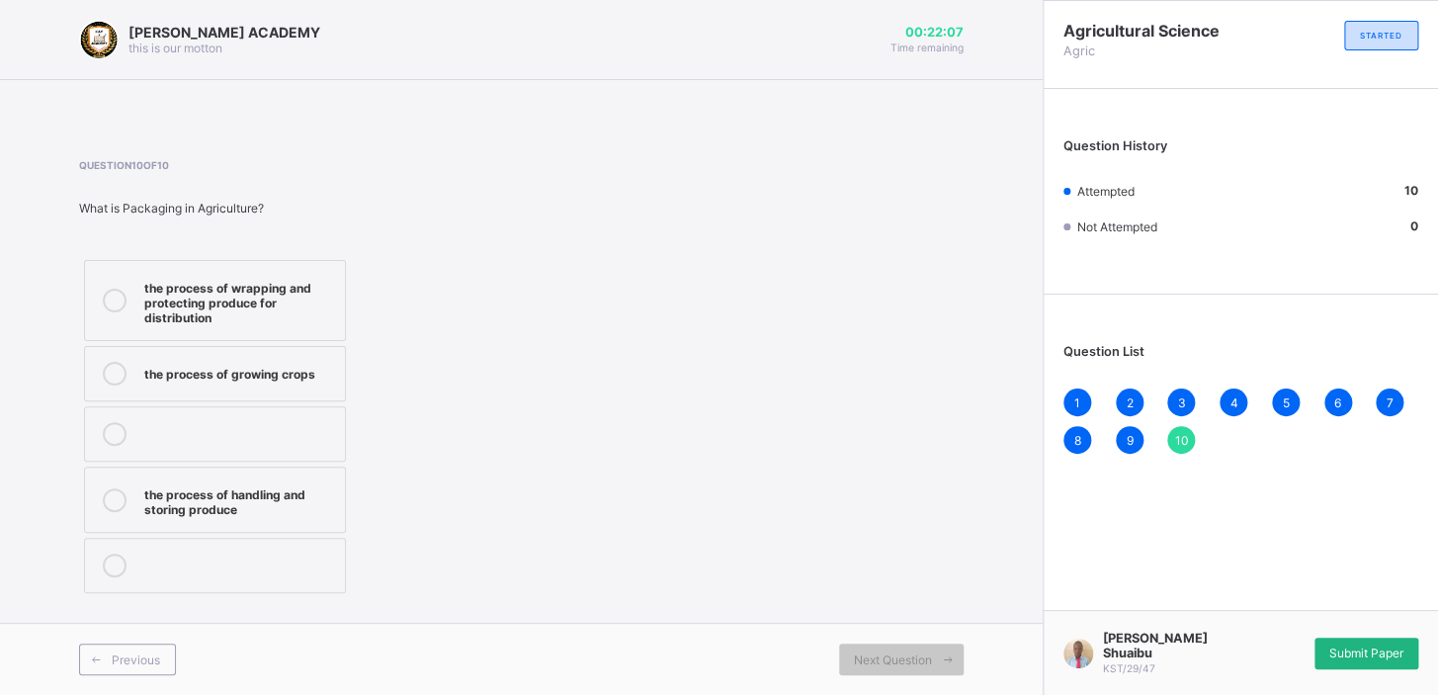
click at [1339, 643] on div "Submit Paper" at bounding box center [1367, 654] width 104 height 32
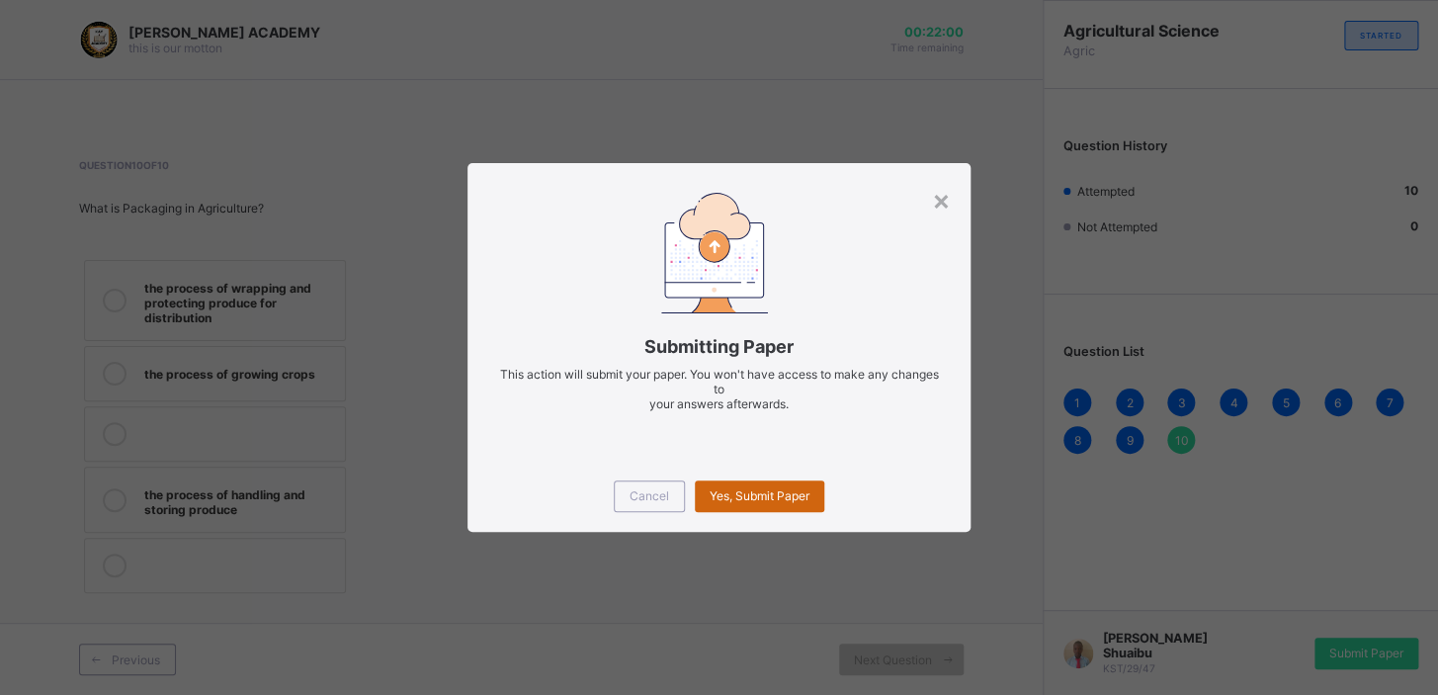
click at [768, 486] on div "Yes, Submit Paper" at bounding box center [760, 496] width 130 height 32
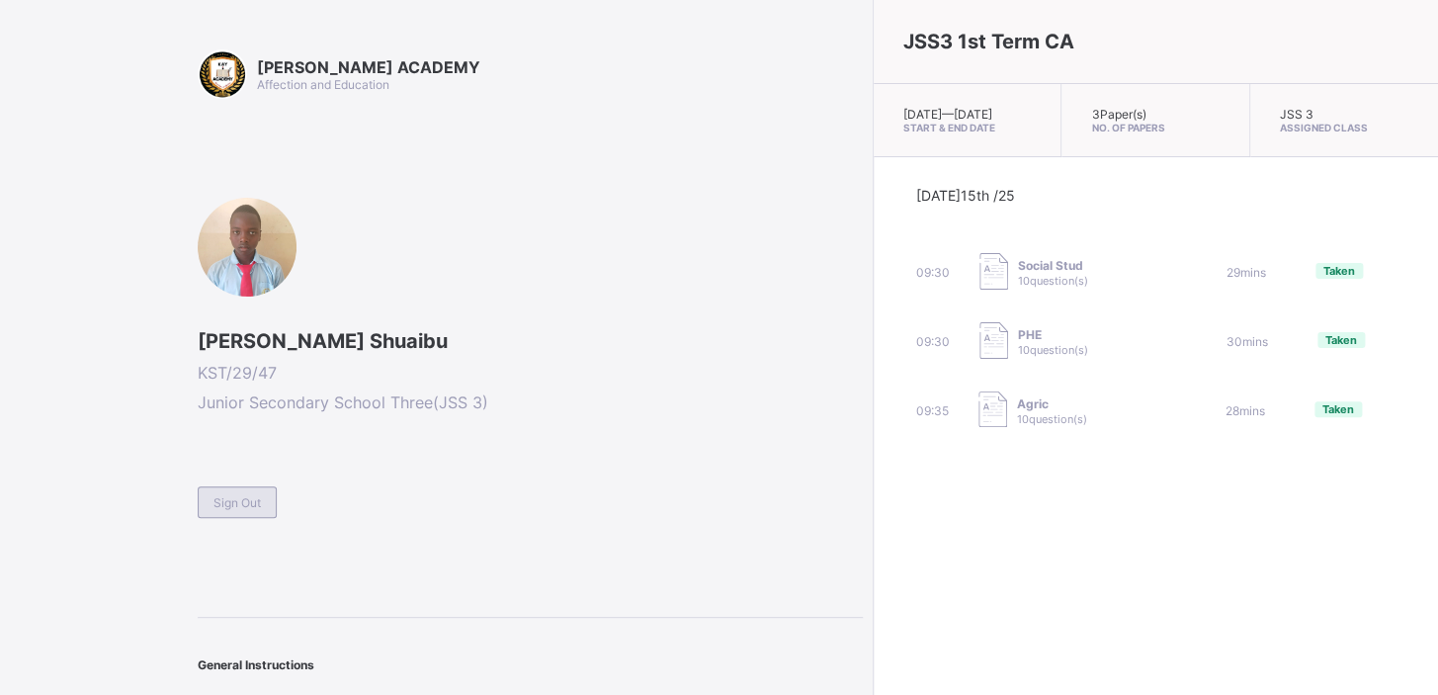
click at [221, 501] on span "Sign Out" at bounding box center [237, 502] width 47 height 15
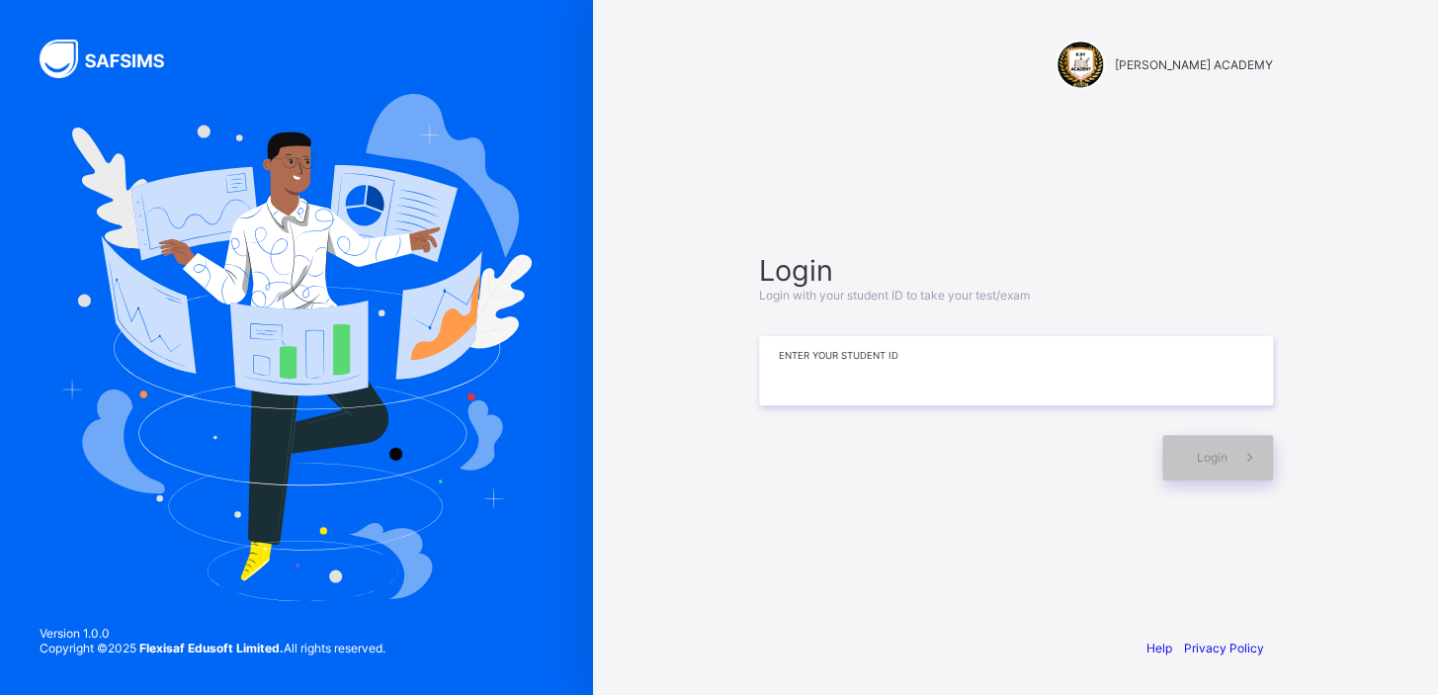
click at [863, 379] on input at bounding box center [1016, 370] width 514 height 69
type input "**********"
click at [1240, 454] on icon at bounding box center [1250, 457] width 21 height 19
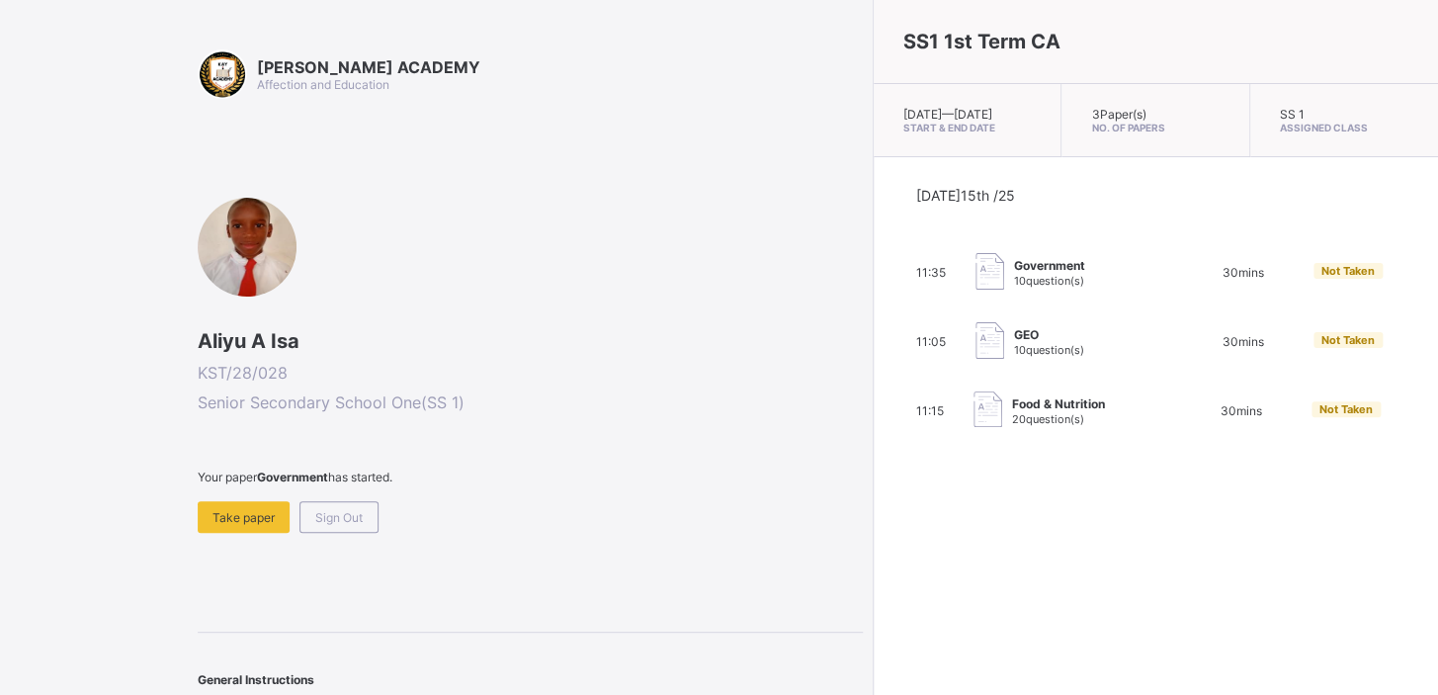
click at [1014, 342] on span "GEO" at bounding box center [1049, 334] width 70 height 15
click at [1014, 357] on span "10 question(s)" at bounding box center [1049, 350] width 70 height 14
click at [916, 355] on div "11:05 GEO 10 question(s) 30 mins Not Taken" at bounding box center [1155, 342] width 479 height 40
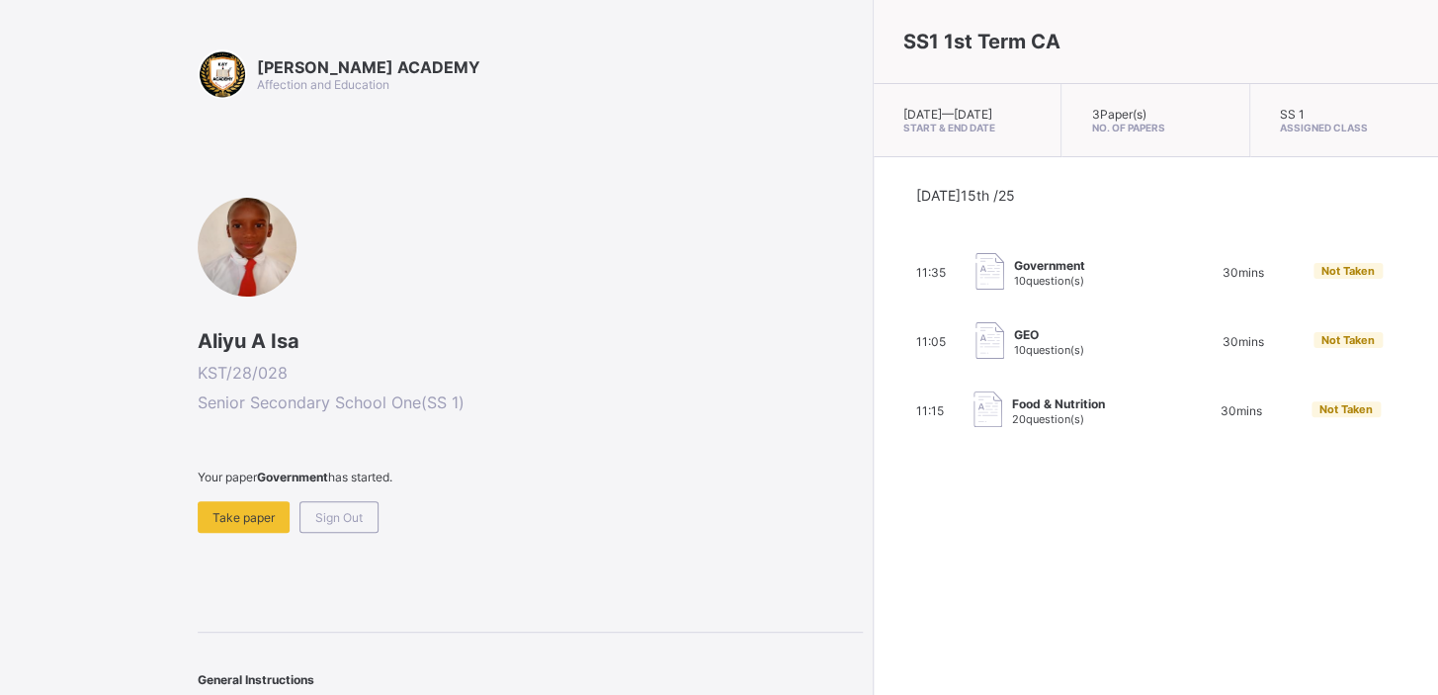
click at [916, 355] on div "11:05 GEO 10 question(s) 30 mins Not Taken" at bounding box center [1155, 342] width 479 height 40
click at [252, 513] on span "Take paper" at bounding box center [244, 517] width 62 height 15
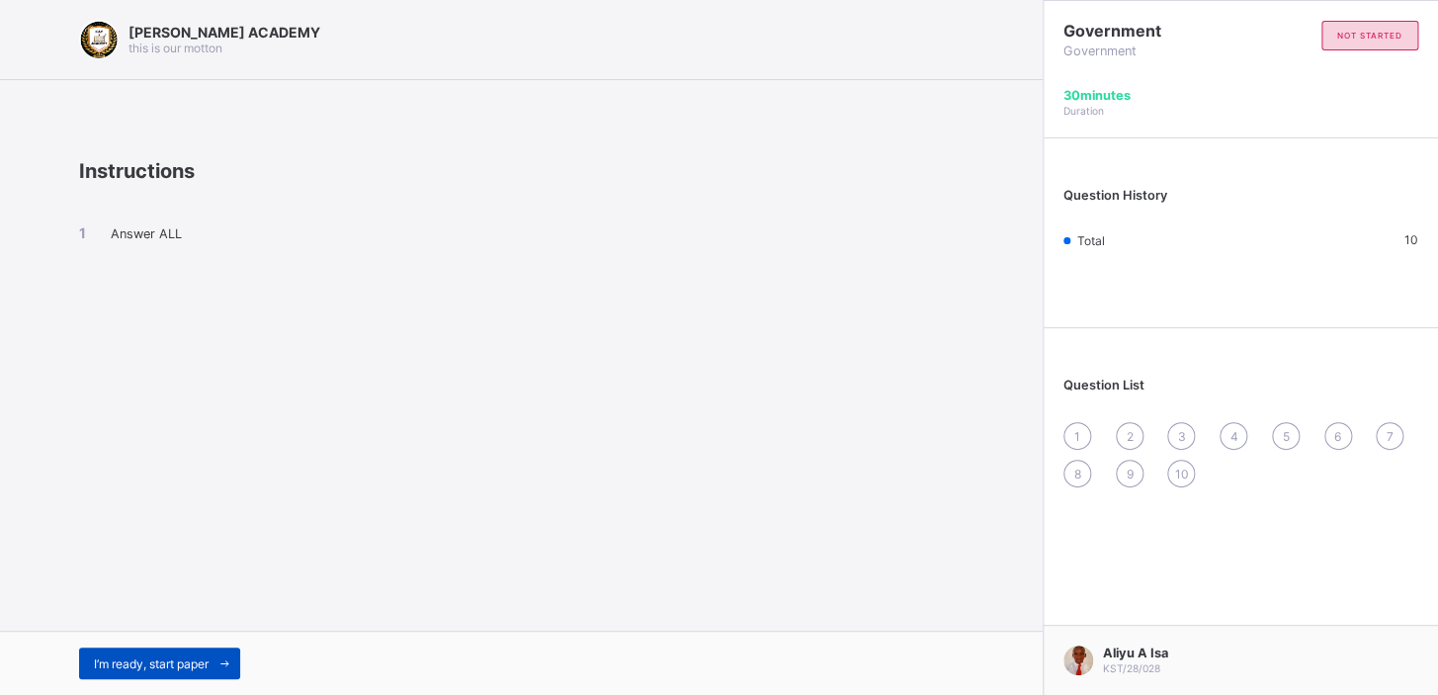
click at [162, 665] on span "I’m ready, start paper" at bounding box center [151, 663] width 115 height 15
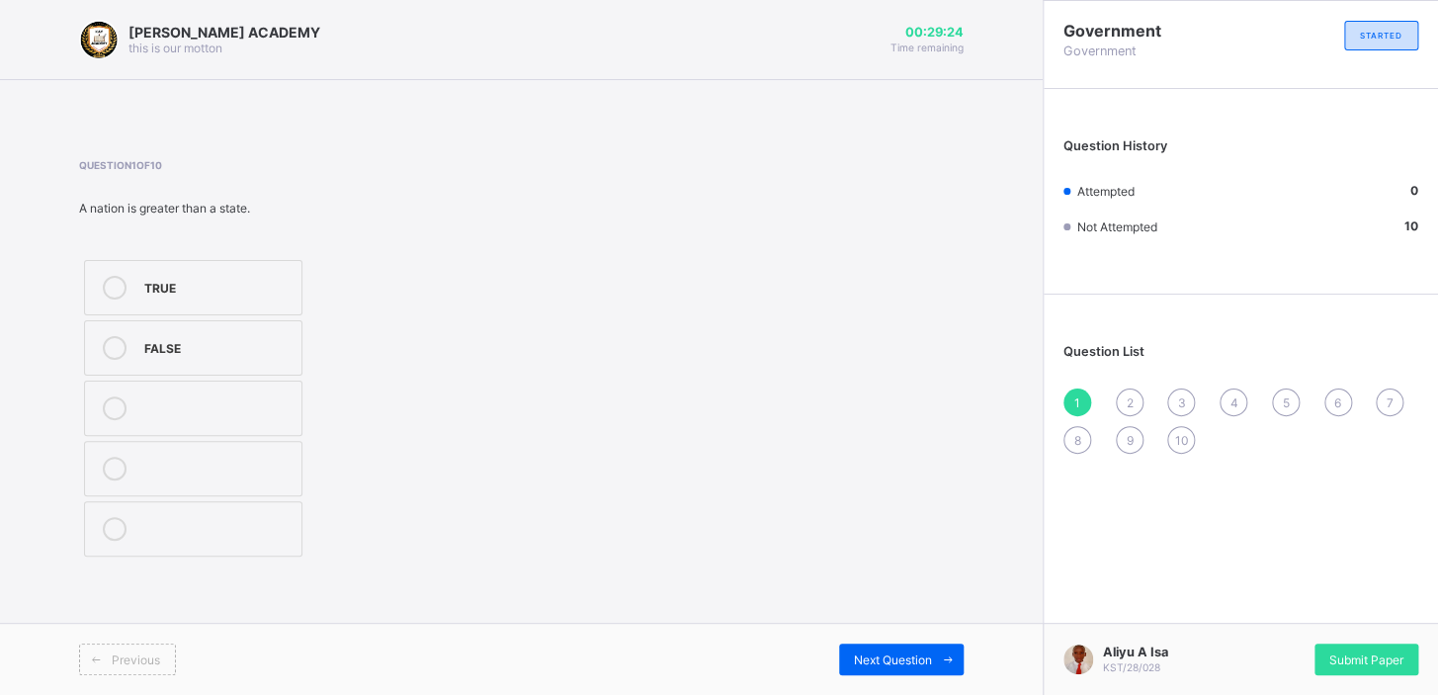
click at [115, 285] on icon at bounding box center [115, 288] width 24 height 24
click at [1394, 659] on span "Submit Paper" at bounding box center [1367, 659] width 74 height 15
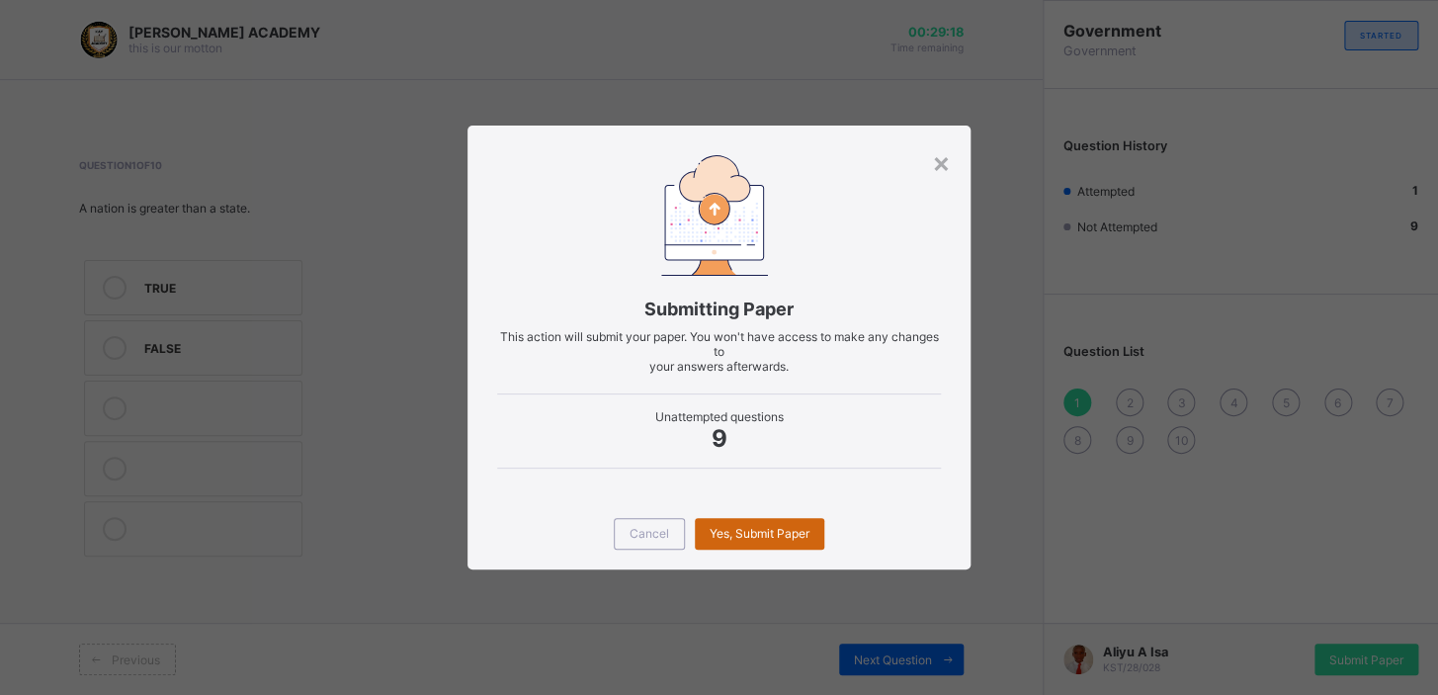
click at [772, 521] on div "Yes, Submit Paper" at bounding box center [760, 534] width 130 height 32
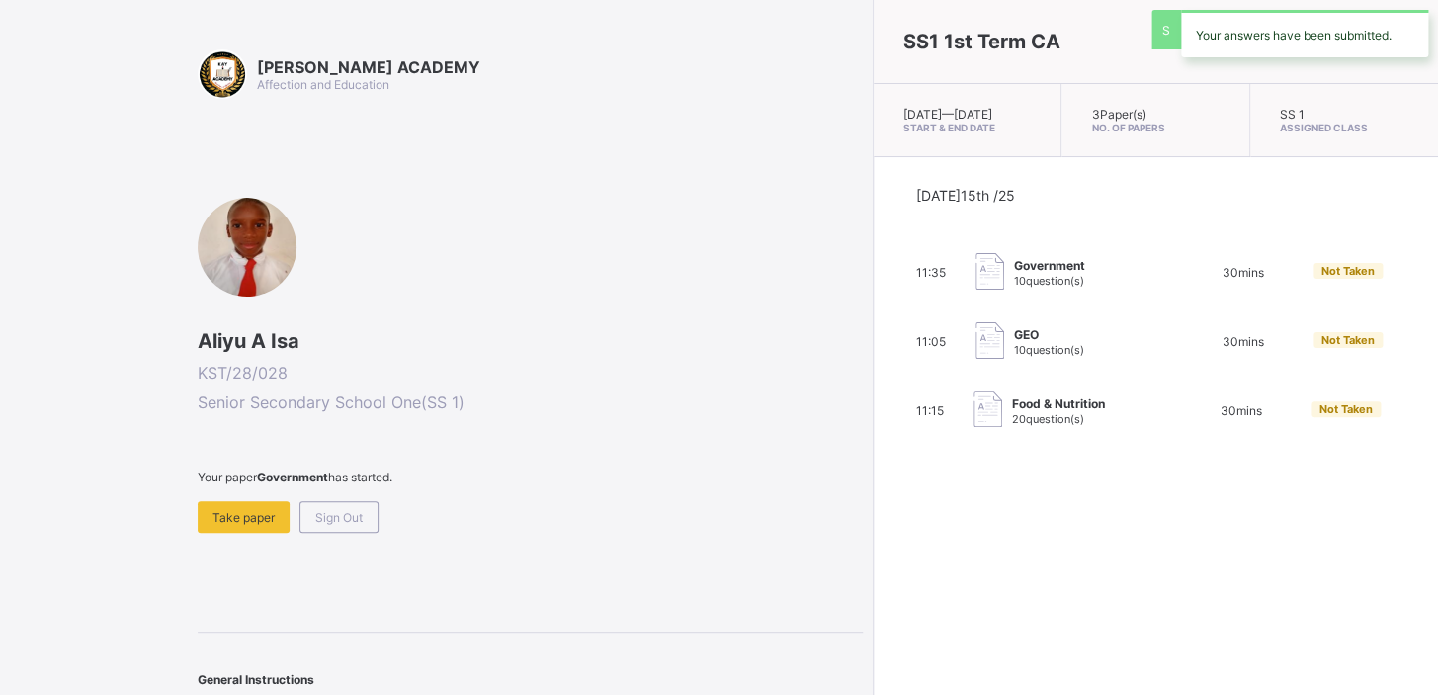
click at [873, 522] on div "SS1 1st Term CA [DATE] — [DATE] Start & End Date 3 Paper(s) No. of Papers SS 1 …" at bounding box center [1155, 347] width 565 height 695
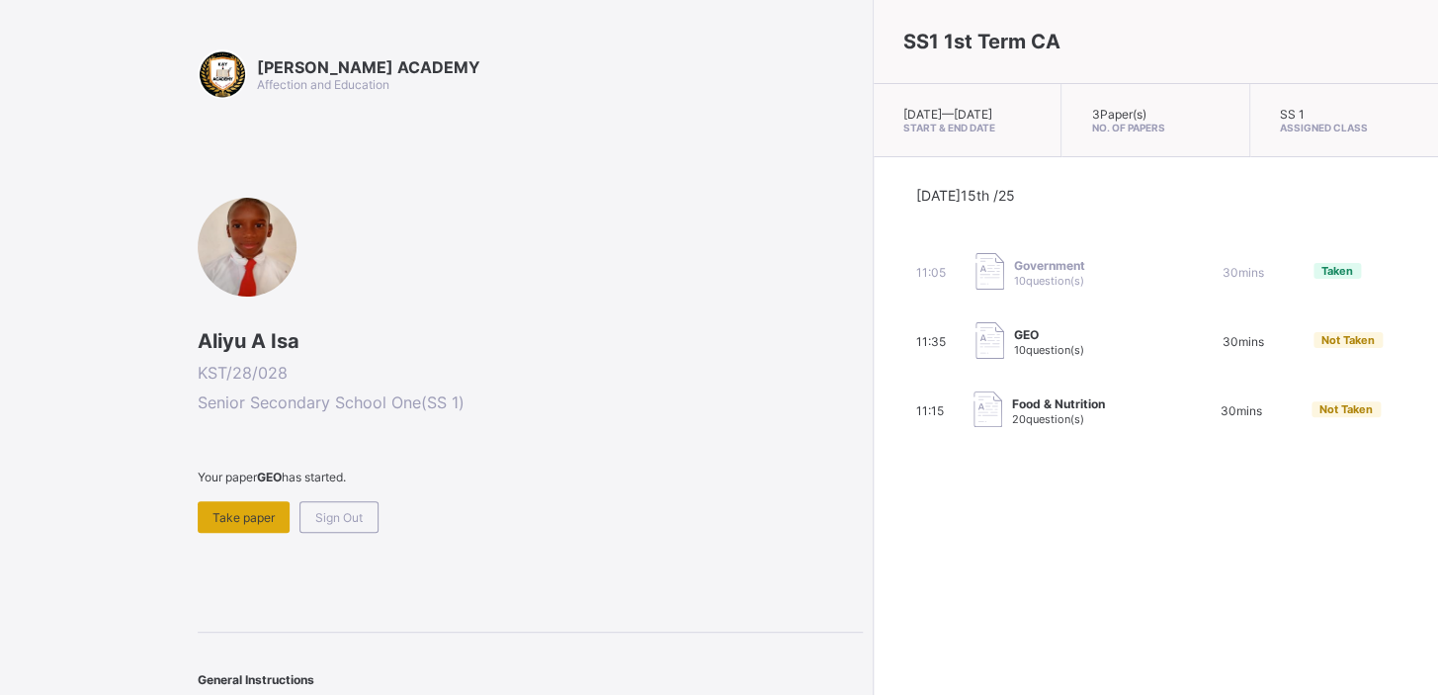
click at [246, 501] on div "Take paper" at bounding box center [244, 517] width 92 height 32
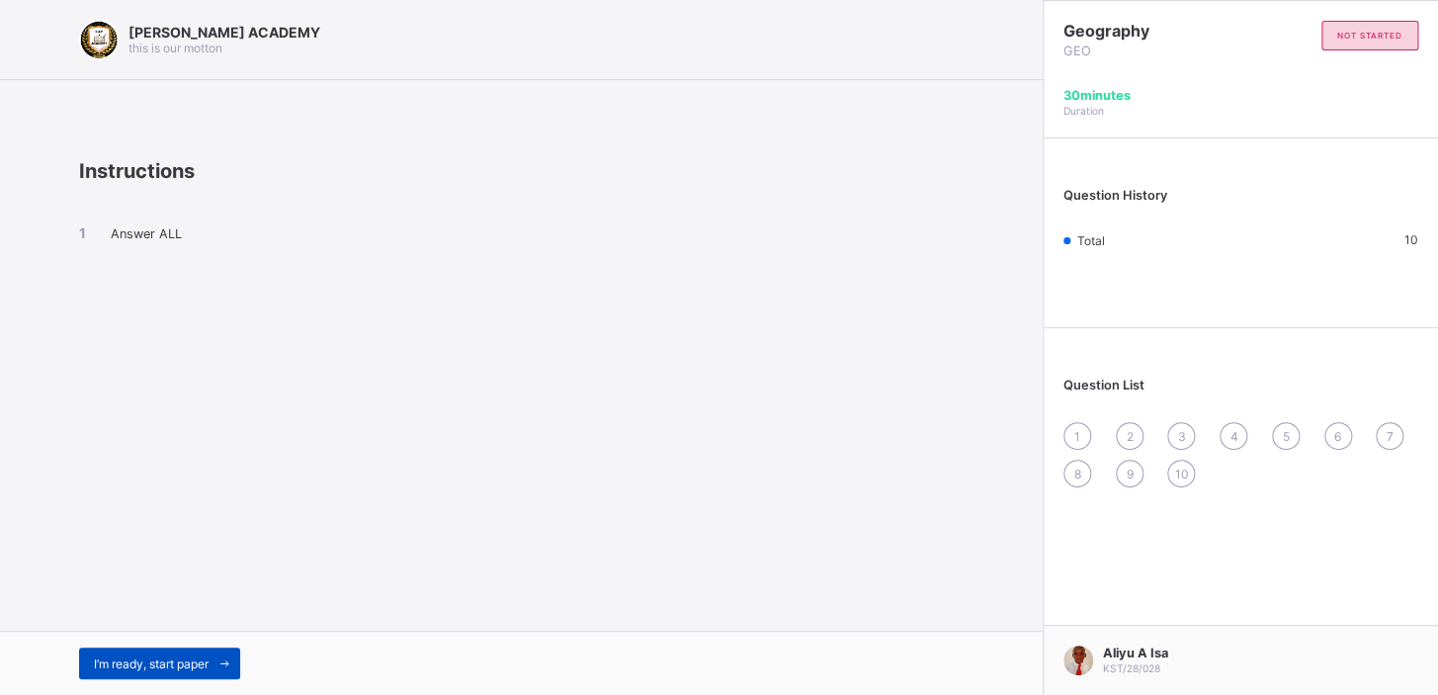
click at [182, 660] on span "I’m ready, start paper" at bounding box center [151, 663] width 115 height 15
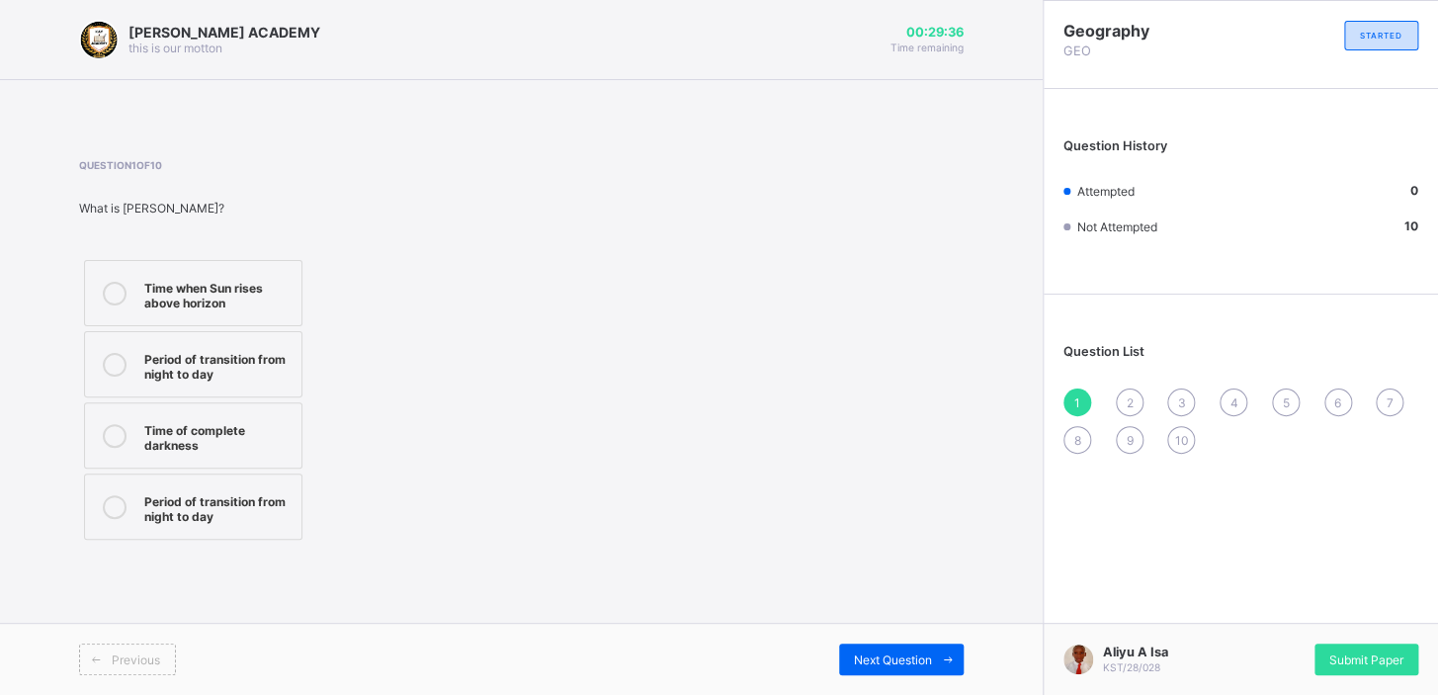
click at [119, 291] on icon at bounding box center [115, 294] width 24 height 24
click at [887, 662] on span "Next Question" at bounding box center [893, 659] width 78 height 15
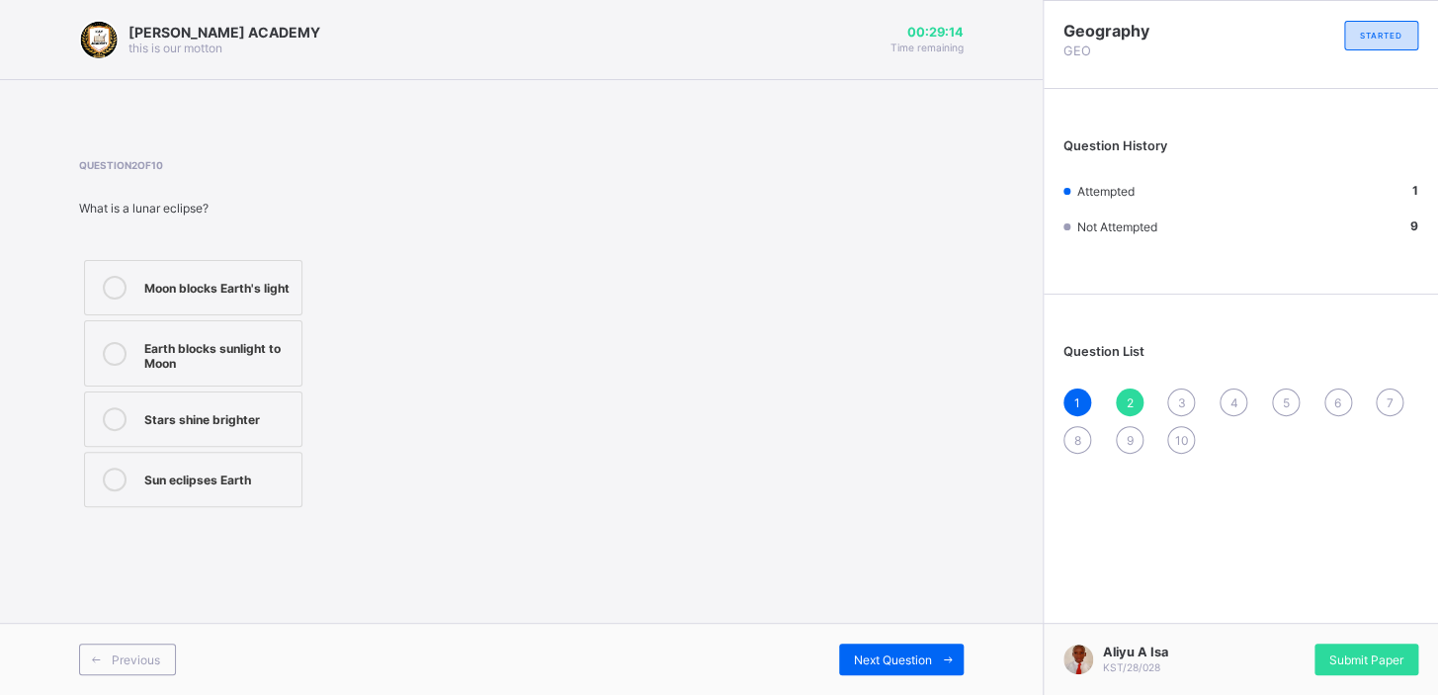
click at [112, 352] on icon at bounding box center [115, 354] width 24 height 24
click at [895, 657] on span "Next Question" at bounding box center [893, 659] width 78 height 15
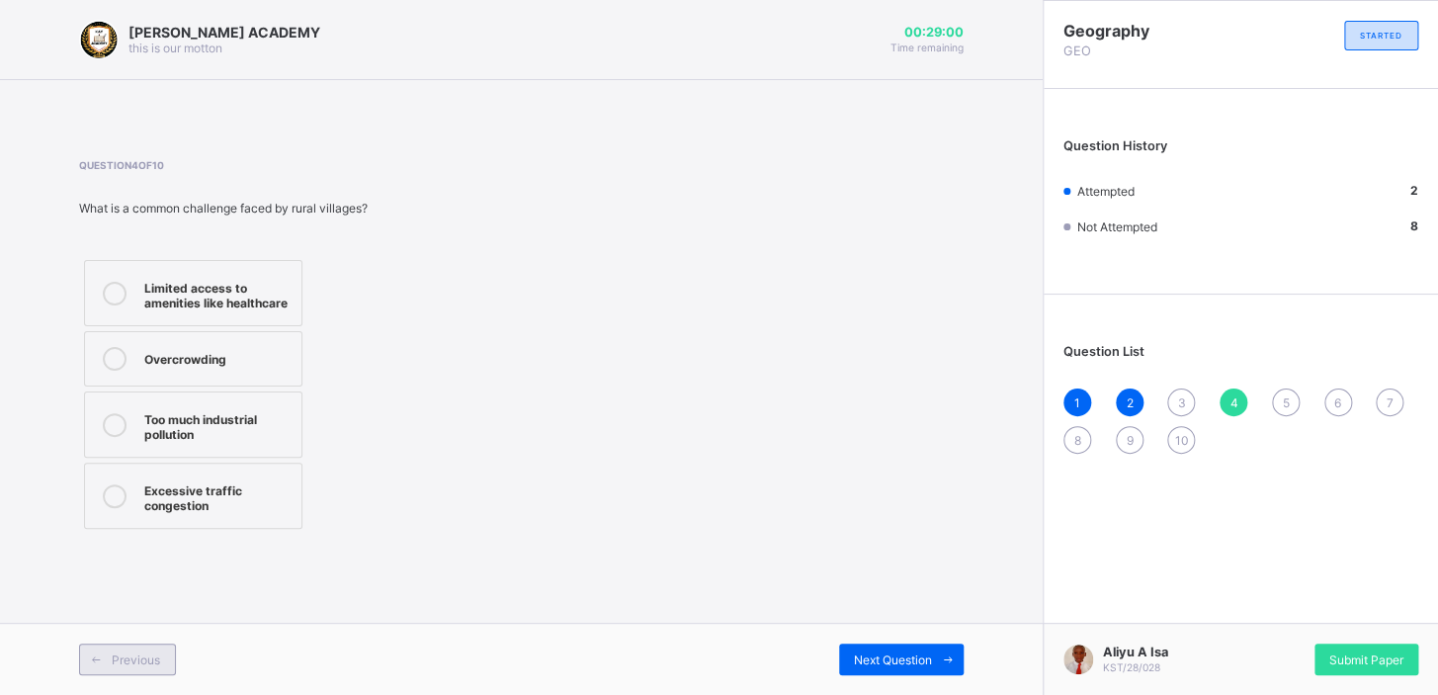
click at [166, 650] on div "Previous" at bounding box center [127, 660] width 97 height 32
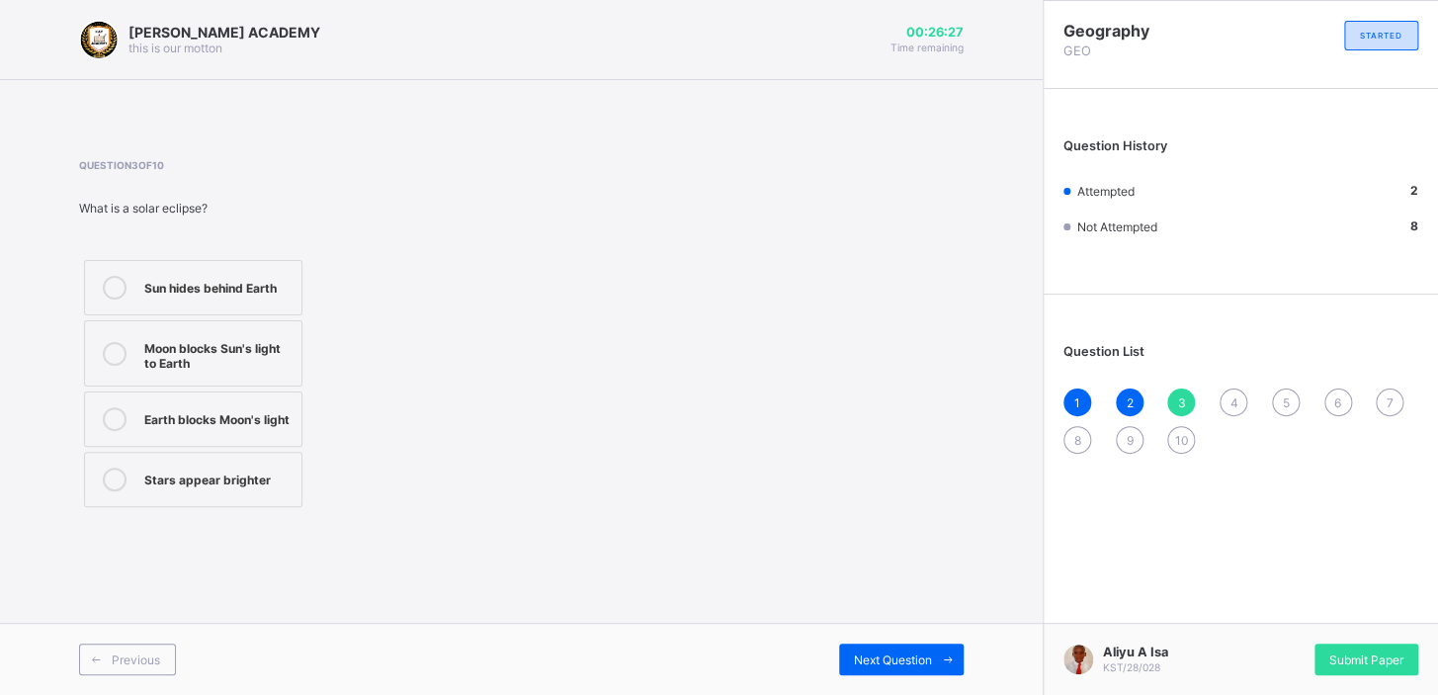
click at [117, 361] on icon at bounding box center [115, 354] width 24 height 24
click at [904, 663] on span "Next Question" at bounding box center [893, 659] width 78 height 15
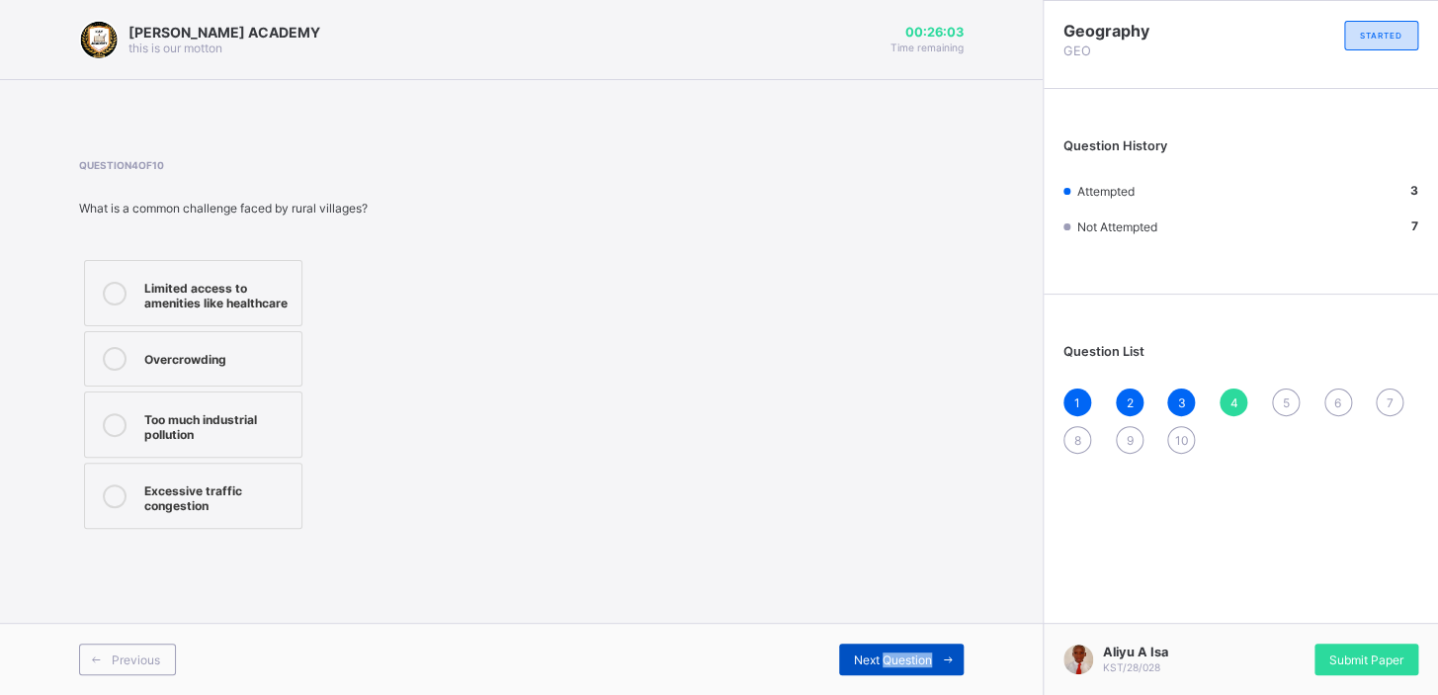
click at [904, 663] on span "Next Question" at bounding box center [893, 659] width 78 height 15
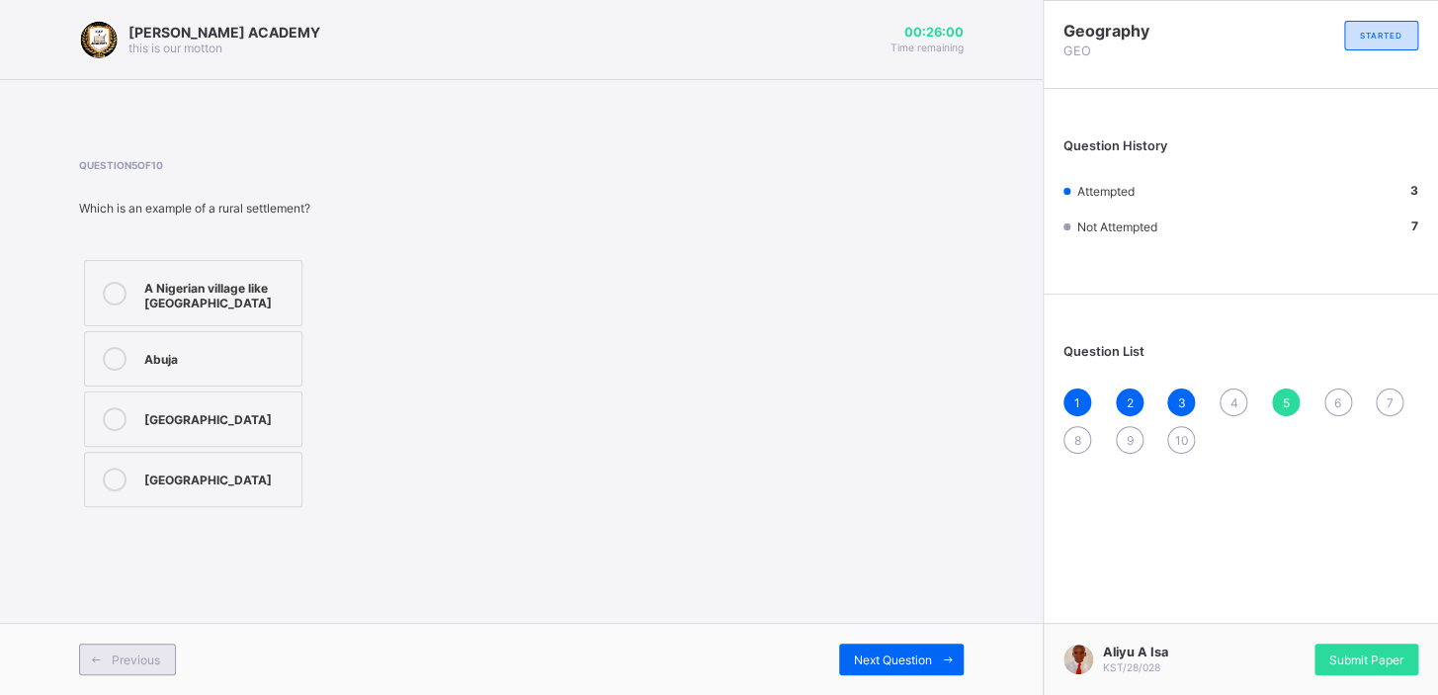
click at [158, 672] on div "Previous" at bounding box center [127, 660] width 97 height 32
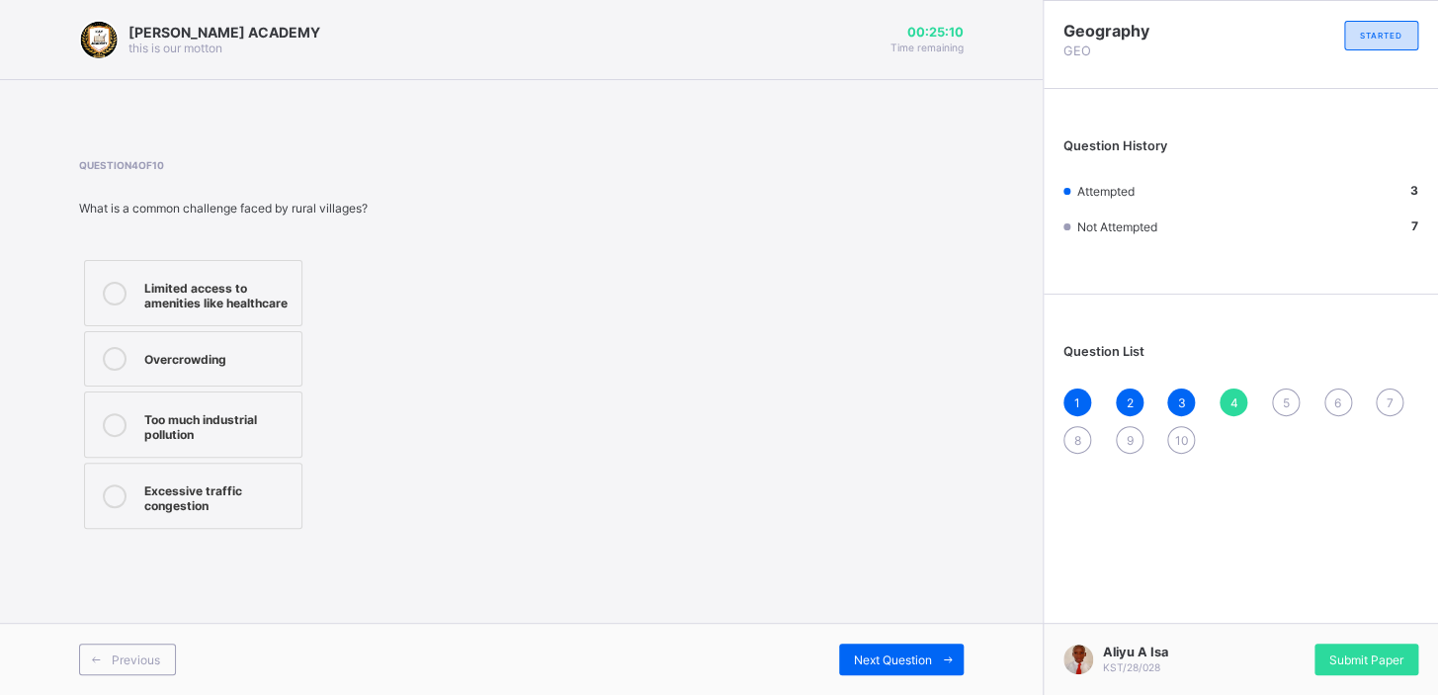
click at [118, 290] on icon at bounding box center [115, 294] width 24 height 24
click at [899, 658] on span "Next Question" at bounding box center [893, 659] width 78 height 15
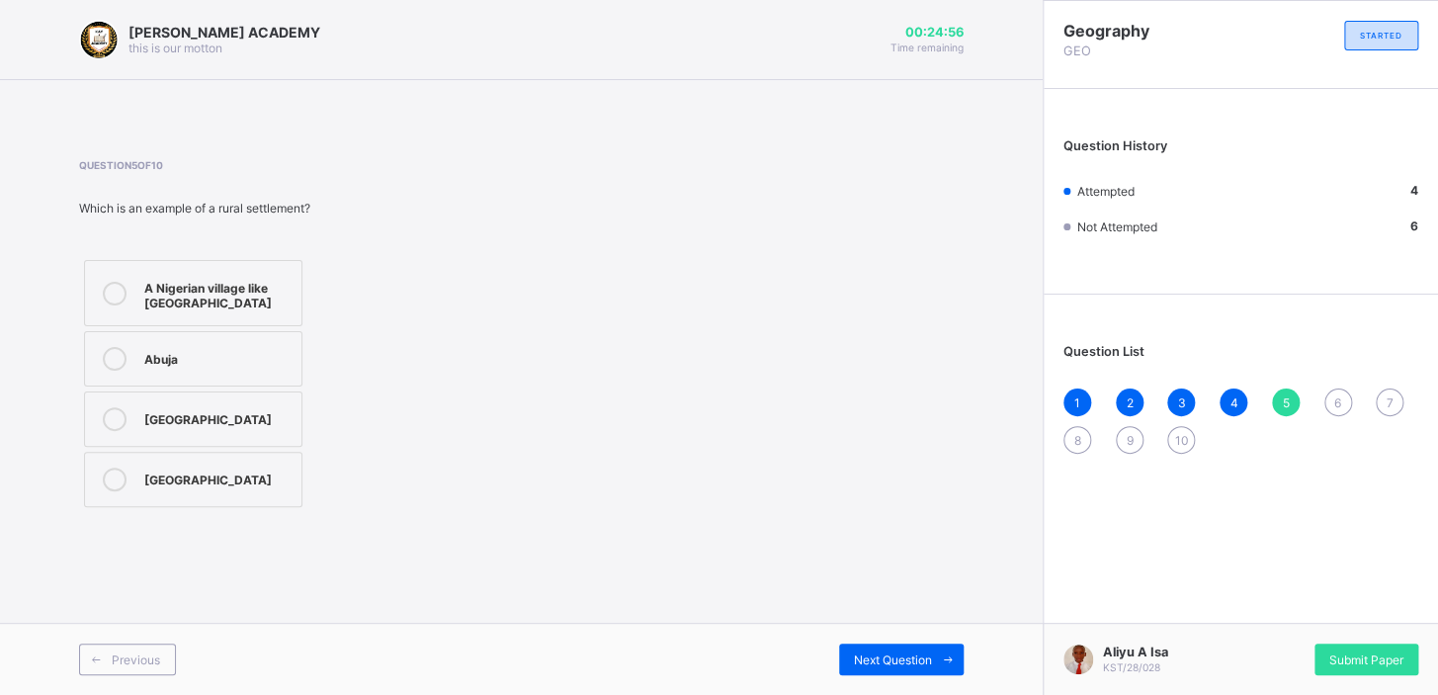
click at [113, 424] on icon at bounding box center [115, 419] width 24 height 24
click at [110, 672] on span at bounding box center [96, 660] width 32 height 32
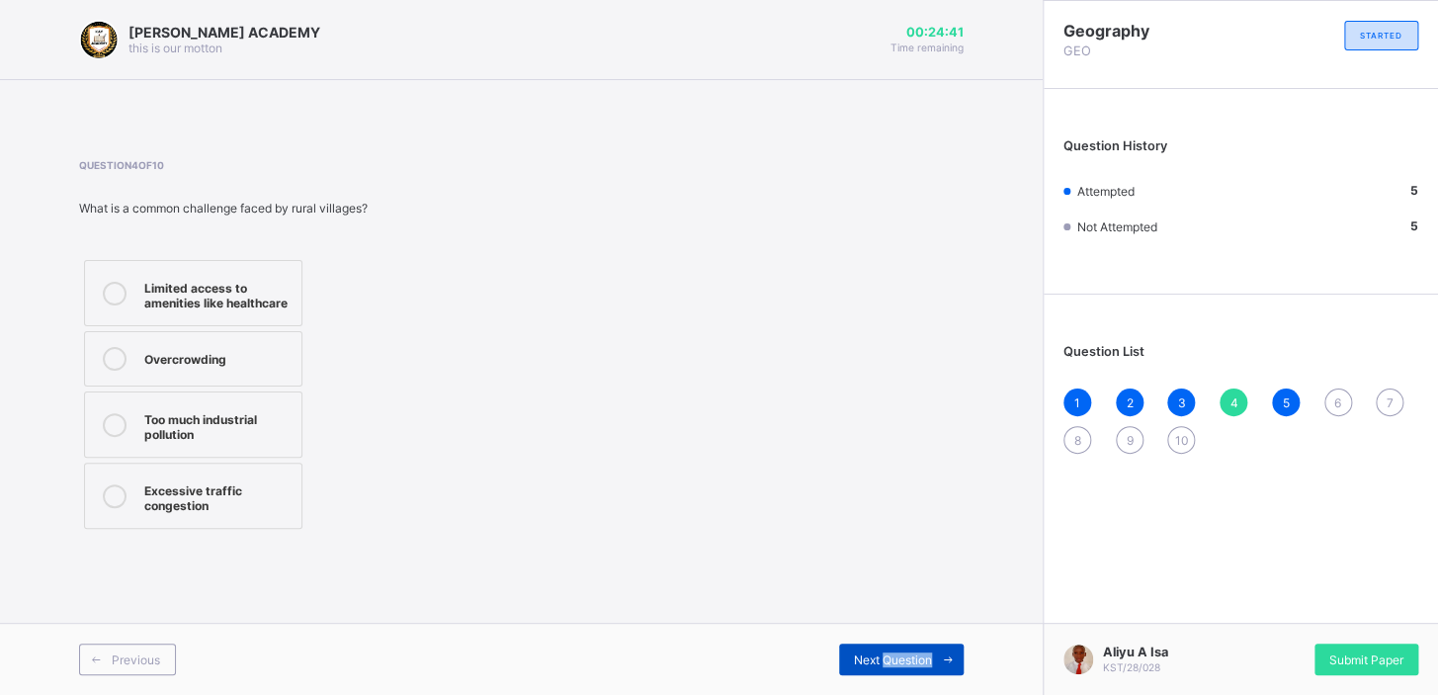
click at [880, 670] on div "Previous Next Question" at bounding box center [521, 659] width 1043 height 72
click at [880, 670] on div "Next Question" at bounding box center [901, 660] width 125 height 32
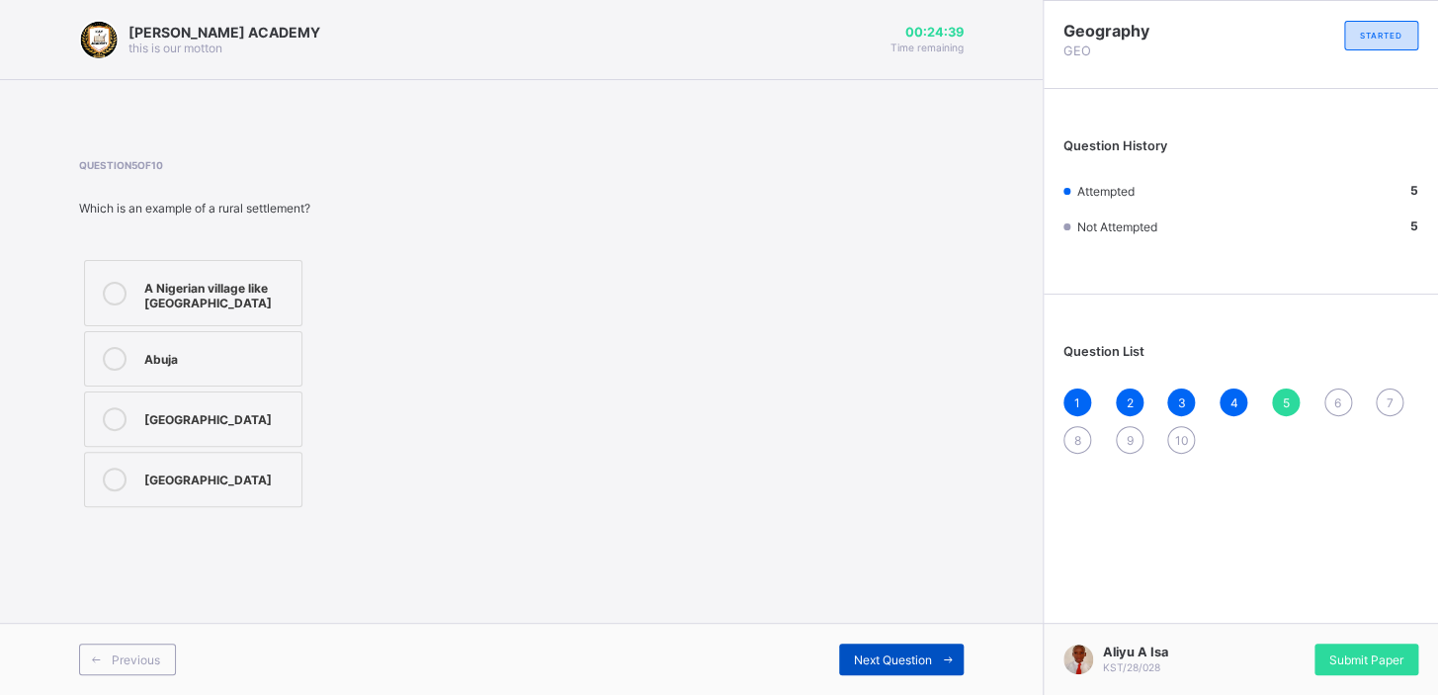
click at [880, 671] on div "Next Question" at bounding box center [901, 660] width 125 height 32
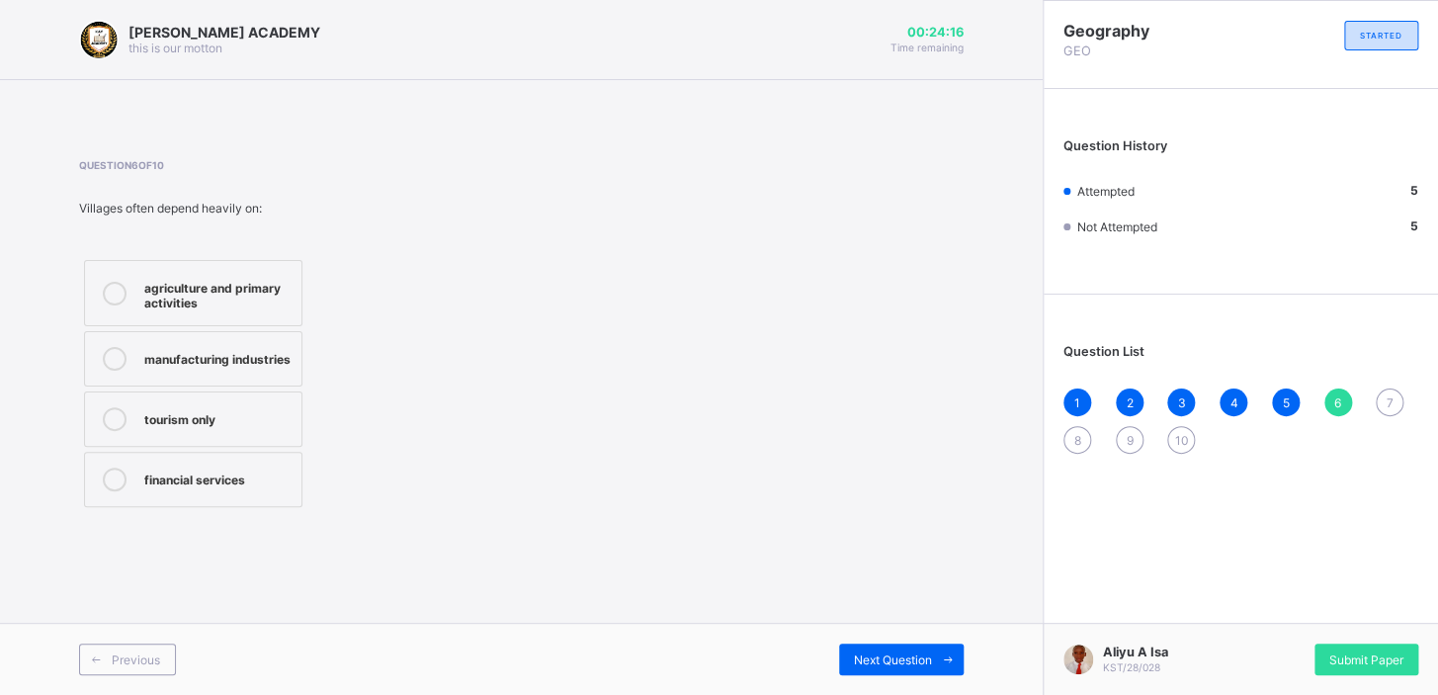
click at [125, 285] on div at bounding box center [115, 293] width 40 height 35
click at [929, 657] on span "Next Question" at bounding box center [893, 659] width 78 height 15
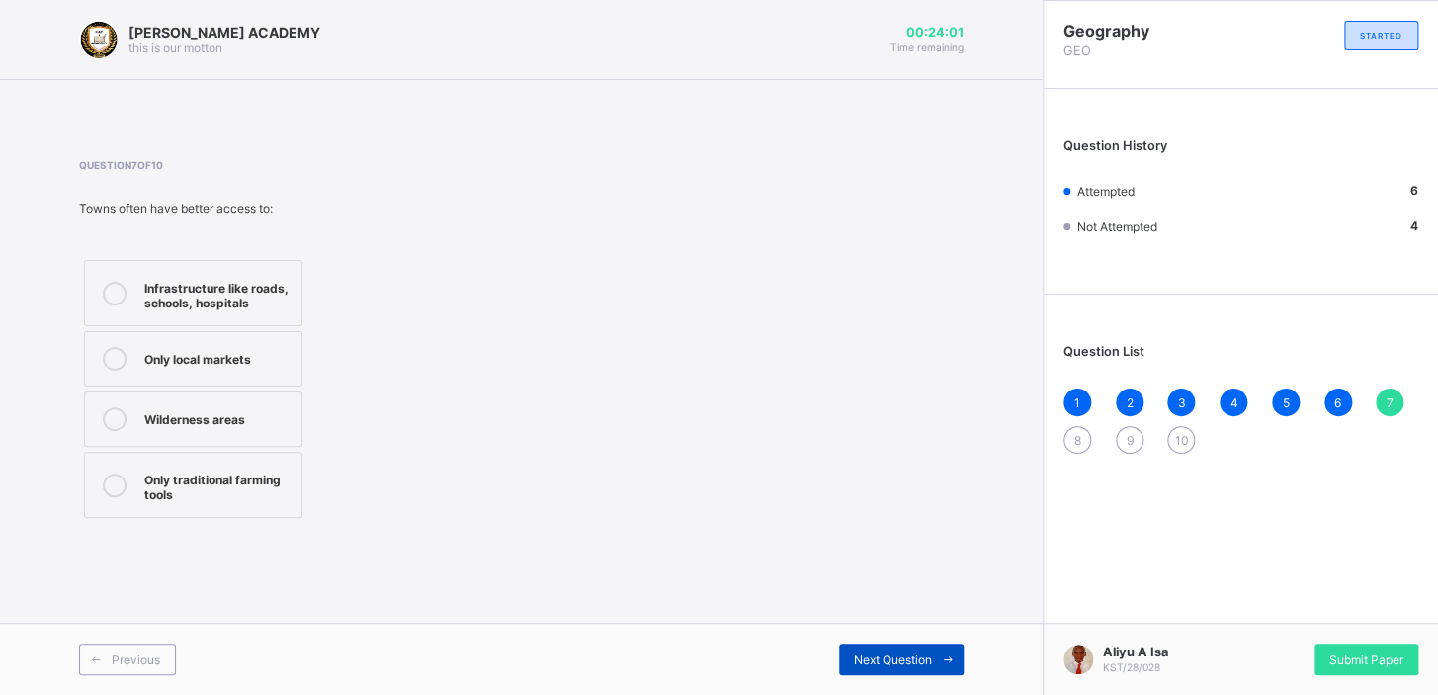
click at [929, 657] on span "Next Question" at bounding box center [893, 659] width 78 height 15
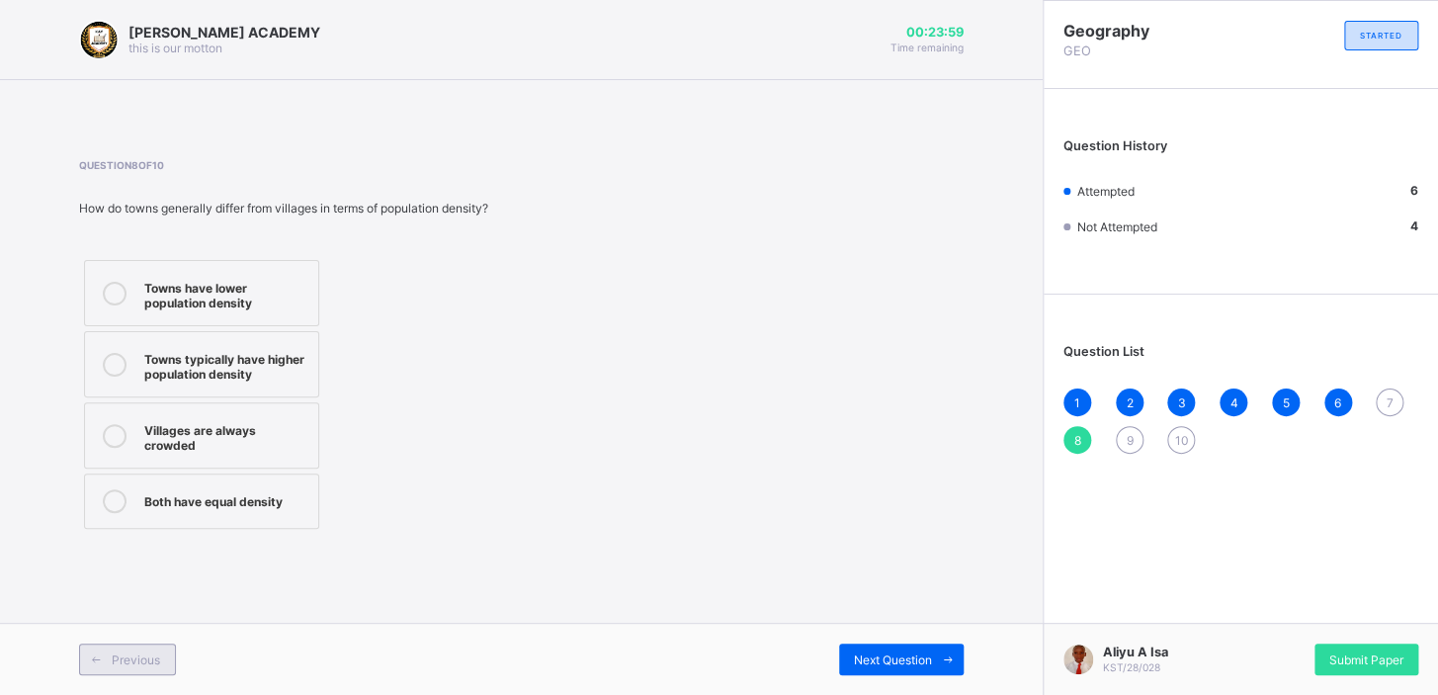
click at [96, 657] on icon at bounding box center [96, 659] width 15 height 13
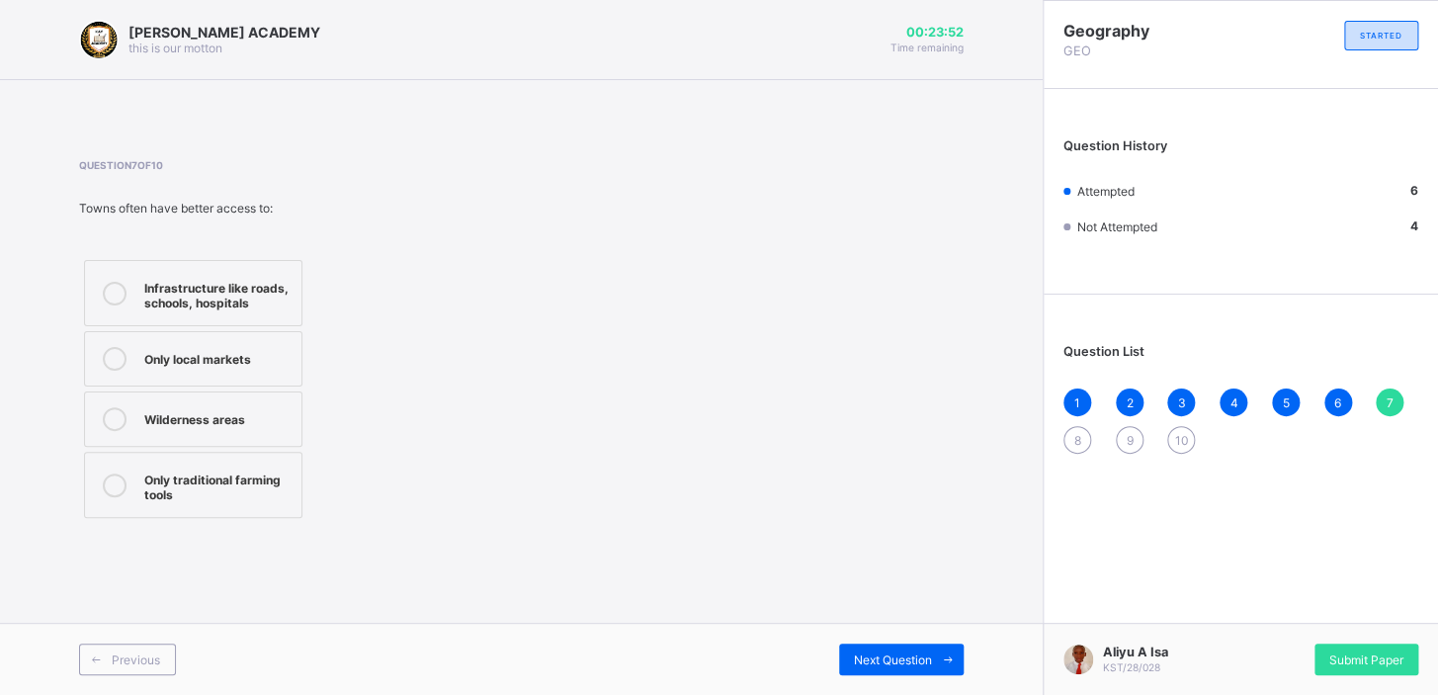
click at [119, 298] on icon at bounding box center [115, 294] width 24 height 24
click at [887, 661] on span "Next Question" at bounding box center [893, 659] width 78 height 15
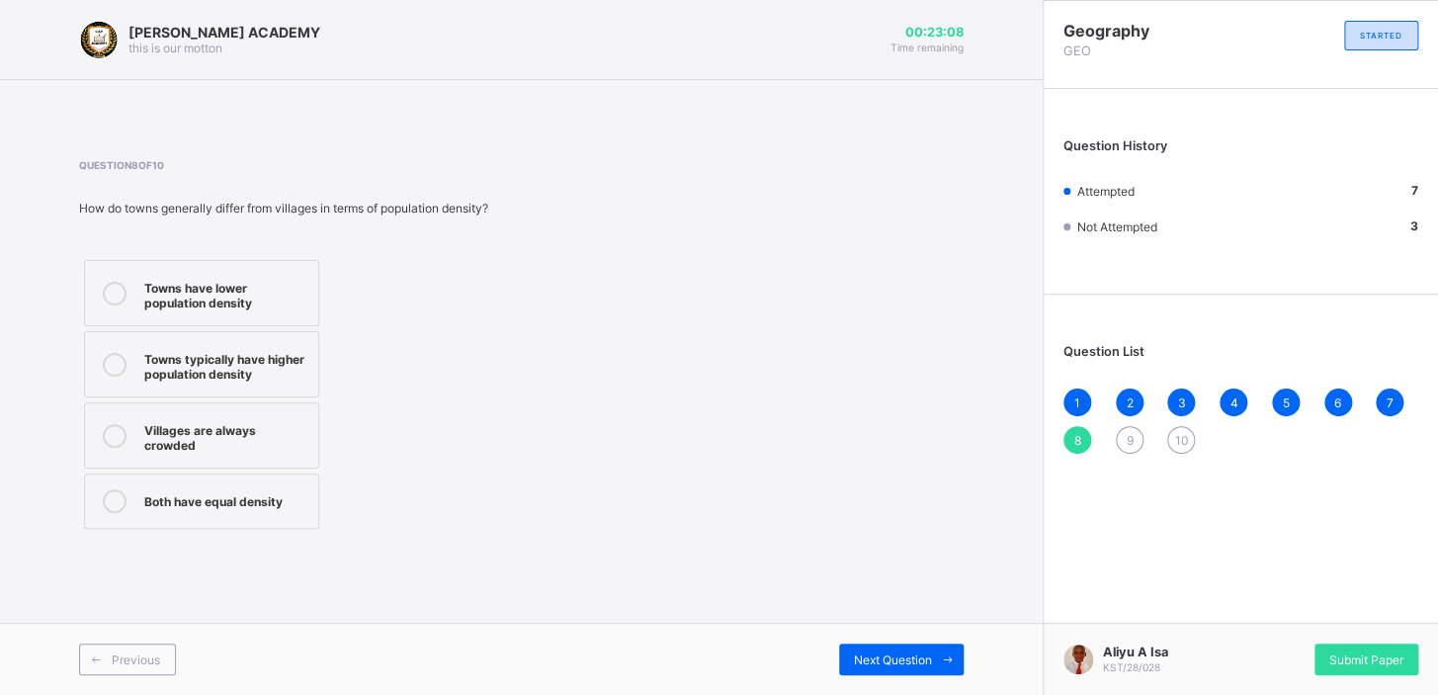
click at [122, 292] on icon at bounding box center [115, 294] width 24 height 24
click at [859, 648] on div "Next Question" at bounding box center [901, 660] width 125 height 32
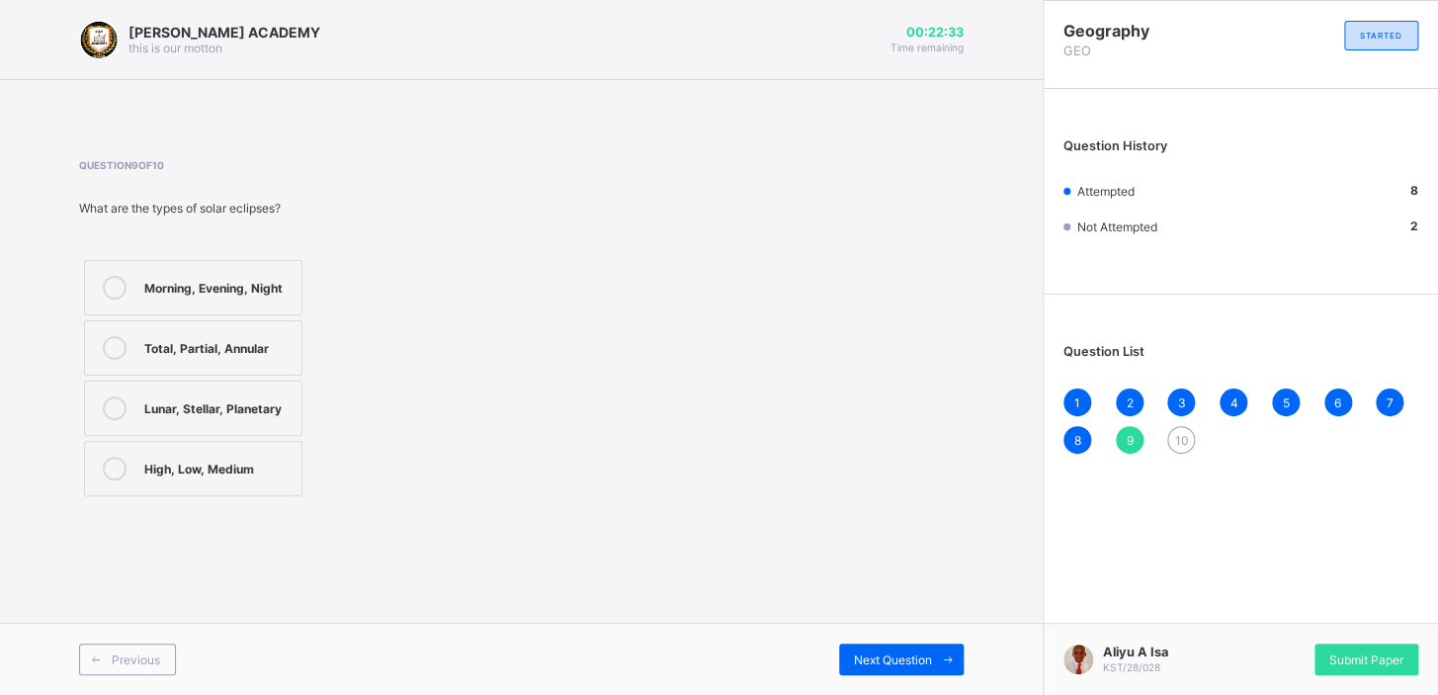
click at [107, 276] on div at bounding box center [115, 288] width 40 height 24
click at [934, 651] on span at bounding box center [948, 660] width 32 height 32
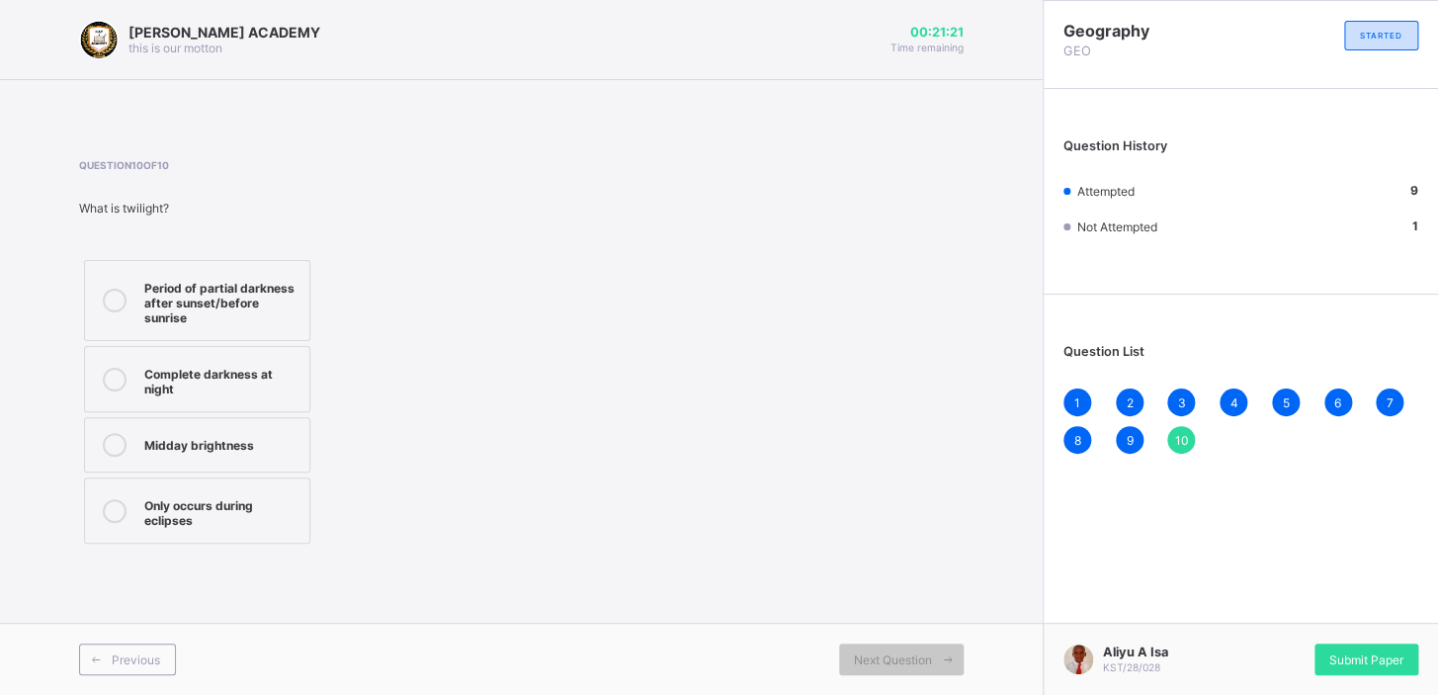
click at [108, 297] on icon at bounding box center [115, 301] width 24 height 24
click at [1074, 392] on div "1" at bounding box center [1078, 403] width 28 height 28
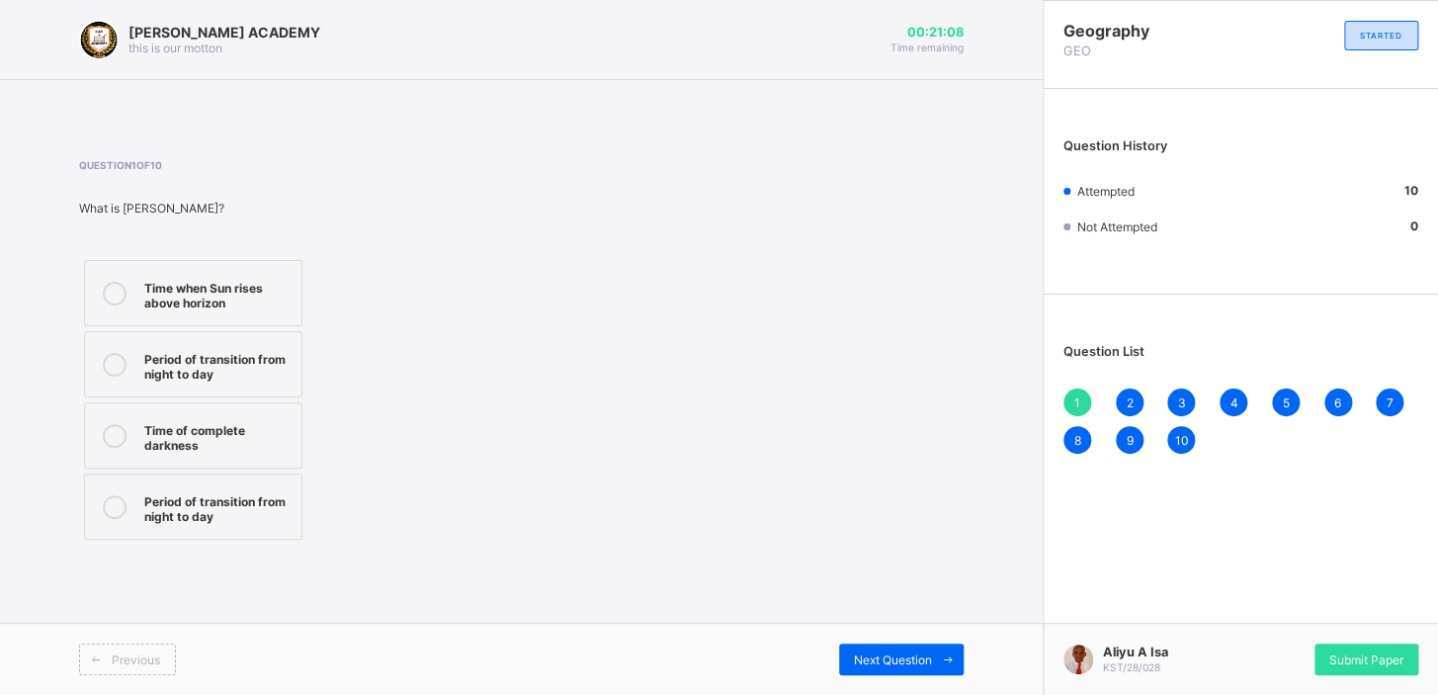
click at [1123, 398] on div "2" at bounding box center [1130, 403] width 28 height 28
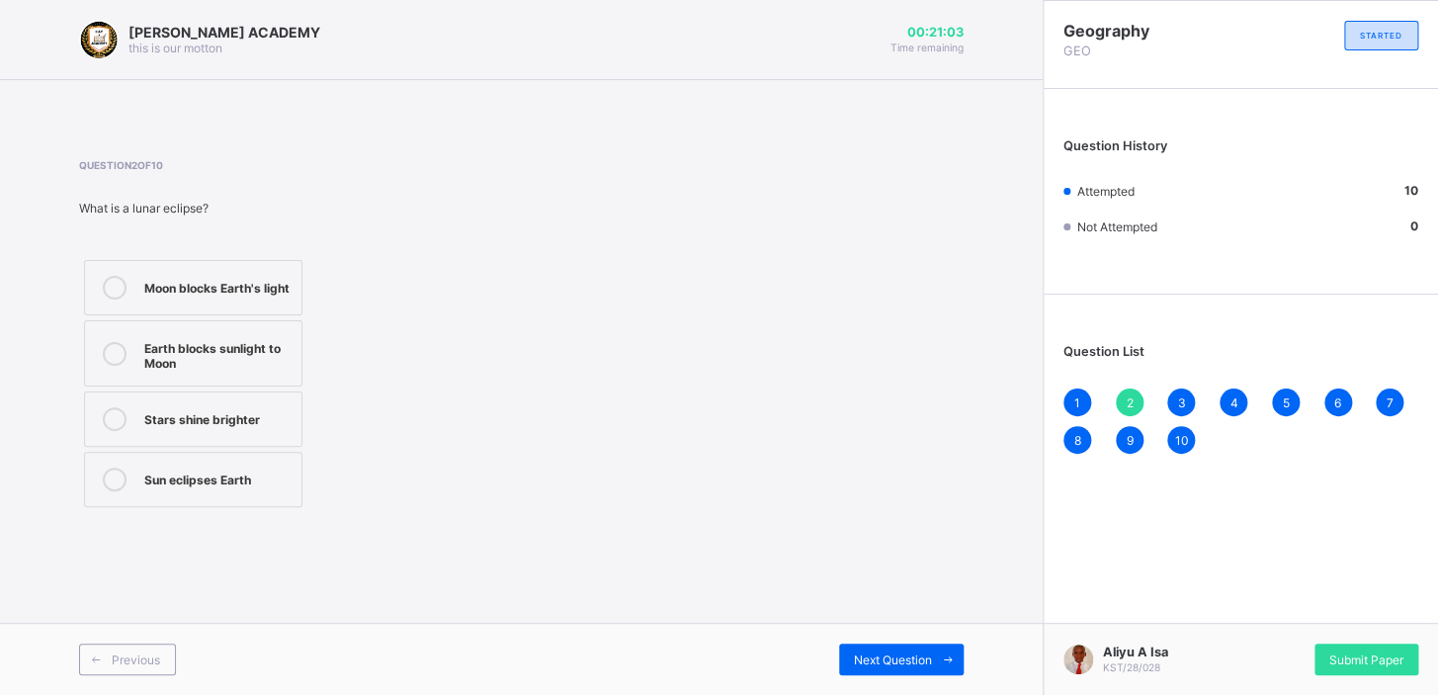
click at [1190, 406] on div "3" at bounding box center [1181, 403] width 28 height 28
click at [1225, 405] on div "4" at bounding box center [1234, 403] width 28 height 28
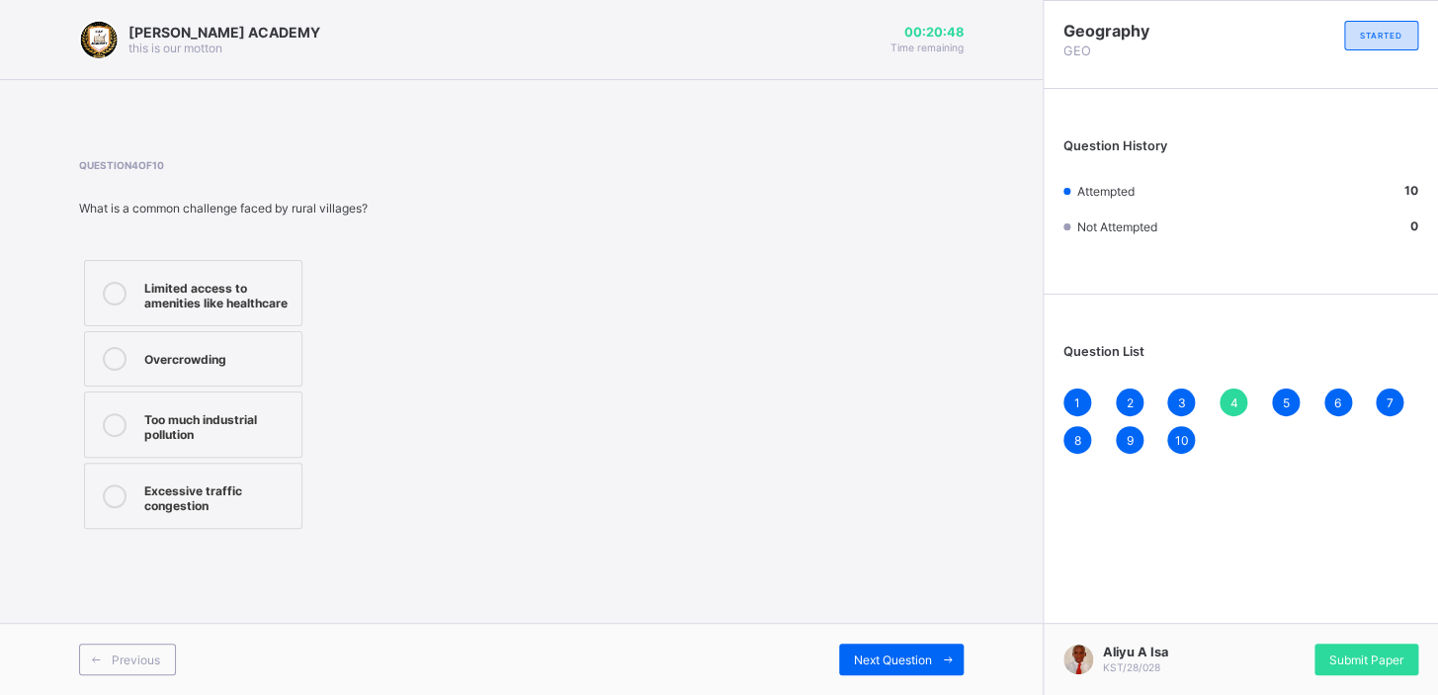
click at [1282, 402] on span "5" at bounding box center [1285, 402] width 7 height 15
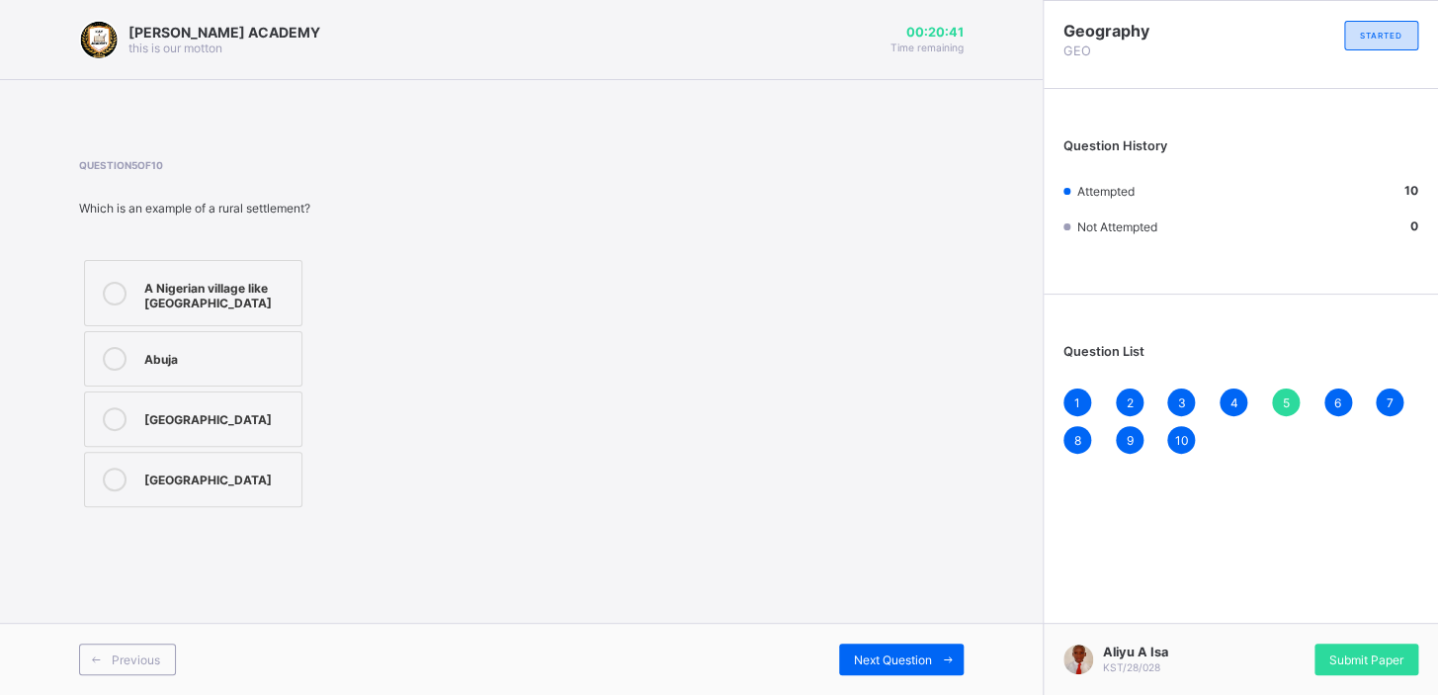
click at [1336, 391] on div "6" at bounding box center [1339, 403] width 28 height 28
click at [1374, 394] on div "1 2 3 4 5 6 7 8 9 10" at bounding box center [1241, 421] width 355 height 65
click at [1391, 395] on span "7" at bounding box center [1390, 402] width 7 height 15
click at [1075, 433] on span "8" at bounding box center [1078, 440] width 7 height 15
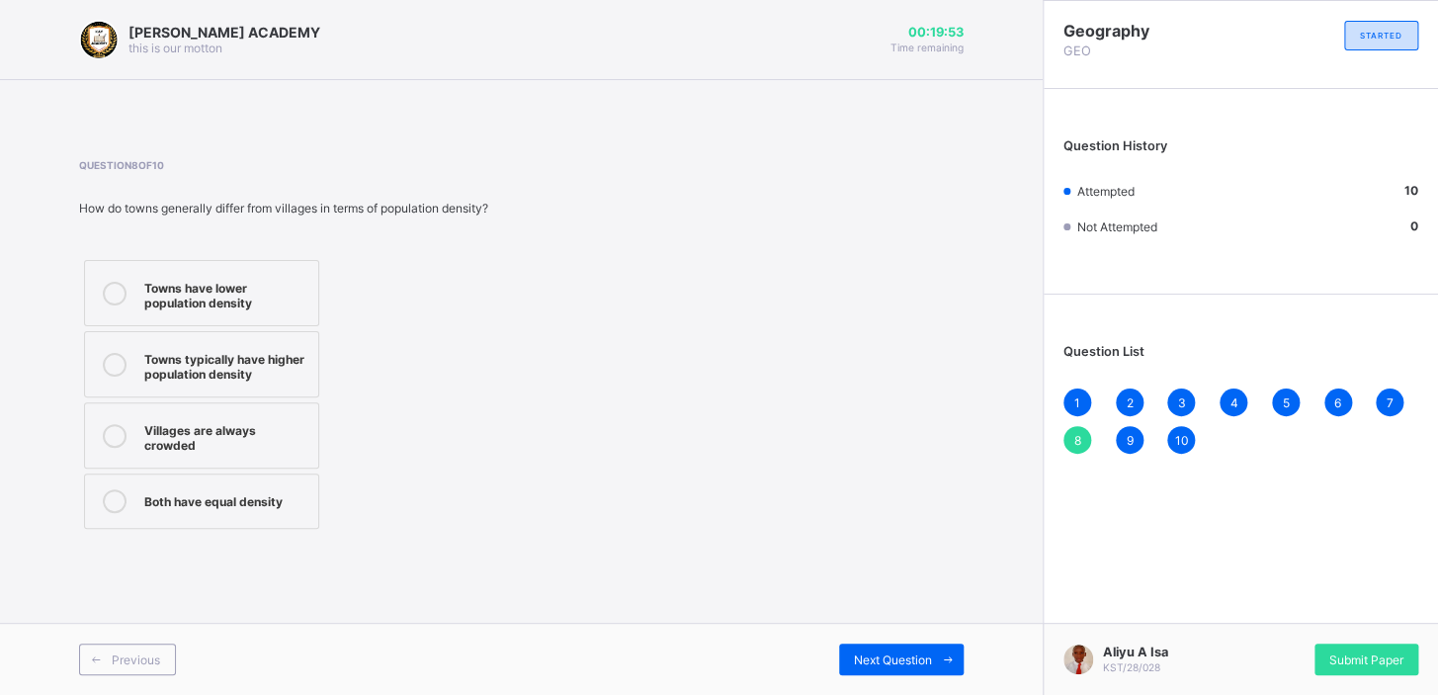
click at [1127, 443] on span "9" at bounding box center [1129, 440] width 7 height 15
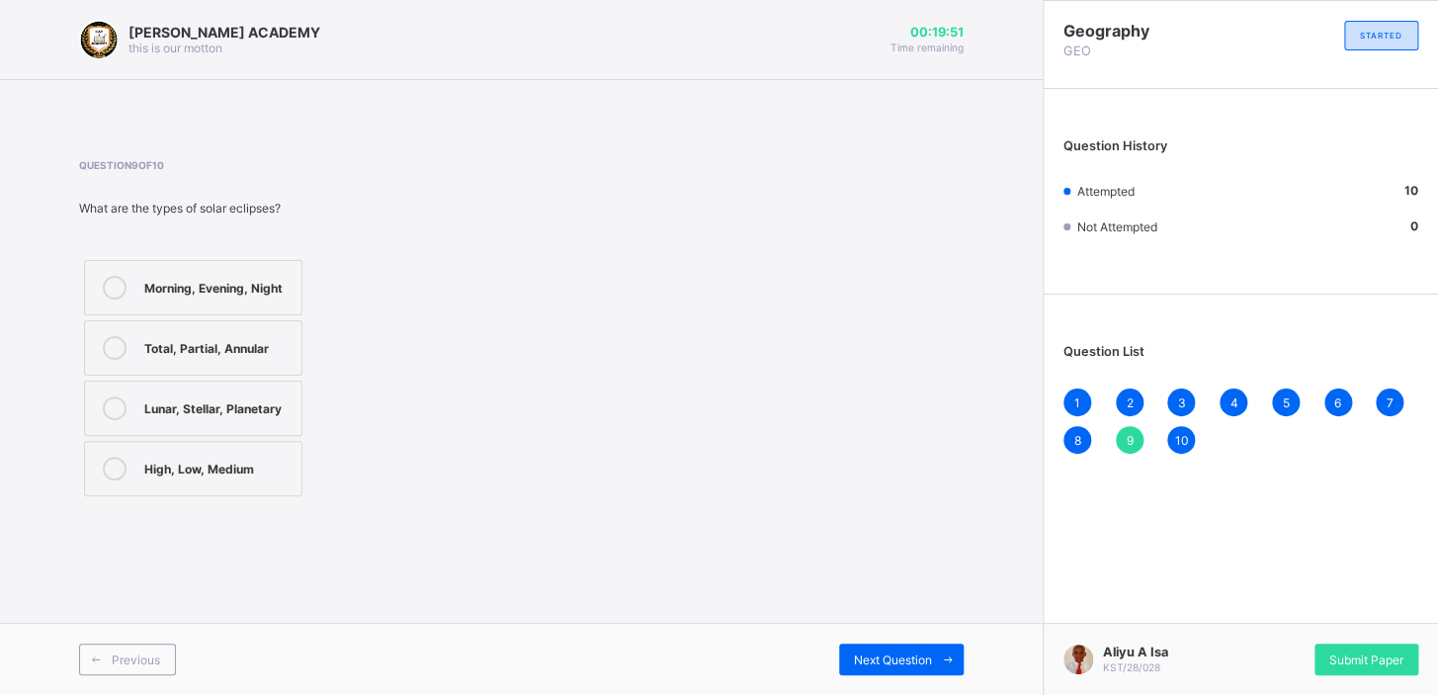
click at [1168, 441] on div "10" at bounding box center [1181, 440] width 28 height 28
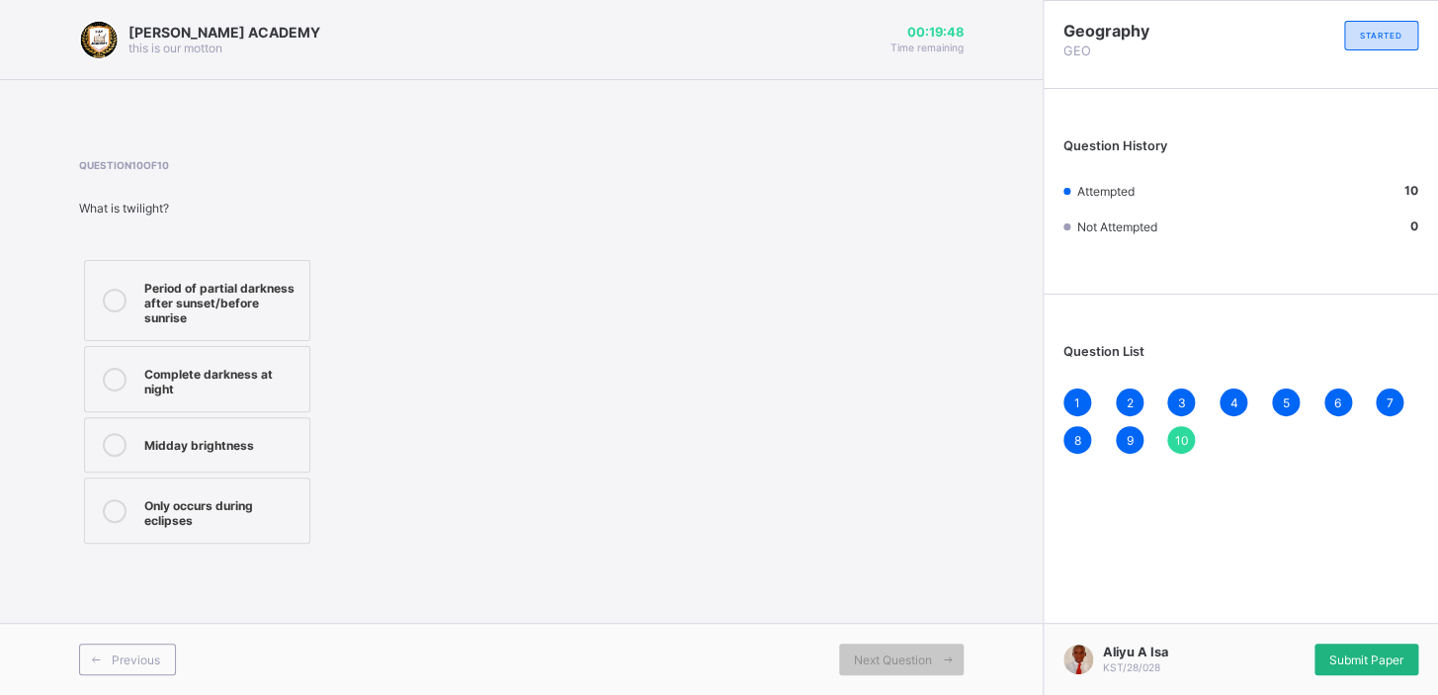
click at [1333, 665] on span "Submit Paper" at bounding box center [1367, 659] width 74 height 15
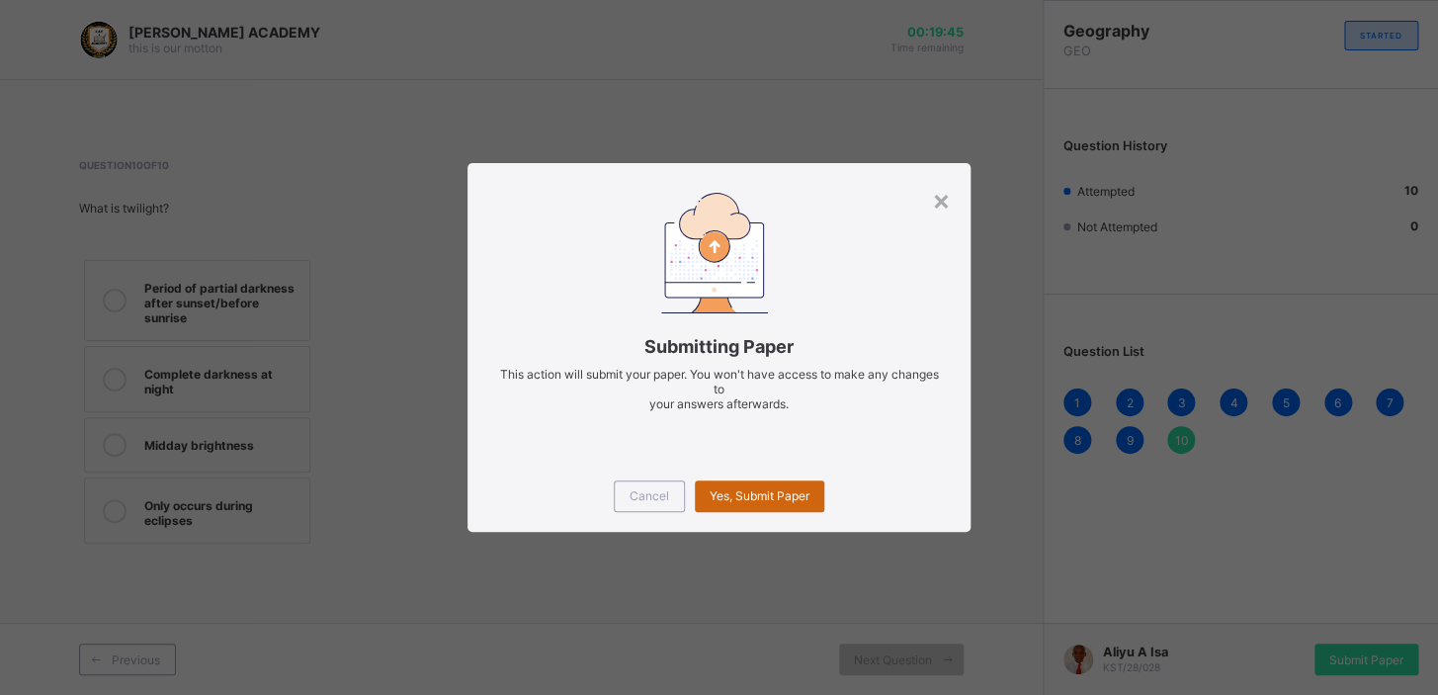
click at [777, 483] on div "Yes, Submit Paper" at bounding box center [760, 496] width 130 height 32
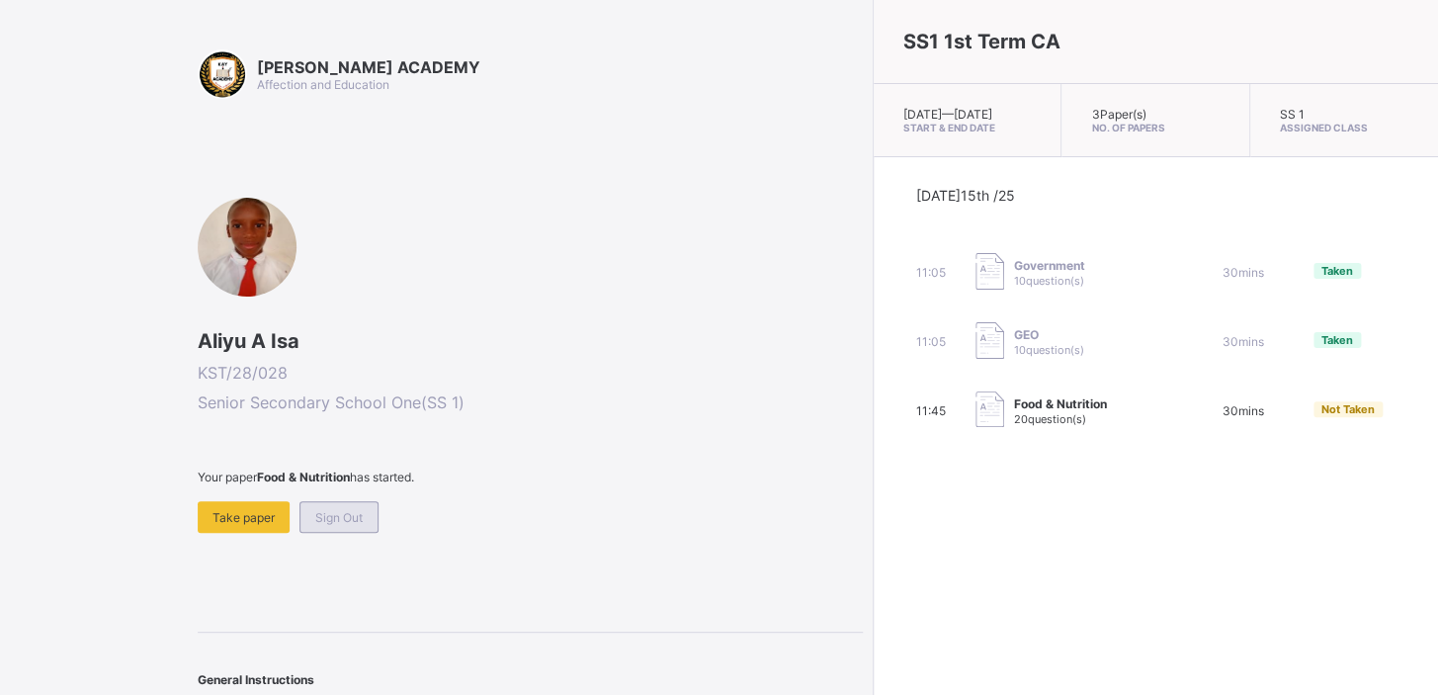
click at [364, 513] on div "Sign Out" at bounding box center [339, 517] width 79 height 32
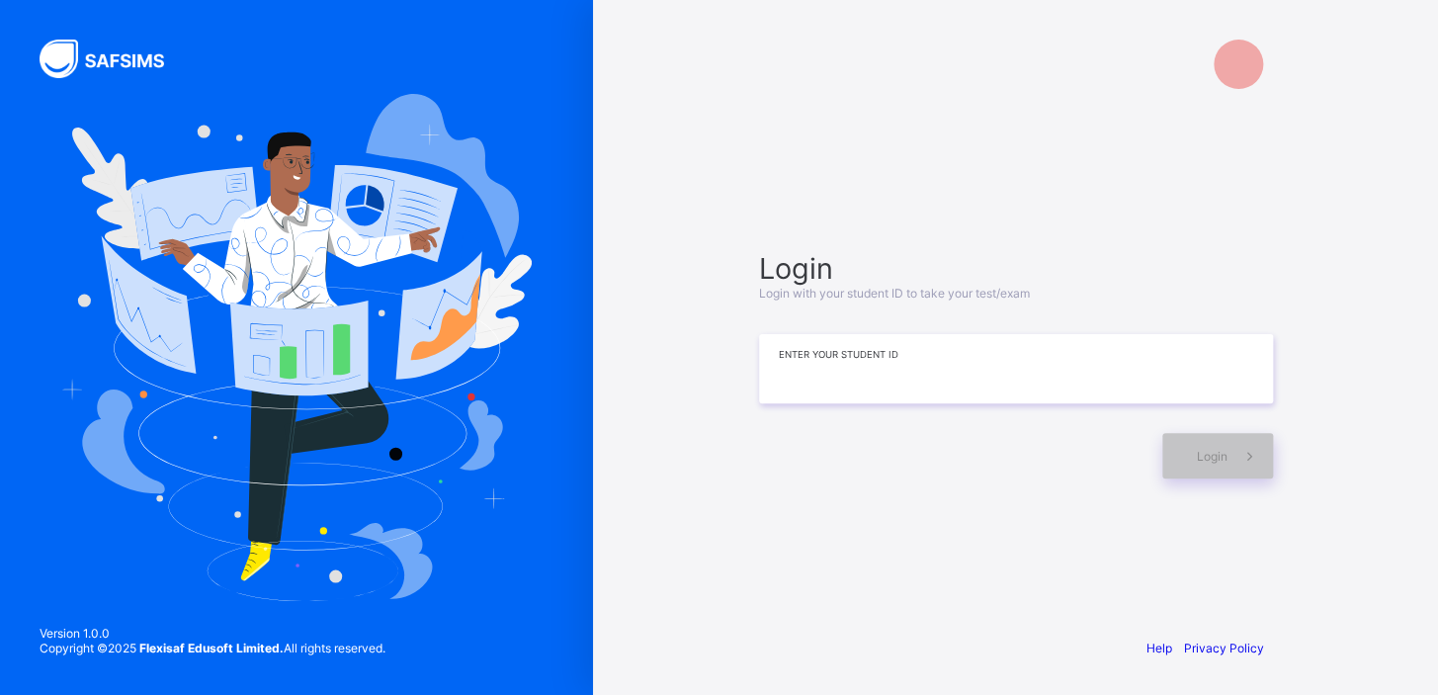
click at [930, 378] on input at bounding box center [1016, 368] width 514 height 69
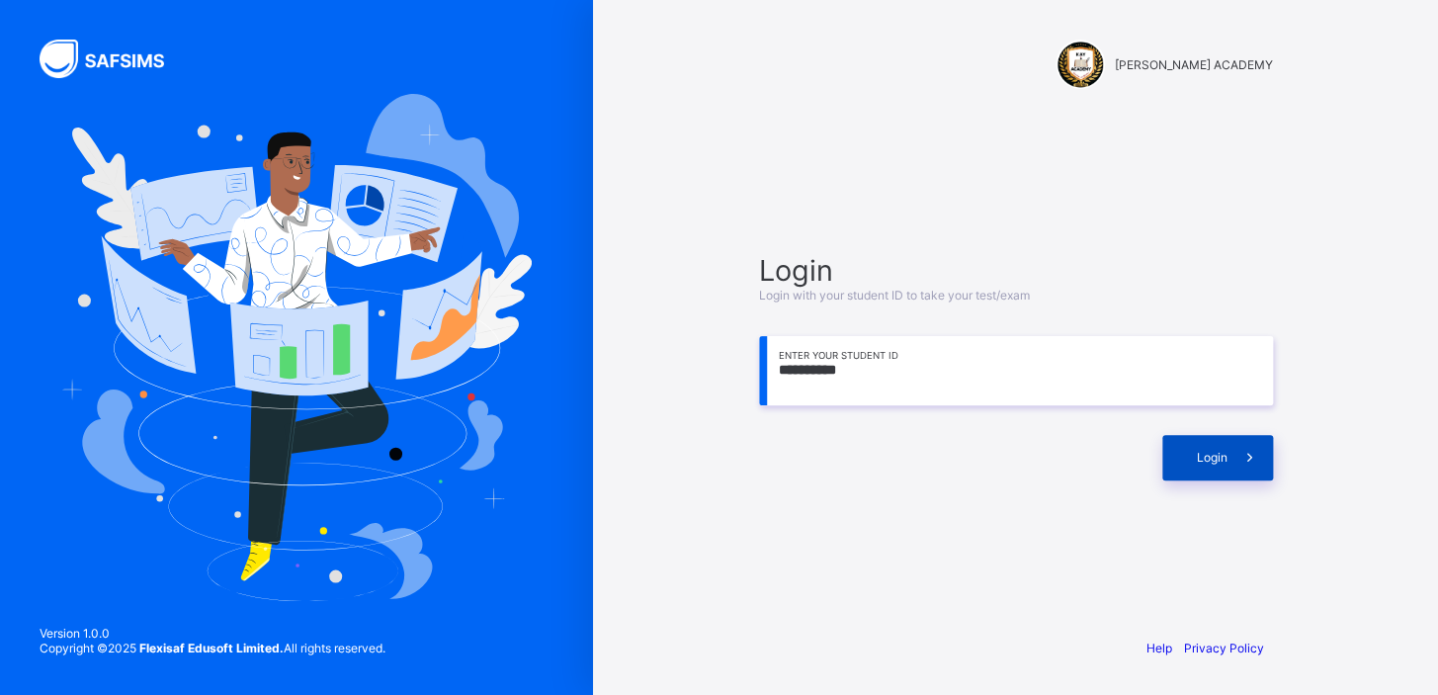
type input "**********"
click at [1192, 457] on div "Login" at bounding box center [1218, 457] width 111 height 45
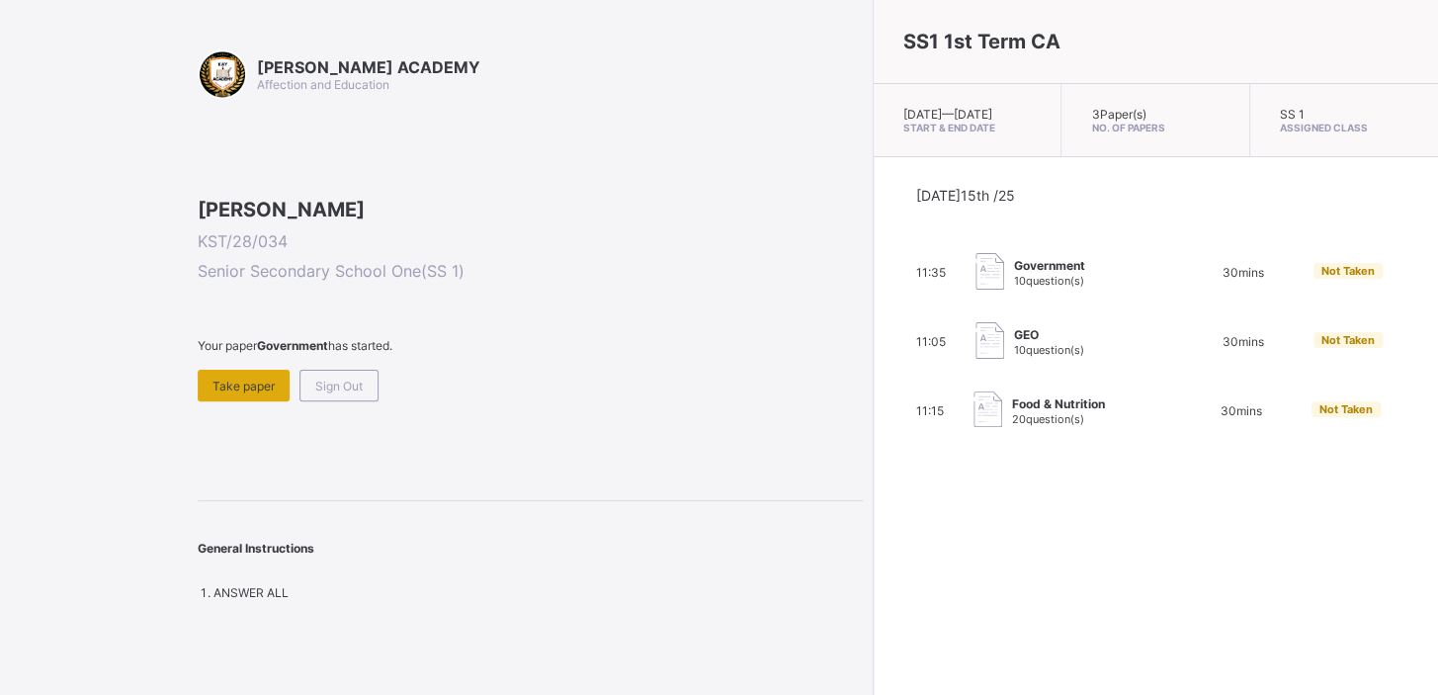
click at [244, 393] on span "Take paper" at bounding box center [244, 386] width 62 height 15
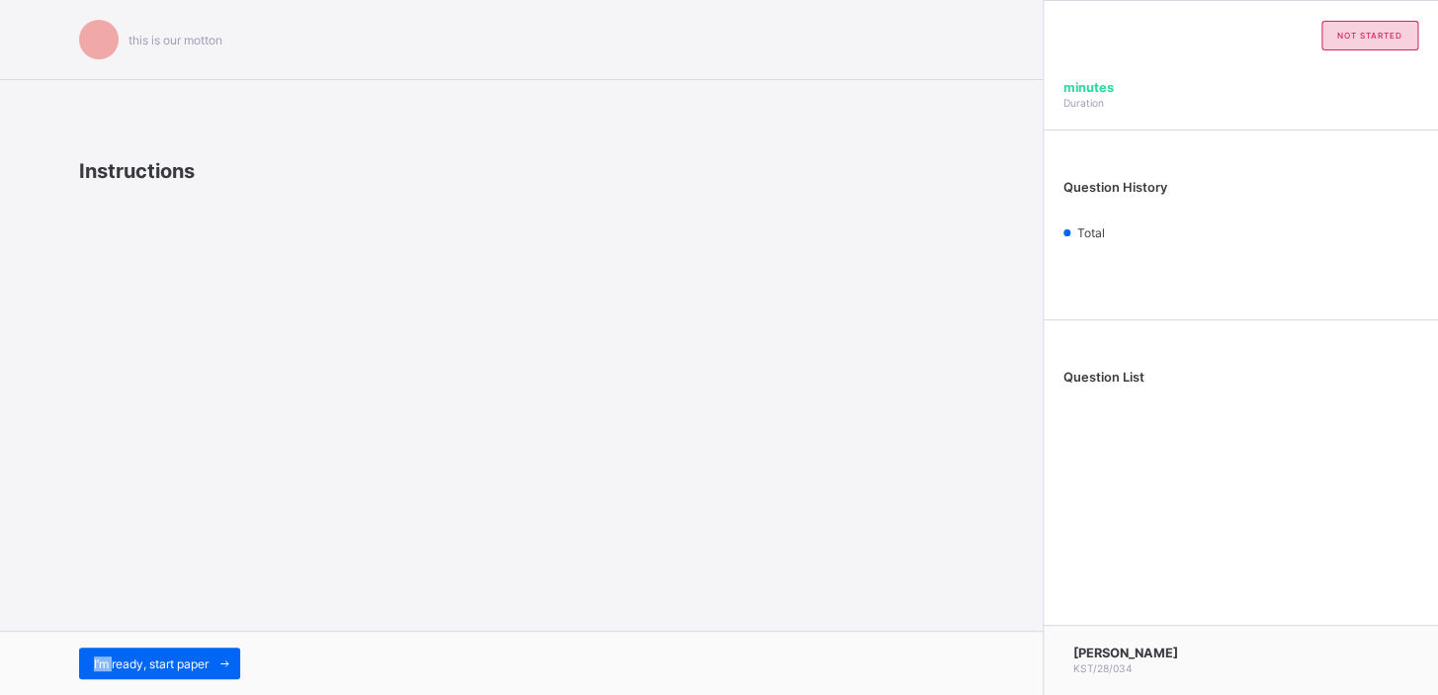
click at [244, 512] on div "this is our [PERSON_NAME] Instructions I’m ready, start paper" at bounding box center [521, 347] width 1043 height 695
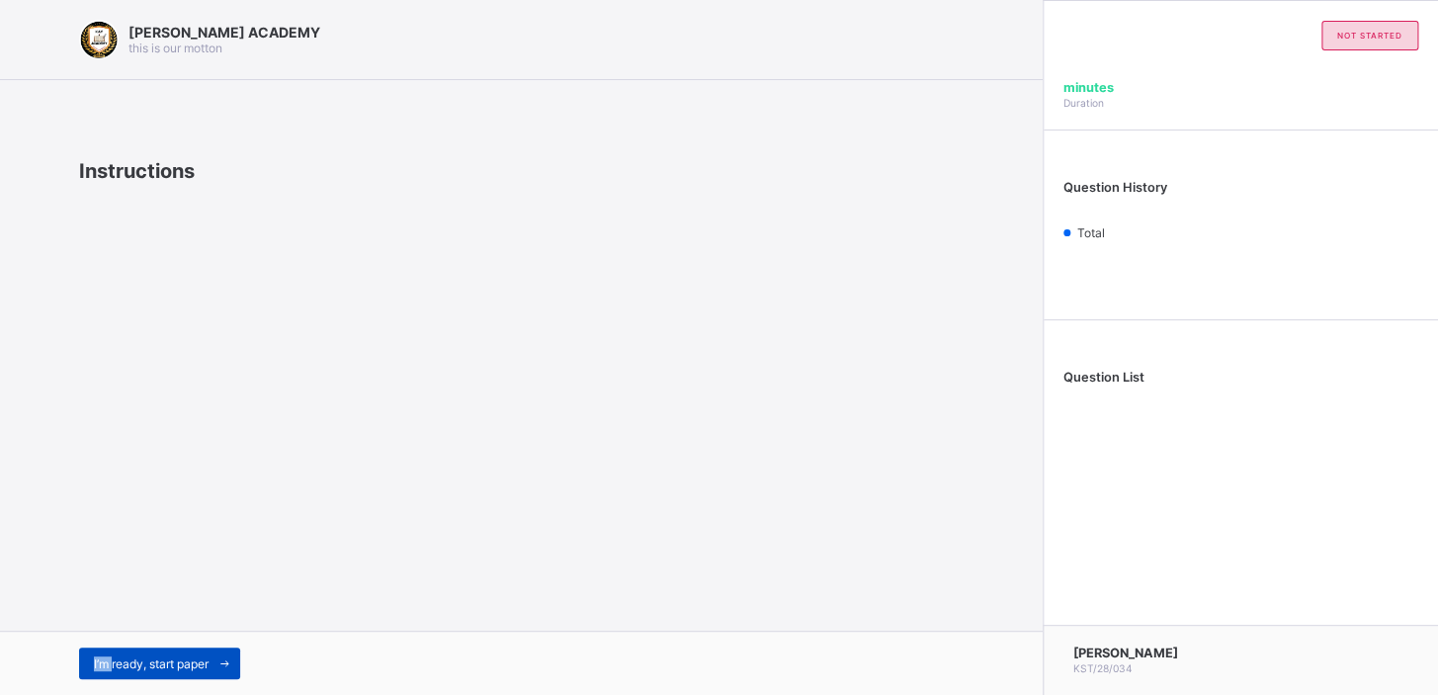
click at [104, 661] on span "I’m ready, start paper" at bounding box center [151, 663] width 115 height 15
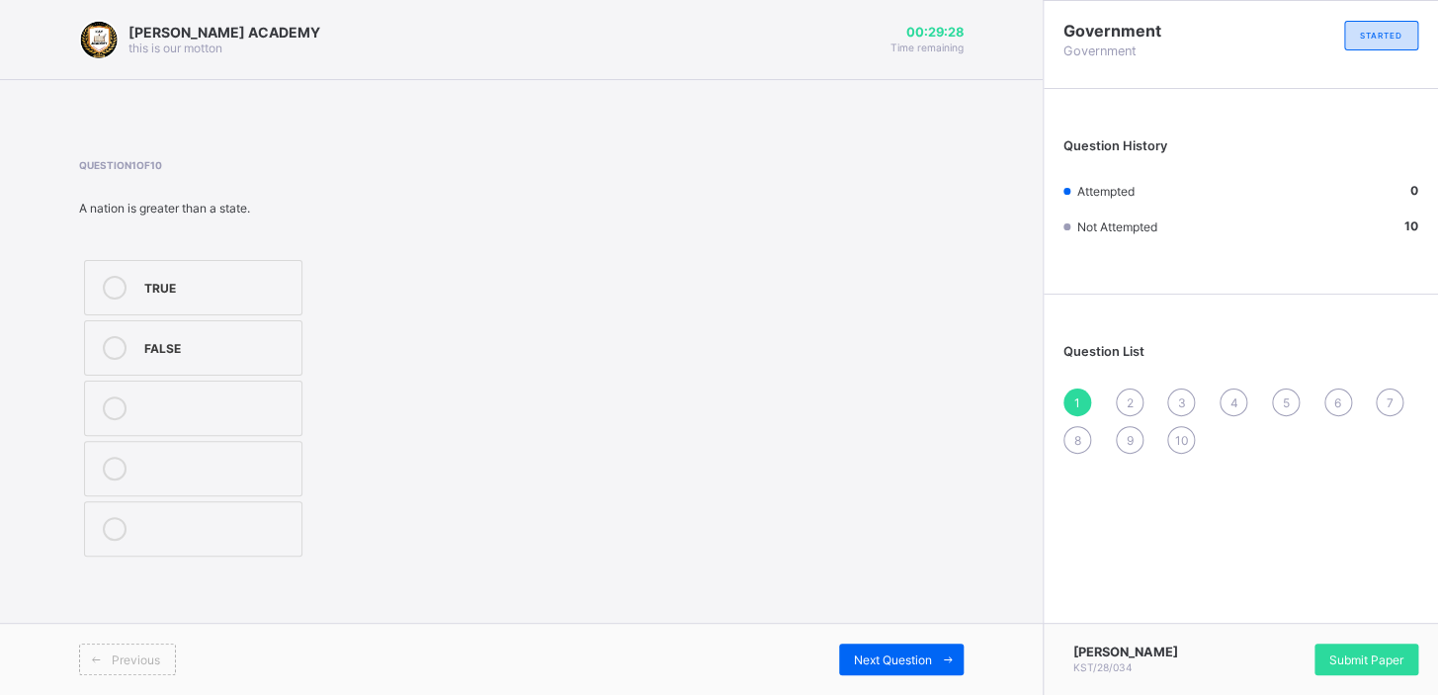
click at [230, 277] on div "TRUE" at bounding box center [217, 286] width 147 height 20
click at [900, 655] on span "Next Question" at bounding box center [893, 659] width 78 height 15
click at [250, 391] on label "revenue" at bounding box center [193, 408] width 218 height 55
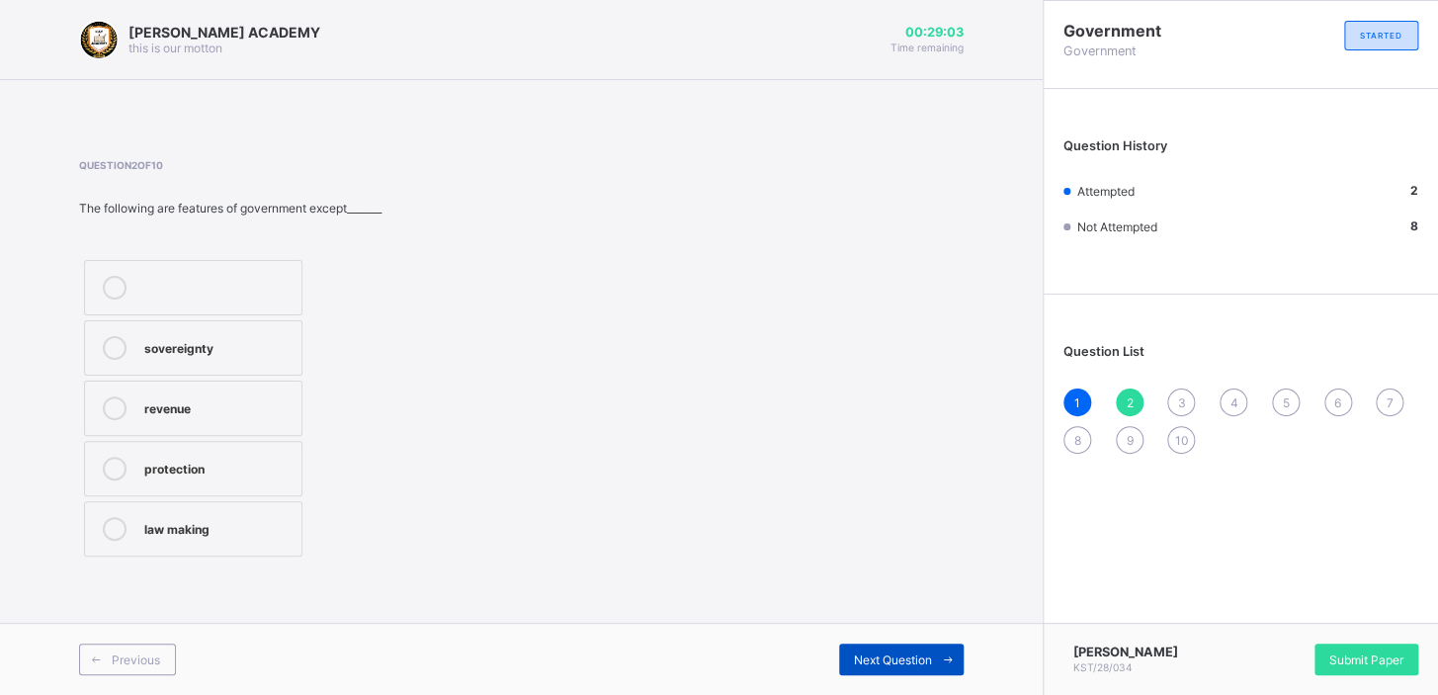
click at [907, 660] on span "Next Question" at bounding box center [893, 659] width 78 height 15
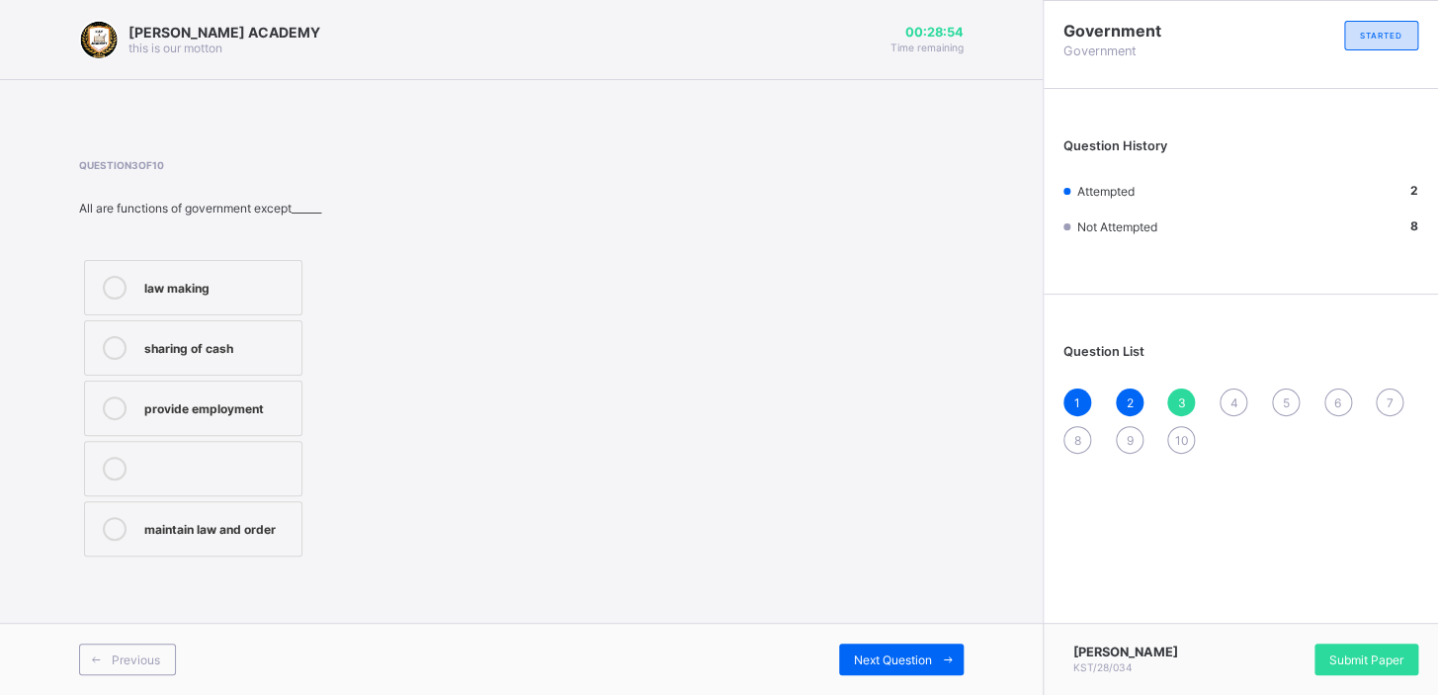
click at [280, 369] on label "sharing of cash" at bounding box center [193, 347] width 218 height 55
click at [279, 369] on label "sharing of cash" at bounding box center [193, 347] width 218 height 55
click at [876, 646] on div "Next Question" at bounding box center [901, 660] width 125 height 32
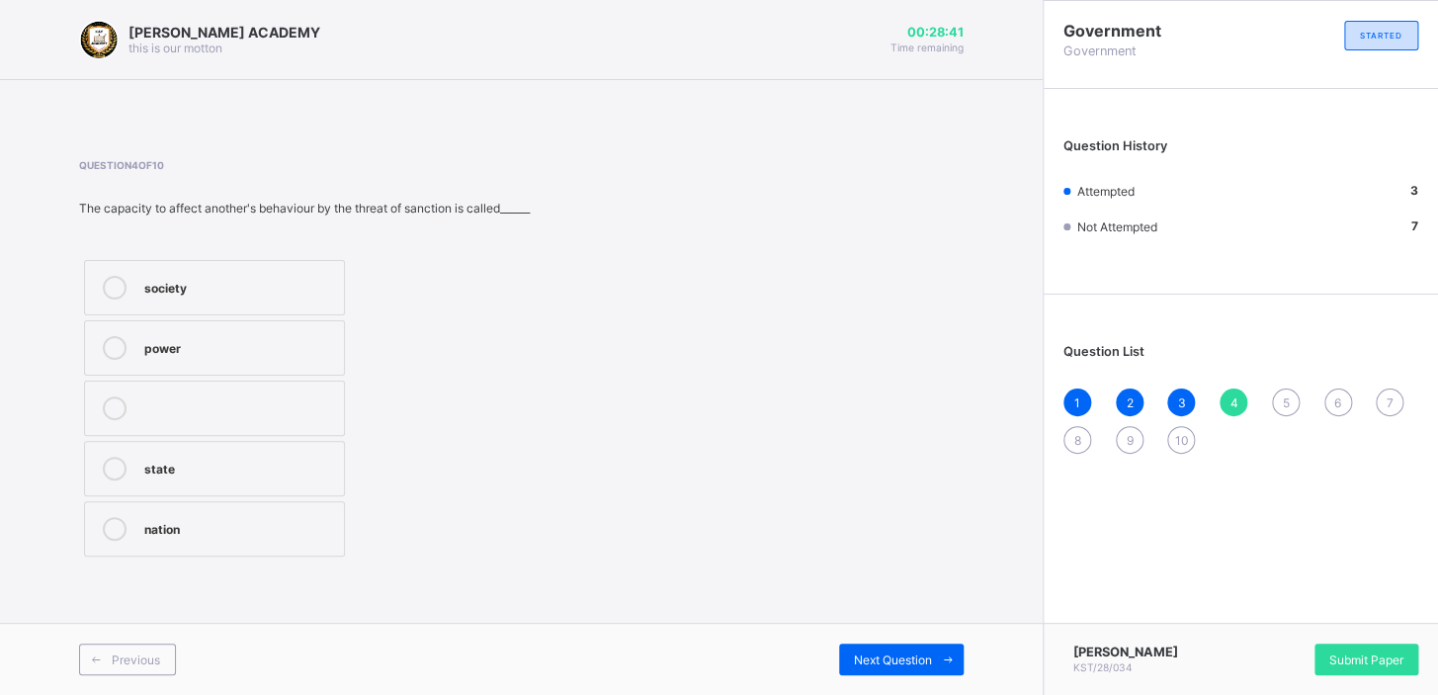
click at [311, 346] on div "power" at bounding box center [239, 346] width 190 height 20
click at [887, 648] on div "Next Question" at bounding box center [901, 660] width 125 height 32
click at [197, 290] on div "dialogue" at bounding box center [217, 286] width 147 height 20
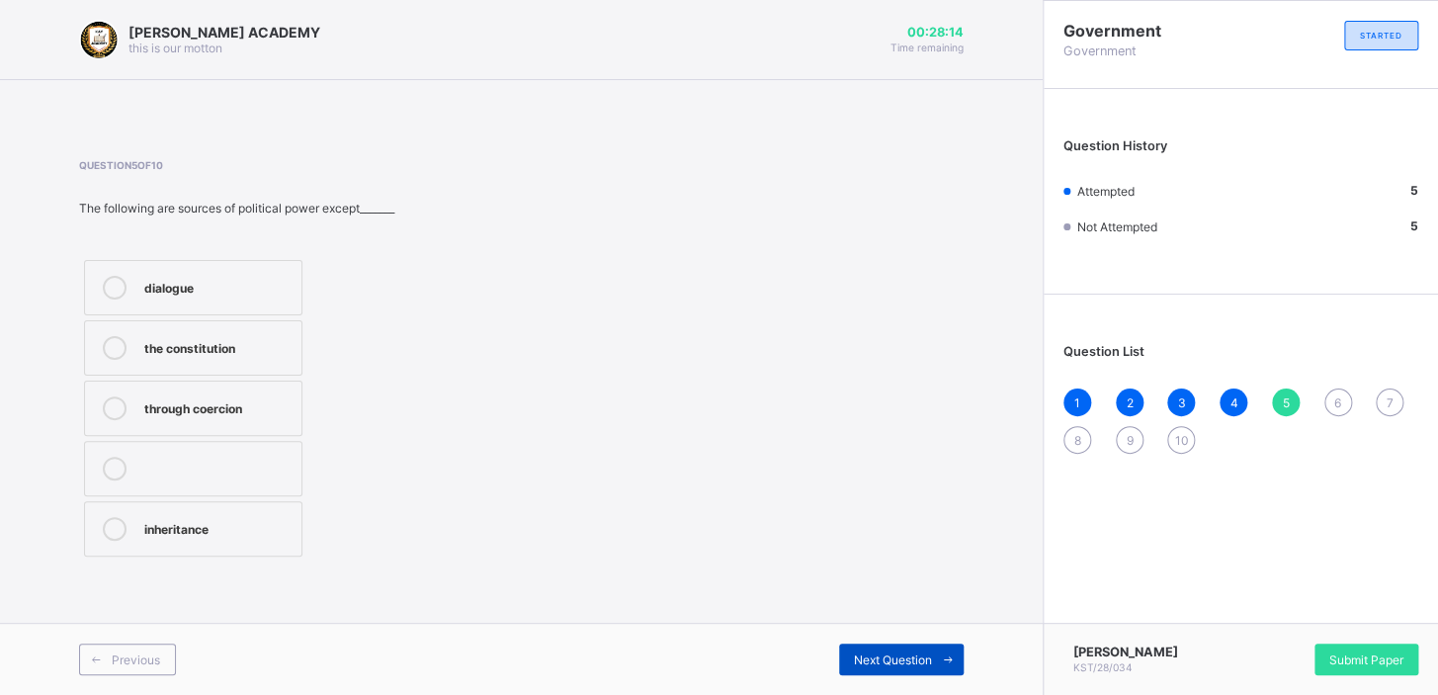
click at [928, 662] on span "Next Question" at bounding box center [893, 659] width 78 height 15
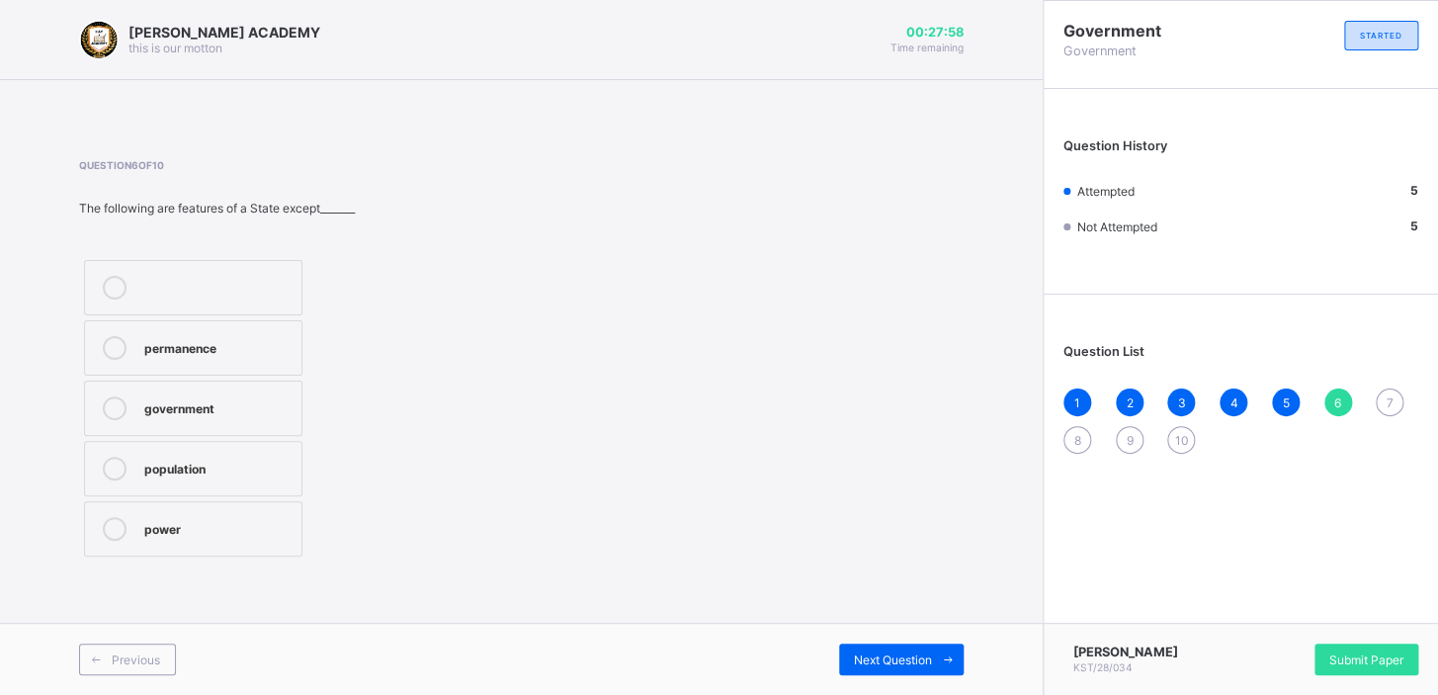
click at [196, 517] on div "power" at bounding box center [217, 527] width 147 height 20
click at [912, 652] on span "Next Question" at bounding box center [893, 659] width 78 height 15
click at [288, 513] on label "3" at bounding box center [193, 528] width 218 height 55
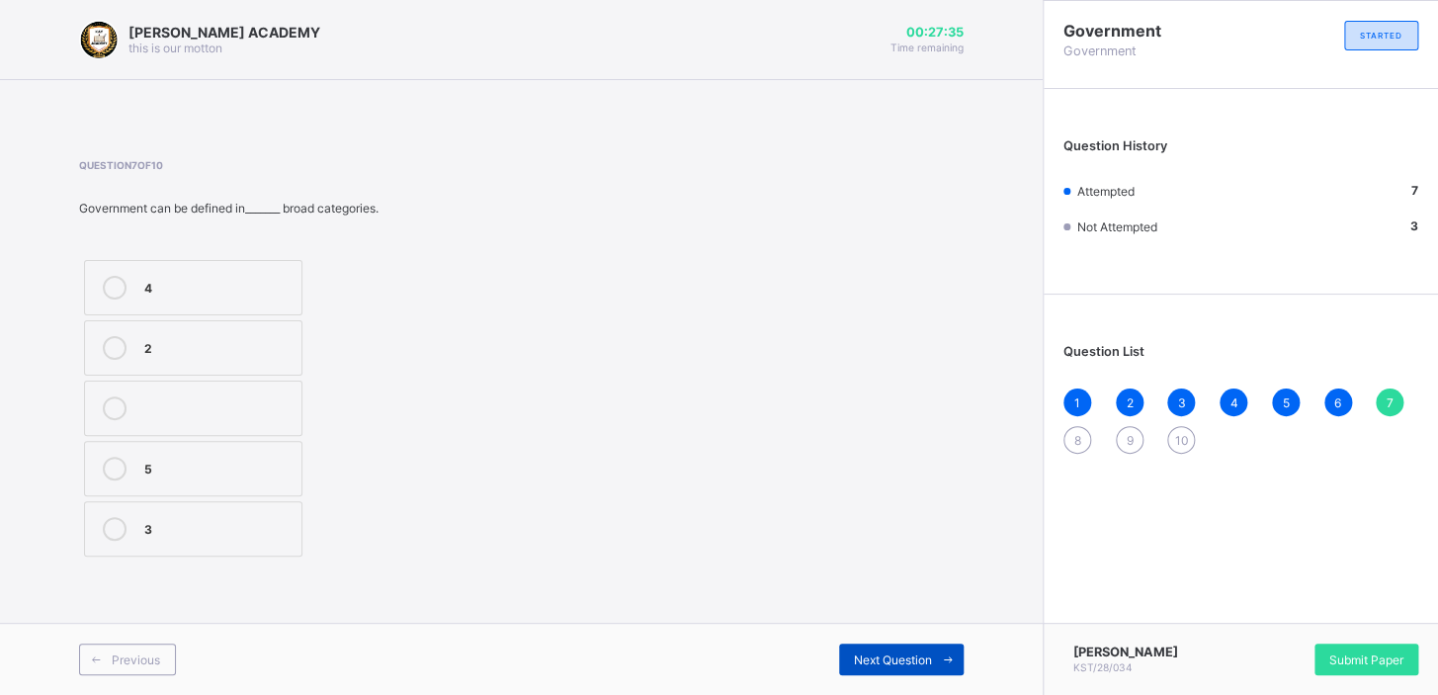
click at [845, 652] on div "Next Question" at bounding box center [901, 660] width 125 height 32
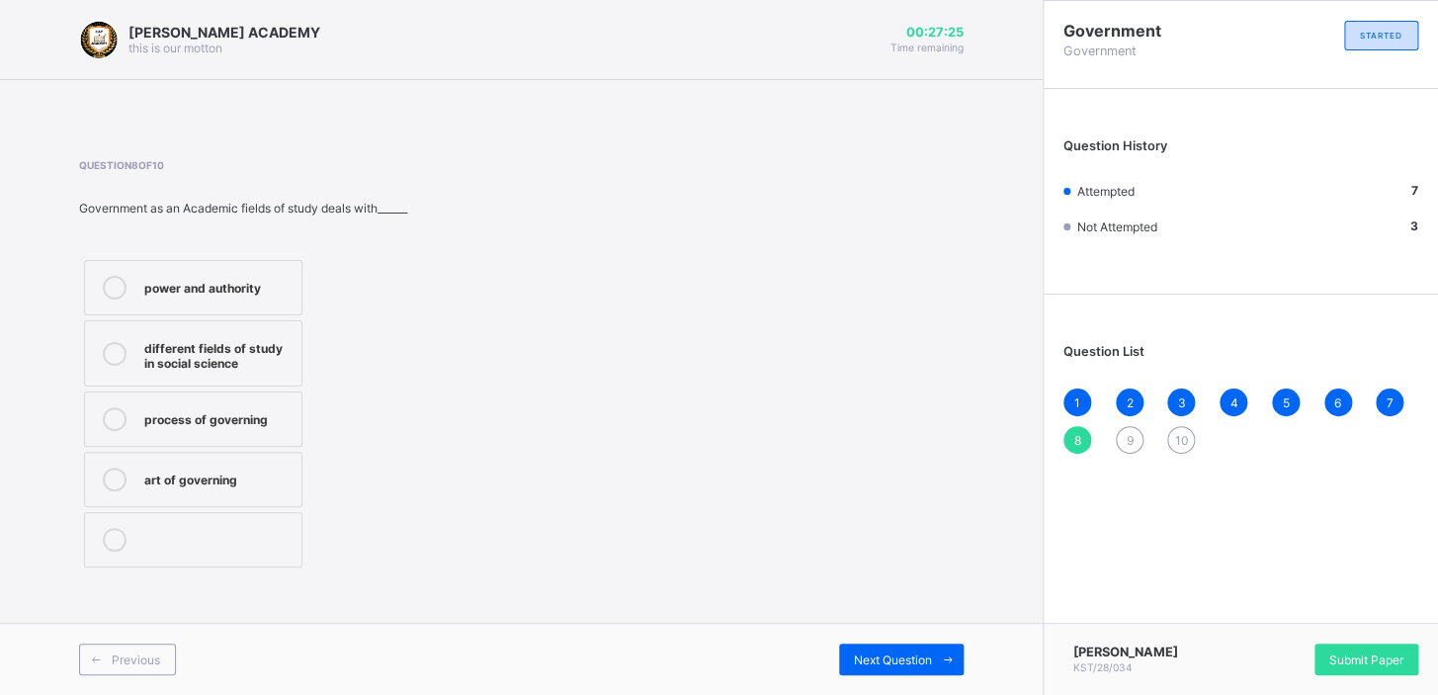
click at [204, 371] on label "different fields of study in social science" at bounding box center [193, 353] width 218 height 66
click at [864, 650] on div "Next Question" at bounding box center [901, 660] width 125 height 32
click at [262, 434] on label "provision of employment" at bounding box center [193, 418] width 218 height 55
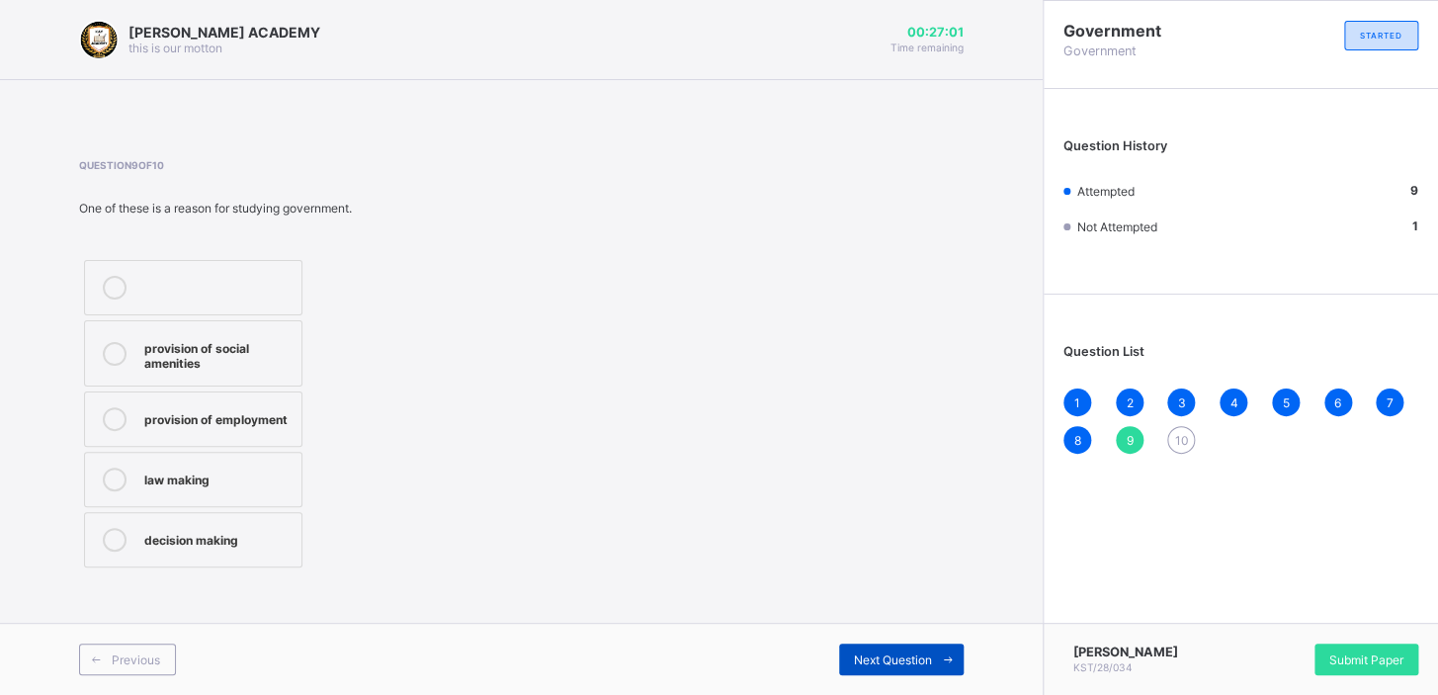
click at [859, 658] on span "Next Question" at bounding box center [893, 659] width 78 height 15
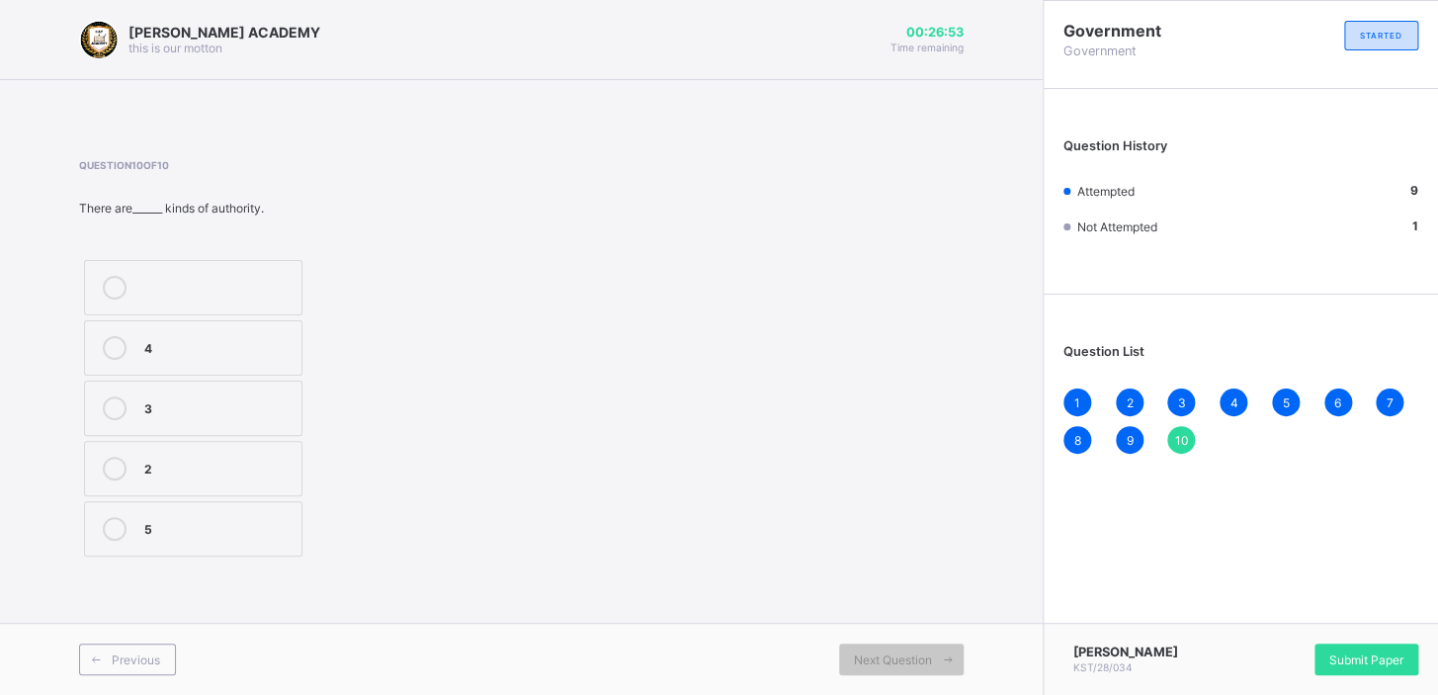
click at [272, 477] on div "2" at bounding box center [217, 469] width 147 height 24
click at [1361, 646] on div "Submit Paper" at bounding box center [1367, 660] width 104 height 32
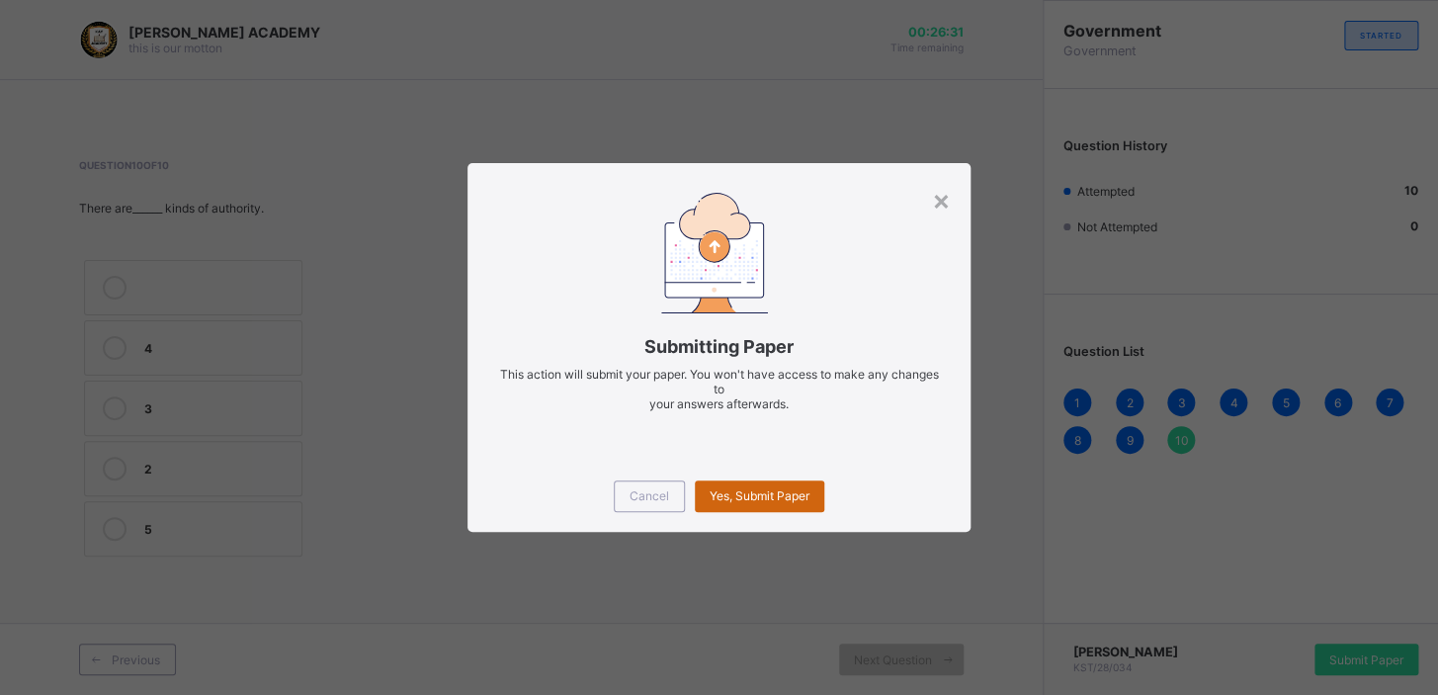
click at [714, 498] on span "Yes, Submit Paper" at bounding box center [760, 495] width 100 height 15
click at [714, 498] on div "Yes, Submit Paper" at bounding box center [760, 496] width 130 height 32
click at [727, 494] on div "Yes, Submit Paper" at bounding box center [760, 496] width 130 height 32
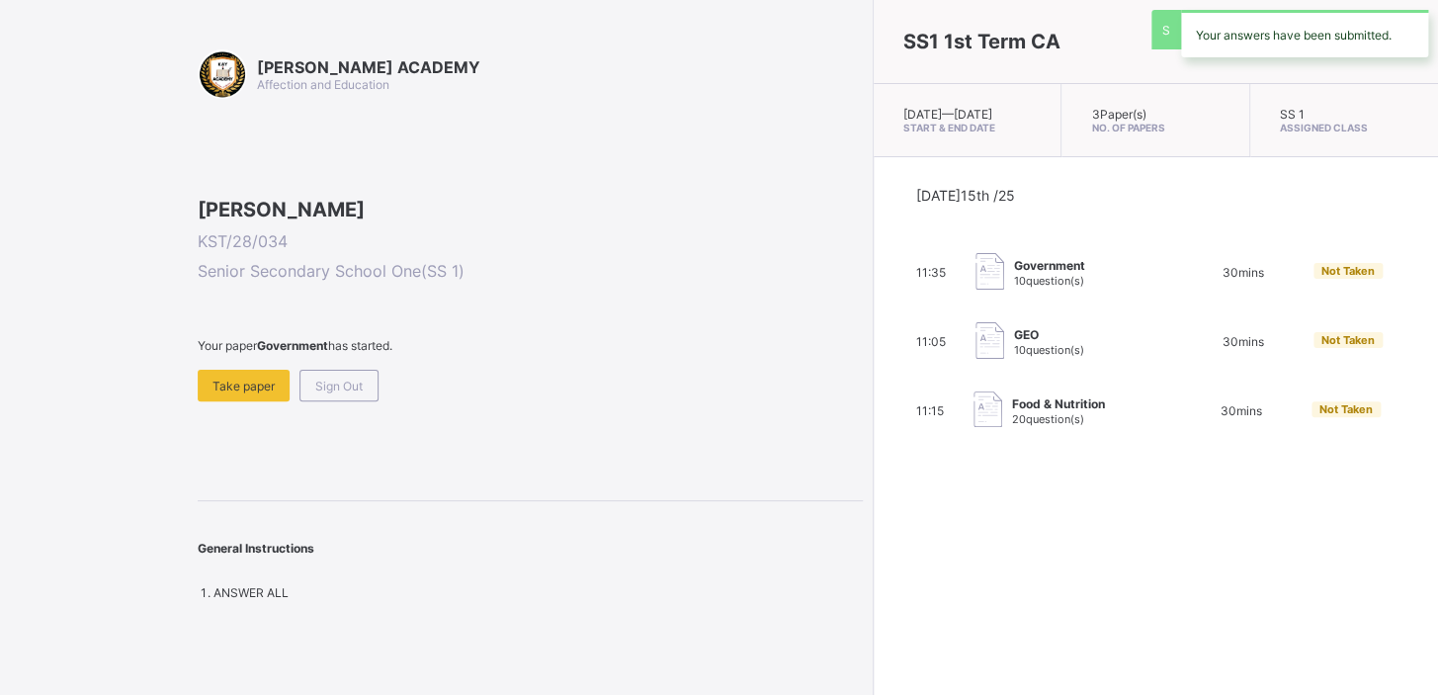
click at [873, 493] on div "SS1 1st Term CA [DATE] — [DATE] Start & End Date 3 Paper(s) No. of Papers SS 1 …" at bounding box center [1155, 347] width 565 height 695
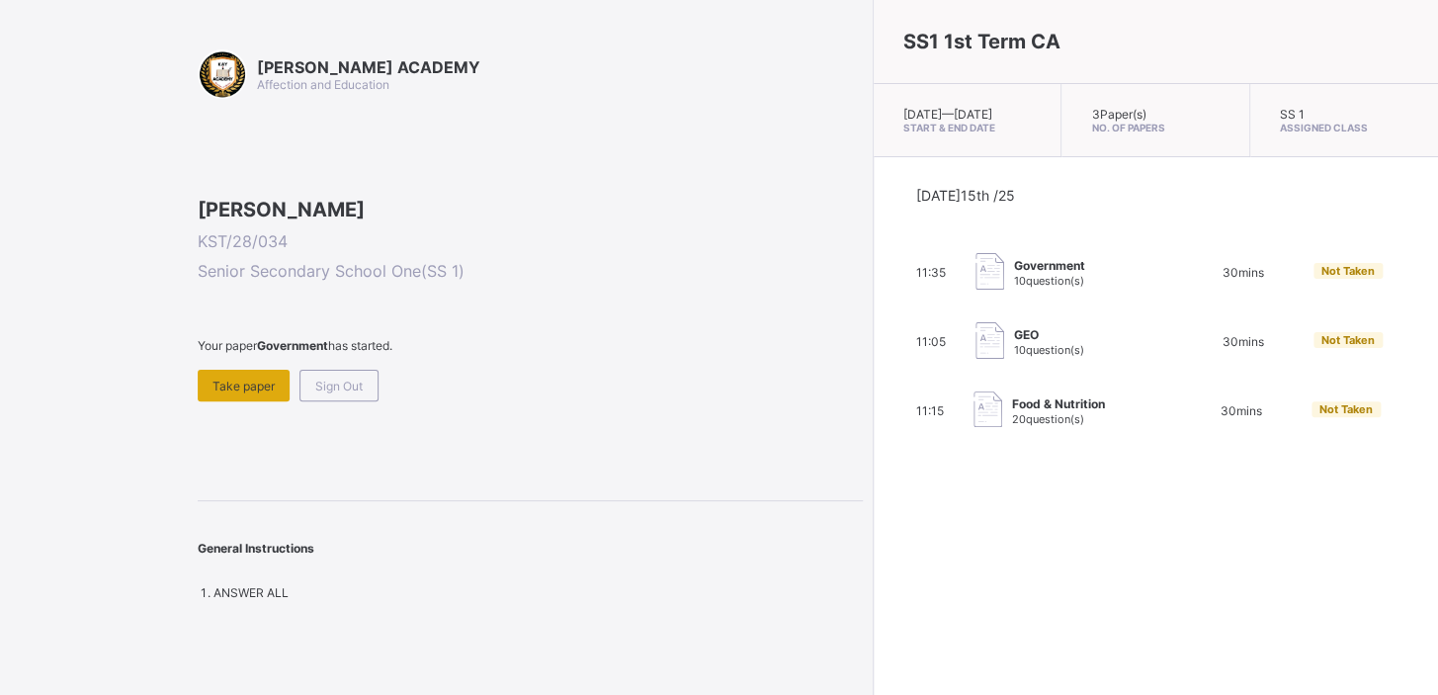
click at [232, 401] on div "Take paper" at bounding box center [244, 386] width 92 height 32
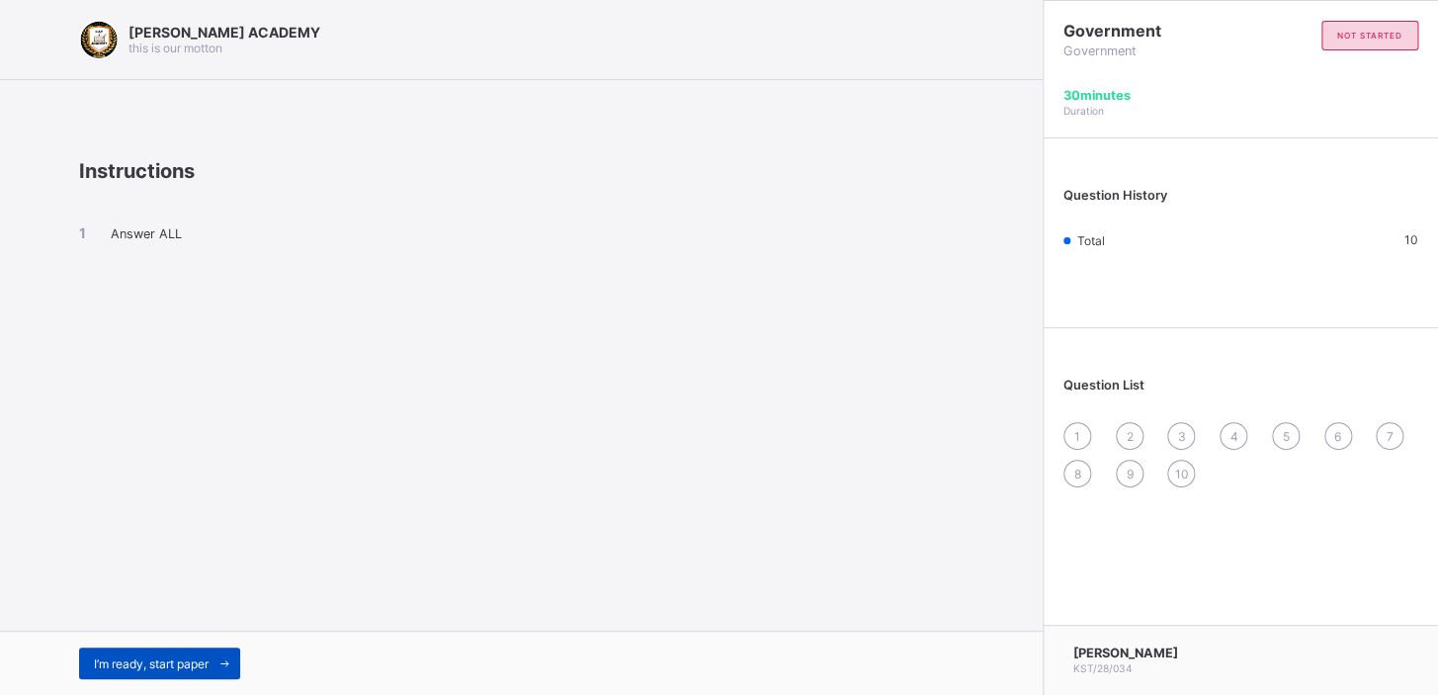
click at [118, 662] on span "I’m ready, start paper" at bounding box center [151, 663] width 115 height 15
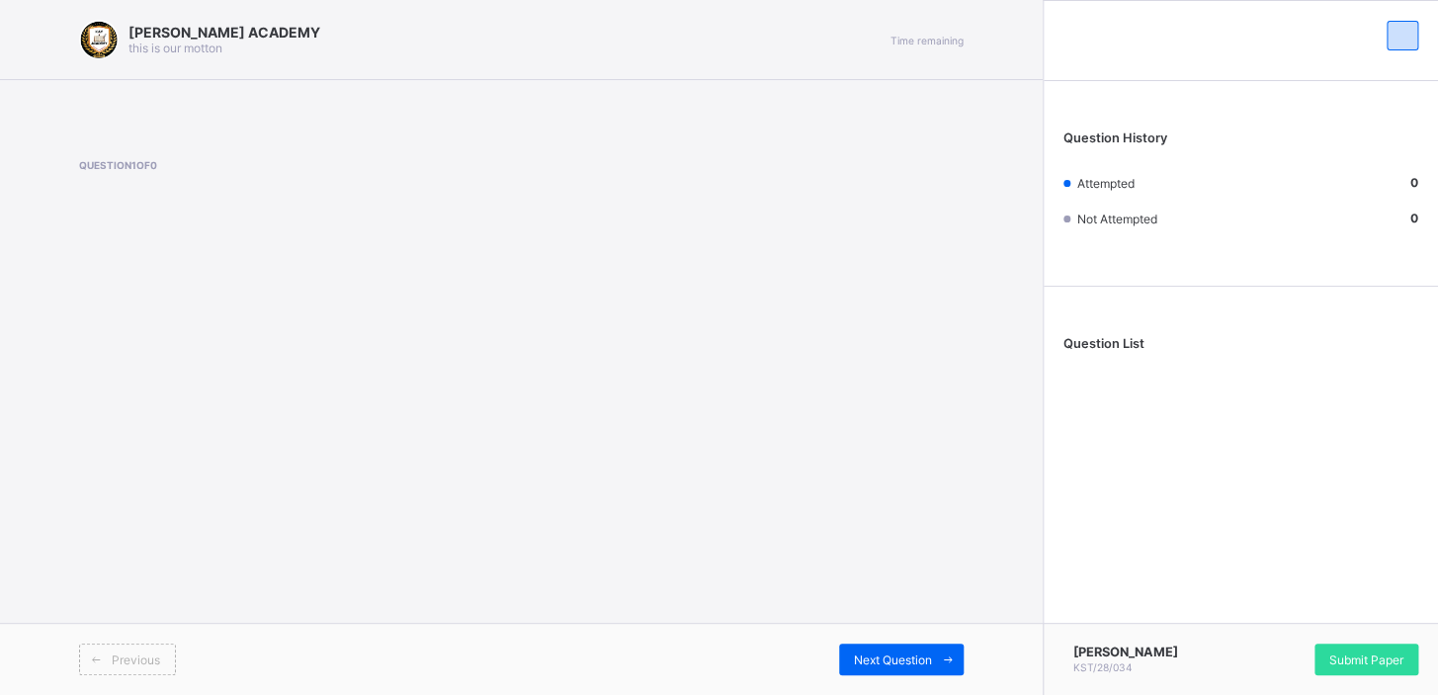
click at [118, 662] on span "Previous" at bounding box center [136, 659] width 48 height 15
click at [922, 662] on span "Next Question" at bounding box center [893, 659] width 78 height 15
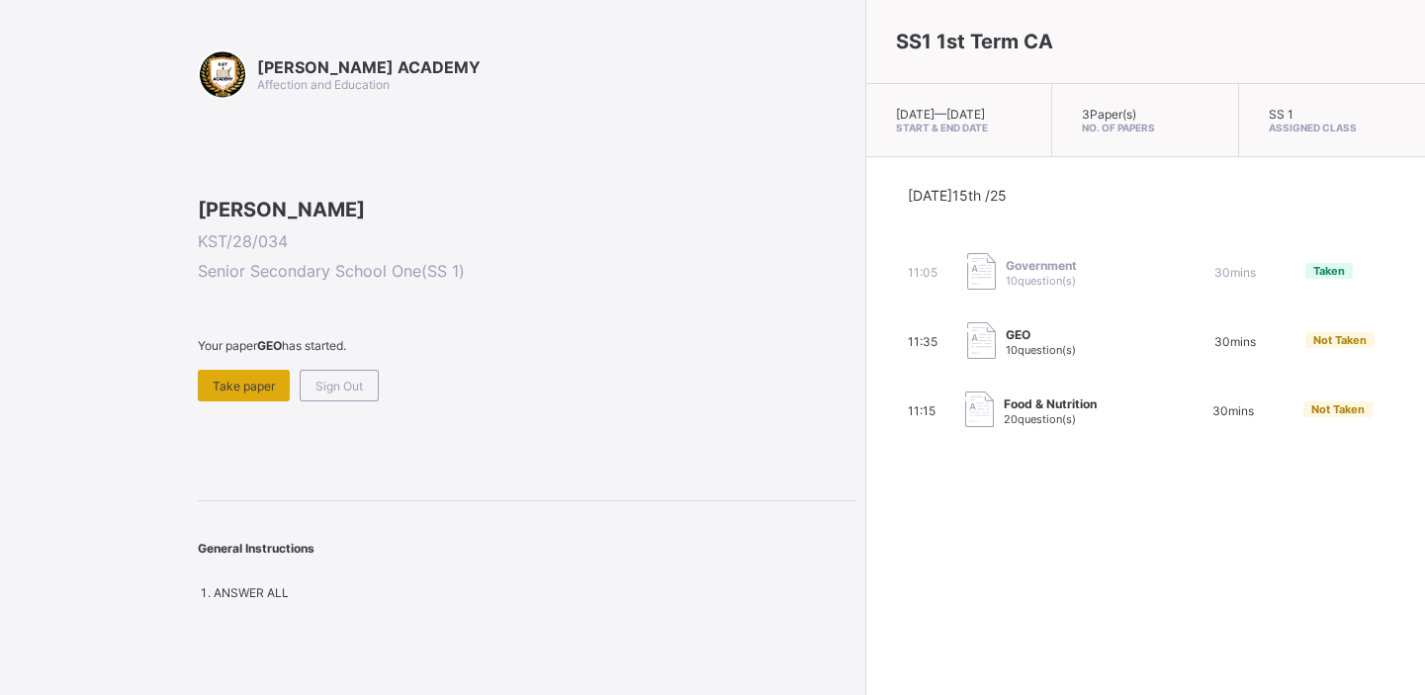
click at [239, 393] on span "Take paper" at bounding box center [244, 386] width 62 height 15
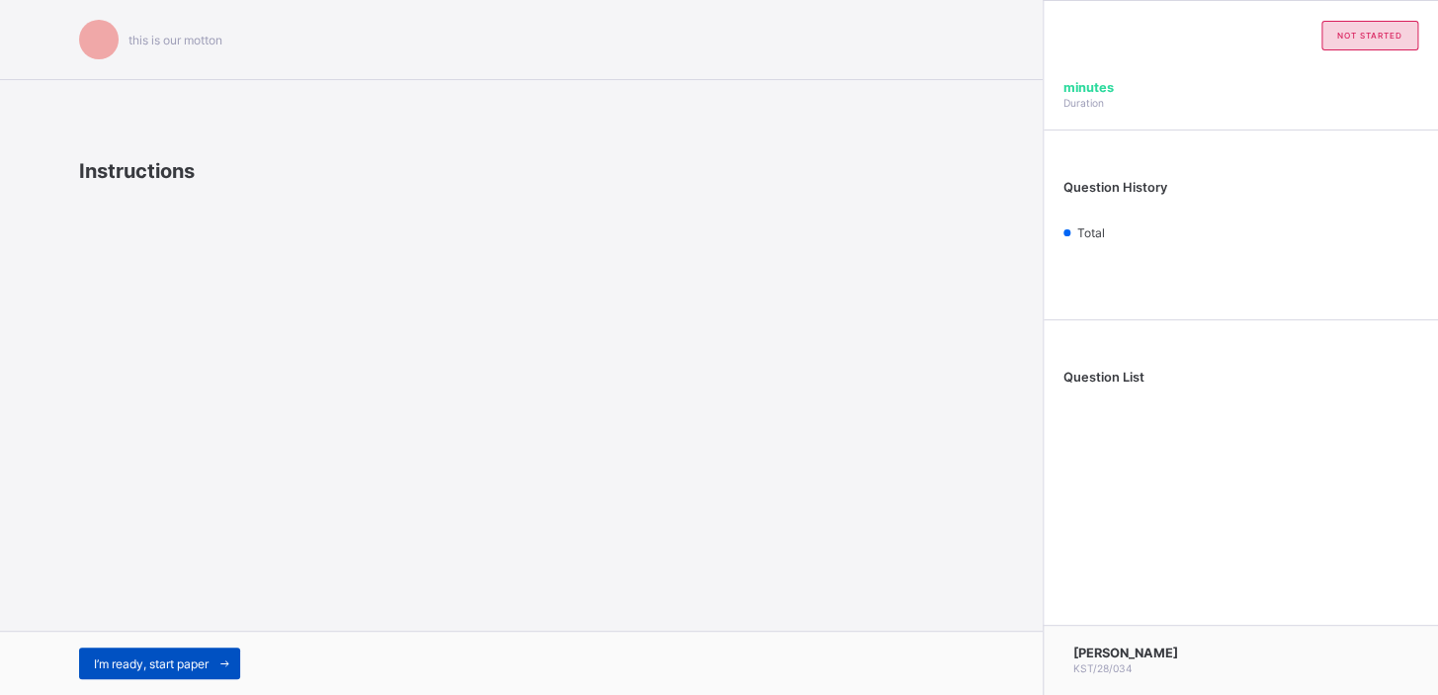
click at [154, 672] on div "I’m ready, start paper" at bounding box center [159, 664] width 161 height 32
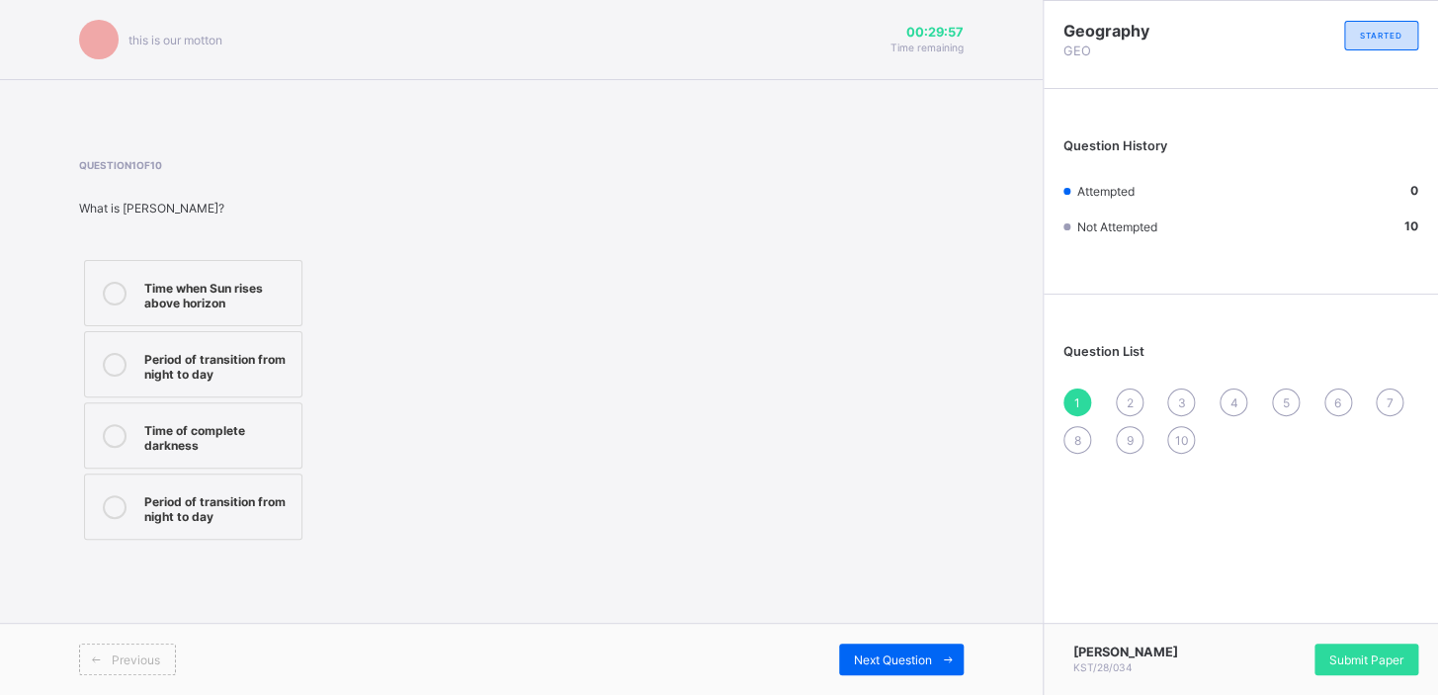
click at [109, 283] on icon at bounding box center [115, 294] width 24 height 24
click at [1359, 657] on span "Submit Paper" at bounding box center [1367, 659] width 74 height 15
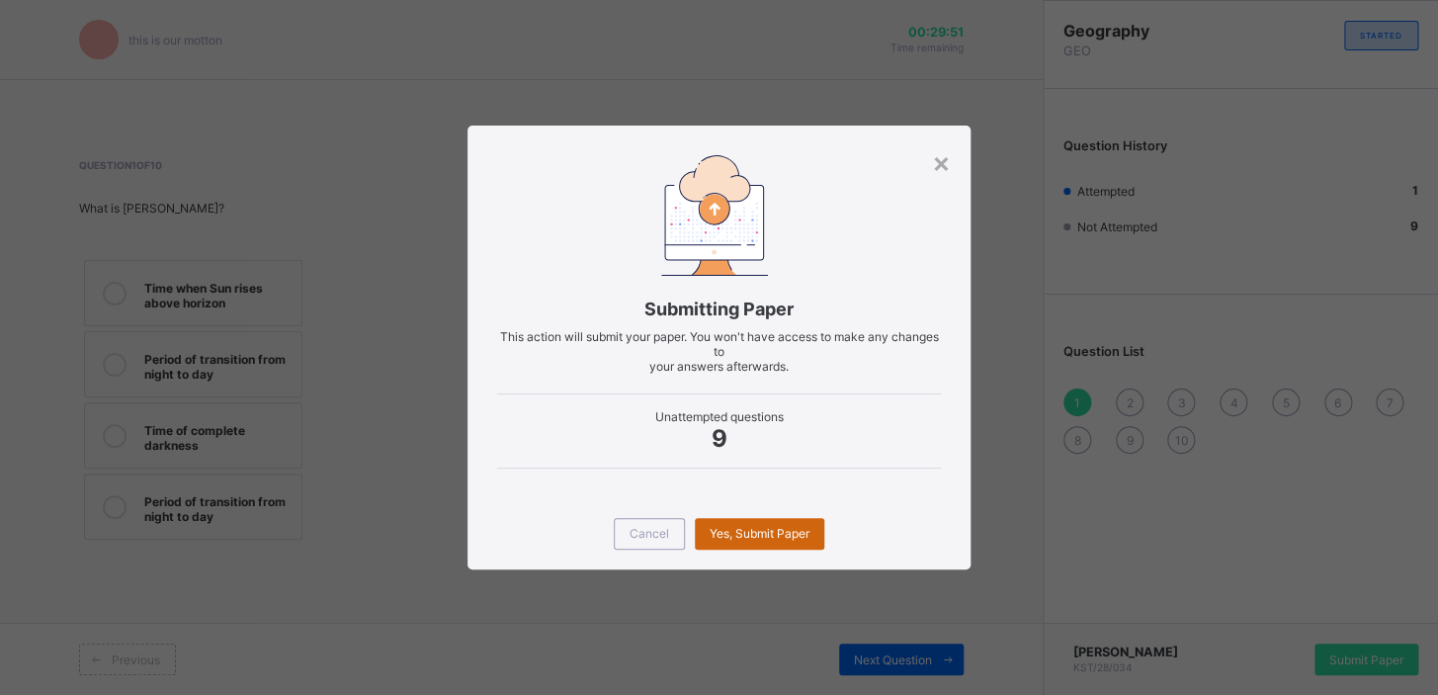
click at [711, 533] on span "Yes, Submit Paper" at bounding box center [760, 533] width 100 height 15
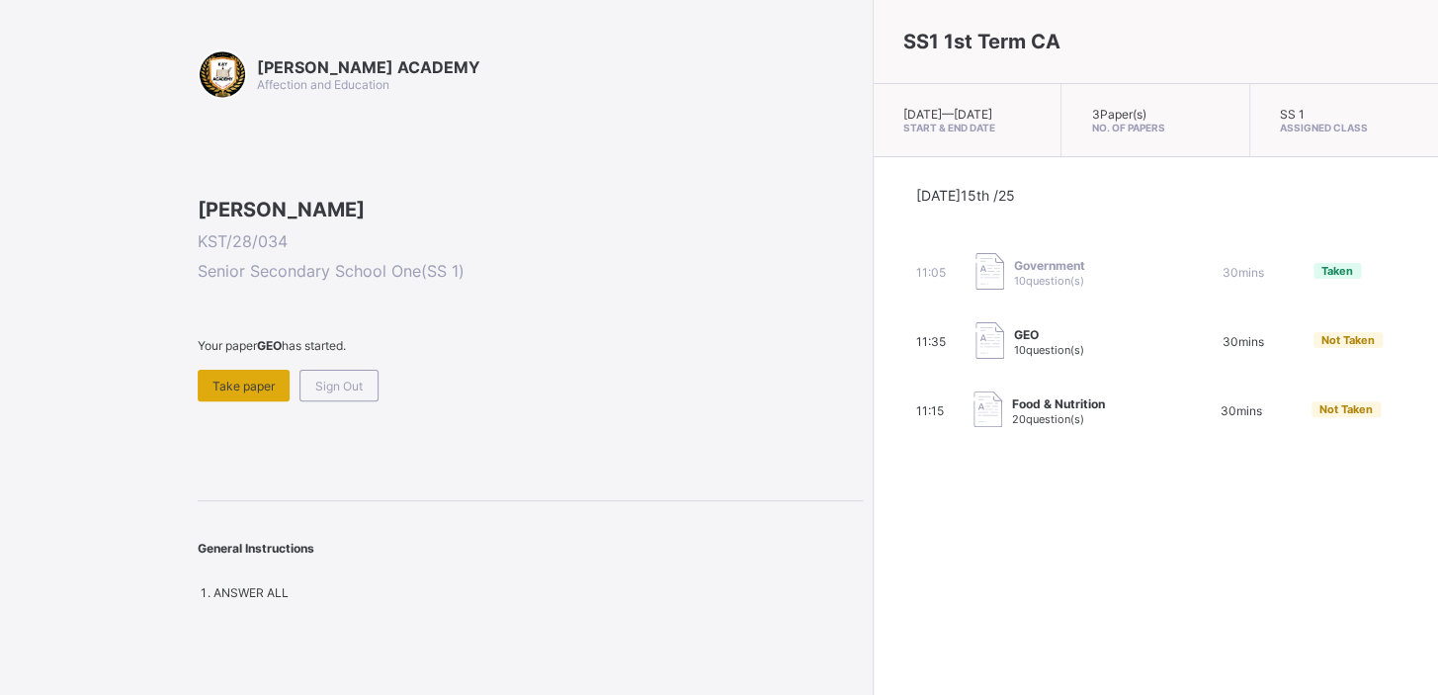
click at [240, 393] on span "Take paper" at bounding box center [244, 386] width 62 height 15
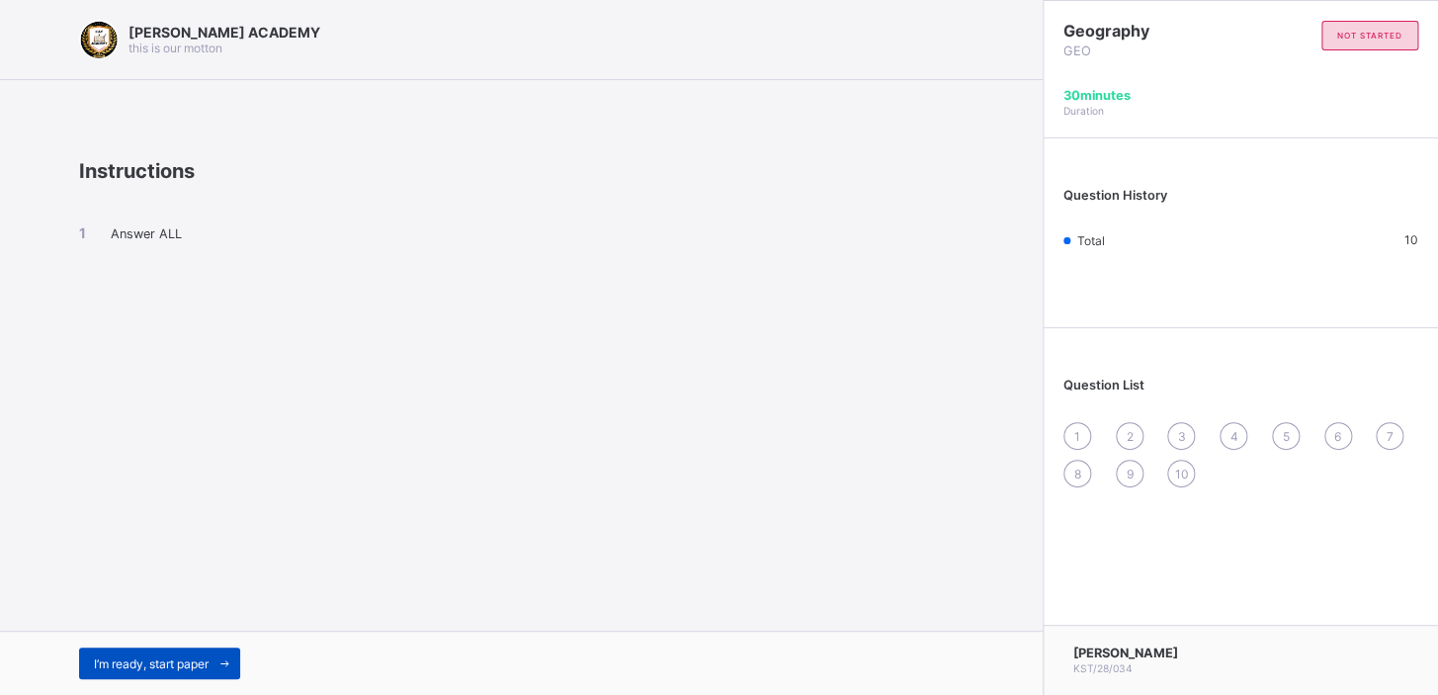
click at [175, 662] on span "I’m ready, start paper" at bounding box center [151, 663] width 115 height 15
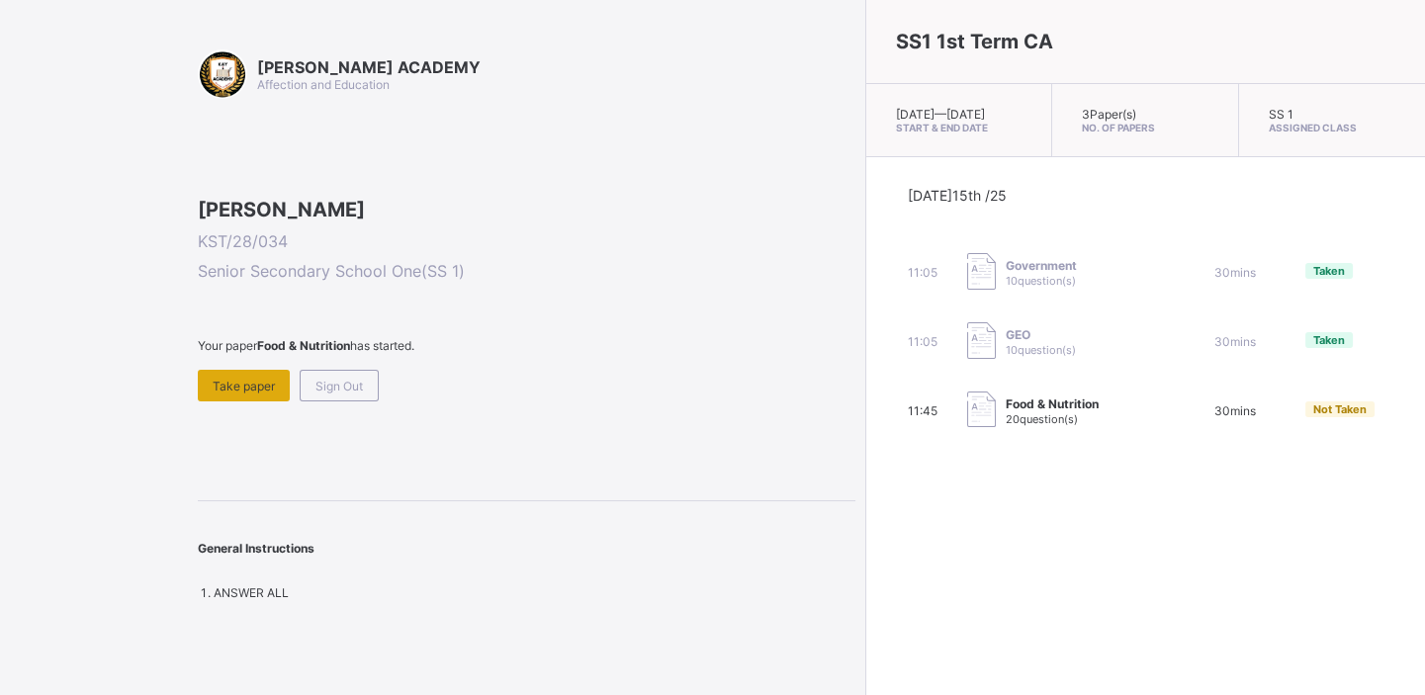
click at [250, 393] on span "Take paper" at bounding box center [244, 386] width 62 height 15
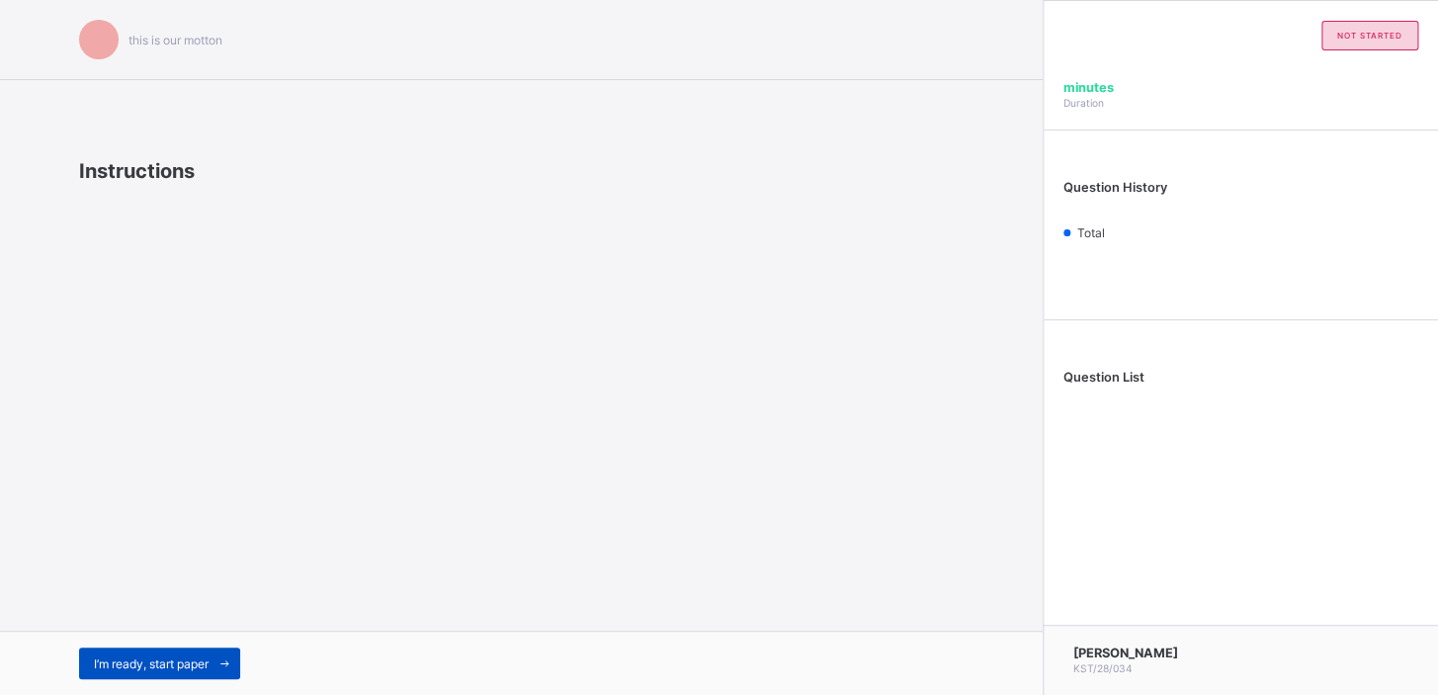
click at [156, 651] on div "I’m ready, start paper" at bounding box center [159, 664] width 161 height 32
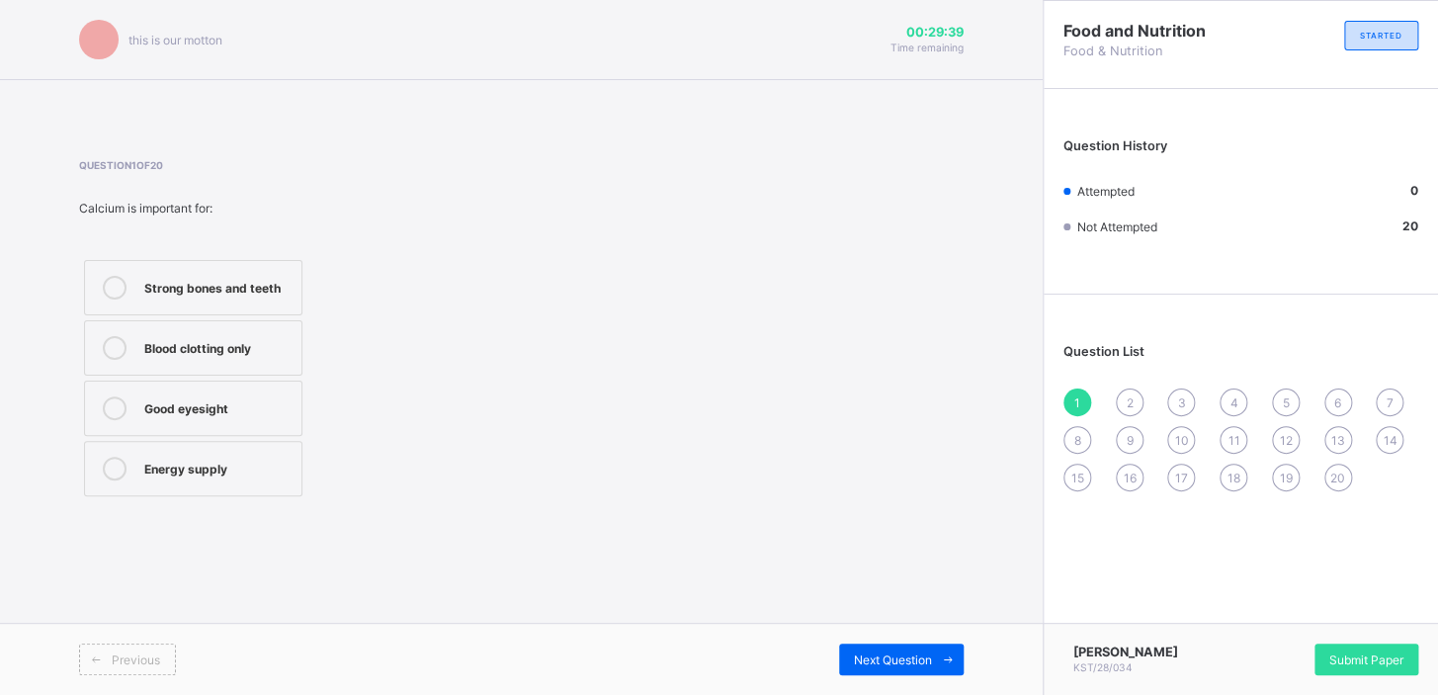
click at [242, 459] on div "Energy supply" at bounding box center [217, 467] width 147 height 20
click at [929, 652] on span "Next Question" at bounding box center [893, 659] width 78 height 15
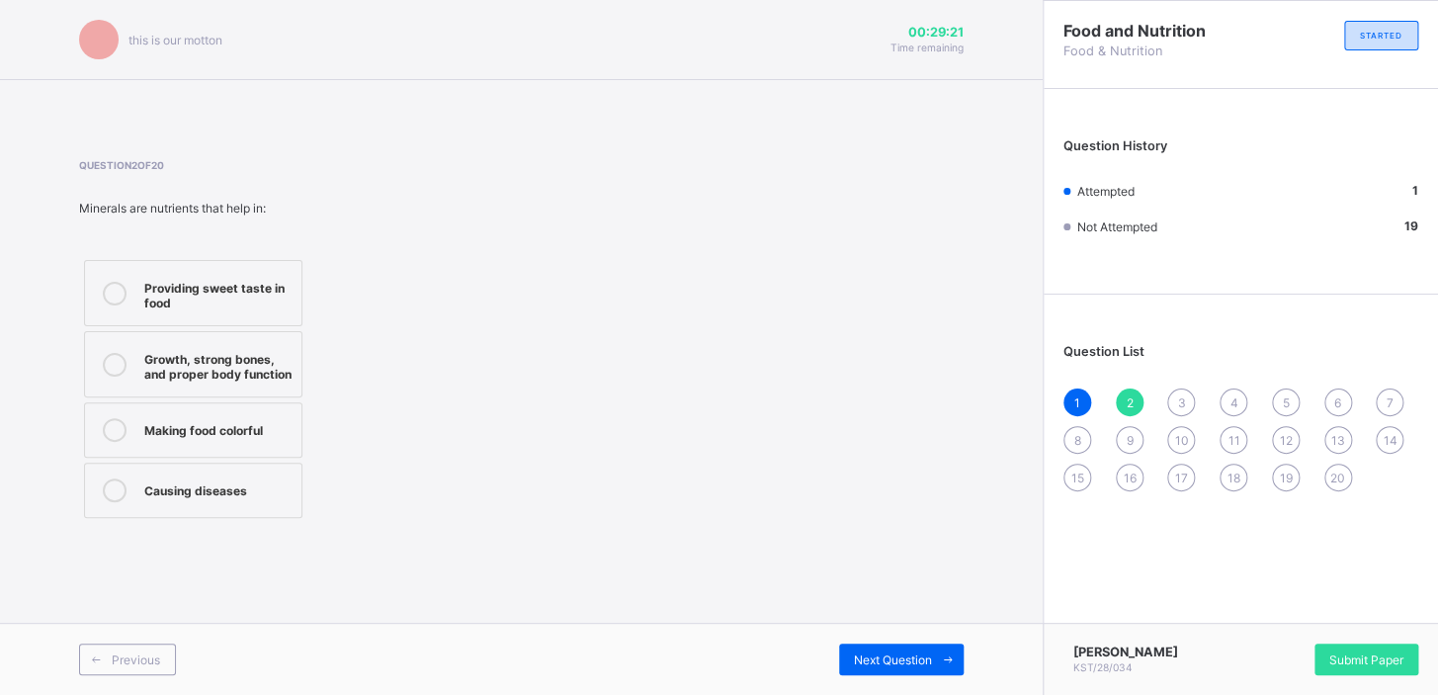
click at [265, 368] on div "Growth, strong bones, and proper body function" at bounding box center [217, 364] width 147 height 35
click at [892, 645] on div "Next Question" at bounding box center [901, 660] width 125 height 32
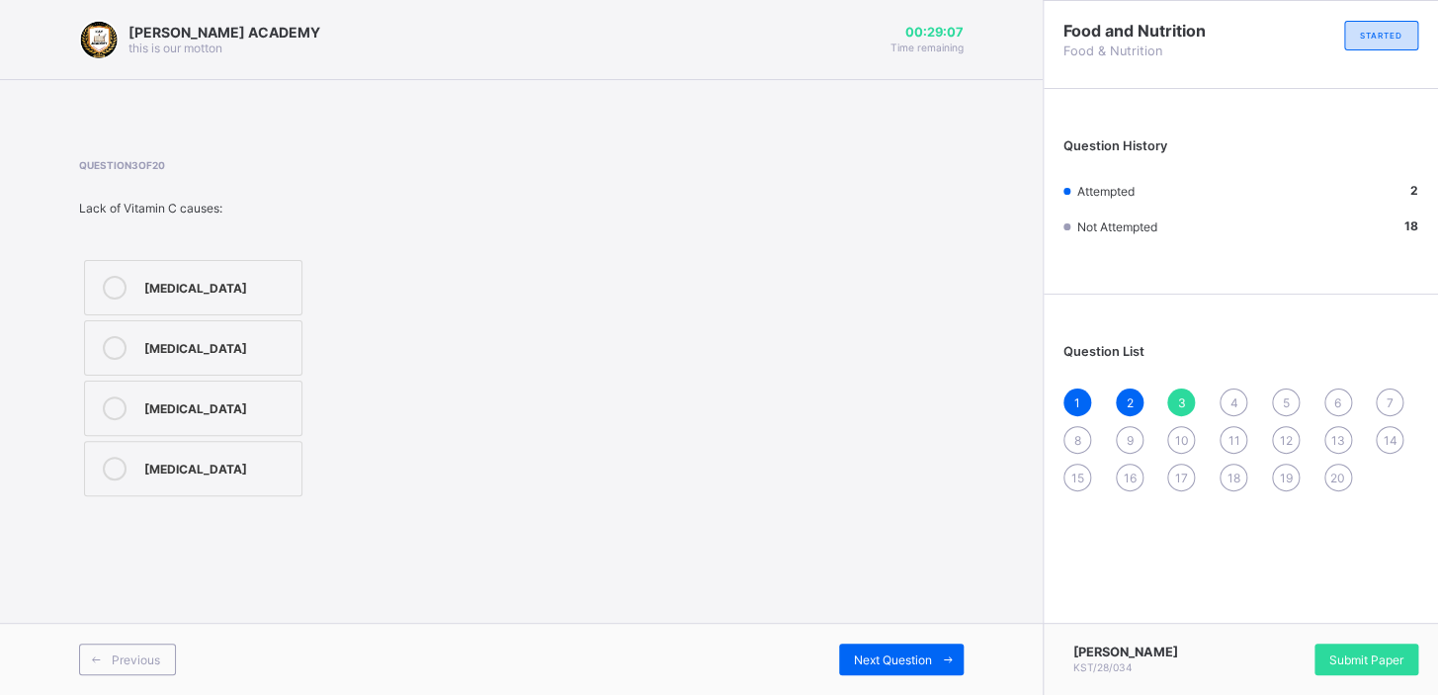
click at [254, 356] on div "[MEDICAL_DATA]" at bounding box center [217, 348] width 147 height 24
click at [899, 657] on span "Next Question" at bounding box center [893, 659] width 78 height 15
click at [278, 342] on div "To replace water" at bounding box center [217, 346] width 147 height 20
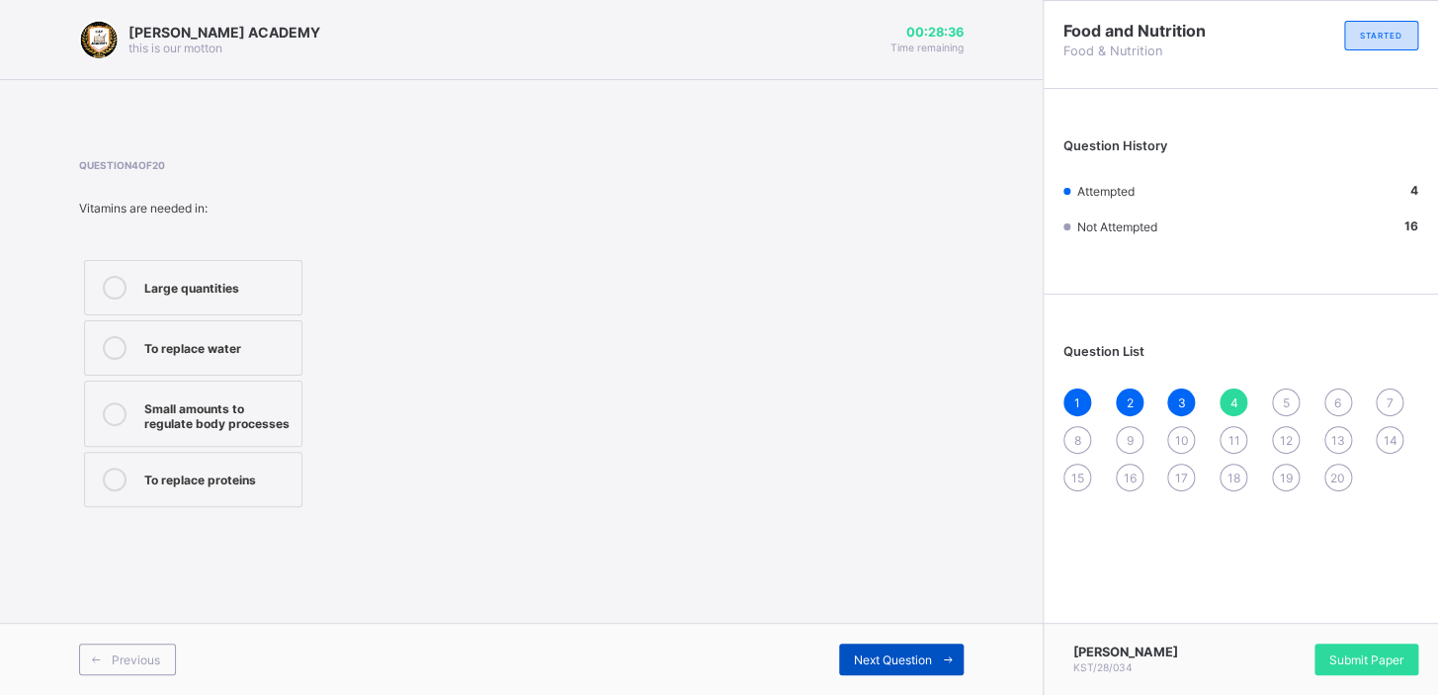
click at [845, 652] on div "Next Question" at bounding box center [901, 660] width 125 height 32
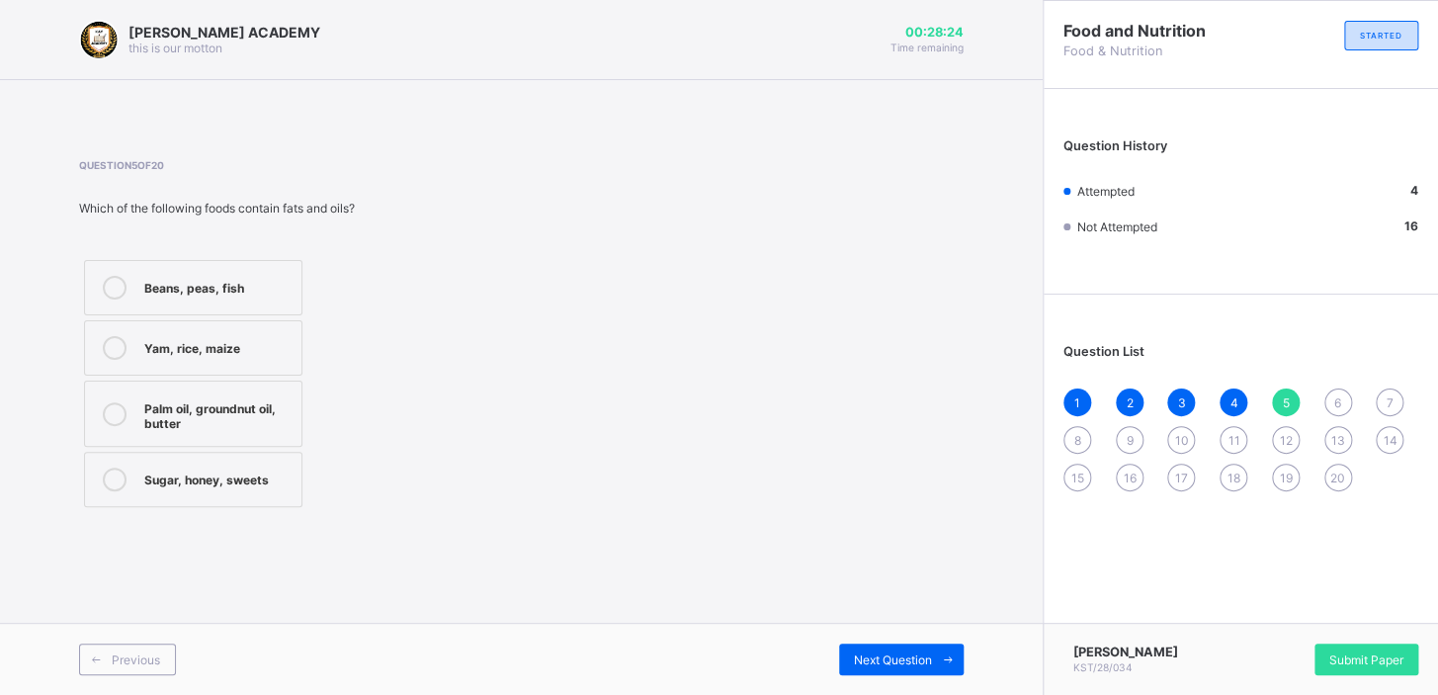
click at [232, 426] on div "Palm oil, groundnut oil, butter" at bounding box center [217, 413] width 147 height 35
click at [849, 652] on div "Next Question" at bounding box center [901, 660] width 125 height 32
click at [201, 340] on div "Beans and groundnut" at bounding box center [217, 346] width 147 height 20
click at [200, 340] on div "Beans and groundnut" at bounding box center [217, 346] width 147 height 20
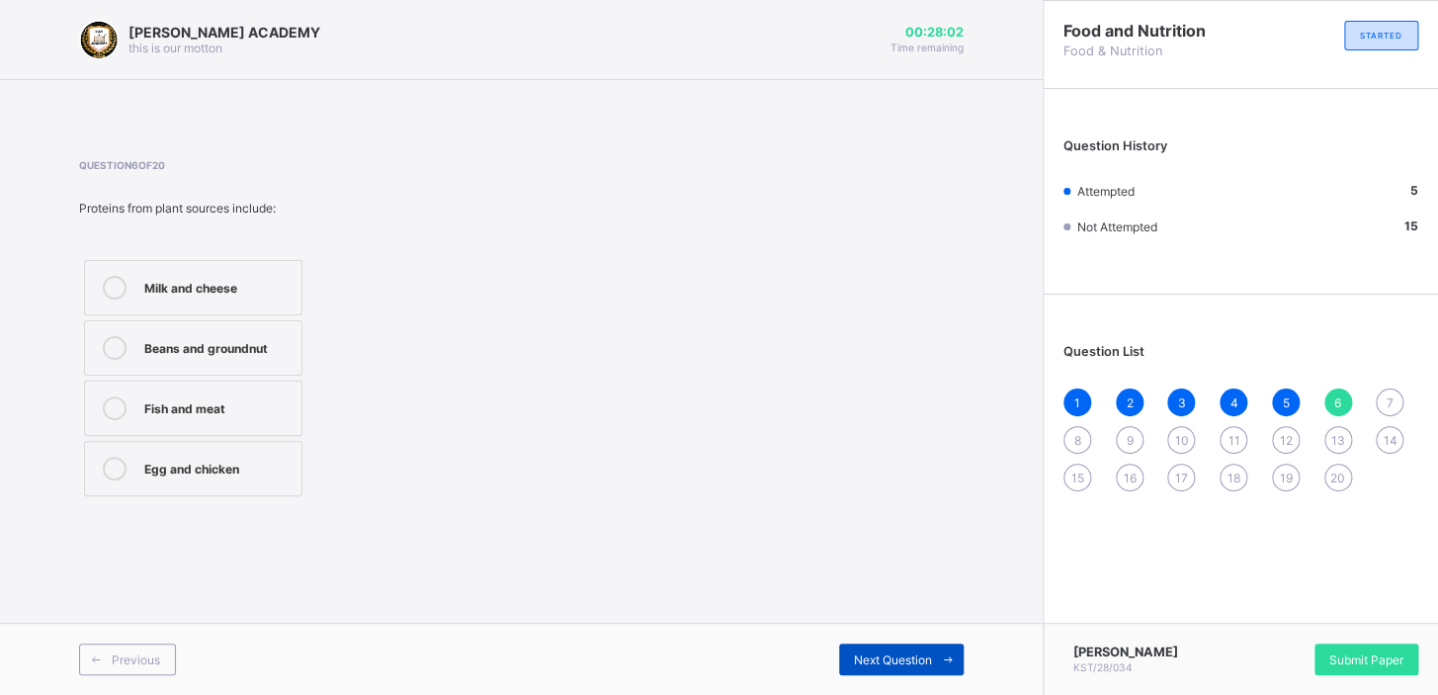
click at [933, 657] on span at bounding box center [948, 660] width 32 height 32
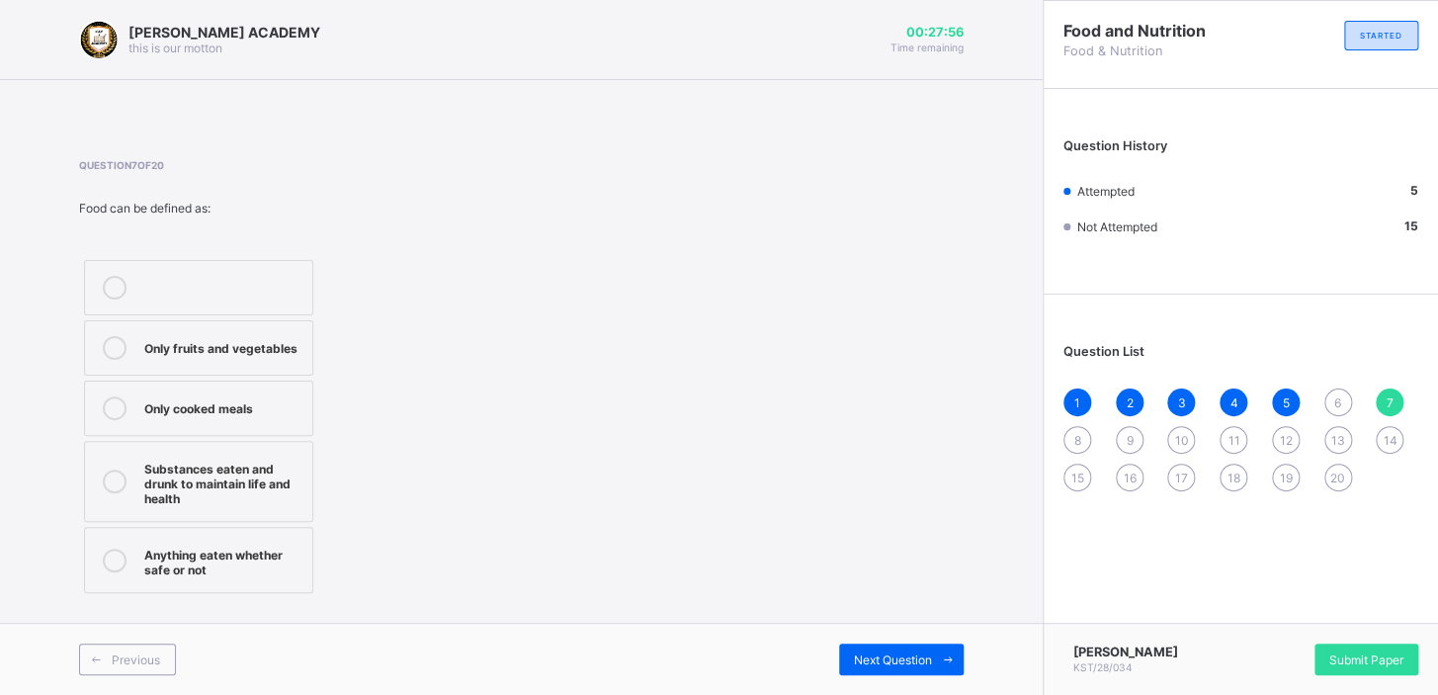
click at [1339, 404] on span "6" at bounding box center [1338, 402] width 7 height 15
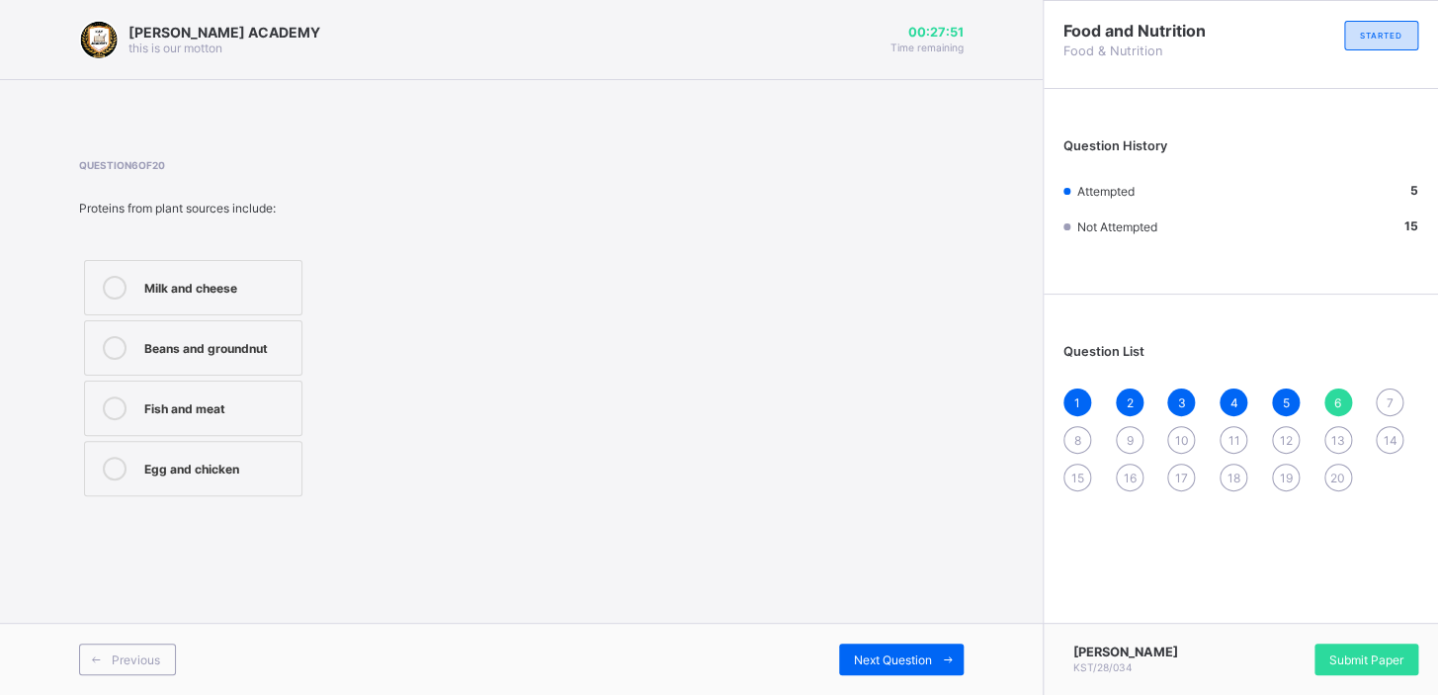
click at [145, 340] on div "Beans and groundnut" at bounding box center [217, 346] width 147 height 20
click at [896, 644] on div "Next Question" at bounding box center [901, 660] width 125 height 32
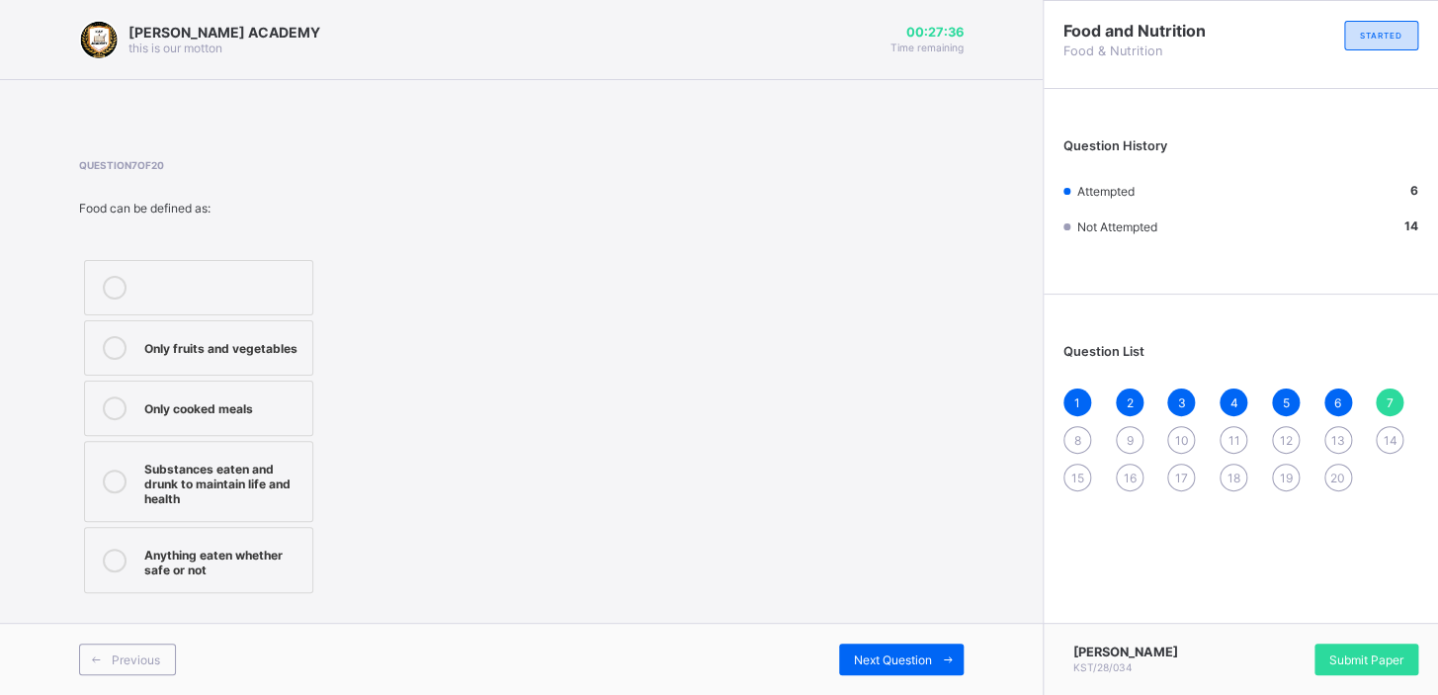
click at [269, 475] on div "Substances eaten and drunk to maintain life and health" at bounding box center [223, 481] width 158 height 49
click at [908, 656] on span "Next Question" at bounding box center [893, 659] width 78 height 15
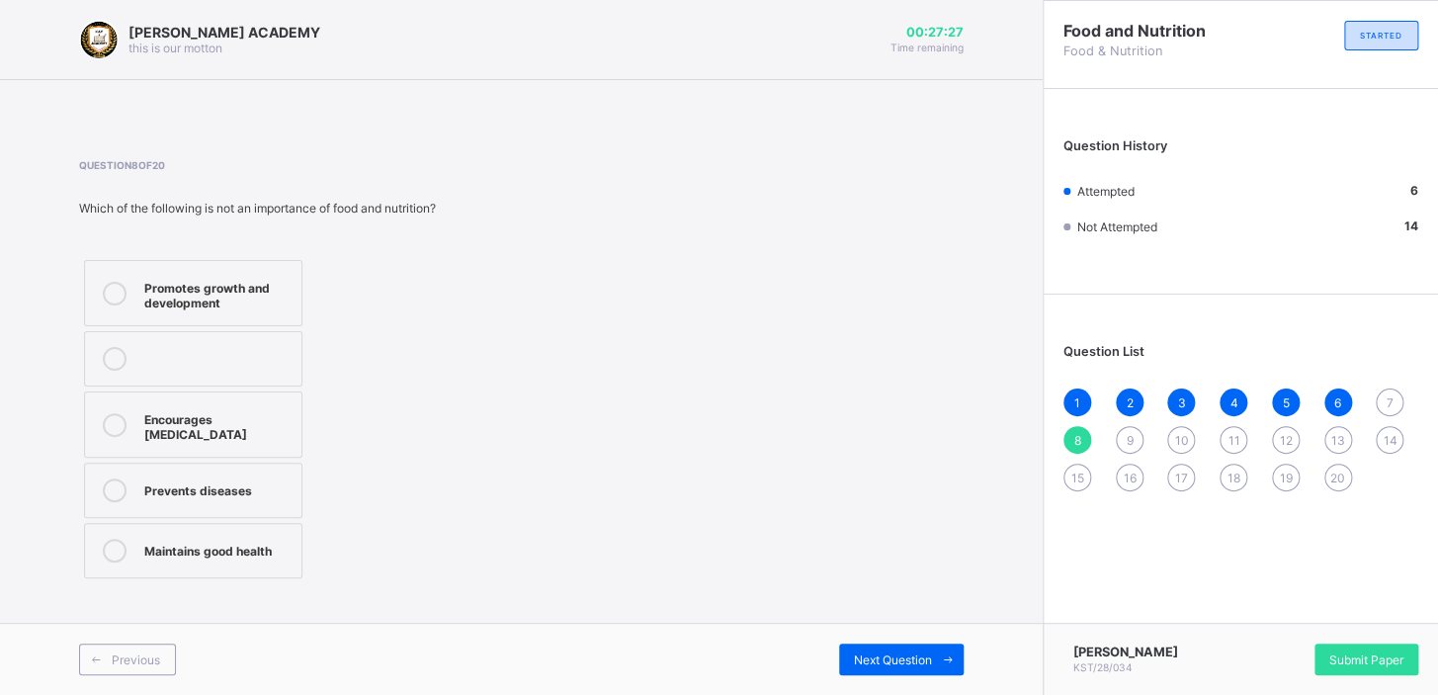
click at [1391, 402] on span "7" at bounding box center [1390, 402] width 7 height 15
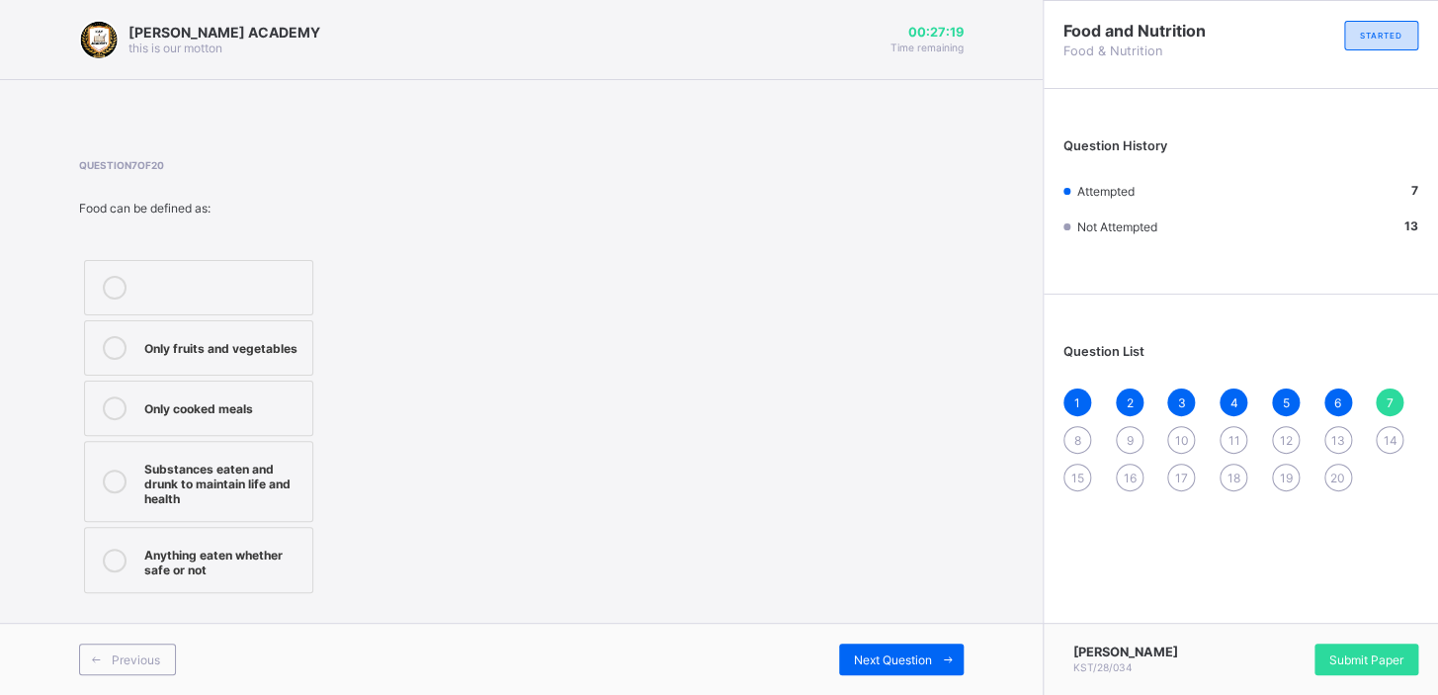
click at [172, 504] on label "Substances eaten and drunk to maintain life and health" at bounding box center [198, 481] width 229 height 81
click at [910, 659] on span "Next Question" at bounding box center [893, 659] width 78 height 15
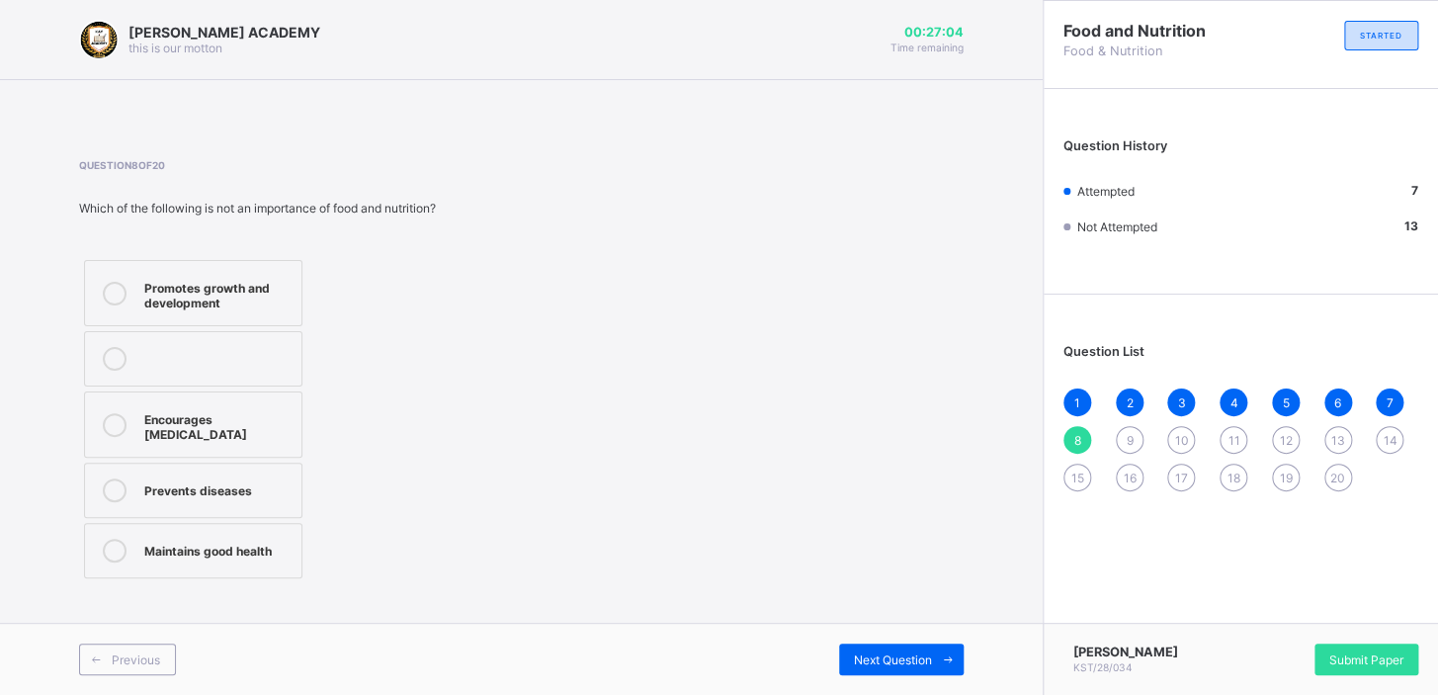
click at [267, 407] on div "Encourages [MEDICAL_DATA]" at bounding box center [217, 424] width 147 height 35
click at [889, 652] on span "Next Question" at bounding box center [893, 659] width 78 height 15
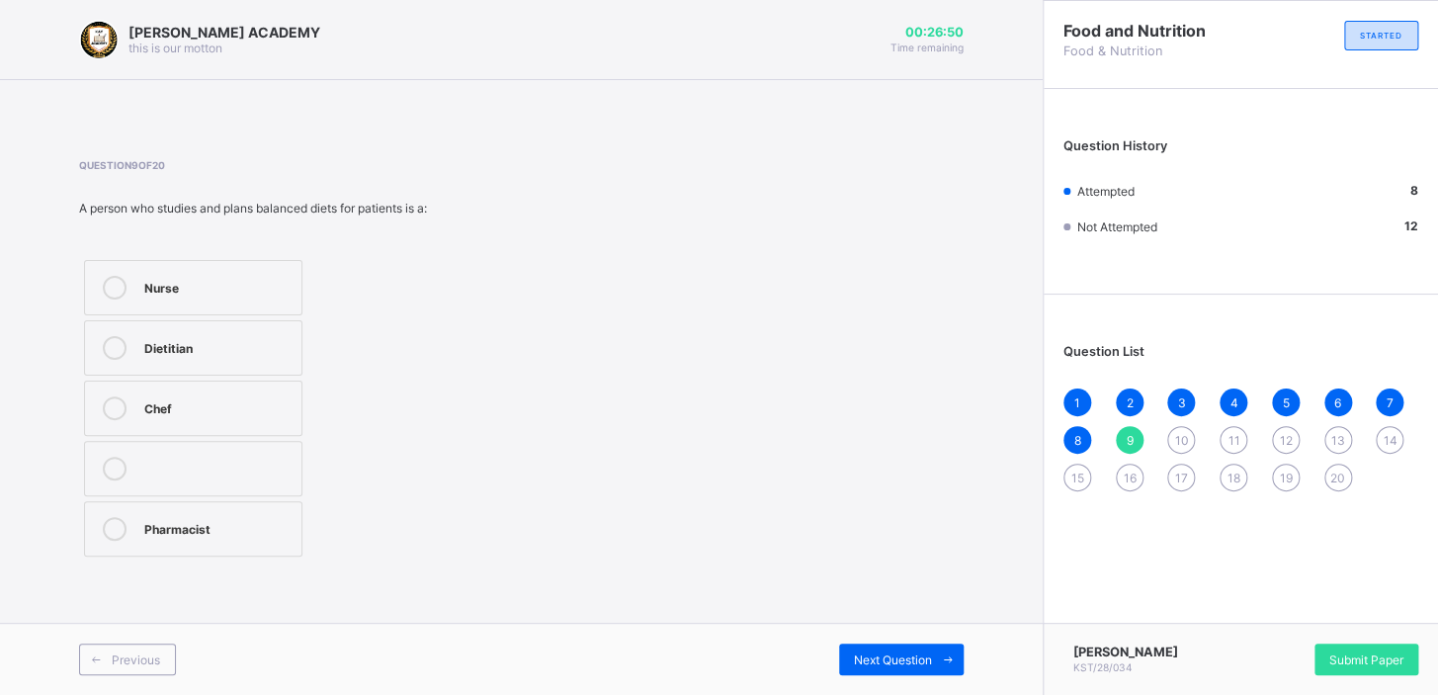
click at [203, 357] on div "Dietitian" at bounding box center [217, 348] width 147 height 24
click at [171, 272] on label "Nurse" at bounding box center [193, 287] width 218 height 55
click at [897, 657] on span "Next Question" at bounding box center [893, 659] width 78 height 15
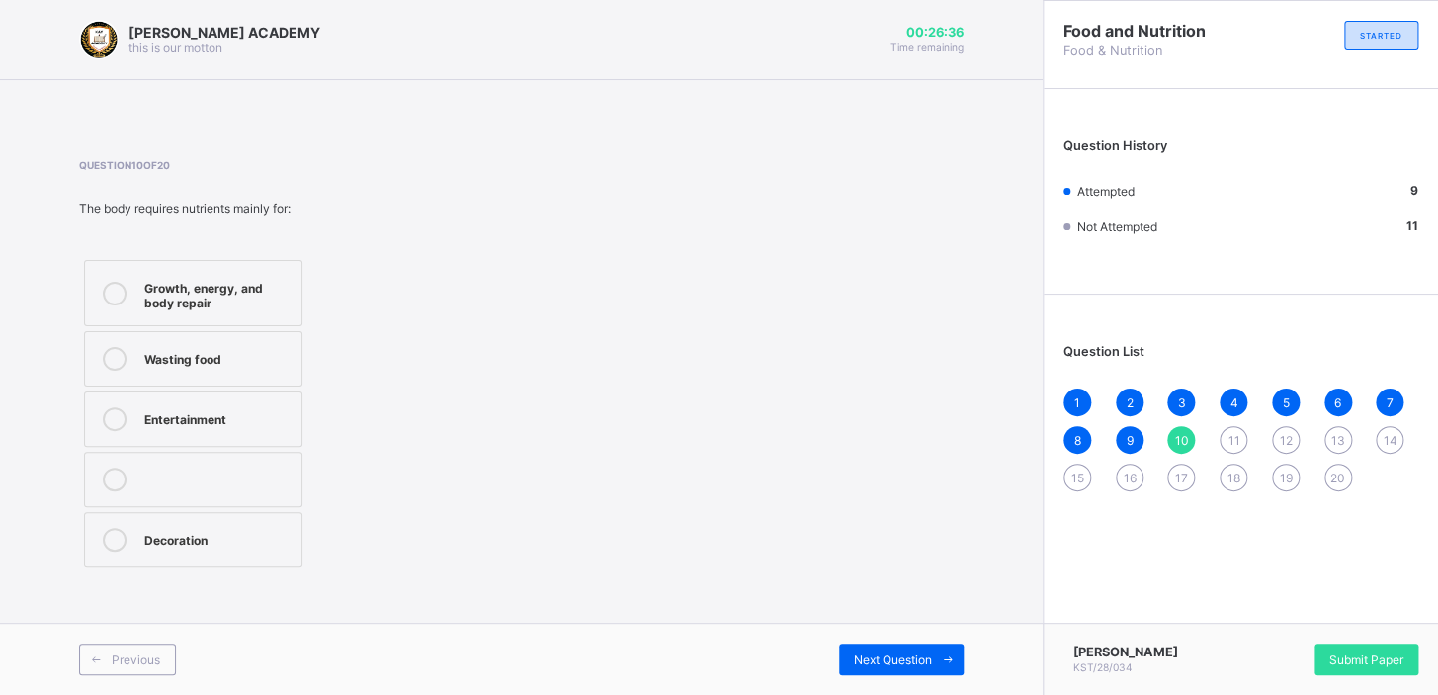
click at [208, 277] on div "Growth, energy, and body repair" at bounding box center [217, 293] width 147 height 35
click at [849, 655] on div "Next Question" at bounding box center [901, 660] width 125 height 32
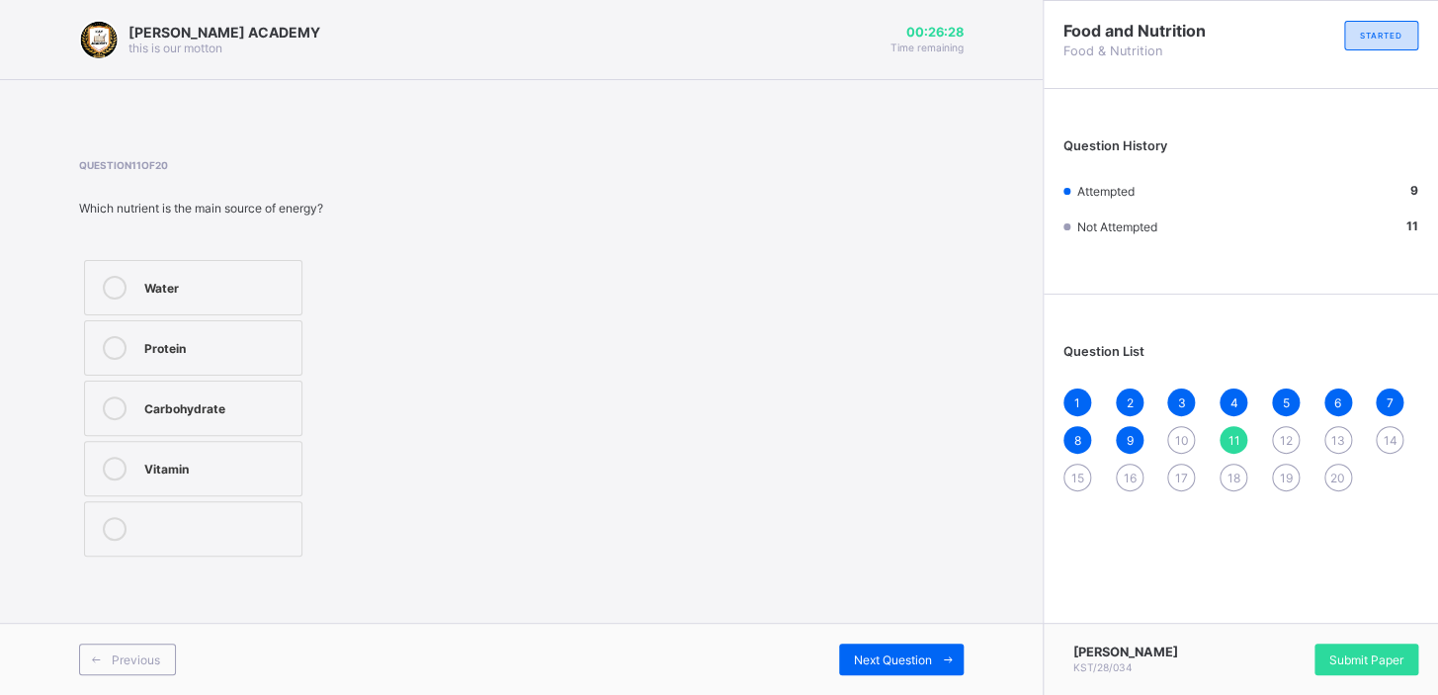
click at [1173, 437] on div "10" at bounding box center [1181, 440] width 28 height 28
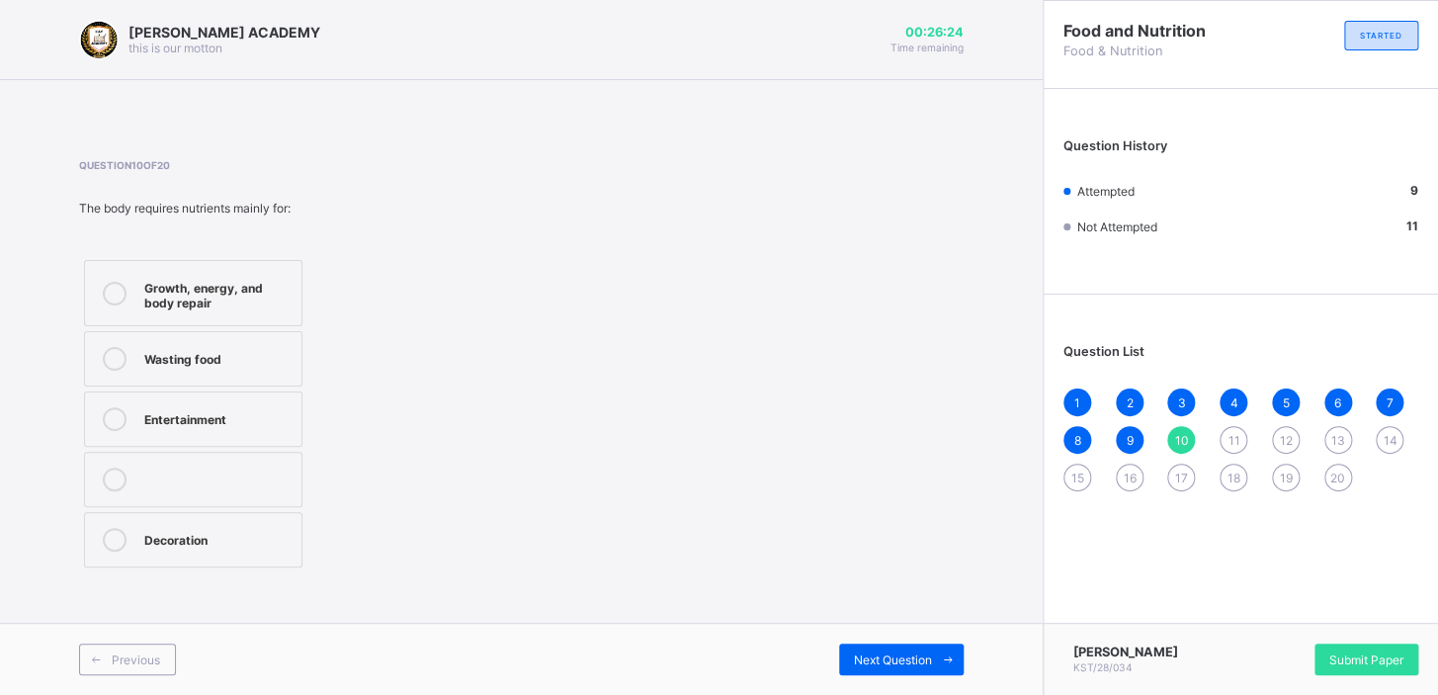
click at [201, 270] on label "Growth, energy, and body repair" at bounding box center [193, 293] width 218 height 66
click at [918, 653] on span "Next Question" at bounding box center [893, 659] width 78 height 15
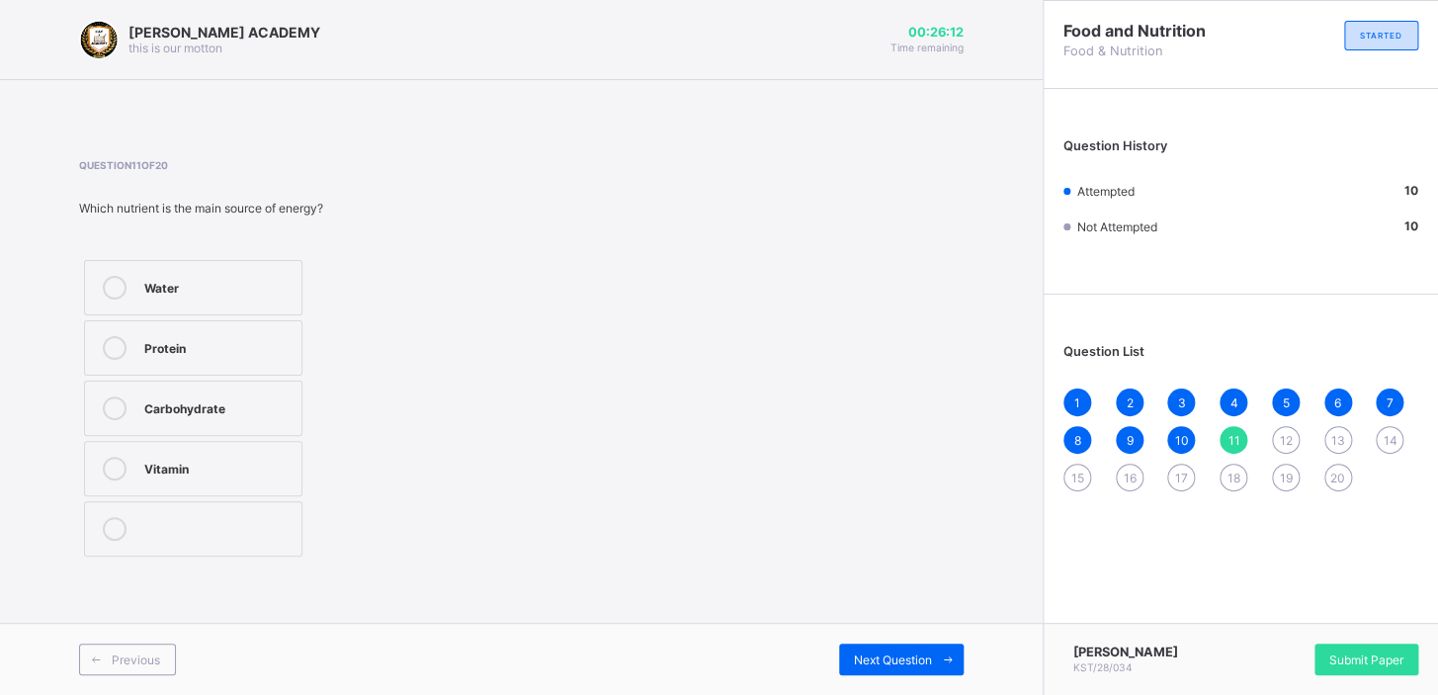
click at [237, 359] on div "Protein" at bounding box center [217, 348] width 147 height 24
click at [849, 656] on div "Next Question" at bounding box center [901, 660] width 125 height 32
click at [1225, 434] on div "11" at bounding box center [1234, 440] width 28 height 28
click at [182, 348] on div "Protein" at bounding box center [217, 346] width 147 height 20
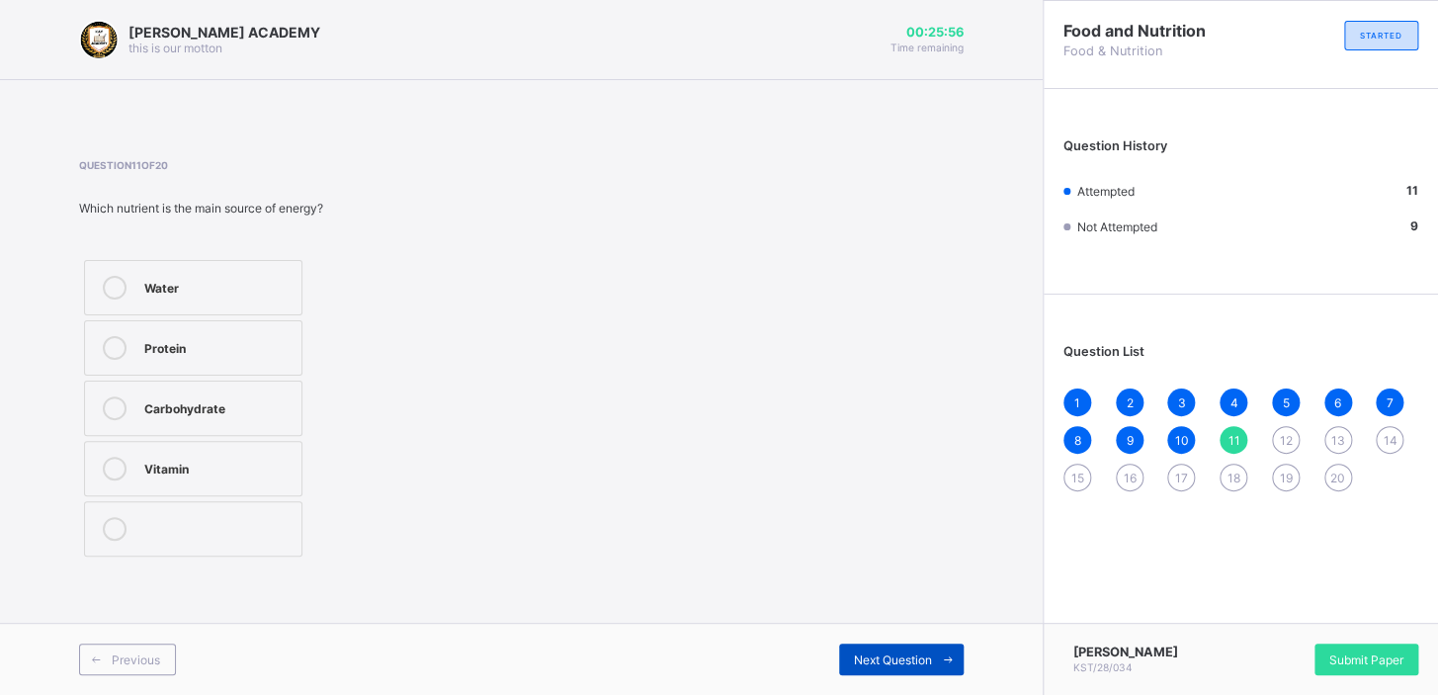
click at [909, 662] on span "Next Question" at bounding box center [893, 659] width 78 height 15
click at [255, 409] on div "Beans" at bounding box center [217, 406] width 147 height 20
click at [854, 661] on span "Next Question" at bounding box center [893, 659] width 78 height 15
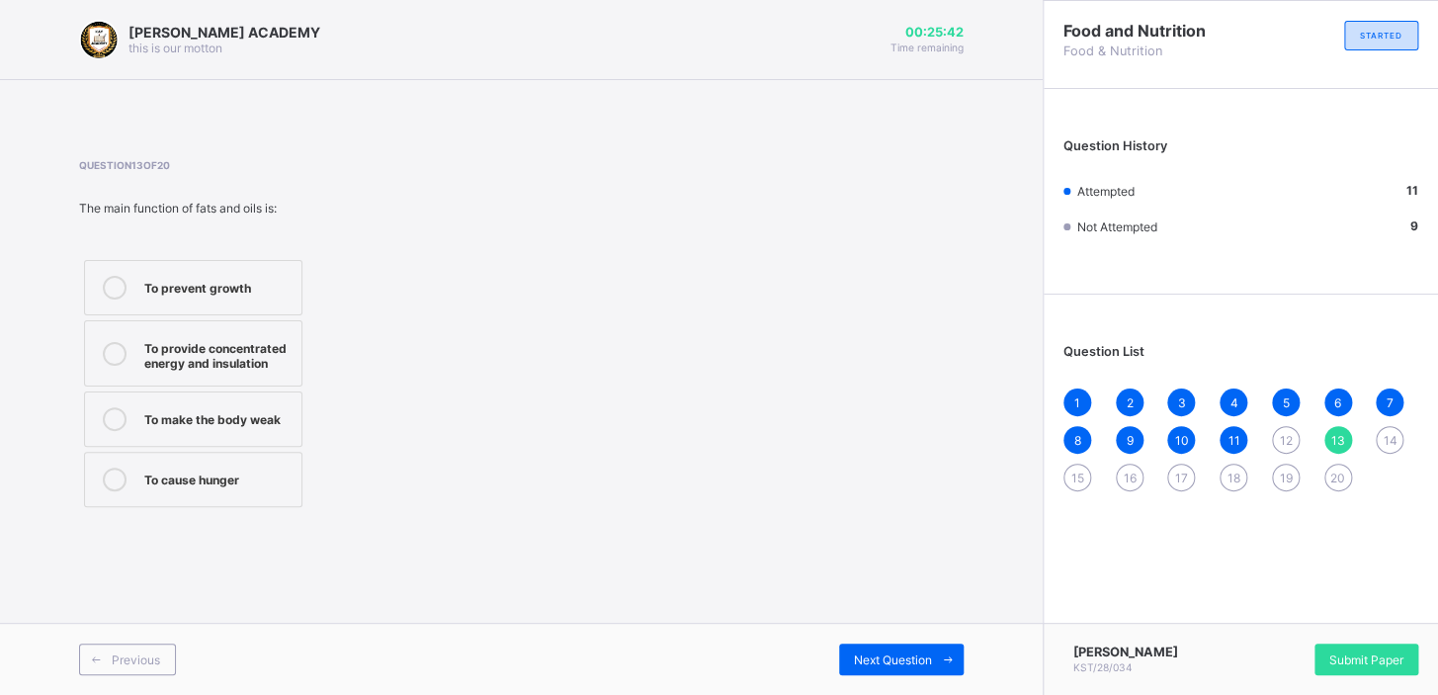
click at [1285, 427] on div "12" at bounding box center [1286, 440] width 28 height 28
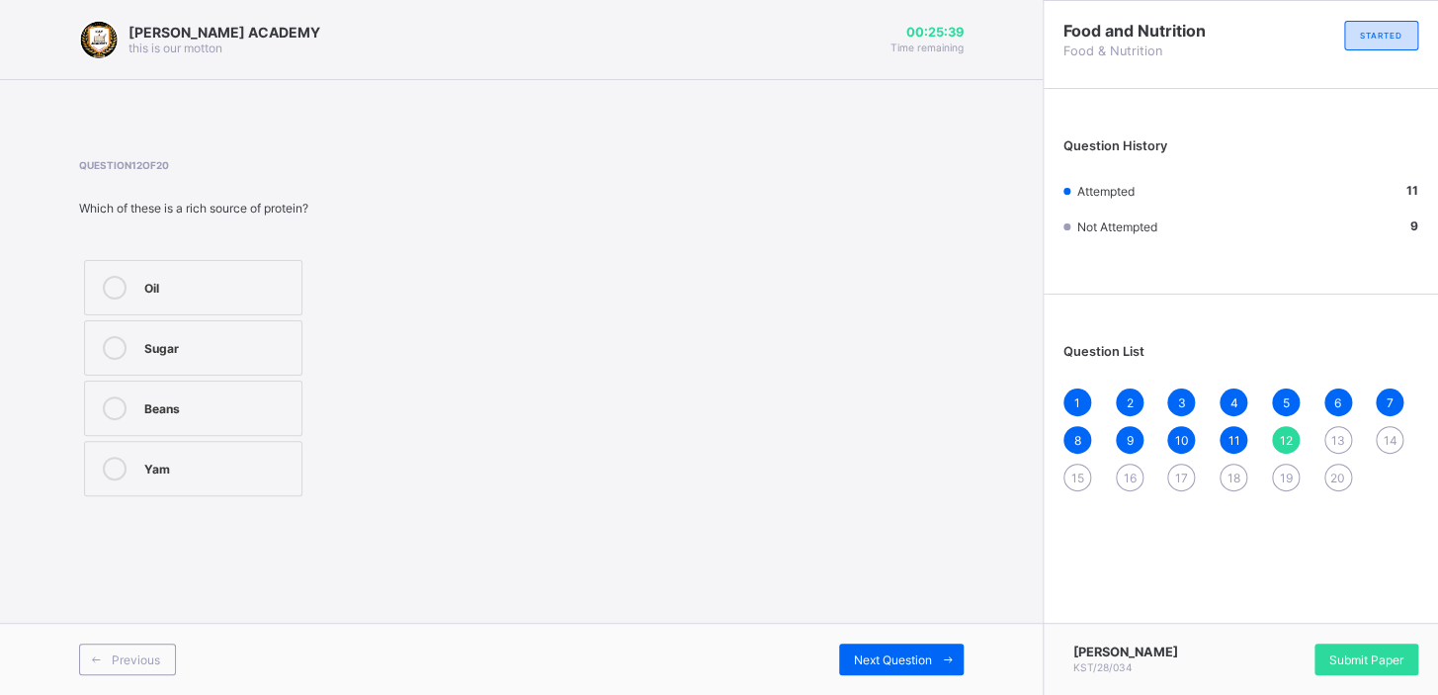
click at [152, 422] on label "Beans" at bounding box center [193, 408] width 218 height 55
click at [875, 654] on span "Next Question" at bounding box center [893, 659] width 78 height 15
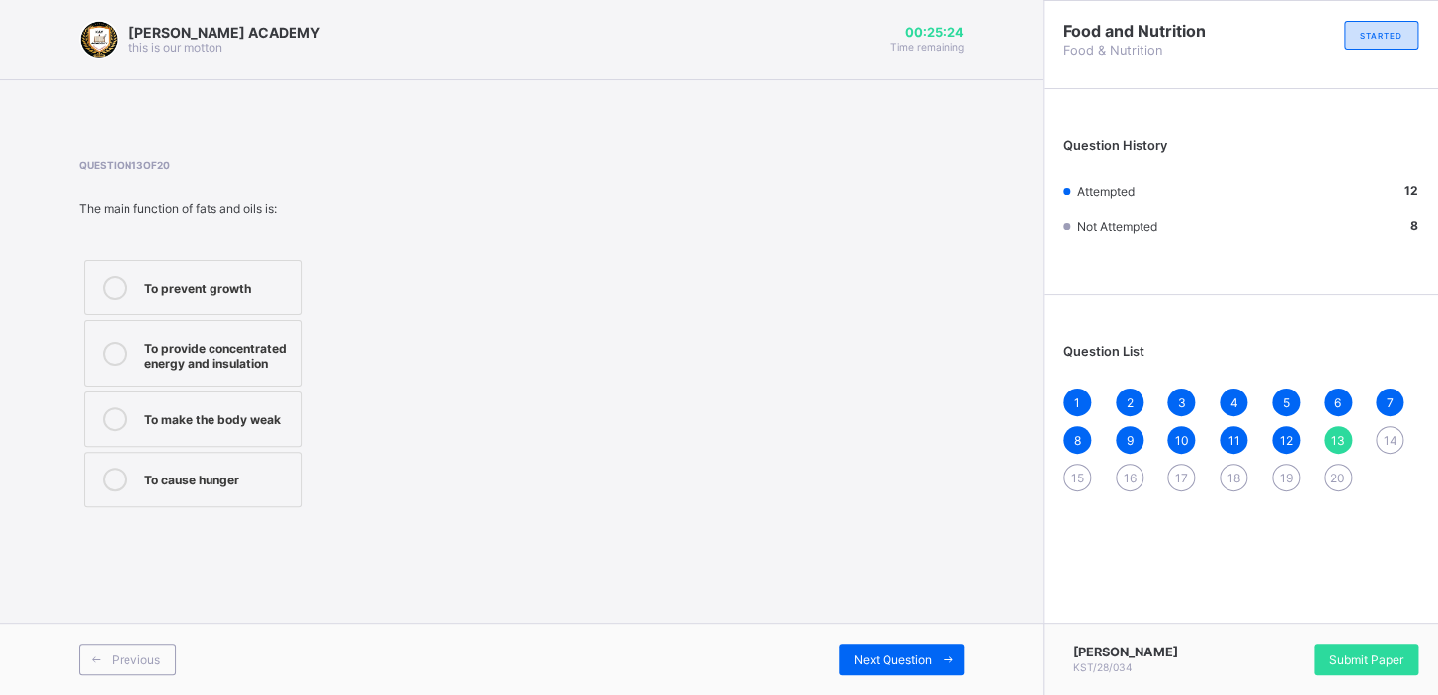
click at [280, 354] on div "To provide concentrated energy and insulation" at bounding box center [217, 353] width 147 height 35
click at [915, 648] on div "Next Question" at bounding box center [901, 660] width 125 height 32
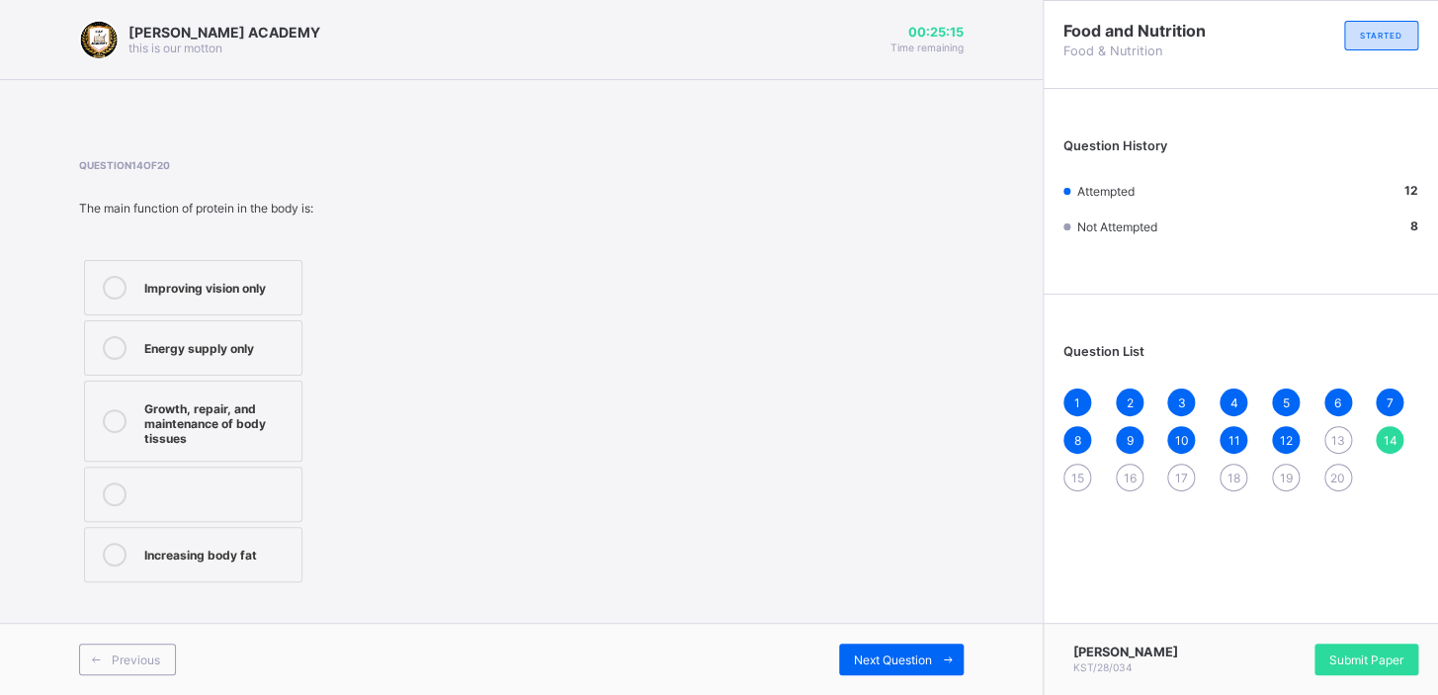
click at [1330, 440] on div "13" at bounding box center [1339, 440] width 28 height 28
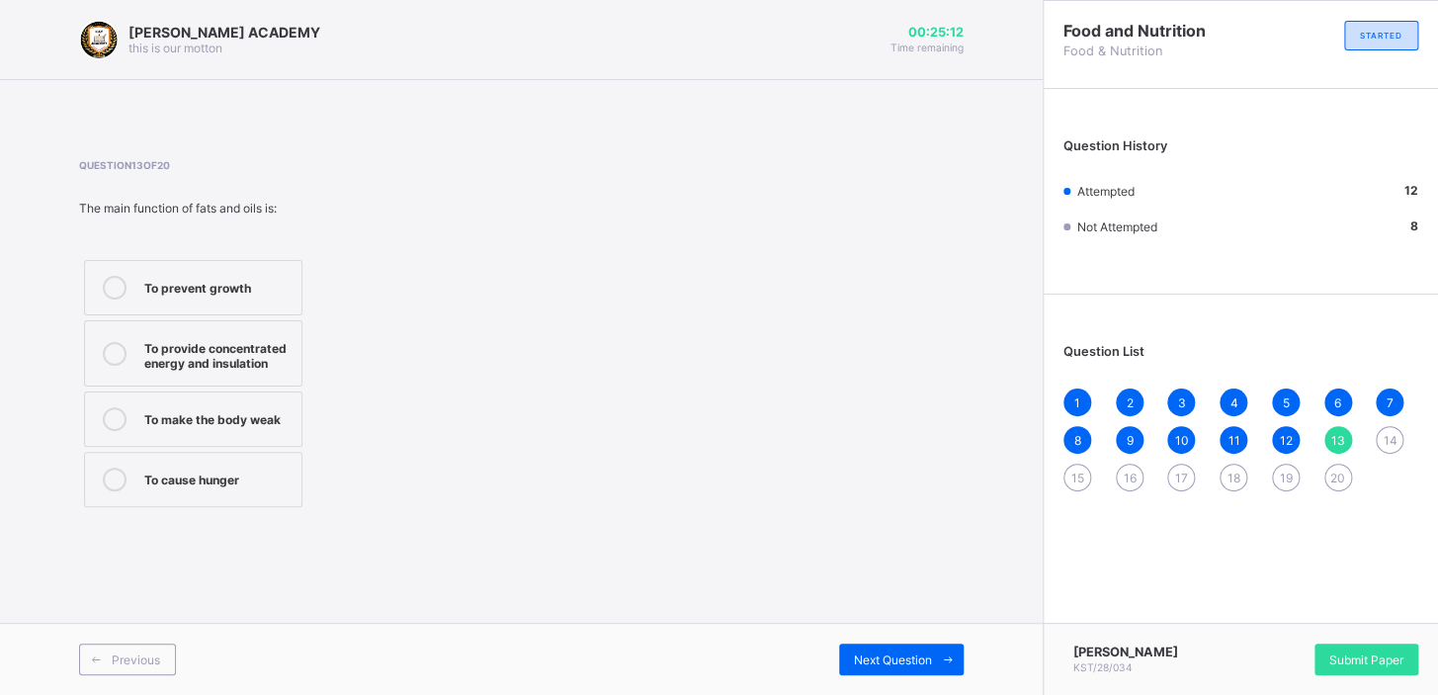
click at [257, 353] on div "To provide concentrated energy and insulation" at bounding box center [217, 353] width 147 height 35
click at [924, 652] on span "Next Question" at bounding box center [893, 659] width 78 height 15
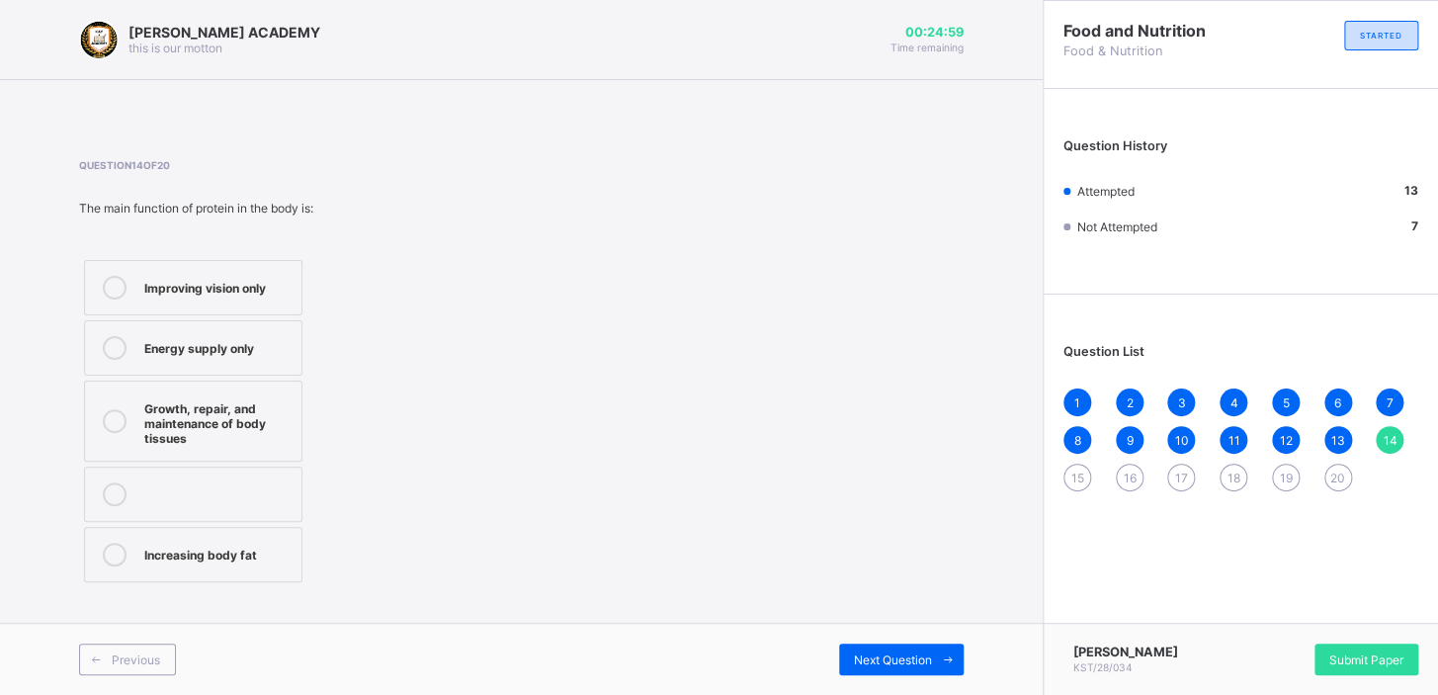
click at [260, 400] on div "Growth, repair, and maintenance of body tissues" at bounding box center [217, 420] width 147 height 49
click at [938, 654] on span at bounding box center [948, 660] width 32 height 32
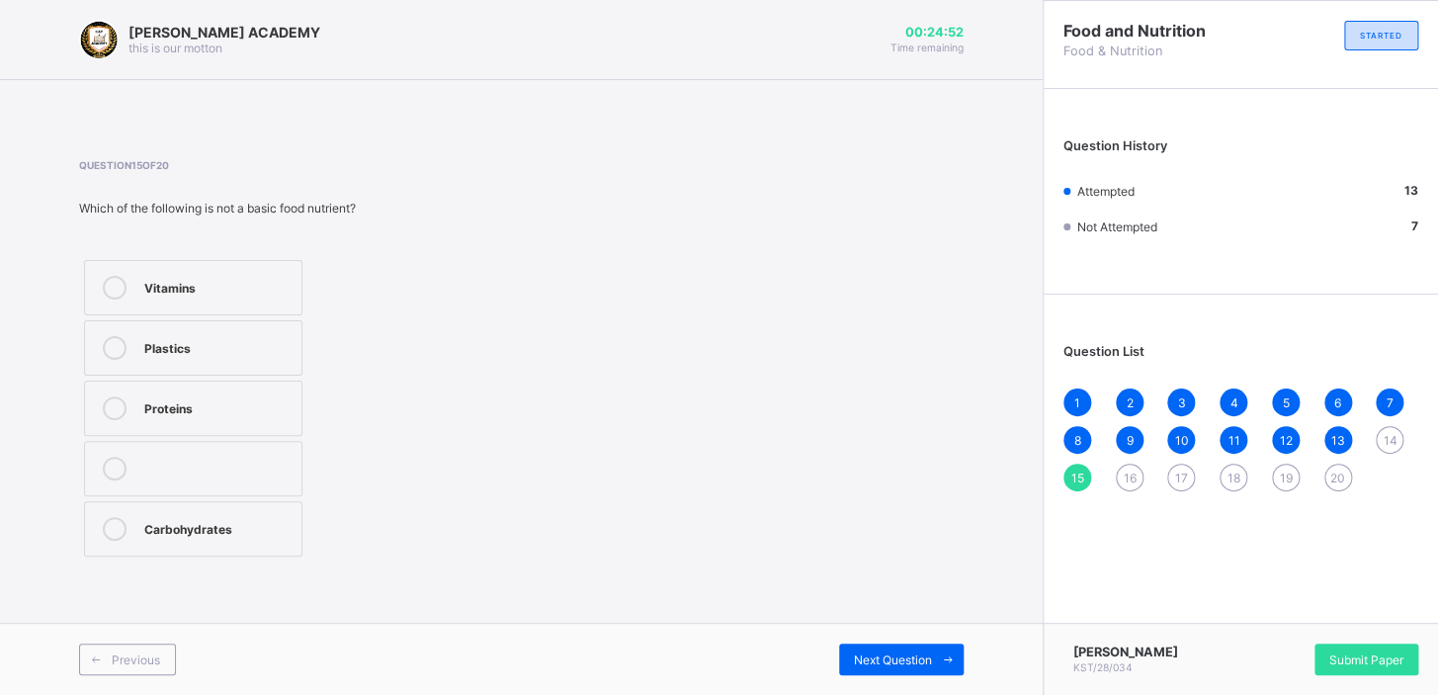
click at [1390, 444] on span "14" at bounding box center [1390, 440] width 14 height 15
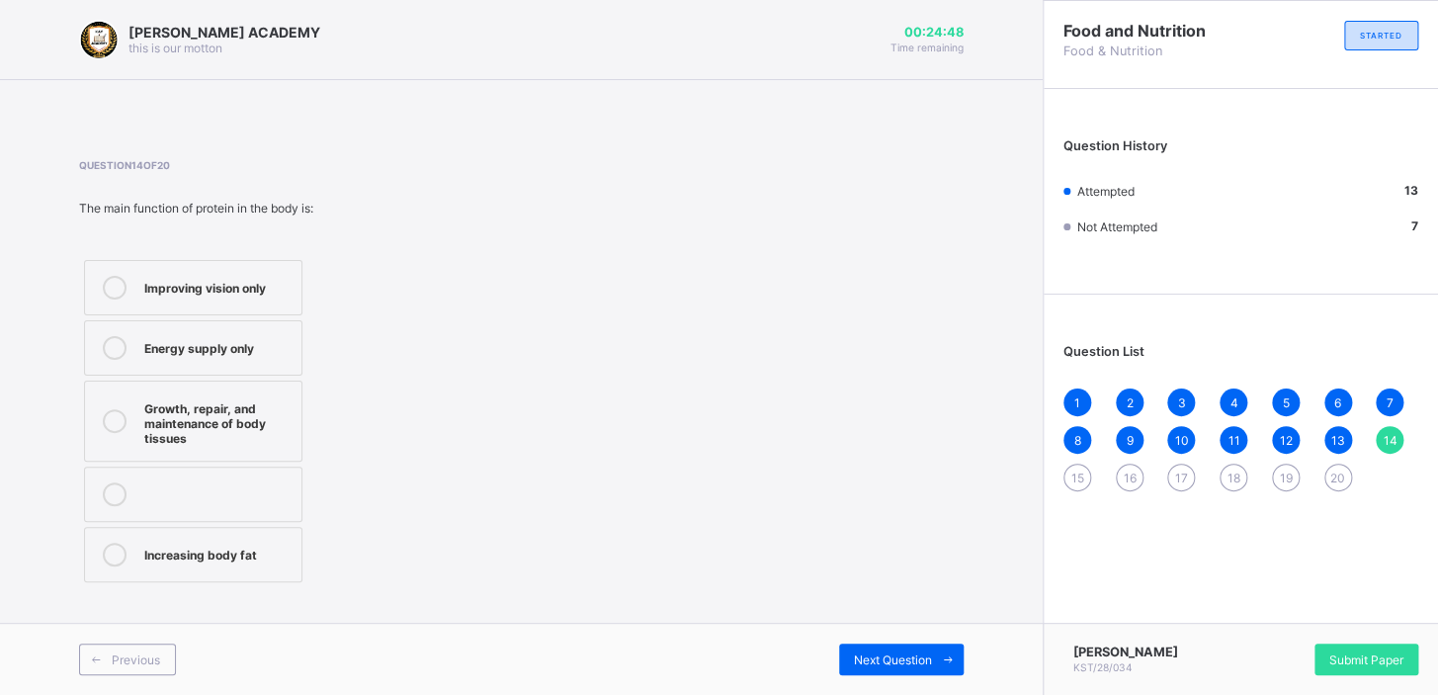
click at [184, 440] on div "Growth, repair, and maintenance of body tissues" at bounding box center [217, 420] width 147 height 49
click at [882, 659] on span "Next Question" at bounding box center [893, 659] width 78 height 15
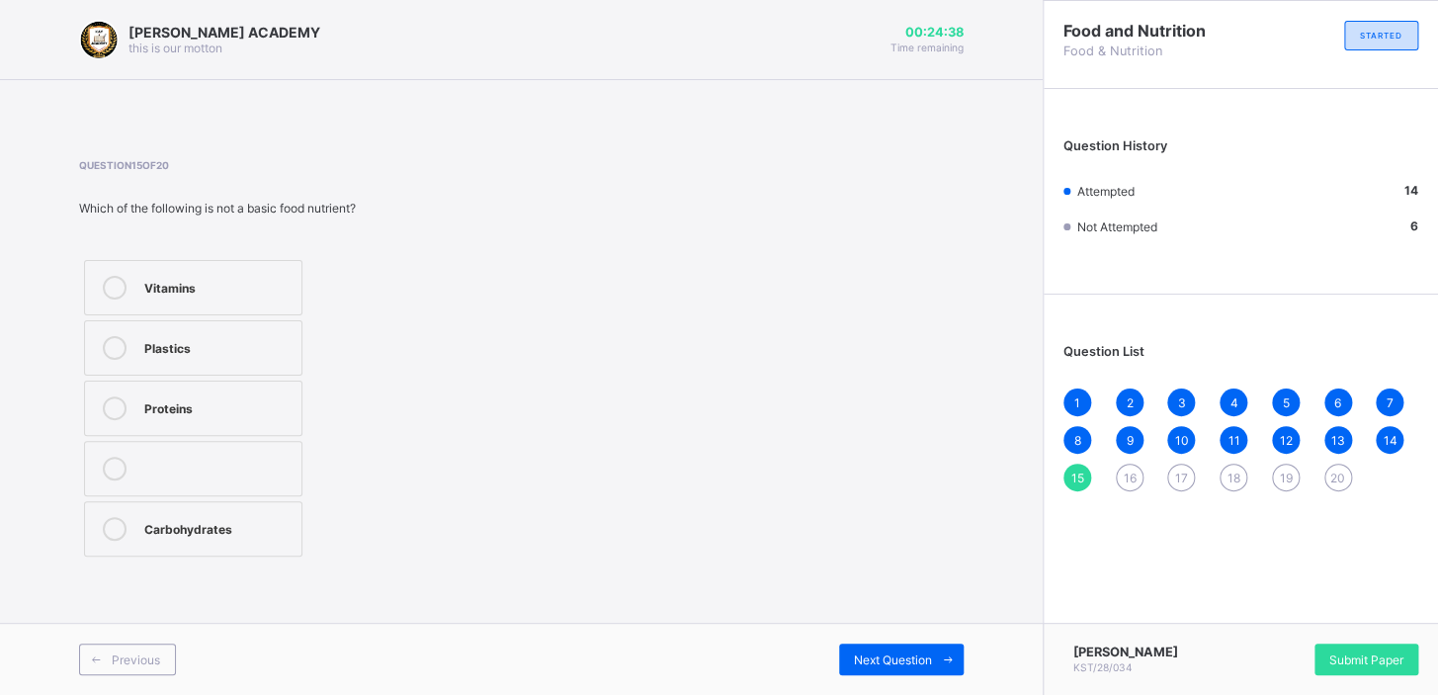
click at [123, 337] on div at bounding box center [115, 348] width 40 height 24
click at [912, 664] on span "Next Question" at bounding box center [893, 659] width 78 height 15
click at [1075, 475] on span "15" at bounding box center [1078, 478] width 13 height 15
click at [287, 329] on label "Plastics" at bounding box center [193, 347] width 218 height 55
click at [934, 662] on span at bounding box center [948, 660] width 32 height 32
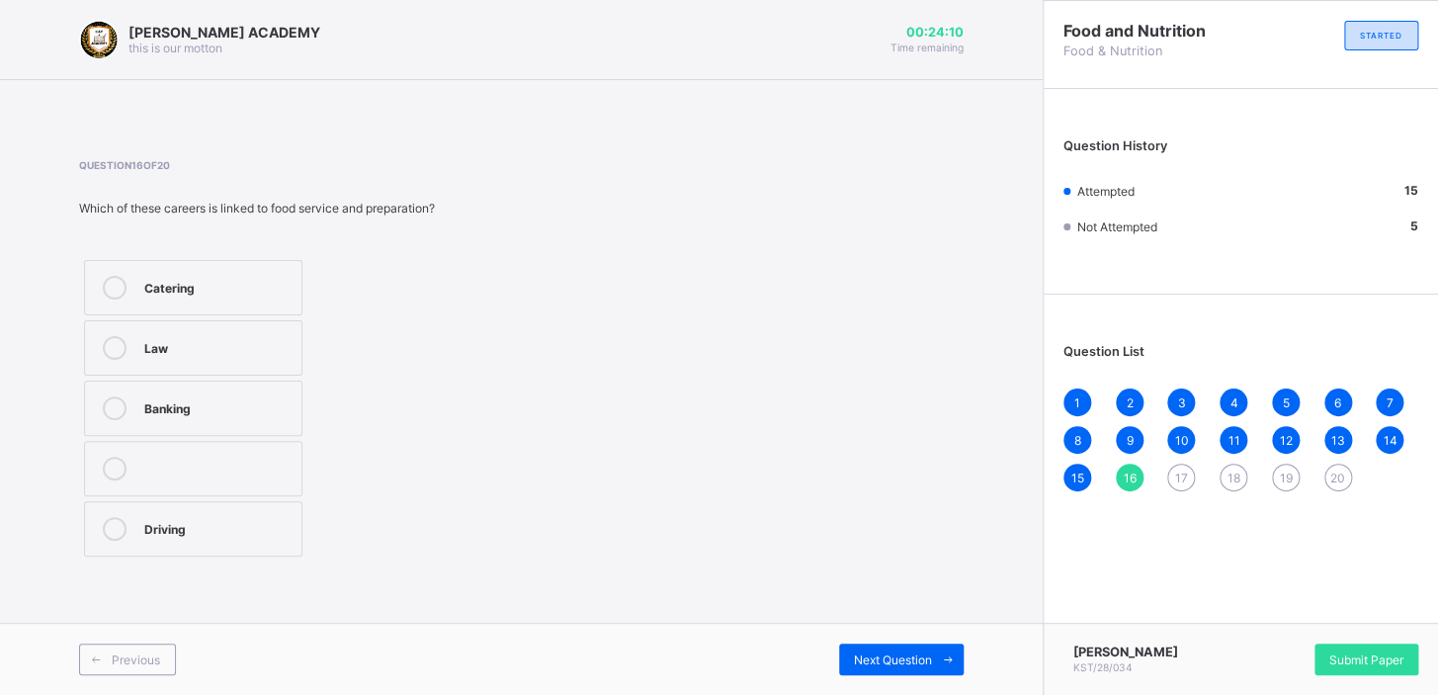
click at [261, 287] on div "Catering" at bounding box center [217, 286] width 147 height 20
click at [895, 659] on span "Next Question" at bounding box center [893, 659] width 78 height 15
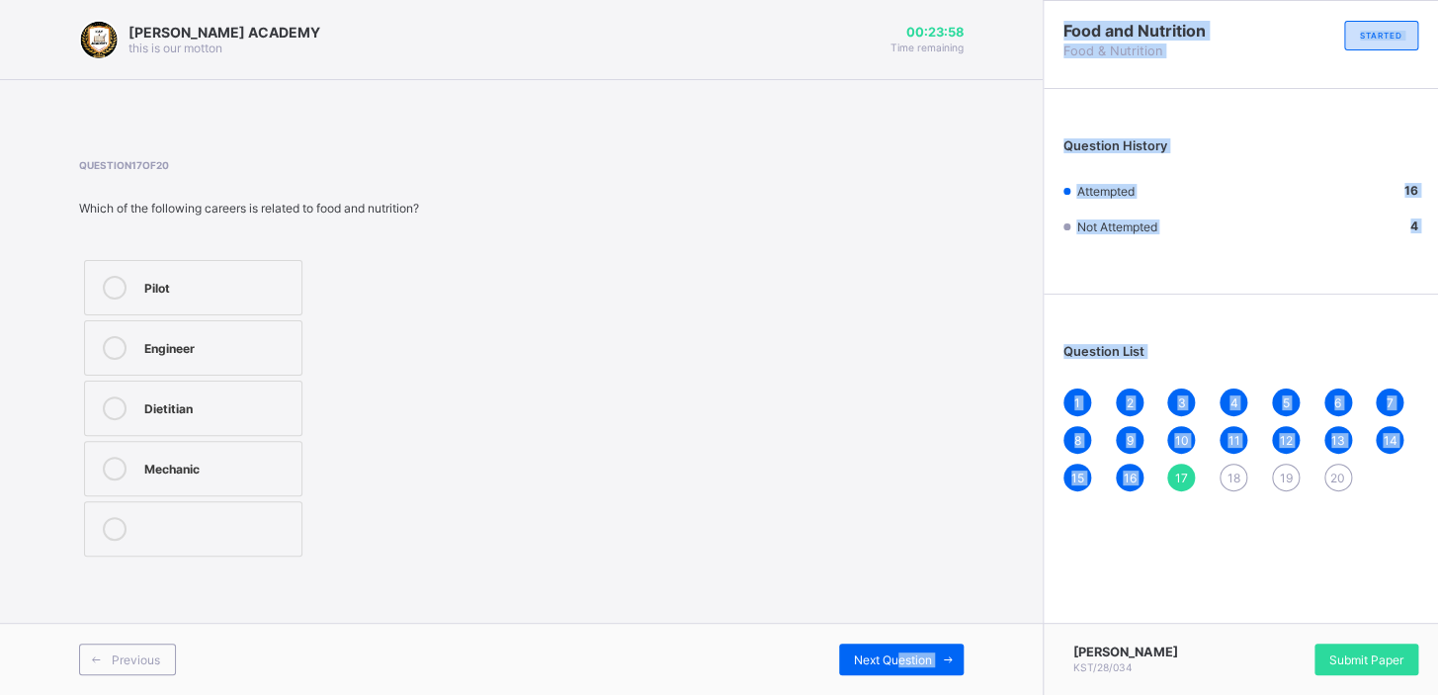
drag, startPoint x: 895, startPoint y: 659, endPoint x: 1158, endPoint y: 475, distance: 321.4
click at [1158, 475] on div "[PERSON_NAME] ACADEMY this is our [PERSON_NAME] 00:23:58 Time remaining Questio…" at bounding box center [719, 347] width 1438 height 695
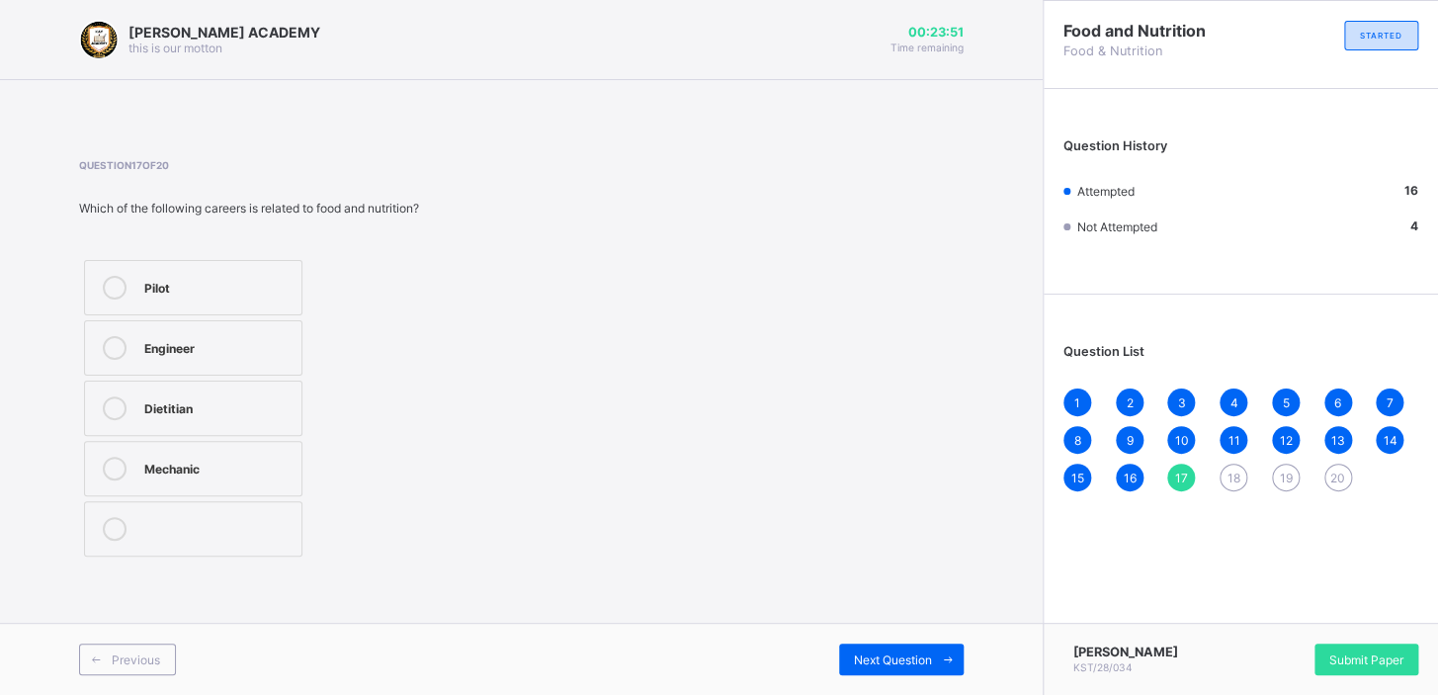
click at [264, 396] on div "Dietitian" at bounding box center [217, 406] width 147 height 20
click at [884, 652] on span "Next Question" at bounding box center [893, 659] width 78 height 15
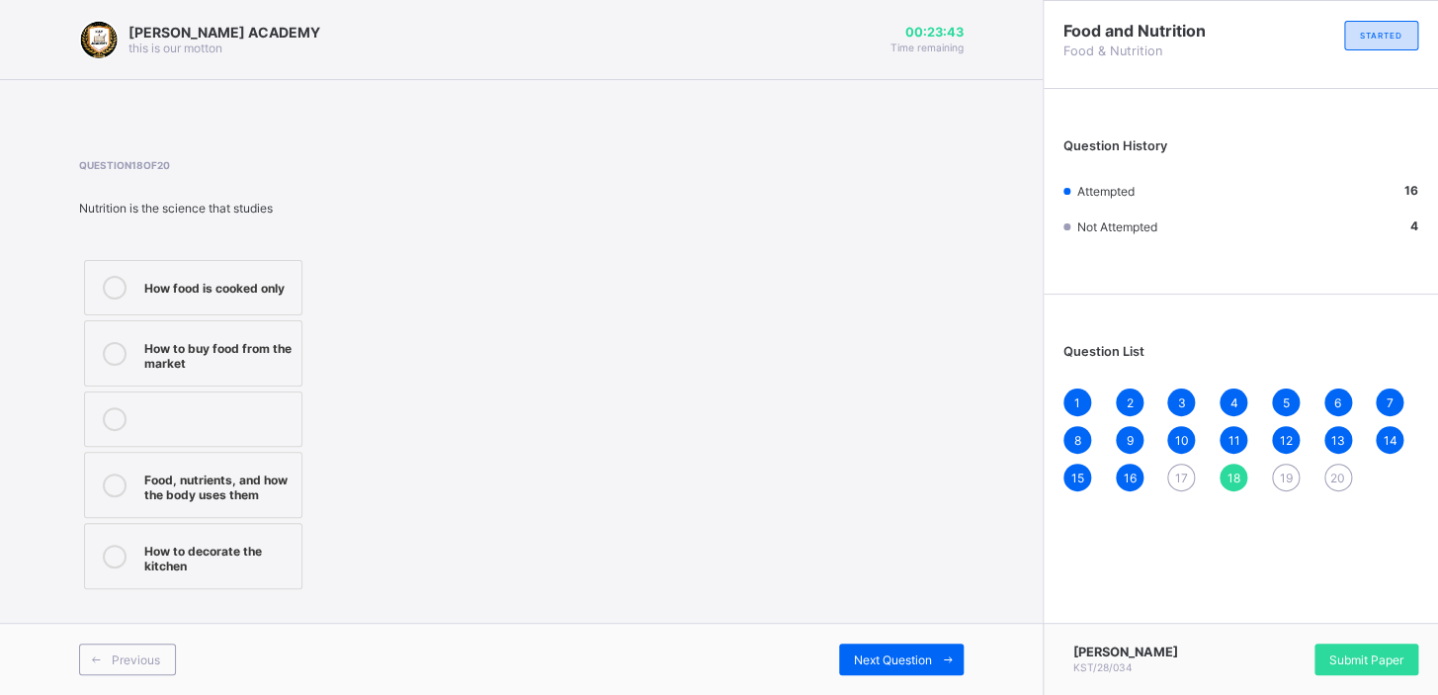
click at [1178, 475] on span "17" at bounding box center [1181, 478] width 13 height 15
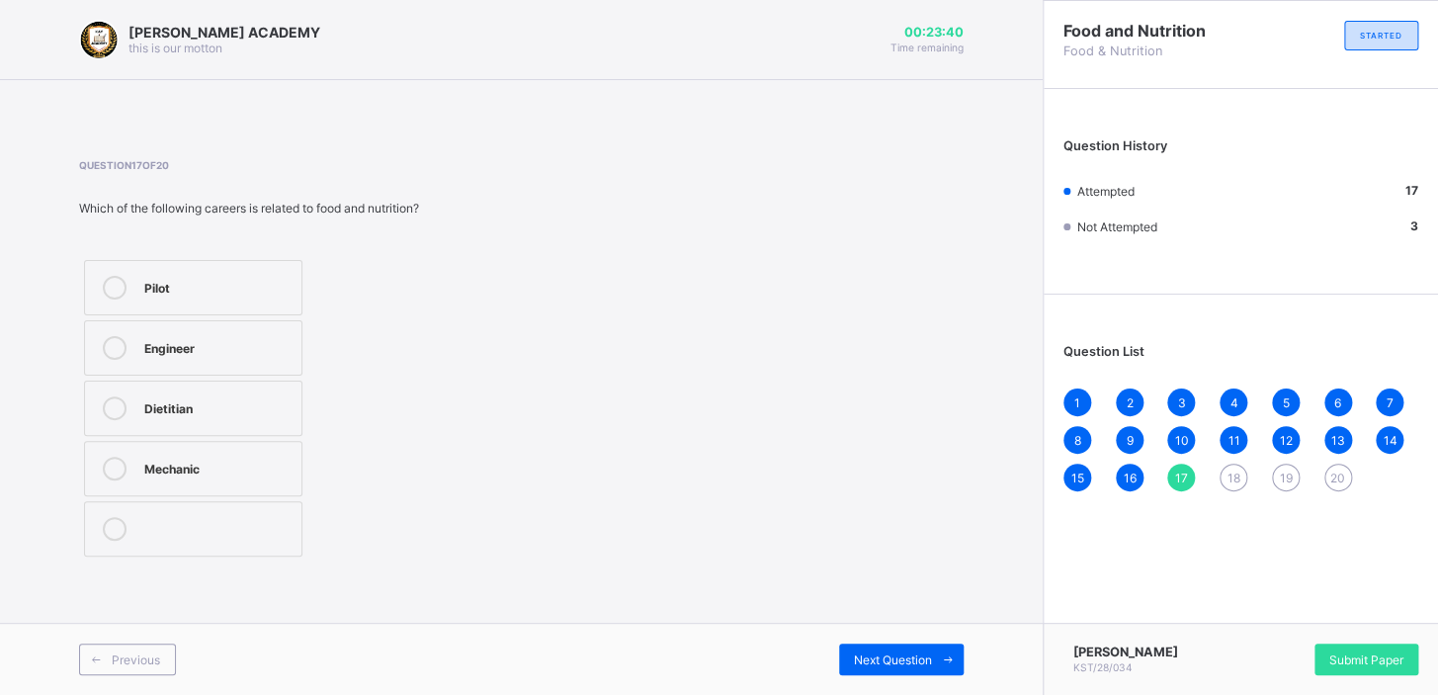
click at [207, 399] on div "Dietitian" at bounding box center [217, 406] width 147 height 20
click at [932, 650] on span at bounding box center [948, 660] width 32 height 32
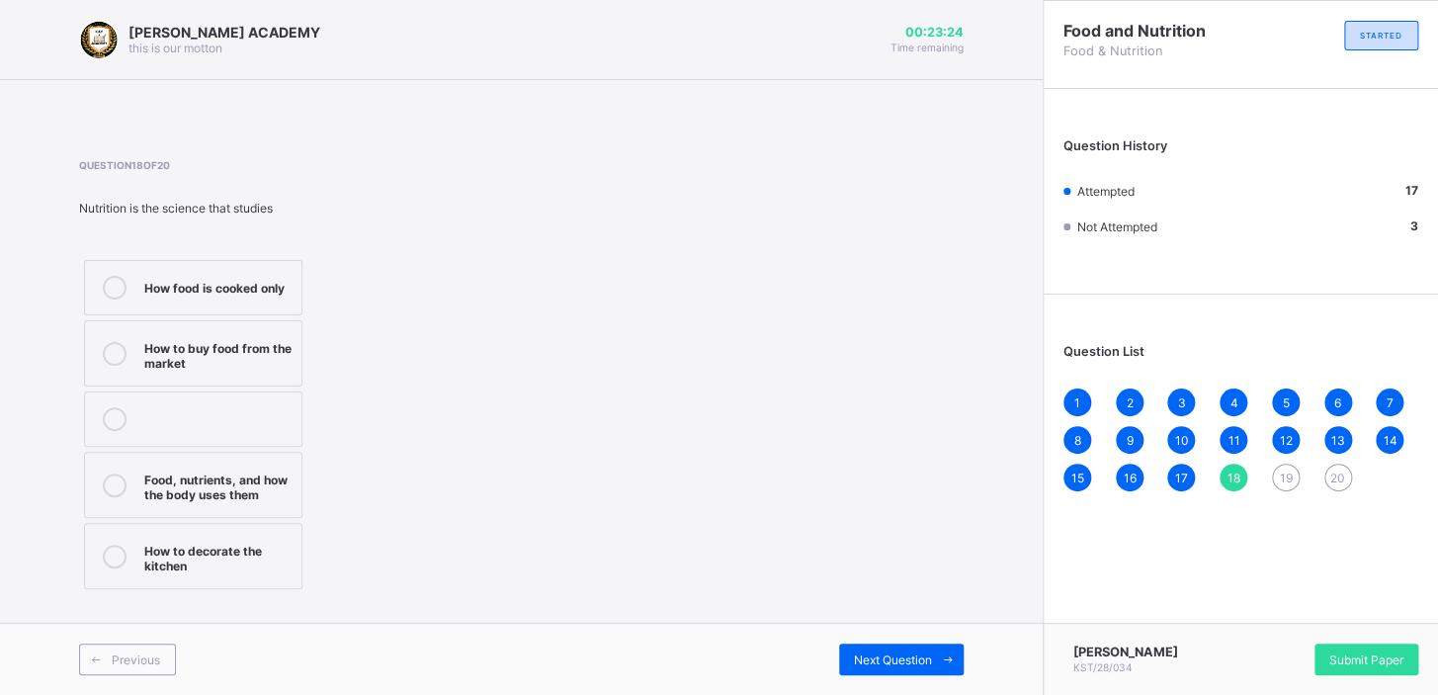
click at [246, 474] on div "Food, nutrients, and how the body uses them" at bounding box center [217, 485] width 147 height 35
click at [907, 652] on span "Next Question" at bounding box center [893, 659] width 78 height 15
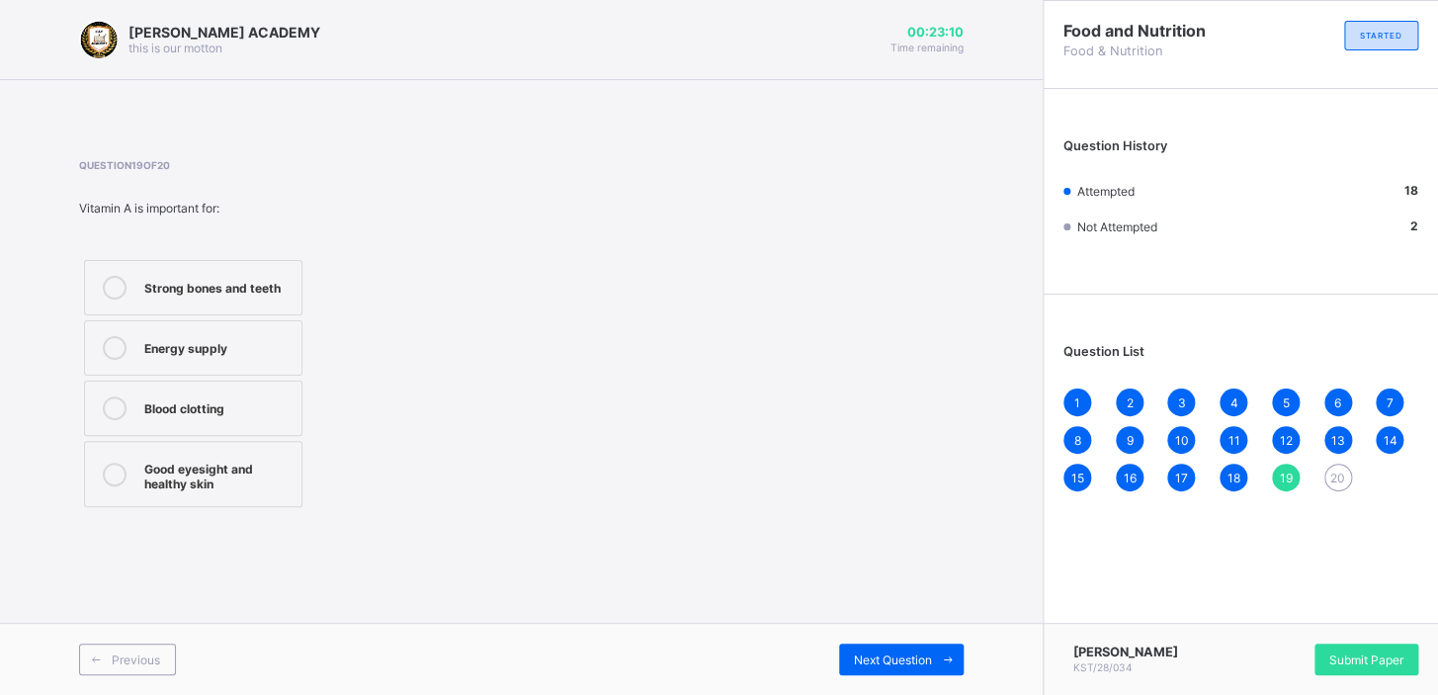
click at [221, 274] on label "Strong bones and teeth" at bounding box center [193, 287] width 218 height 55
click at [926, 652] on span "Next Question" at bounding box center [893, 659] width 78 height 15
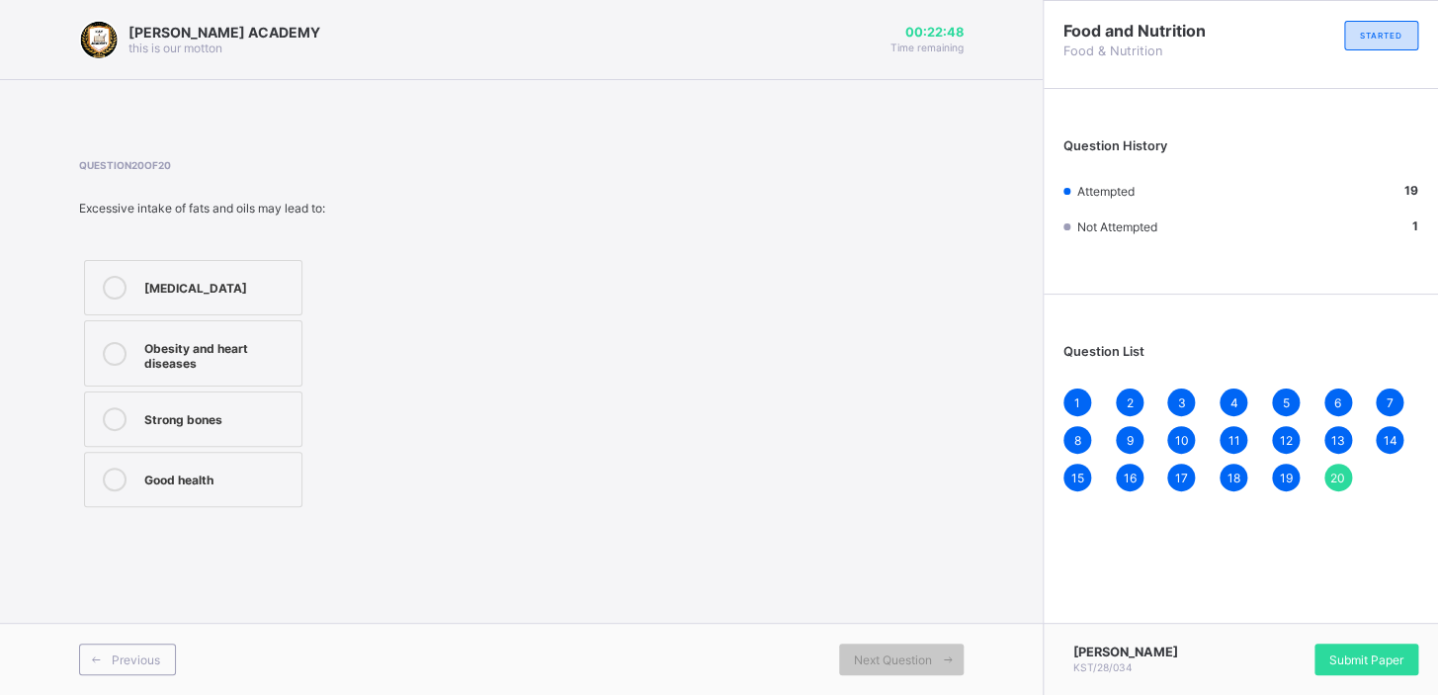
click at [246, 369] on div "Obesity and heart diseases" at bounding box center [217, 353] width 147 height 35
click at [1345, 648] on div "Submit Paper" at bounding box center [1367, 660] width 104 height 32
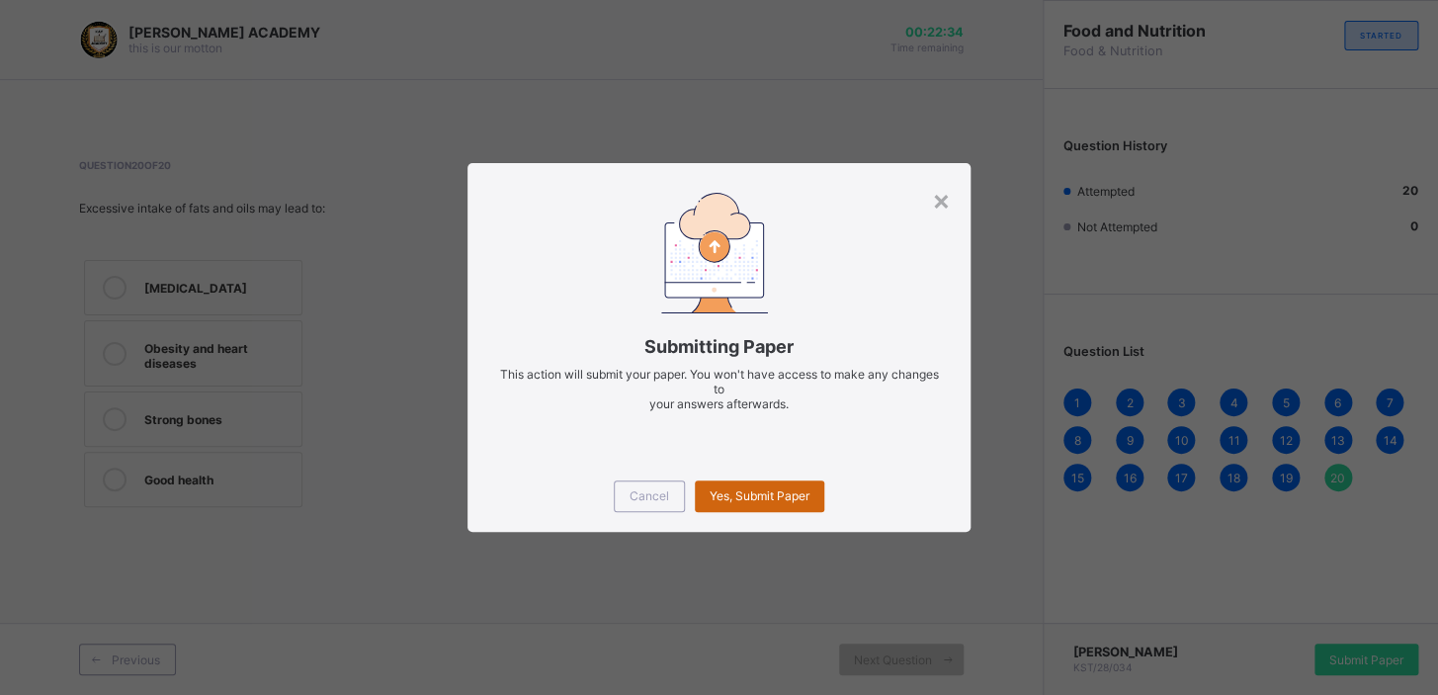
click at [756, 503] on div "Yes, Submit Paper" at bounding box center [760, 496] width 130 height 32
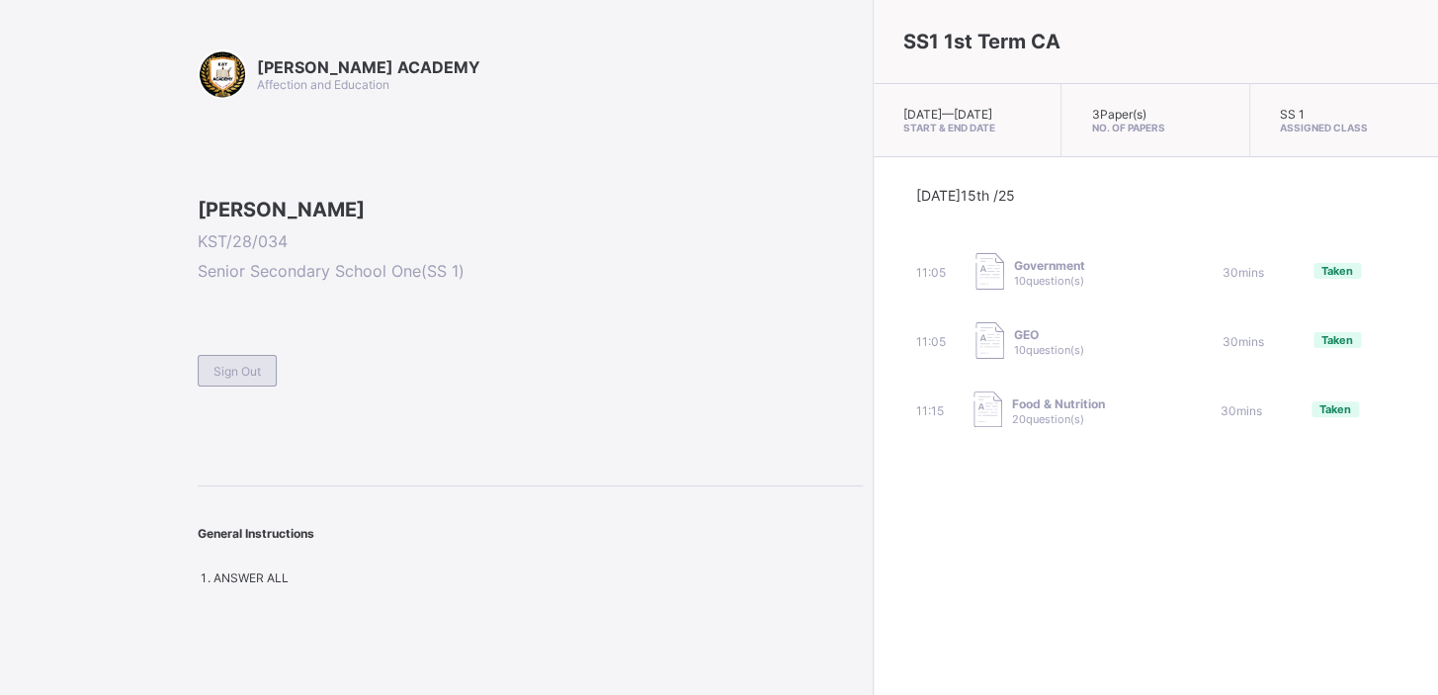
click at [230, 387] on div "Sign Out" at bounding box center [237, 371] width 79 height 32
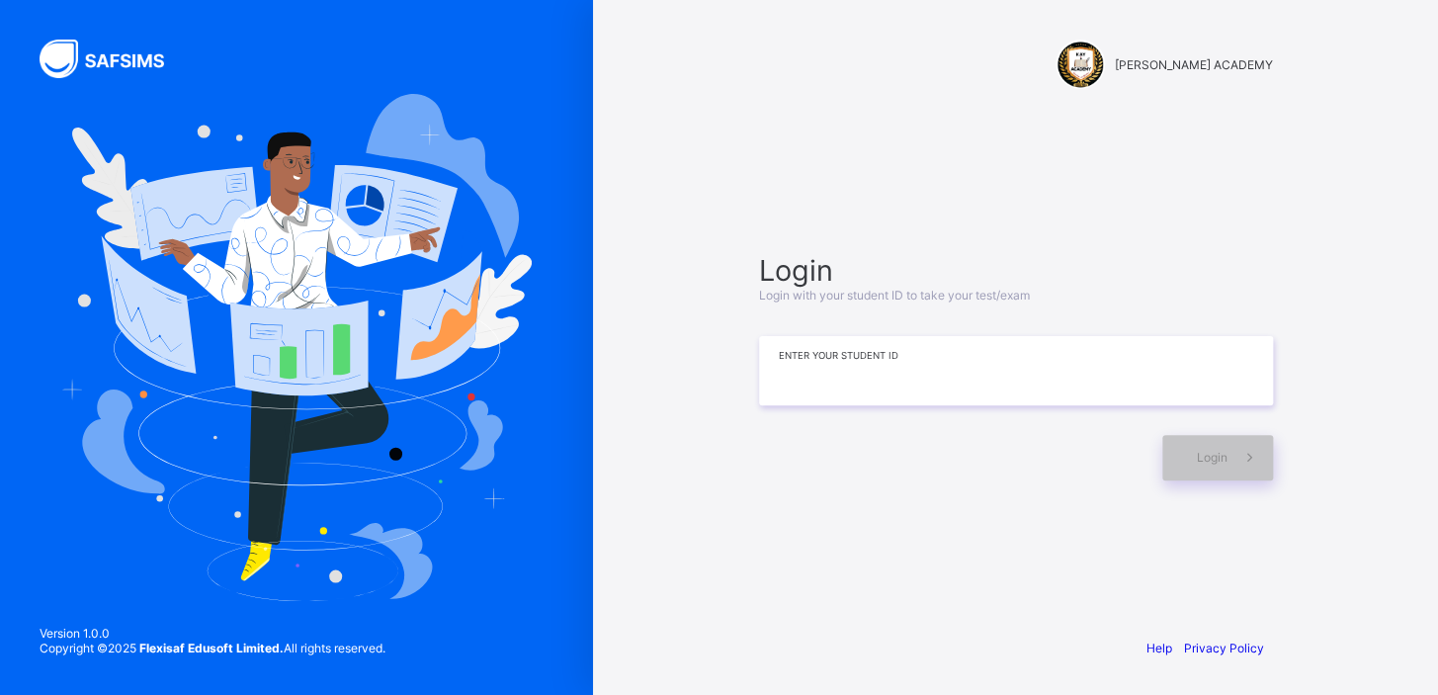
click at [908, 378] on input at bounding box center [1016, 370] width 514 height 69
type input "*********"
click at [1229, 448] on span at bounding box center [1250, 457] width 45 height 45
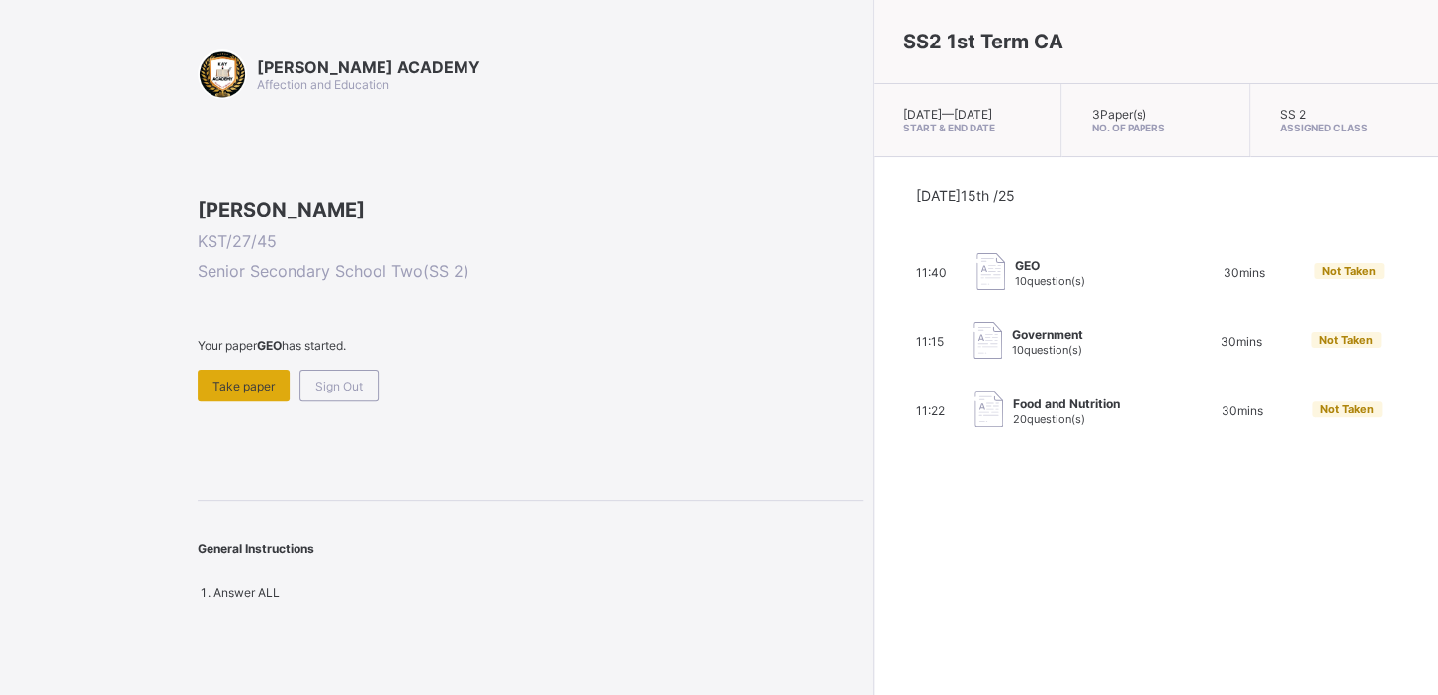
click at [229, 401] on div "Take paper" at bounding box center [244, 386] width 92 height 32
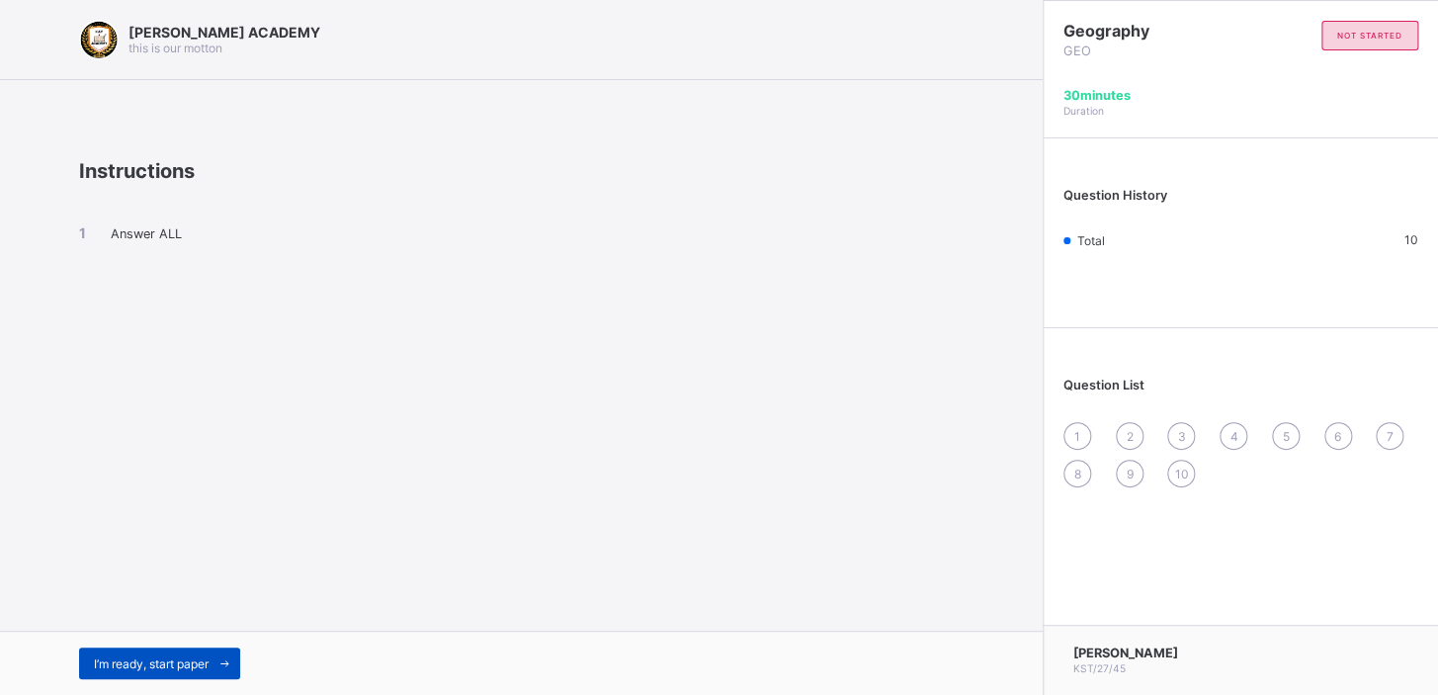
click at [194, 659] on span "I’m ready, start paper" at bounding box center [151, 663] width 115 height 15
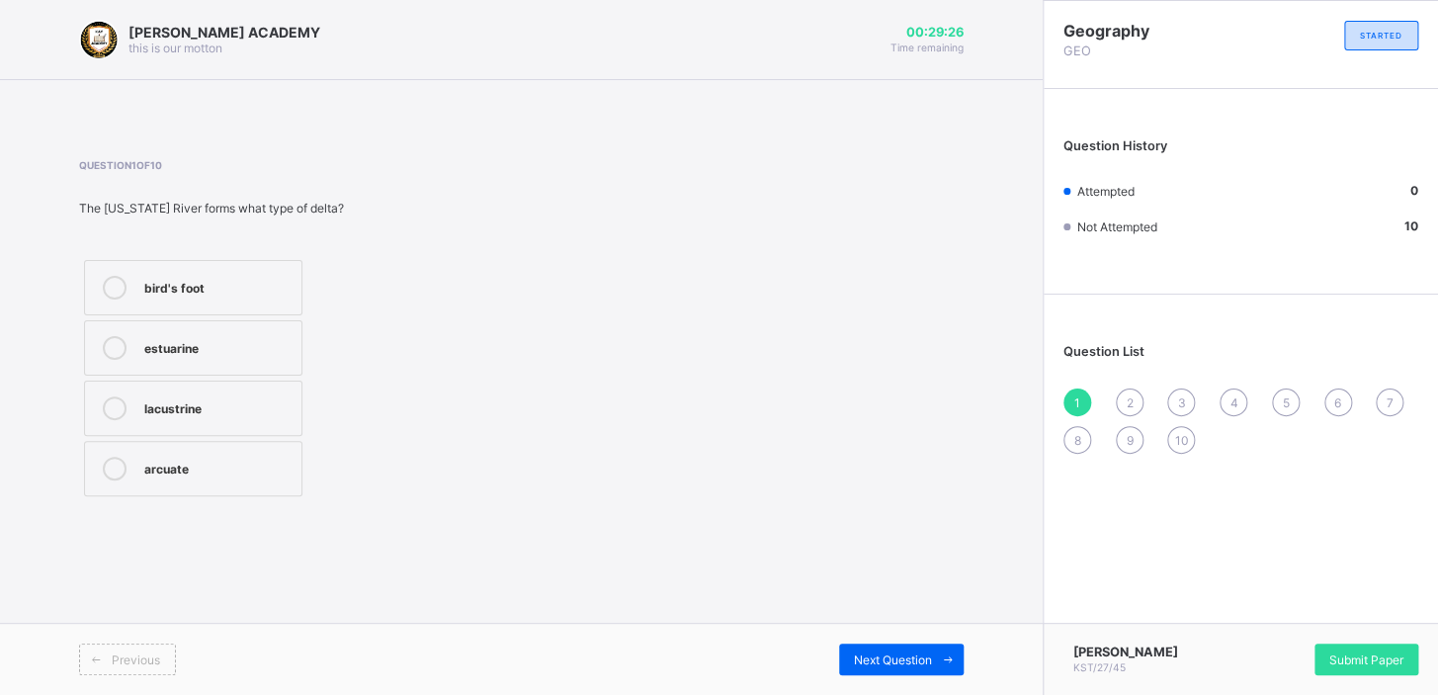
click at [1044, 351] on div "Question List 1 2 3 4 5 6 7 8 9 10" at bounding box center [1241, 388] width 394 height 169
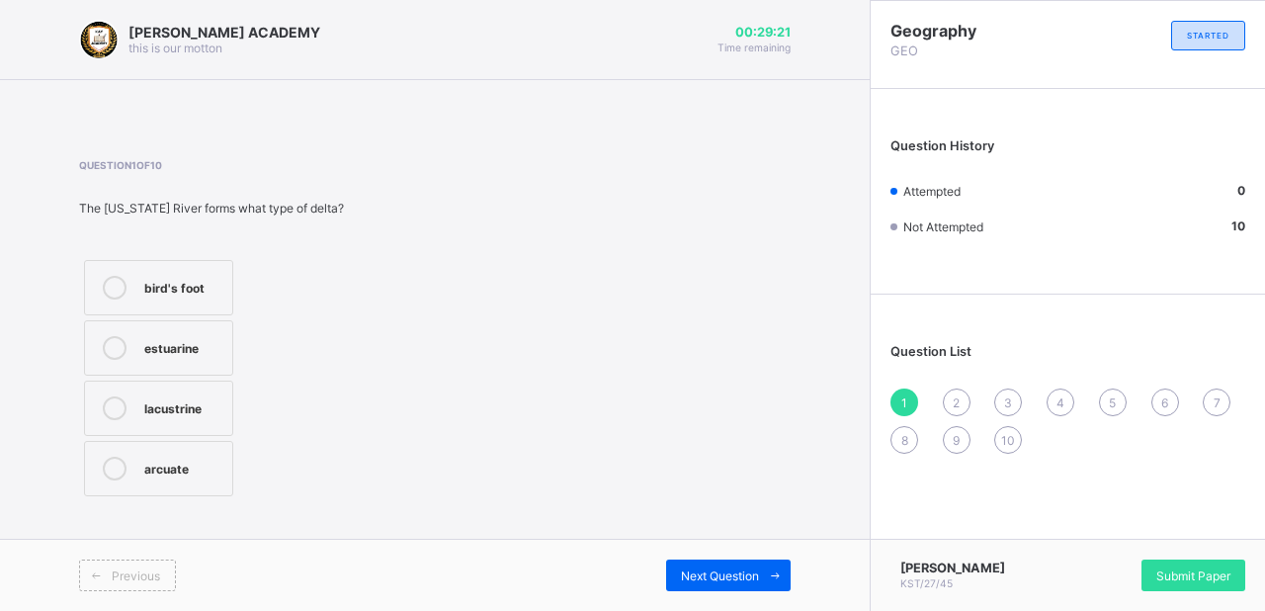
click at [958, 402] on span "2" at bounding box center [956, 402] width 7 height 15
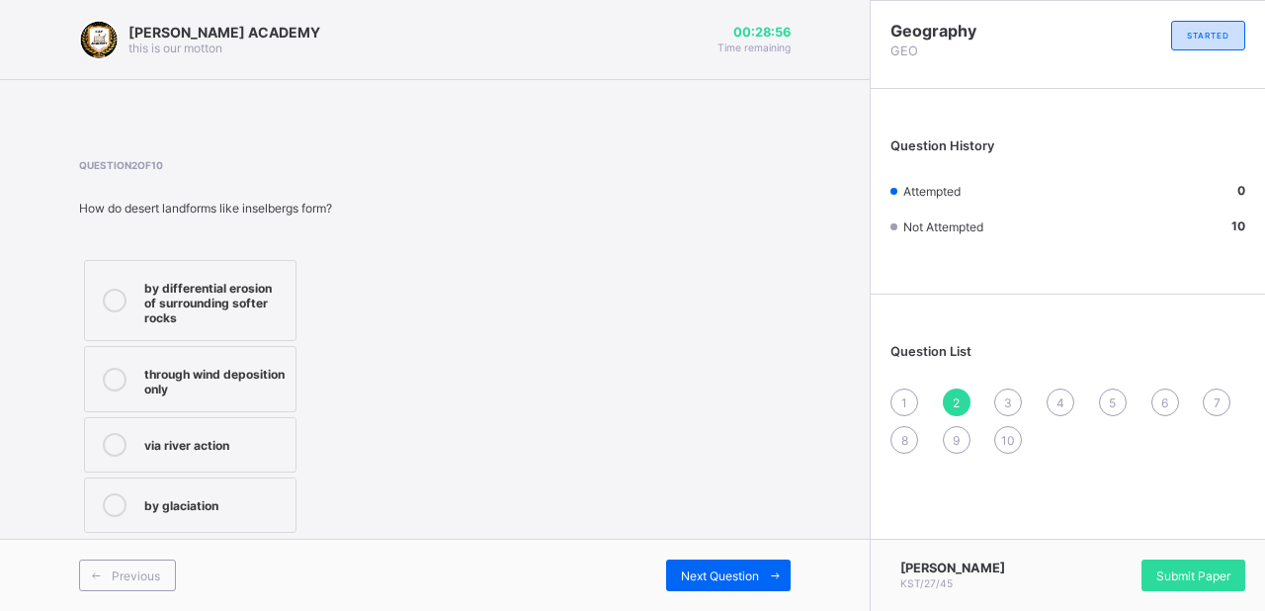
click at [114, 296] on icon at bounding box center [115, 301] width 24 height 24
click at [896, 391] on div "1" at bounding box center [905, 403] width 28 height 28
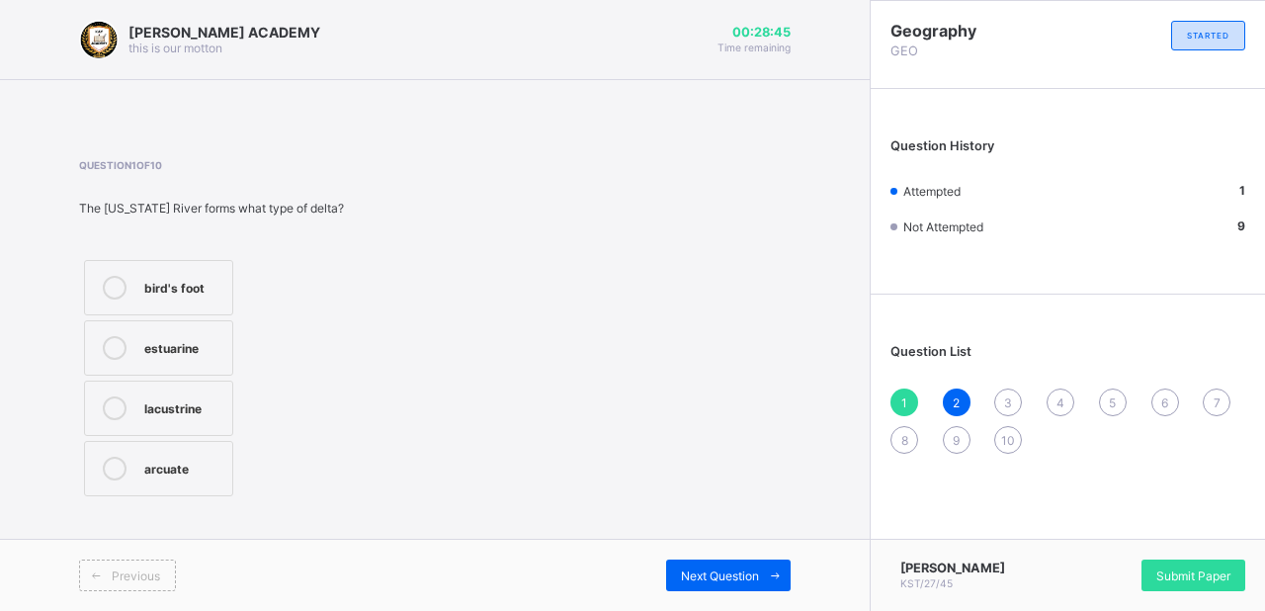
click at [114, 461] on icon at bounding box center [115, 469] width 24 height 24
click at [1012, 401] on span "3" at bounding box center [1008, 402] width 8 height 15
click at [953, 396] on span "2" at bounding box center [956, 402] width 7 height 15
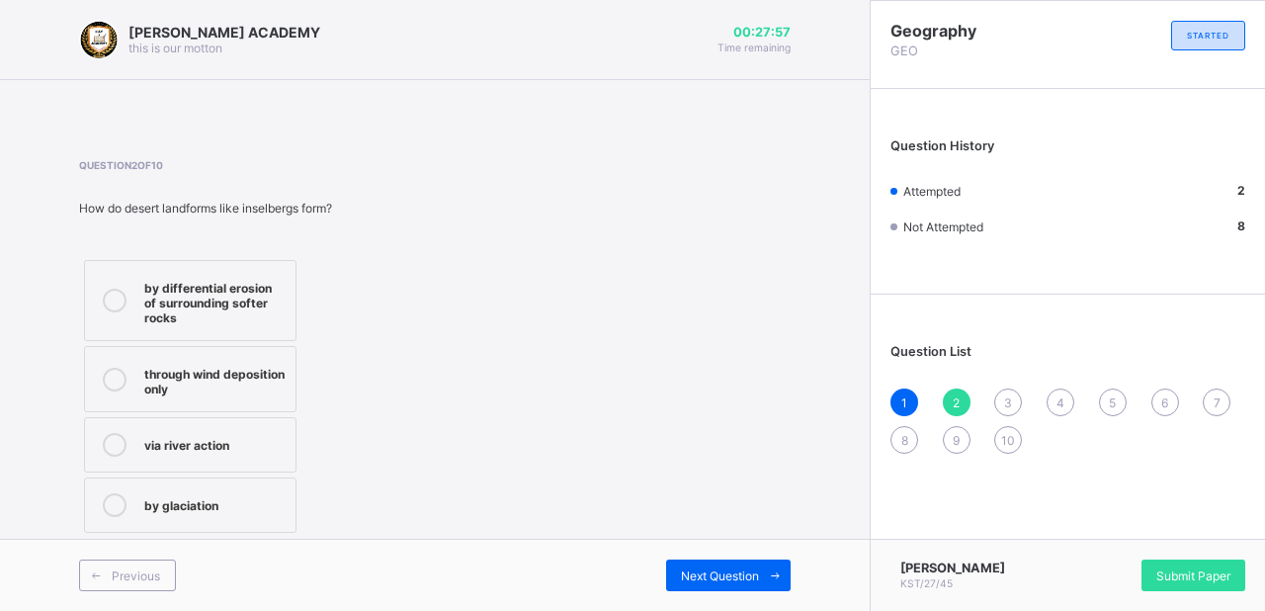
click at [1005, 403] on span "3" at bounding box center [1008, 402] width 8 height 15
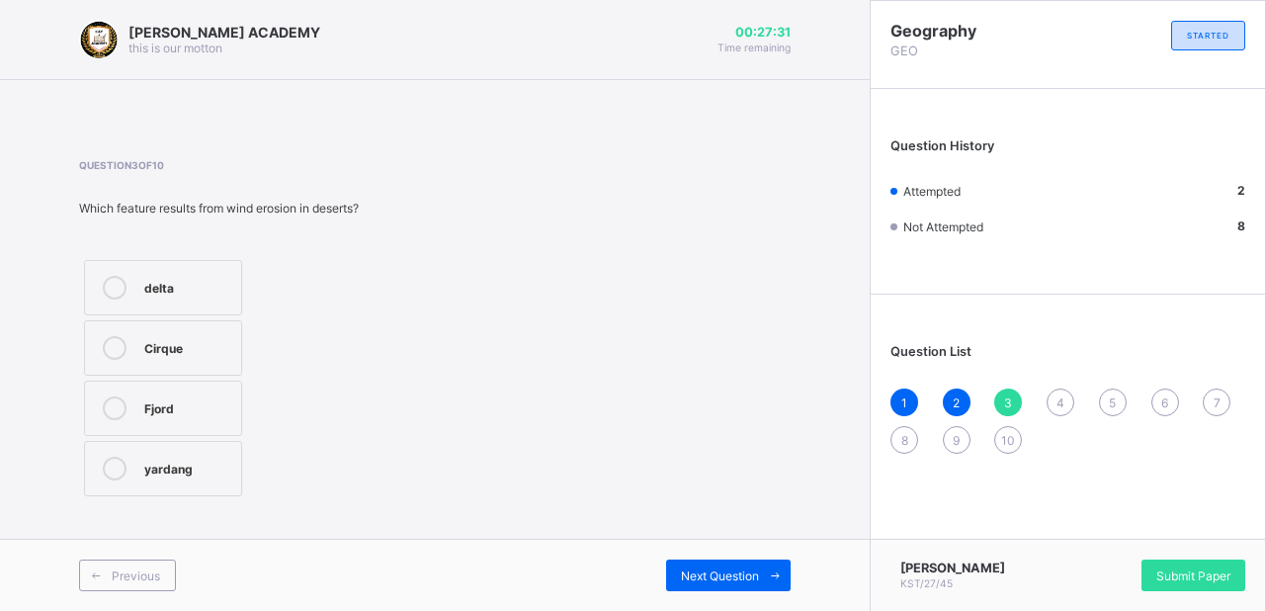
click at [107, 457] on icon at bounding box center [115, 469] width 24 height 24
click at [1062, 400] on span "4" at bounding box center [1061, 402] width 8 height 15
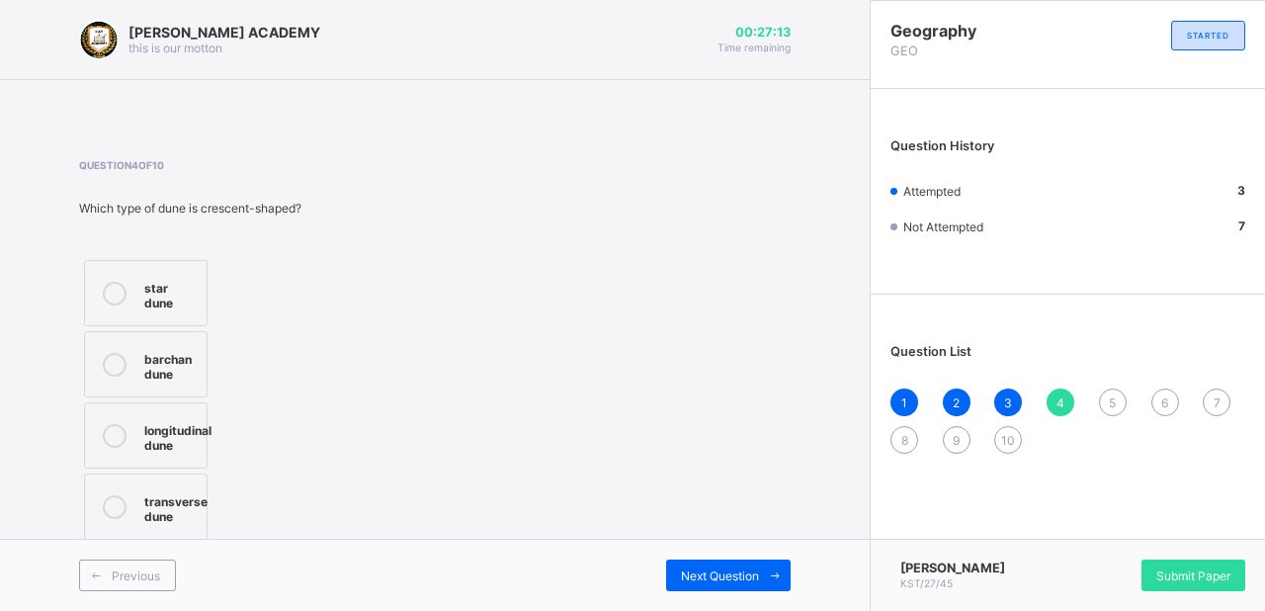
click at [114, 424] on icon at bounding box center [115, 436] width 24 height 24
click at [1117, 396] on div "5" at bounding box center [1113, 403] width 28 height 28
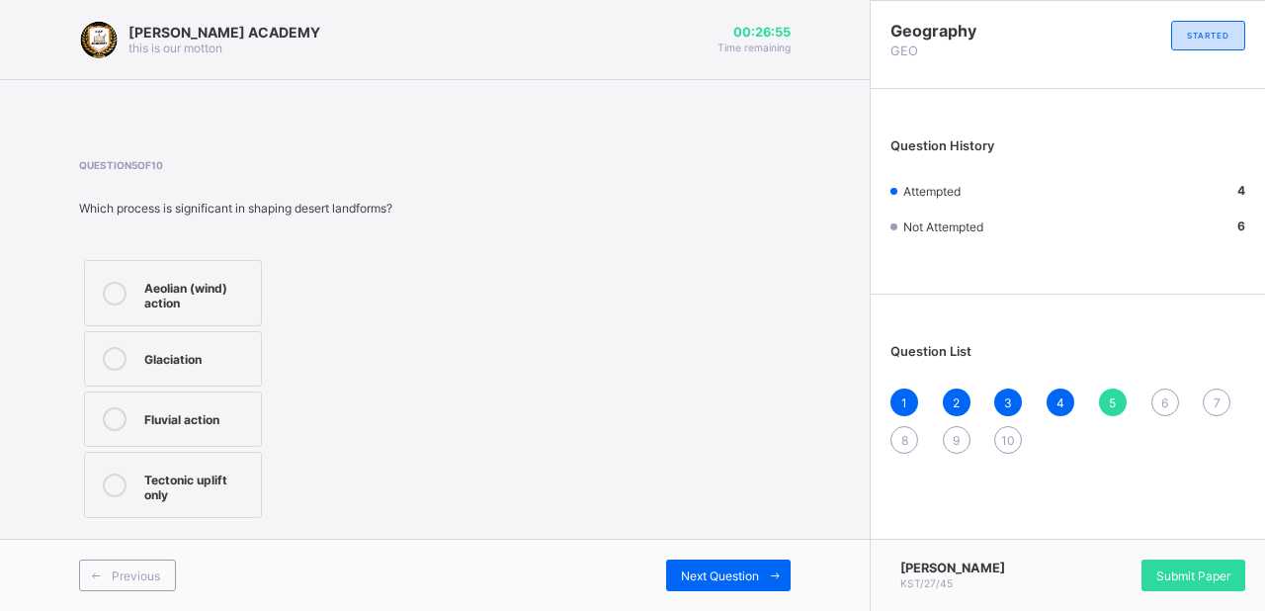
click at [112, 286] on icon at bounding box center [115, 294] width 24 height 24
click at [954, 397] on span "2" at bounding box center [956, 402] width 7 height 15
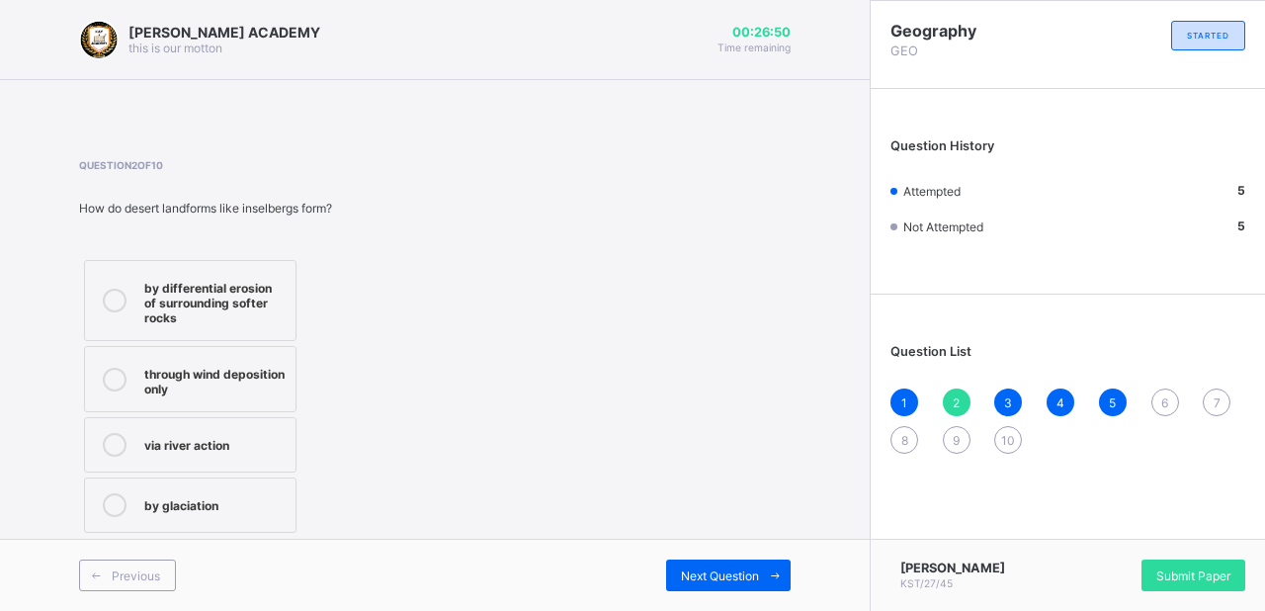
click at [120, 376] on icon at bounding box center [115, 380] width 24 height 24
click at [1171, 403] on div "6" at bounding box center [1166, 403] width 28 height 28
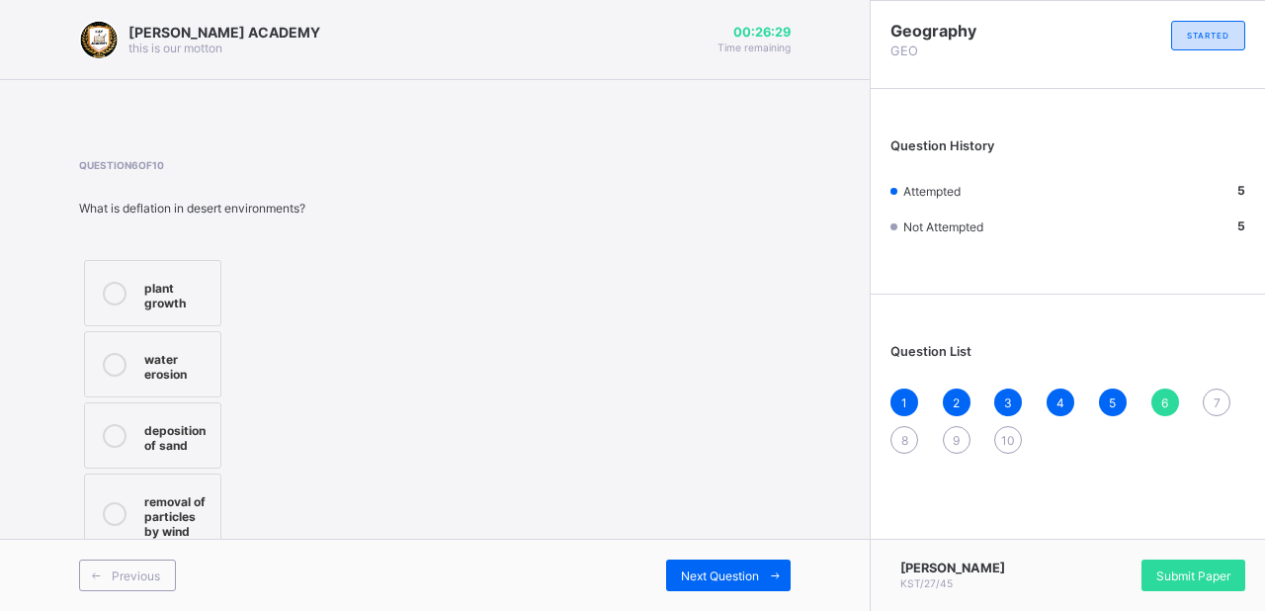
click at [105, 515] on icon at bounding box center [115, 514] width 24 height 24
click at [1209, 394] on div "7" at bounding box center [1217, 403] width 28 height 28
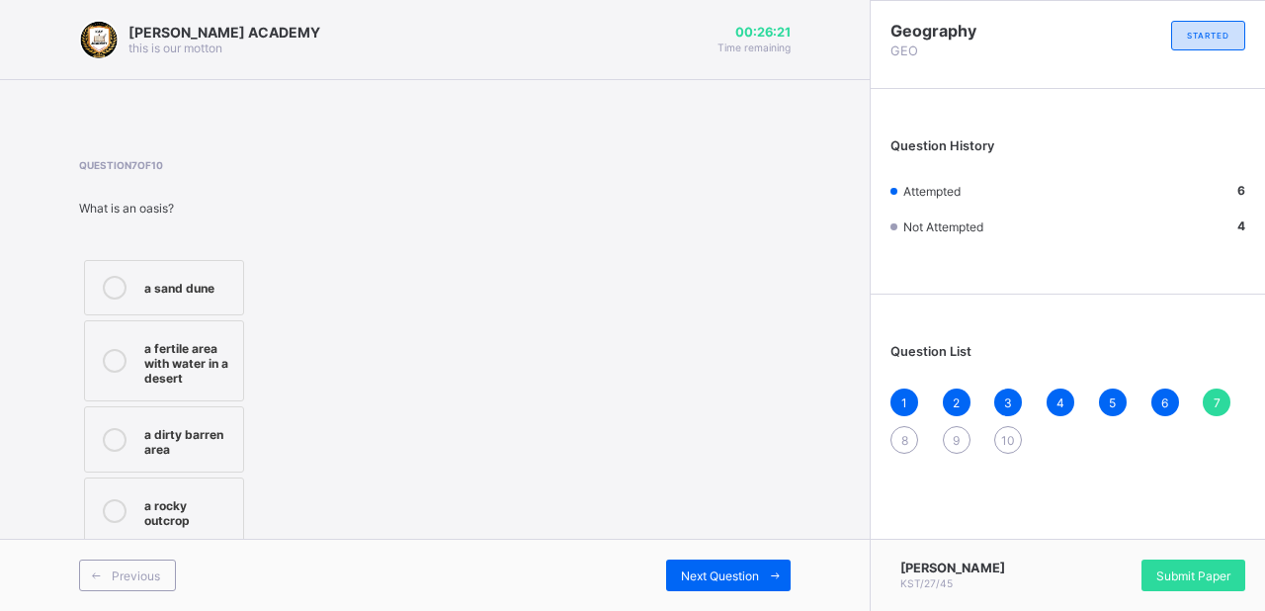
click at [106, 366] on icon at bounding box center [115, 361] width 24 height 24
click at [895, 443] on div "8" at bounding box center [905, 440] width 28 height 28
click at [109, 440] on icon at bounding box center [115, 447] width 24 height 24
click at [949, 440] on div "9" at bounding box center [957, 440] width 28 height 28
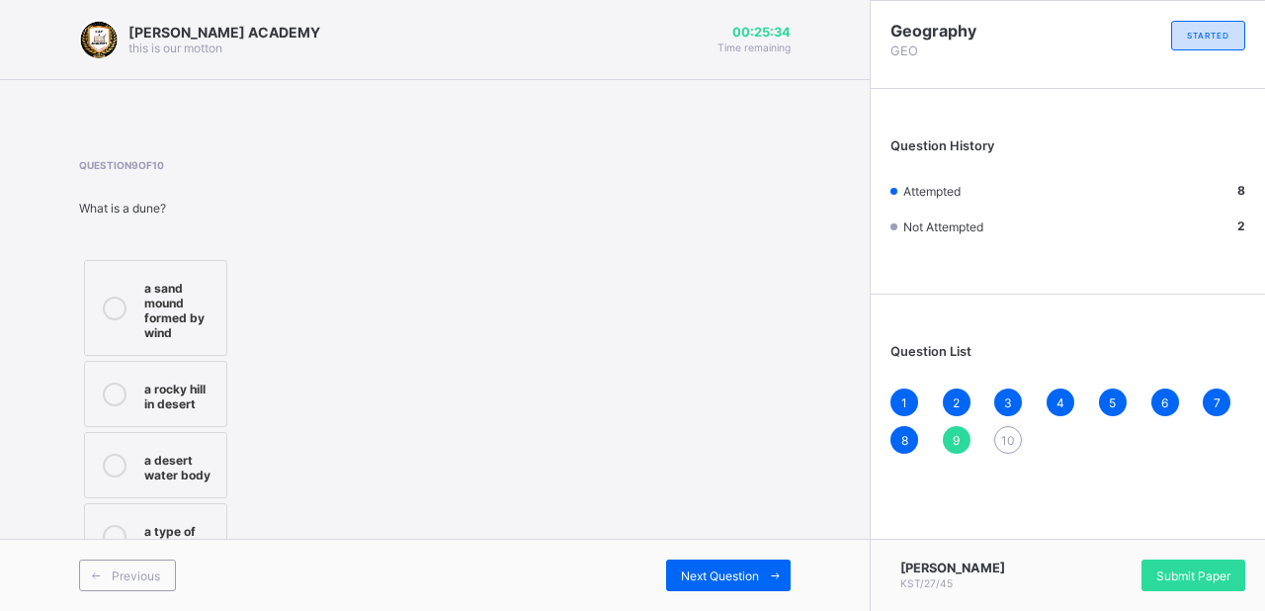
click at [107, 301] on icon at bounding box center [115, 309] width 24 height 24
click at [1008, 439] on span "10" at bounding box center [1008, 440] width 14 height 15
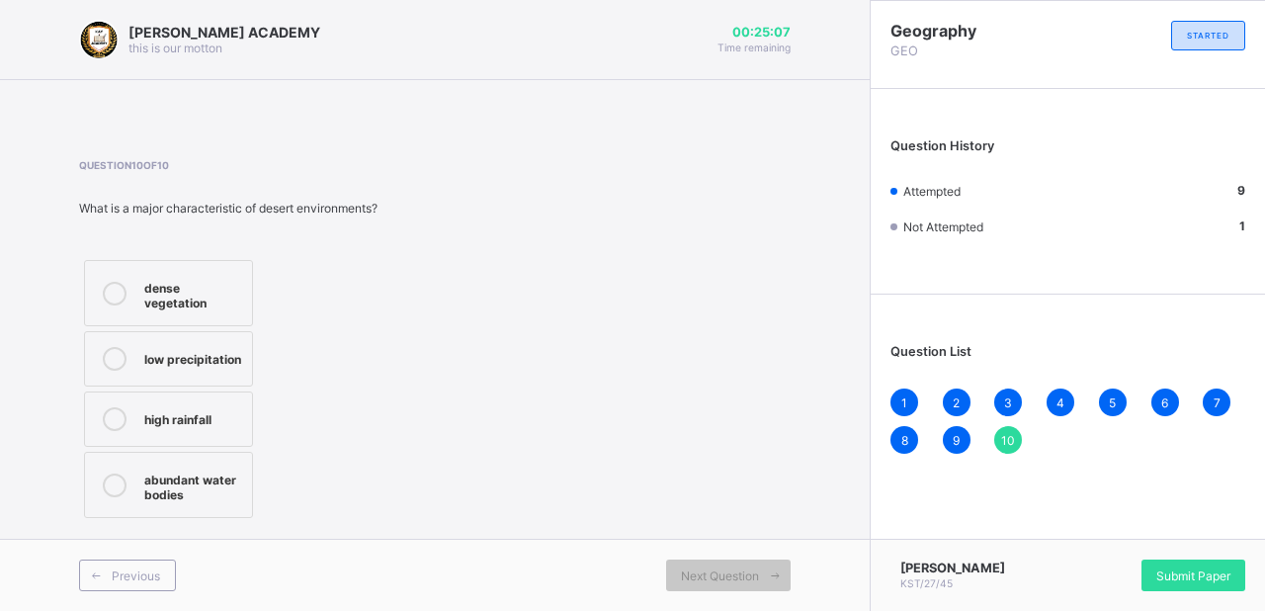
click at [115, 347] on icon at bounding box center [115, 359] width 24 height 24
click at [1182, 579] on span "Submit Paper" at bounding box center [1194, 575] width 74 height 15
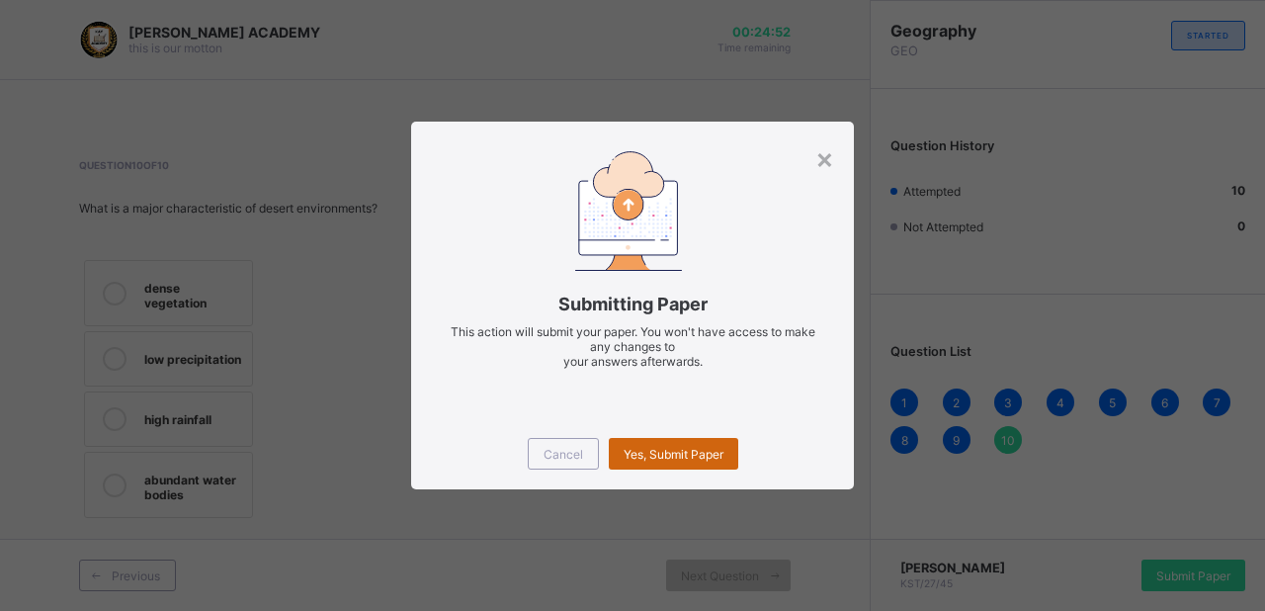
click at [664, 454] on span "Yes, Submit Paper" at bounding box center [674, 454] width 100 height 15
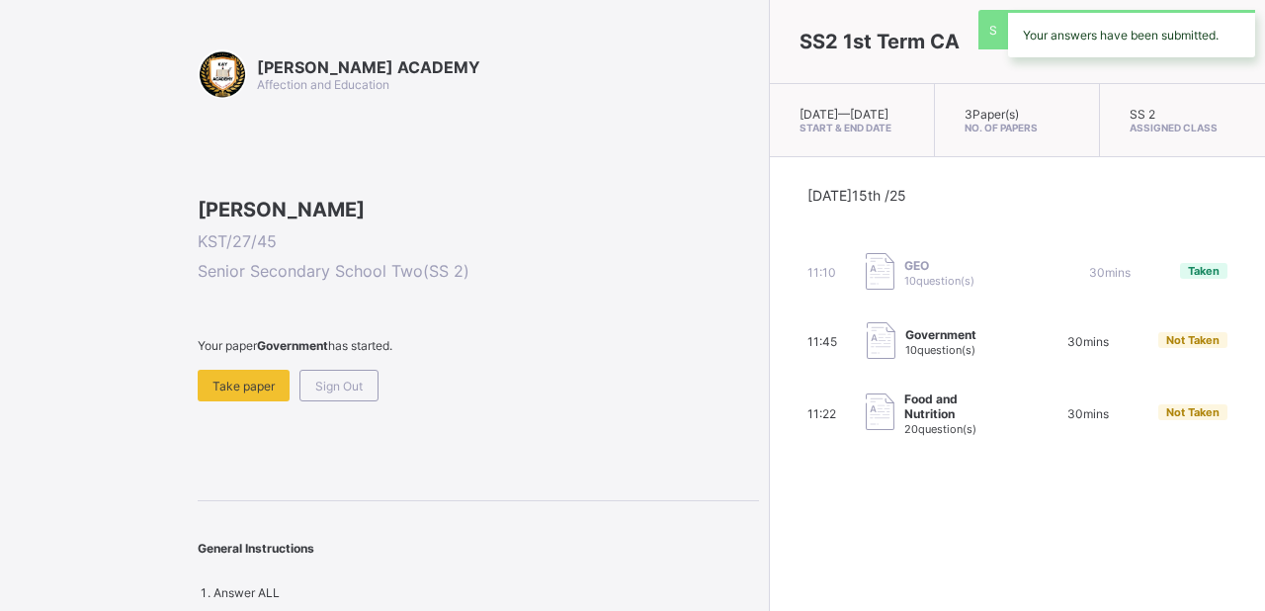
click at [905, 427] on span "20 question(s)" at bounding box center [941, 429] width 72 height 14
click at [1166, 419] on span "Not Taken" at bounding box center [1192, 412] width 53 height 14
drag, startPoint x: 1097, startPoint y: 424, endPoint x: 745, endPoint y: 427, distance: 351.9
drag, startPoint x: 745, startPoint y: 427, endPoint x: 731, endPoint y: 534, distance: 107.8
click at [769, 534] on div "SS2 1st Term CA [DATE] — [DATE] Start & End Date 3 Paper(s) No. of Papers SS 2 …" at bounding box center [1017, 305] width 496 height 611
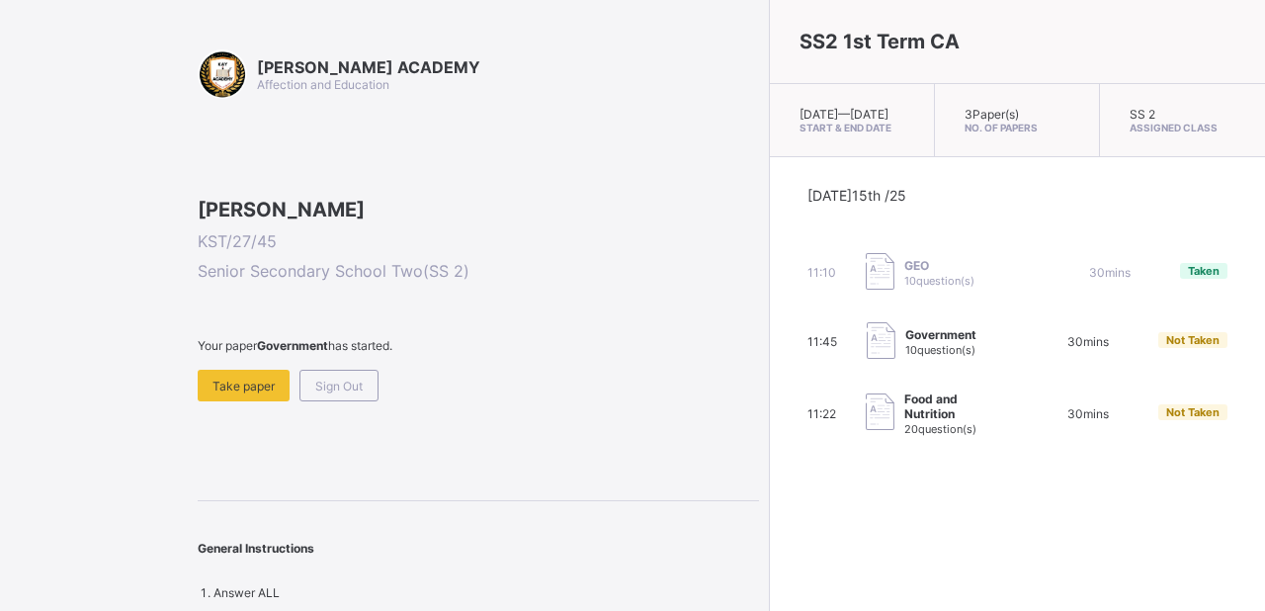
click at [1068, 421] on span "30 mins" at bounding box center [1089, 413] width 42 height 15
drag, startPoint x: 1094, startPoint y: 421, endPoint x: 715, endPoint y: 455, distance: 381.1
click at [770, 455] on div "[DATE] 15th /25 11:10 GEO 10 question(s) 30 mins Taken 11:45 Government 10 ques…" at bounding box center [1017, 311] width 495 height 308
click at [337, 393] on span "Sign Out" at bounding box center [338, 386] width 47 height 15
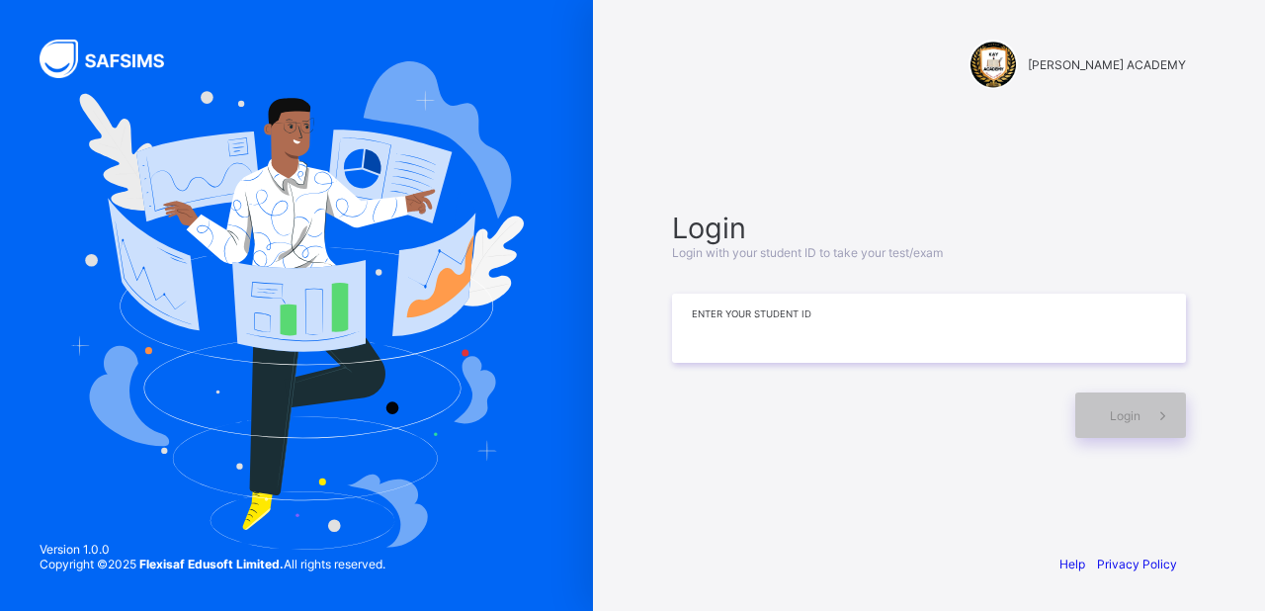
click at [881, 348] on input at bounding box center [929, 328] width 514 height 69
type input "**"
click at [1111, 416] on span "Login" at bounding box center [1125, 415] width 31 height 15
click at [979, 336] on input "**" at bounding box center [929, 328] width 514 height 69
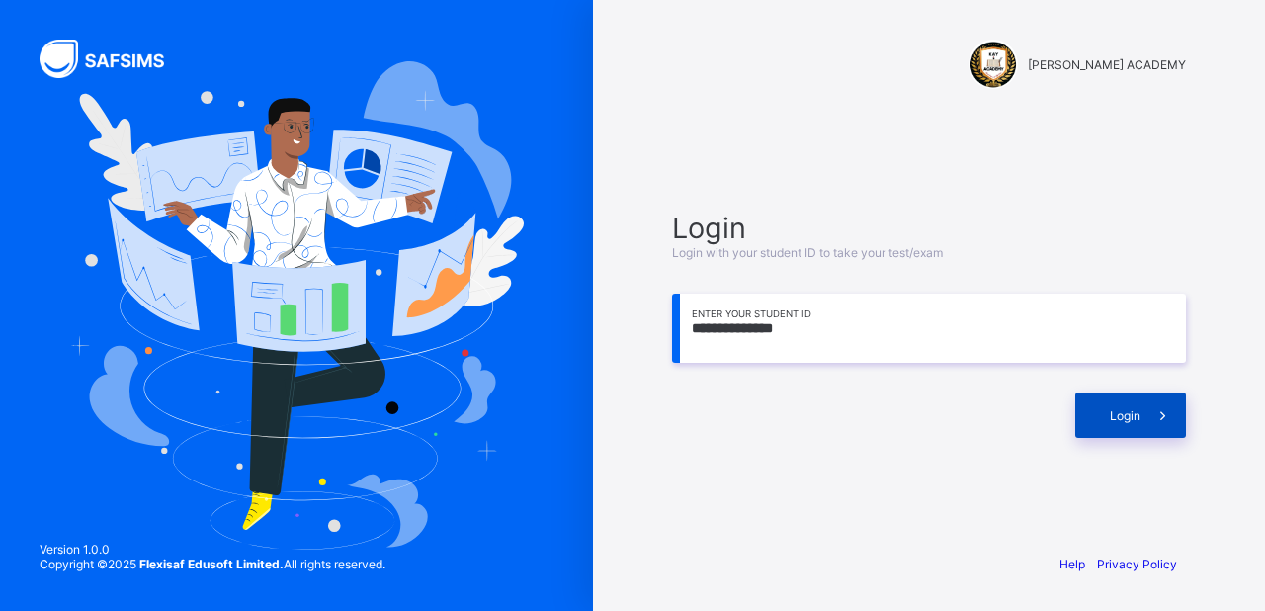
click at [1123, 405] on div "Login" at bounding box center [1131, 414] width 111 height 45
click at [826, 325] on input "**********" at bounding box center [929, 328] width 514 height 69
type input "*"
type input "*********"
click at [1155, 421] on icon at bounding box center [1163, 415] width 21 height 19
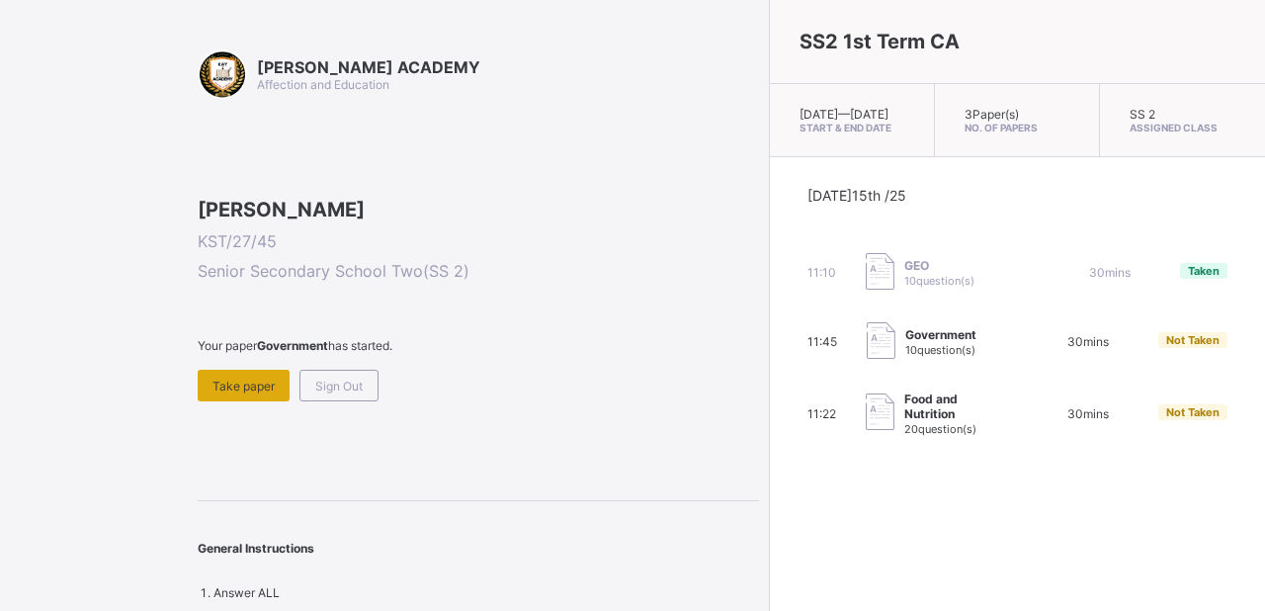
click at [239, 393] on span "Take paper" at bounding box center [244, 386] width 62 height 15
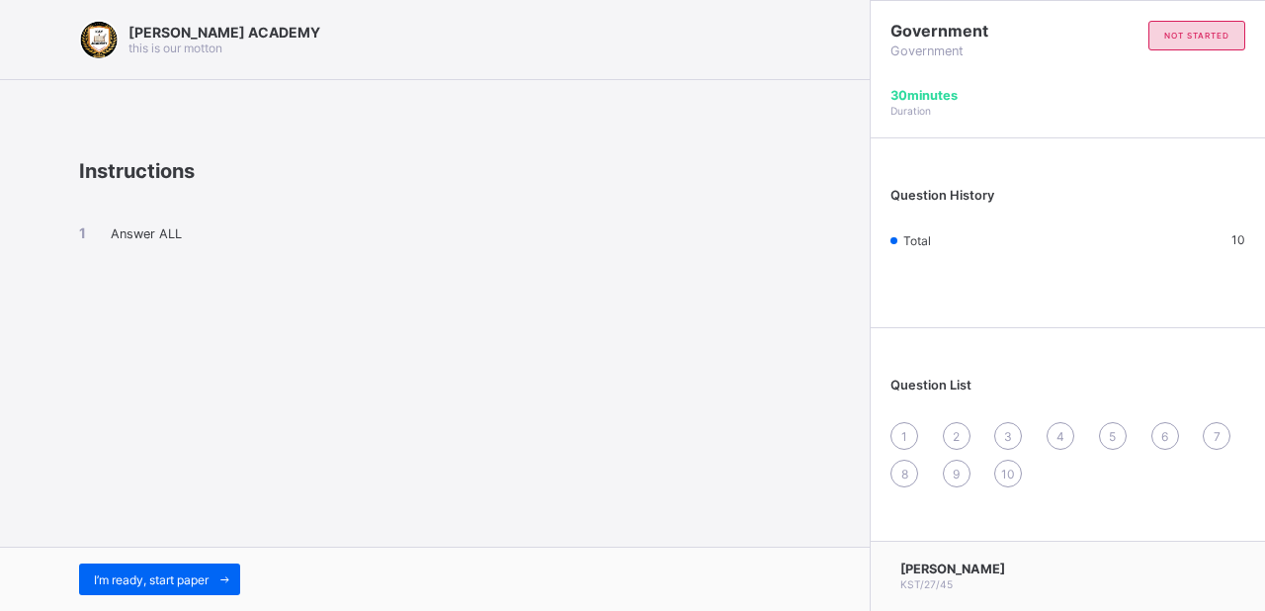
click at [905, 436] on span "1" at bounding box center [905, 436] width 6 height 15
click at [216, 578] on span at bounding box center [225, 579] width 32 height 32
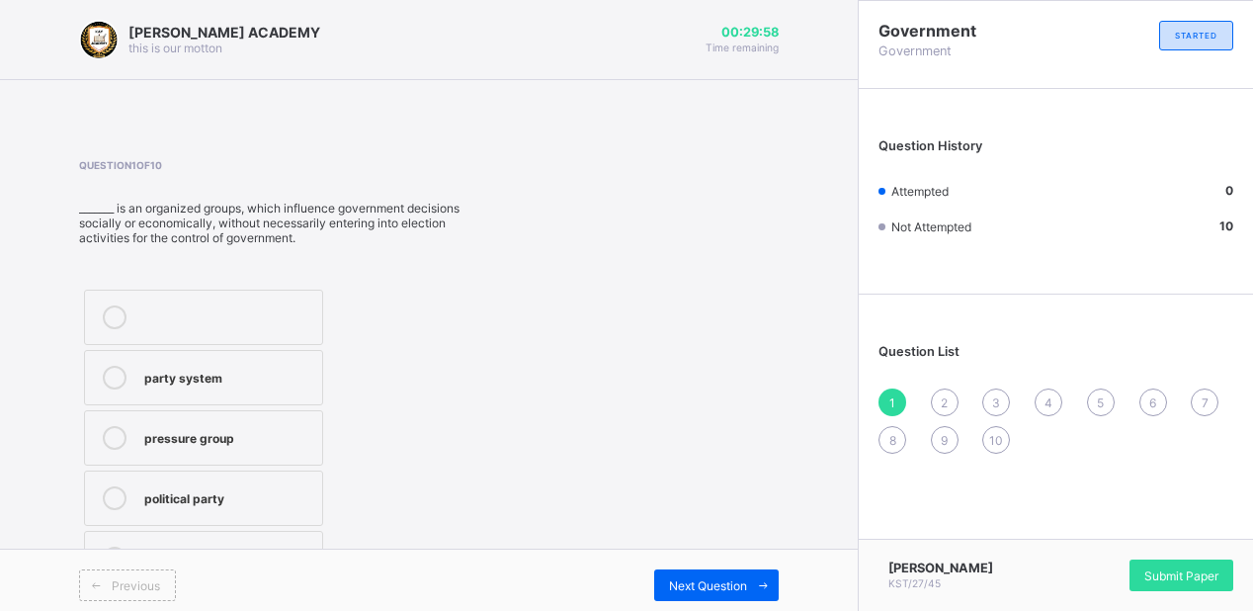
click at [103, 380] on icon at bounding box center [115, 378] width 24 height 24
click at [1206, 565] on div "Submit Paper" at bounding box center [1182, 576] width 104 height 32
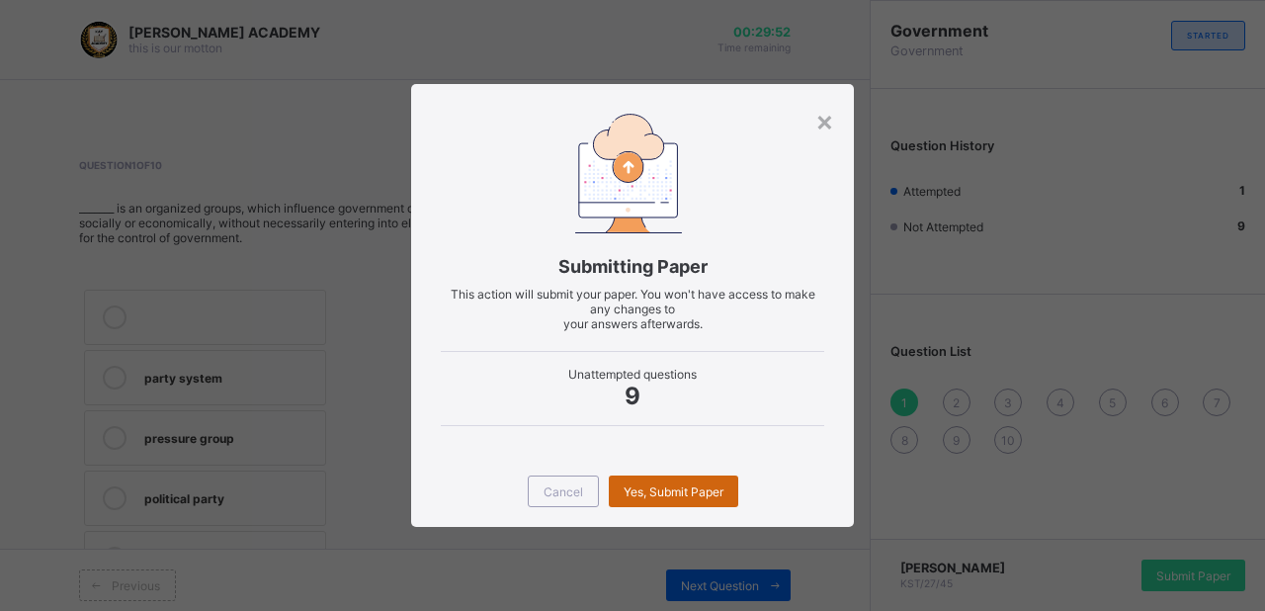
click at [665, 497] on span "Yes, Submit Paper" at bounding box center [674, 491] width 100 height 15
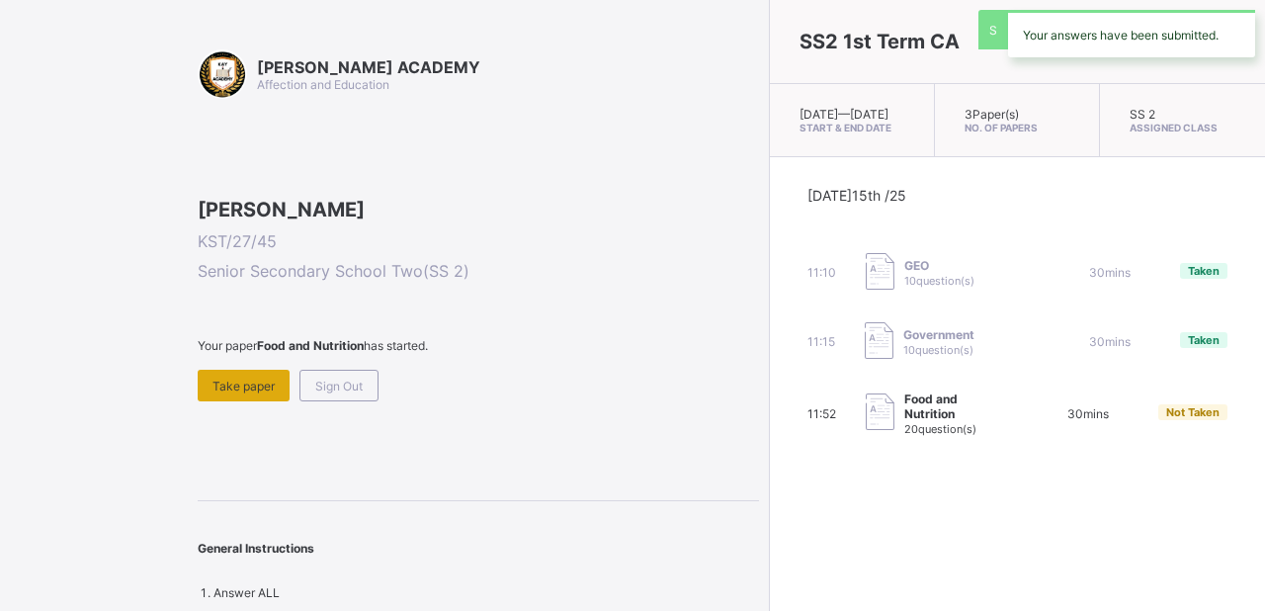
click at [253, 393] on span "Take paper" at bounding box center [244, 386] width 62 height 15
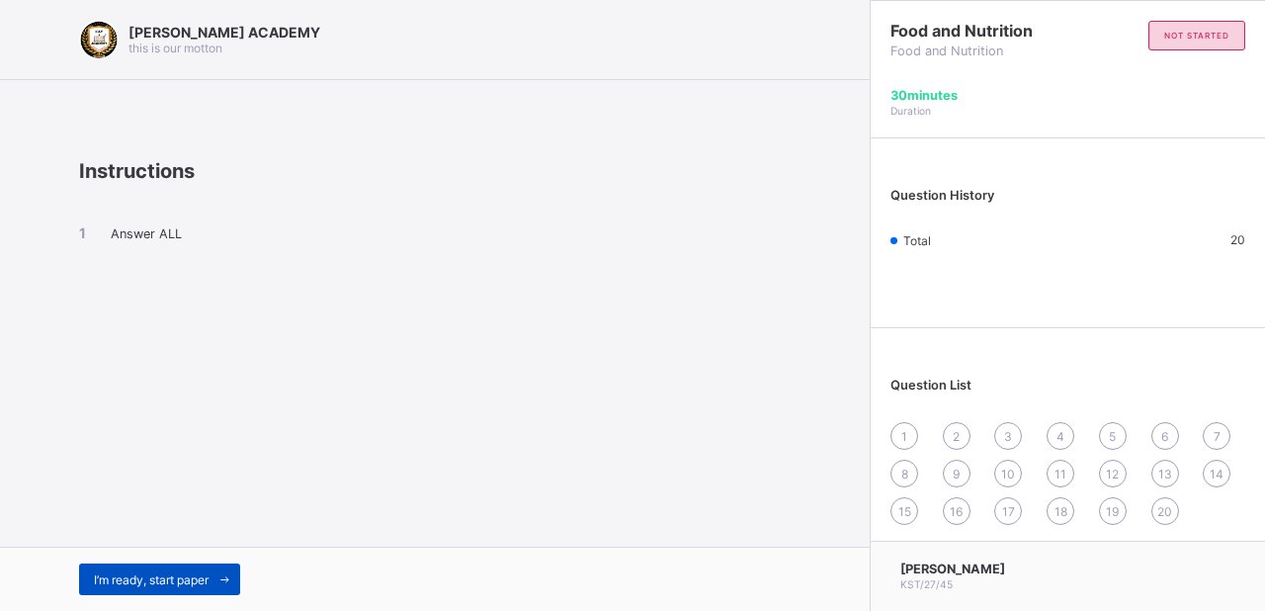
click at [182, 593] on div "I’m ready, start paper" at bounding box center [159, 579] width 161 height 32
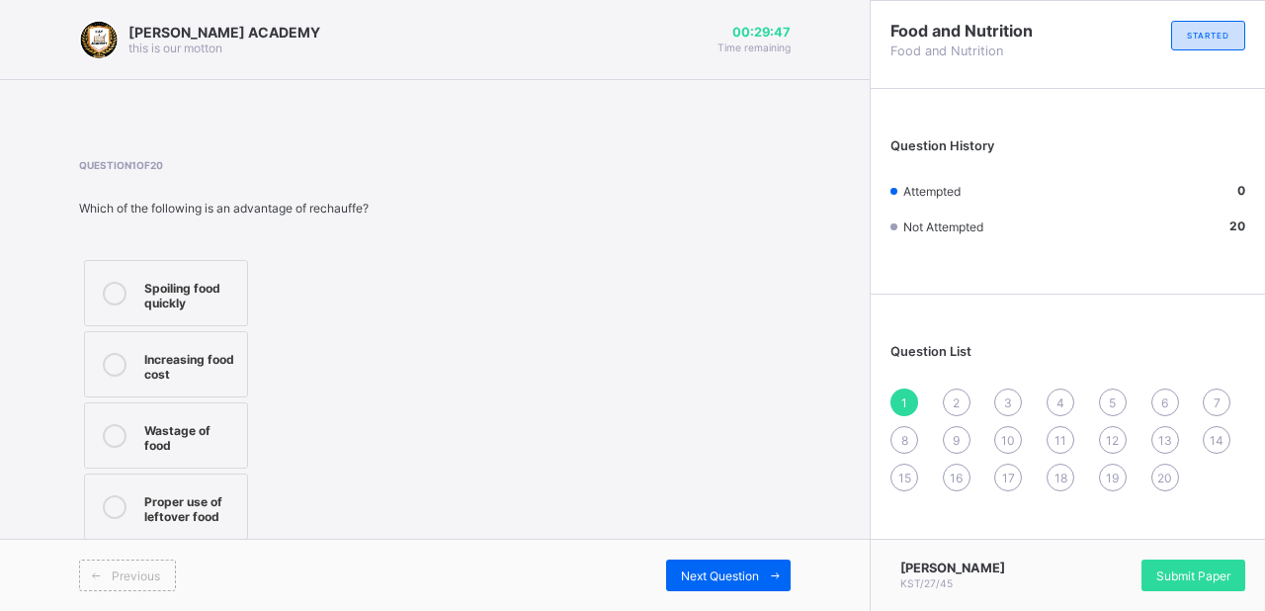
click at [110, 495] on icon at bounding box center [115, 507] width 24 height 24
click at [949, 394] on div "2" at bounding box center [957, 403] width 28 height 28
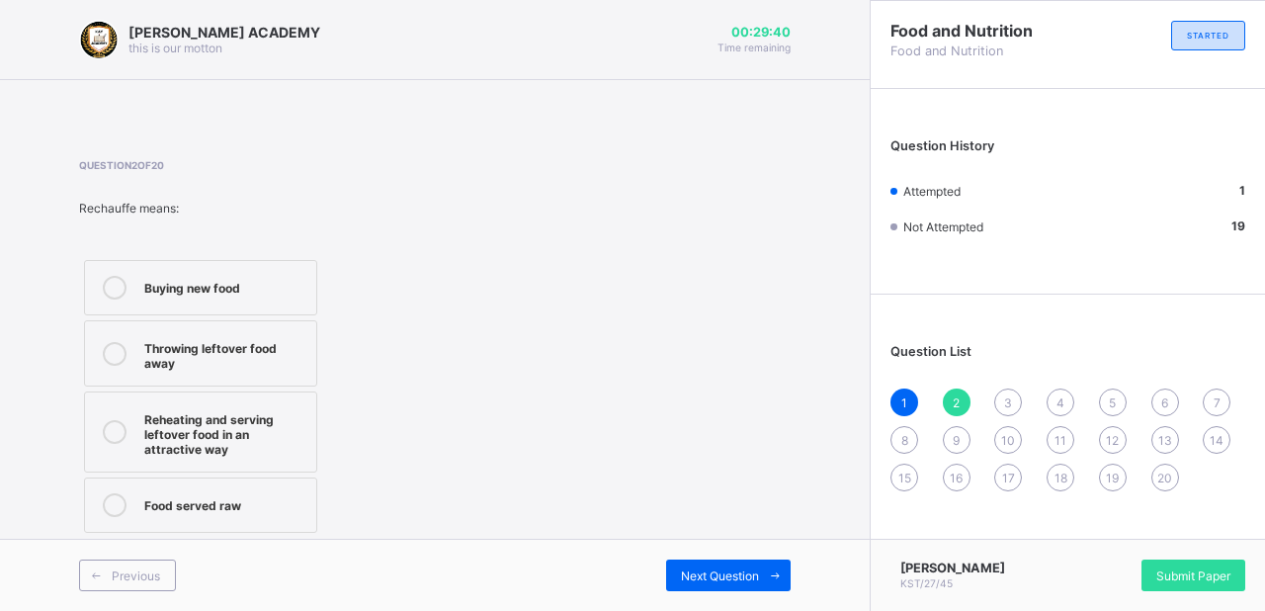
click at [913, 401] on div "1" at bounding box center [905, 403] width 28 height 28
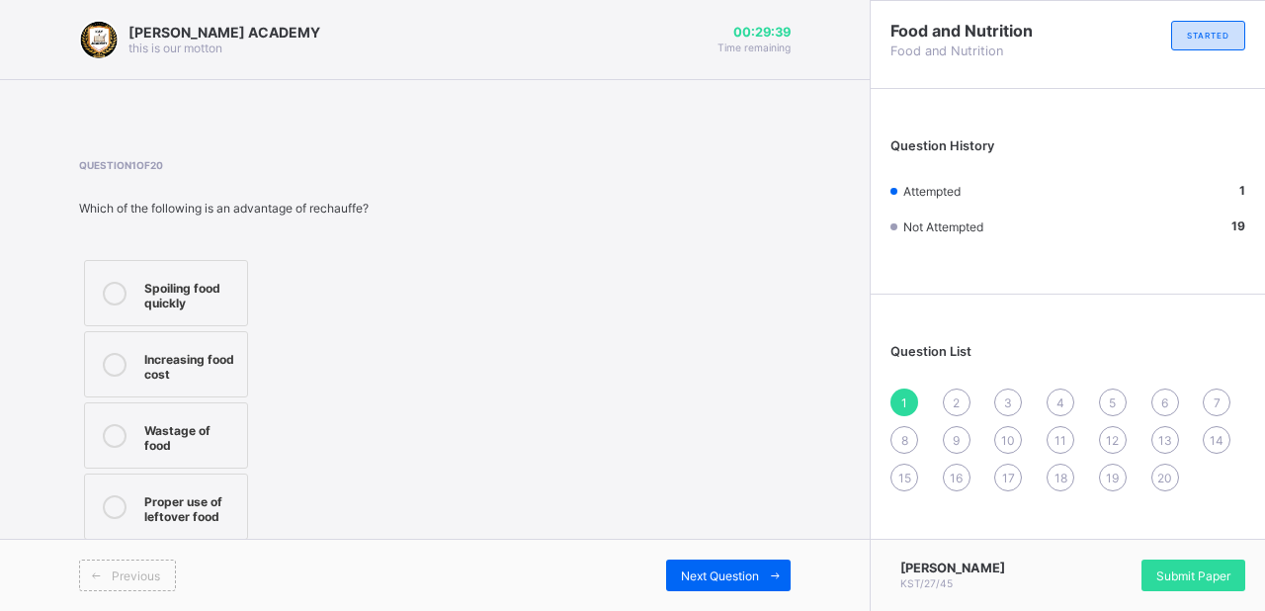
click at [950, 405] on div "2" at bounding box center [957, 403] width 28 height 28
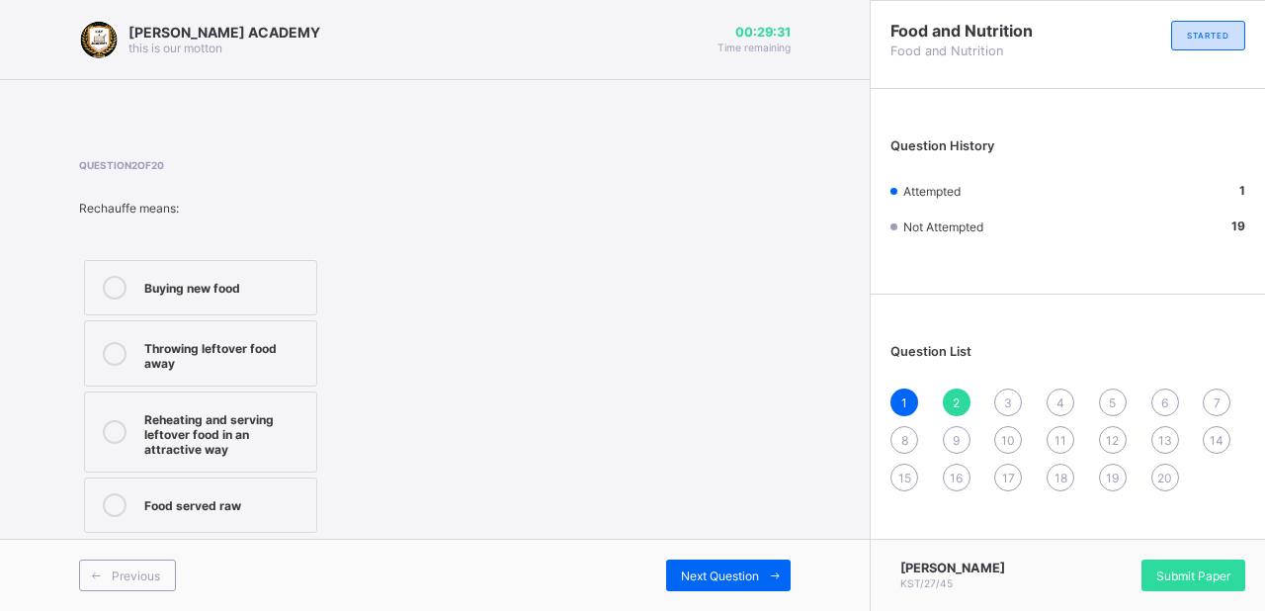
click at [115, 418] on div at bounding box center [115, 431] width 40 height 49
click at [1003, 400] on div "3" at bounding box center [1008, 403] width 28 height 28
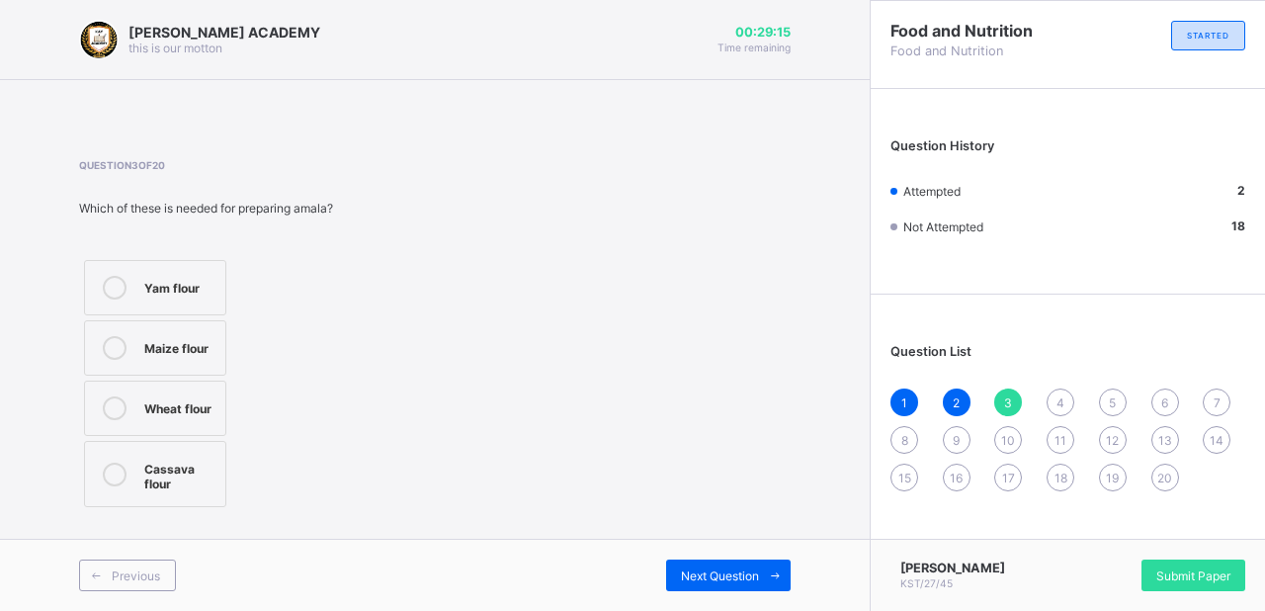
click at [115, 288] on icon at bounding box center [115, 288] width 24 height 24
click at [1059, 399] on span "4" at bounding box center [1061, 402] width 8 height 15
click at [111, 281] on icon at bounding box center [115, 288] width 24 height 24
click at [1112, 402] on span "5" at bounding box center [1112, 402] width 7 height 15
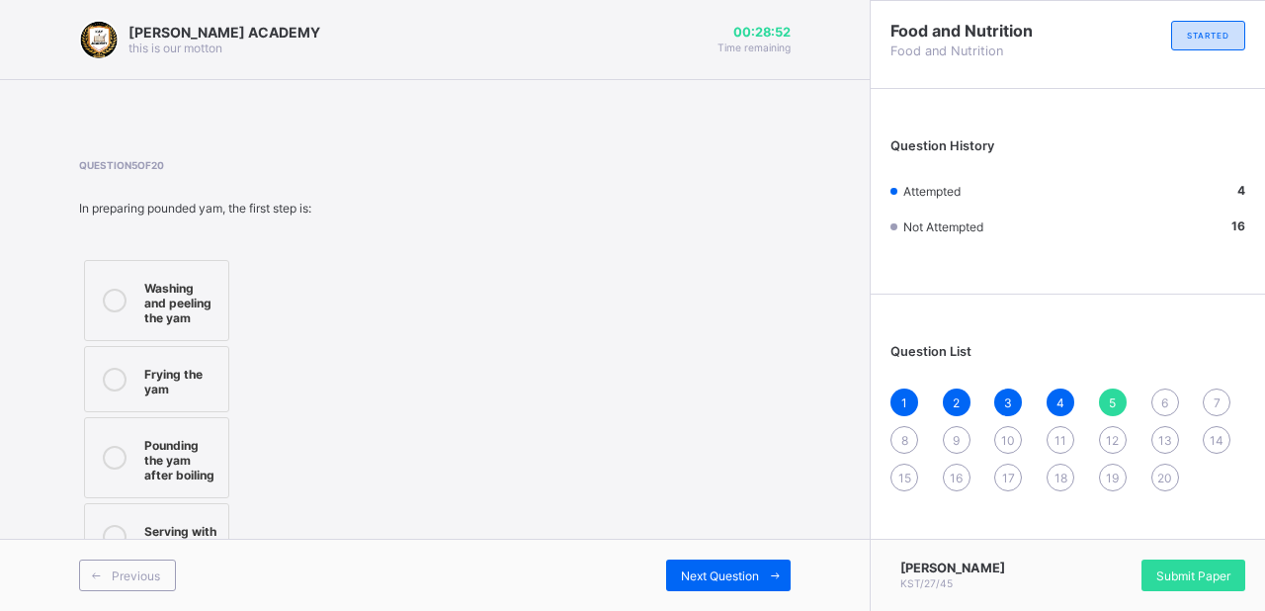
click at [106, 302] on icon at bounding box center [115, 301] width 24 height 24
click at [1164, 391] on div "6" at bounding box center [1166, 403] width 28 height 28
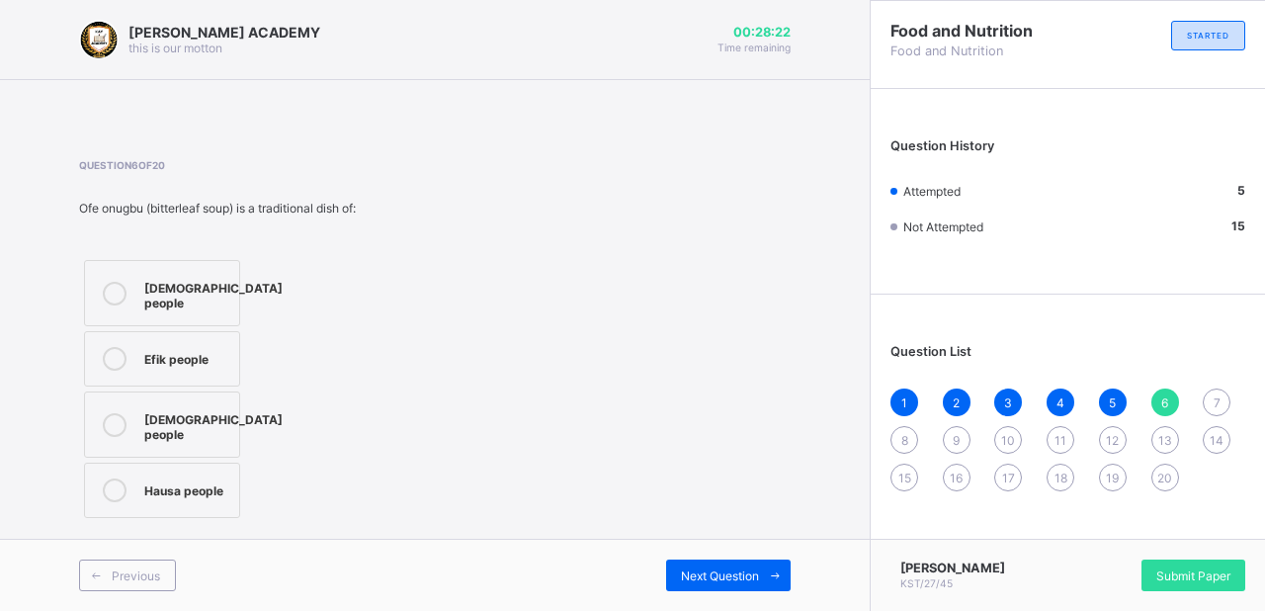
click at [114, 289] on icon at bounding box center [115, 294] width 24 height 24
click at [1210, 399] on div "7" at bounding box center [1217, 403] width 28 height 28
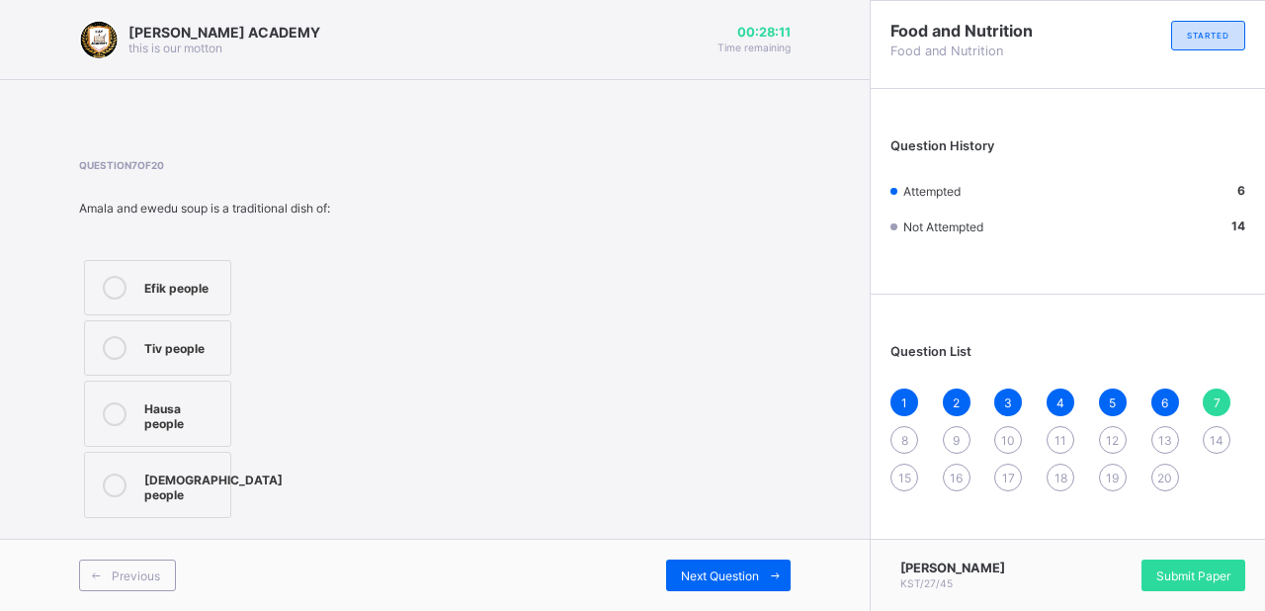
click at [120, 478] on icon at bounding box center [115, 486] width 24 height 24
click at [1159, 401] on div "6" at bounding box center [1166, 403] width 28 height 28
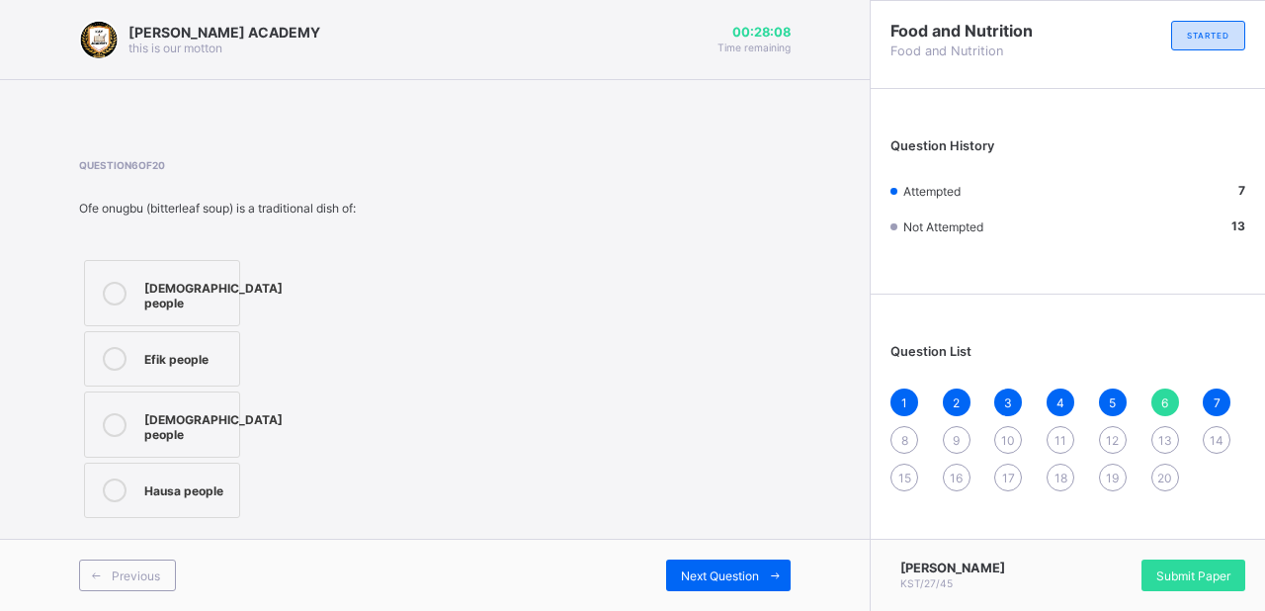
click at [130, 412] on div at bounding box center [115, 424] width 40 height 35
click at [896, 448] on div "8" at bounding box center [905, 440] width 28 height 28
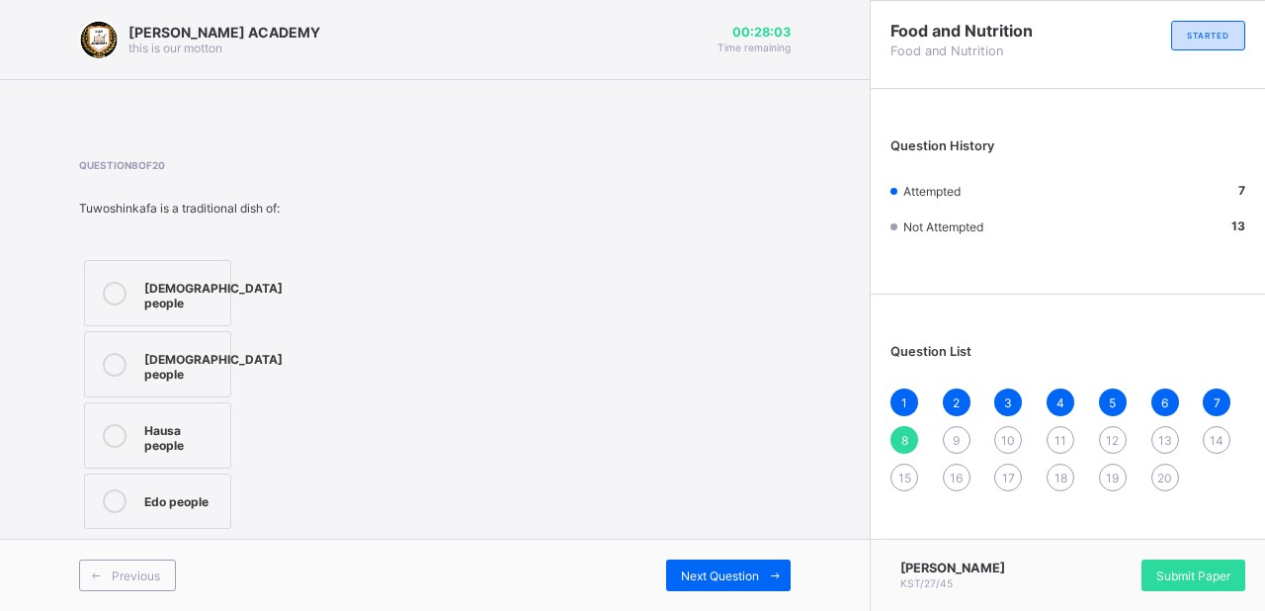
click at [110, 444] on icon at bounding box center [115, 436] width 24 height 24
click at [961, 435] on div "9" at bounding box center [957, 440] width 28 height 28
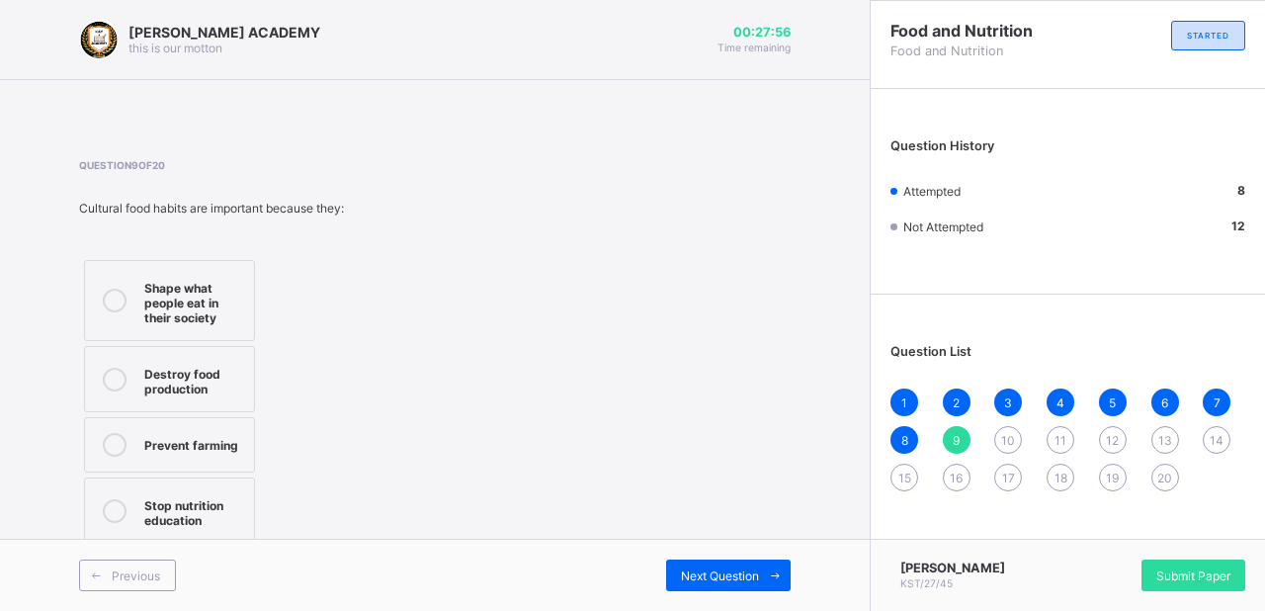
click at [112, 288] on div at bounding box center [115, 300] width 40 height 49
click at [1016, 435] on div "10" at bounding box center [1008, 440] width 28 height 28
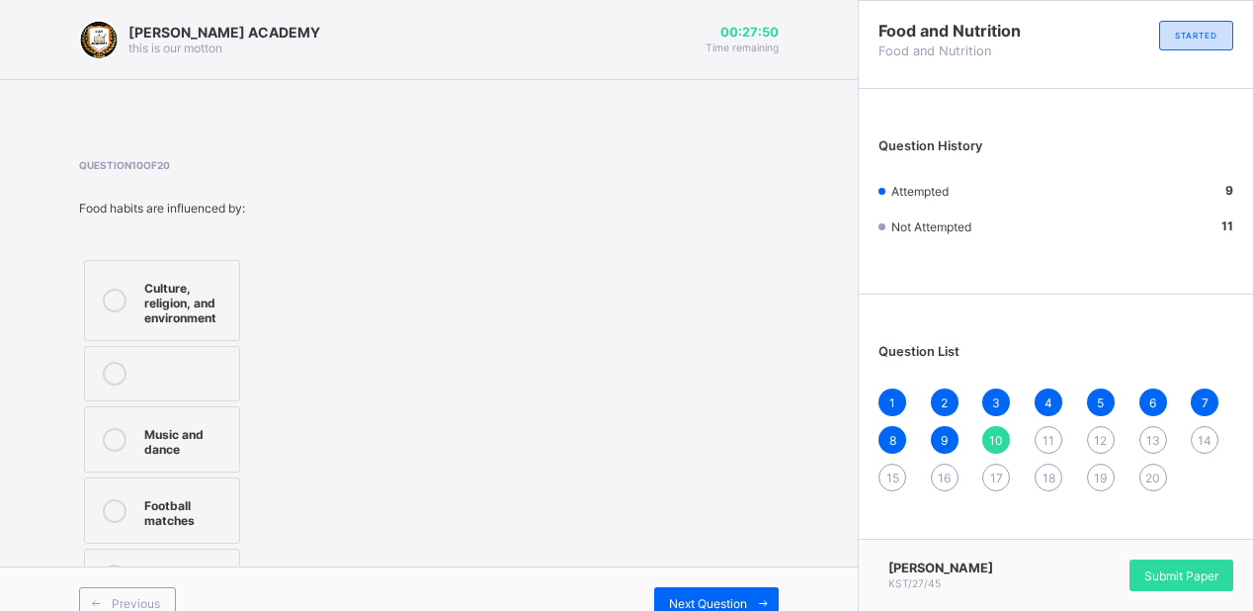
click at [111, 290] on icon at bounding box center [115, 301] width 24 height 24
click at [1055, 441] on span "11" at bounding box center [1049, 440] width 12 height 15
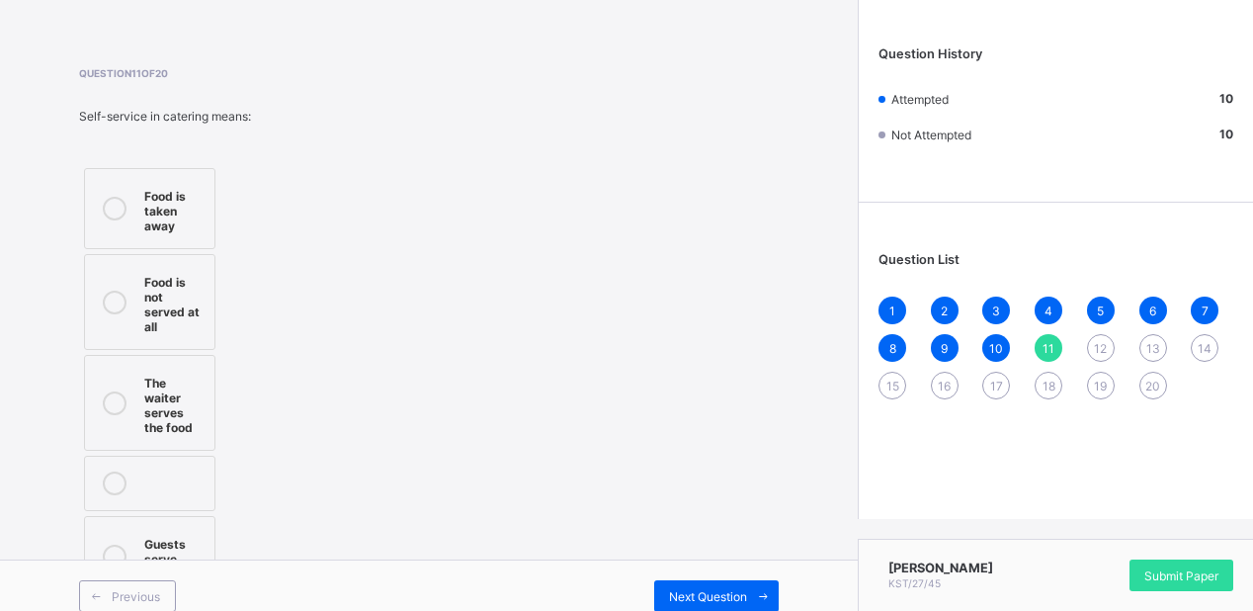
scroll to position [95, 0]
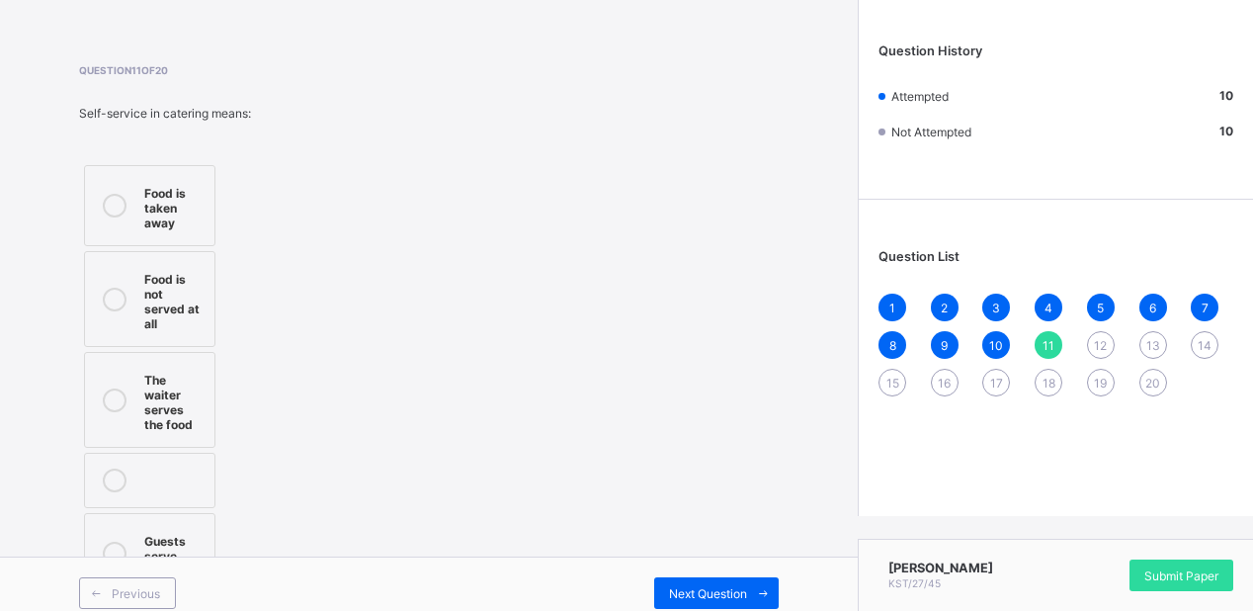
click at [109, 540] on div at bounding box center [115, 553] width 40 height 49
click at [1105, 347] on div "12" at bounding box center [1101, 345] width 28 height 28
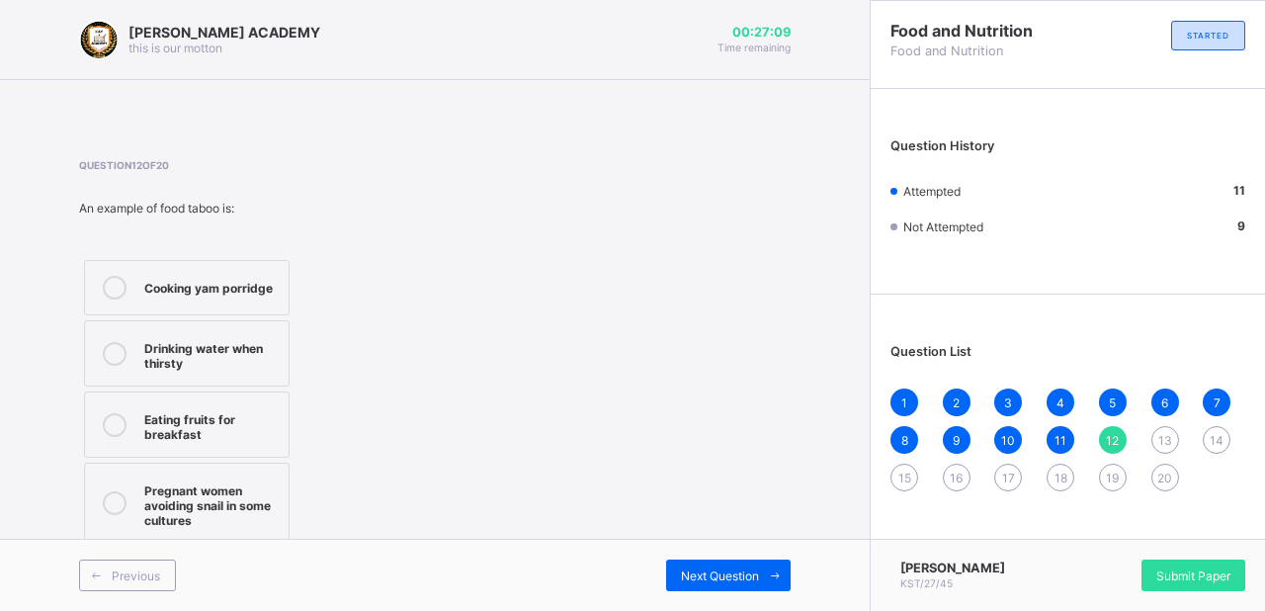
click at [103, 496] on icon at bounding box center [115, 503] width 24 height 24
click at [1163, 433] on div "13" at bounding box center [1166, 440] width 28 height 28
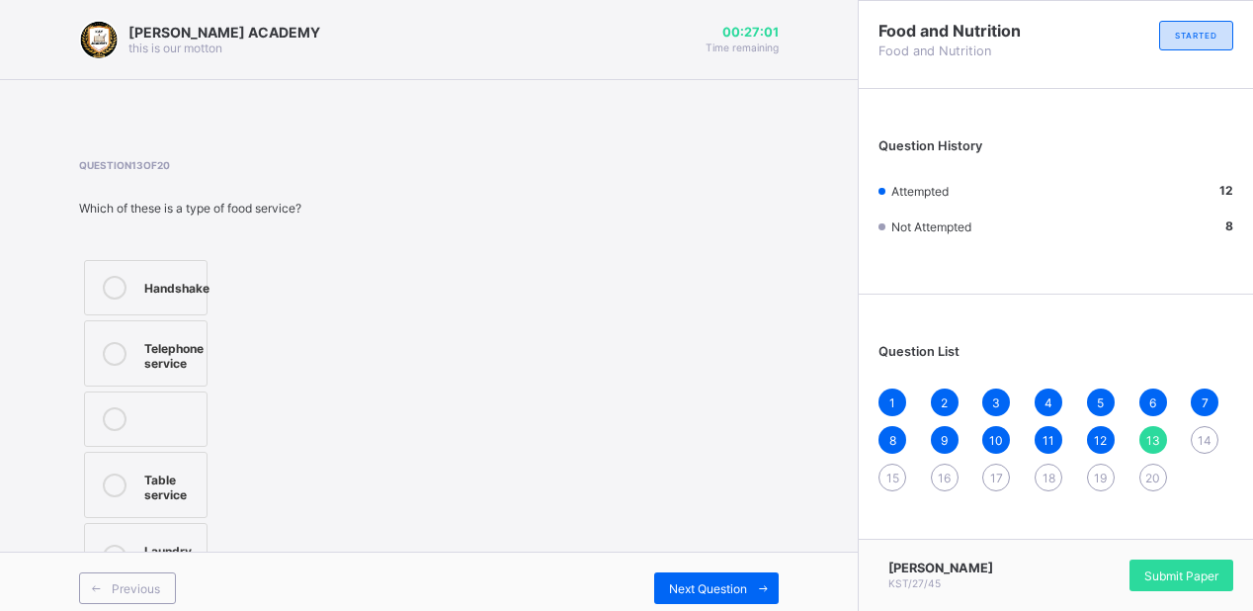
click at [111, 474] on icon at bounding box center [115, 486] width 24 height 24
click at [1216, 433] on div "14" at bounding box center [1205, 440] width 28 height 28
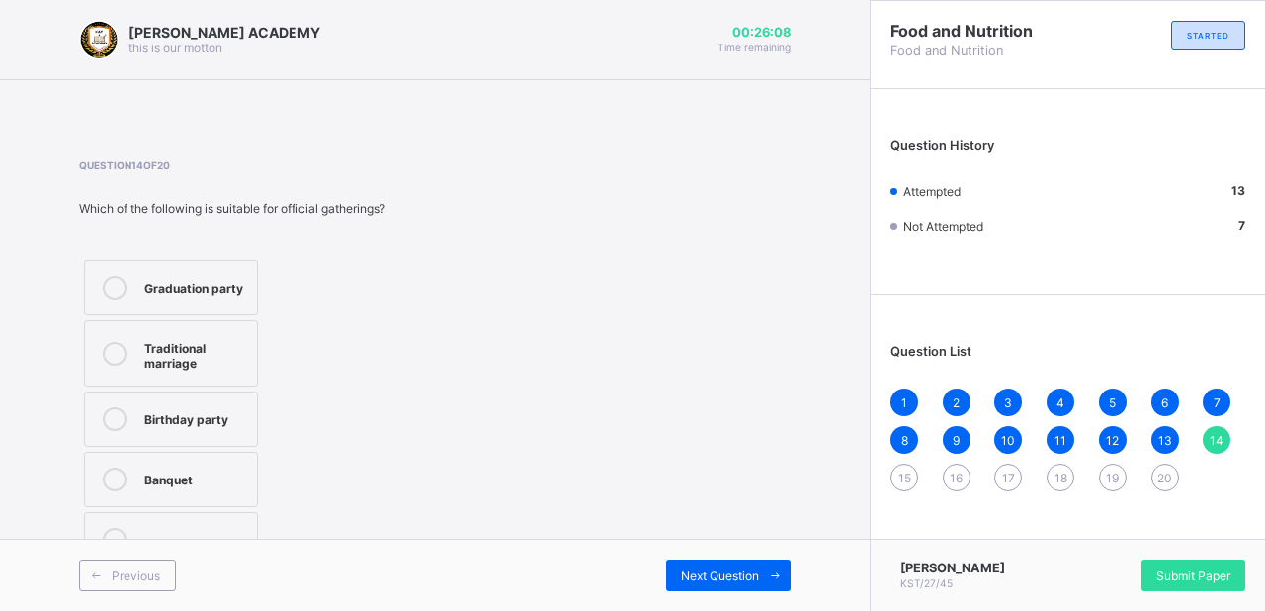
click at [114, 419] on icon at bounding box center [115, 419] width 24 height 24
click at [906, 483] on span "15" at bounding box center [905, 478] width 13 height 15
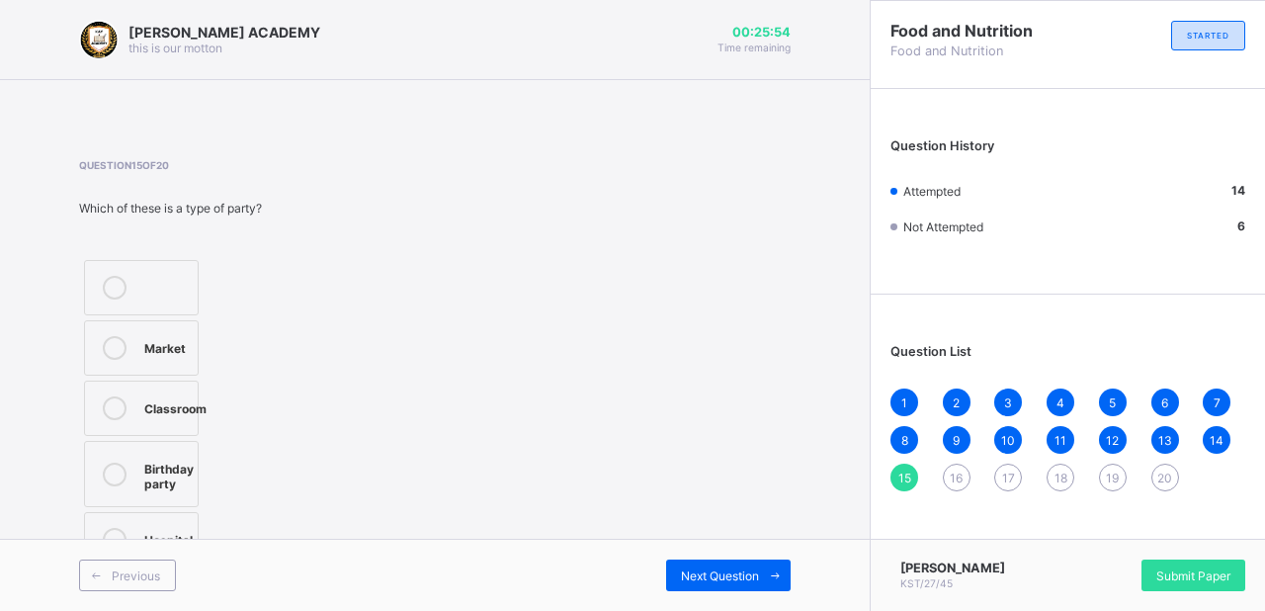
click at [109, 461] on div at bounding box center [115, 474] width 40 height 35
click at [1214, 439] on span "14" at bounding box center [1217, 440] width 14 height 15
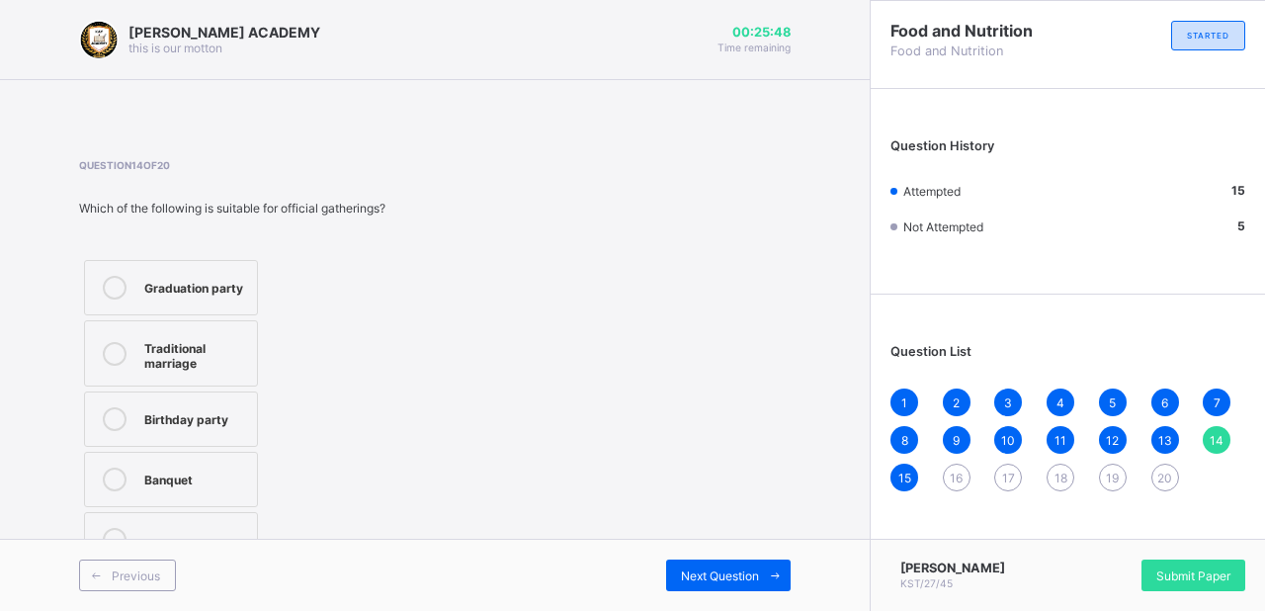
click at [117, 471] on icon at bounding box center [115, 480] width 24 height 24
click at [966, 491] on div "1 2 3 4 5 6 7 8 9 10 11 12 13 14 15 16 17 18 19 20" at bounding box center [1068, 440] width 355 height 103
click at [961, 482] on span "16" at bounding box center [956, 478] width 13 height 15
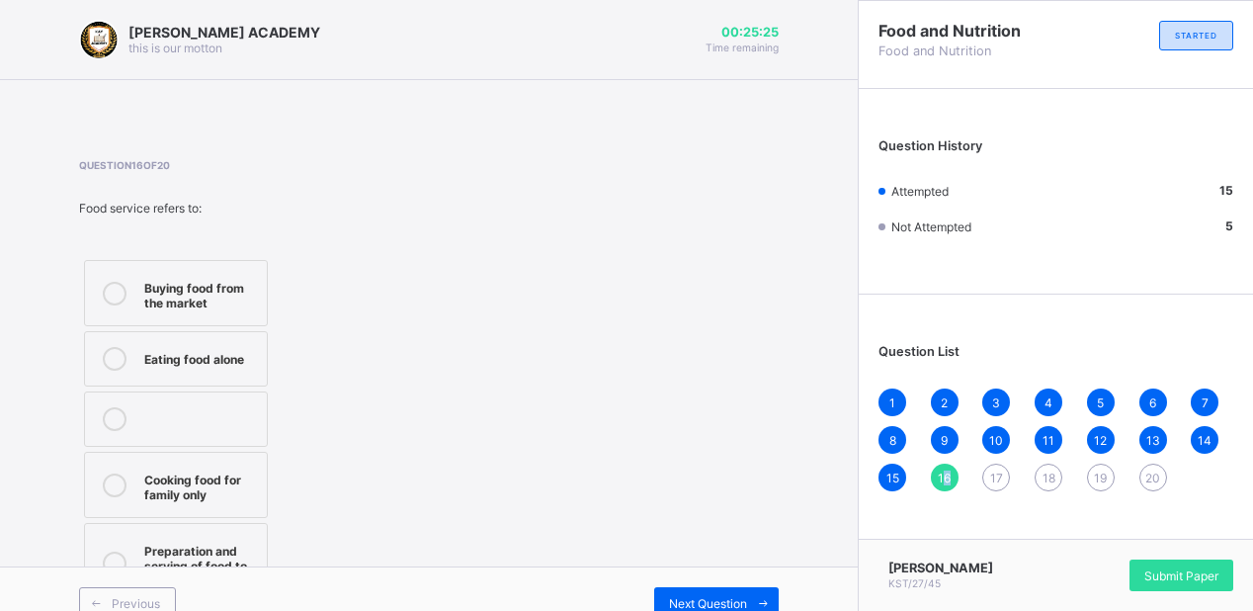
scroll to position [27, 0]
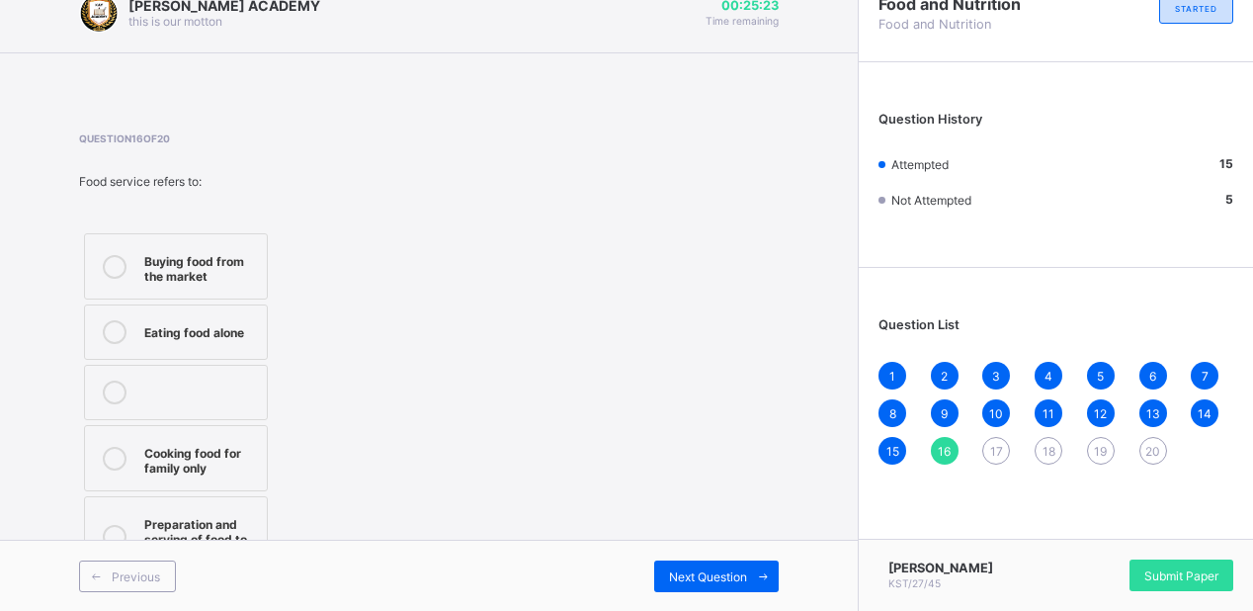
click at [1252, 602] on div "[PERSON_NAME] KST/27/45 Submit Paper" at bounding box center [1055, 575] width 395 height 72
click at [99, 530] on div at bounding box center [115, 536] width 40 height 49
click at [997, 447] on div "17" at bounding box center [997, 451] width 28 height 28
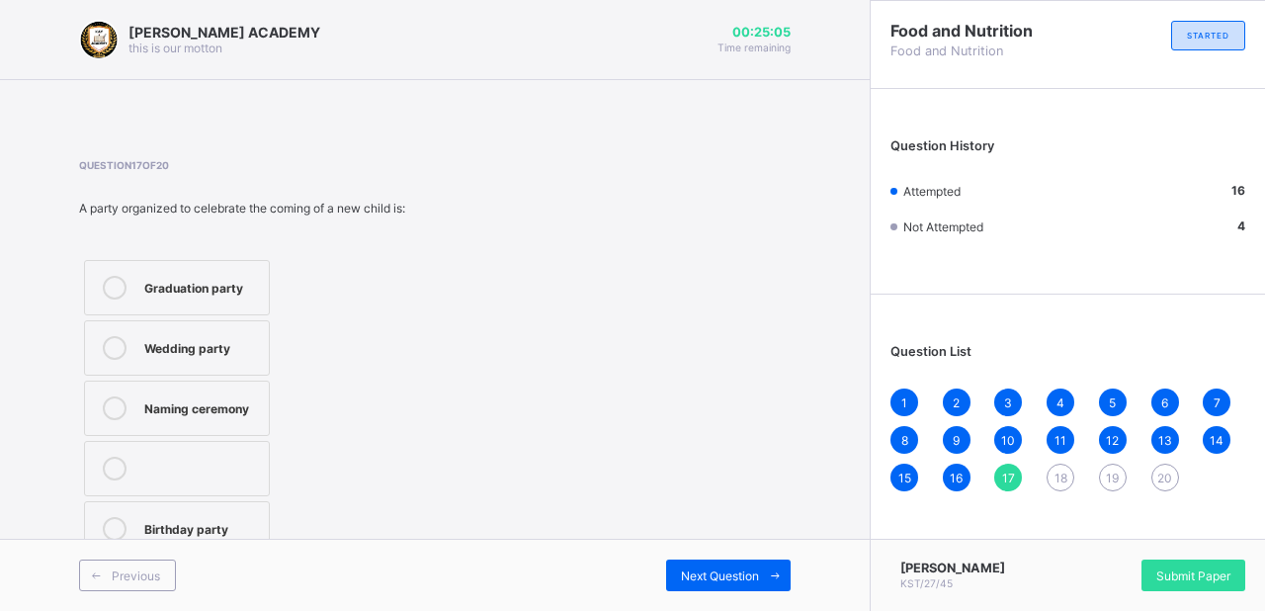
click at [120, 403] on icon at bounding box center [115, 408] width 24 height 24
click at [1057, 470] on div "18" at bounding box center [1061, 478] width 28 height 28
click at [119, 403] on icon at bounding box center [115, 408] width 24 height 24
click at [1111, 475] on span "19" at bounding box center [1112, 478] width 13 height 15
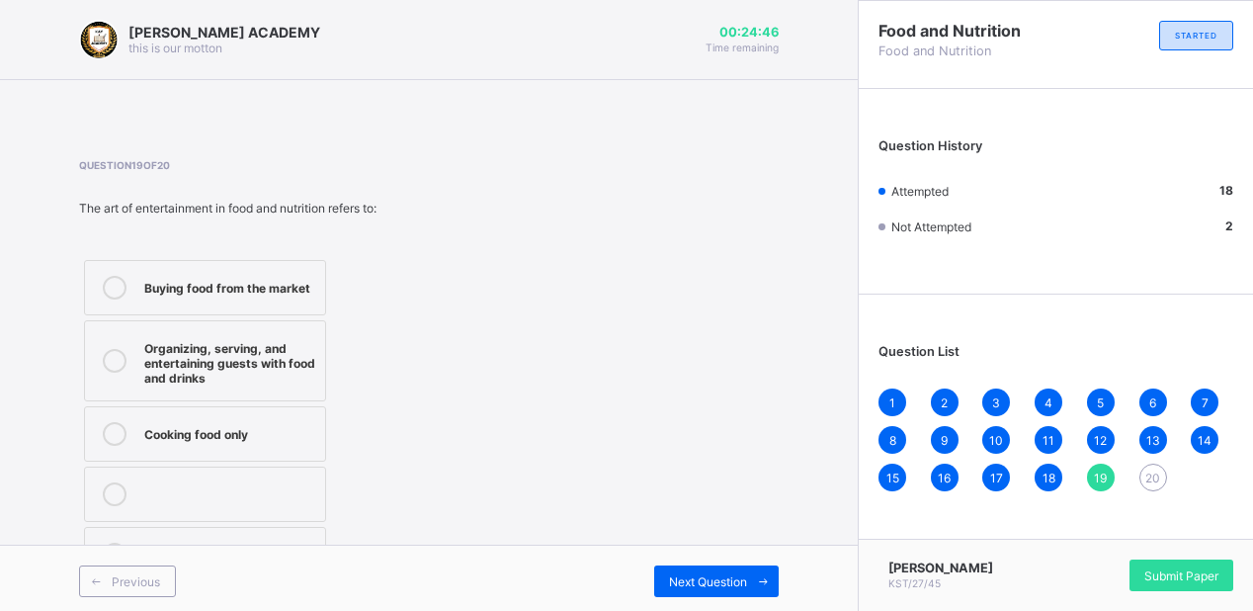
click at [144, 354] on div "Organizing, serving, and entertaining guests with food and drinks" at bounding box center [229, 360] width 171 height 49
click at [1161, 475] on span "20" at bounding box center [1153, 478] width 15 height 15
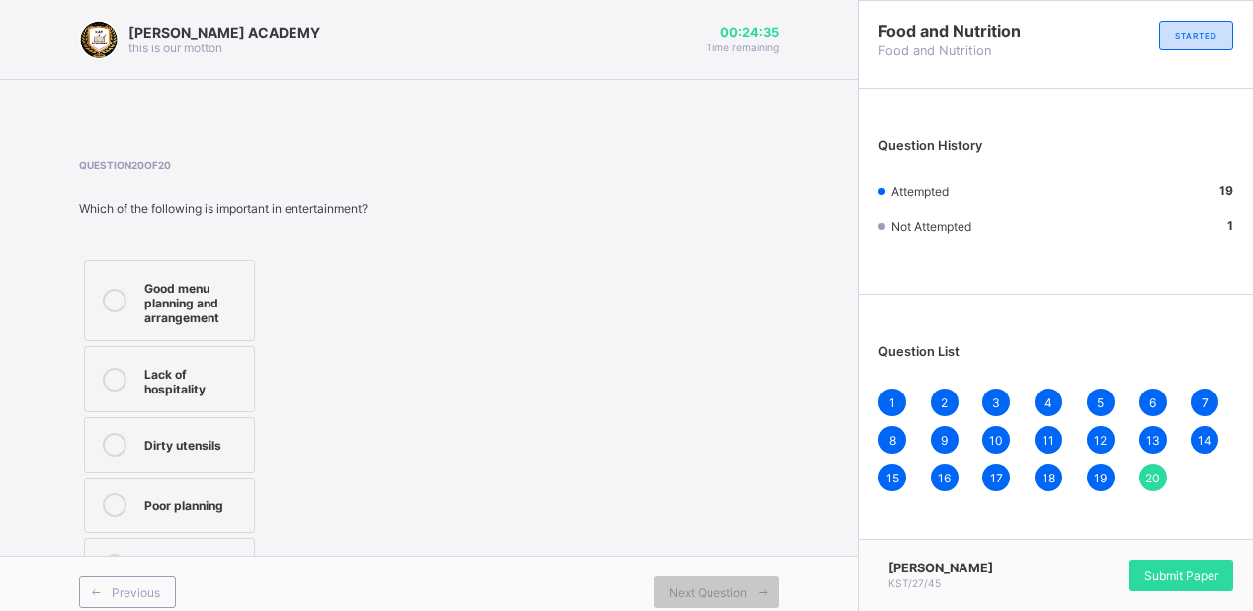
click at [121, 288] on div at bounding box center [115, 300] width 40 height 49
click at [1165, 569] on span "Submit Paper" at bounding box center [1182, 575] width 74 height 15
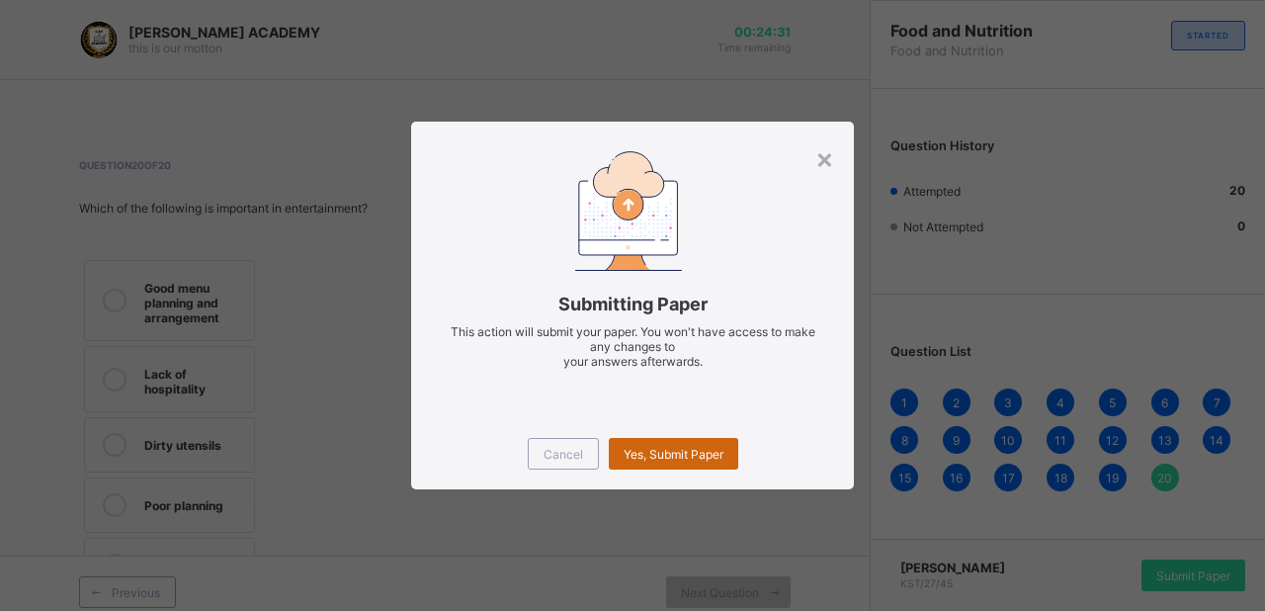
click at [675, 450] on span "Yes, Submit Paper" at bounding box center [674, 454] width 100 height 15
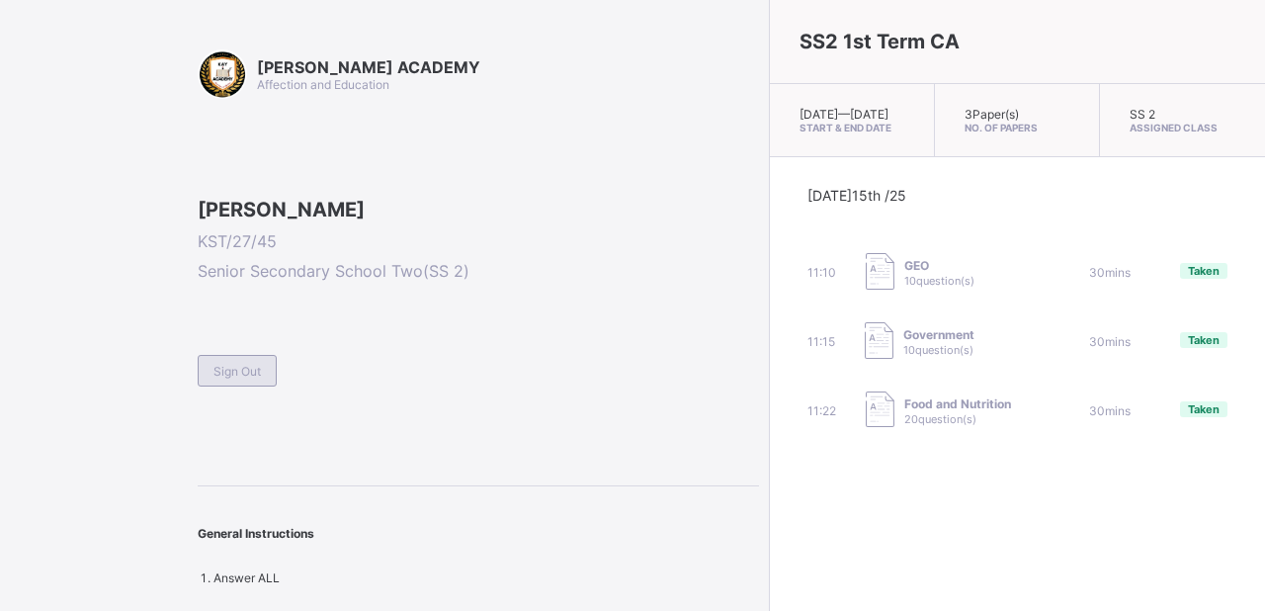
click at [272, 387] on div "Sign Out" at bounding box center [237, 371] width 79 height 32
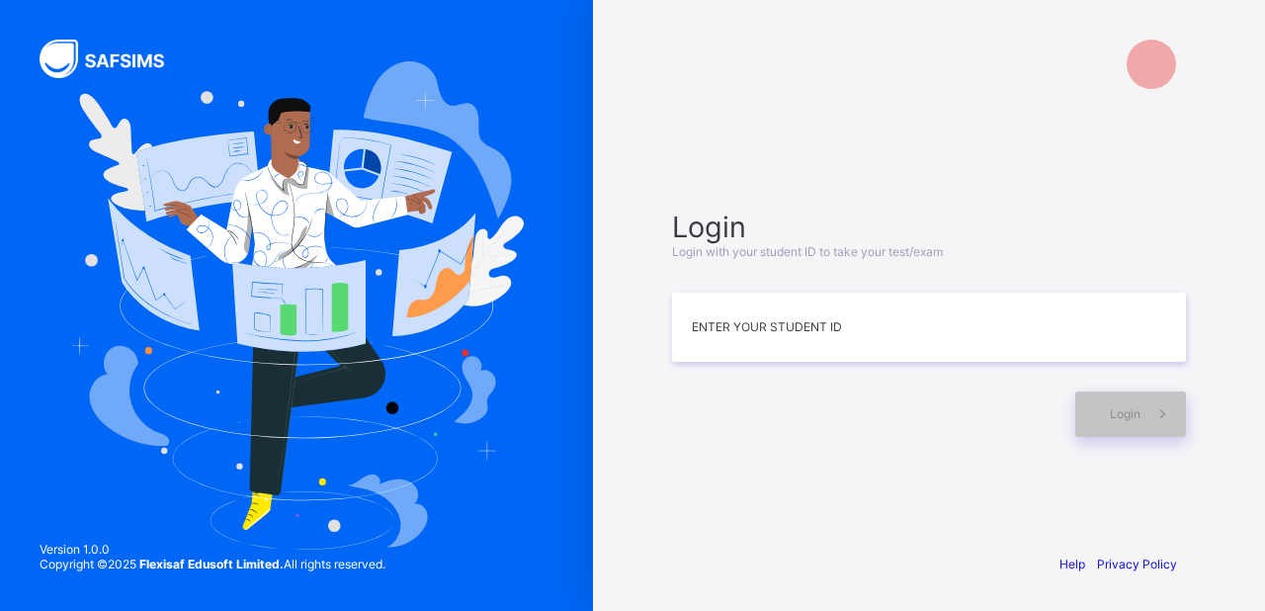
click at [668, 315] on div "Login Login with your student ID to take your test/exam Enter your Student ID L…" at bounding box center [929, 322] width 554 height 349
click at [687, 313] on input at bounding box center [929, 327] width 514 height 69
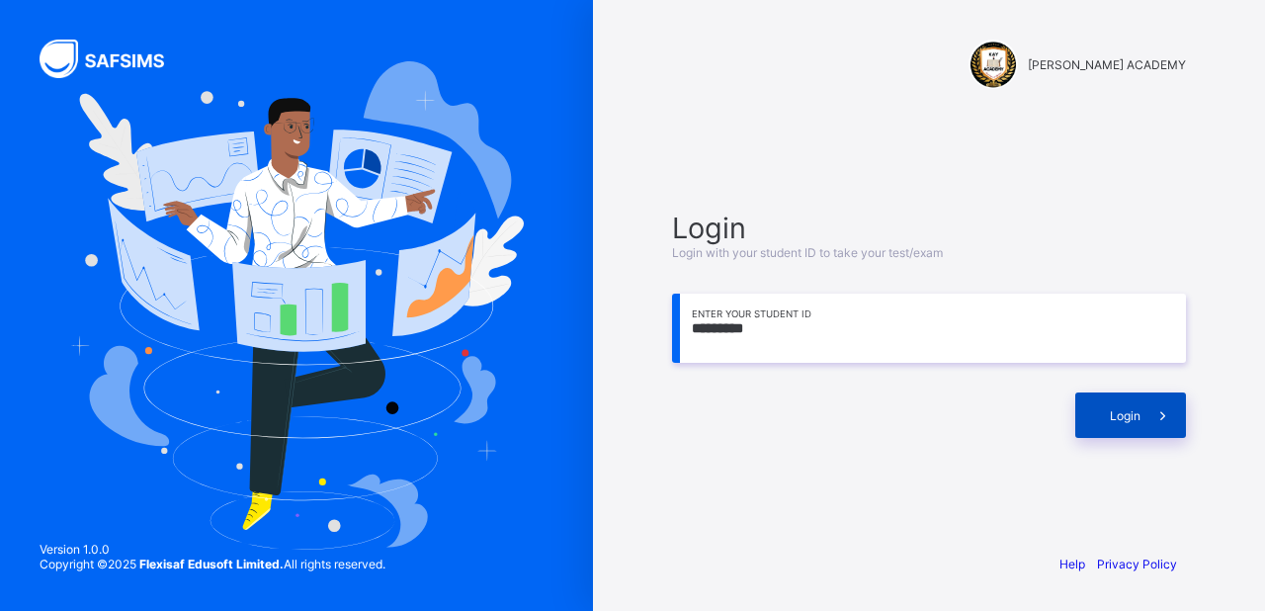
type input "*********"
click at [1152, 427] on span at bounding box center [1163, 414] width 45 height 45
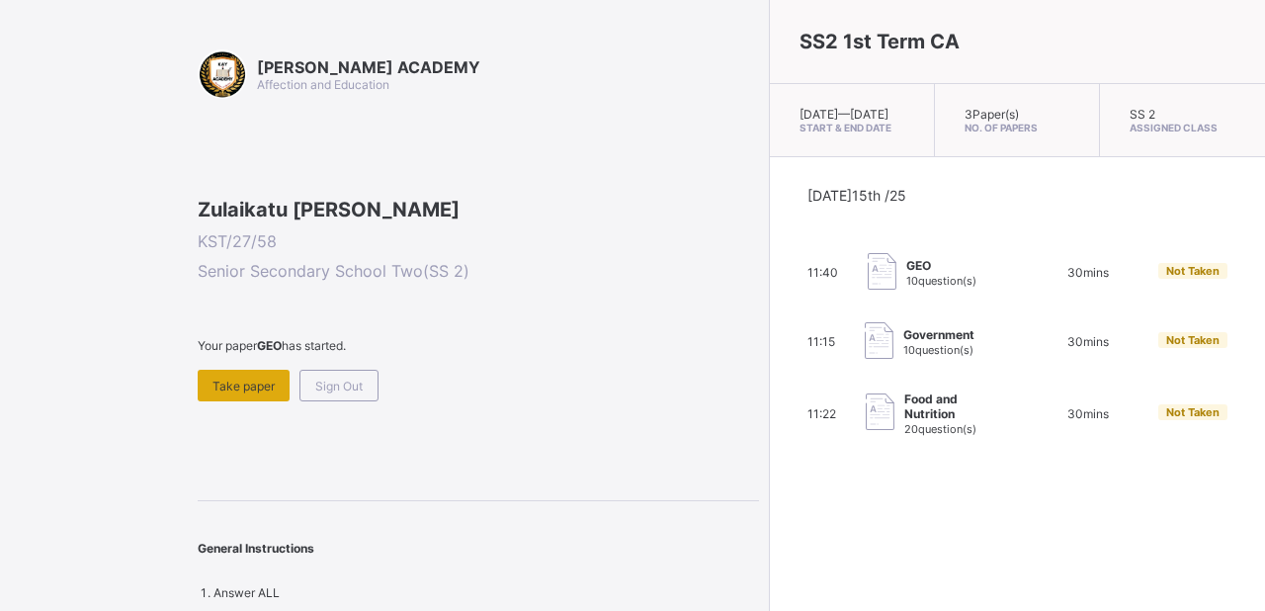
click at [227, 401] on div "Take paper" at bounding box center [244, 386] width 92 height 32
click at [286, 401] on div "Take paper" at bounding box center [244, 386] width 92 height 32
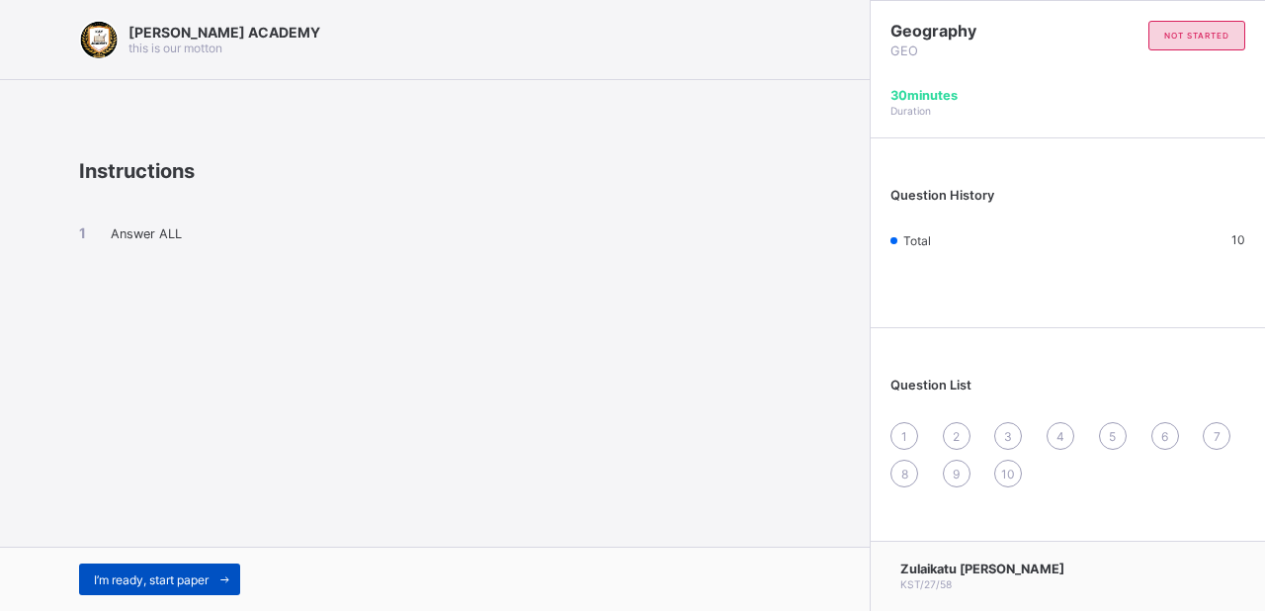
click at [205, 583] on span "I’m ready, start paper" at bounding box center [151, 579] width 115 height 15
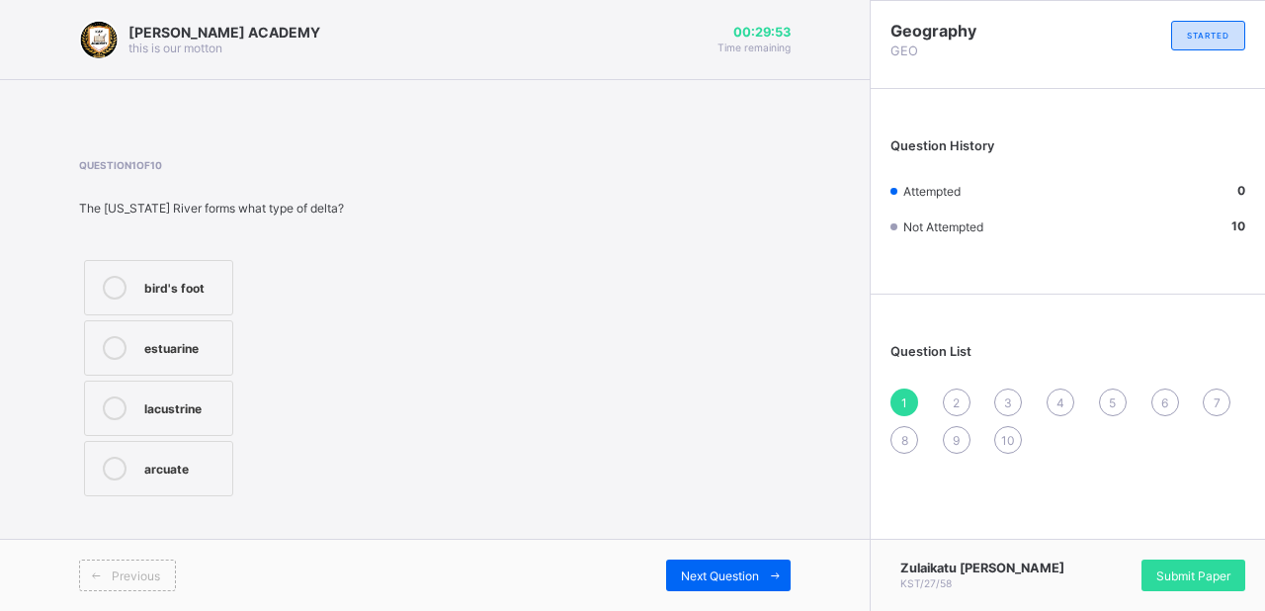
click at [107, 277] on icon at bounding box center [115, 288] width 24 height 24
click at [1194, 568] on span "Submit Paper" at bounding box center [1194, 575] width 74 height 15
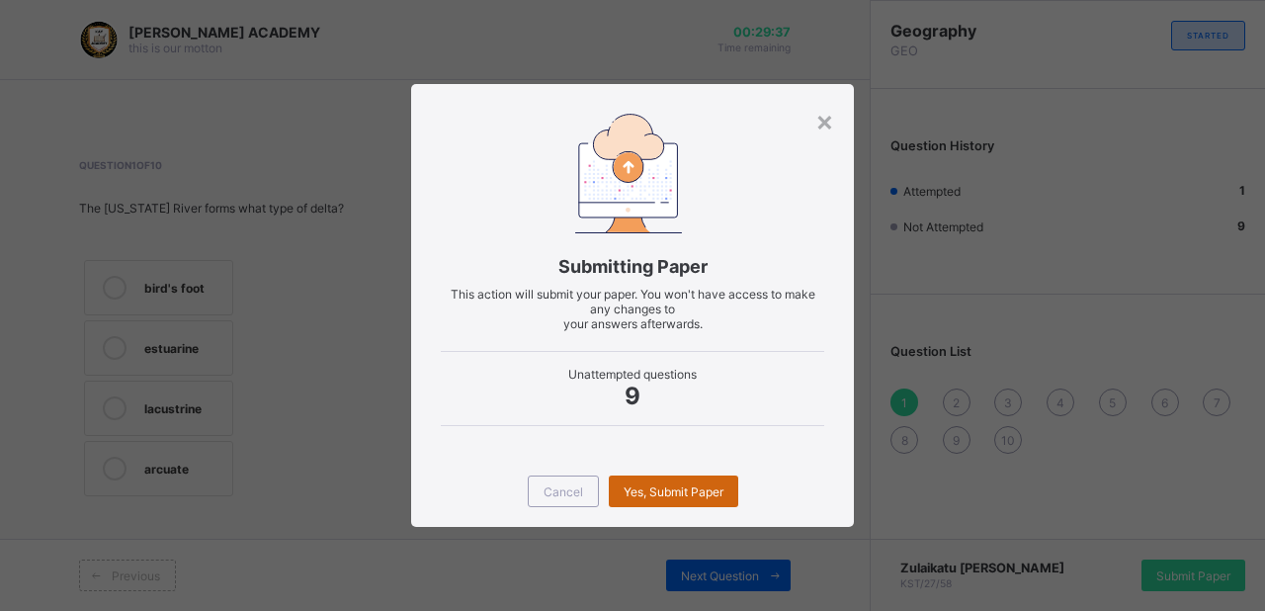
click at [646, 490] on span "Yes, Submit Paper" at bounding box center [674, 491] width 100 height 15
click at [646, 490] on div "Yes, Submit Paper" at bounding box center [674, 491] width 130 height 32
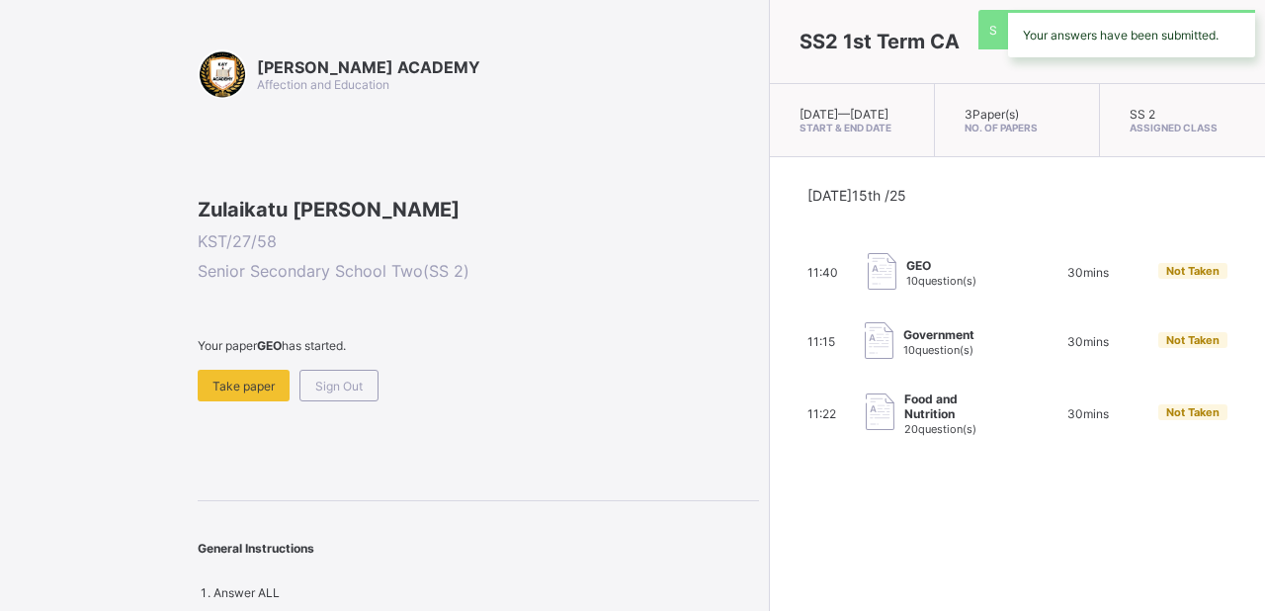
click at [769, 494] on div "SS2 1st Term CA [DATE] — [DATE] Start & End Date 3 Paper(s) No. of Papers SS 2 …" at bounding box center [1017, 305] width 496 height 611
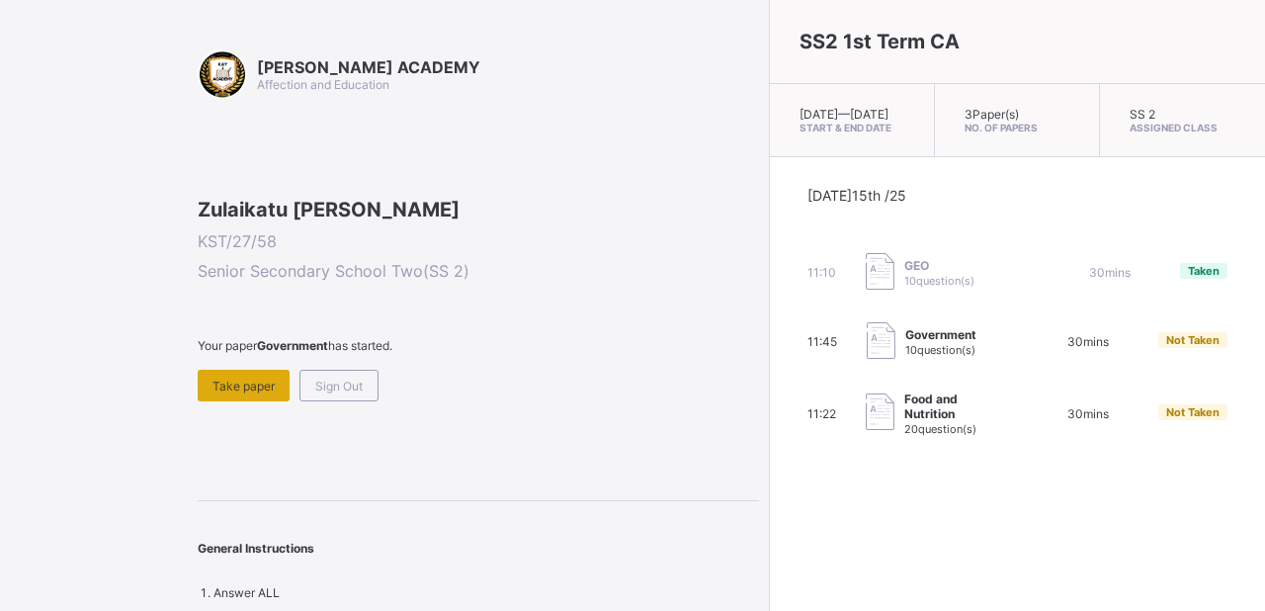
click at [217, 393] on span "Take paper" at bounding box center [244, 386] width 62 height 15
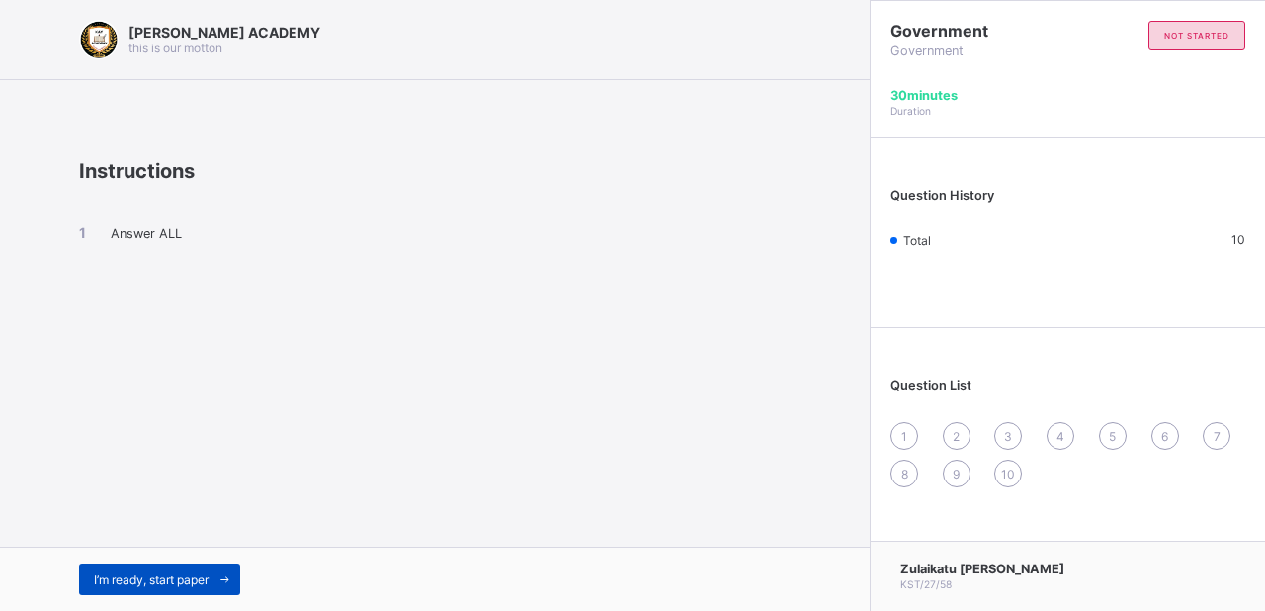
click at [172, 583] on span "I’m ready, start paper" at bounding box center [151, 579] width 115 height 15
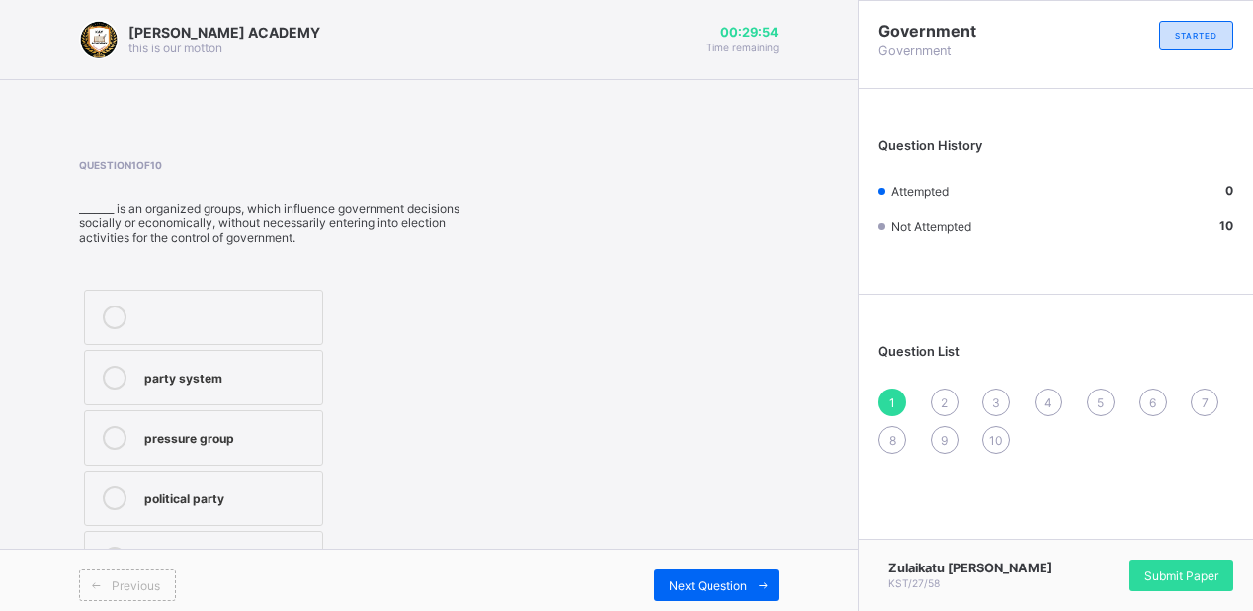
click at [254, 384] on div "party system" at bounding box center [228, 376] width 168 height 20
click at [1164, 568] on span "Submit Paper" at bounding box center [1182, 575] width 74 height 15
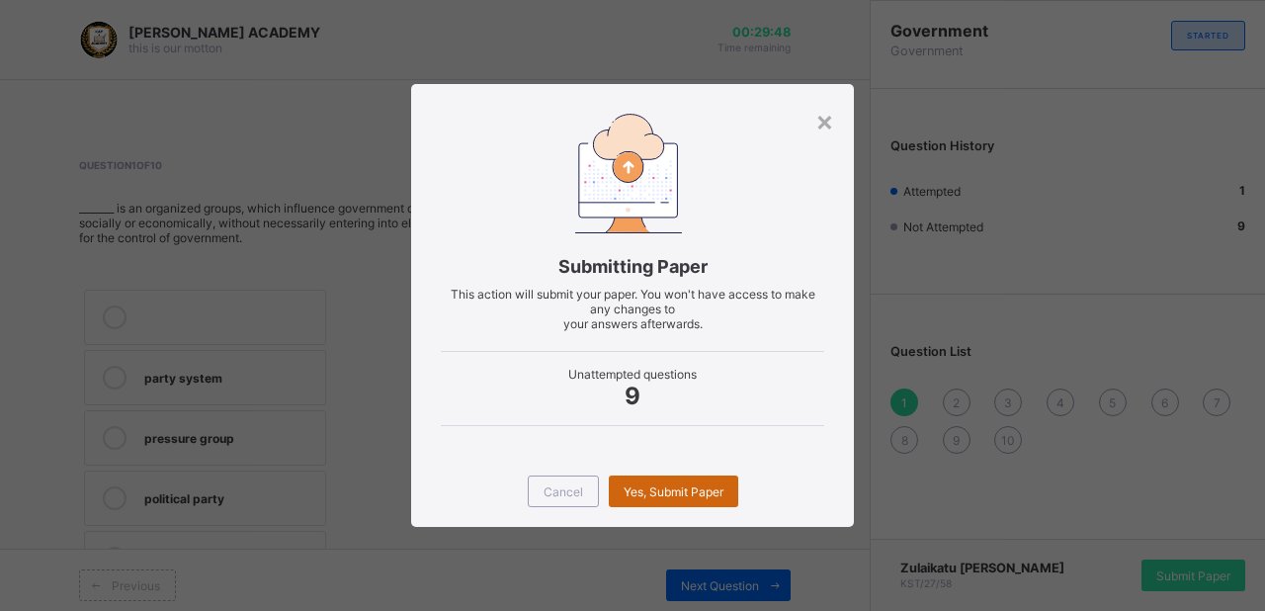
click at [699, 494] on span "Yes, Submit Paper" at bounding box center [674, 491] width 100 height 15
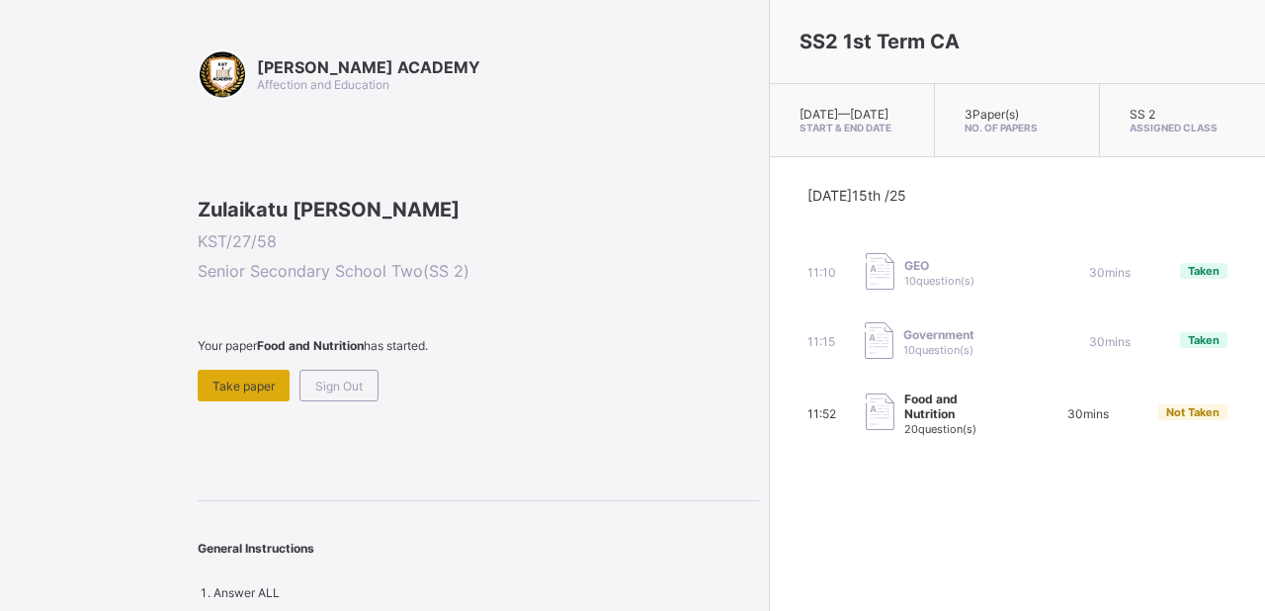
click at [259, 393] on span "Take paper" at bounding box center [244, 386] width 62 height 15
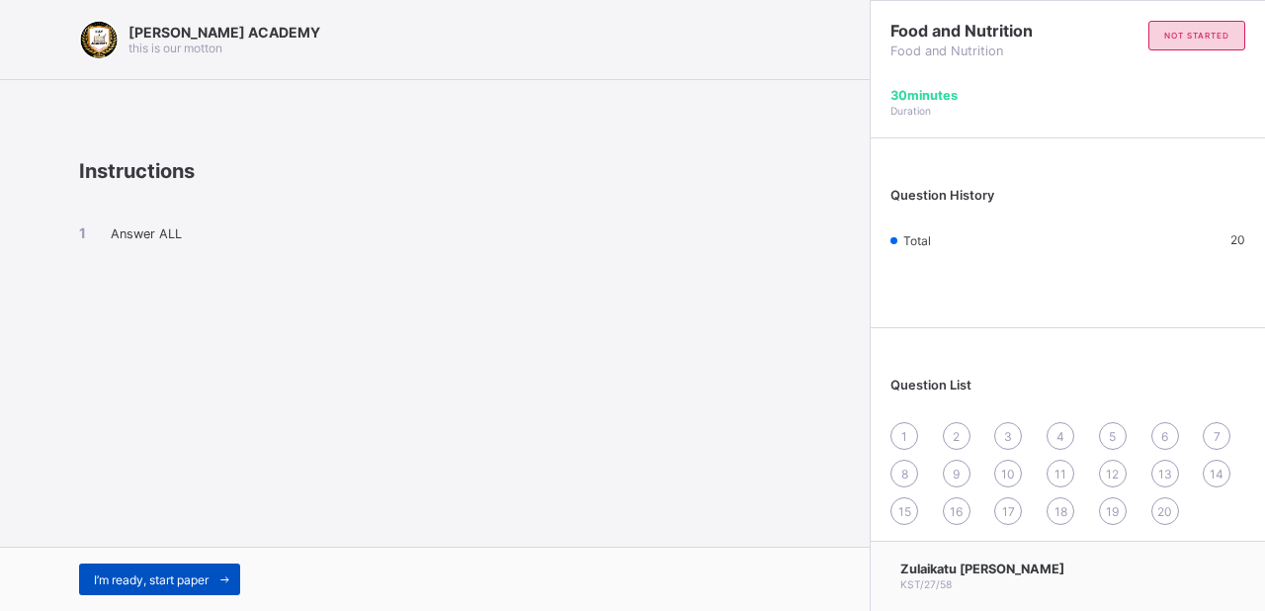
click at [214, 581] on span at bounding box center [225, 579] width 32 height 32
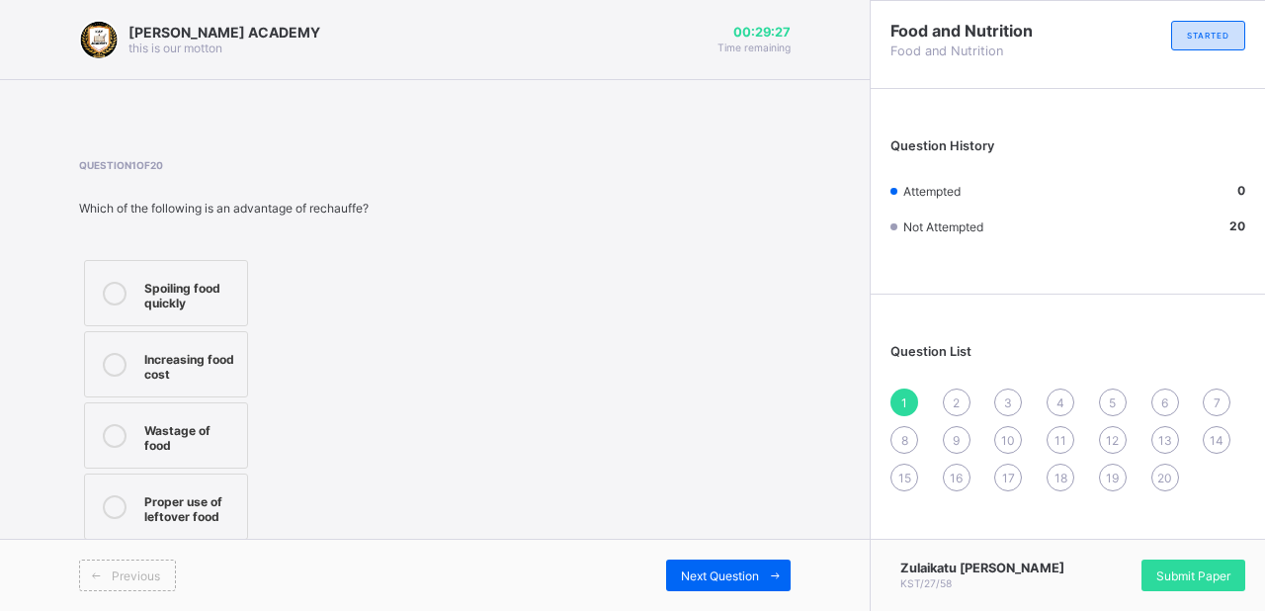
click at [213, 496] on div "Proper use of leftover food" at bounding box center [190, 506] width 93 height 35
click at [712, 571] on span "Next Question" at bounding box center [720, 575] width 78 height 15
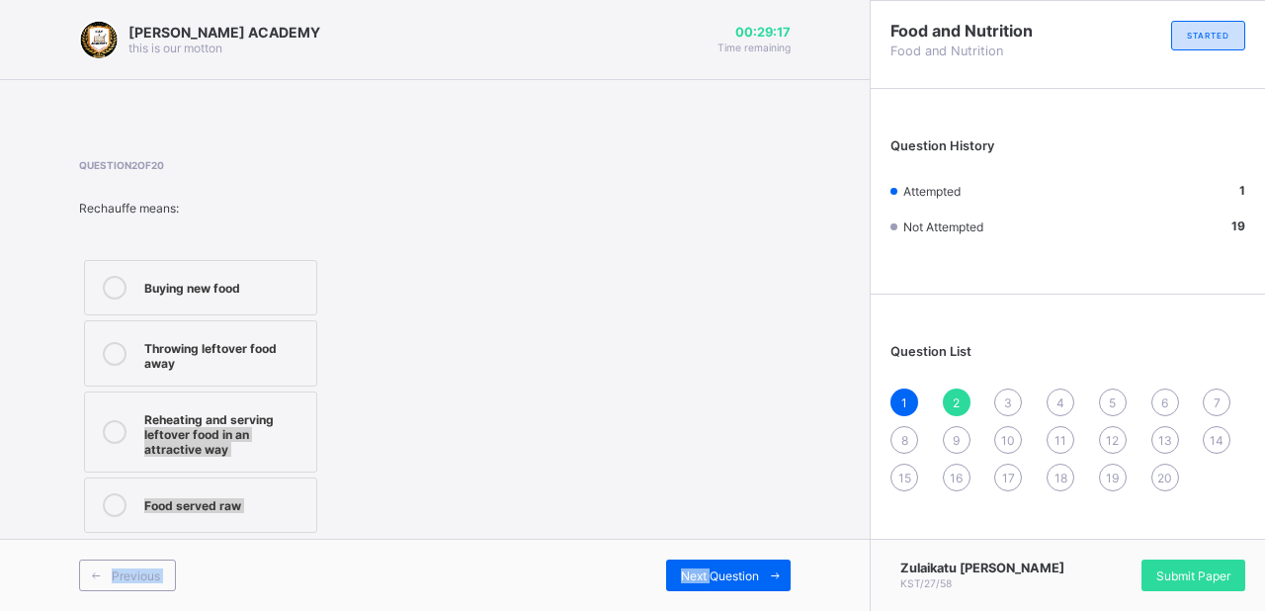
drag, startPoint x: 712, startPoint y: 571, endPoint x: 577, endPoint y: 421, distance: 201.6
click at [577, 421] on div "[PERSON_NAME] ACADEMY this is our [PERSON_NAME] 00:29:17 Time remaining Questio…" at bounding box center [435, 305] width 870 height 611
click at [94, 576] on icon at bounding box center [96, 575] width 15 height 13
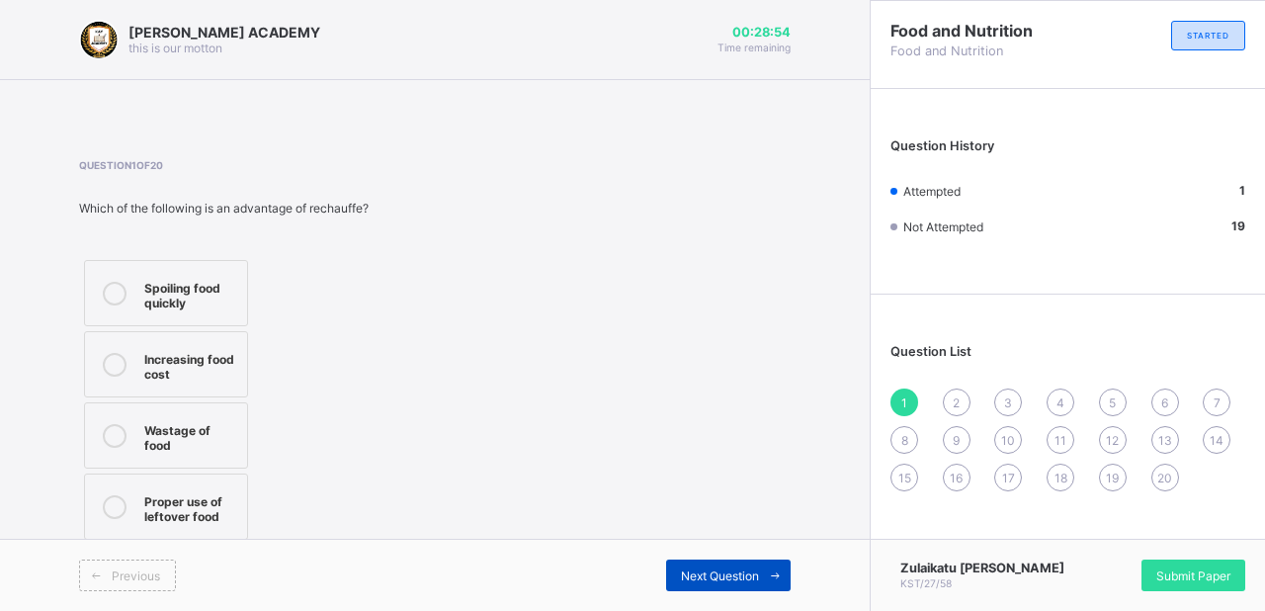
click at [706, 574] on span "Next Question" at bounding box center [720, 575] width 78 height 15
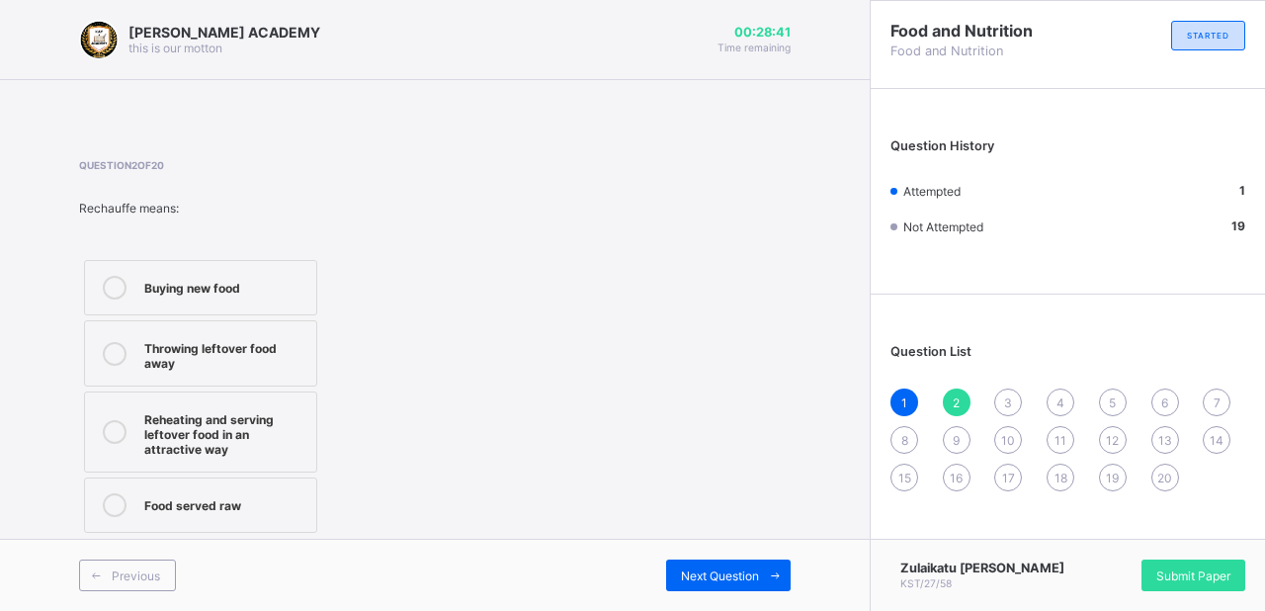
click at [201, 425] on div "Reheating and serving leftover food in an attractive way" at bounding box center [225, 431] width 162 height 49
click at [712, 565] on div "Next Question" at bounding box center [728, 576] width 125 height 32
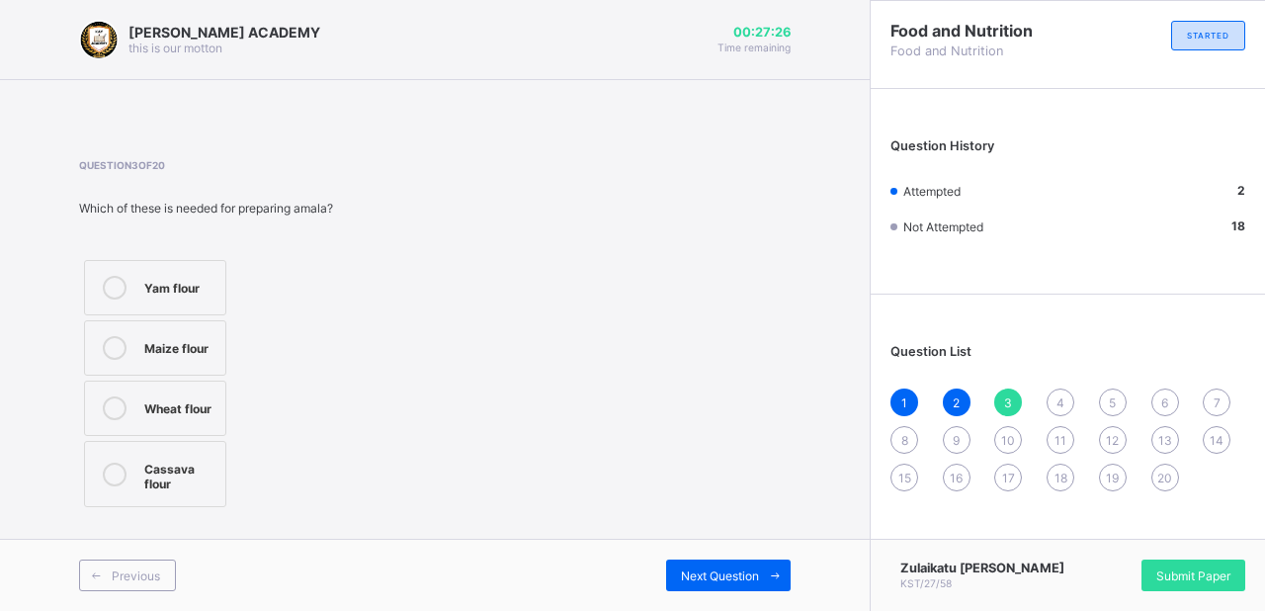
click at [176, 285] on div "Yam flour" at bounding box center [179, 286] width 71 height 20
click at [769, 581] on icon at bounding box center [775, 575] width 15 height 13
click at [196, 273] on label "Rice" at bounding box center [161, 287] width 155 height 55
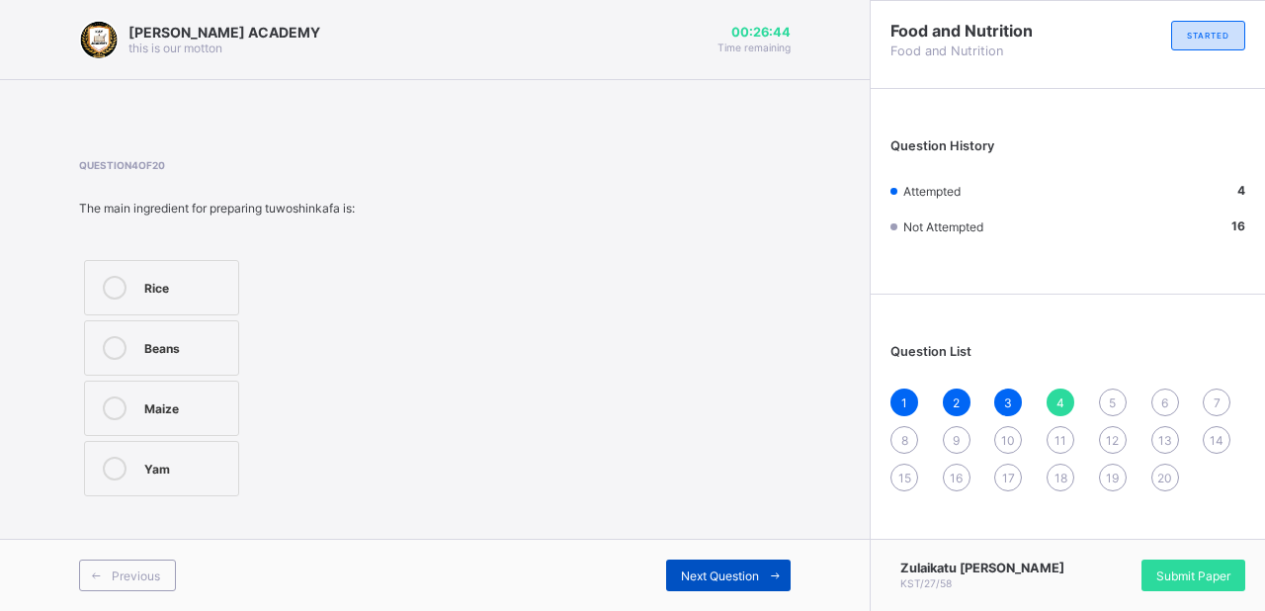
click at [751, 576] on span "Next Question" at bounding box center [720, 575] width 78 height 15
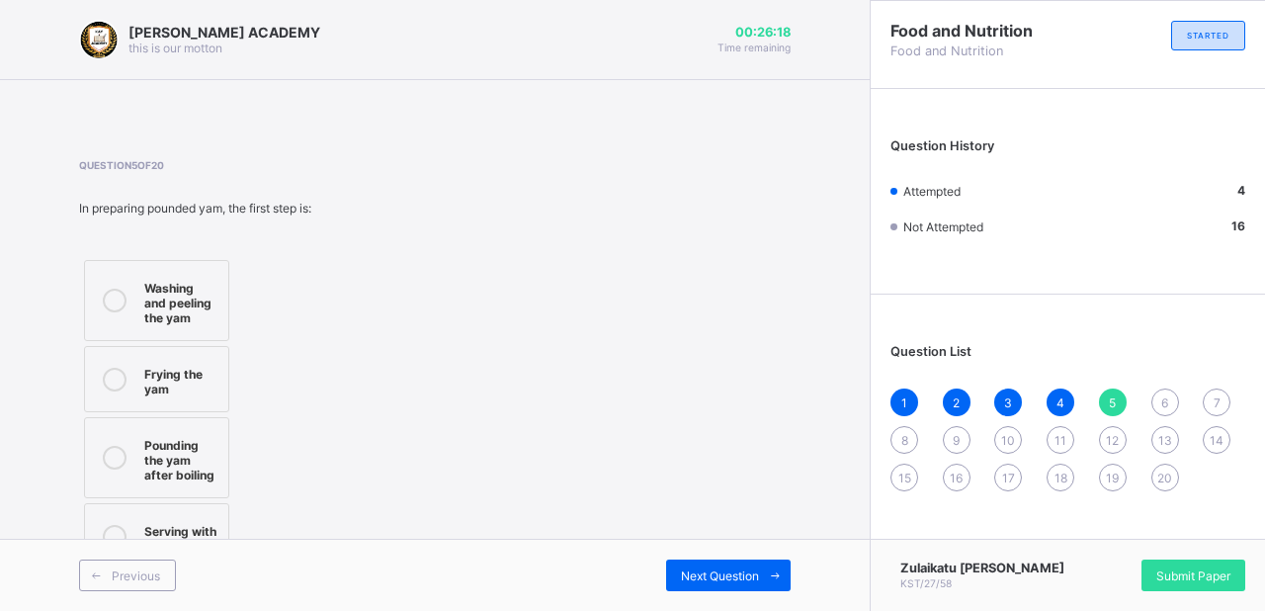
click at [163, 307] on div "Washing and peeling the yam" at bounding box center [181, 300] width 74 height 49
click at [757, 571] on span "Next Question" at bounding box center [720, 575] width 78 height 15
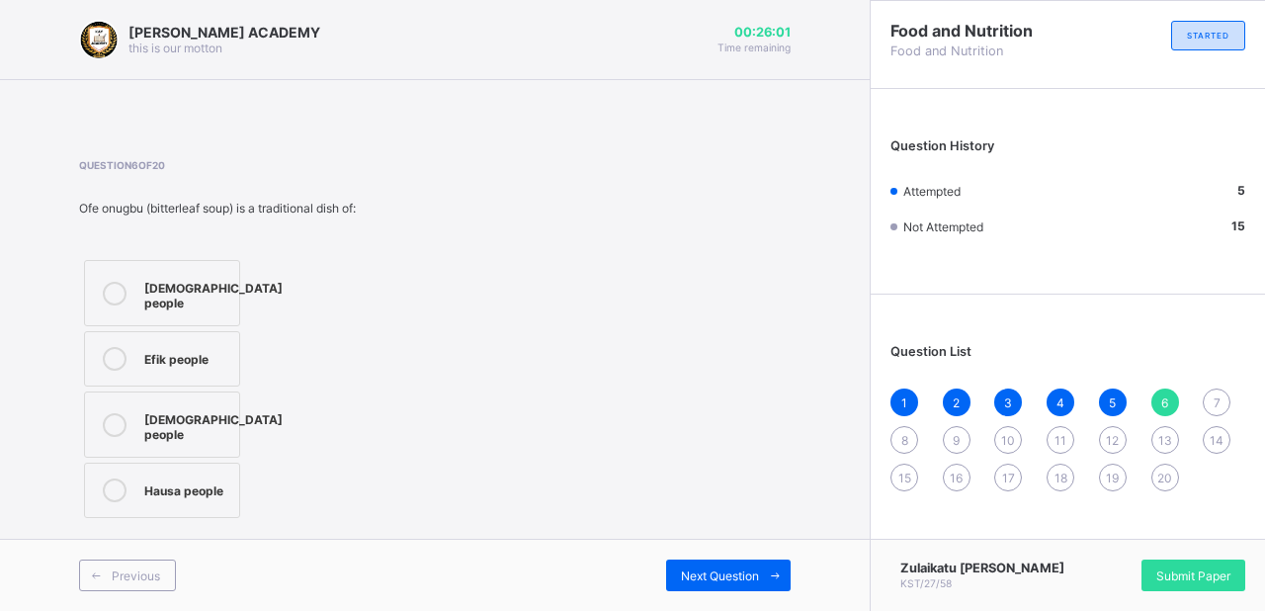
click at [184, 347] on div "Efik people" at bounding box center [186, 357] width 85 height 20
click at [694, 568] on span "Next Question" at bounding box center [720, 575] width 78 height 15
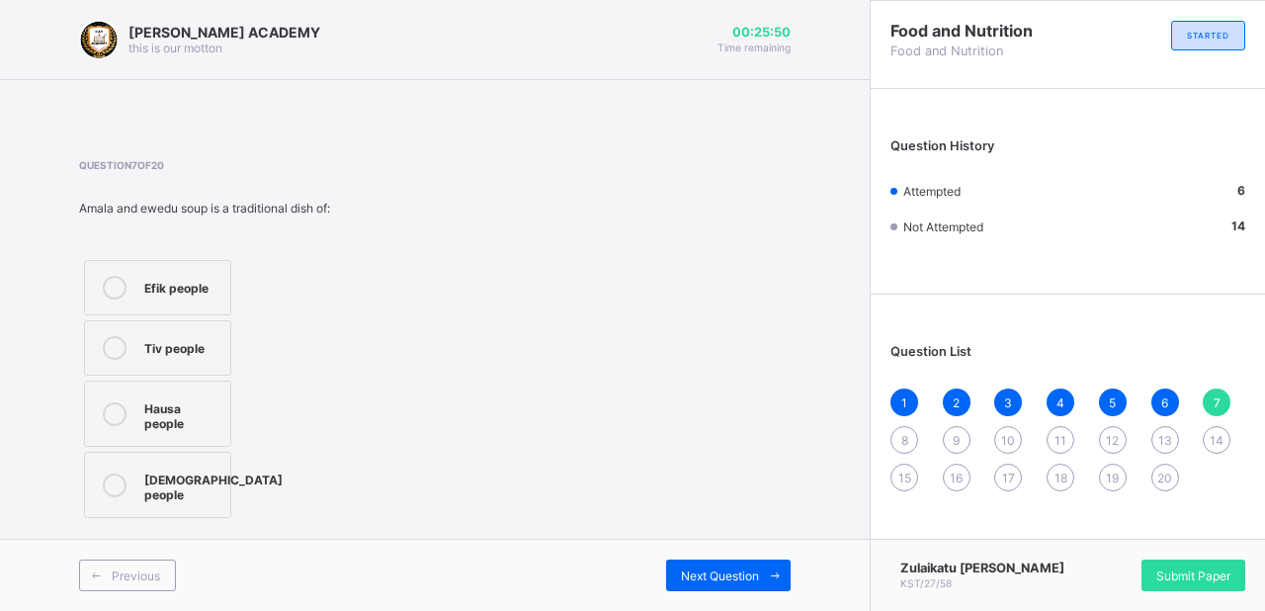
click at [153, 468] on div "[DEMOGRAPHIC_DATA] people" at bounding box center [213, 485] width 138 height 35
click at [737, 576] on span "Next Question" at bounding box center [720, 575] width 78 height 15
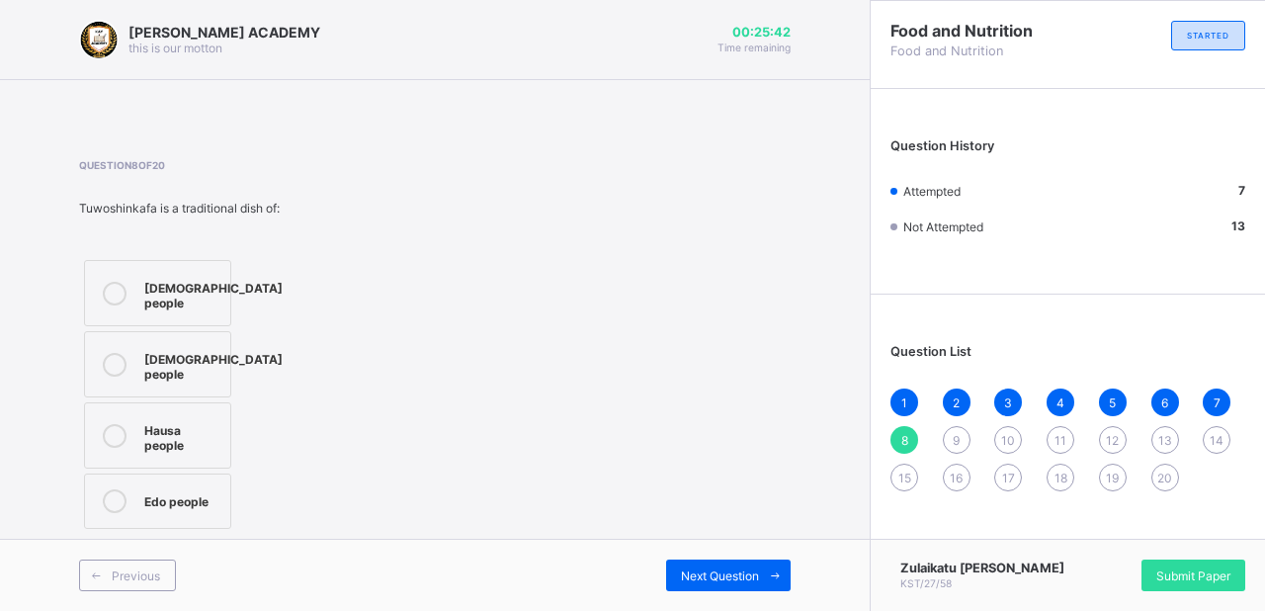
click at [183, 421] on div "Hausa people" at bounding box center [182, 435] width 76 height 35
click at [729, 563] on div "Next Question" at bounding box center [728, 576] width 125 height 32
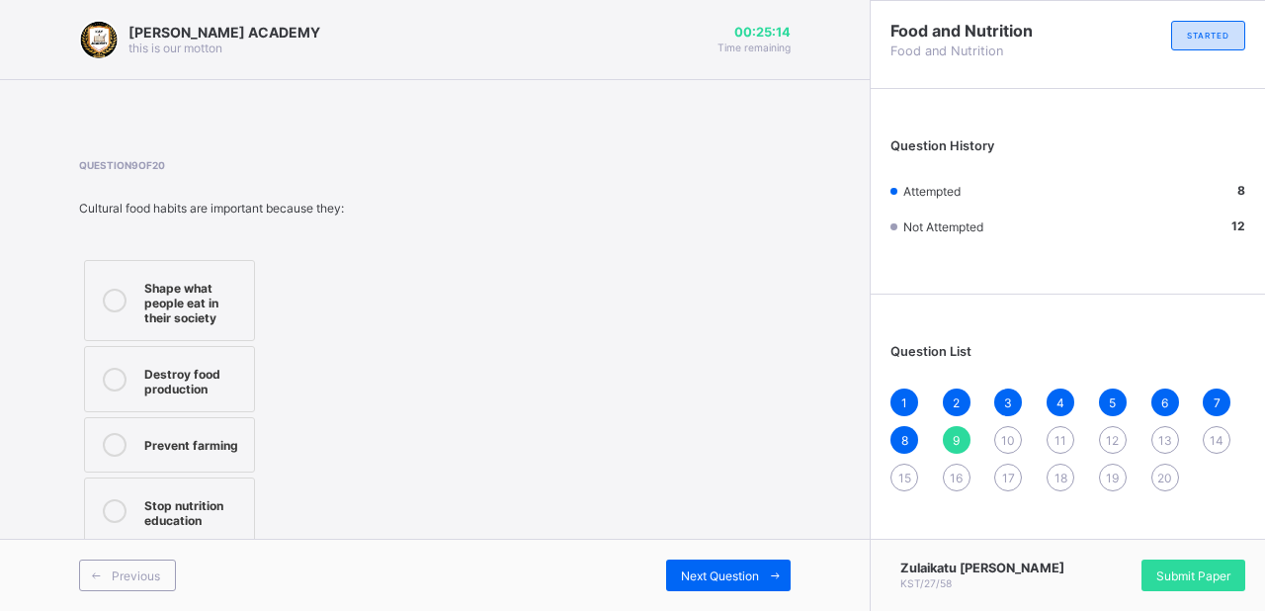
click at [232, 286] on div "Shape what people eat in their society" at bounding box center [194, 300] width 100 height 49
click at [751, 581] on span "Next Question" at bounding box center [720, 575] width 78 height 15
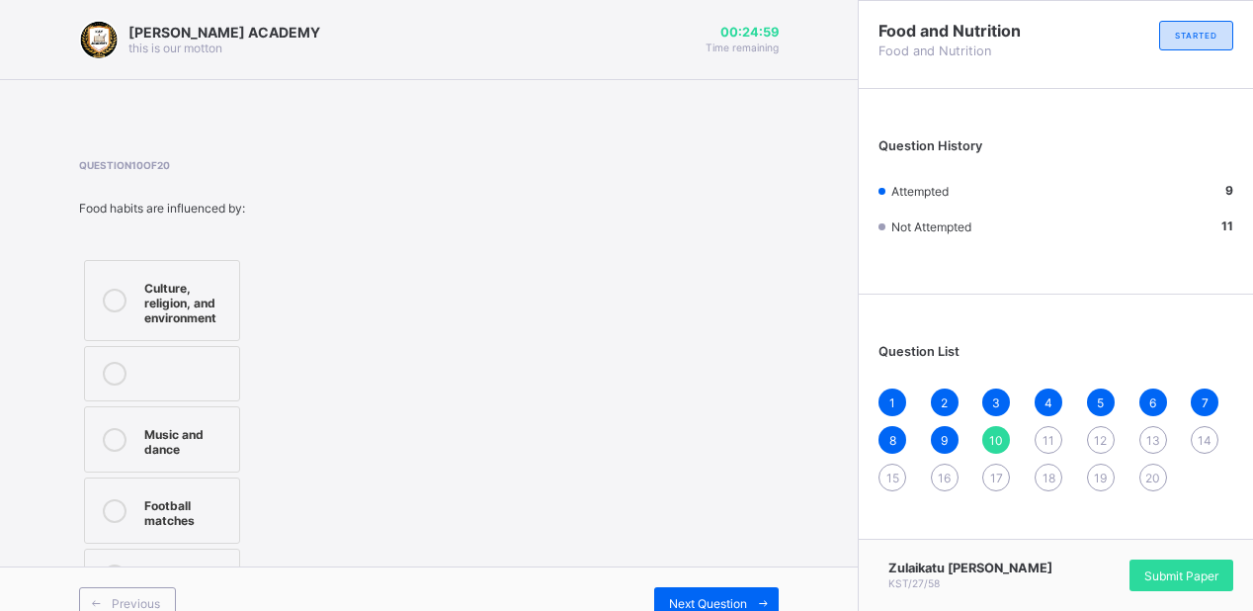
click at [148, 292] on div "Culture, religion, and environment" at bounding box center [186, 300] width 85 height 49
click at [771, 590] on span at bounding box center [763, 603] width 32 height 32
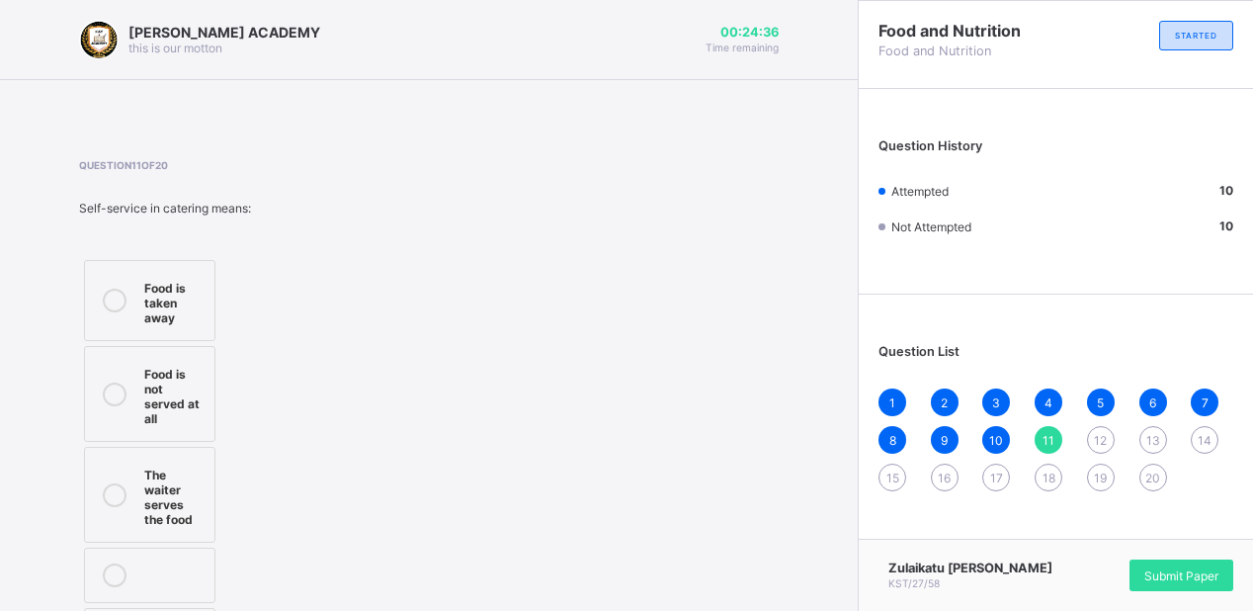
click at [178, 303] on div "Food is taken away" at bounding box center [174, 300] width 60 height 49
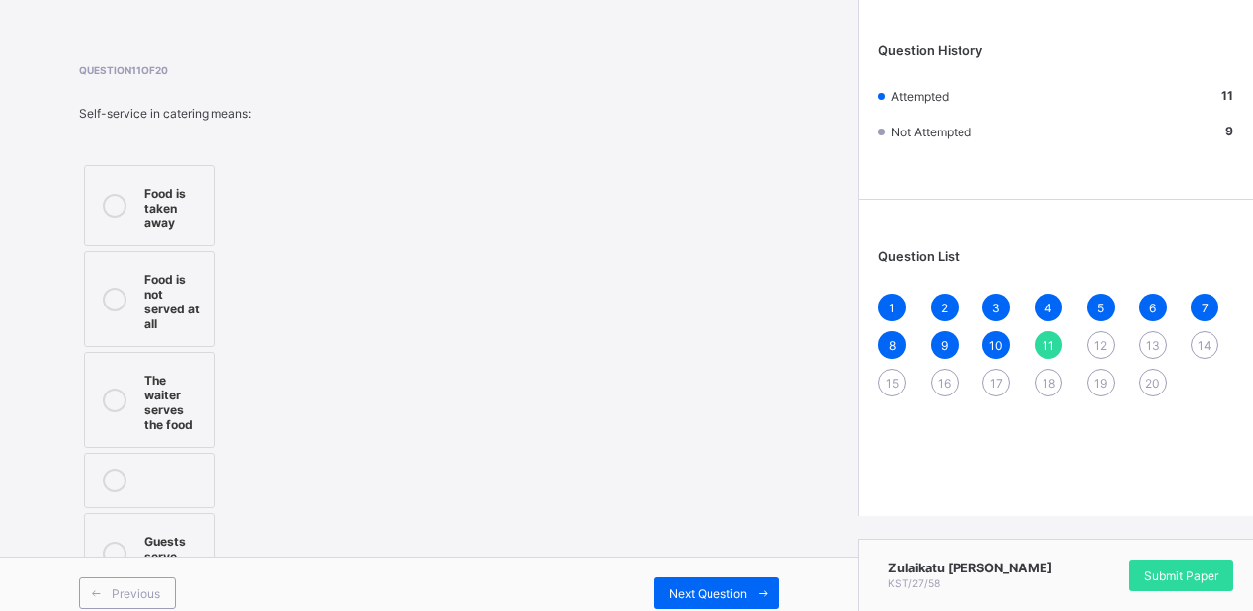
scroll to position [113, 0]
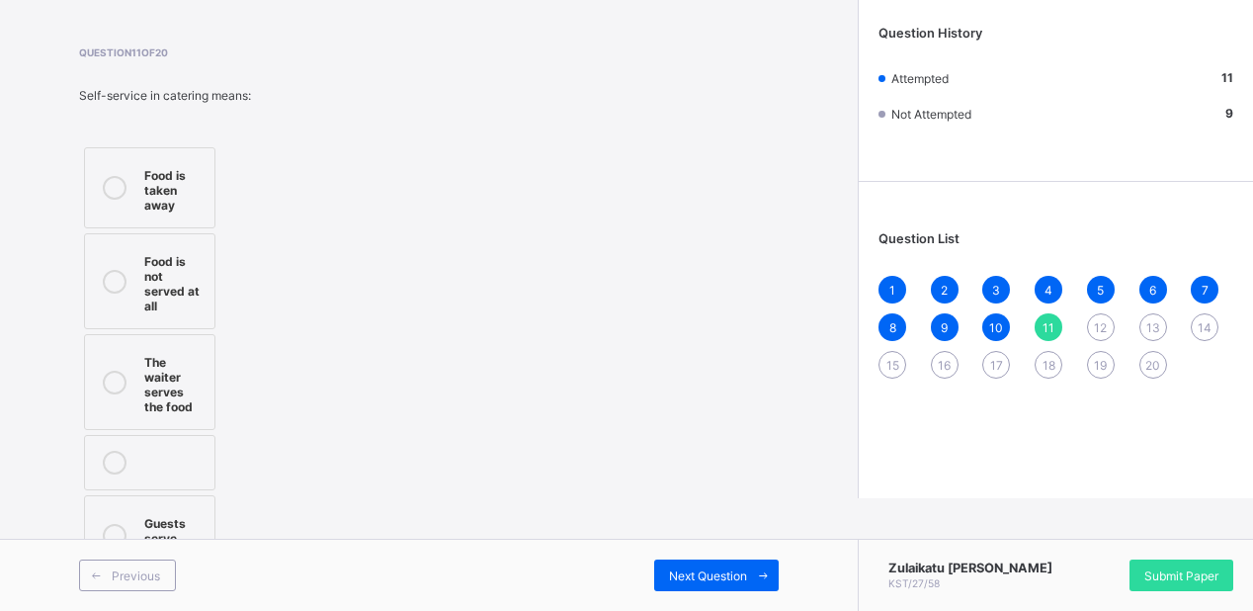
click at [170, 516] on div "Guests serve themselves" at bounding box center [177, 535] width 67 height 49
click at [688, 568] on span "Next Question" at bounding box center [708, 575] width 78 height 15
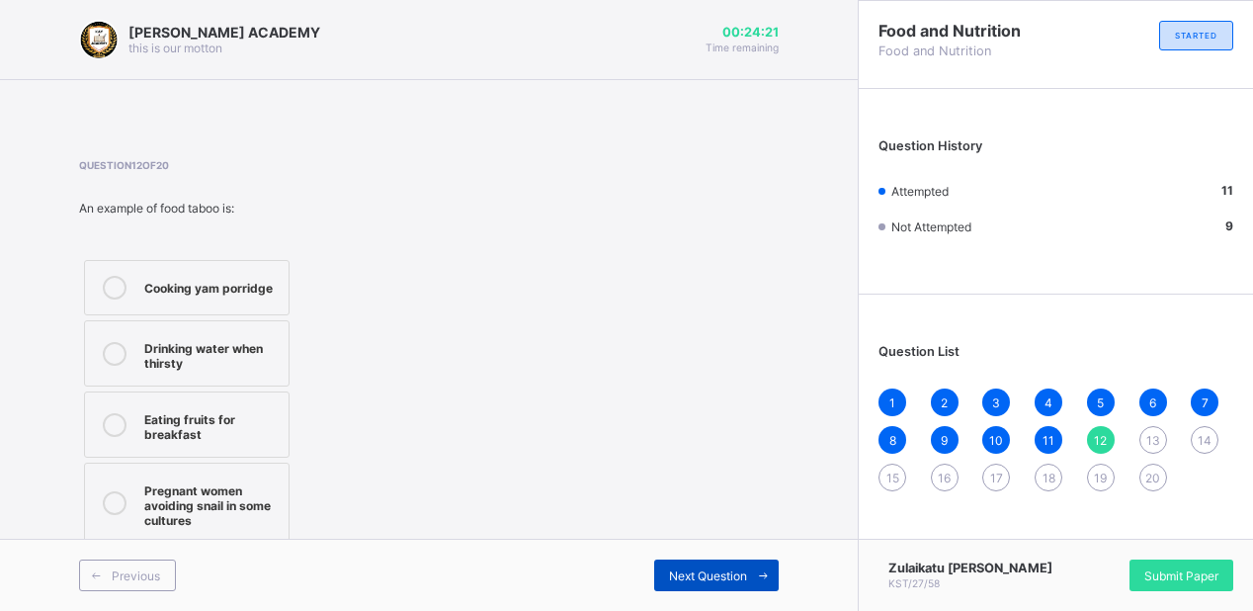
scroll to position [0, 0]
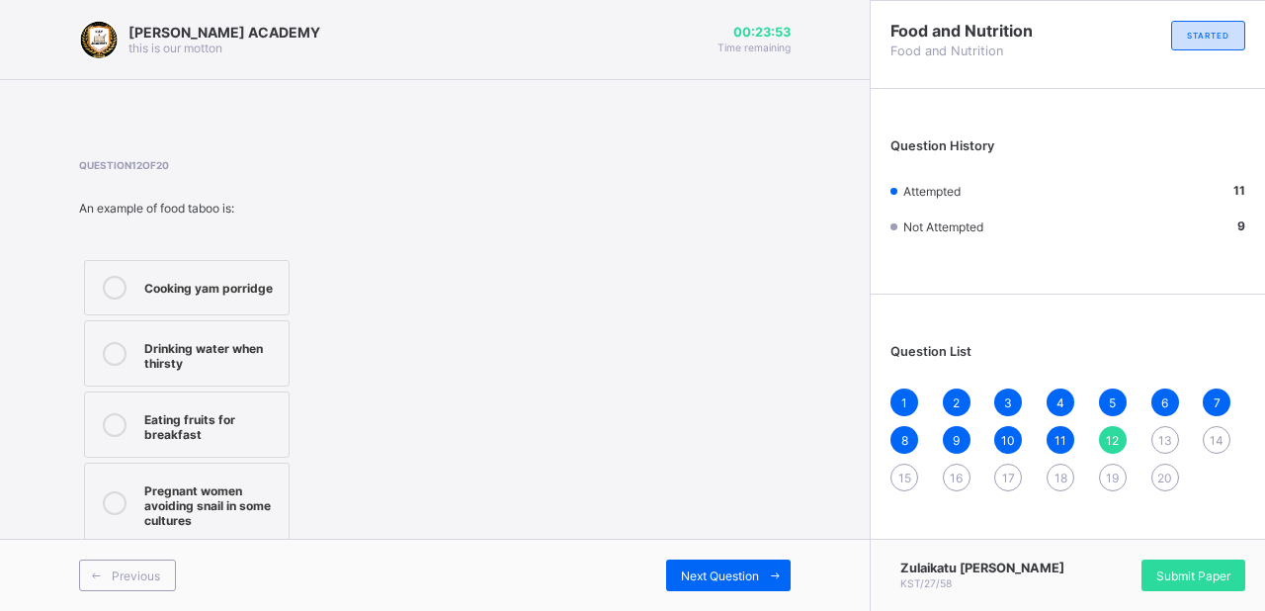
click at [193, 293] on div "Cooking yam porridge" at bounding box center [211, 286] width 134 height 20
click at [731, 582] on span "Next Question" at bounding box center [720, 575] width 78 height 15
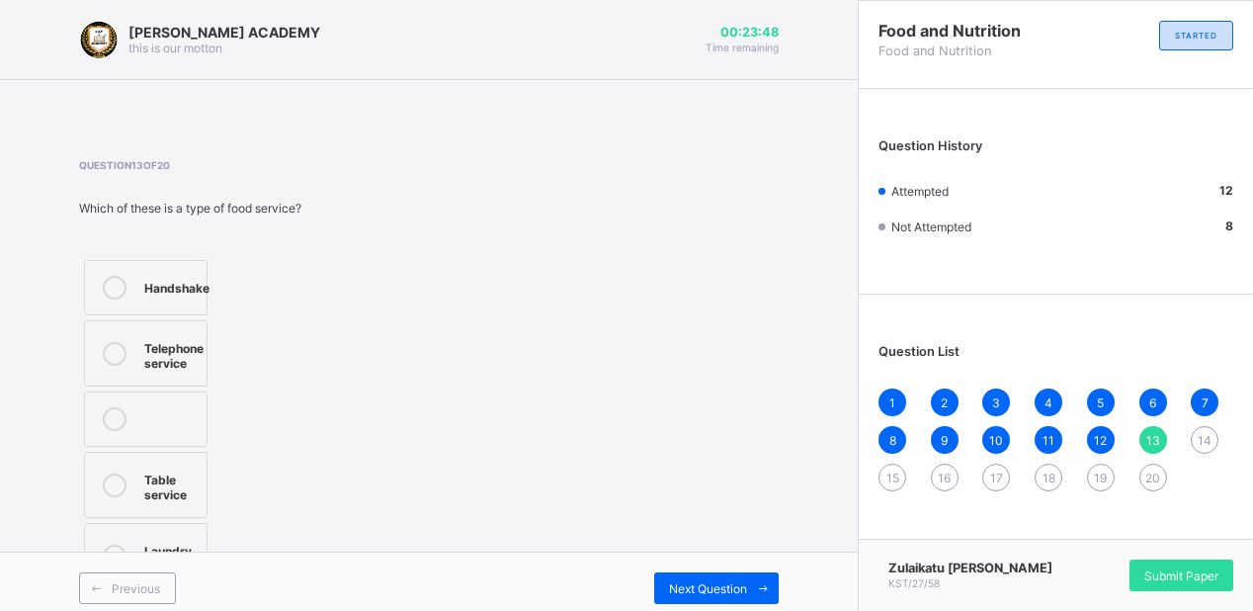
scroll to position [12, 0]
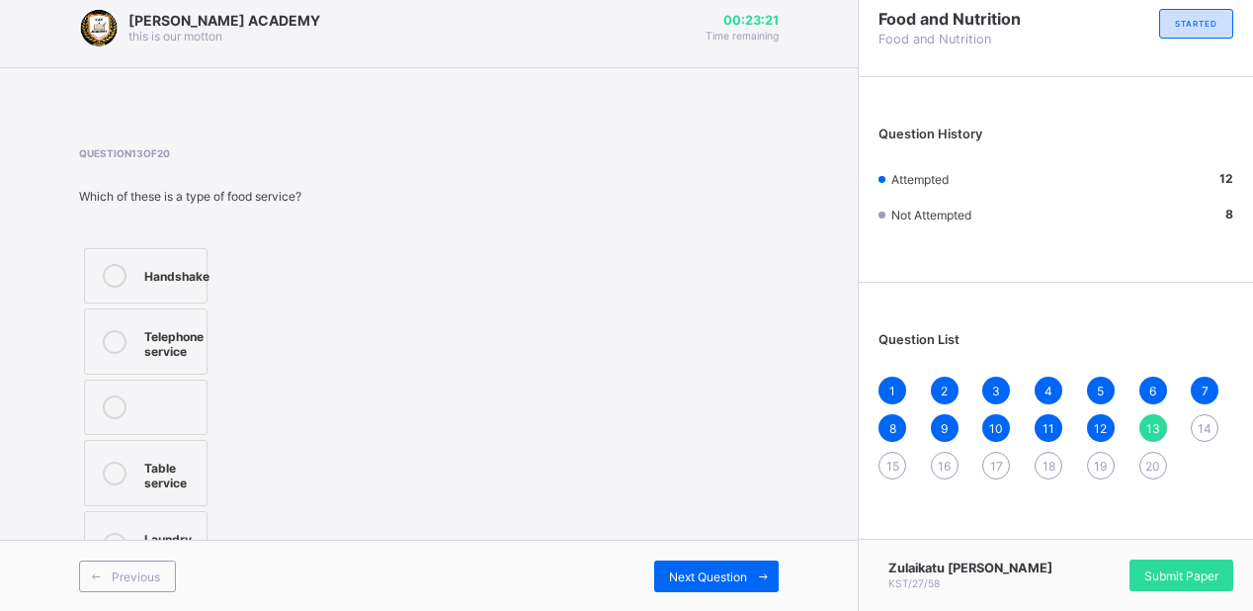
click at [149, 463] on div "Table service" at bounding box center [170, 473] width 52 height 35
click at [688, 573] on span "Next Question" at bounding box center [708, 576] width 78 height 15
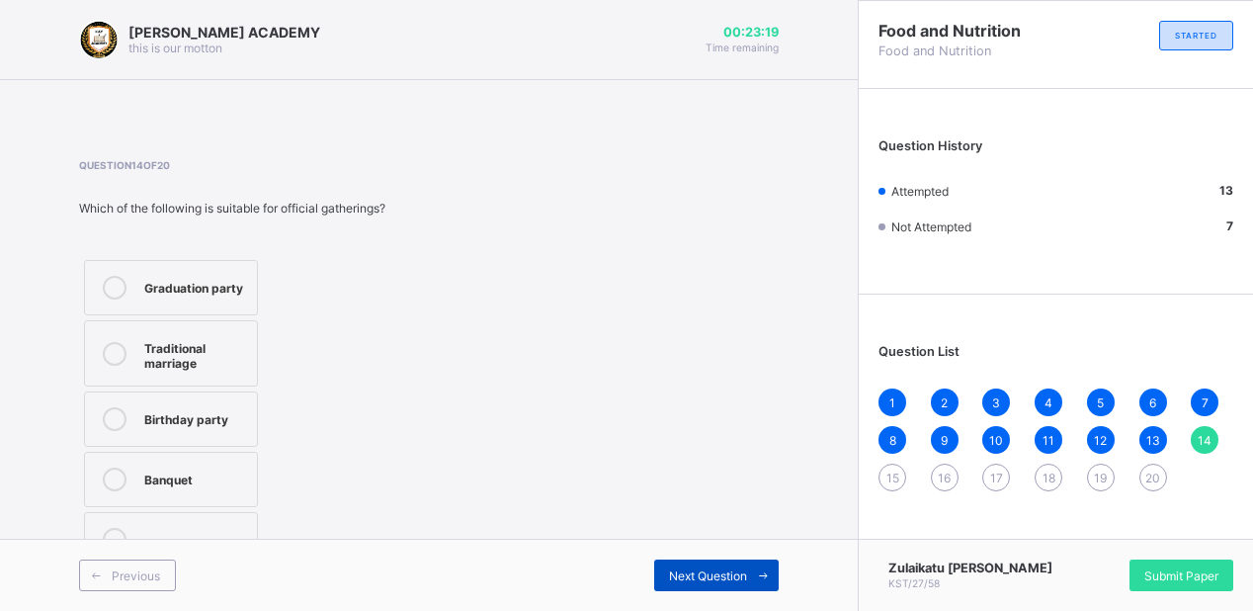
scroll to position [0, 0]
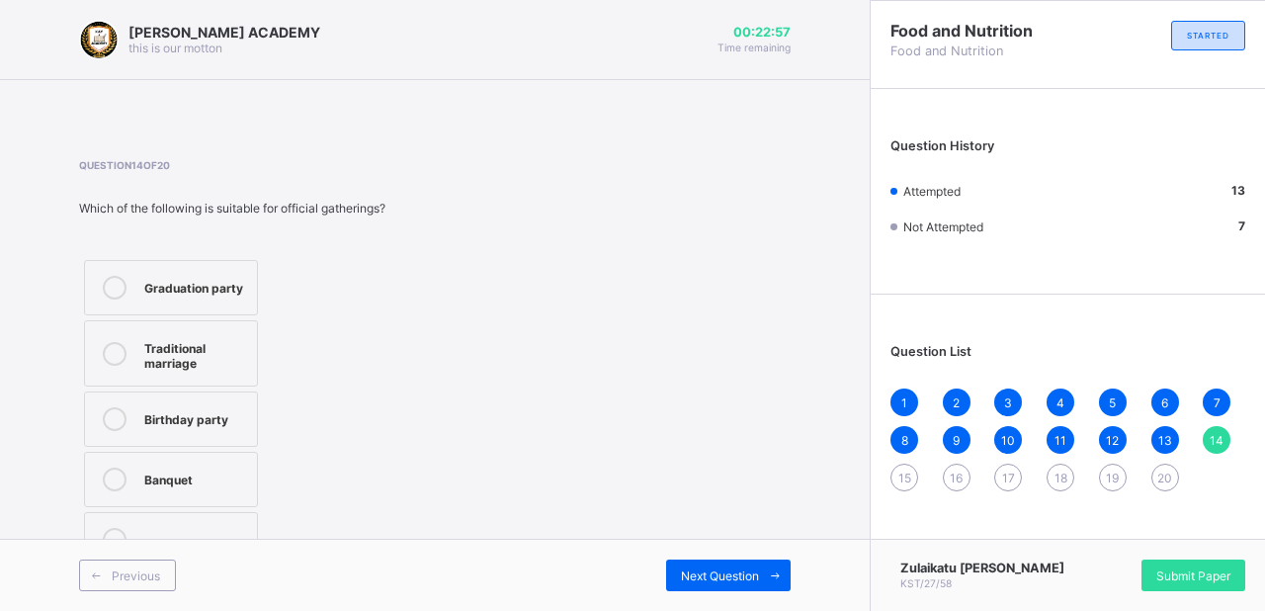
click at [243, 290] on div "Graduation party" at bounding box center [195, 286] width 103 height 20
click at [771, 578] on icon at bounding box center [775, 575] width 15 height 13
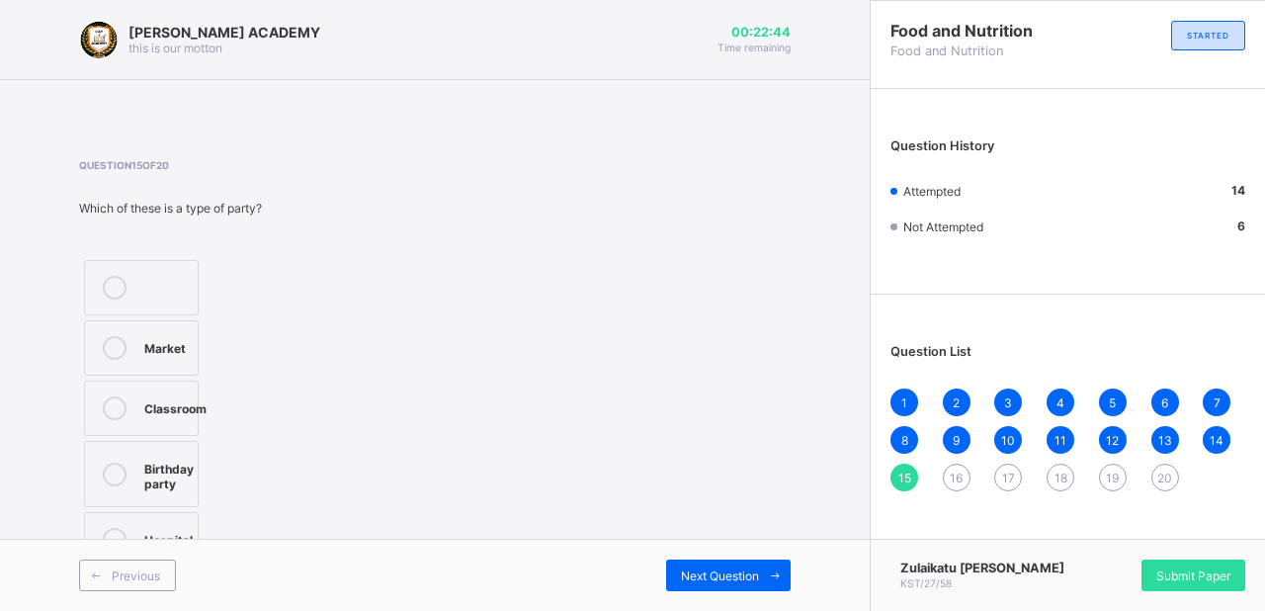
click at [150, 461] on div "Birthday party" at bounding box center [168, 474] width 49 height 35
click at [722, 575] on span "Next Question" at bounding box center [720, 575] width 78 height 15
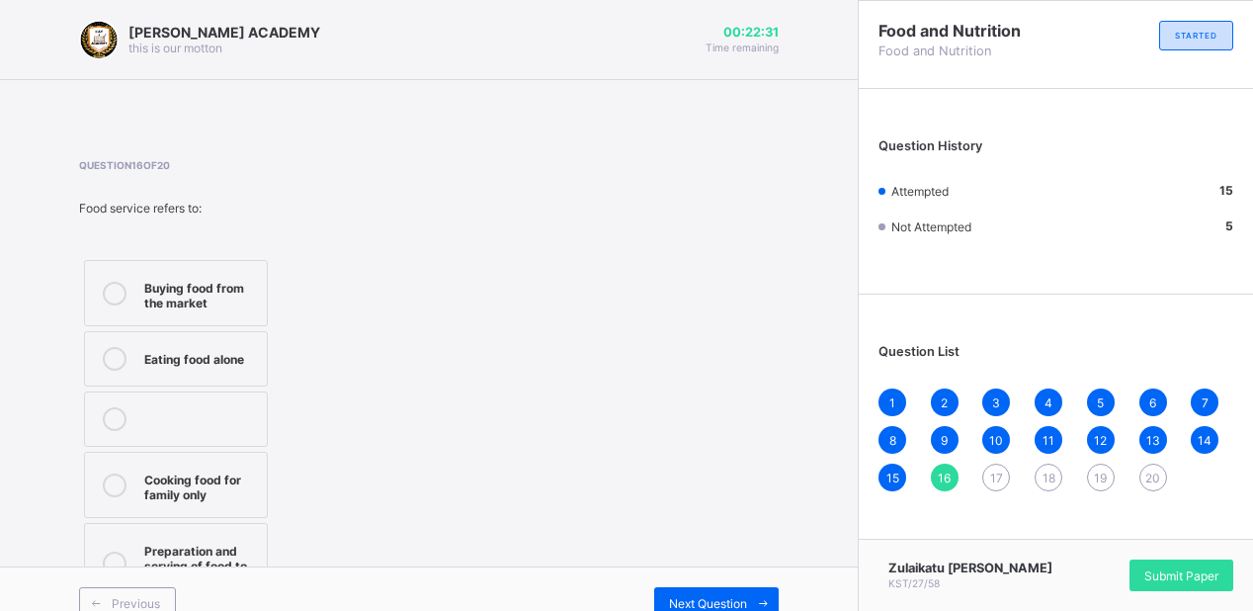
click at [226, 553] on div "Preparation and serving of food to people" at bounding box center [200, 563] width 113 height 49
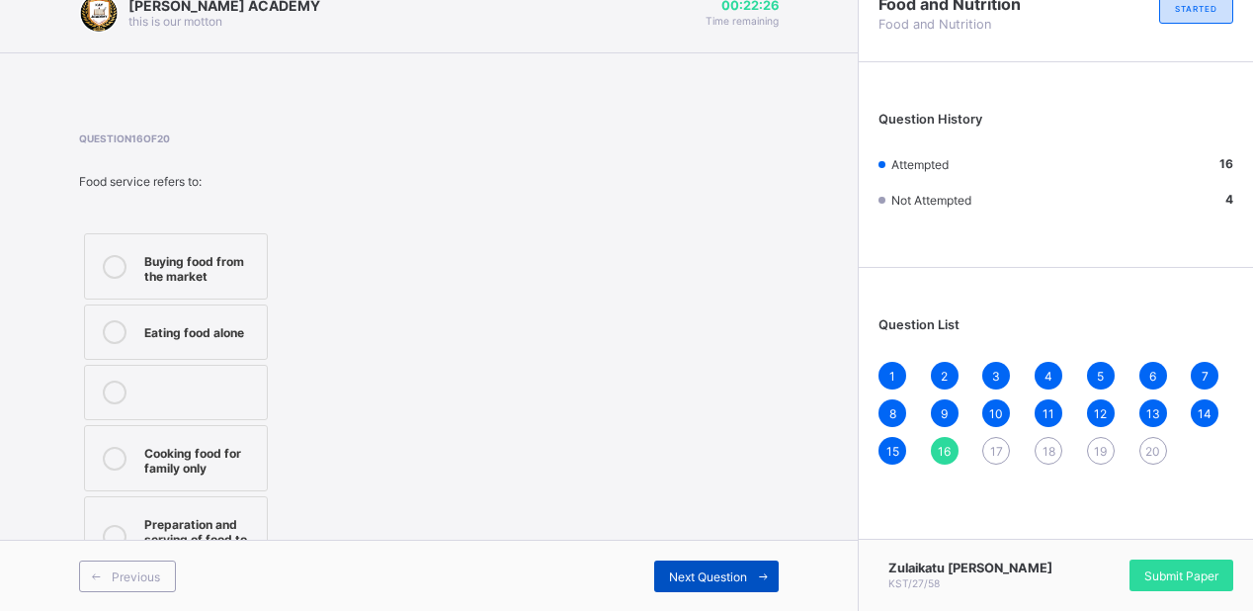
click at [734, 576] on span "Next Question" at bounding box center [708, 576] width 78 height 15
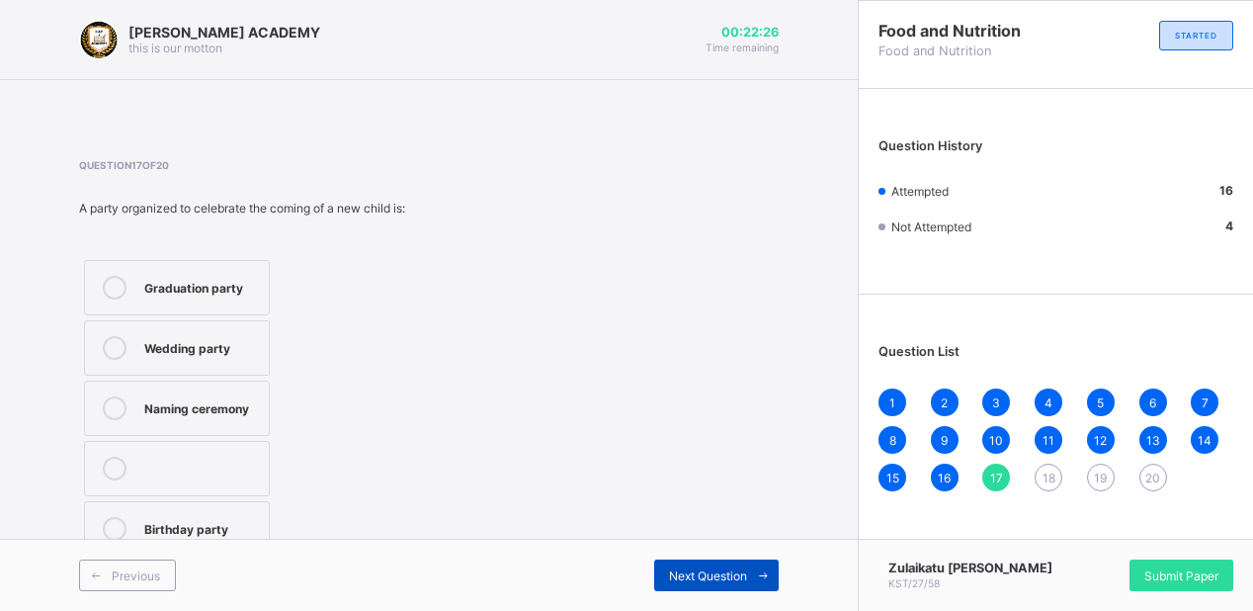
scroll to position [0, 0]
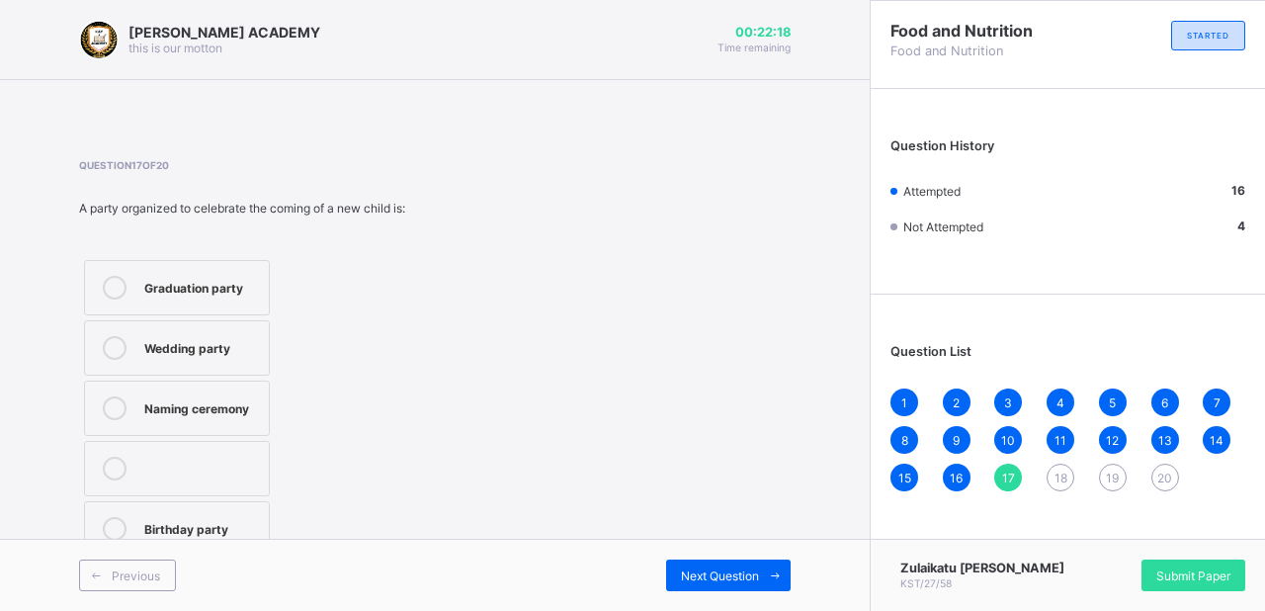
click at [194, 402] on div "Naming ceremony" at bounding box center [201, 406] width 115 height 20
click at [694, 573] on span "Next Question" at bounding box center [720, 575] width 78 height 15
click at [237, 384] on label "[MEDICAL_DATA]" at bounding box center [179, 408] width 191 height 55
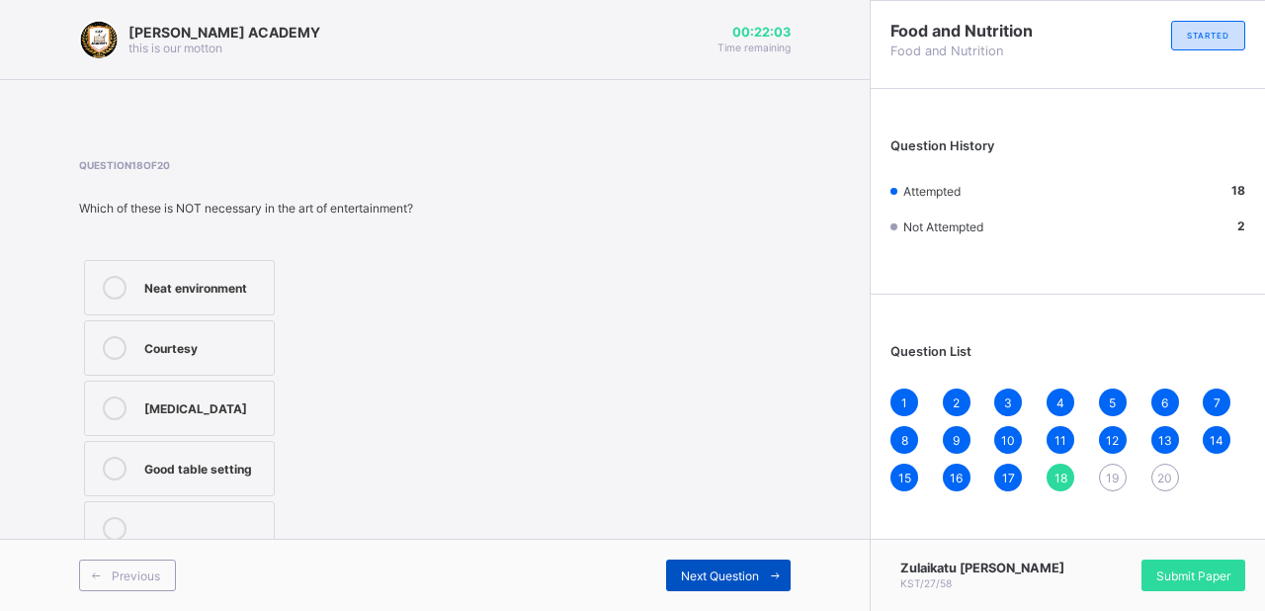
click at [728, 564] on div "Next Question" at bounding box center [728, 576] width 125 height 32
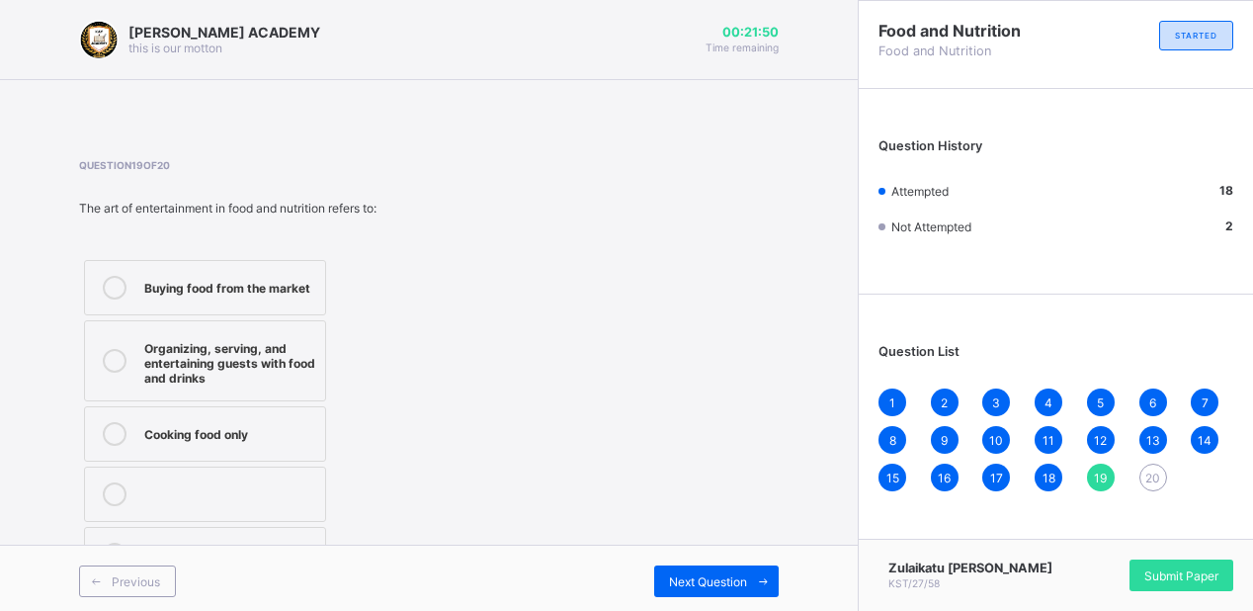
scroll to position [4, 0]
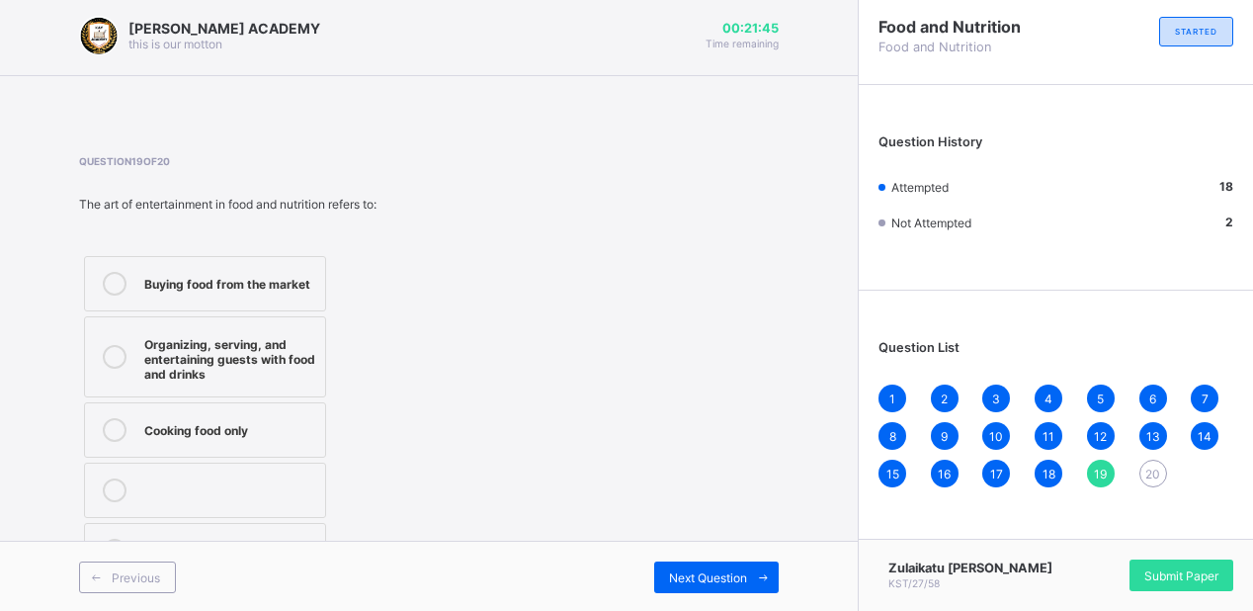
click at [249, 354] on div "Organizing, serving, and entertaining guests with food and drinks" at bounding box center [229, 356] width 171 height 49
click at [716, 573] on span "Next Question" at bounding box center [708, 577] width 78 height 15
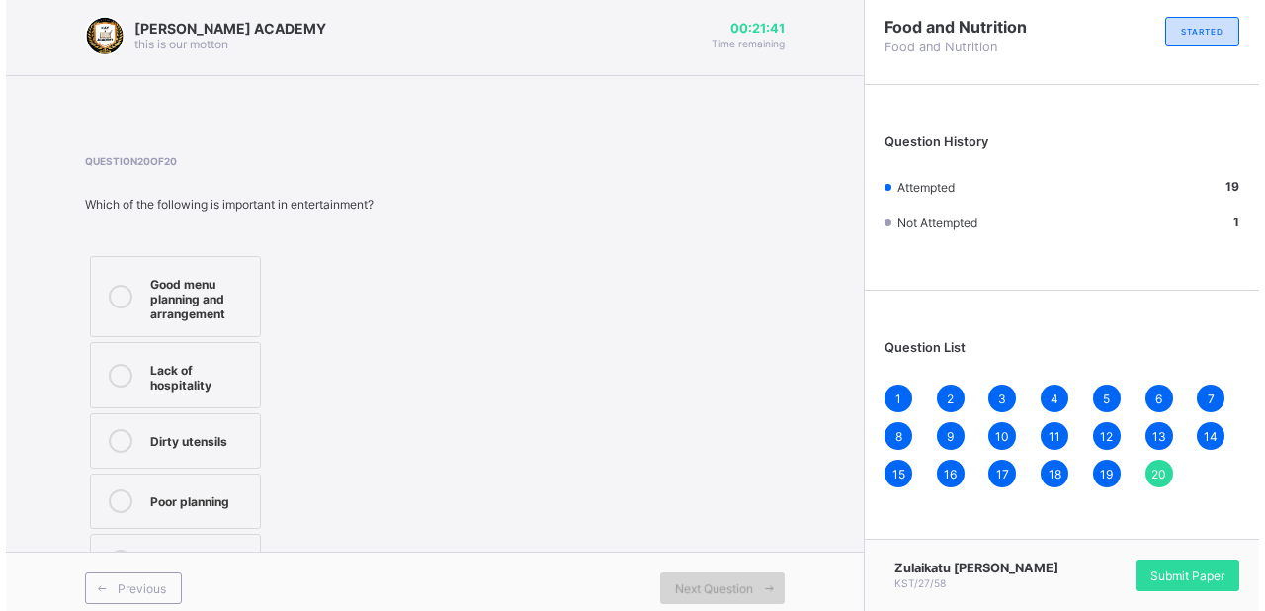
scroll to position [16, 0]
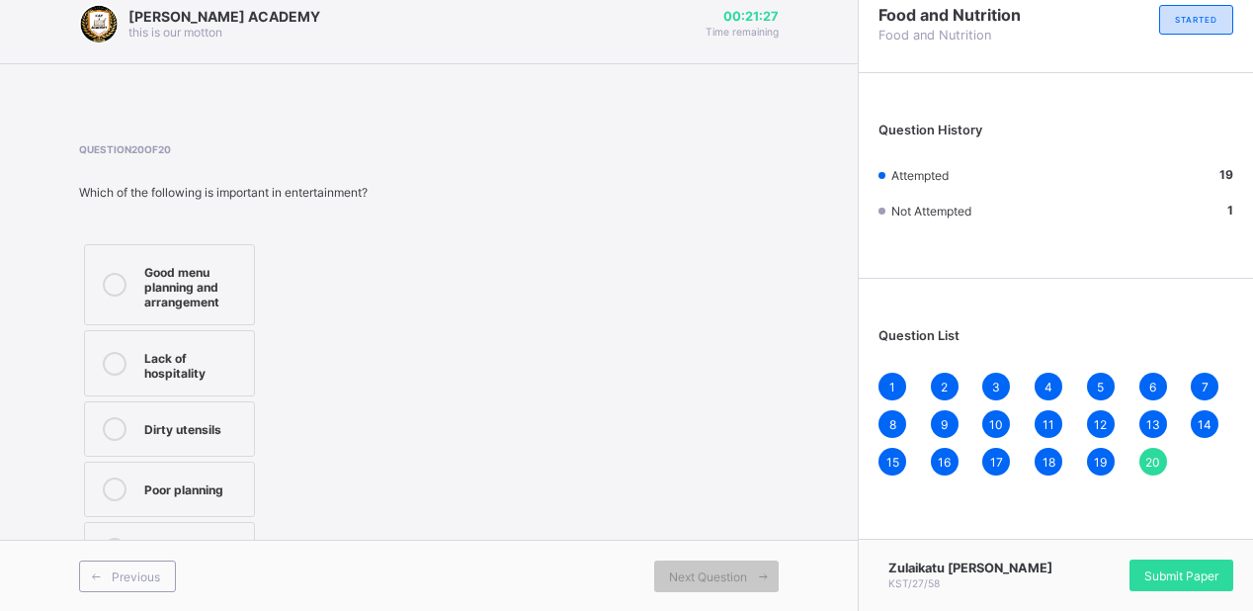
click at [190, 261] on div "Good menu planning and arrangement" at bounding box center [194, 284] width 100 height 49
click at [1180, 568] on span "Submit Paper" at bounding box center [1182, 575] width 74 height 15
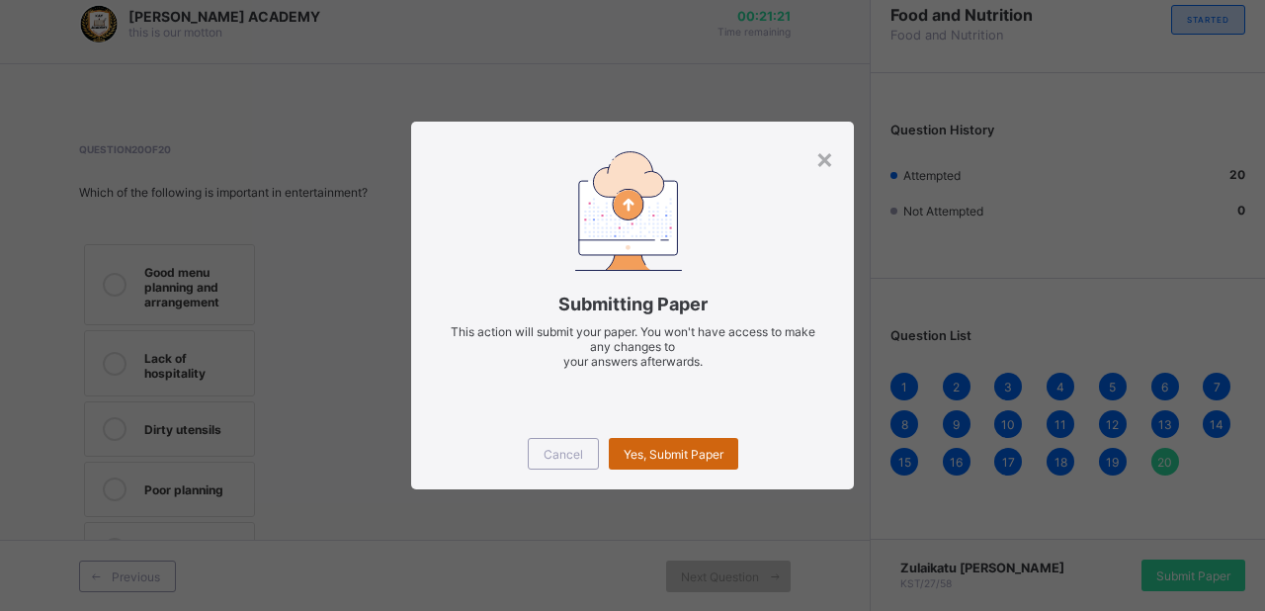
click at [680, 457] on span "Yes, Submit Paper" at bounding box center [674, 454] width 100 height 15
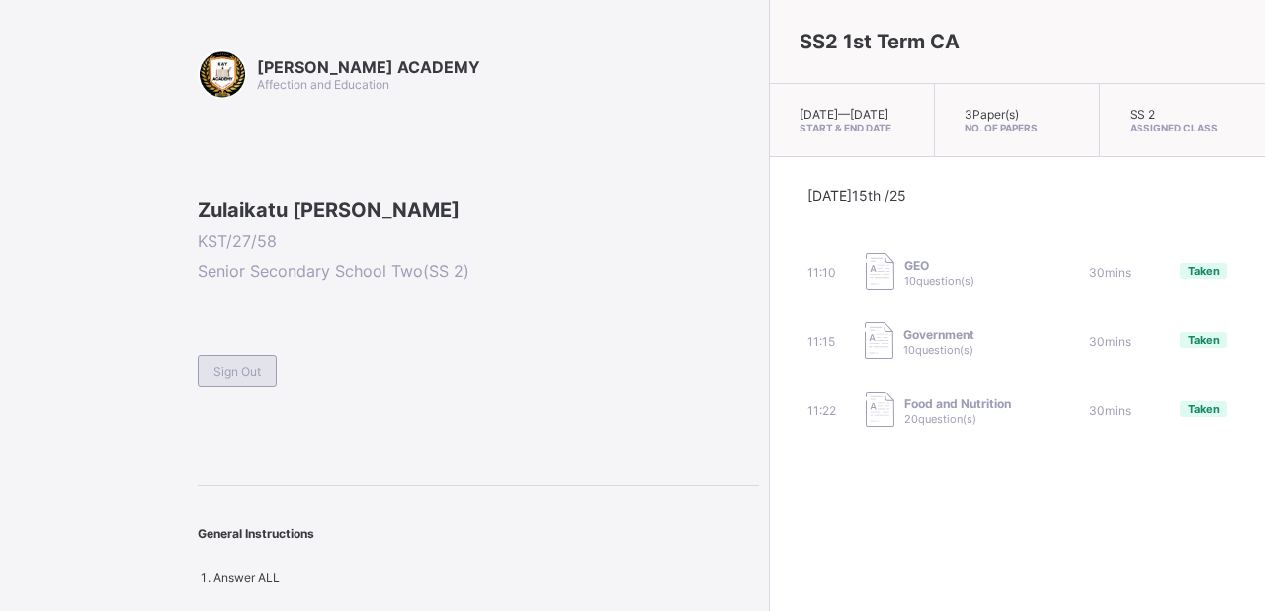
click at [244, 379] on span "Sign Out" at bounding box center [237, 371] width 47 height 15
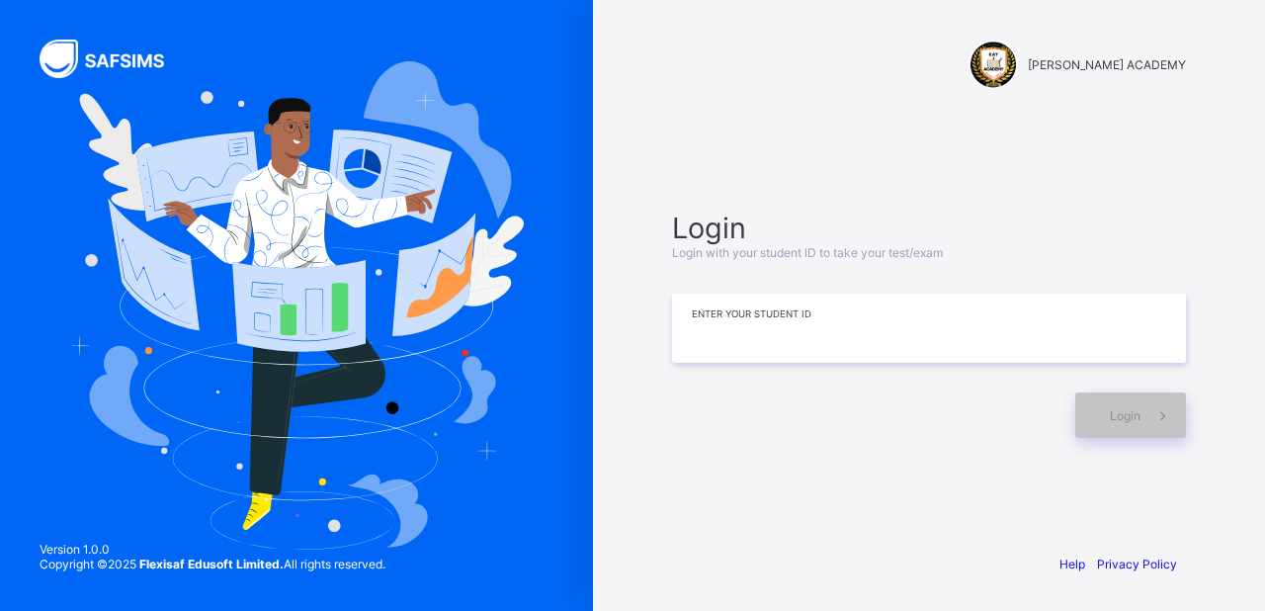
click at [1029, 341] on input at bounding box center [929, 328] width 514 height 69
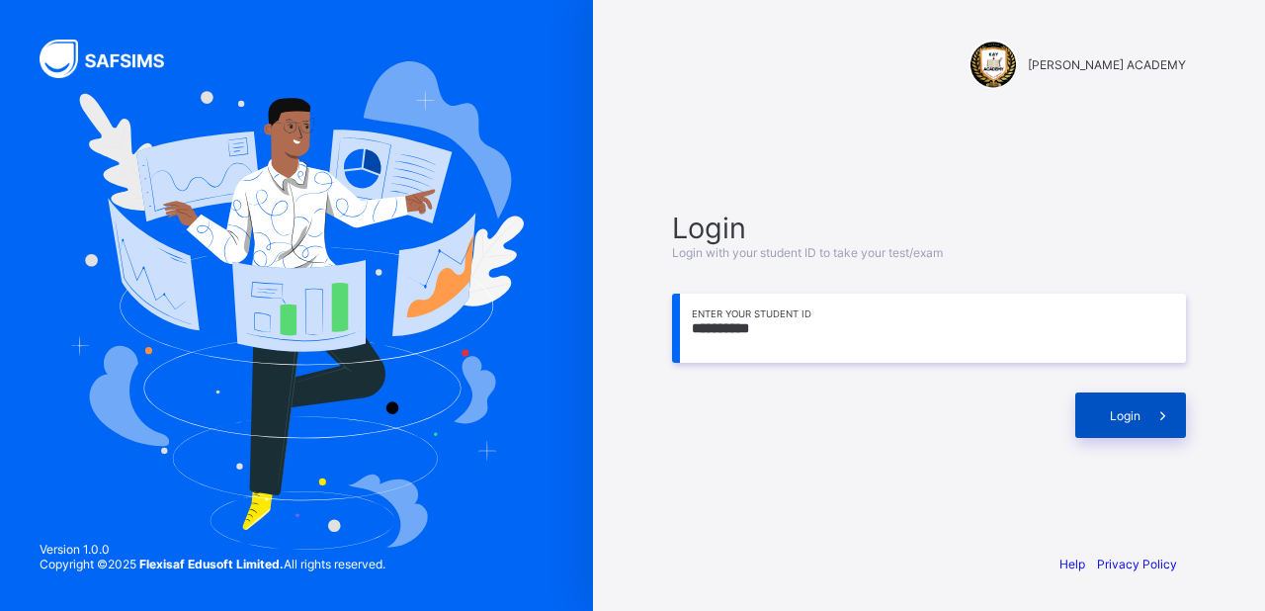
type input "**********"
click at [1119, 399] on div "Login" at bounding box center [1131, 414] width 111 height 45
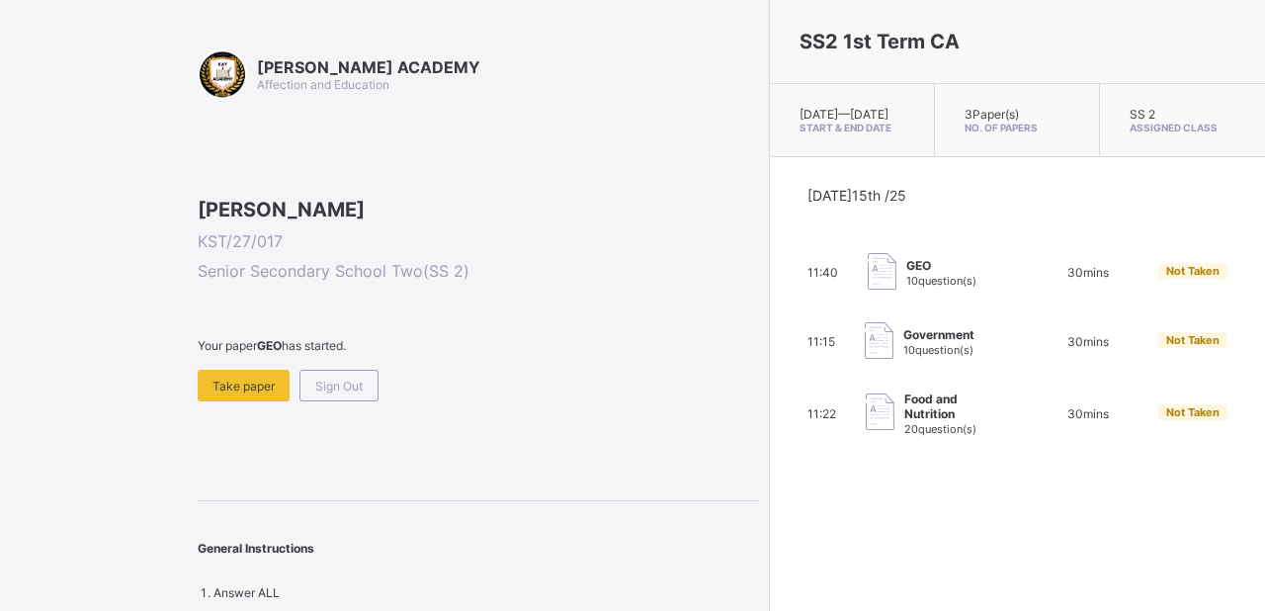
click at [904, 342] on span "Government" at bounding box center [939, 334] width 71 height 15
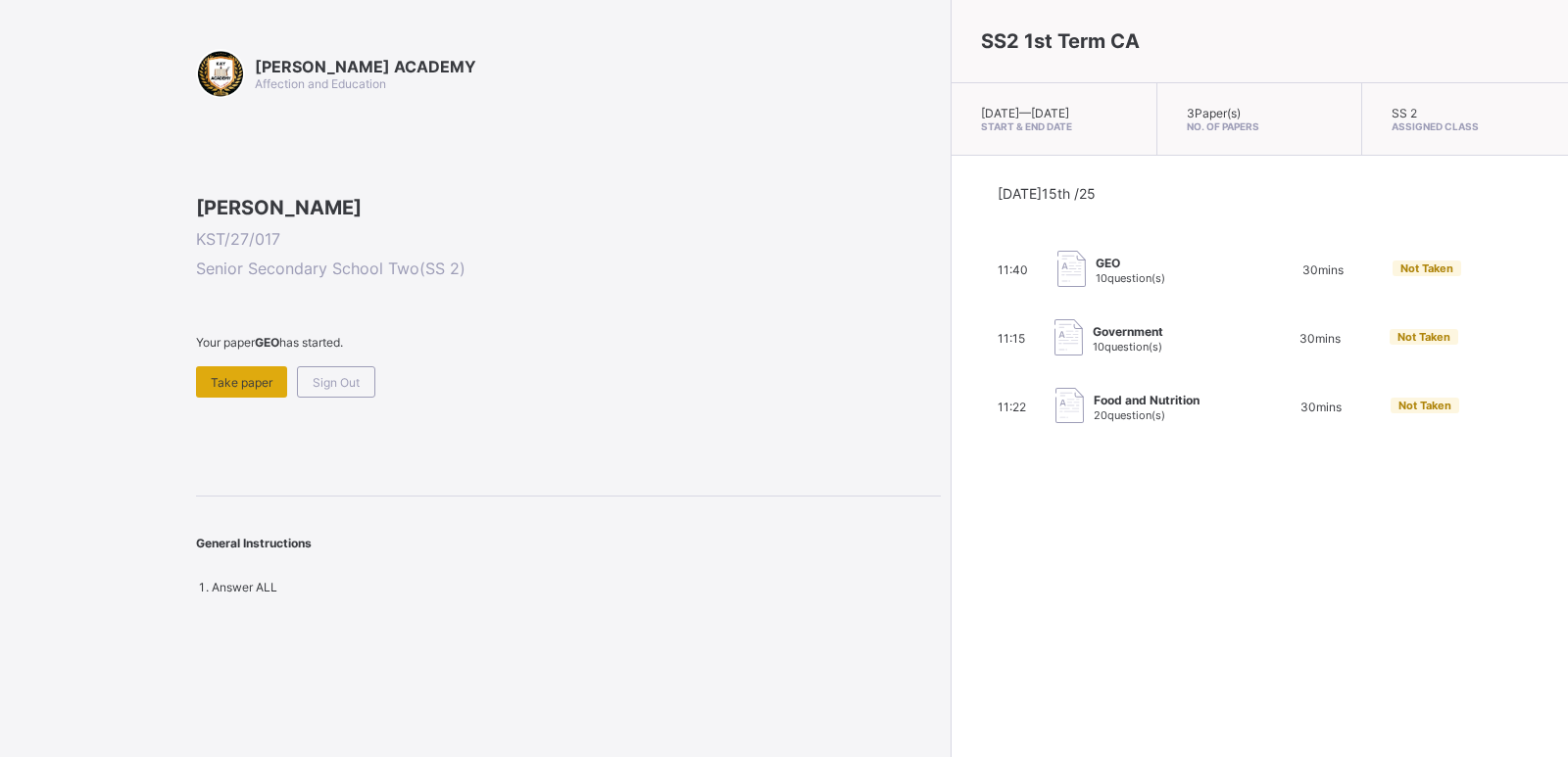
click at [223, 397] on div "Take paper" at bounding box center [242, 382] width 91 height 32
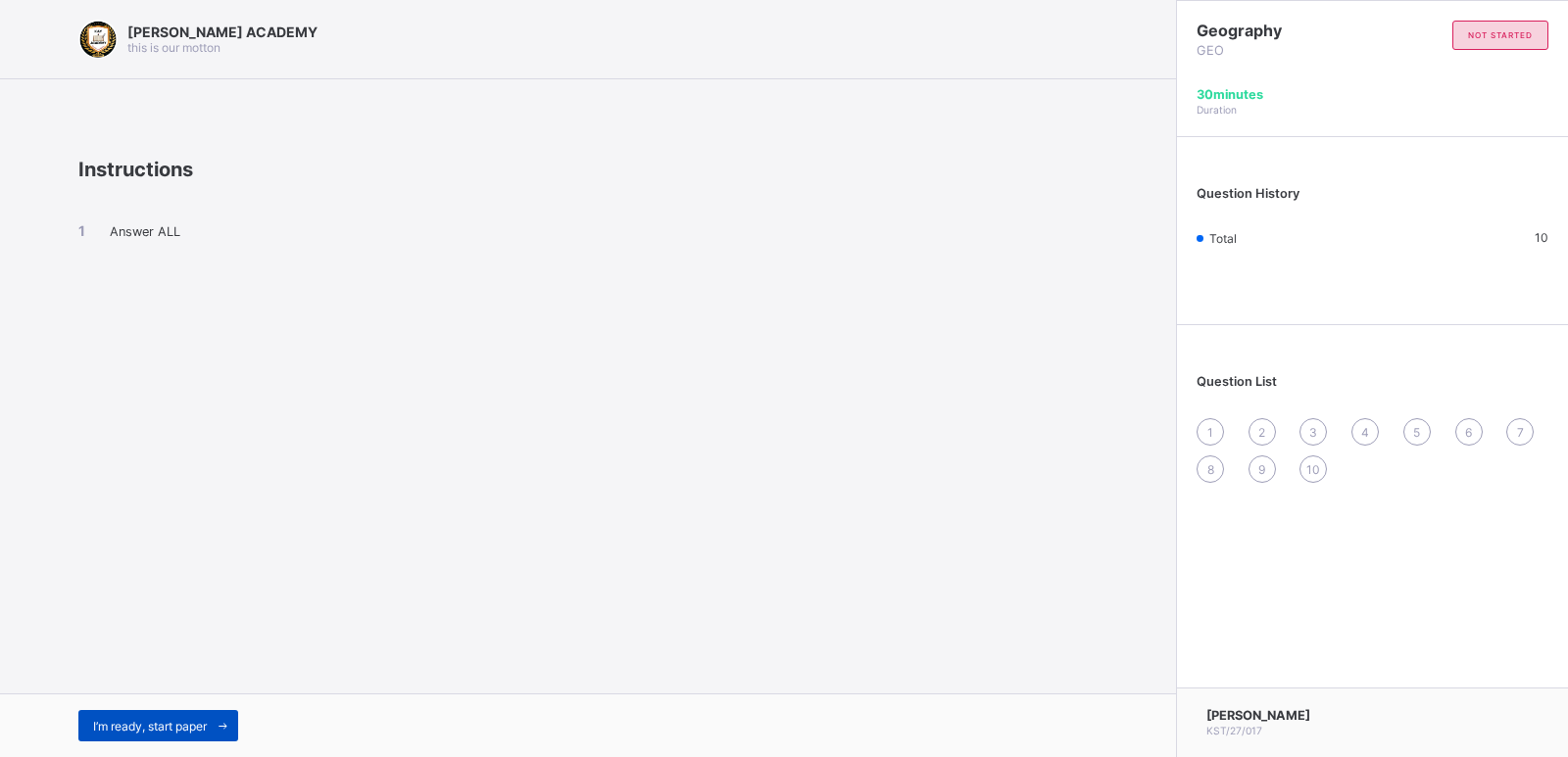
click at [163, 688] on span "I’m ready, start paper" at bounding box center [150, 726] width 114 height 15
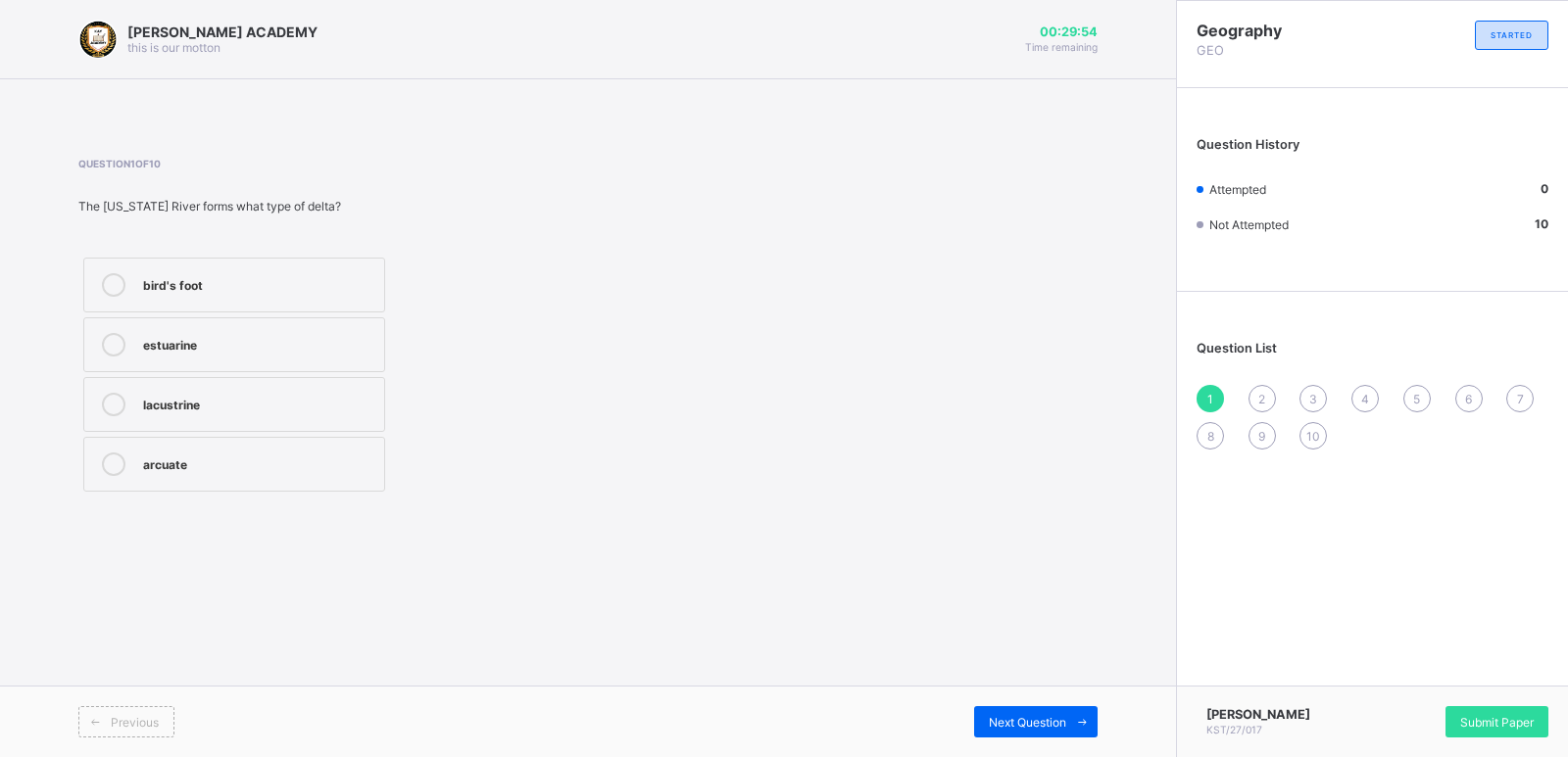
click at [128, 286] on div at bounding box center [114, 285] width 40 height 24
click at [1411, 688] on span "Submit Paper" at bounding box center [1497, 722] width 73 height 15
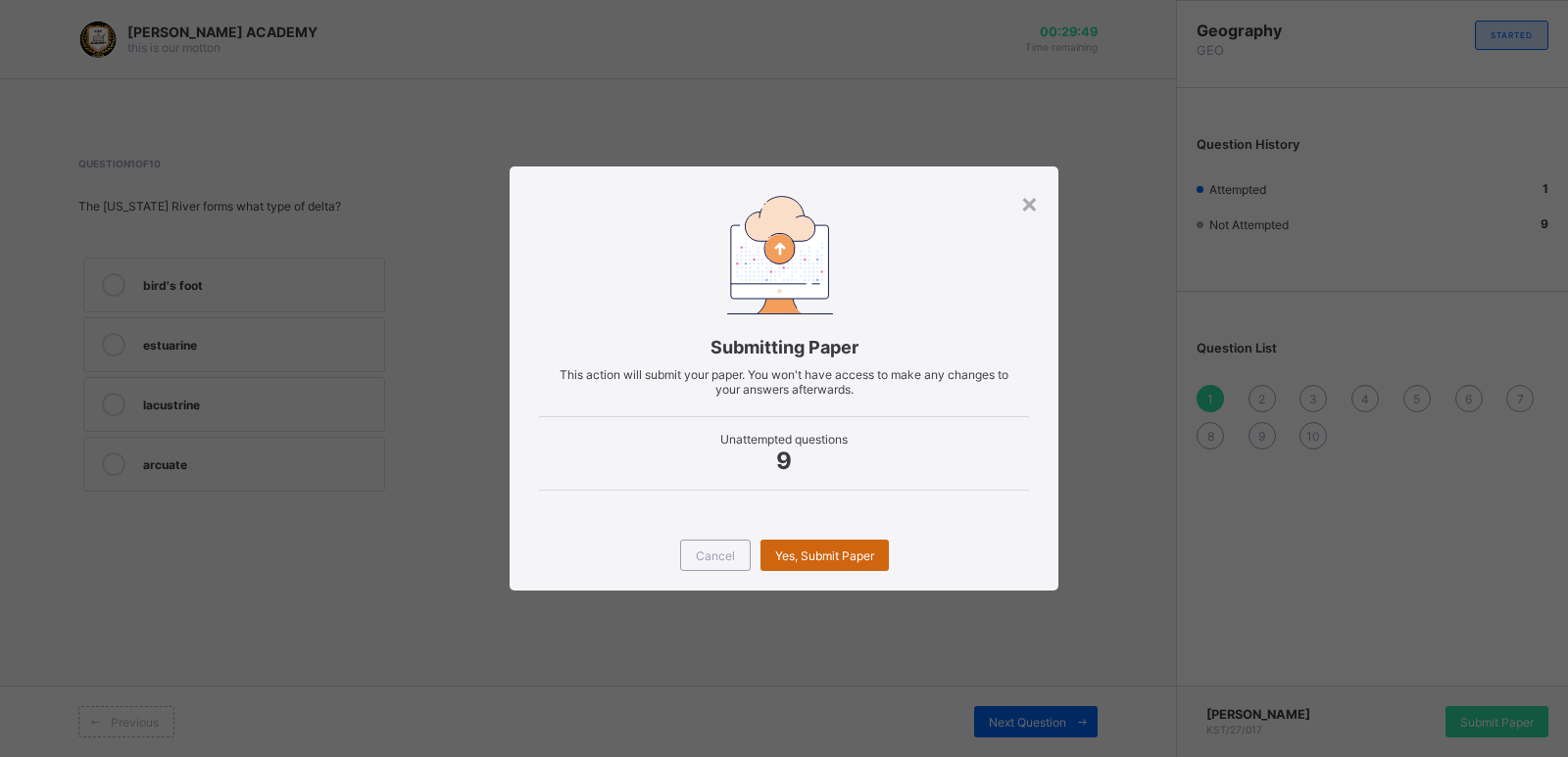
click at [815, 566] on div "Yes, Submit Paper" at bounding box center [825, 556] width 129 height 32
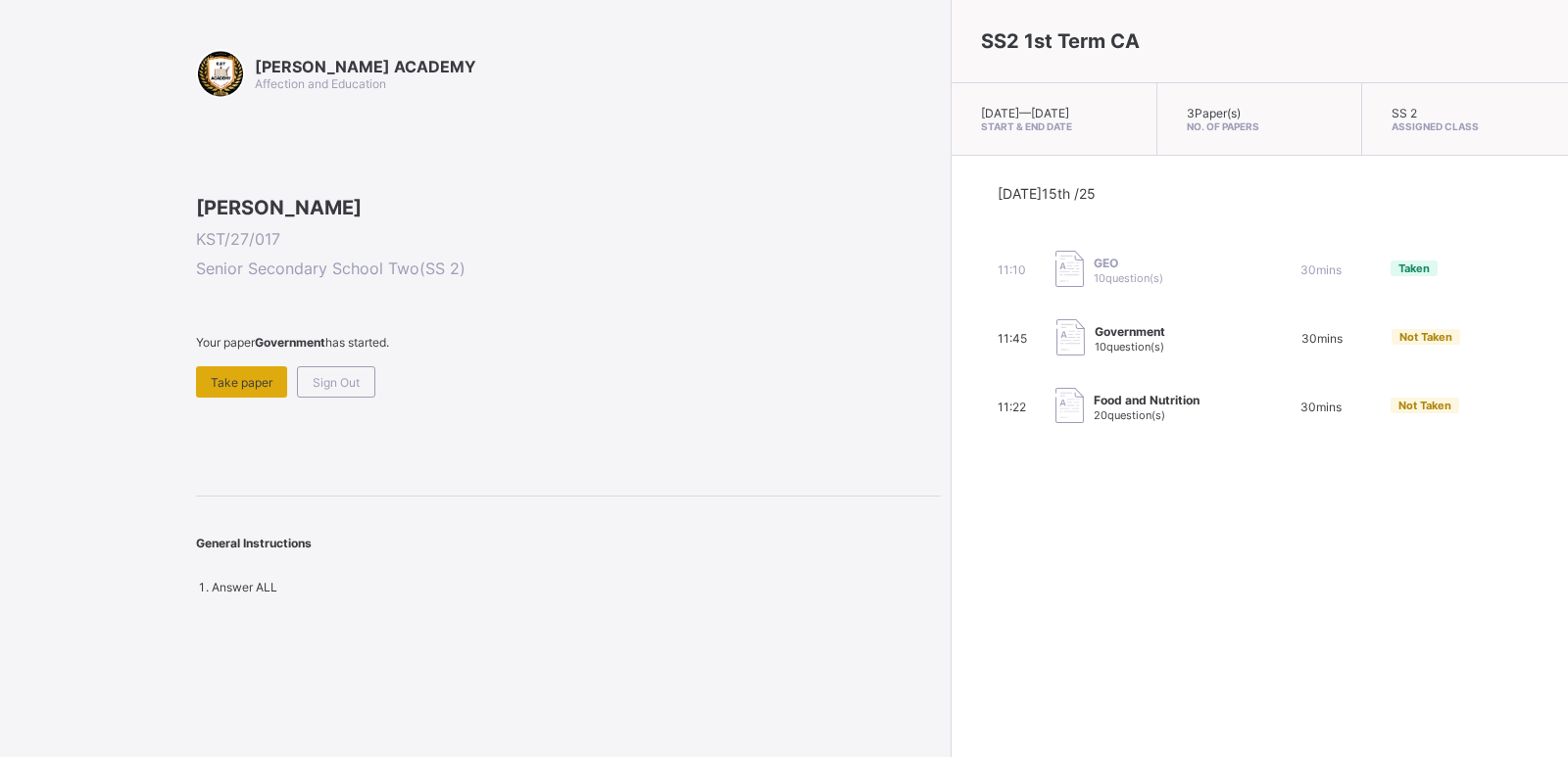
click at [242, 397] on div "Take paper" at bounding box center [242, 382] width 91 height 32
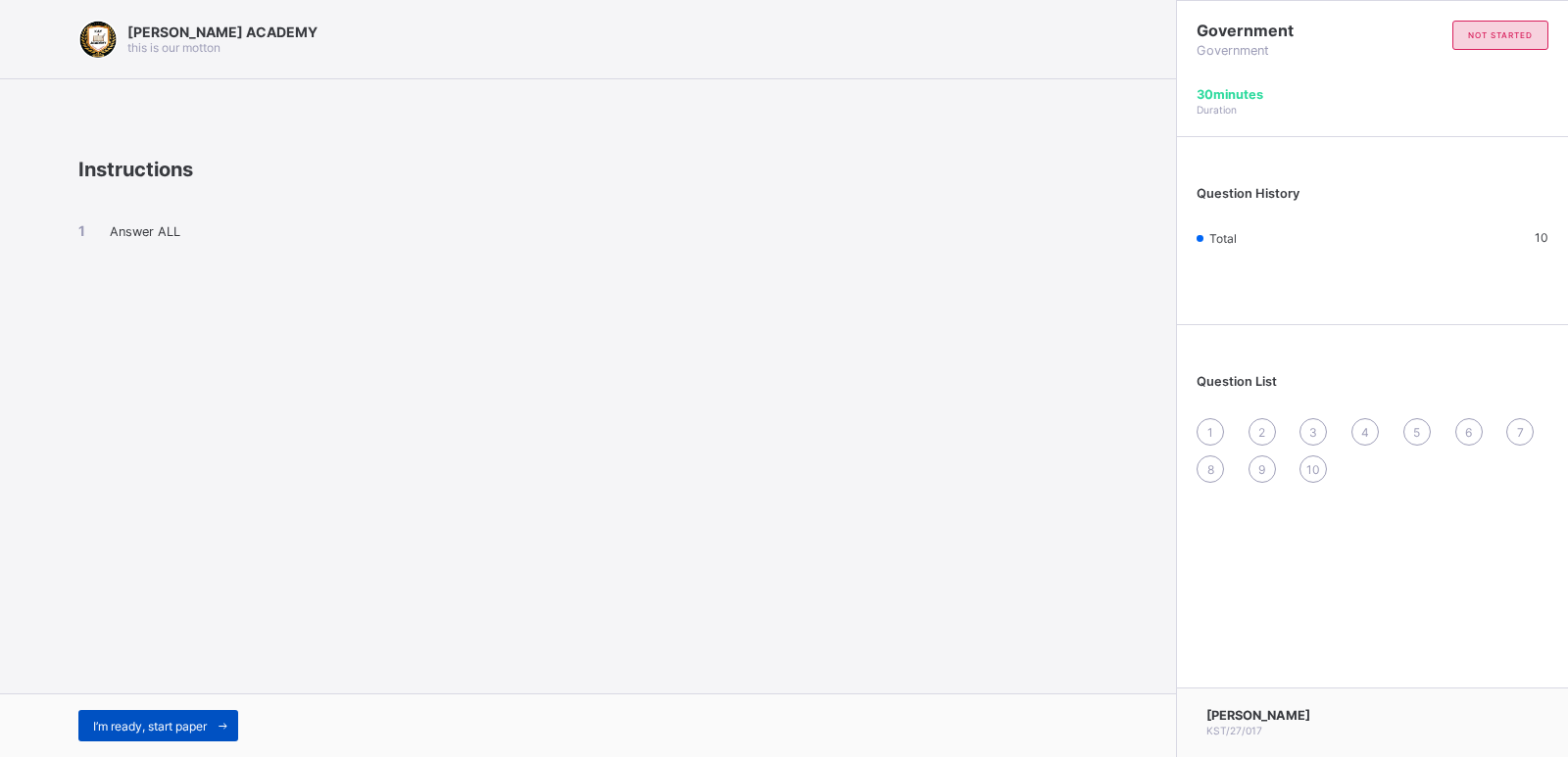
click at [114, 688] on span "I’m ready, start paper" at bounding box center [150, 726] width 114 height 15
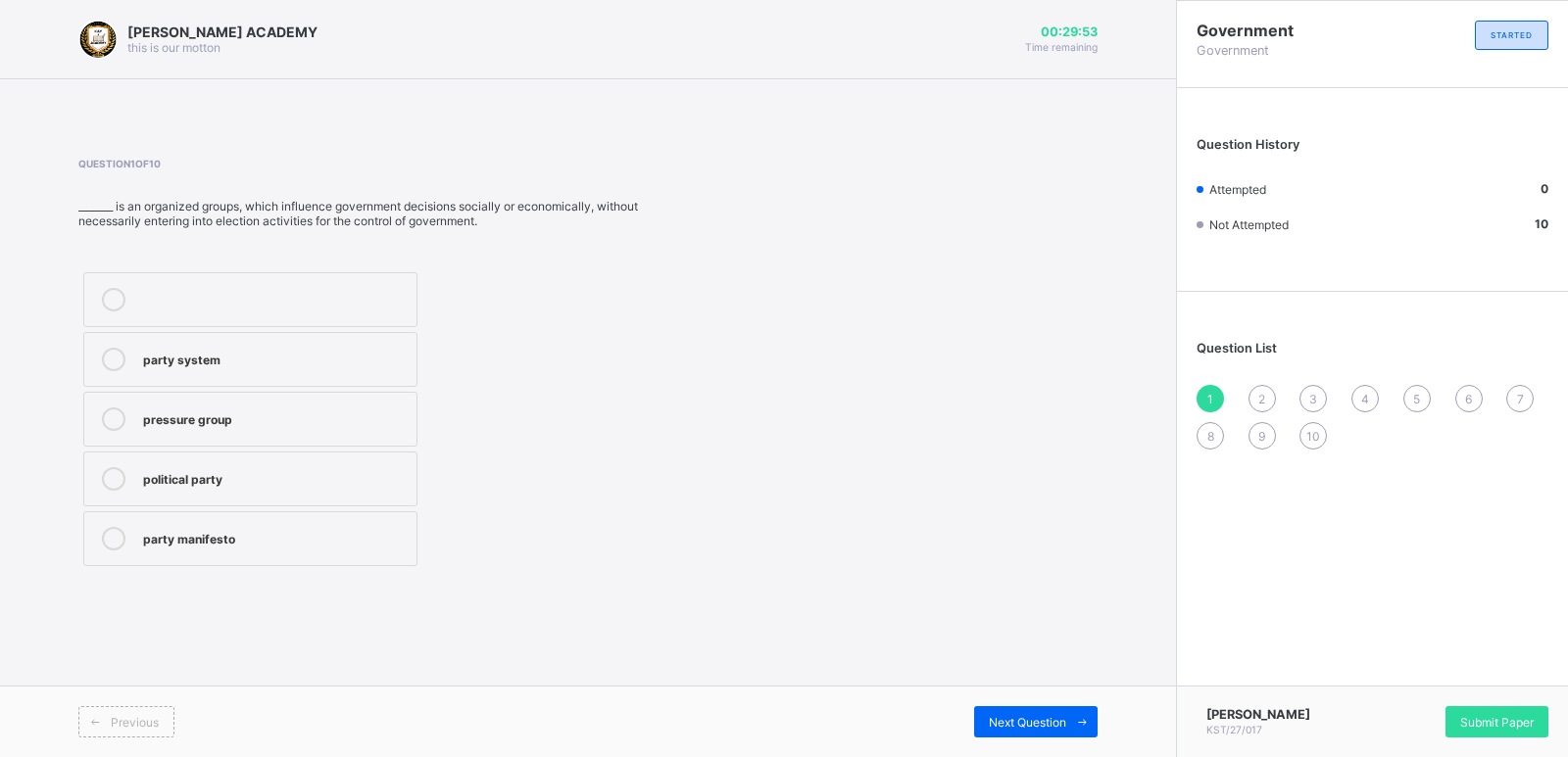
click at [127, 481] on div at bounding box center [114, 480] width 40 height 24
click at [1040, 688] on div "Next Question" at bounding box center [1036, 722] width 124 height 32
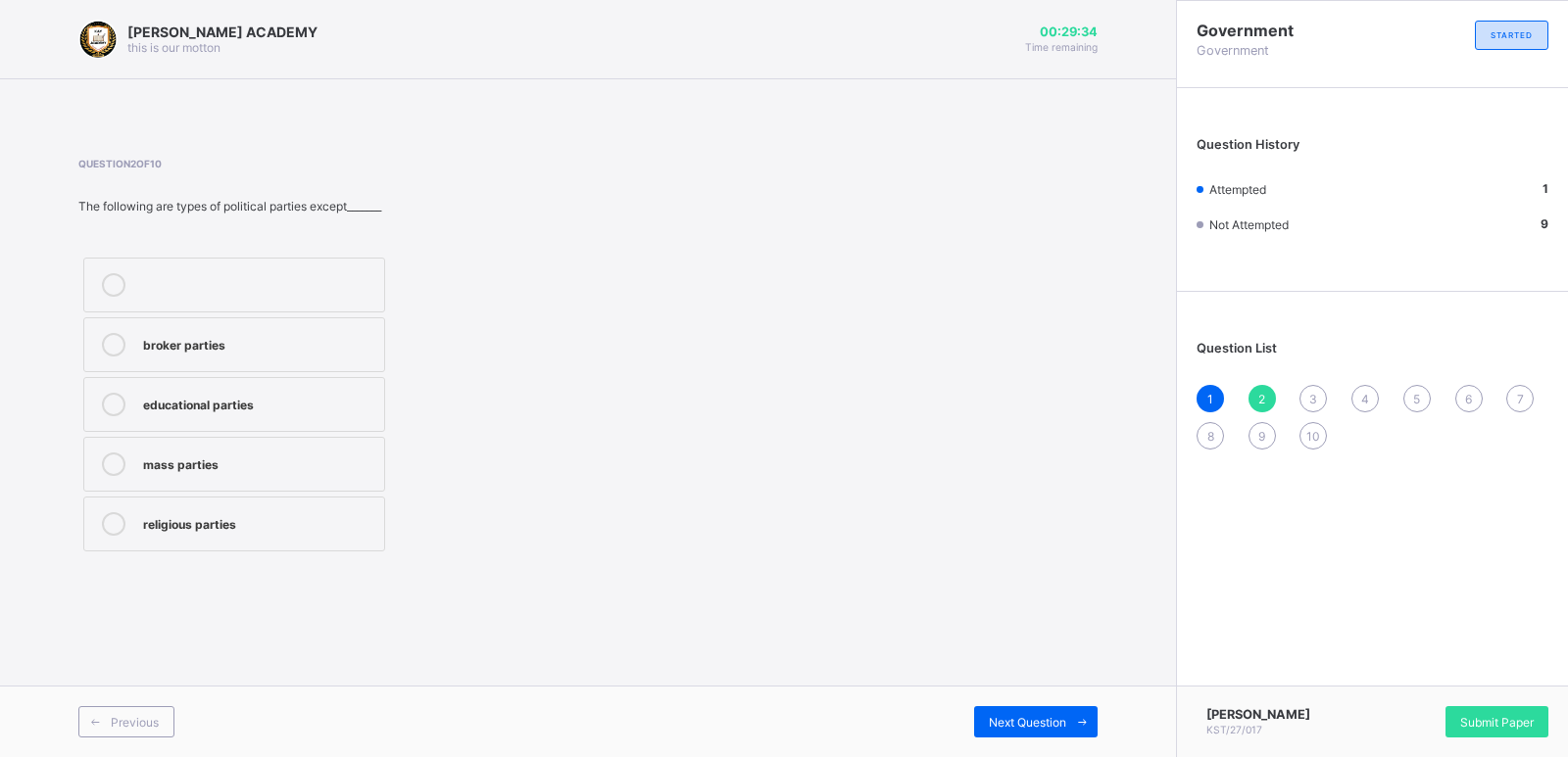
click at [1206, 398] on div "1" at bounding box center [1210, 399] width 28 height 28
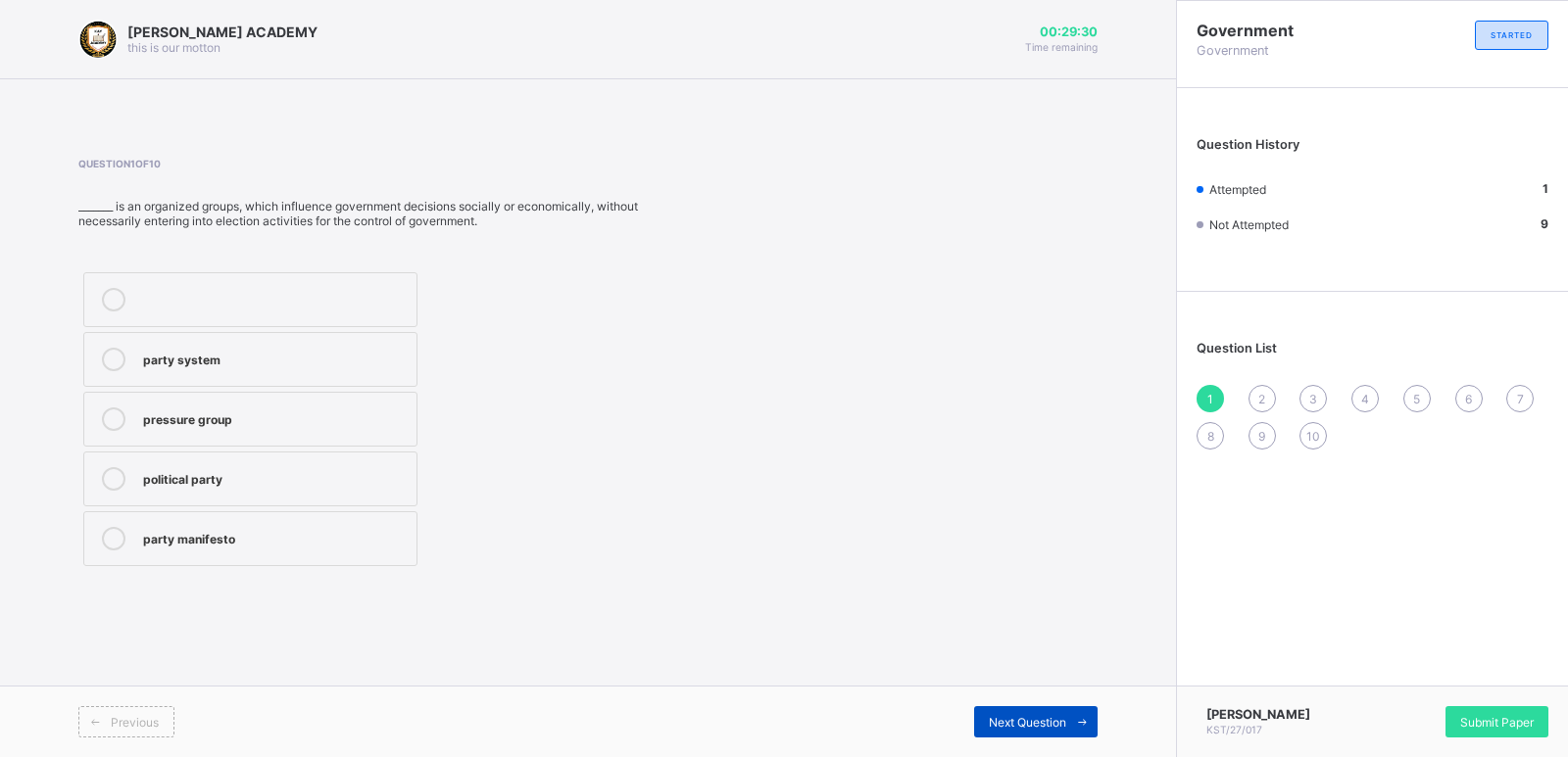
click at [1025, 688] on span "Next Question" at bounding box center [1027, 722] width 77 height 15
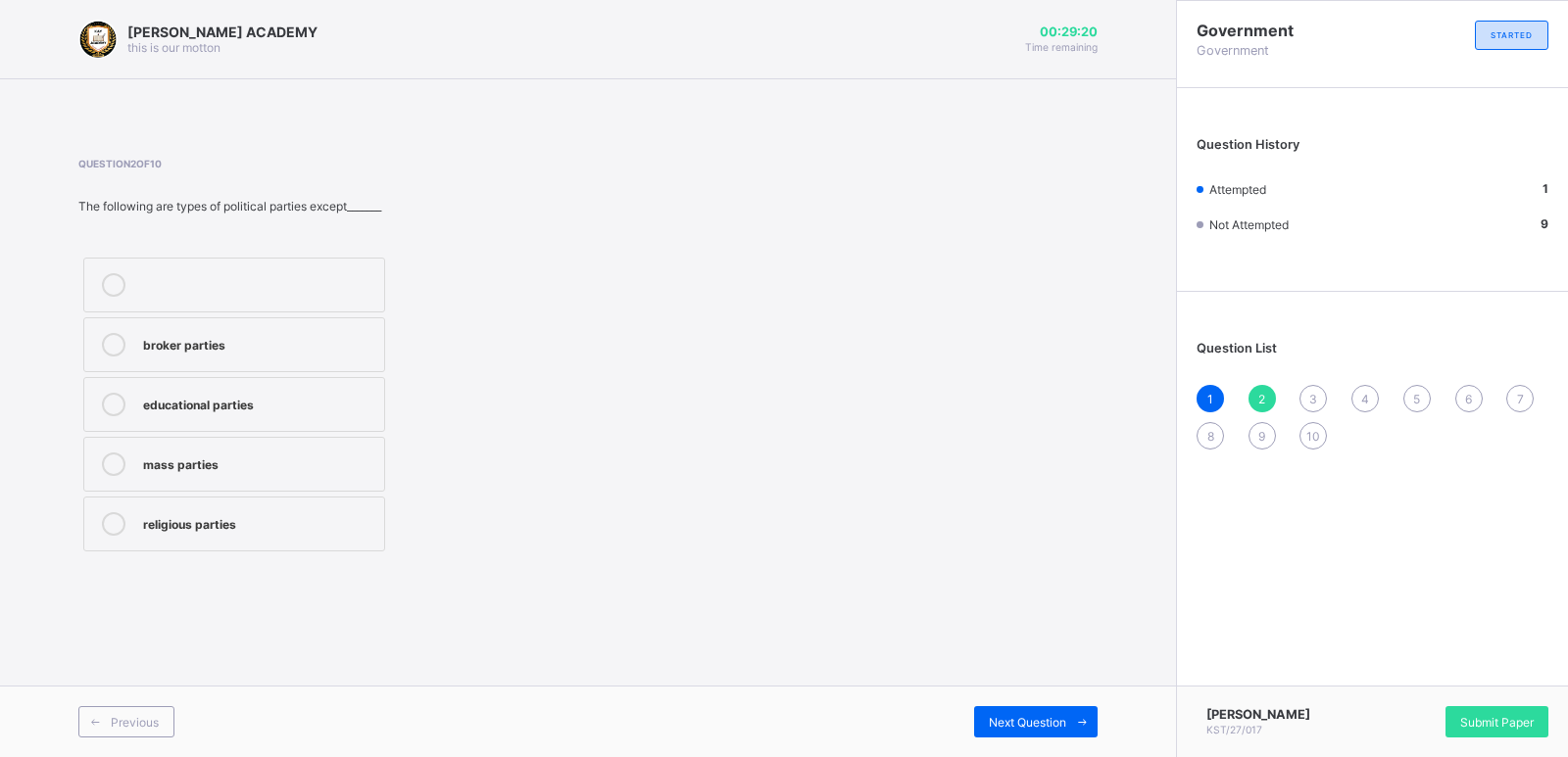
click at [226, 423] on label "educational parties" at bounding box center [234, 404] width 301 height 54
click at [1008, 688] on span "Next Question" at bounding box center [1027, 722] width 77 height 15
click at [197, 341] on div "[PERSON_NAME]" at bounding box center [258, 343] width 231 height 20
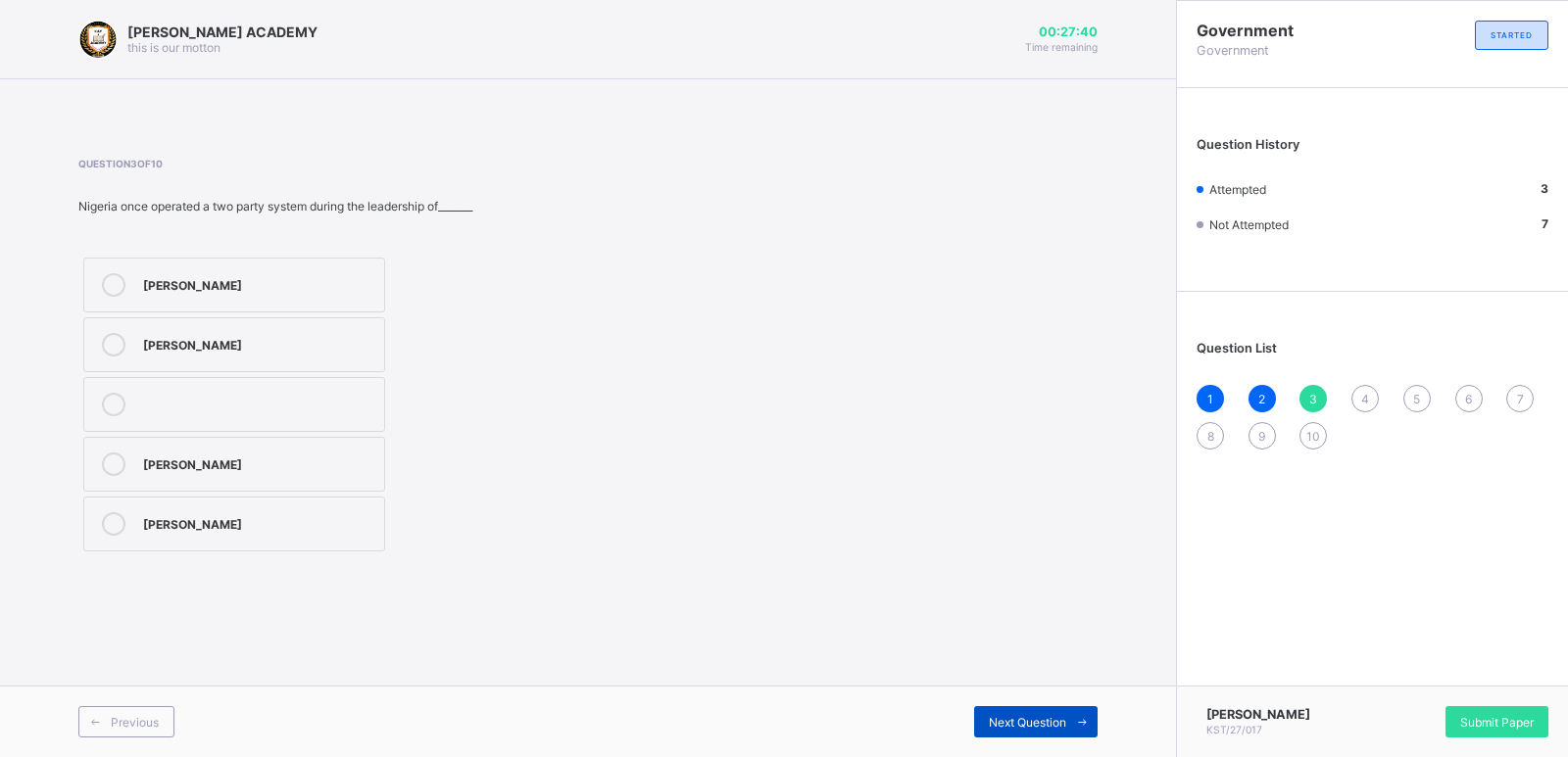
click at [1027, 688] on div "Next Question" at bounding box center [1036, 722] width 124 height 32
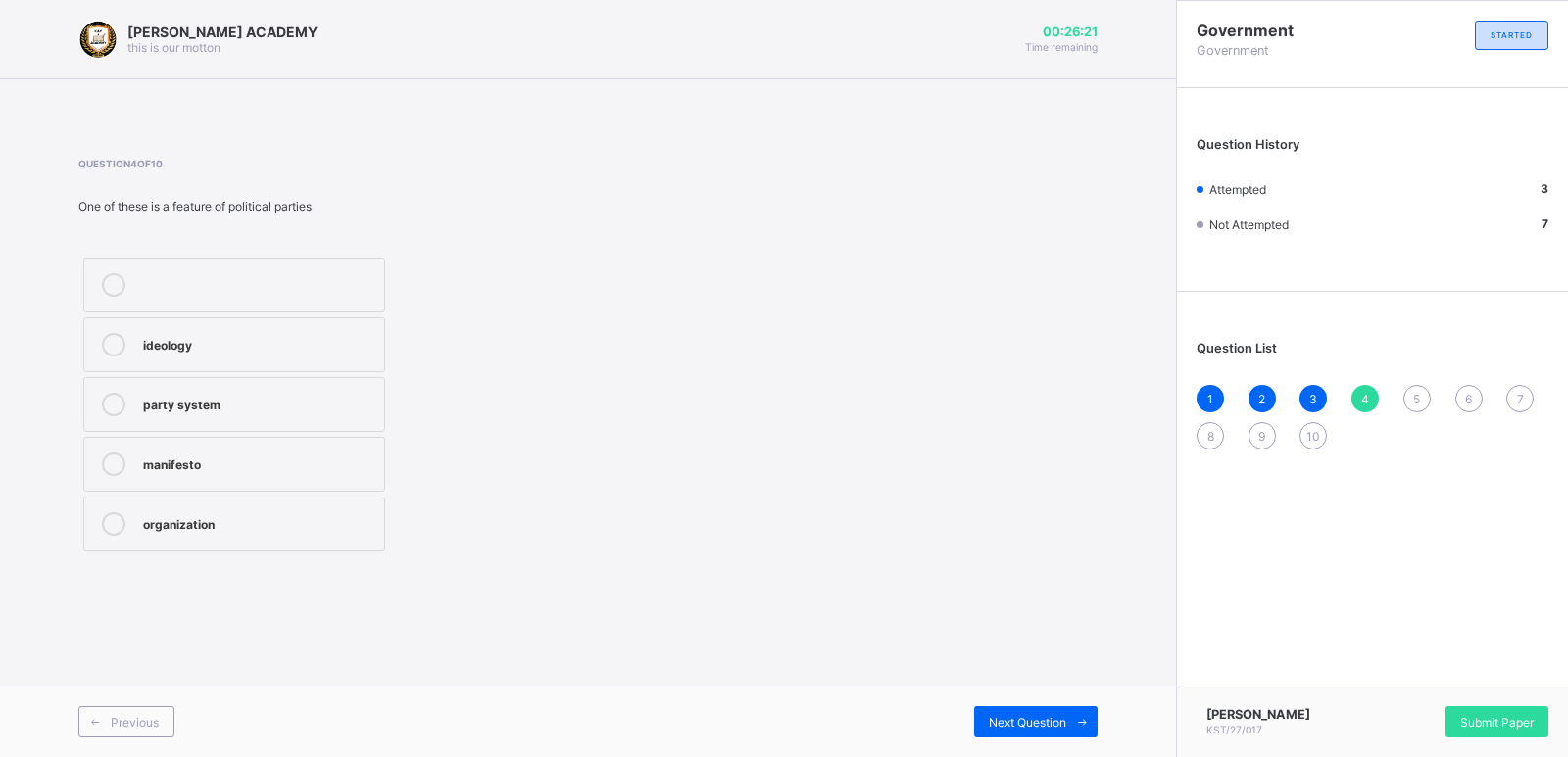
click at [244, 343] on div "ideology" at bounding box center [258, 343] width 231 height 20
click at [1062, 688] on span "Next Question" at bounding box center [1027, 722] width 77 height 15
click at [313, 291] on div "Nigerian Bar Association" at bounding box center [258, 283] width 231 height 20
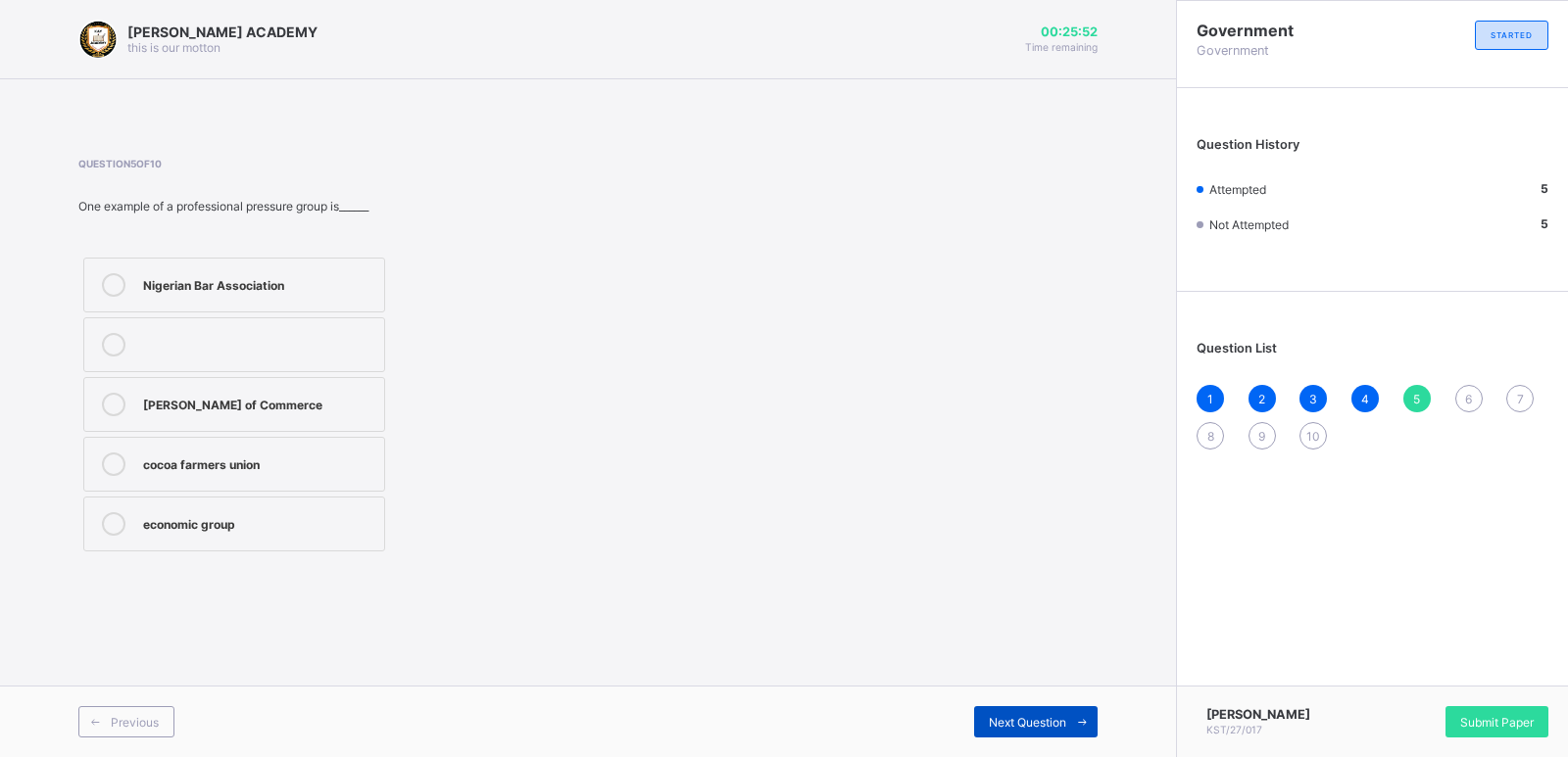
click at [1076, 688] on icon at bounding box center [1081, 722] width 15 height 13
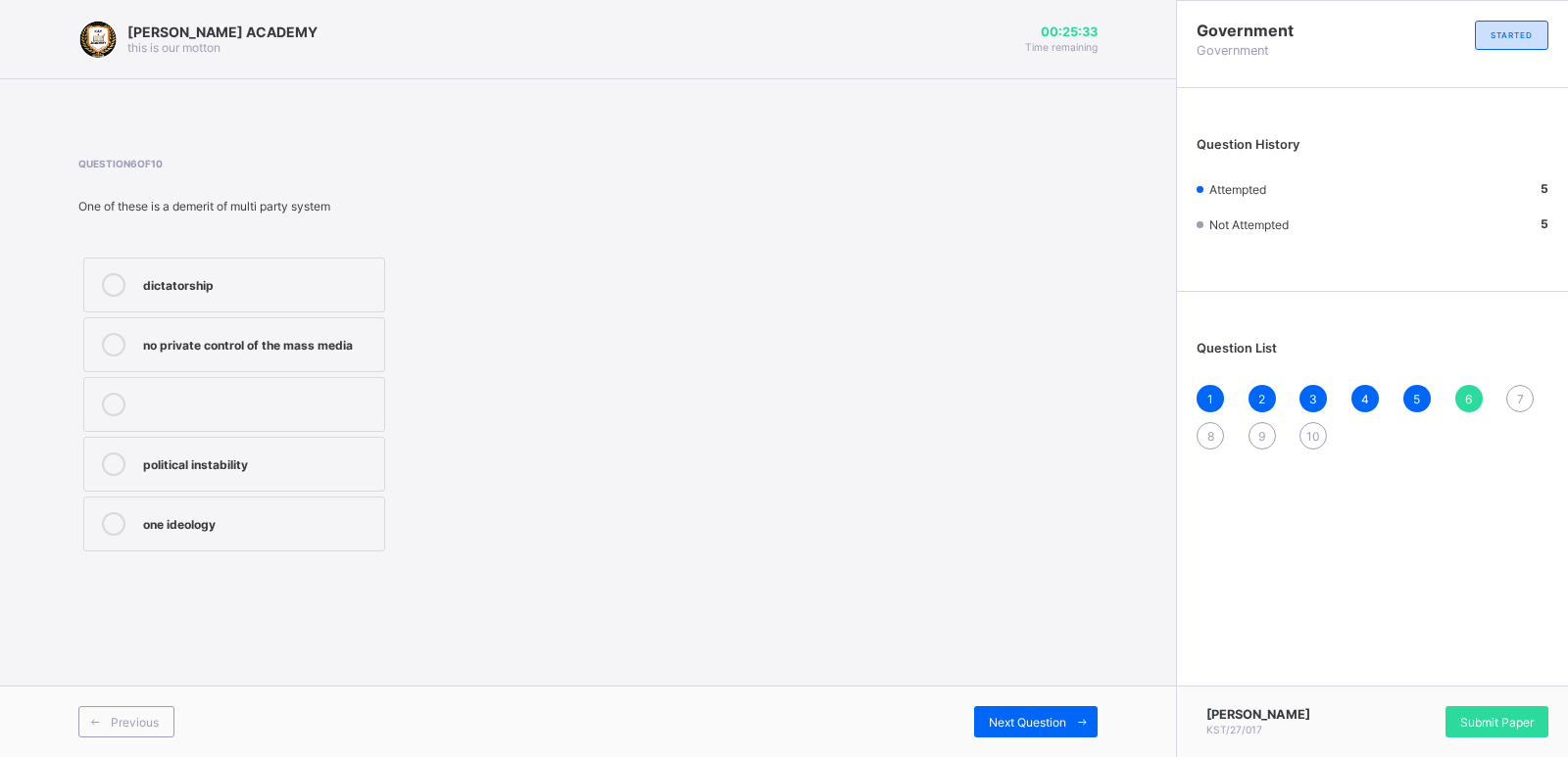
click at [242, 309] on label "dictatorship" at bounding box center [234, 284] width 301 height 54
click at [1024, 688] on span "Next Question" at bounding box center [1027, 722] width 77 height 15
click at [248, 339] on div "one ideology" at bounding box center [258, 343] width 231 height 20
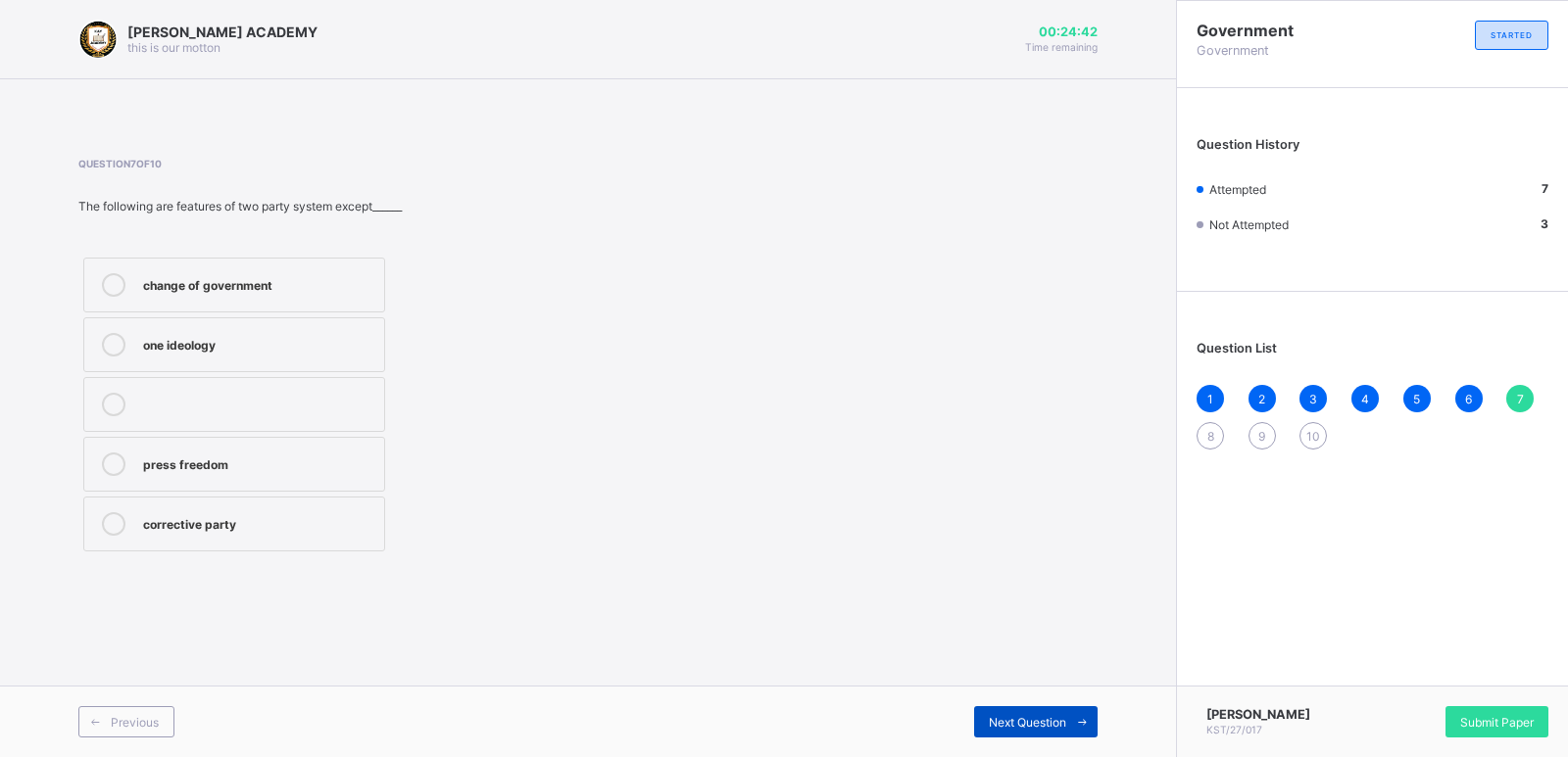
click at [983, 688] on div "Next Question" at bounding box center [1036, 722] width 124 height 32
click at [243, 398] on div "adequate funding" at bounding box center [258, 402] width 231 height 20
click at [1074, 688] on icon at bounding box center [1081, 722] width 15 height 13
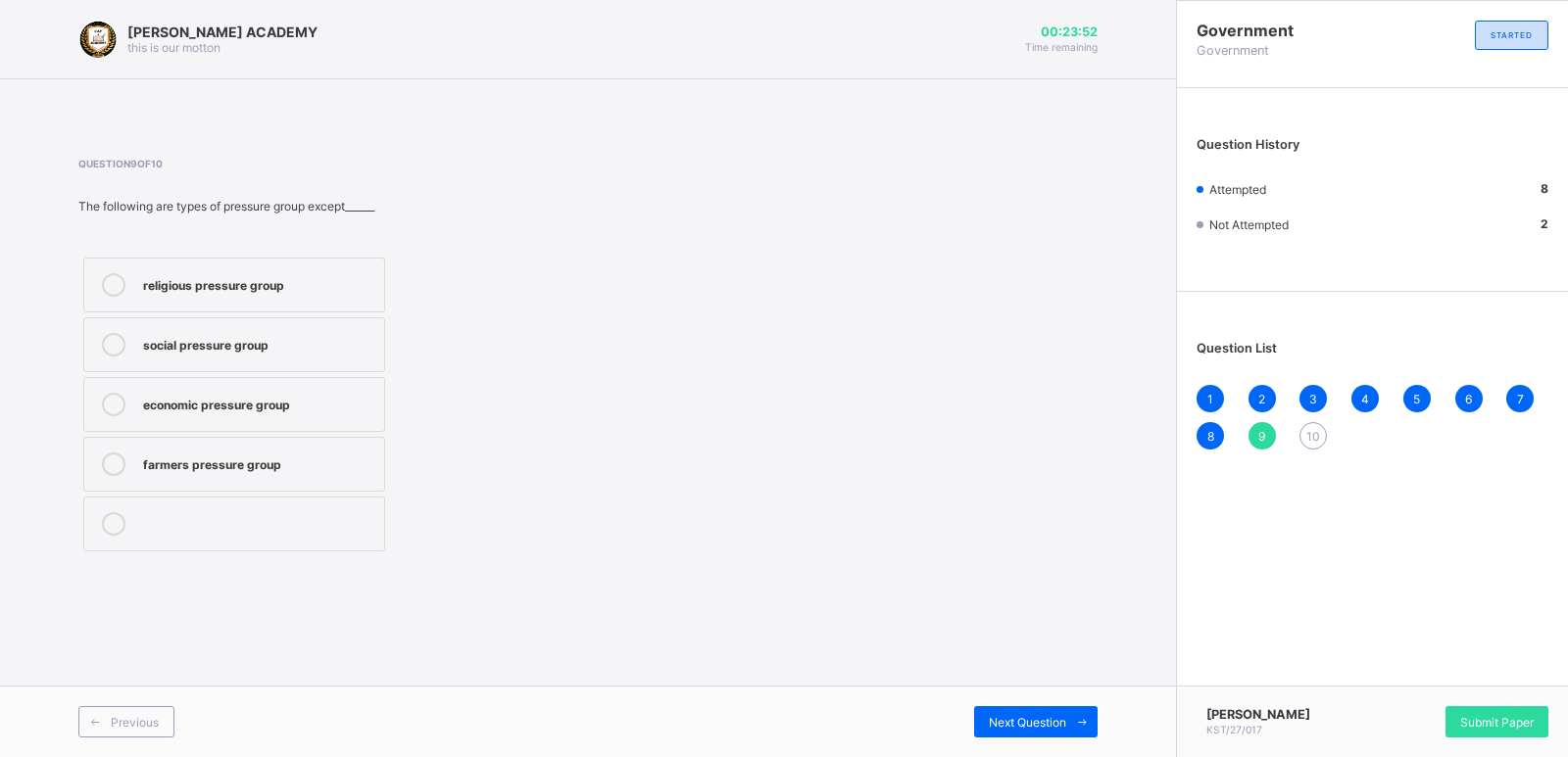
click at [244, 446] on label "farmers pressure group" at bounding box center [234, 464] width 301 height 54
click at [1037, 688] on div "Next Question" at bounding box center [1036, 722] width 124 height 32
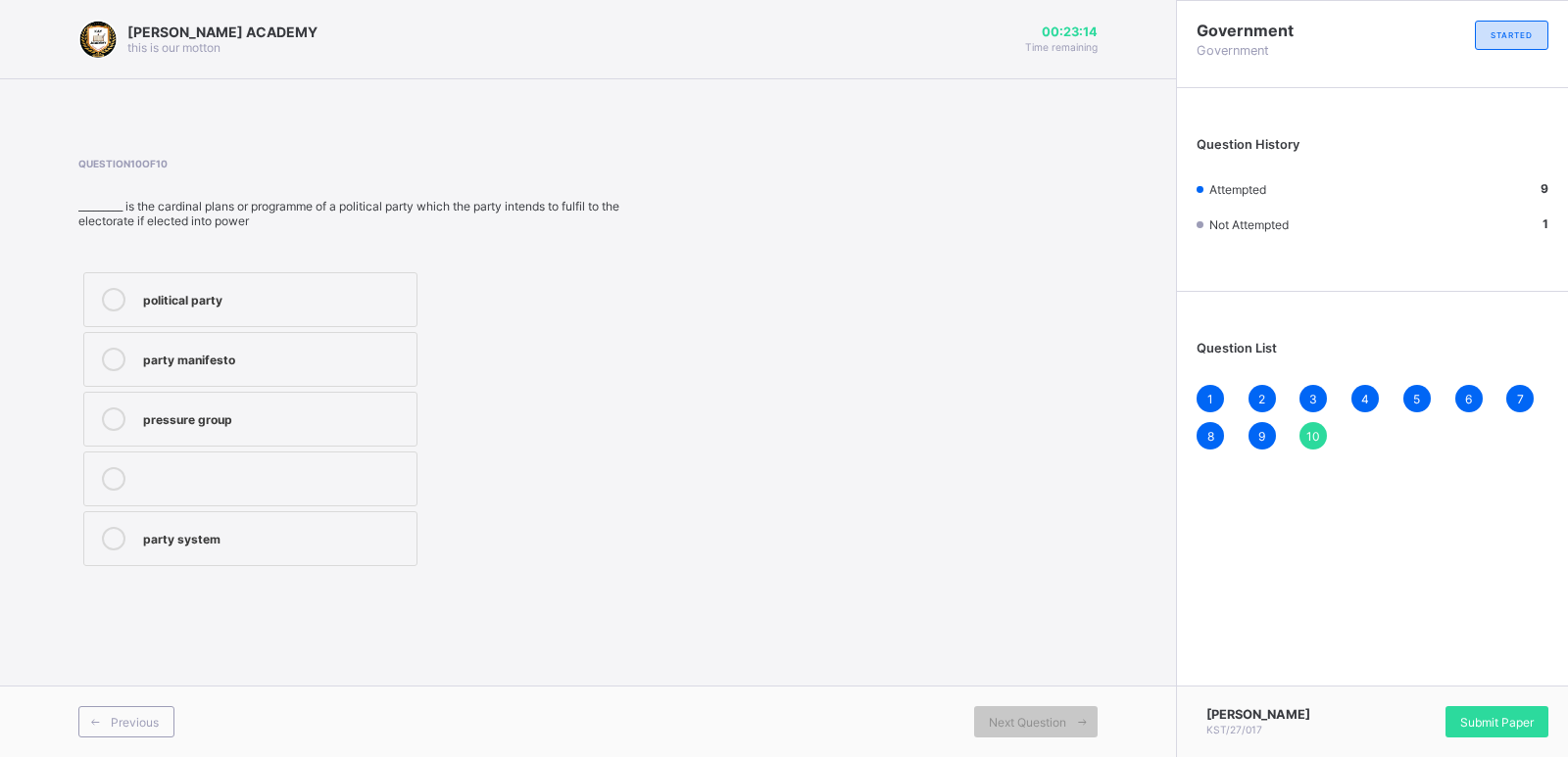
click at [222, 344] on label "party manifesto" at bounding box center [250, 359] width 334 height 54
click at [1411, 688] on div "Submit Paper" at bounding box center [1497, 722] width 103 height 32
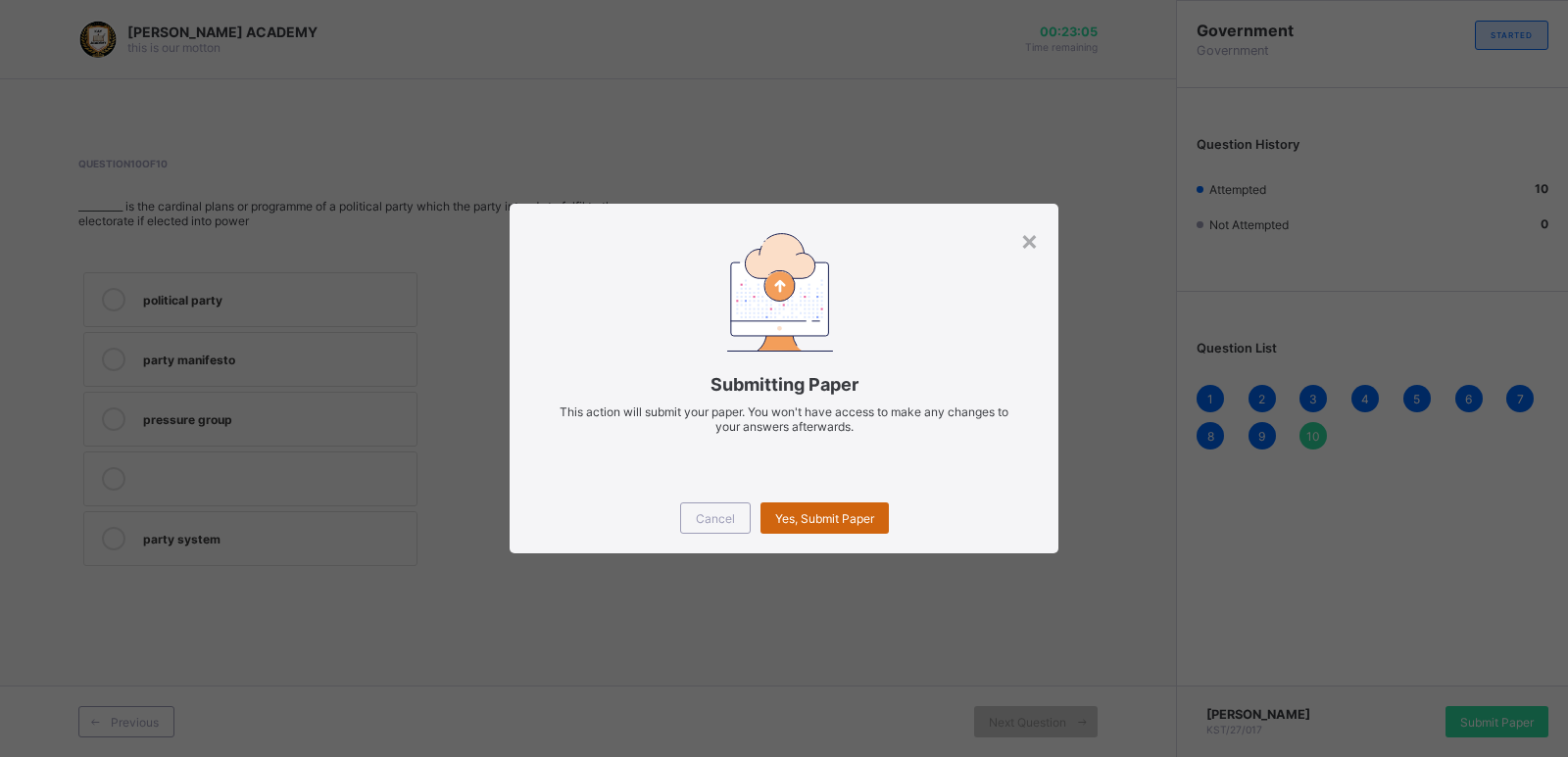
click at [814, 511] on span "Yes, Submit Paper" at bounding box center [825, 518] width 99 height 15
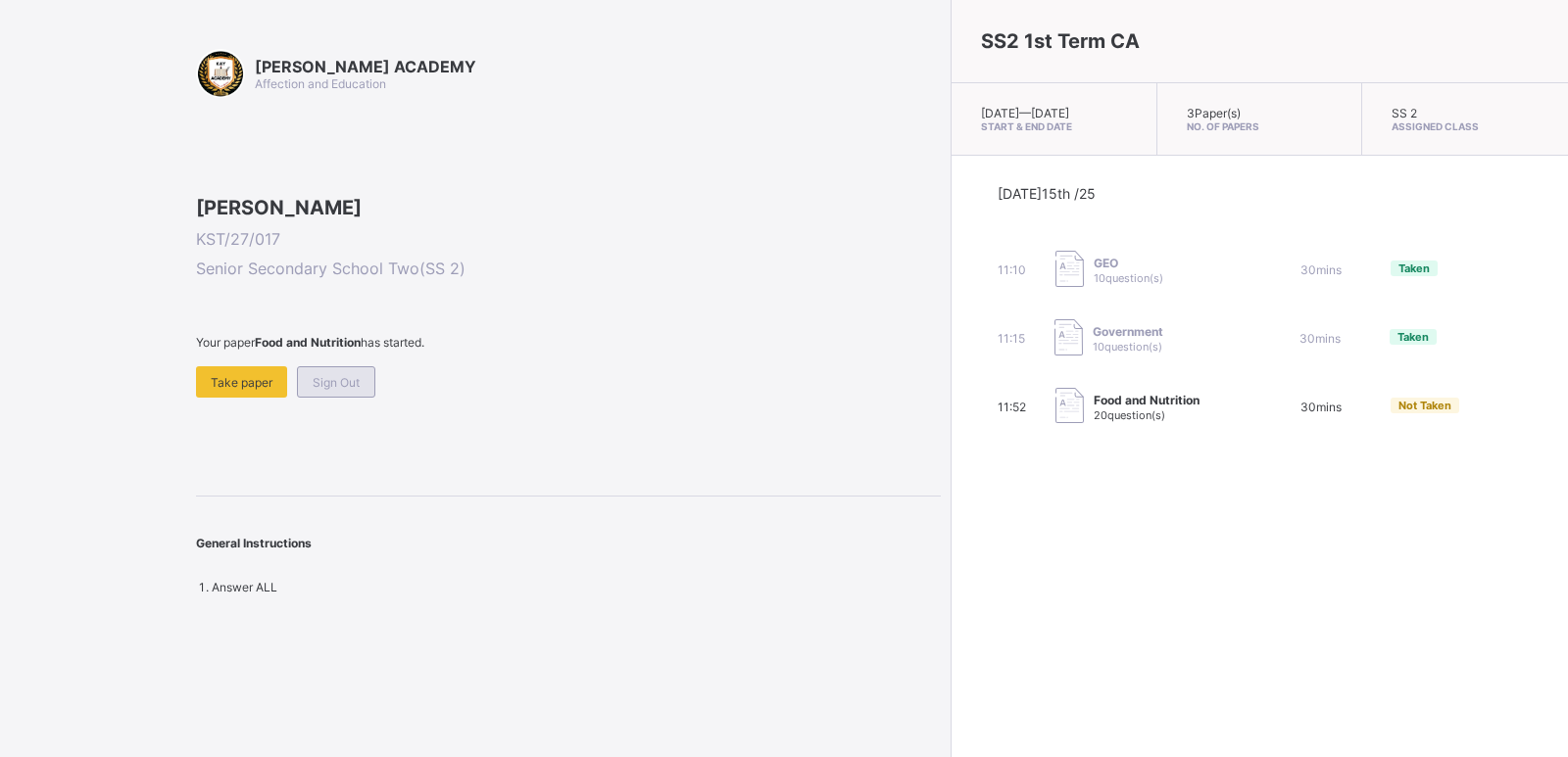
click at [313, 397] on div "Sign Out" at bounding box center [336, 382] width 78 height 32
